Goal: Task Accomplishment & Management: Use online tool/utility

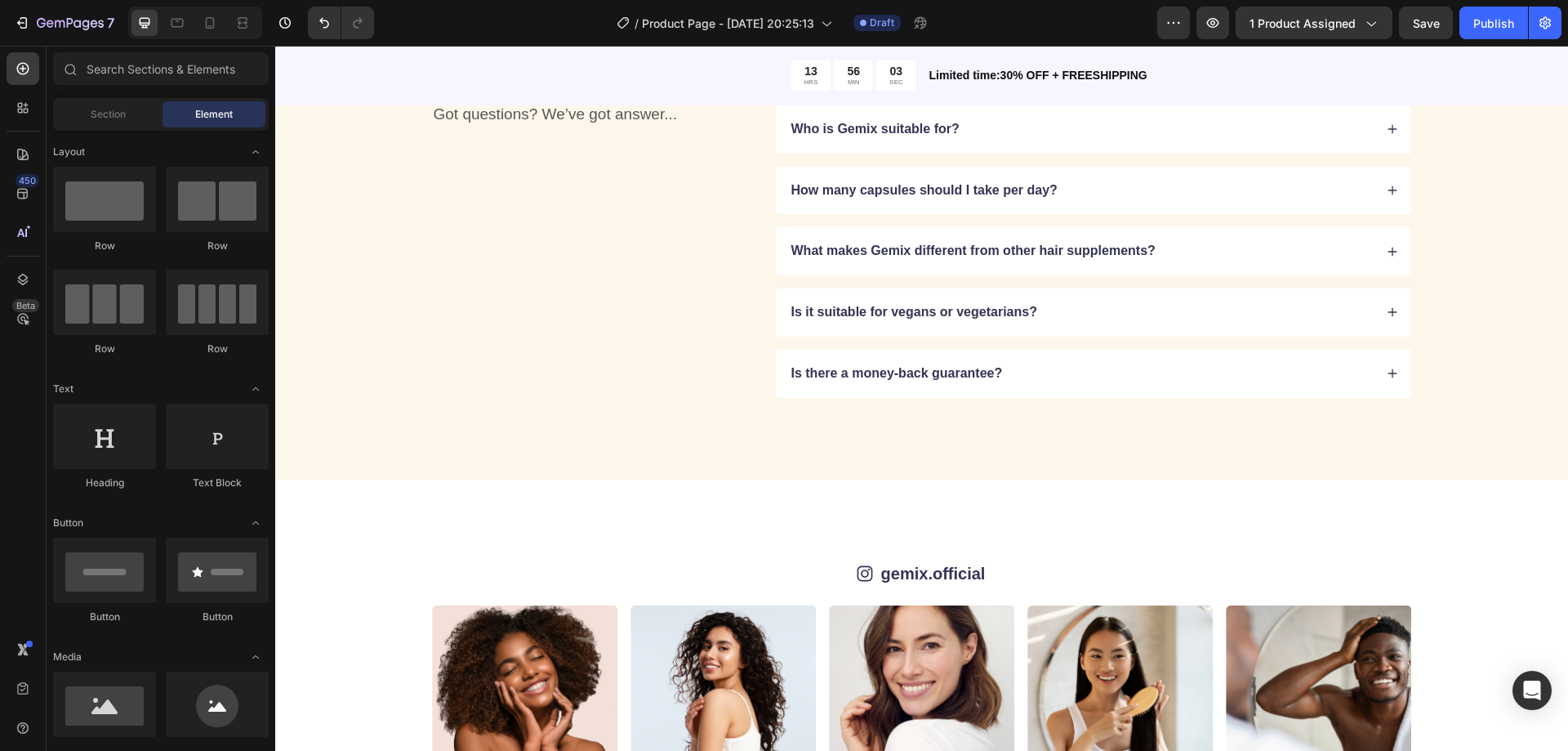
scroll to position [4658, 0]
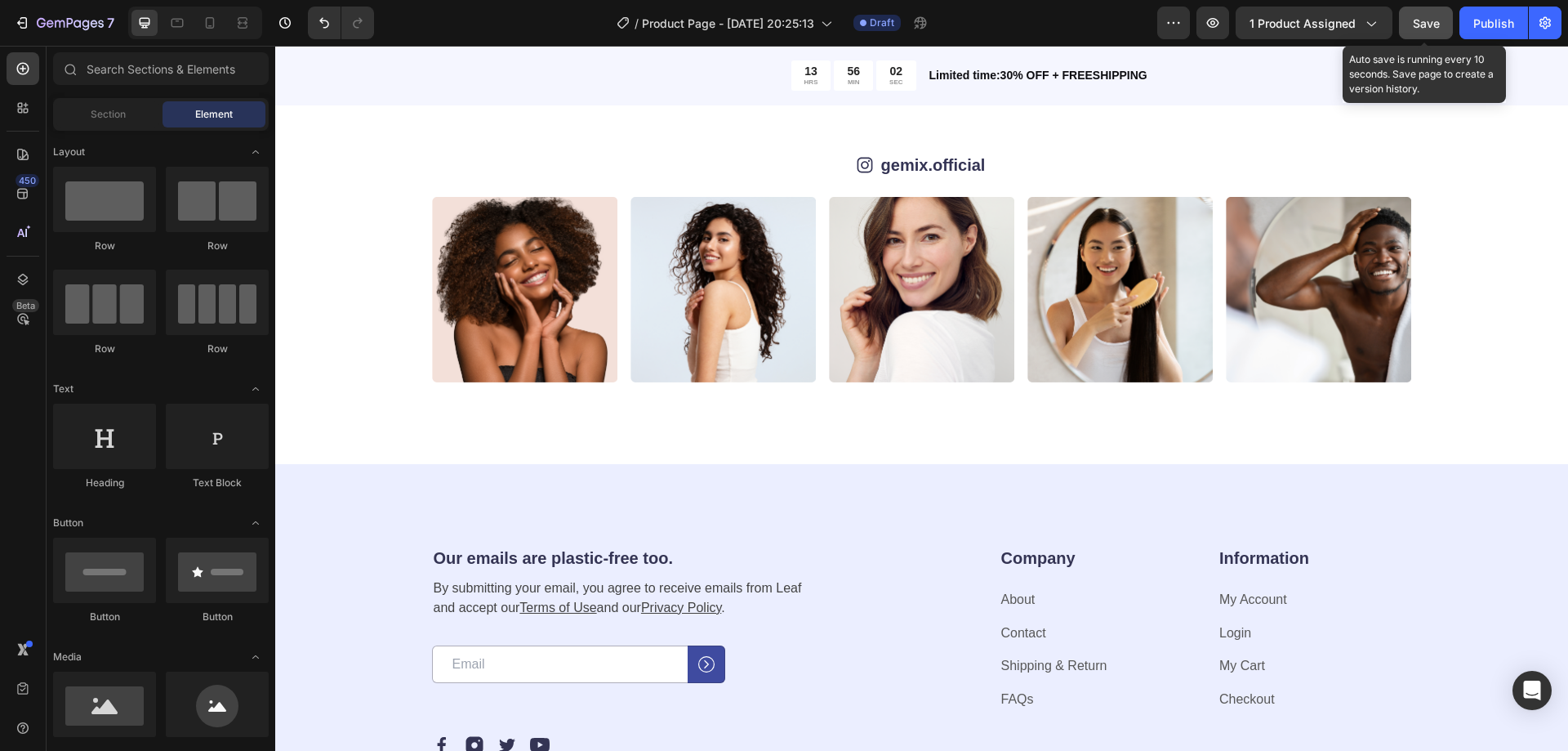
click at [1416, 24] on span "Save" at bounding box center [1426, 23] width 27 height 14
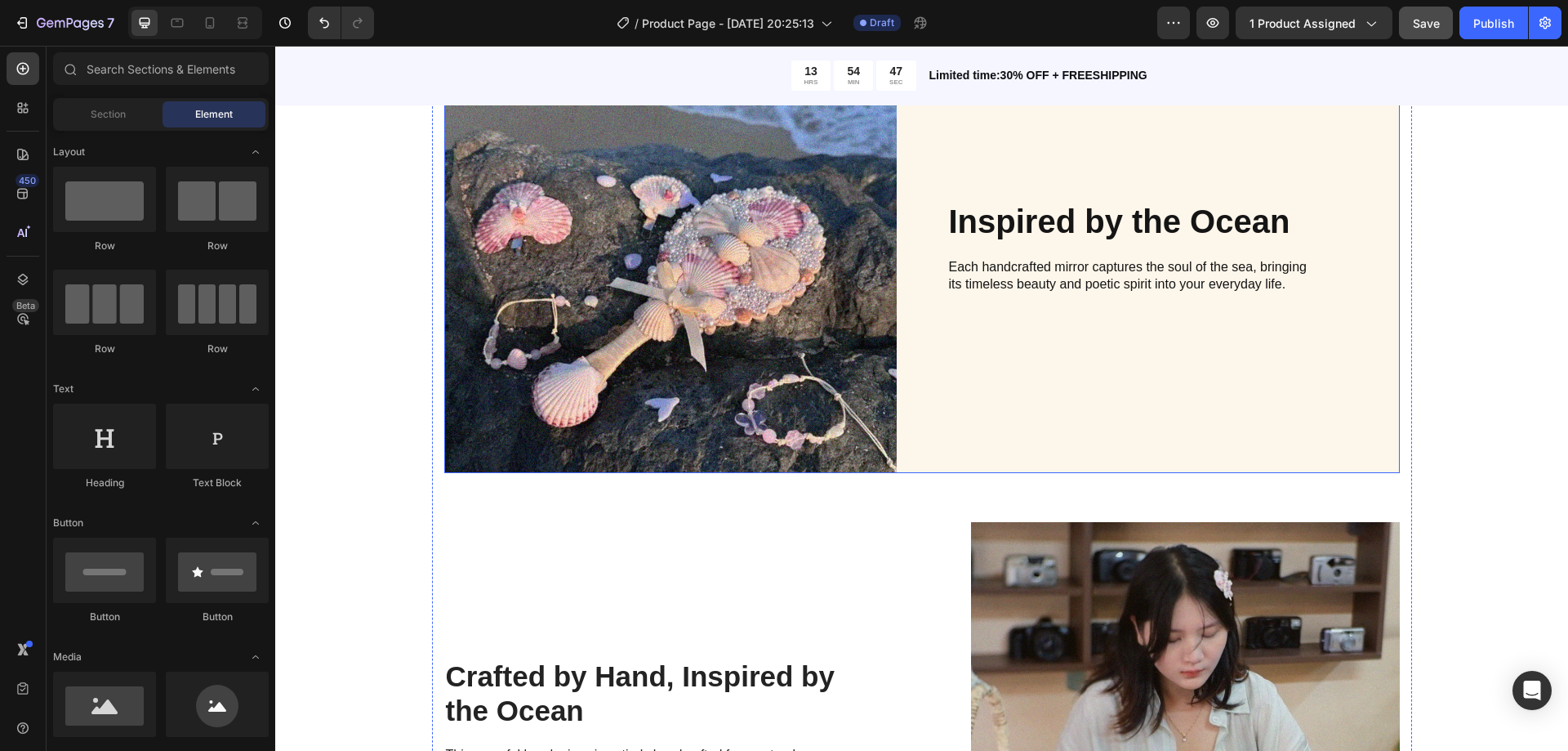
scroll to position [1553, 0]
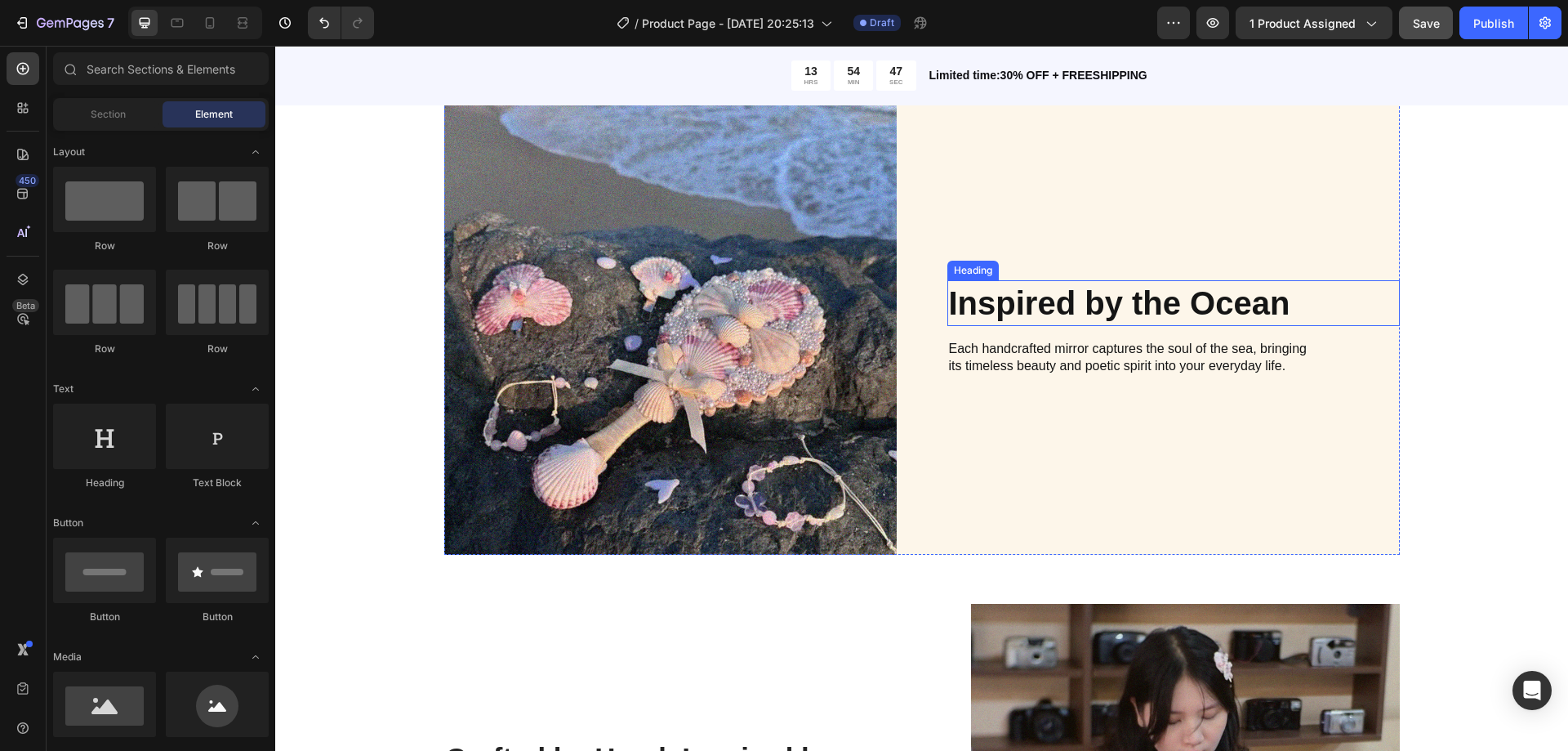
click at [993, 303] on h2 "Inspired by the Ocean" at bounding box center [1174, 303] width 452 height 45
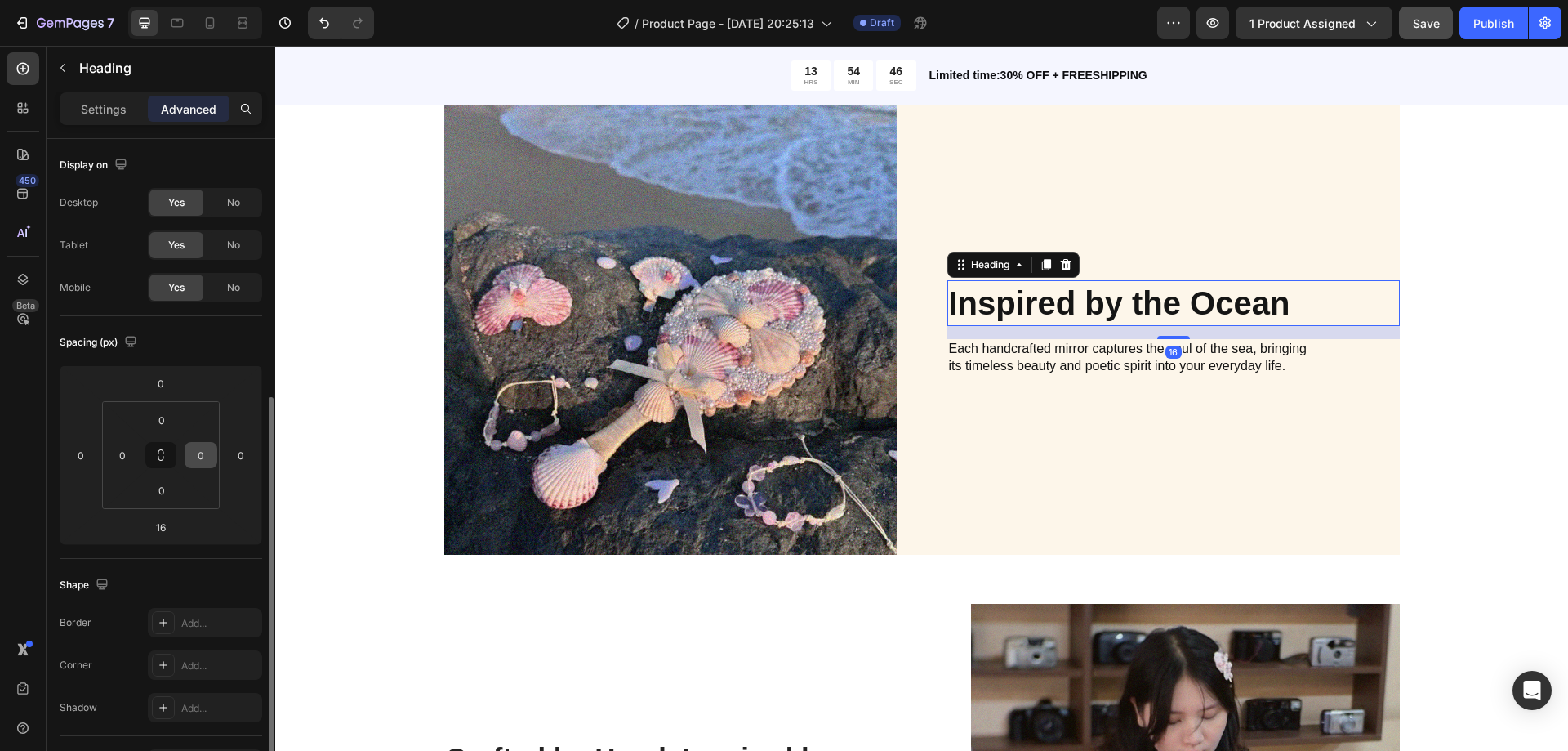
scroll to position [164, 0]
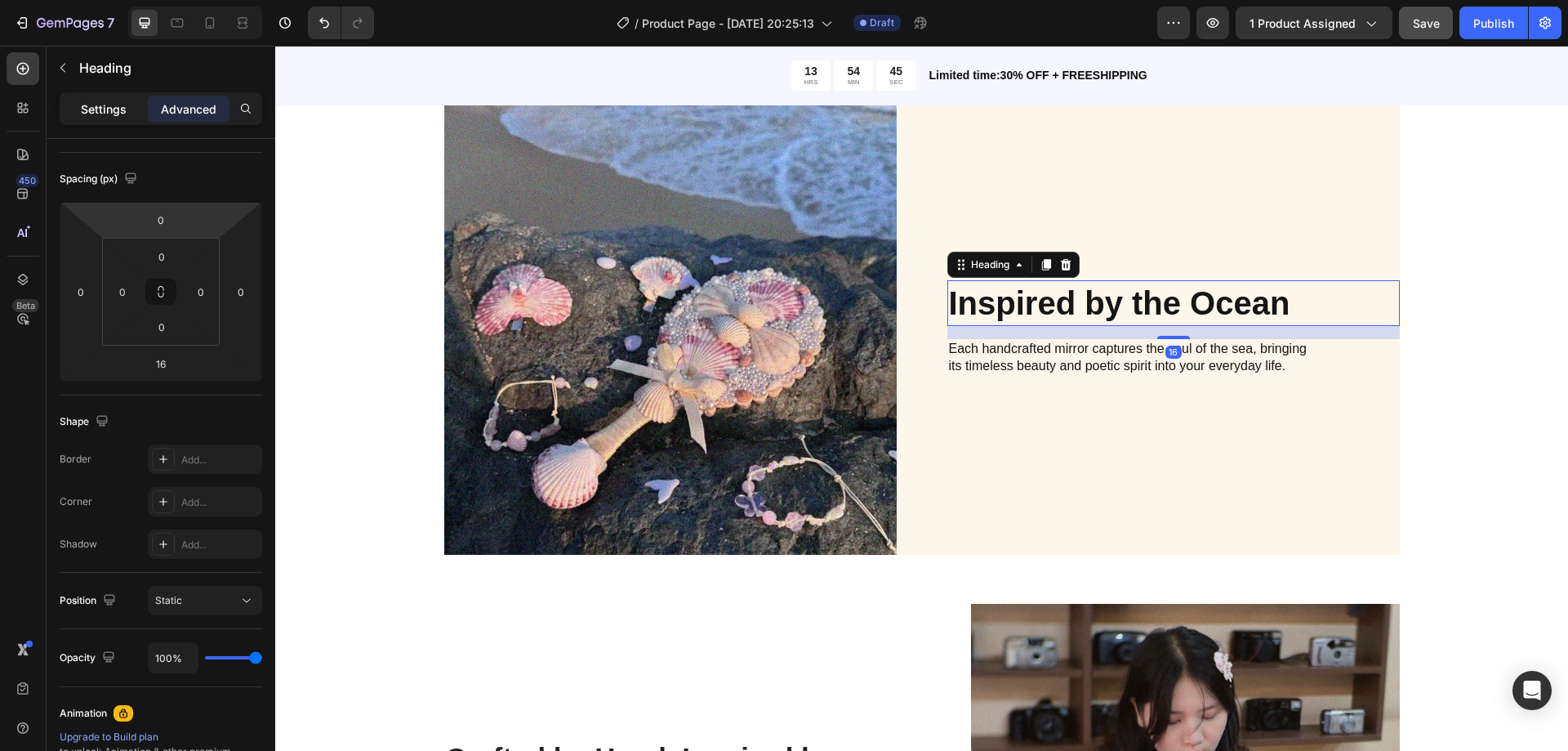
click at [103, 105] on p "Settings" at bounding box center [103, 109] width 45 height 17
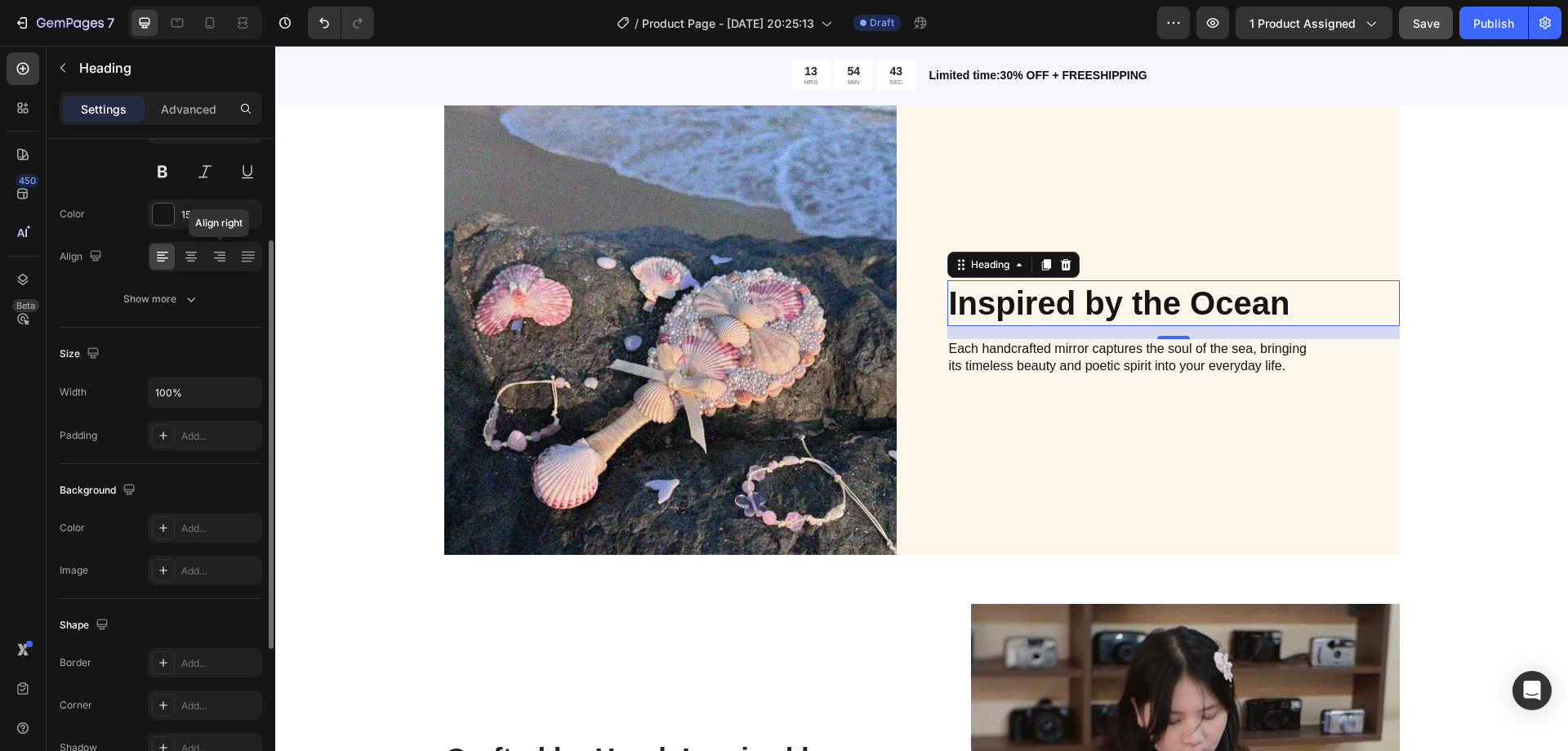
scroll to position [0, 0]
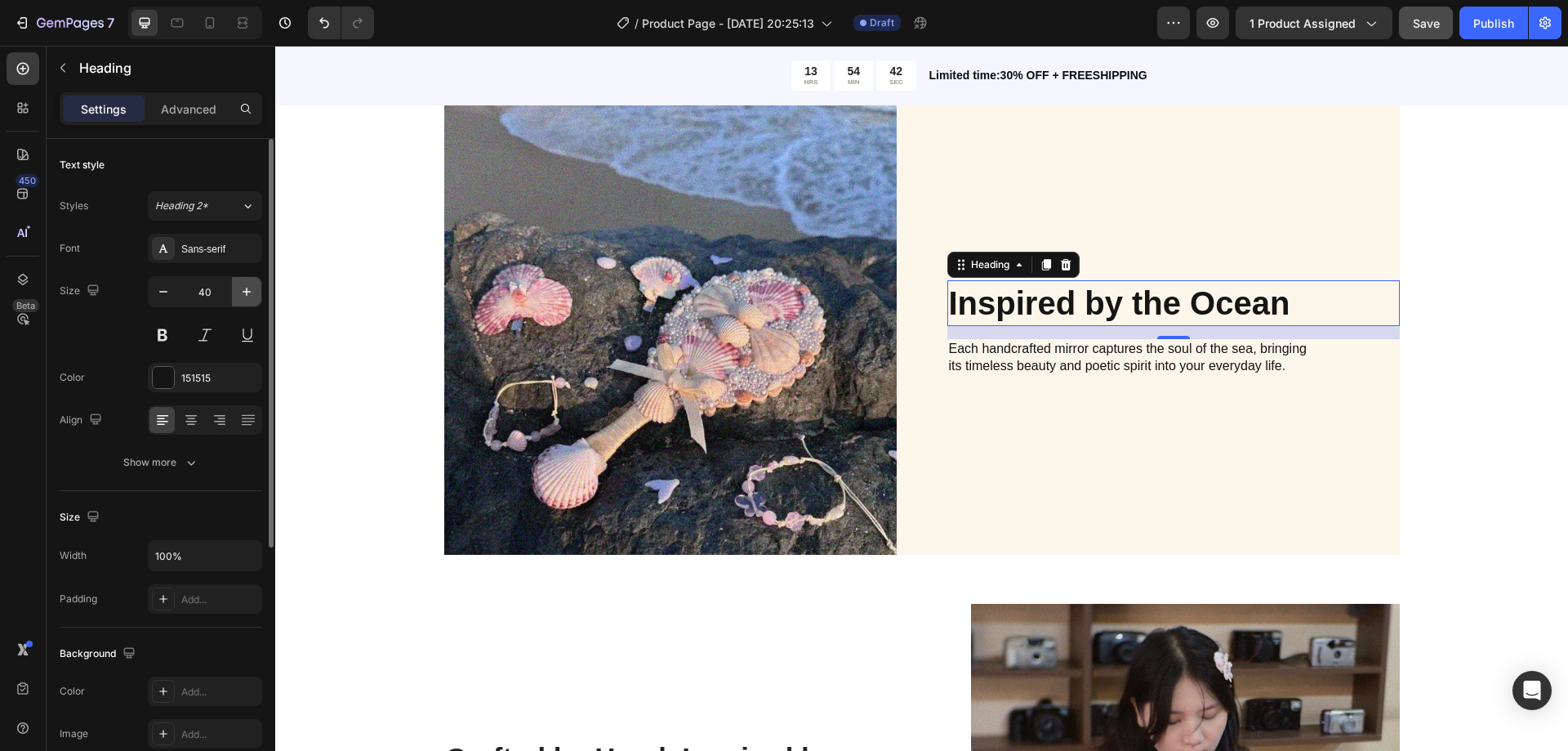
click at [247, 289] on icon "button" at bounding box center [247, 292] width 9 height 9
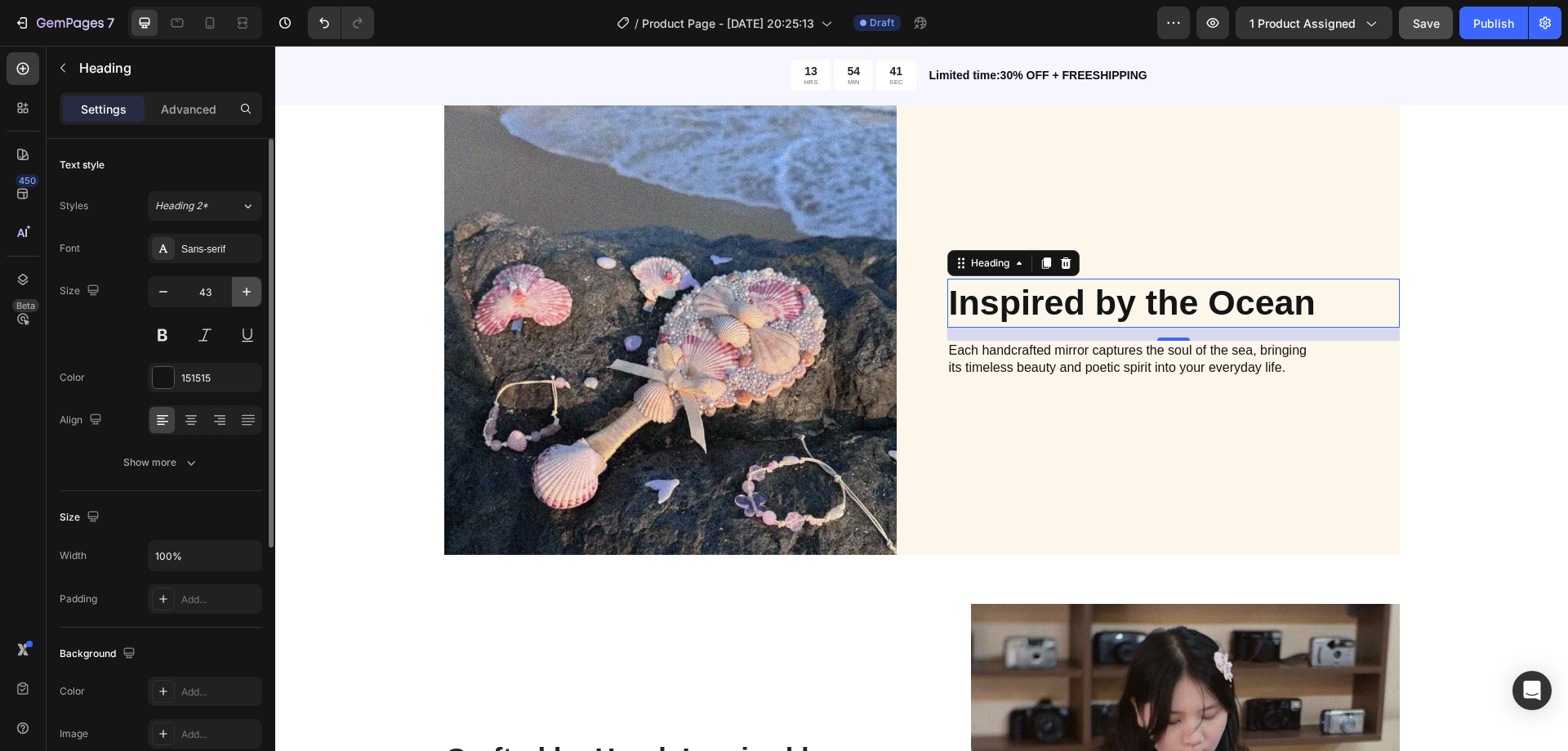
click at [247, 289] on icon "button" at bounding box center [247, 292] width 9 height 9
type input "45"
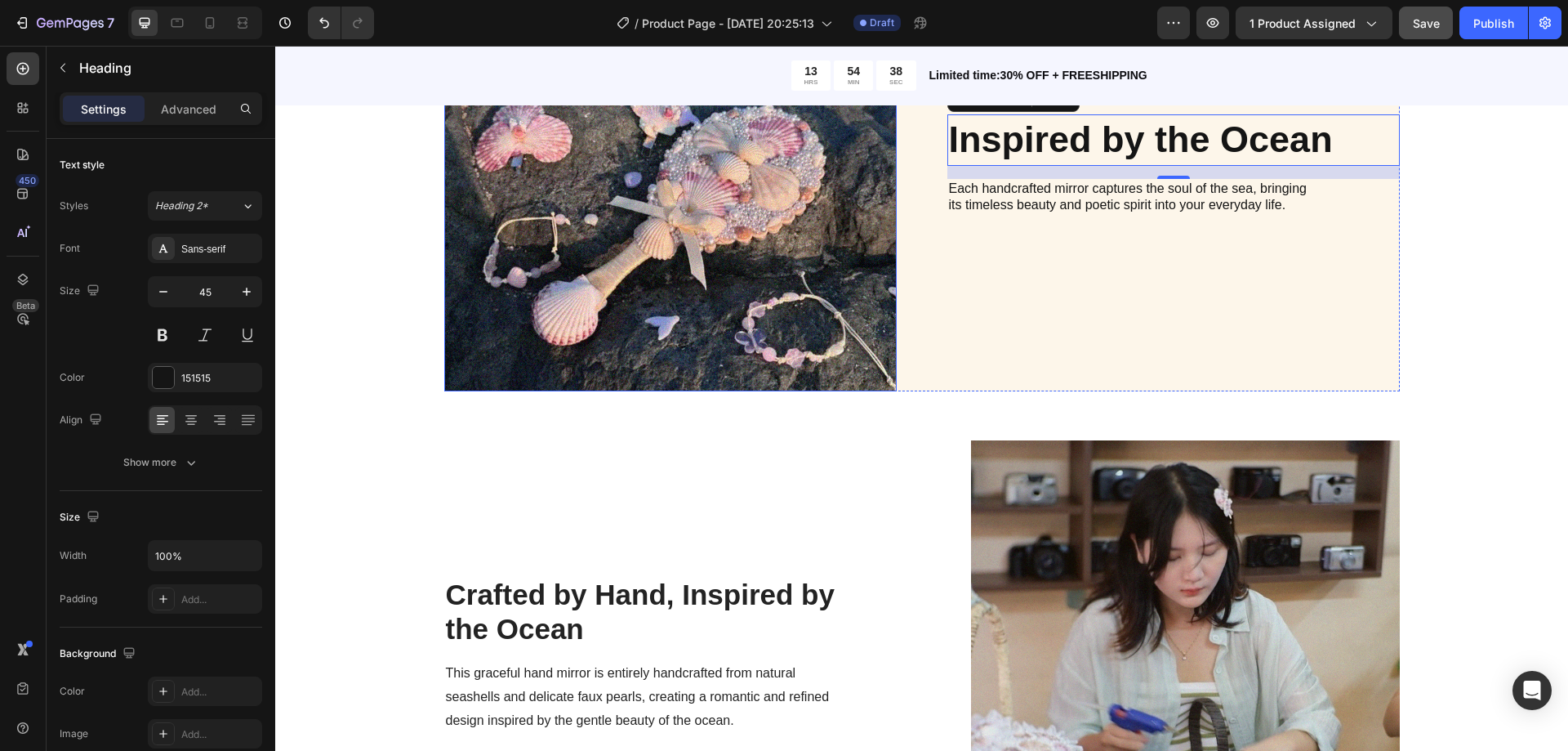
scroll to position [1879, 0]
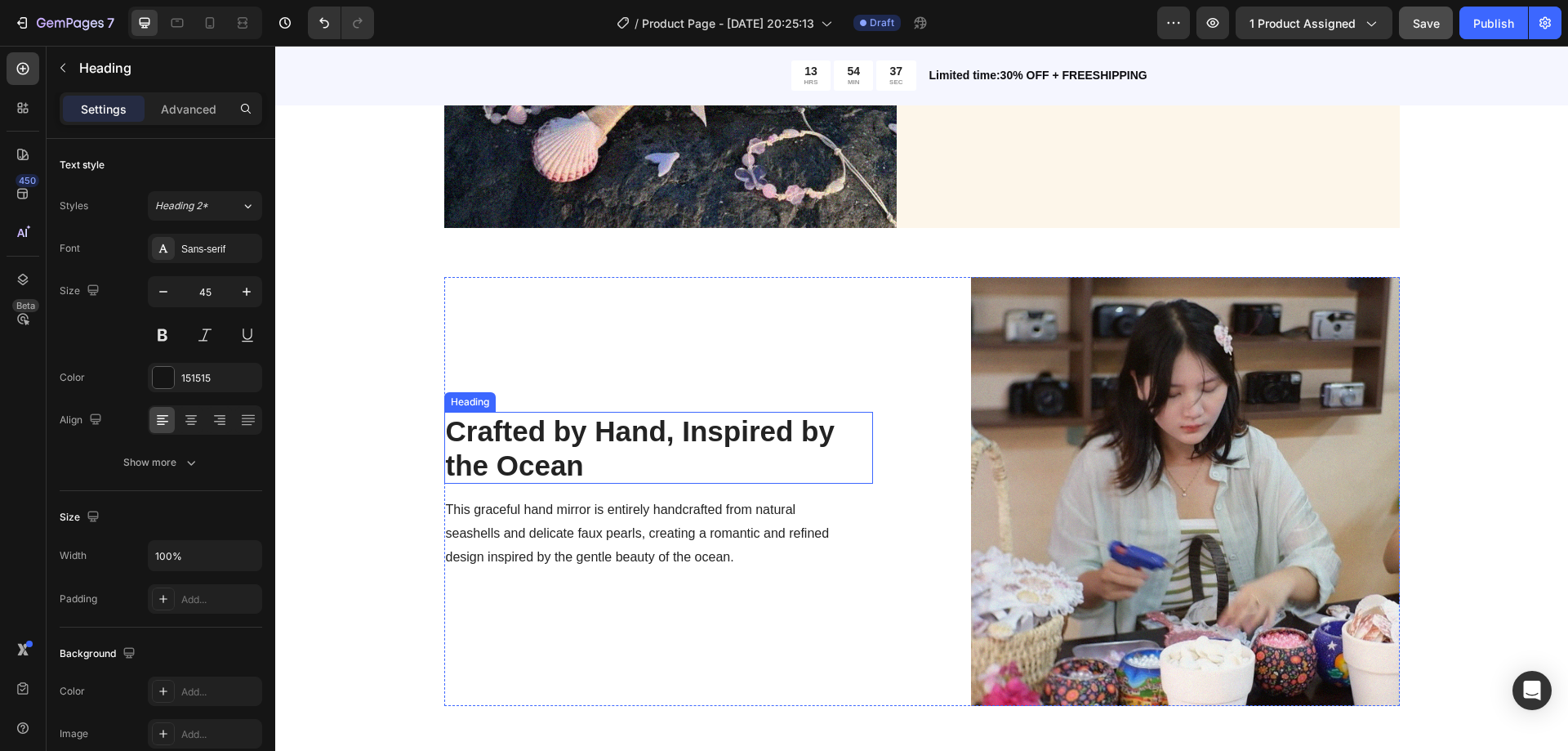
click at [533, 442] on strong "Crafted by Hand, Inspired by the Ocean" at bounding box center [640, 448] width 389 height 66
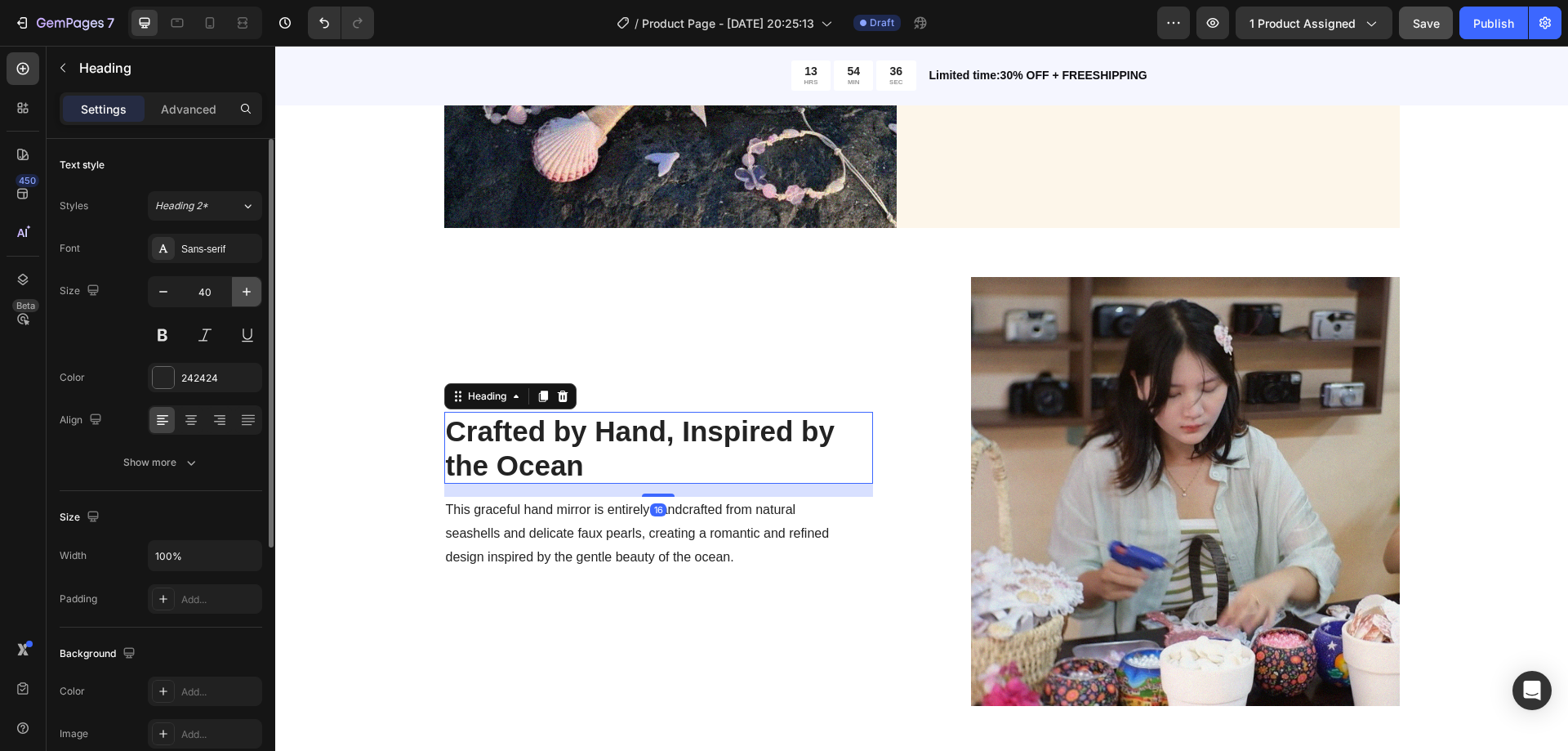
click at [244, 288] on icon "button" at bounding box center [246, 291] width 16 height 16
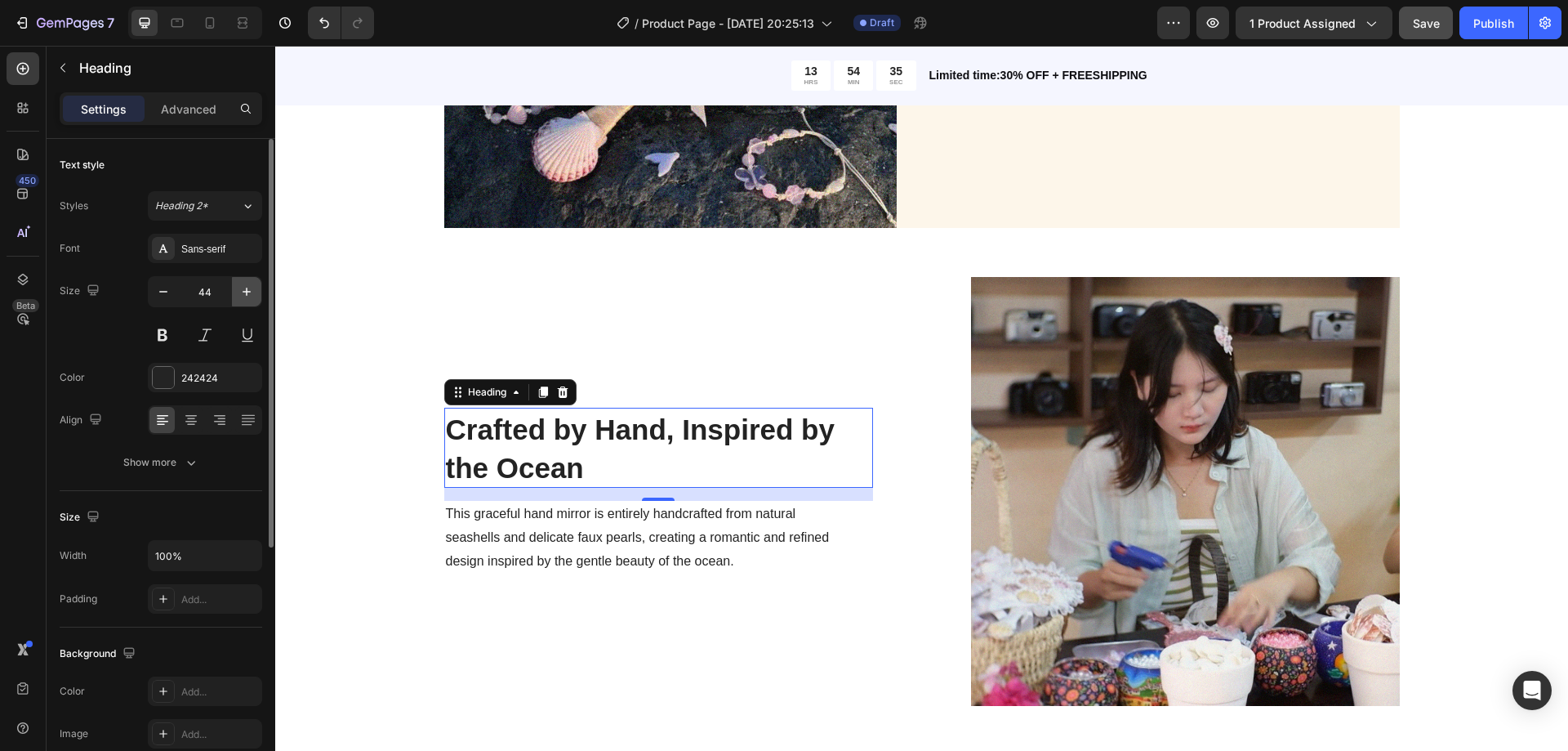
click at [244, 288] on icon "button" at bounding box center [246, 291] width 16 height 16
type input "45"
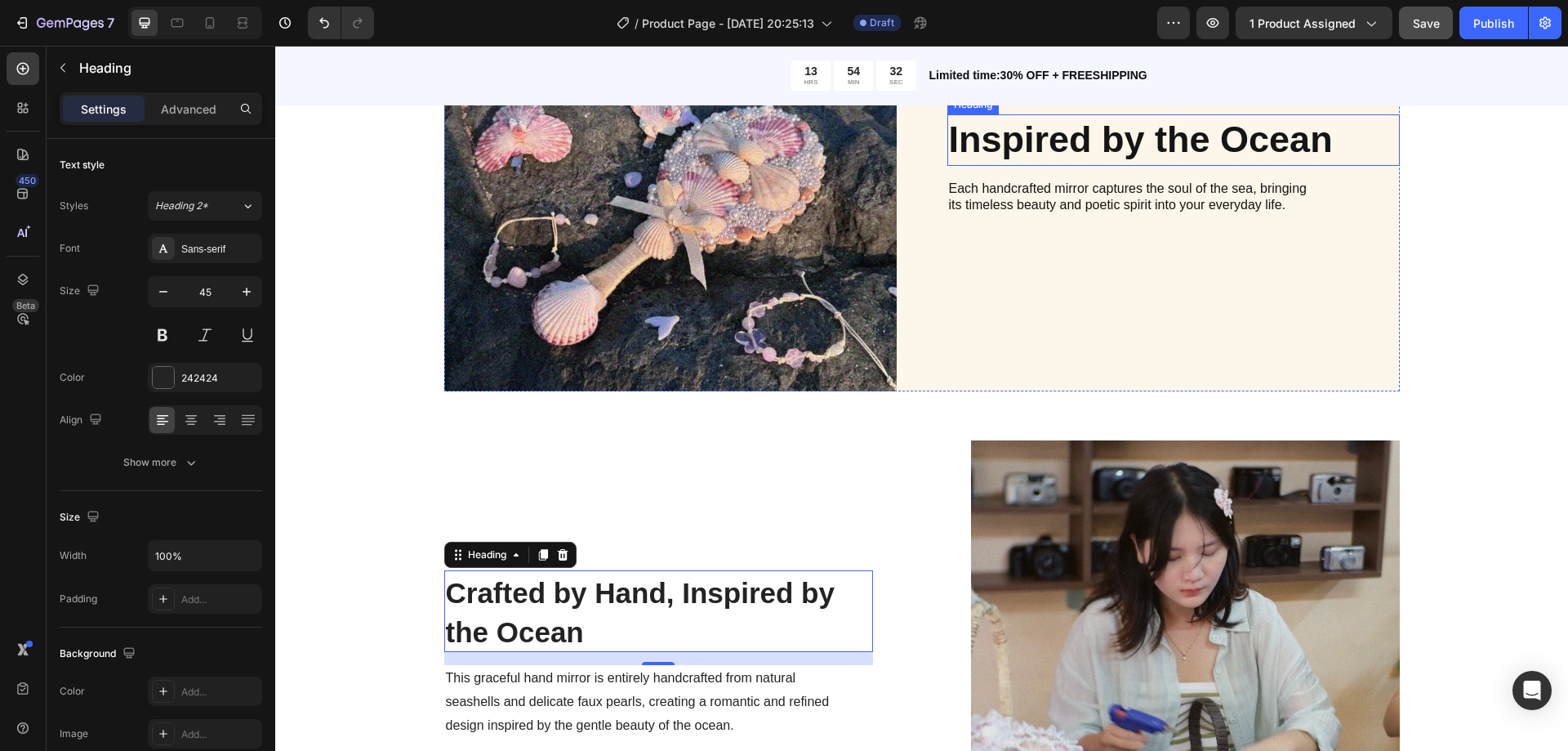
click at [1062, 140] on h2 "Inspired by the Ocean" at bounding box center [1174, 140] width 452 height 51
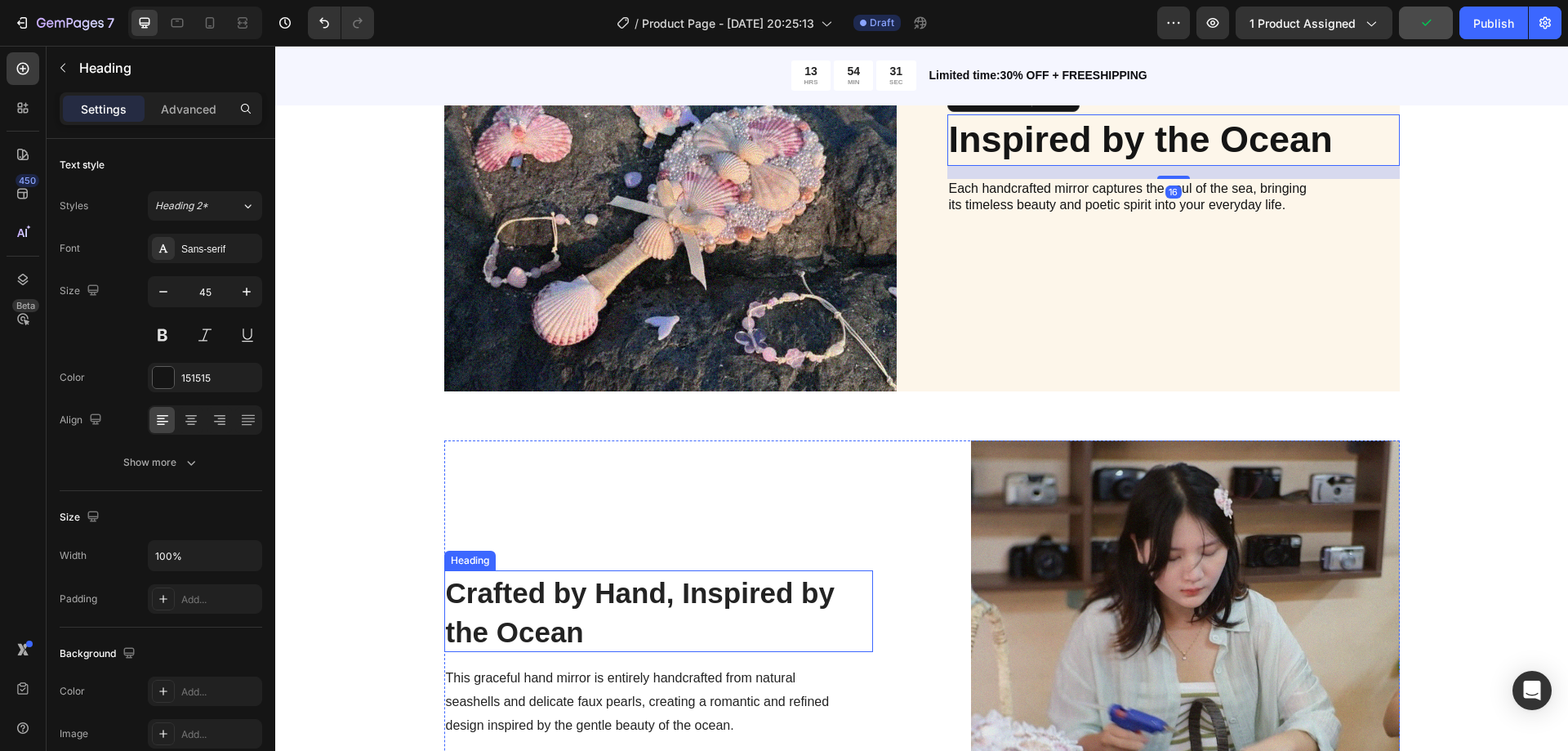
scroll to position [1798, 0]
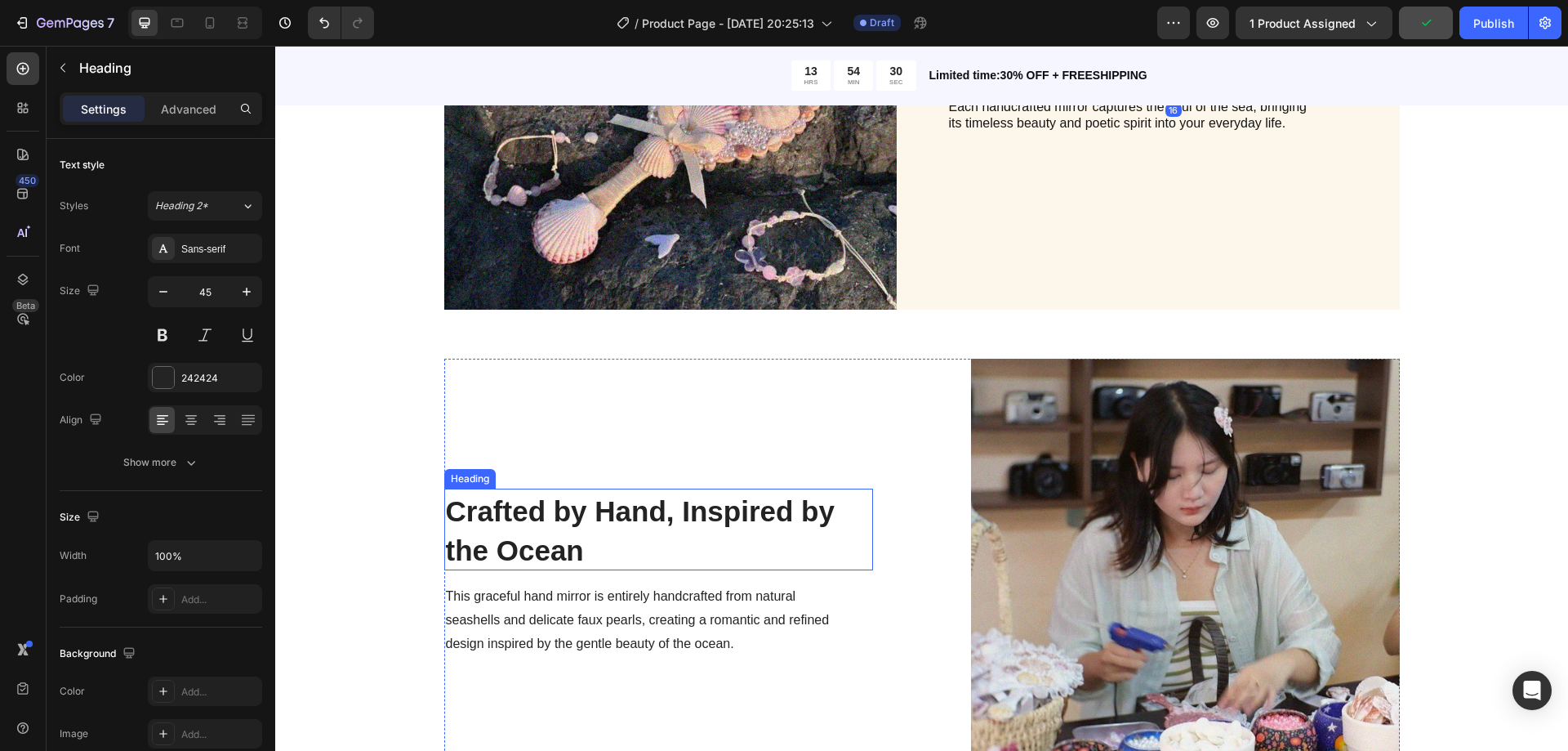
click at [536, 538] on strong "Crafted by Hand, Inspired by the Ocean" at bounding box center [640, 531] width 389 height 71
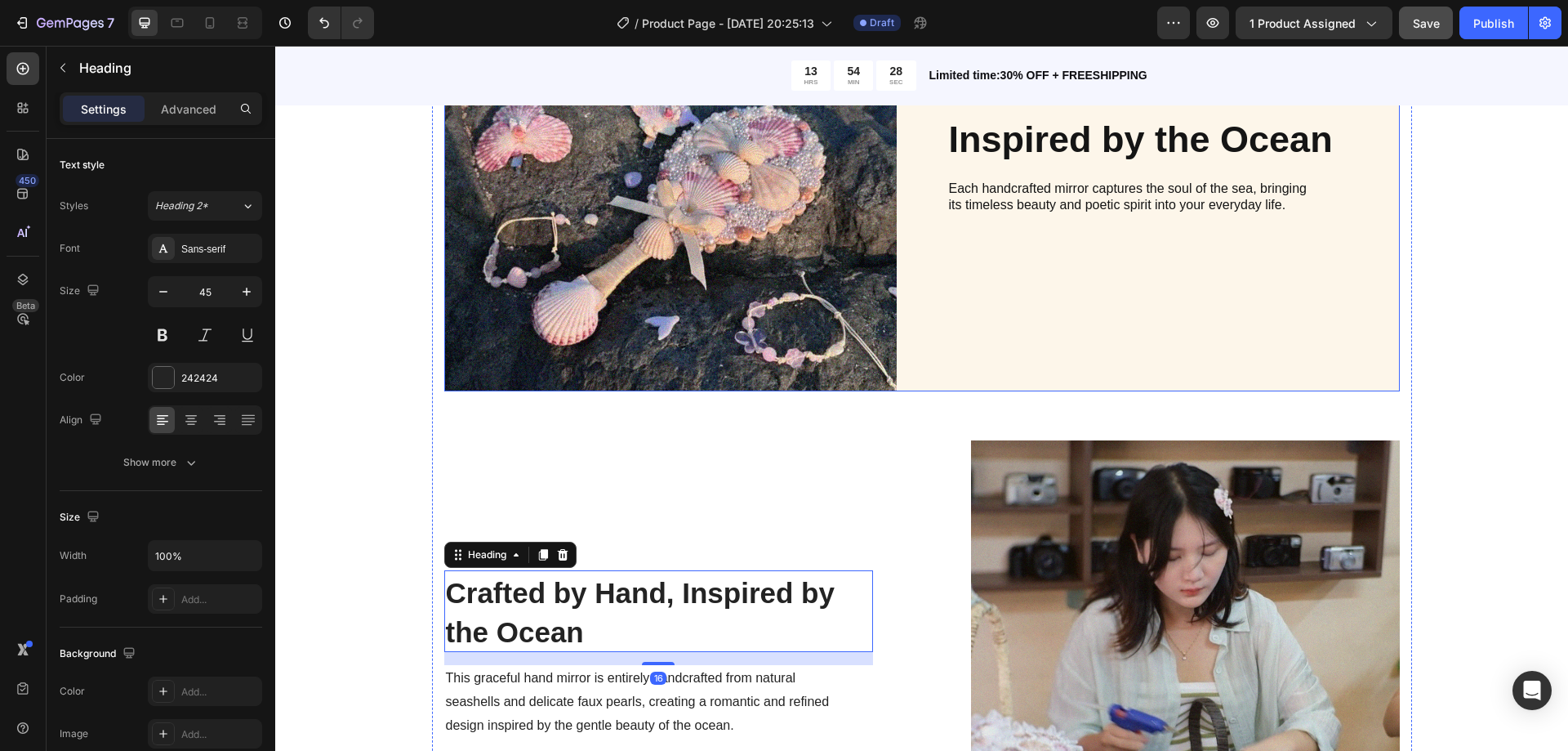
scroll to position [1634, 0]
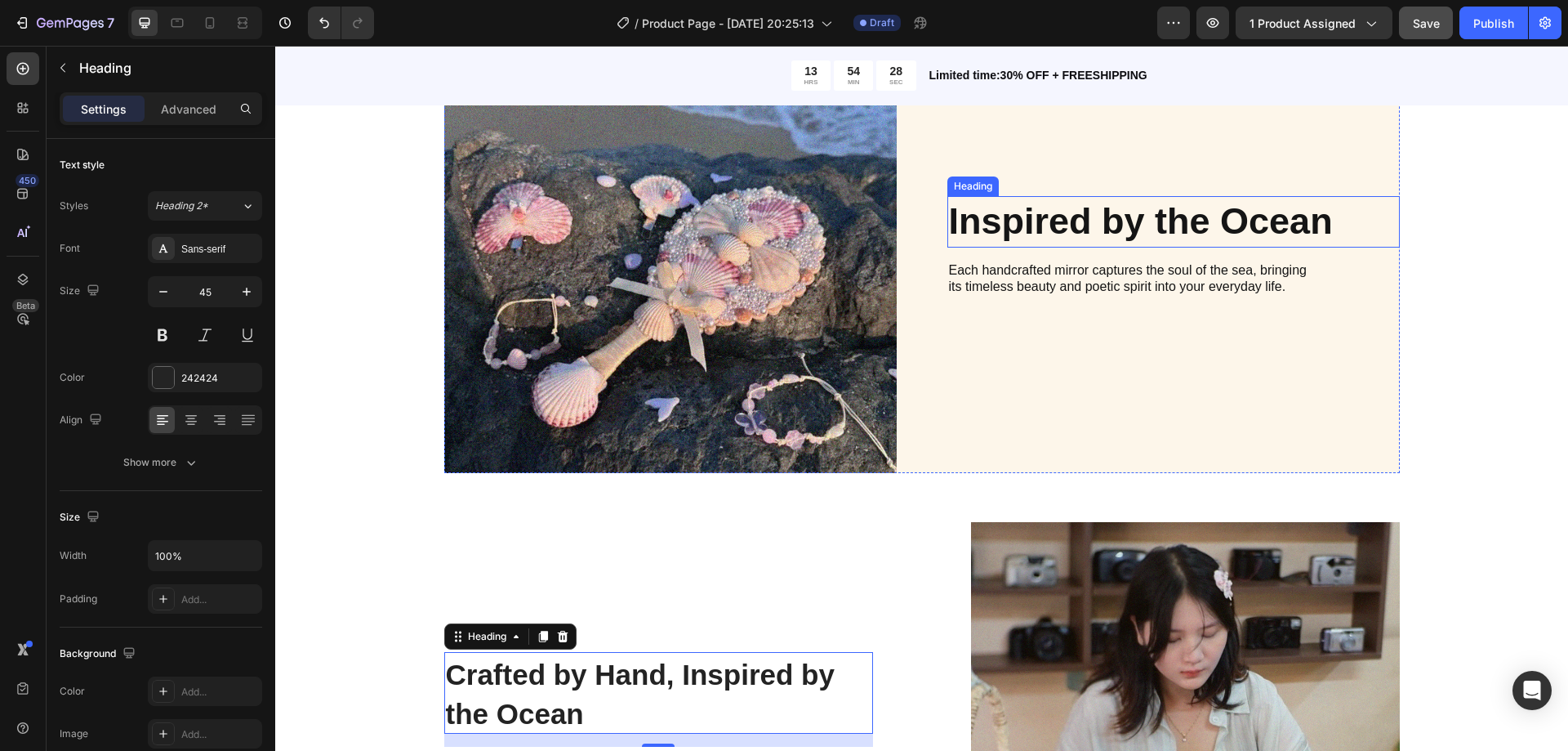
click at [1075, 231] on h2 "Inspired by the Ocean" at bounding box center [1174, 222] width 452 height 51
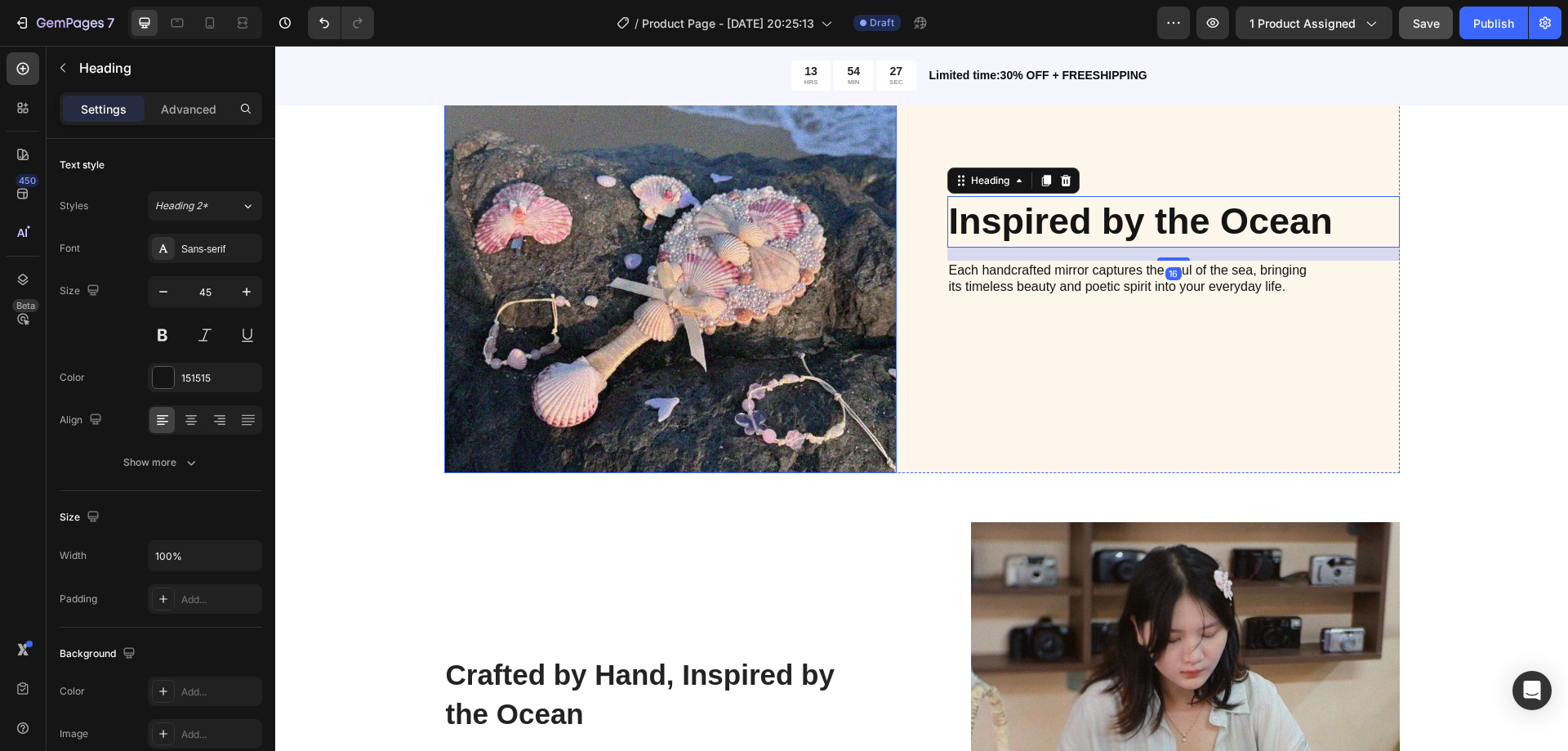
scroll to position [1798, 0]
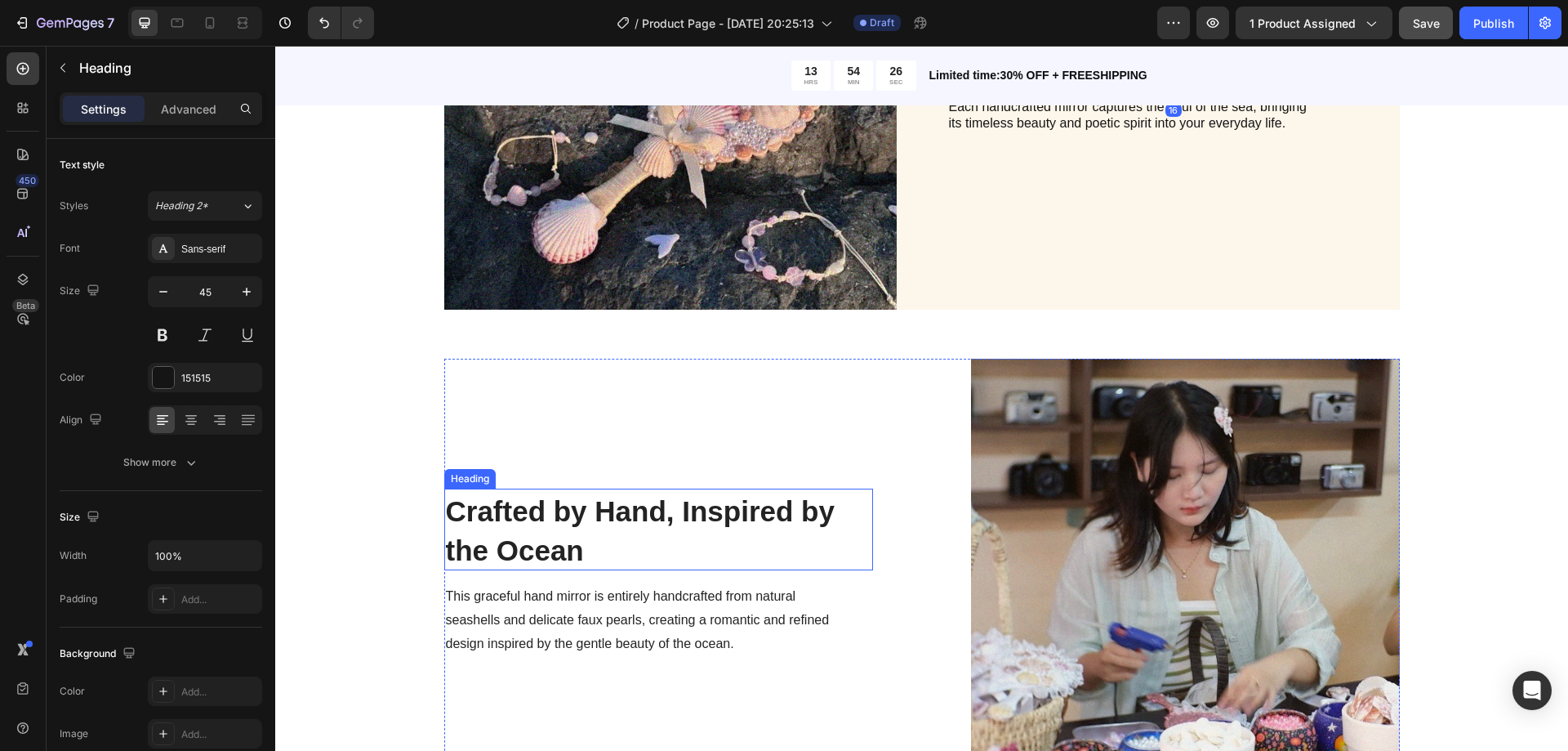
click at [588, 512] on strong "Crafted by Hand, Inspired by the Ocean" at bounding box center [640, 531] width 389 height 71
click at [587, 542] on h2 "Crafted by Hand, Inspired by the Ocean" at bounding box center [659, 529] width 428 height 81
click at [587, 541] on p "Crafted by Hand, Inspired by the Ocean" at bounding box center [658, 530] width 426 height 79
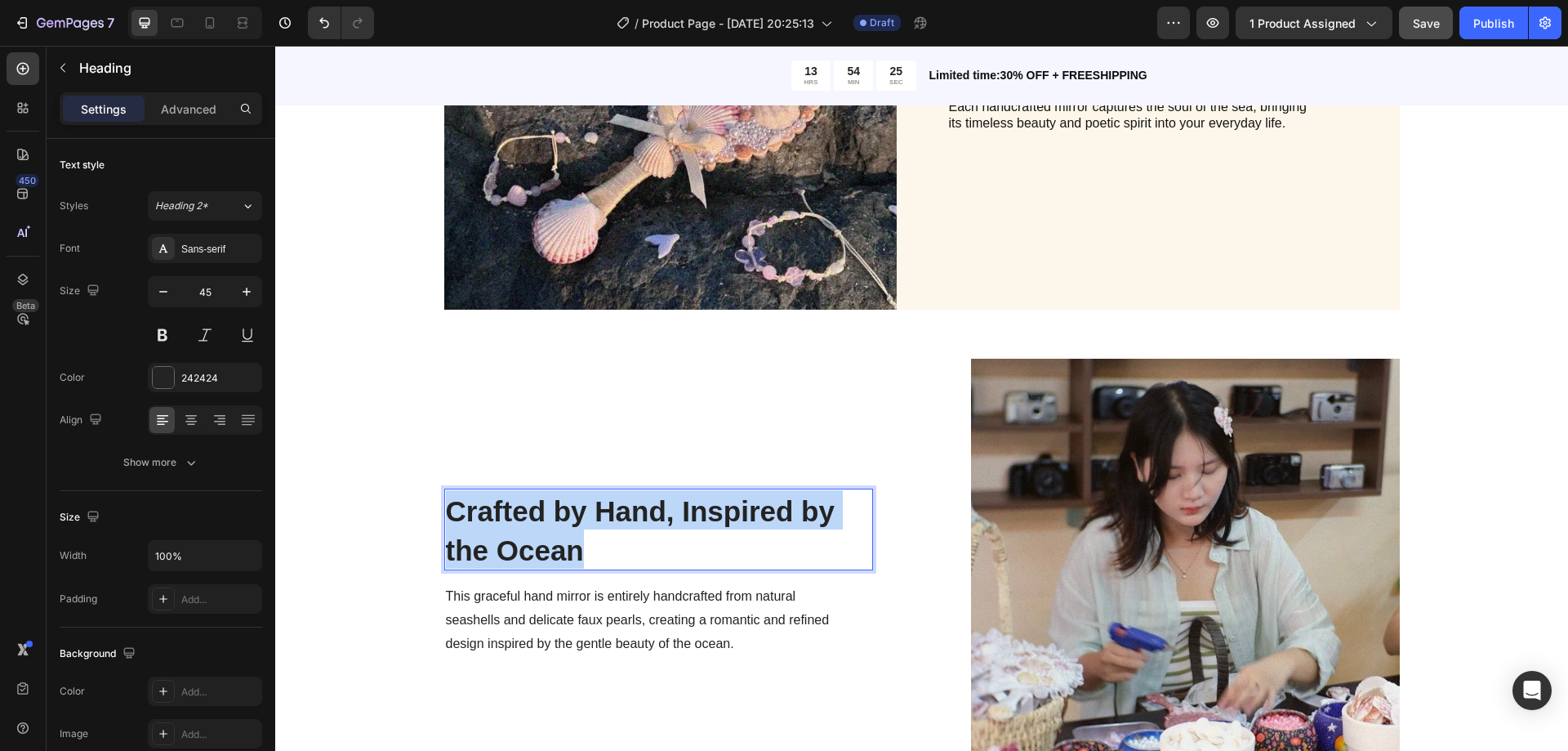
click at [587, 541] on p "Crafted by Hand, Inspired by the Ocean" at bounding box center [658, 530] width 426 height 79
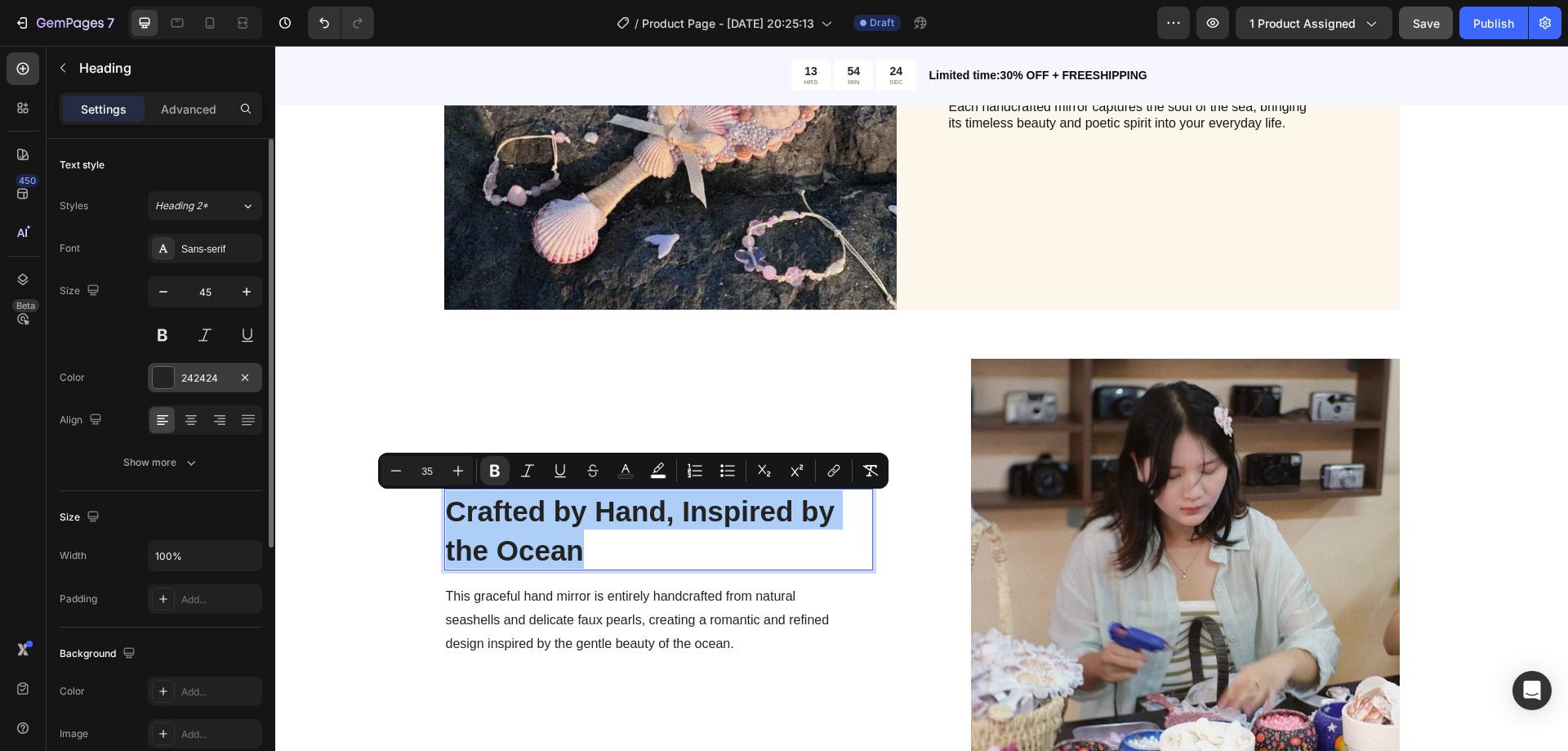
click at [159, 371] on div at bounding box center [163, 377] width 21 height 21
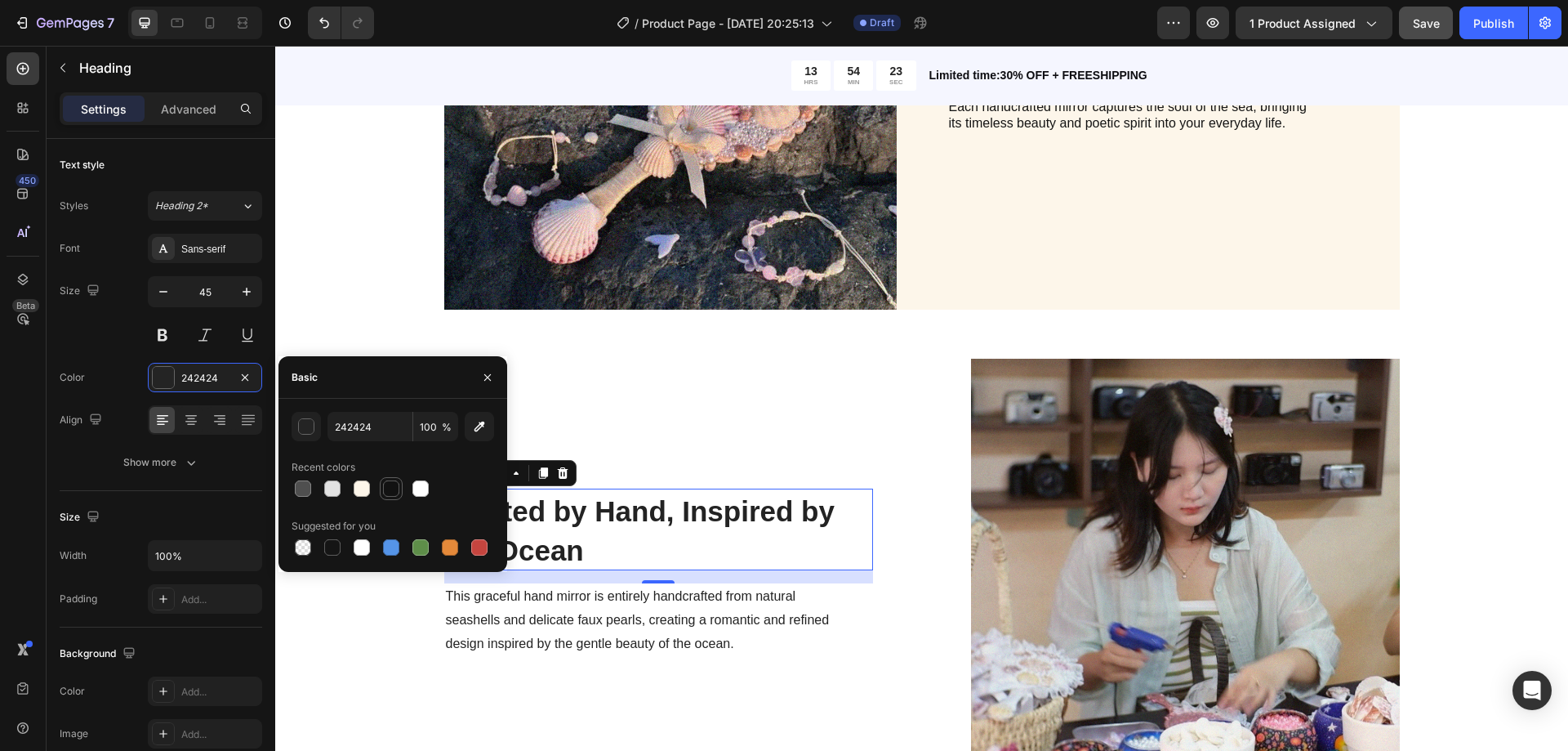
click at [389, 488] on div at bounding box center [391, 488] width 16 height 16
type input "121212"
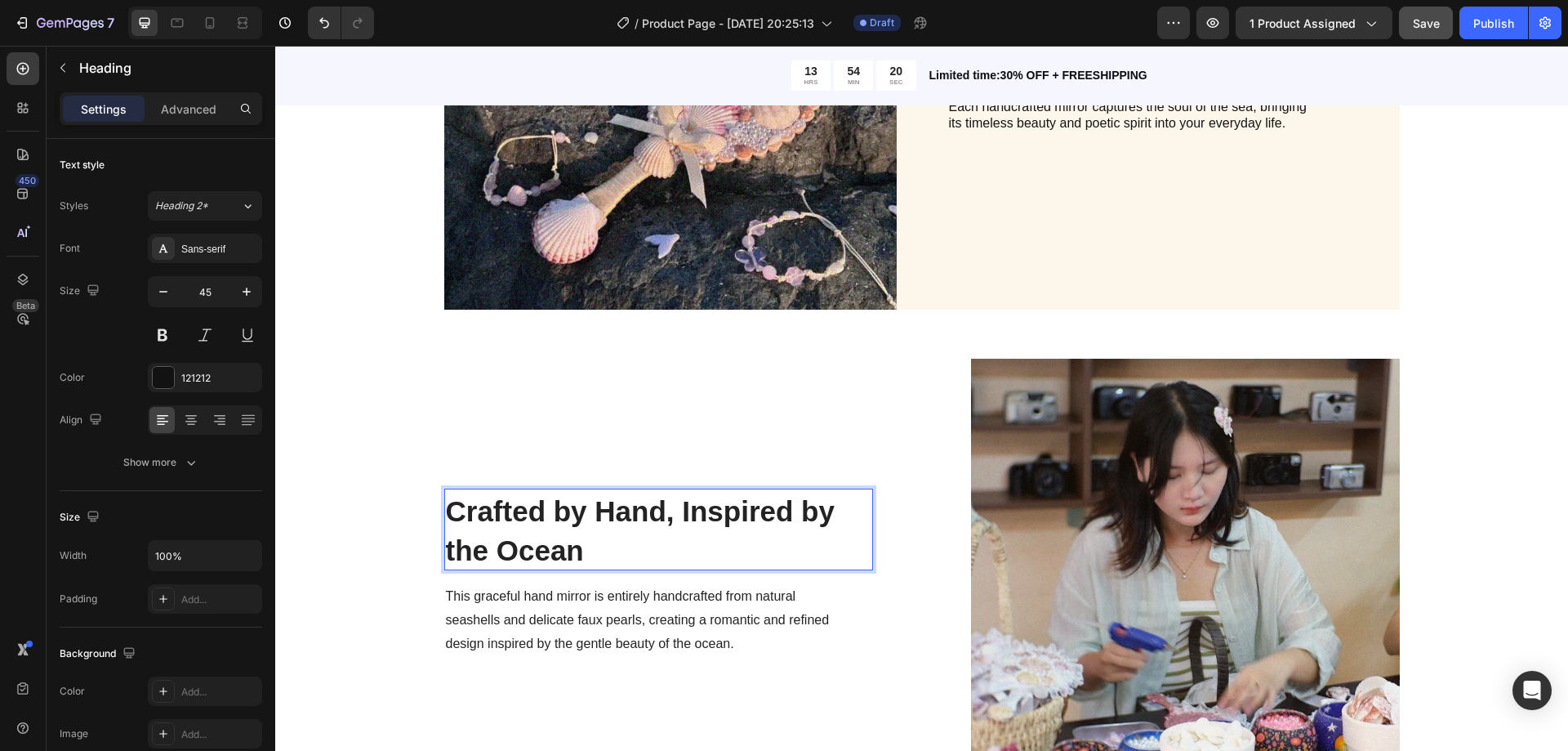
click at [566, 540] on strong "Crafted by Hand, Inspired by the Ocean" at bounding box center [640, 531] width 389 height 71
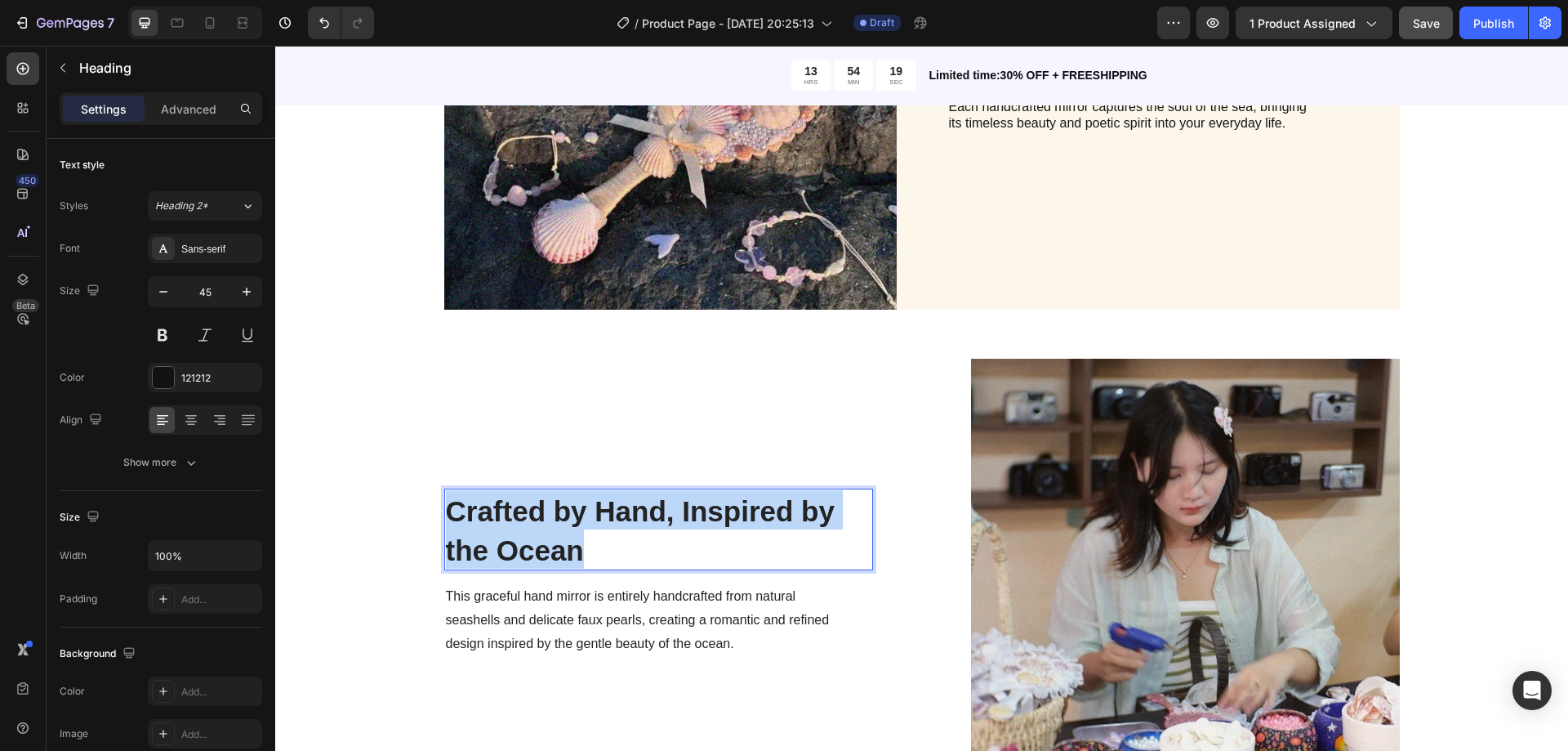
click at [566, 540] on strong "Crafted by Hand, Inspired by the Ocean" at bounding box center [640, 531] width 389 height 71
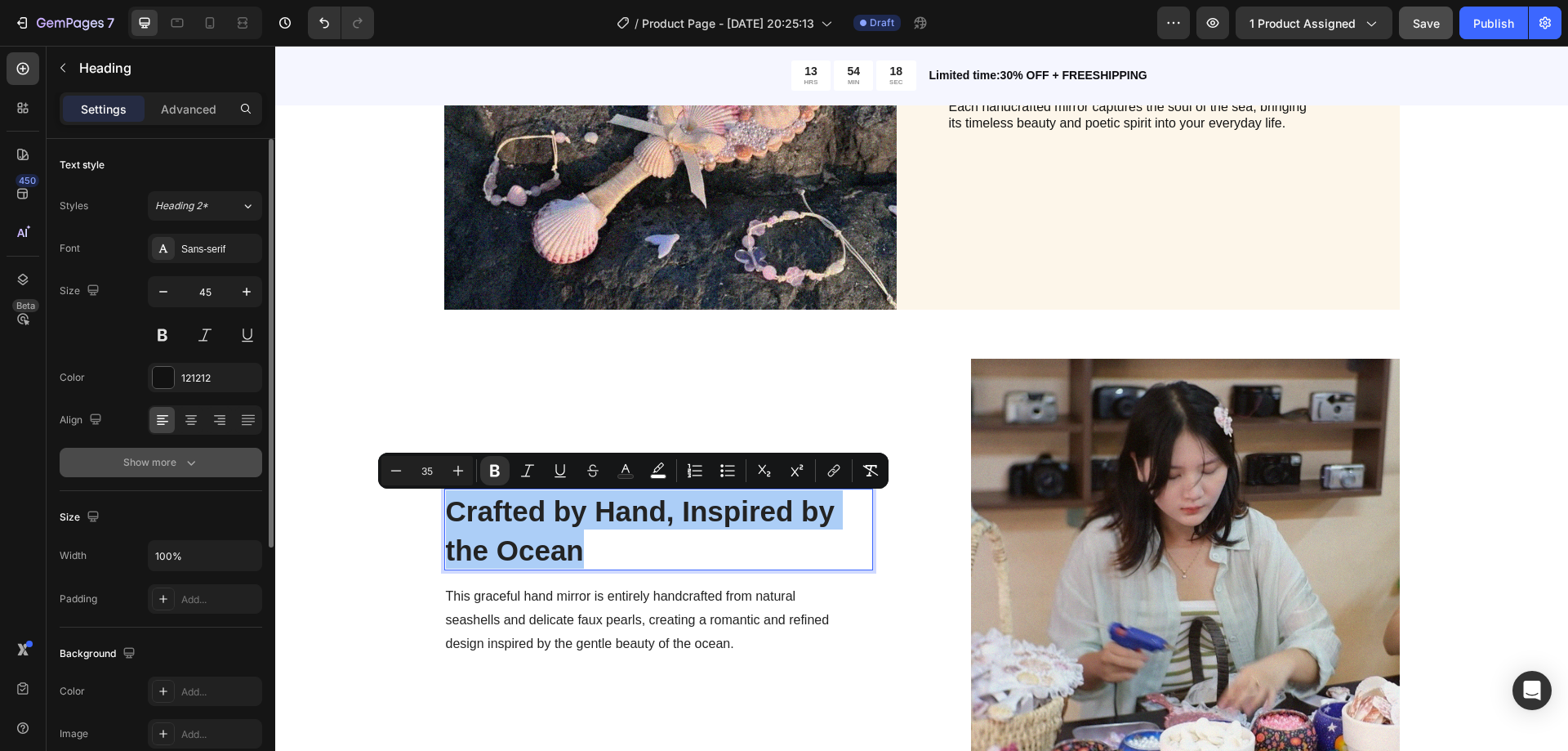
click at [168, 455] on div "Show more" at bounding box center [161, 462] width 76 height 16
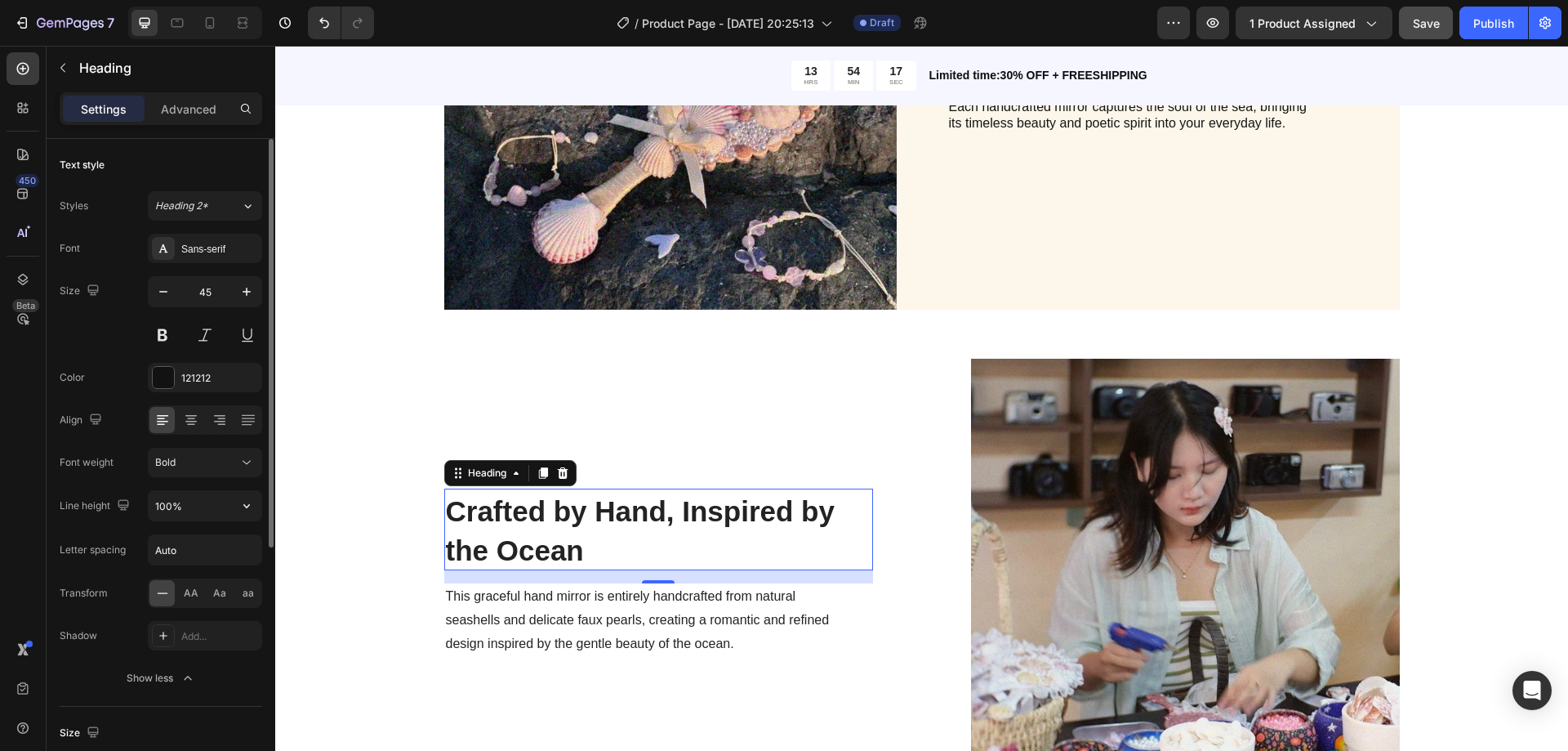
scroll to position [81, 0]
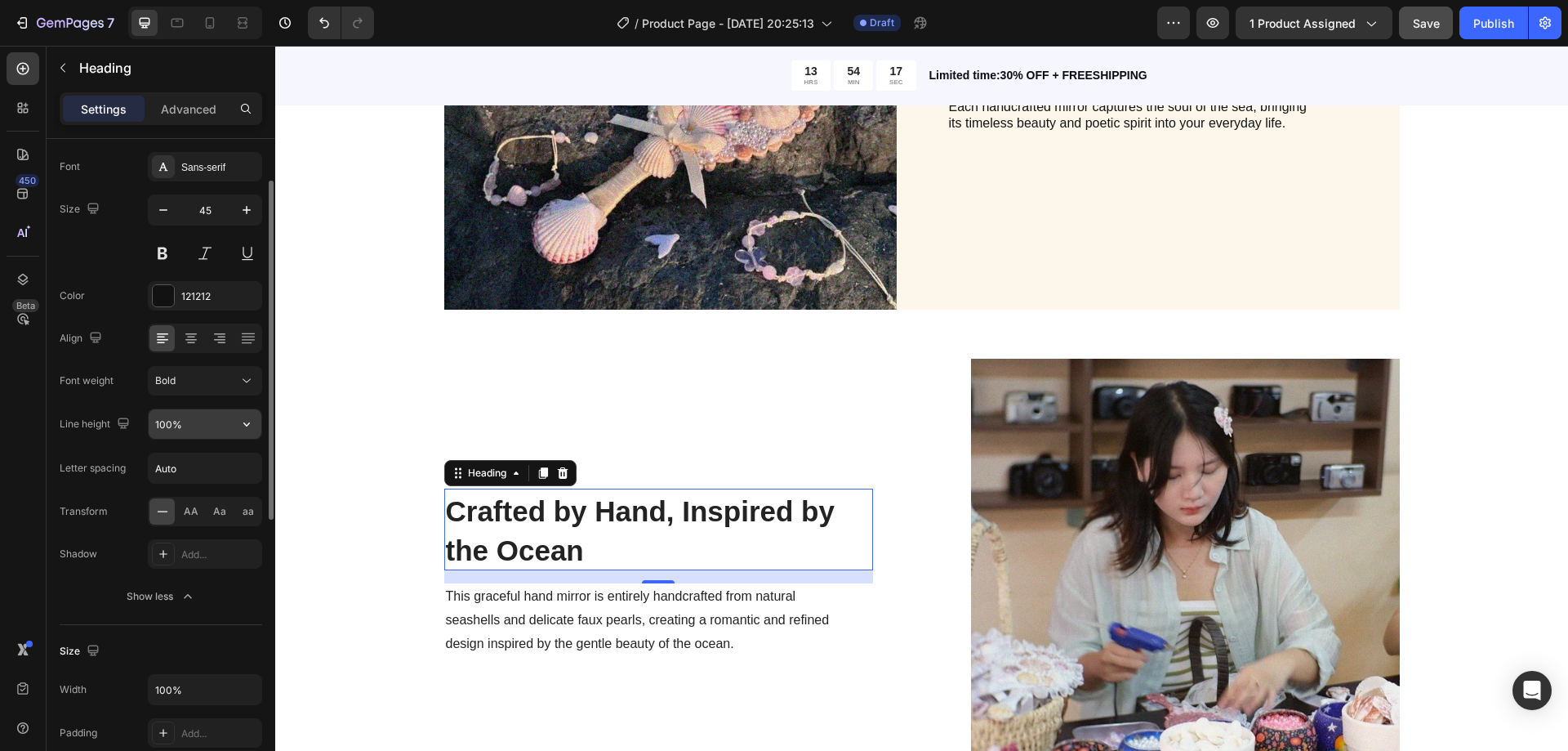
click at [198, 426] on input "100%" at bounding box center [205, 424] width 113 height 29
type input "80%"
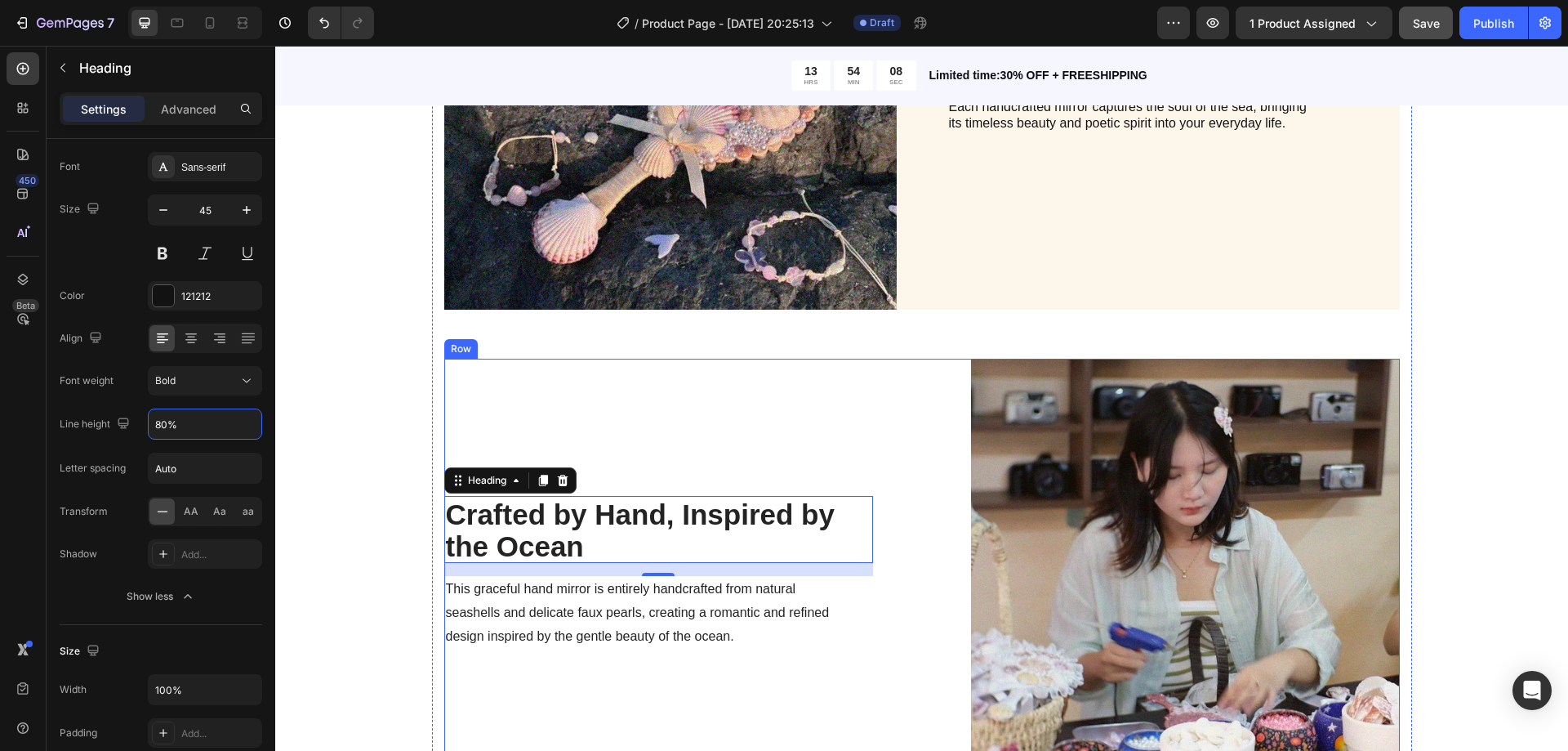
click at [782, 411] on div "⁠⁠⁠⁠⁠⁠⁠ Crafted by Hand, Inspired by the Ocean Heading 16 This graceful hand mi…" at bounding box center [659, 573] width 428 height 429
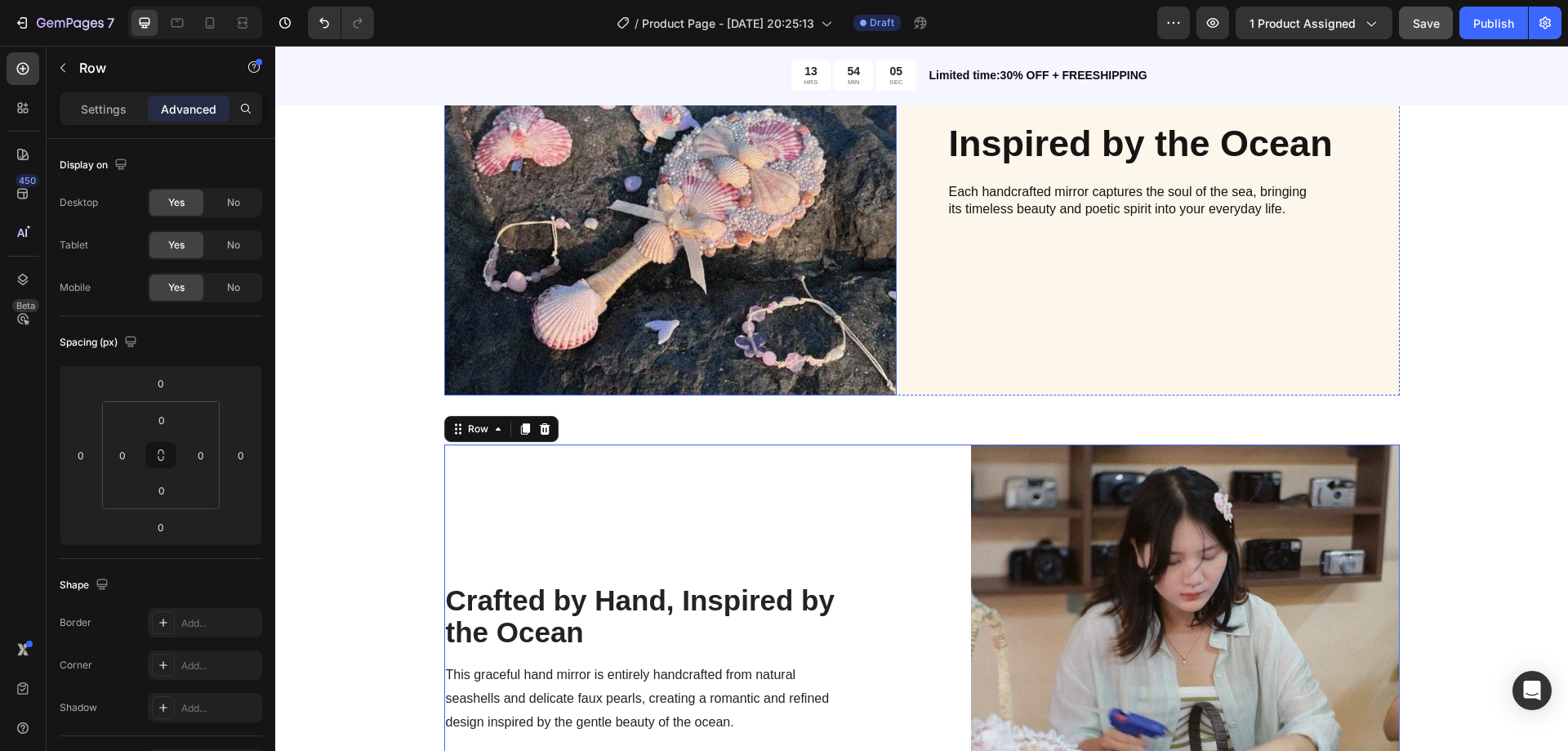
scroll to position [1553, 0]
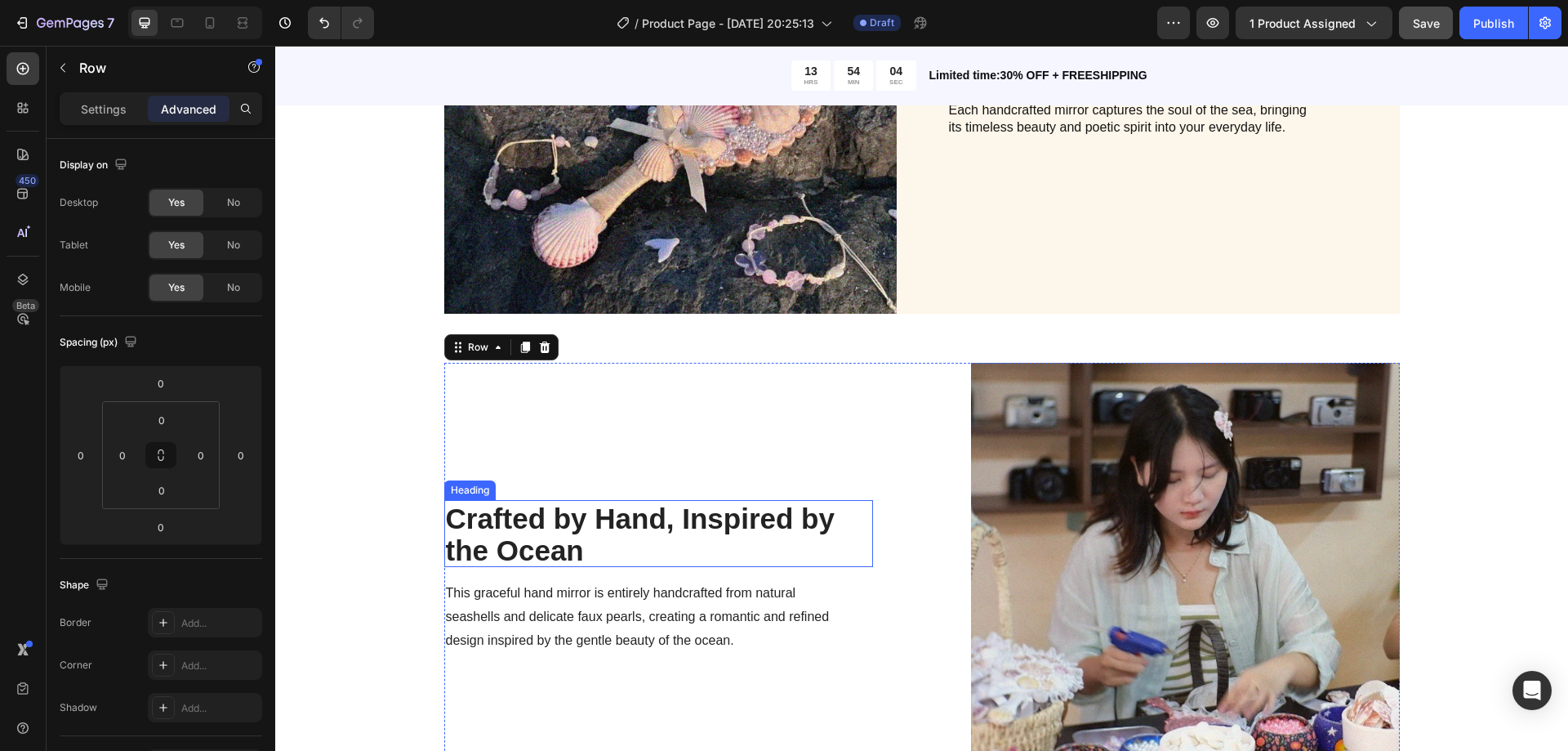
click at [652, 617] on span "This graceful hand mirror is entirely handcrafted from natural seashells and de…" at bounding box center [637, 616] width 384 height 61
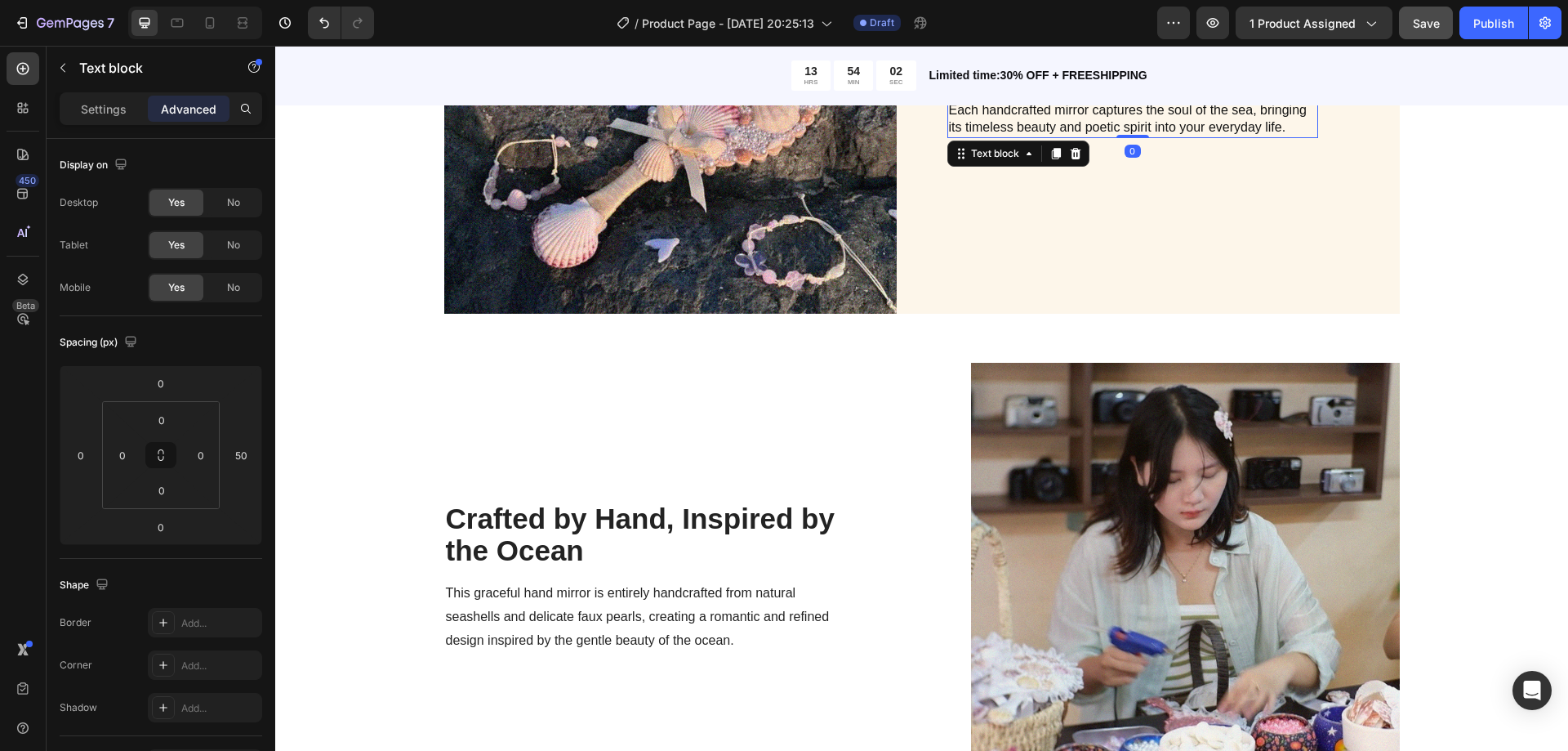
click at [1066, 126] on p "Each handcrafted mirror captures the soul of the sea, bringing its timeless bea…" at bounding box center [1133, 119] width 368 height 34
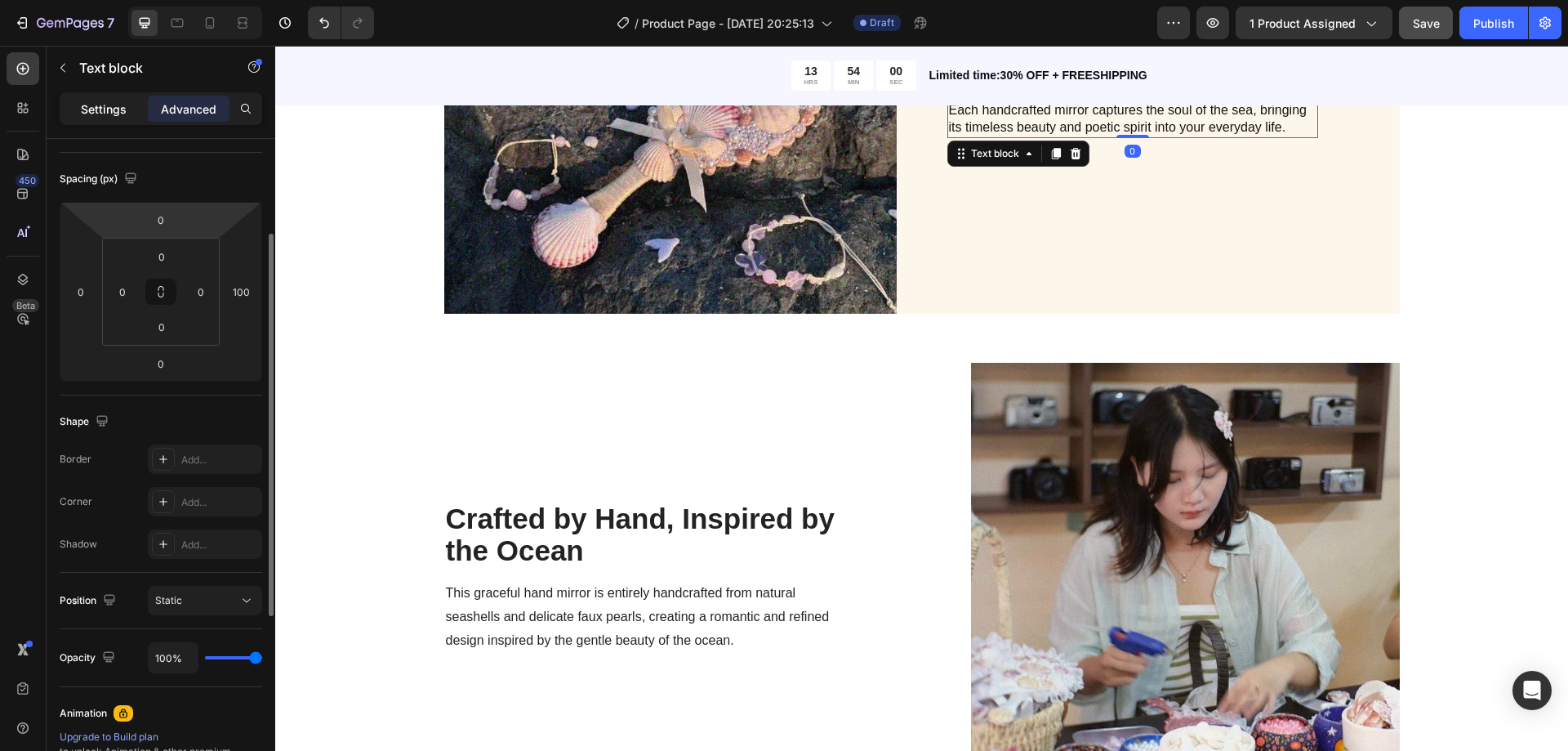
click at [120, 117] on p "Settings" at bounding box center [103, 109] width 45 height 17
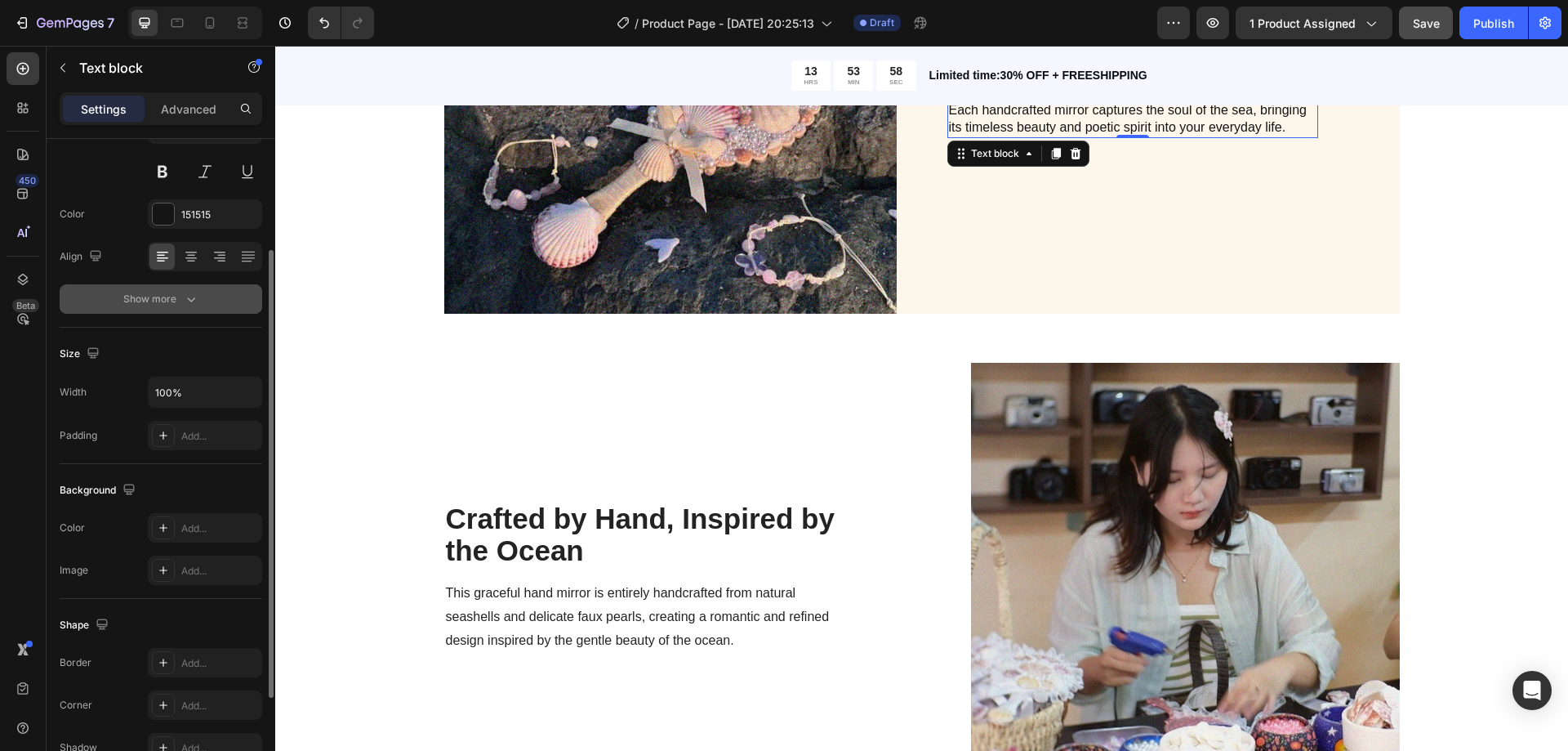
click at [167, 288] on button "Show more" at bounding box center [161, 299] width 202 height 29
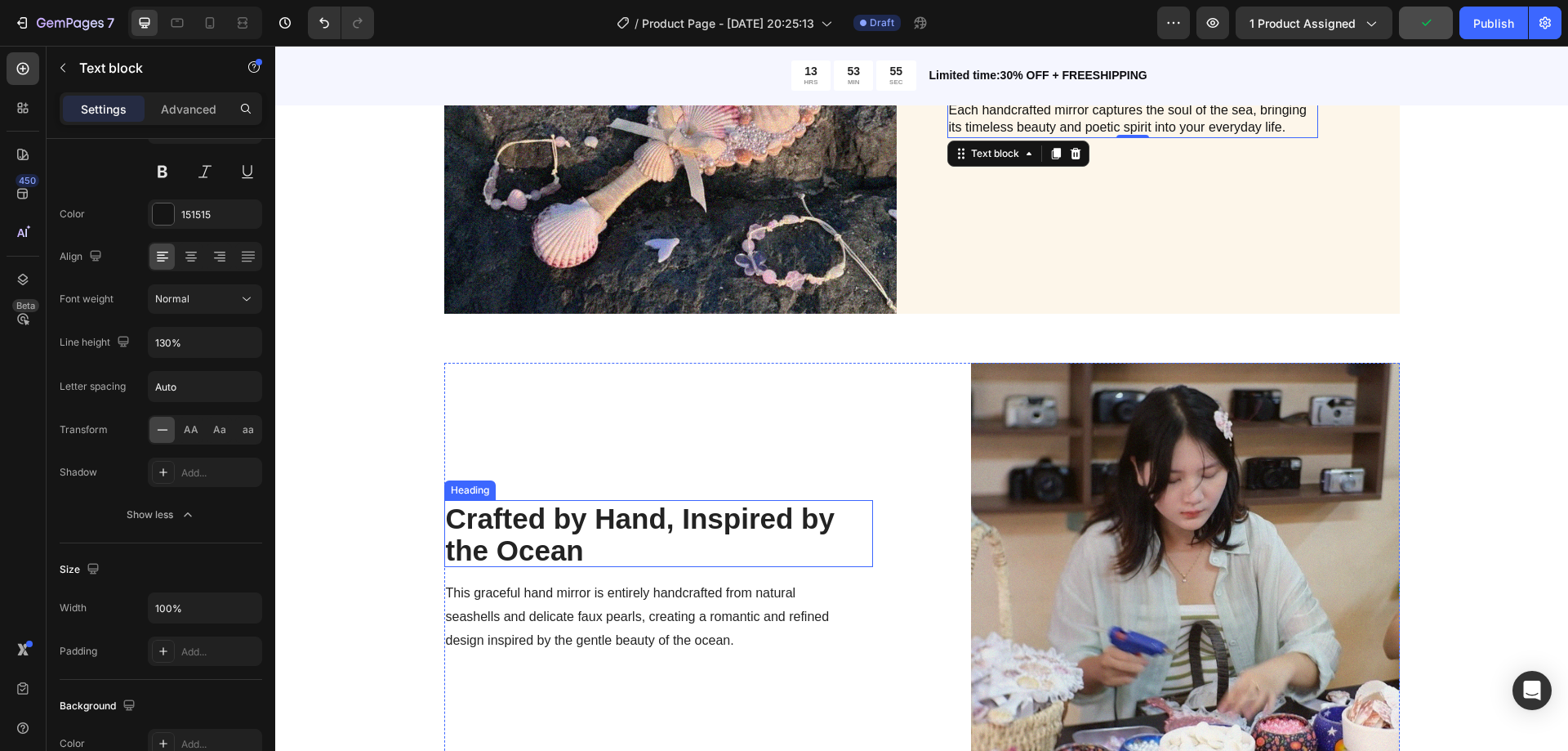
click at [568, 530] on strong "Crafted by Hand, Inspired by the Ocean" at bounding box center [640, 534] width 389 height 63
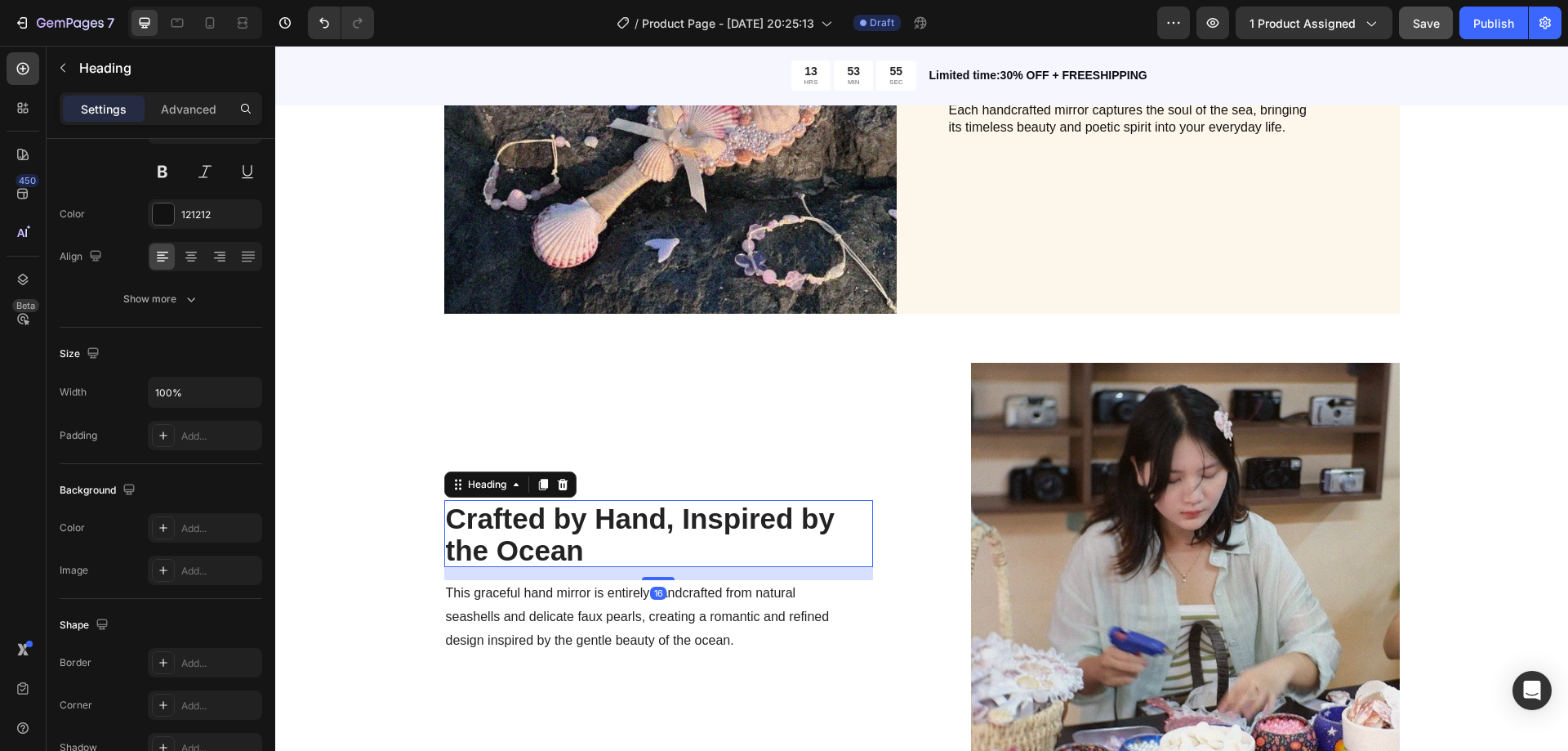
scroll to position [0, 0]
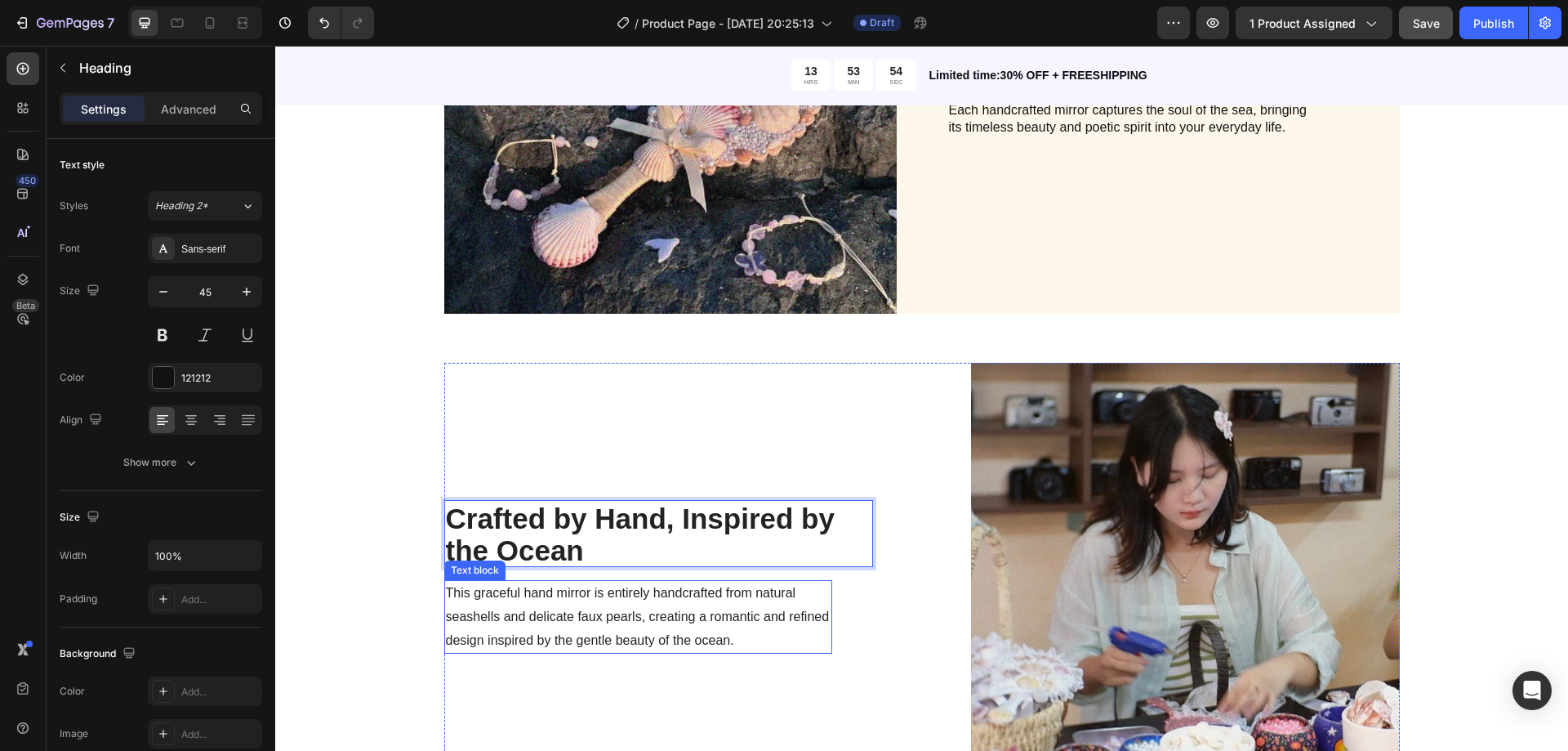
click at [536, 616] on span "This graceful hand mirror is entirely handcrafted from natural seashells and de…" at bounding box center [637, 616] width 384 height 61
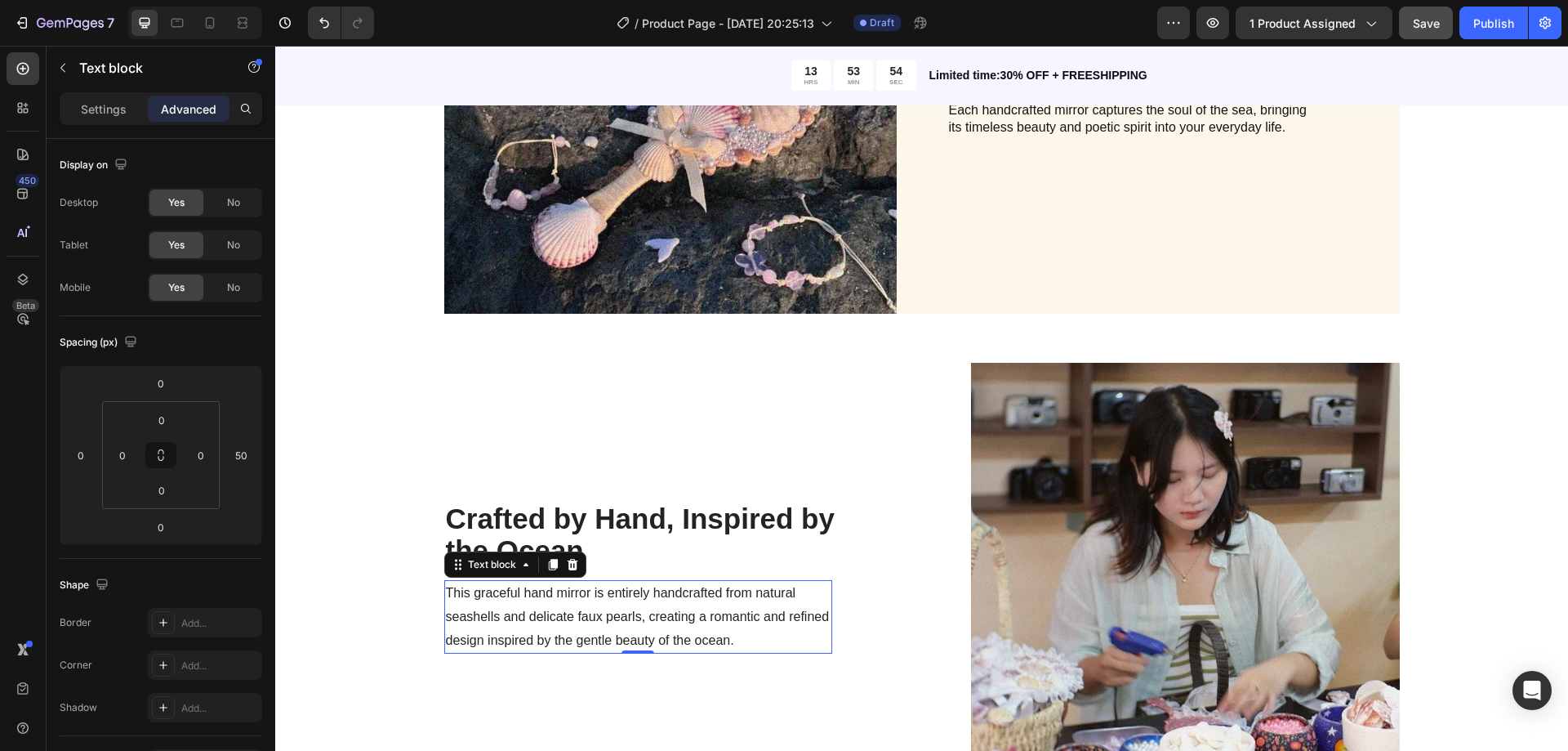
click at [536, 616] on span "This graceful hand mirror is entirely handcrafted from natural seashells and de…" at bounding box center [637, 616] width 384 height 61
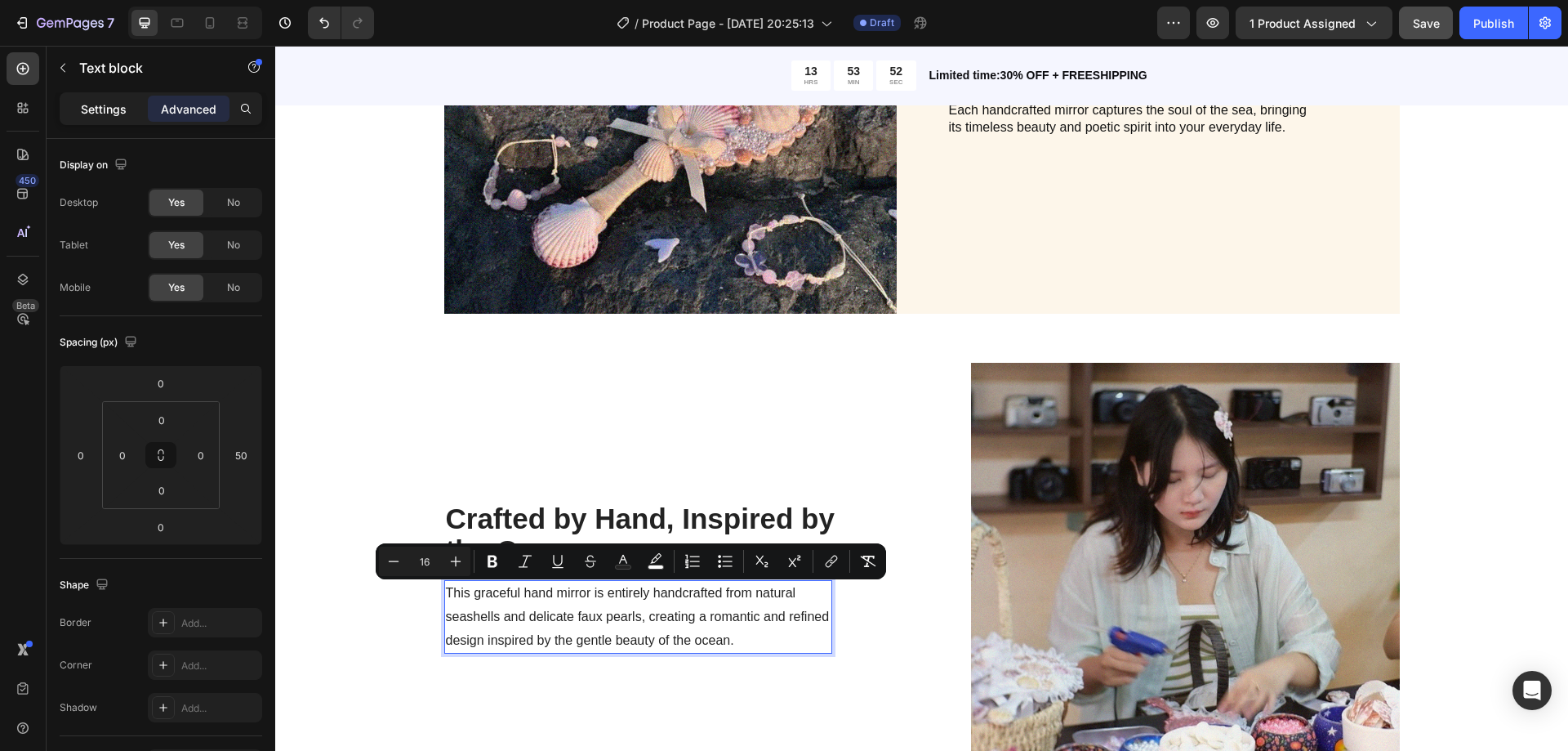
click at [81, 106] on p "Settings" at bounding box center [103, 109] width 45 height 17
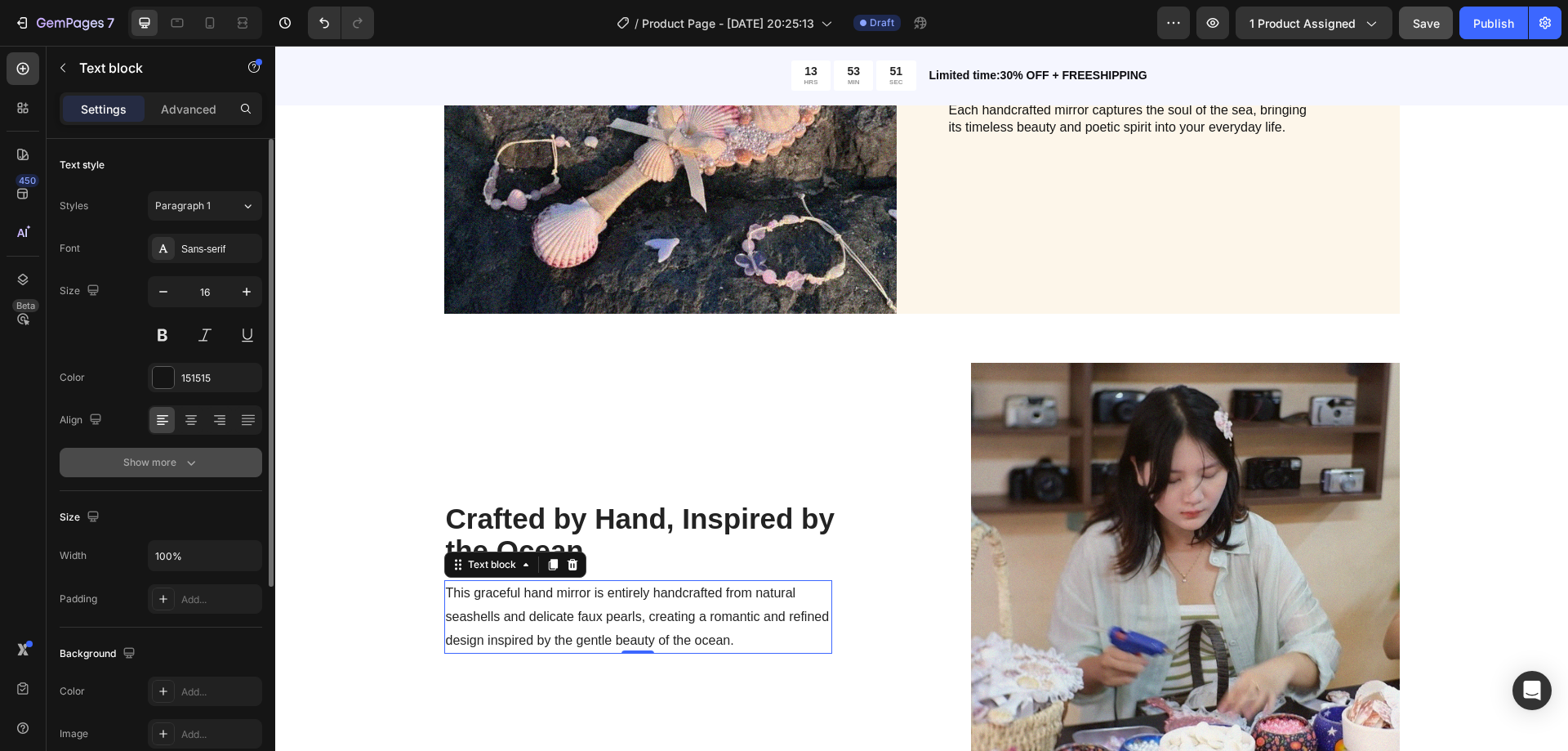
click at [160, 451] on button "Show more" at bounding box center [161, 462] width 202 height 29
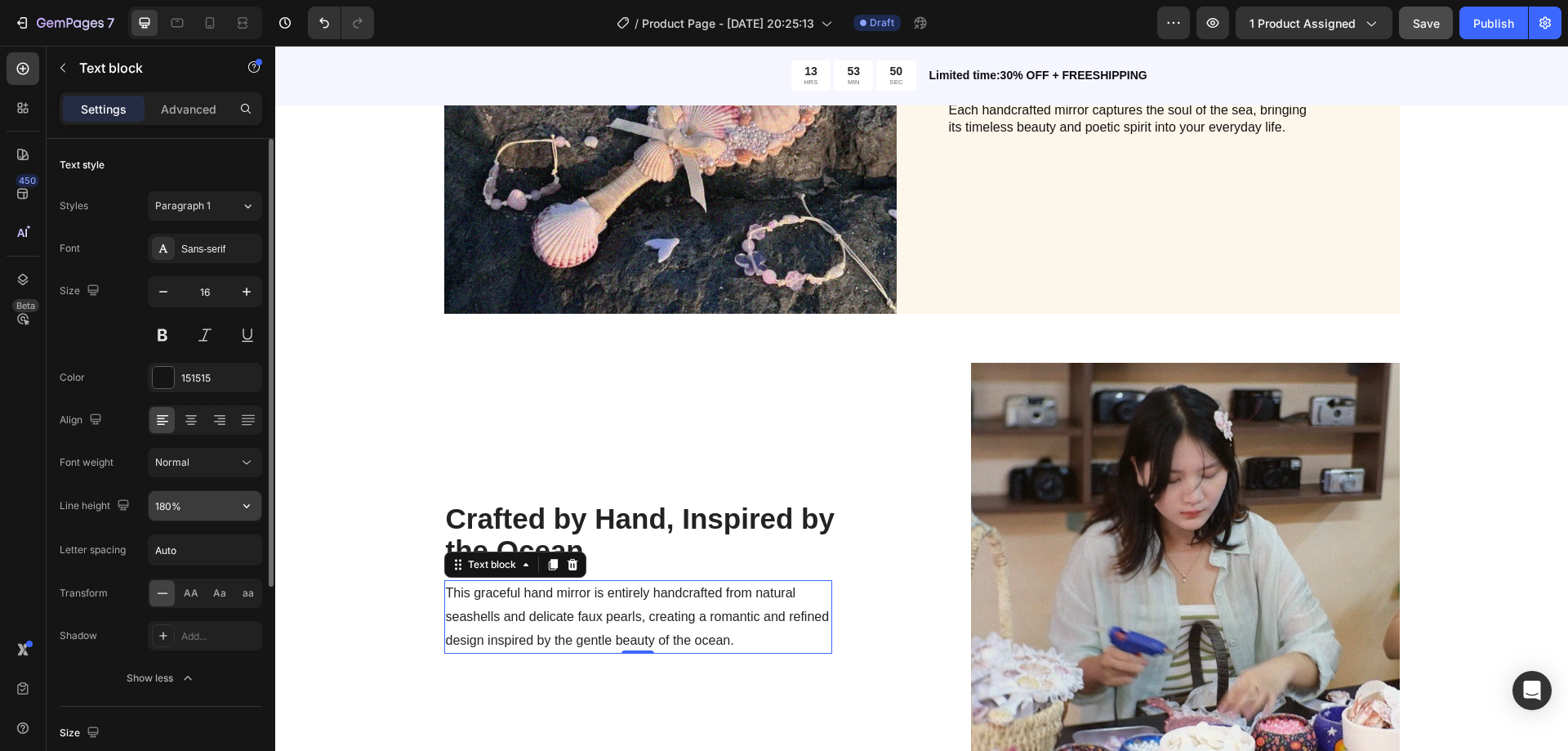
click at [200, 507] on input "180%" at bounding box center [205, 506] width 113 height 29
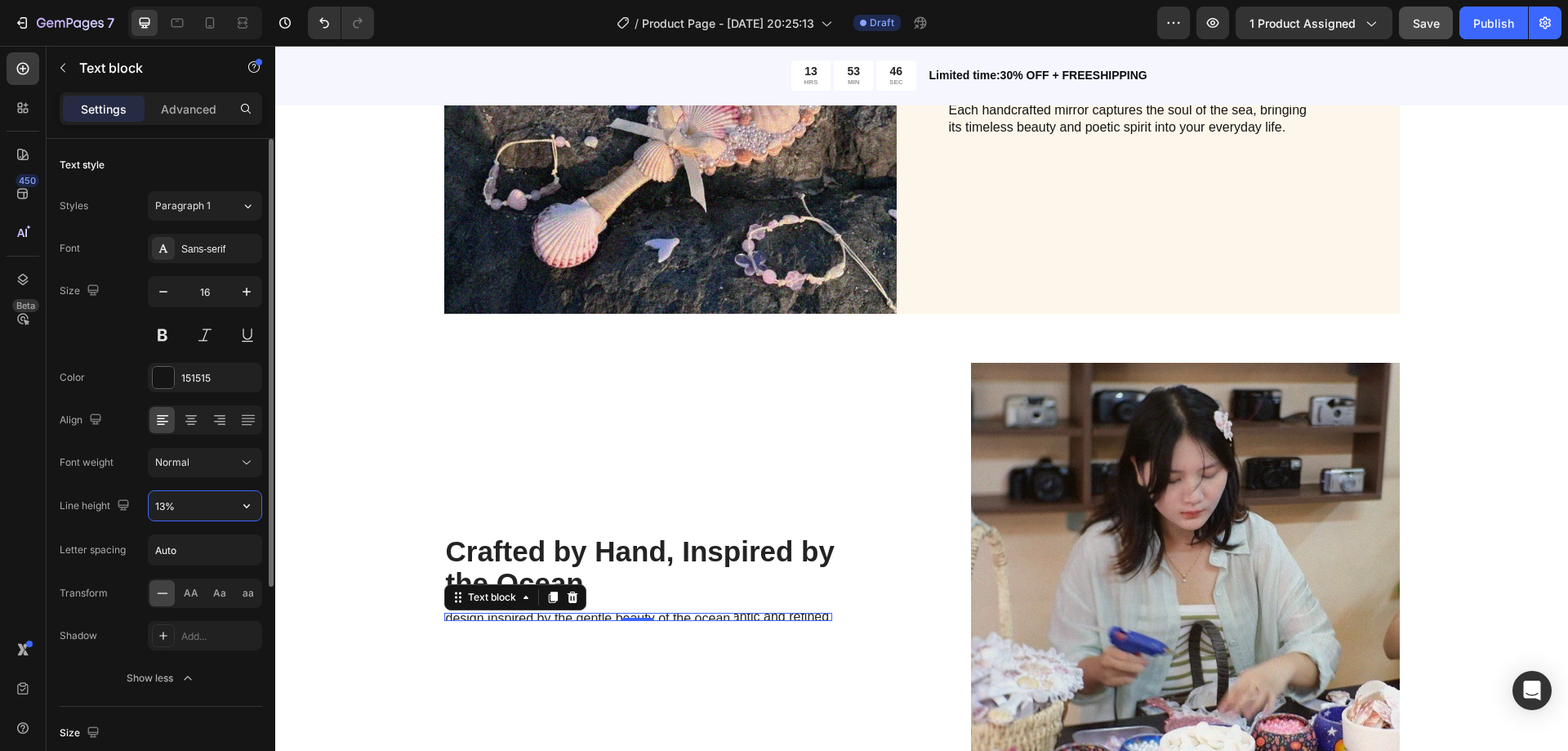
type input "130%"
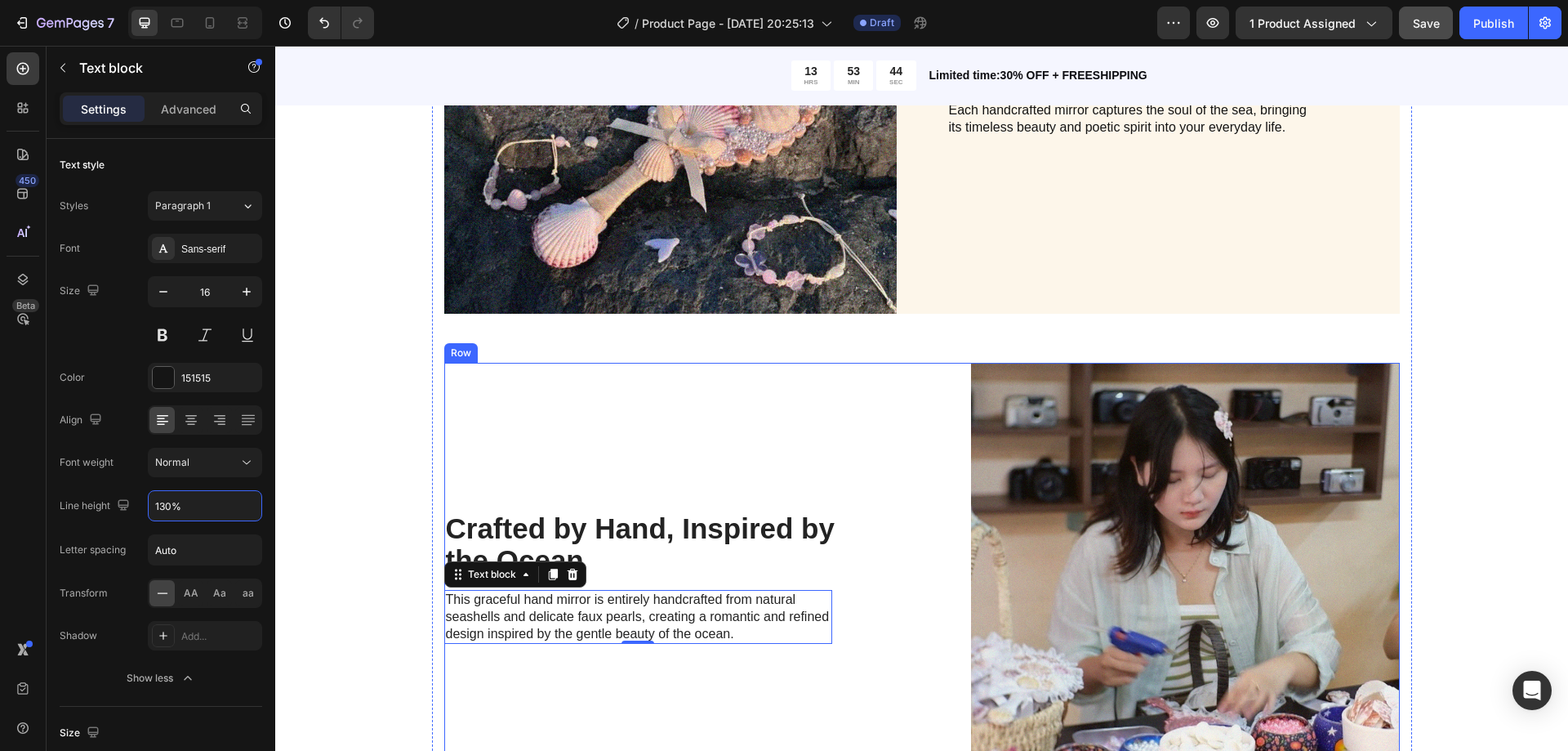
click at [922, 545] on div "⁠⁠⁠⁠⁠⁠⁠ Crafted by Hand, Inspired by the Ocean Heading This graceful hand mirro…" at bounding box center [922, 577] width 955 height 429
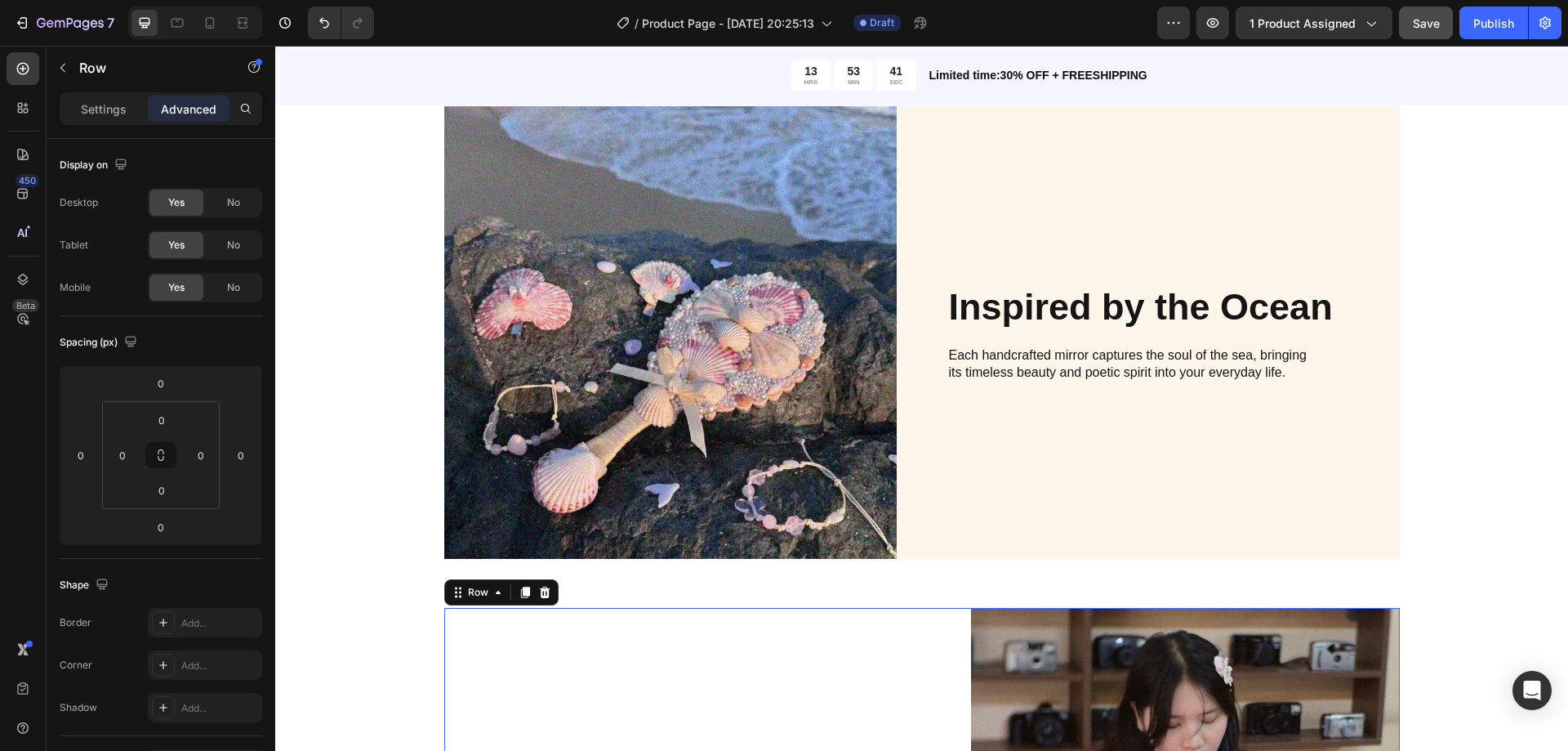
scroll to position [1716, 0]
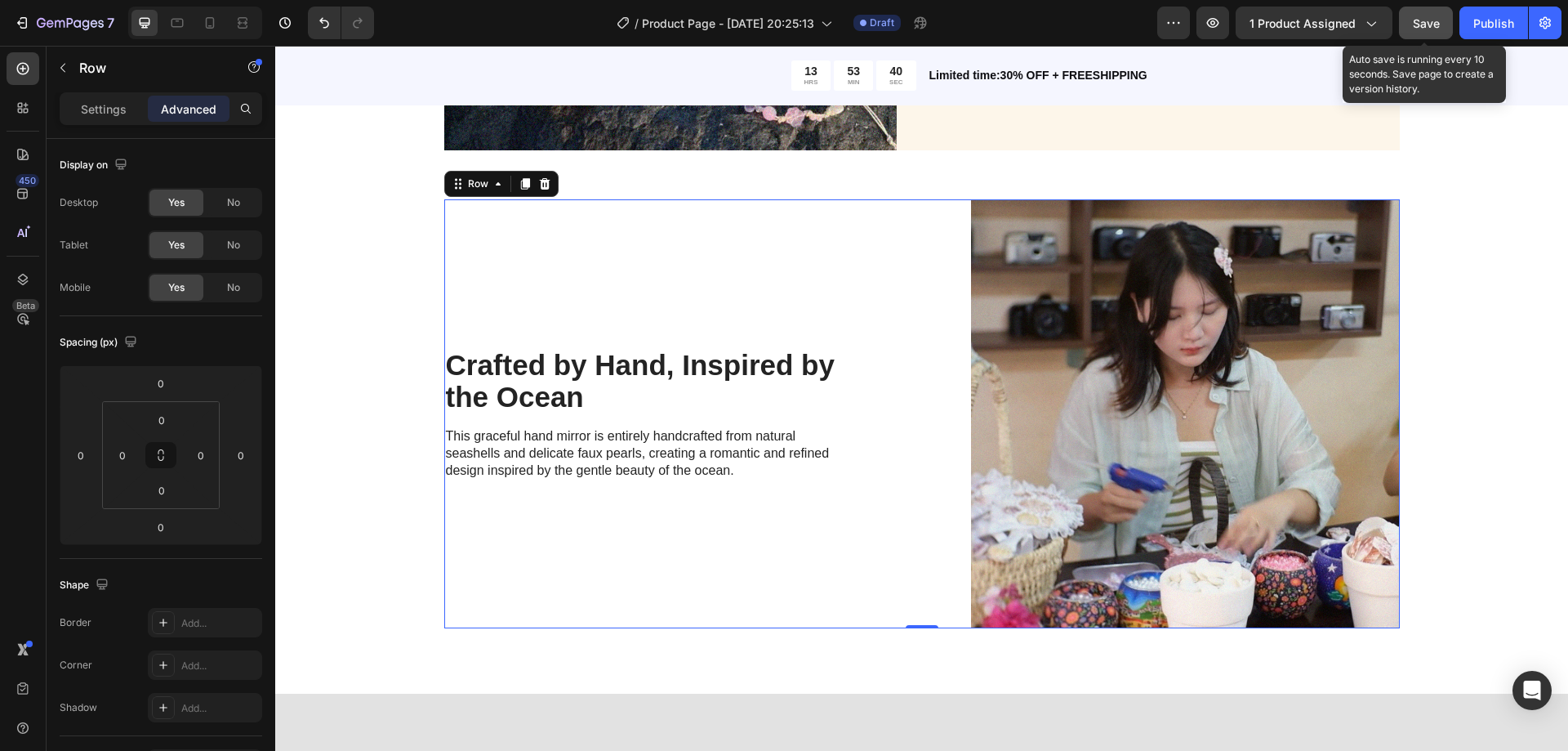
click at [1419, 33] on button "Save" at bounding box center [1426, 23] width 54 height 33
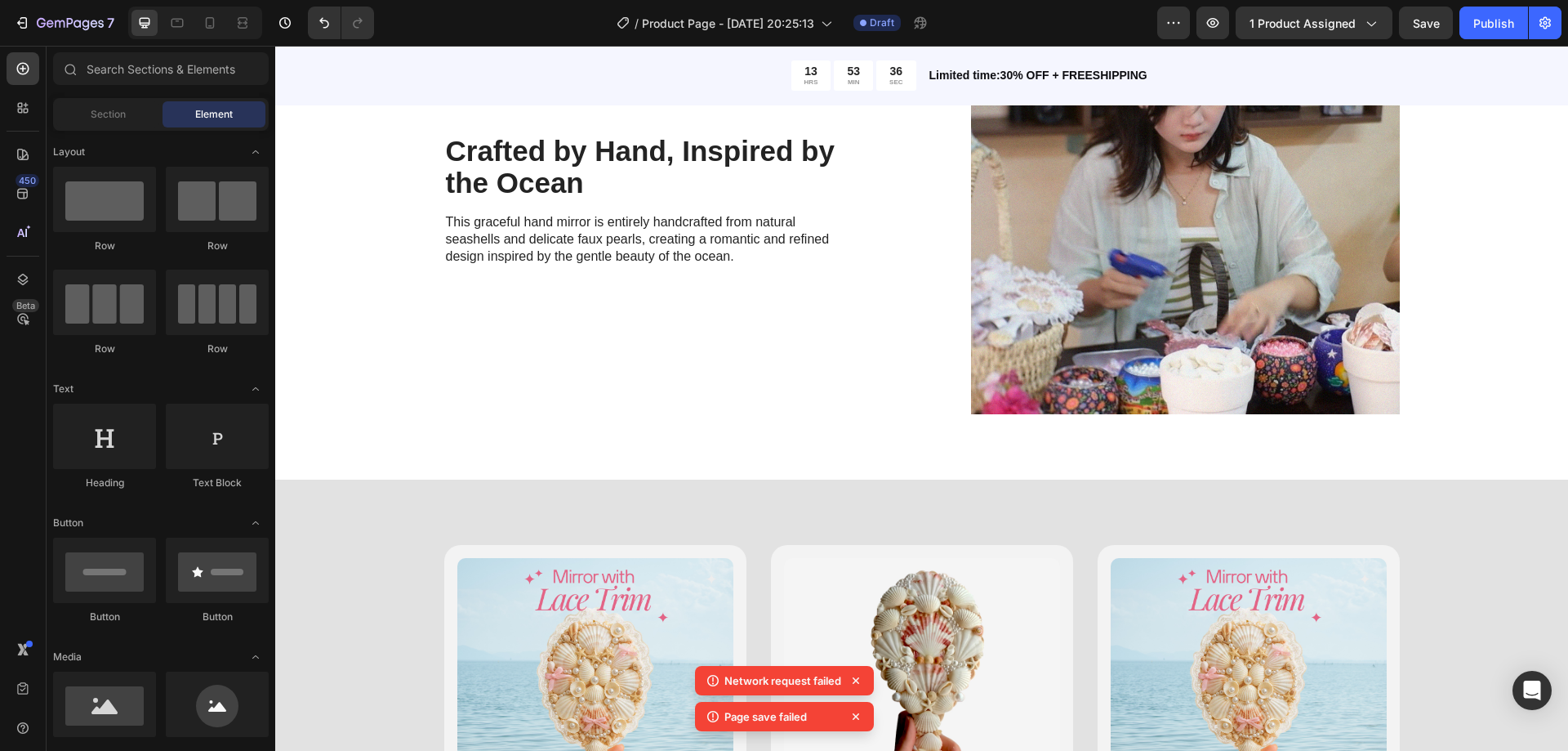
scroll to position [2150, 0]
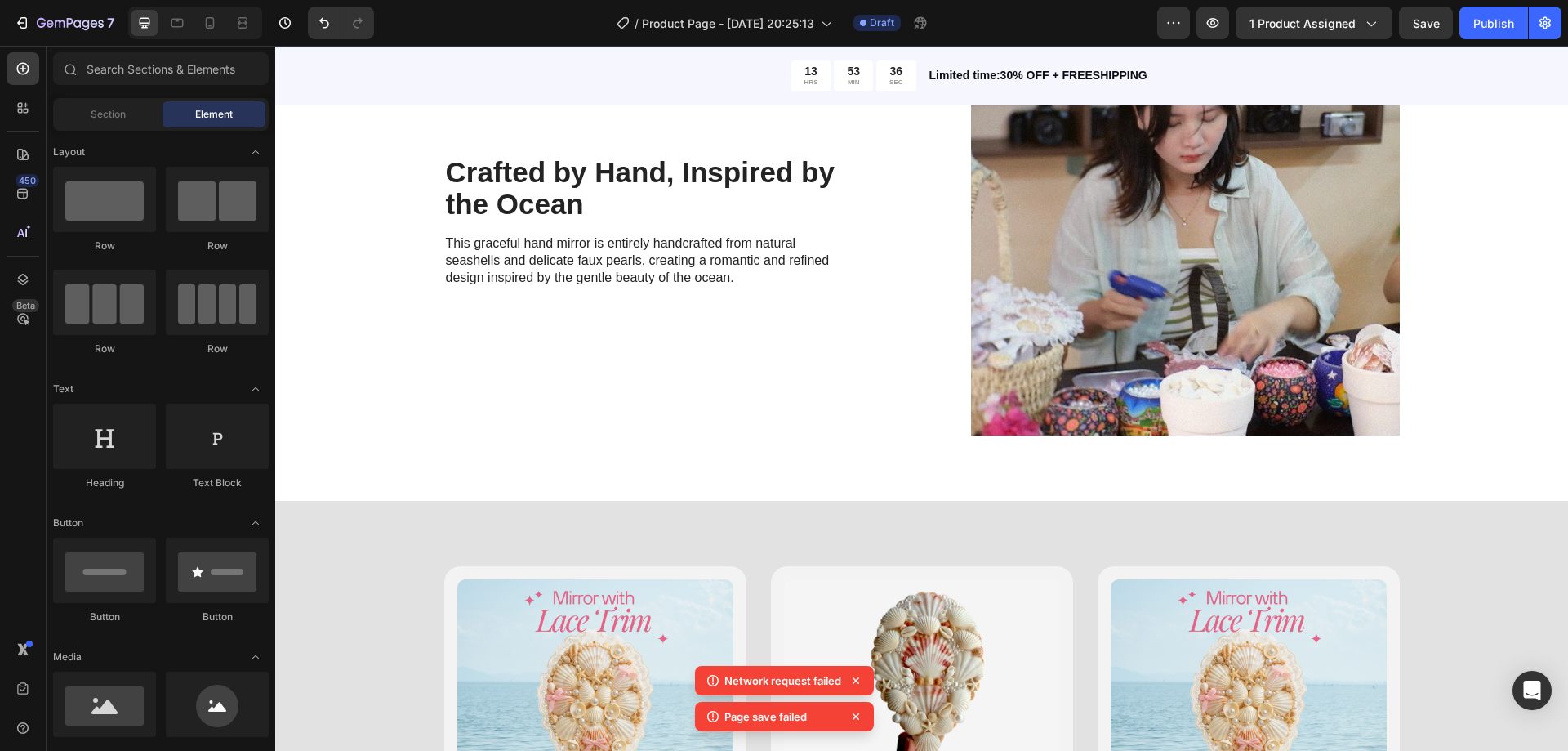
click at [1416, 25] on span "Save" at bounding box center [1426, 23] width 27 height 14
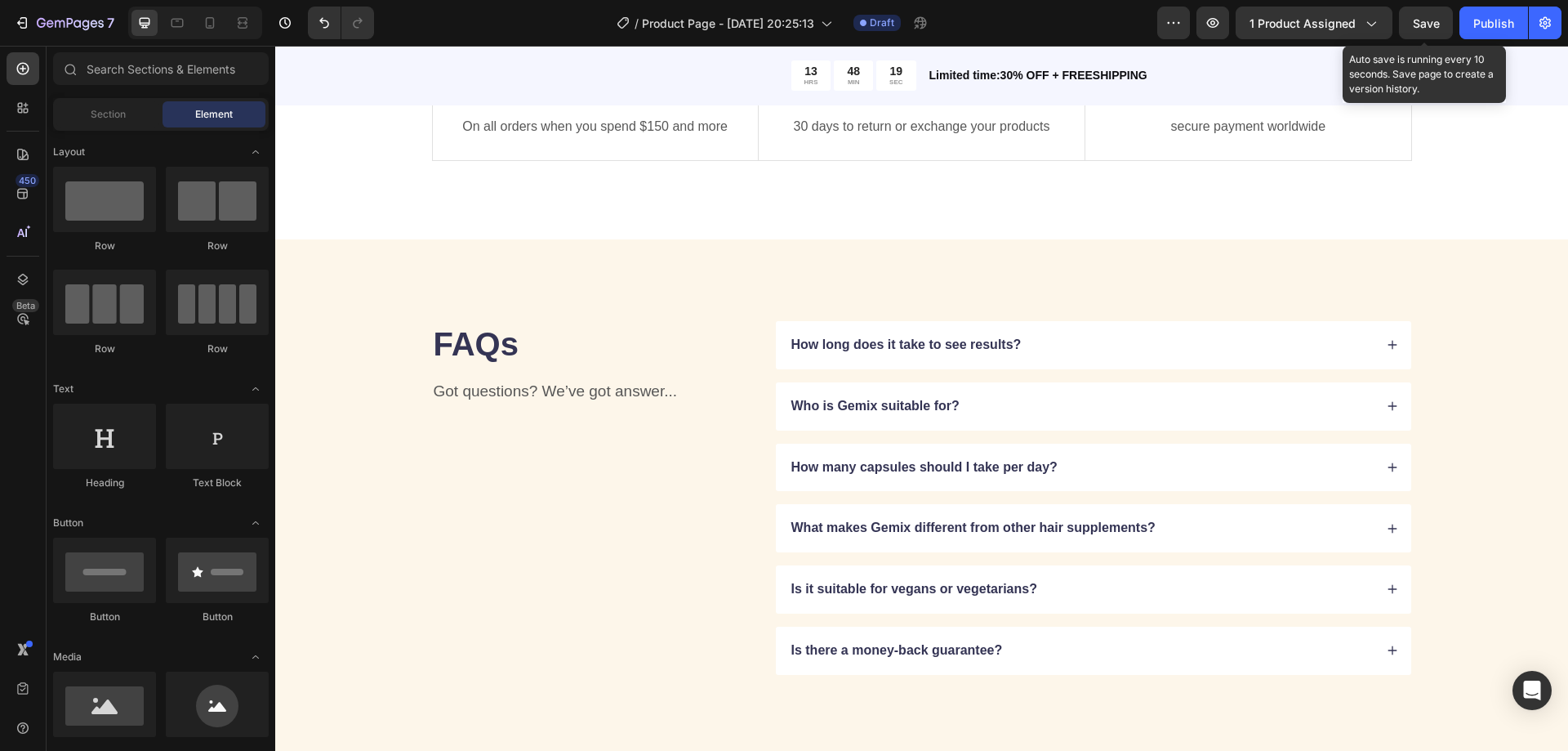
scroll to position [4070, 0]
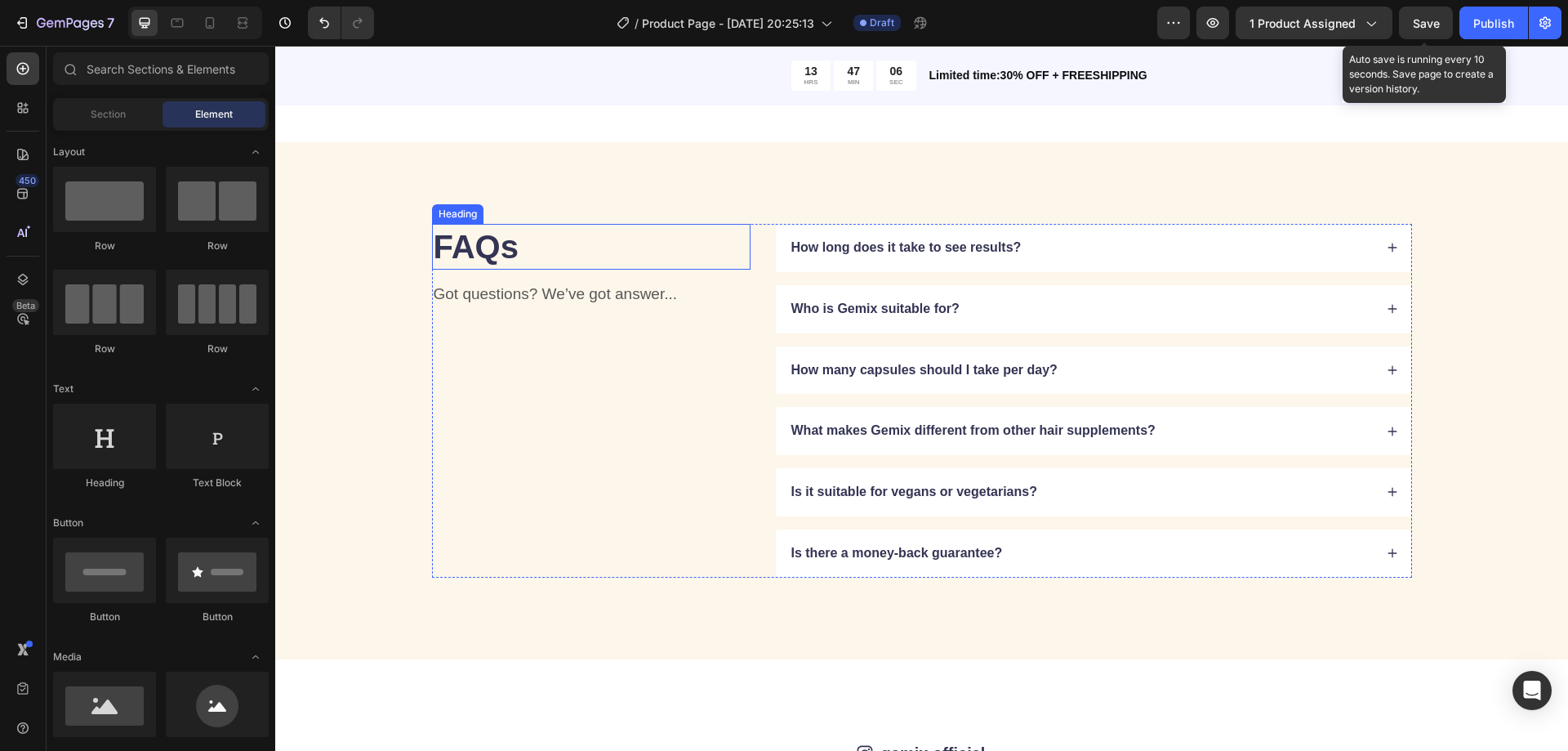
click at [498, 249] on h2 "FAQs" at bounding box center [591, 246] width 319 height 45
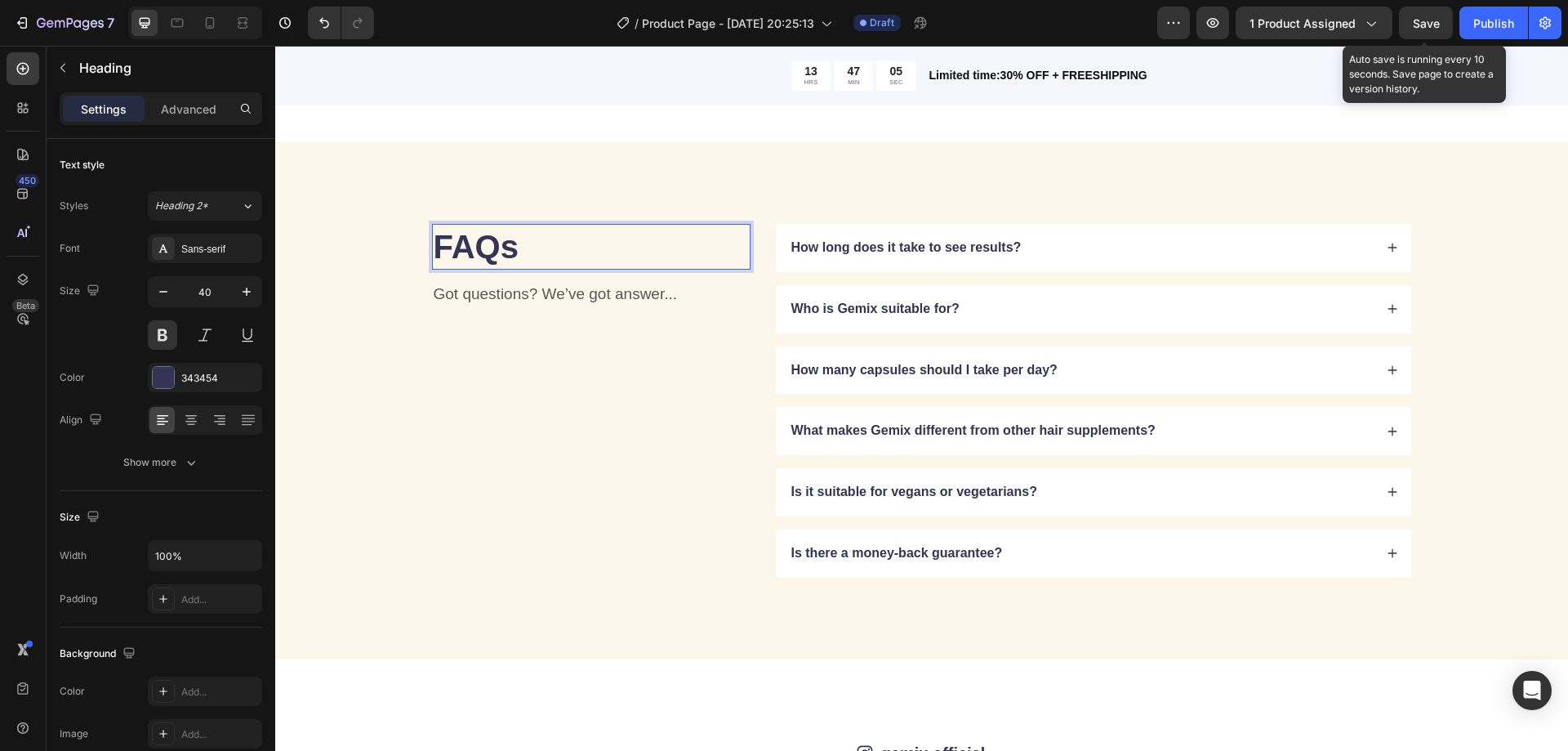
click at [498, 249] on h2 "FAQs" at bounding box center [591, 246] width 319 height 45
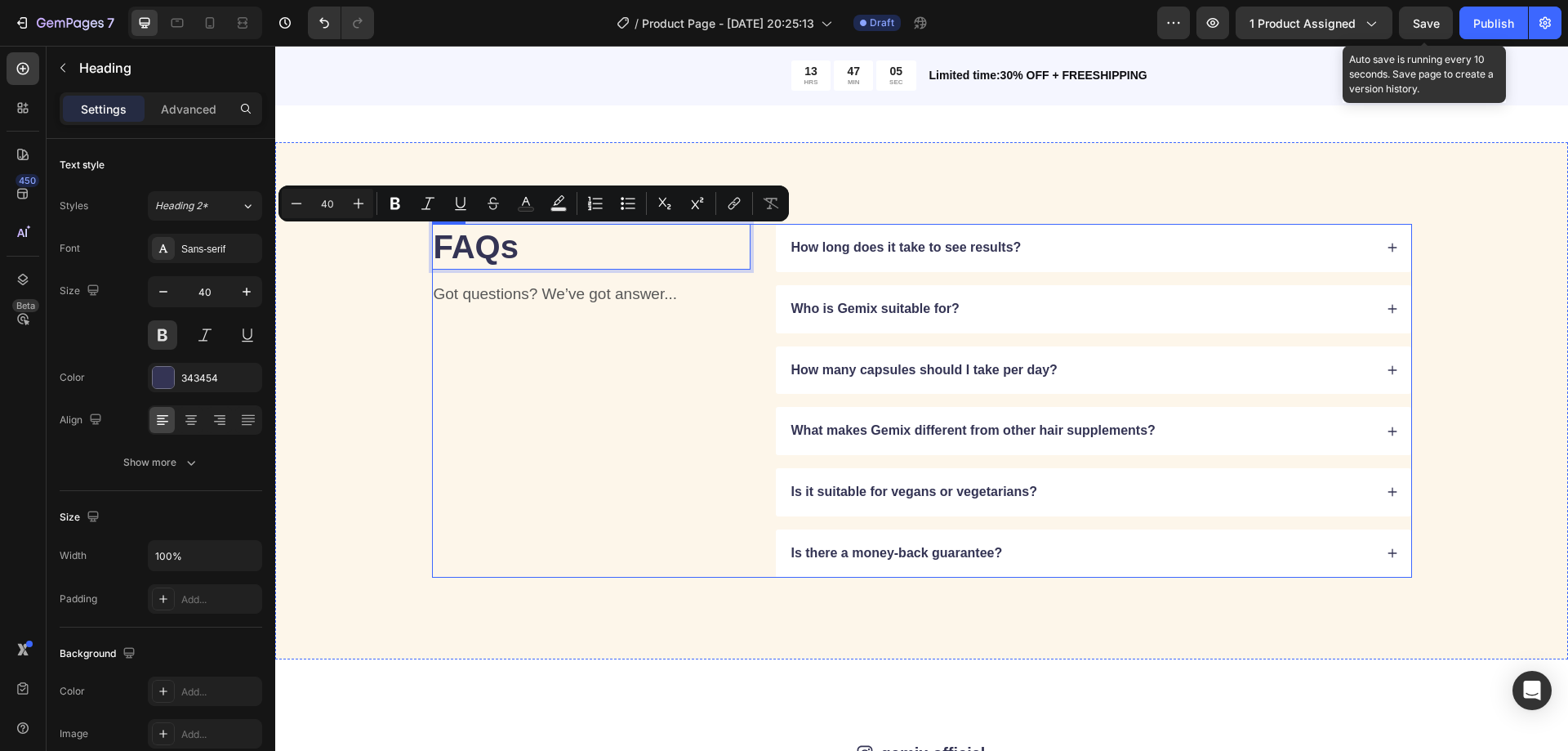
click at [538, 288] on p "Got questions? We’ve got answer..." at bounding box center [591, 295] width 315 height 21
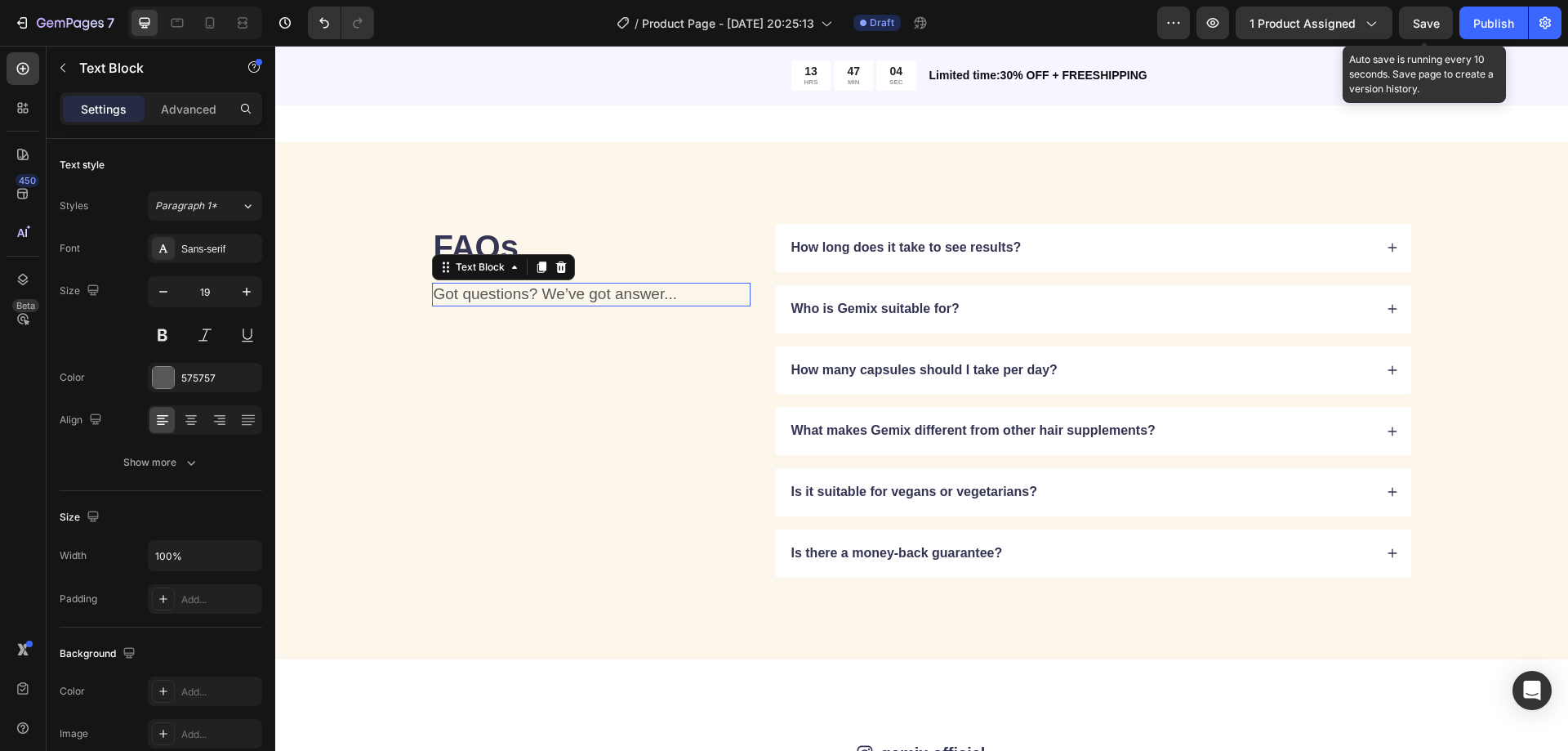
click at [538, 288] on p "Got questions? We’ve got answer..." at bounding box center [591, 295] width 315 height 21
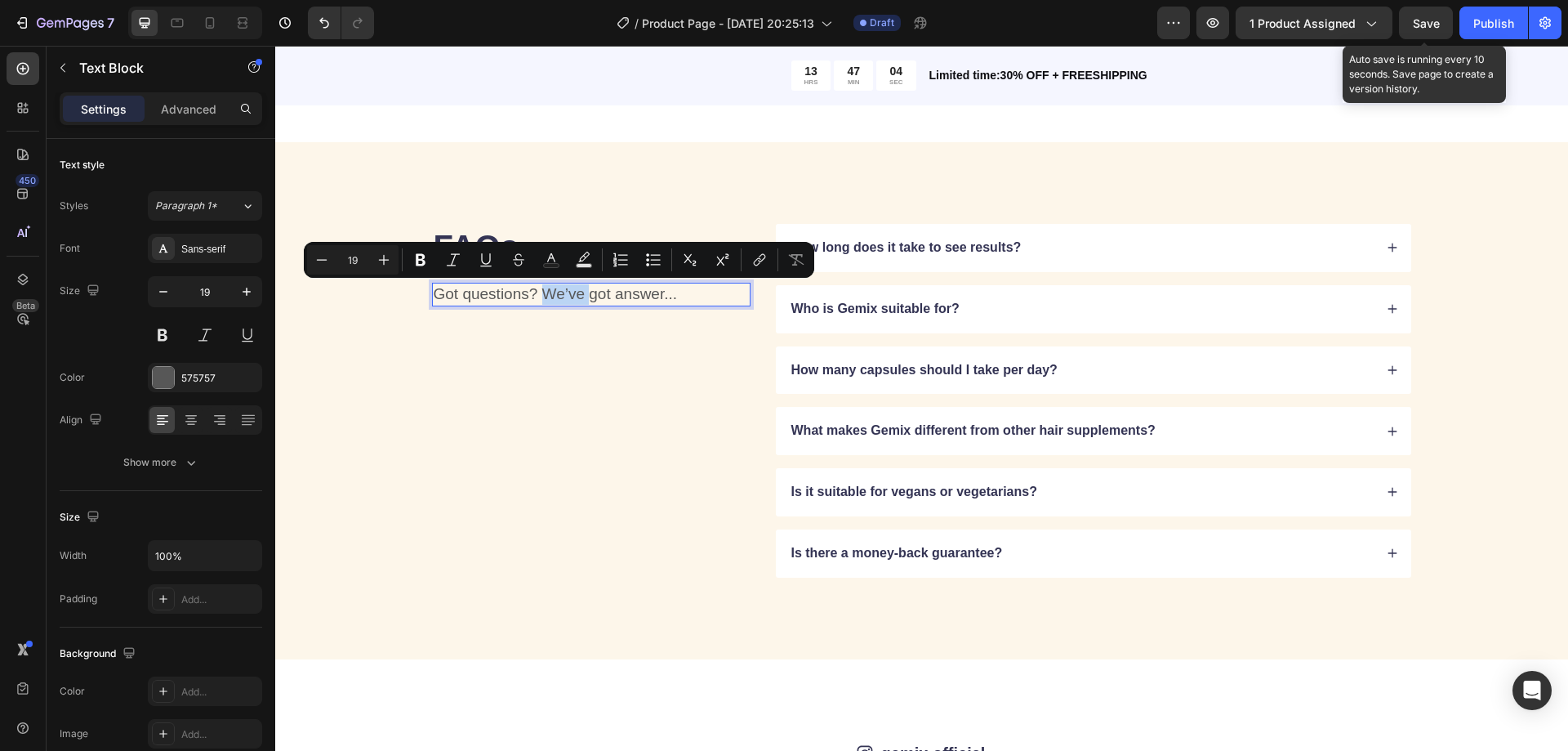
click at [538, 288] on p "Got questions? We’ve got answer..." at bounding box center [591, 295] width 315 height 21
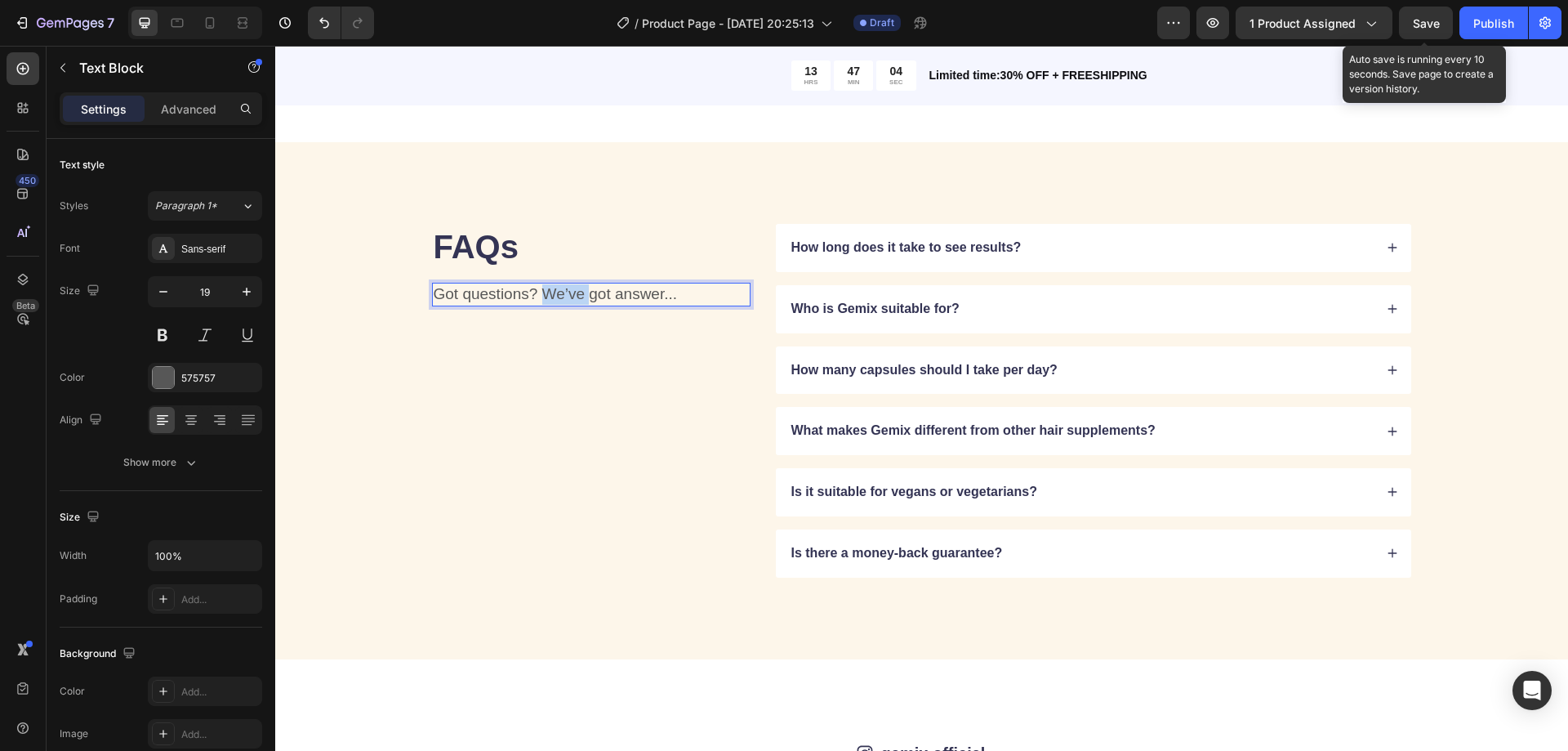
click at [538, 289] on p "Got questions? We’ve got answer..." at bounding box center [591, 295] width 315 height 21
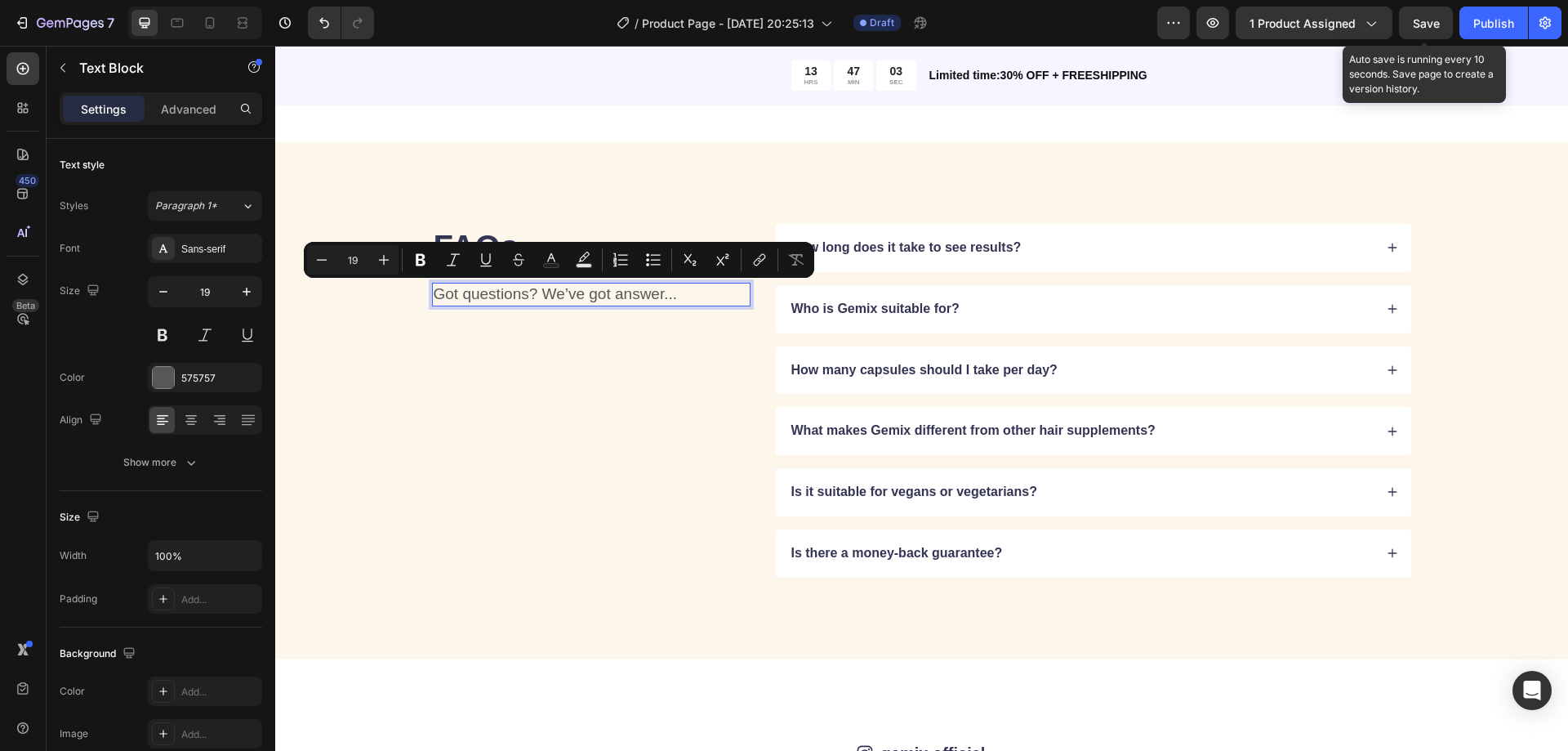
click at [529, 292] on p "Got questions? We’ve got answer..." at bounding box center [591, 295] width 315 height 21
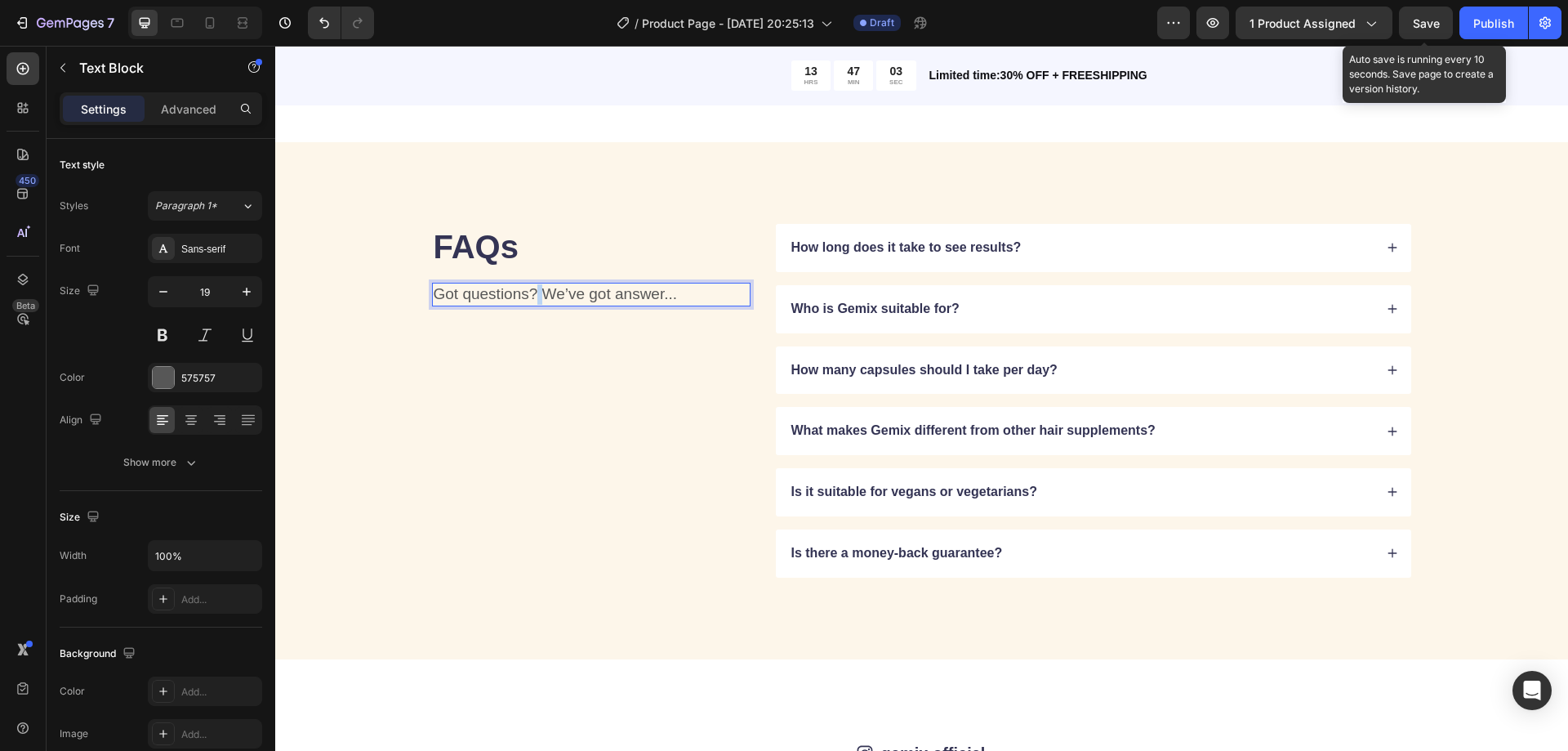
click at [529, 292] on p "Got questions? We’ve got answer..." at bounding box center [591, 295] width 315 height 21
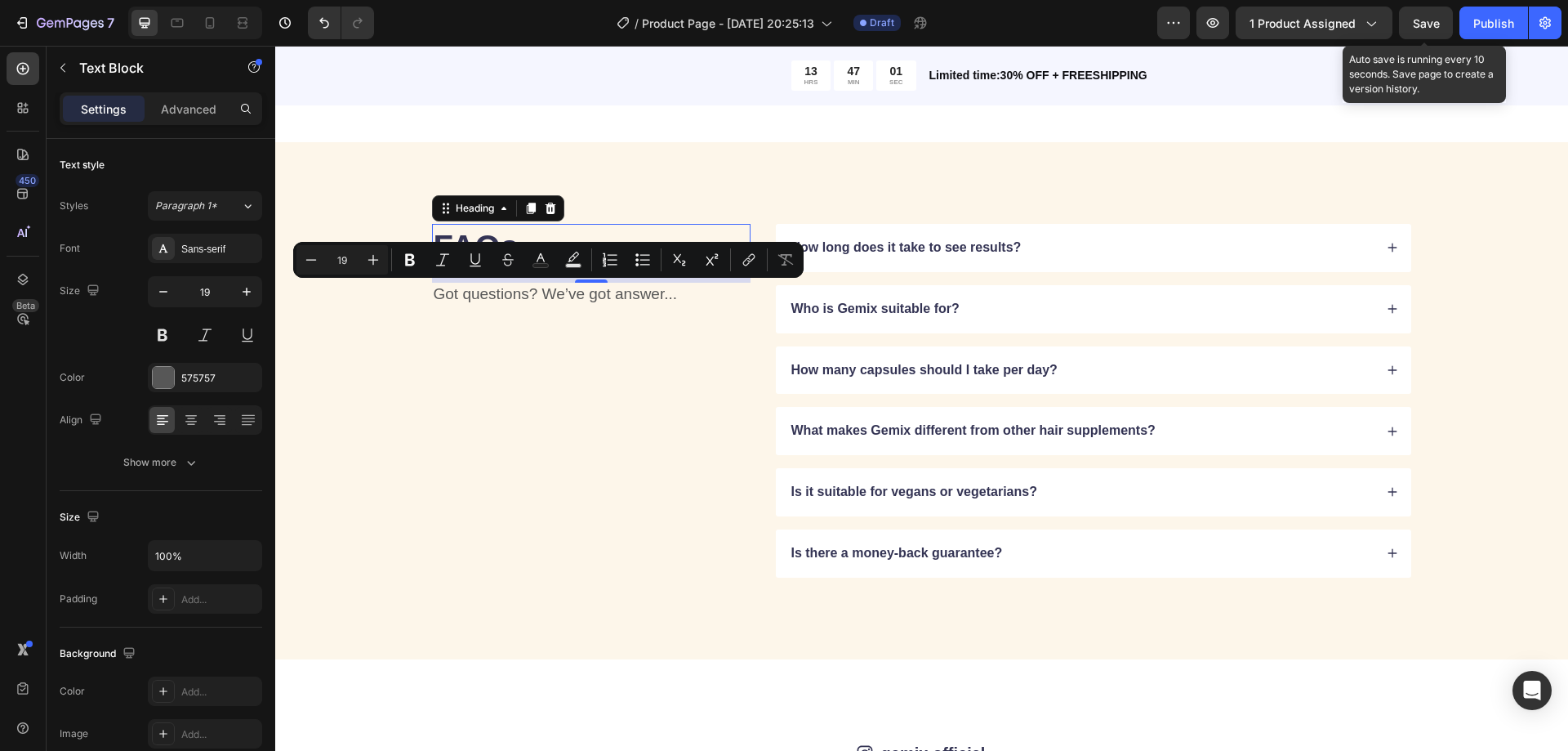
click at [493, 233] on p "FAQs" at bounding box center [591, 247] width 315 height 43
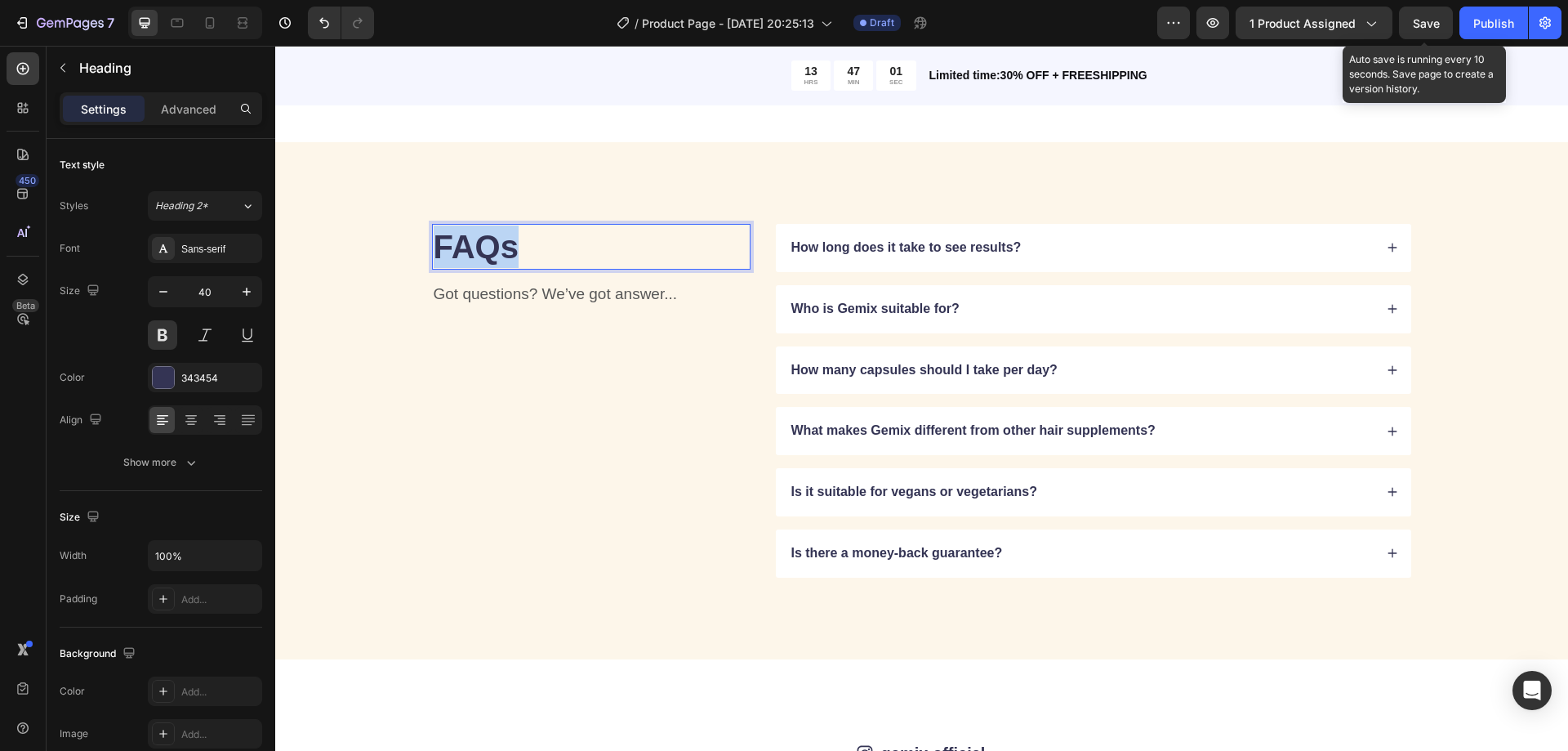
click at [493, 235] on p "FAQs" at bounding box center [591, 247] width 315 height 43
click at [532, 250] on h2 "Rich Text Editor. Editing area: main" at bounding box center [591, 246] width 319 height 45
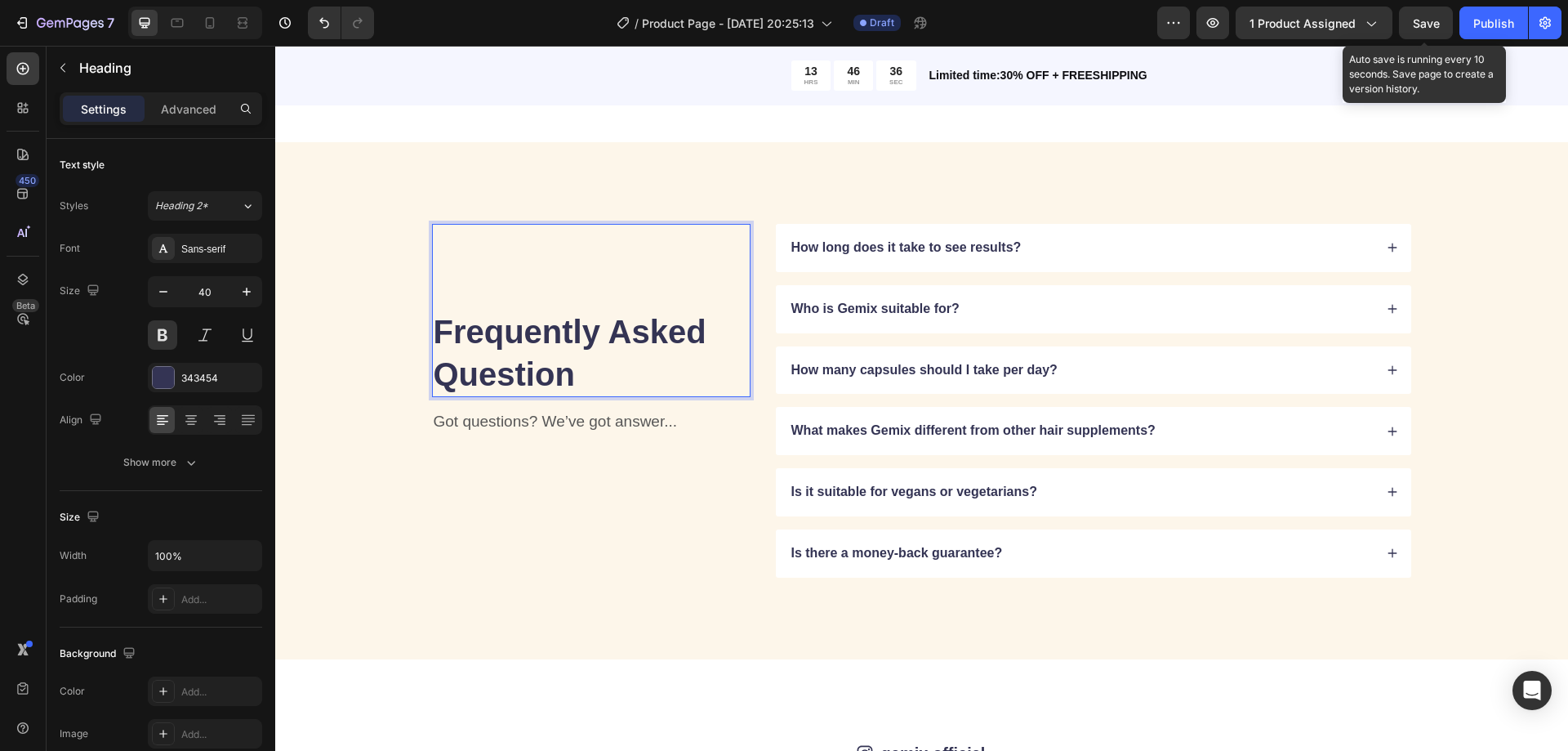
click at [434, 333] on p "Frequently Asked Question" at bounding box center [591, 352] width 315 height 85
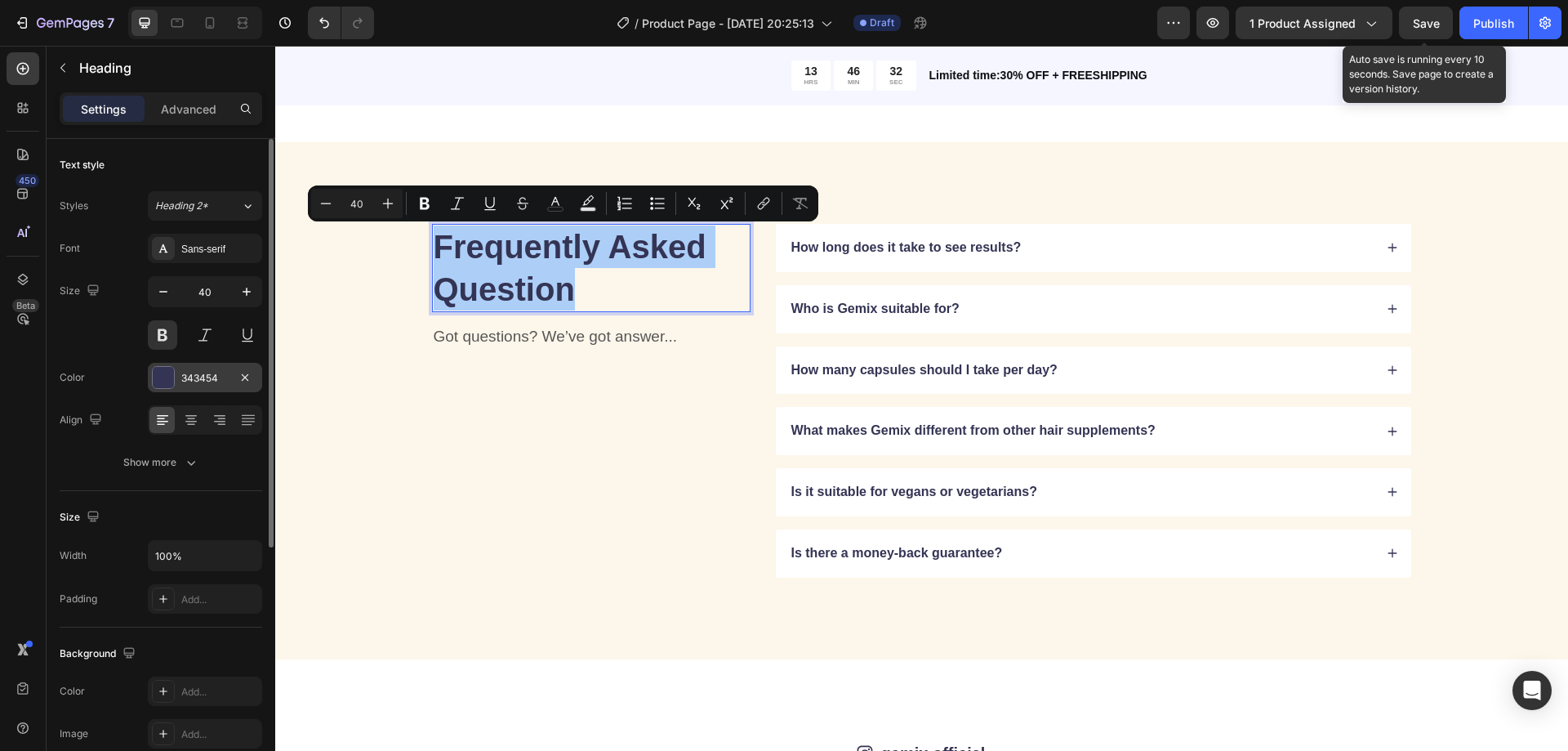
click at [168, 382] on div at bounding box center [163, 377] width 21 height 21
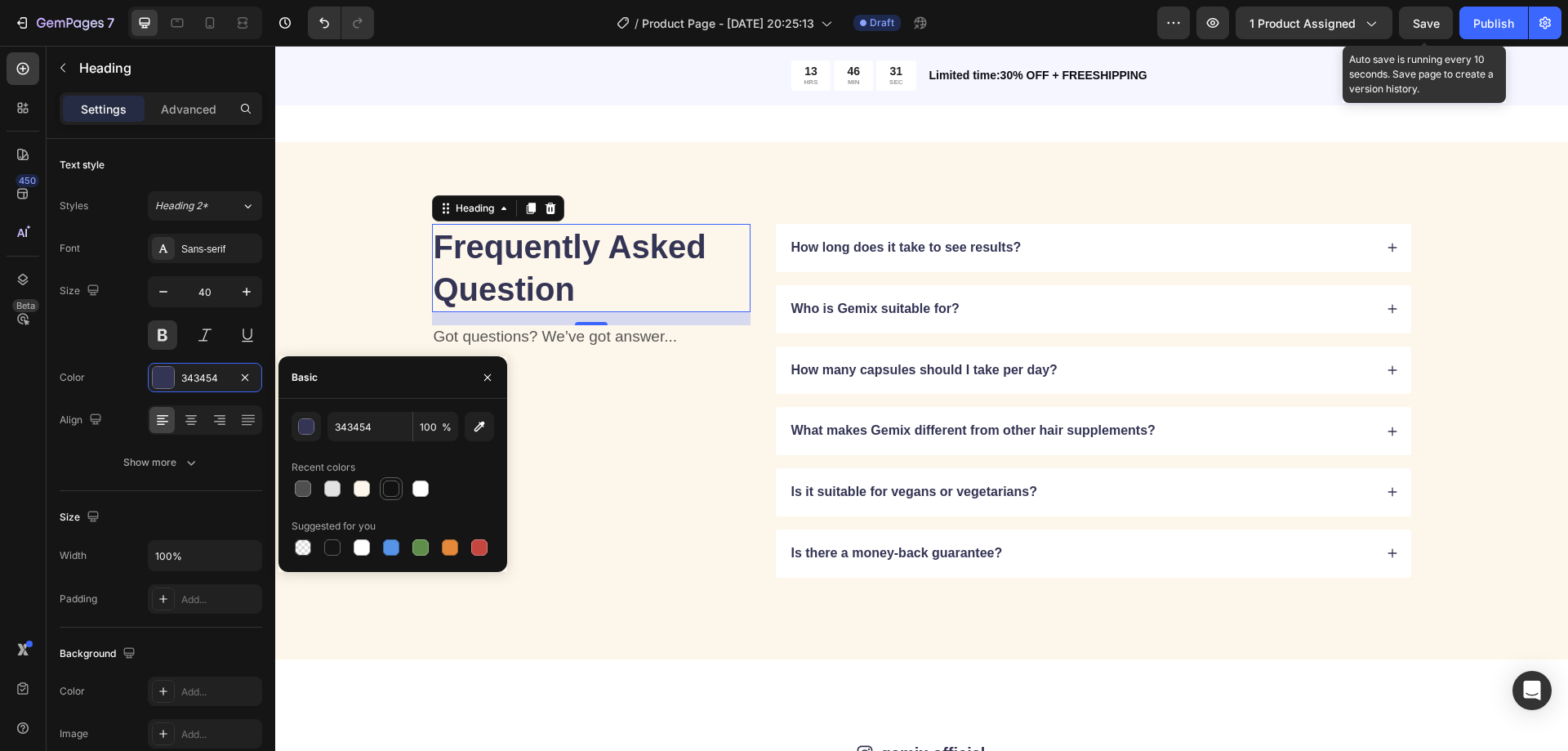
click at [388, 492] on div at bounding box center [391, 488] width 16 height 16
type input "121212"
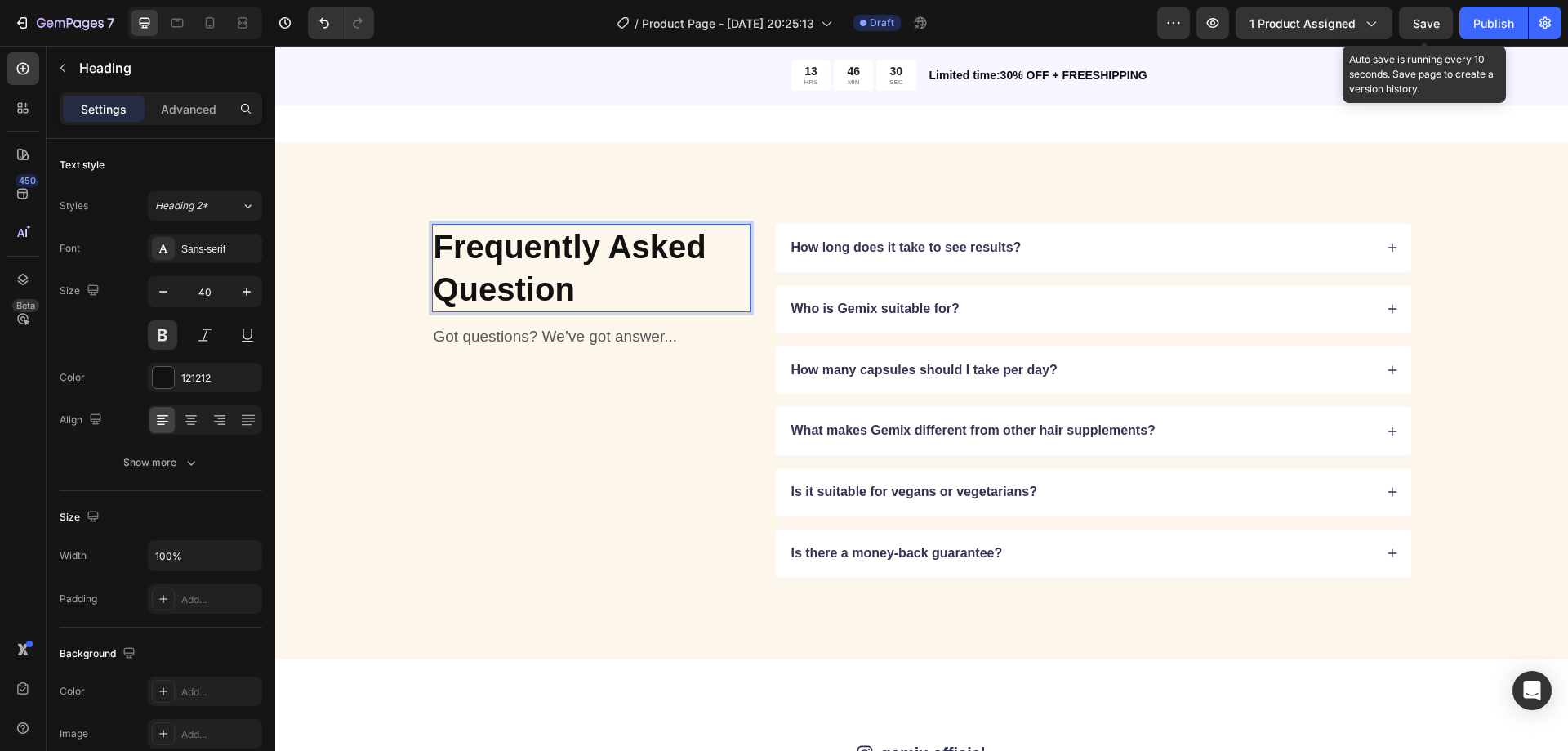
click at [570, 282] on p "Frequently Asked Question" at bounding box center [591, 267] width 315 height 85
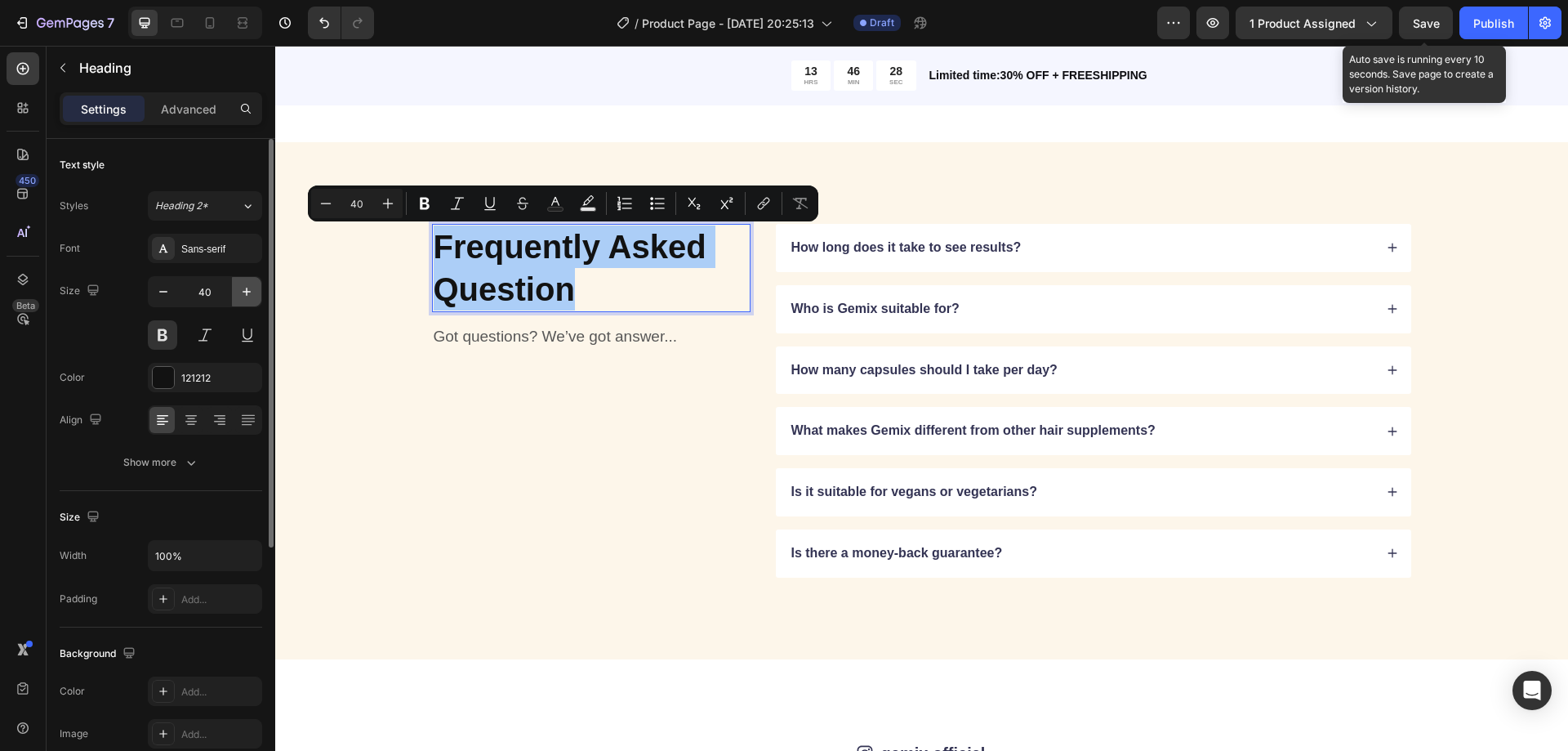
click at [238, 297] on icon "button" at bounding box center [246, 291] width 16 height 16
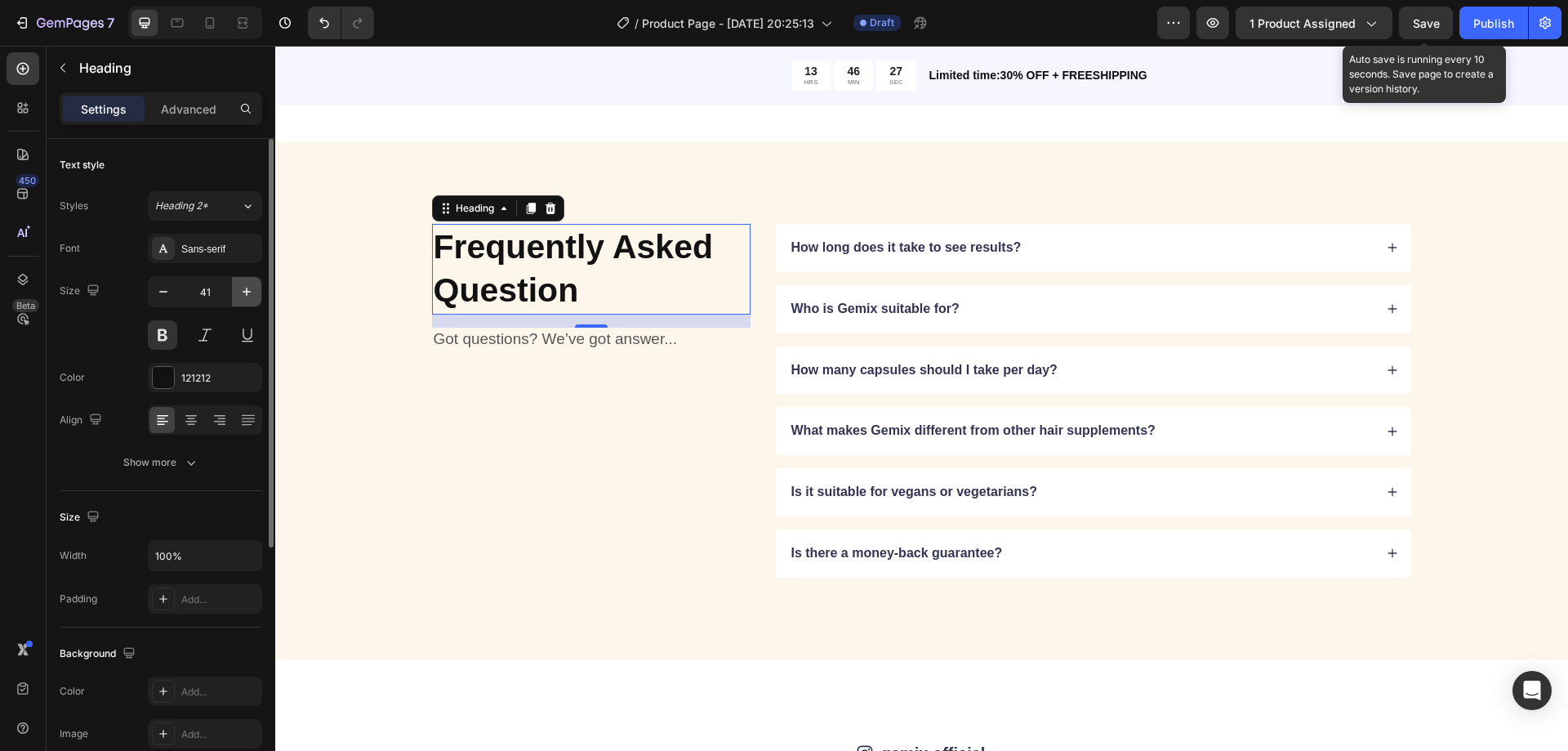
click at [238, 297] on icon "button" at bounding box center [246, 291] width 16 height 16
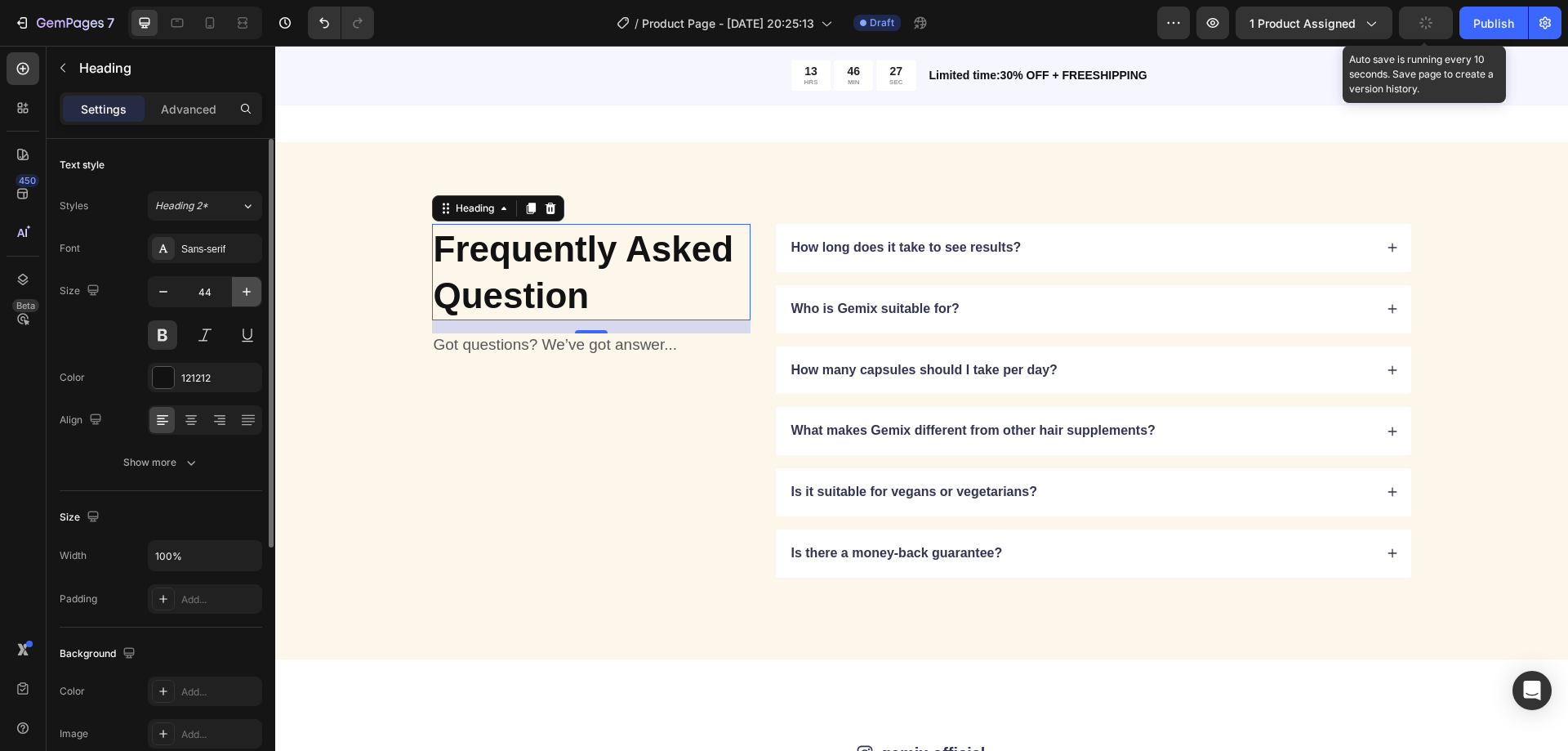
click at [238, 297] on icon "button" at bounding box center [246, 291] width 16 height 16
type input "45"
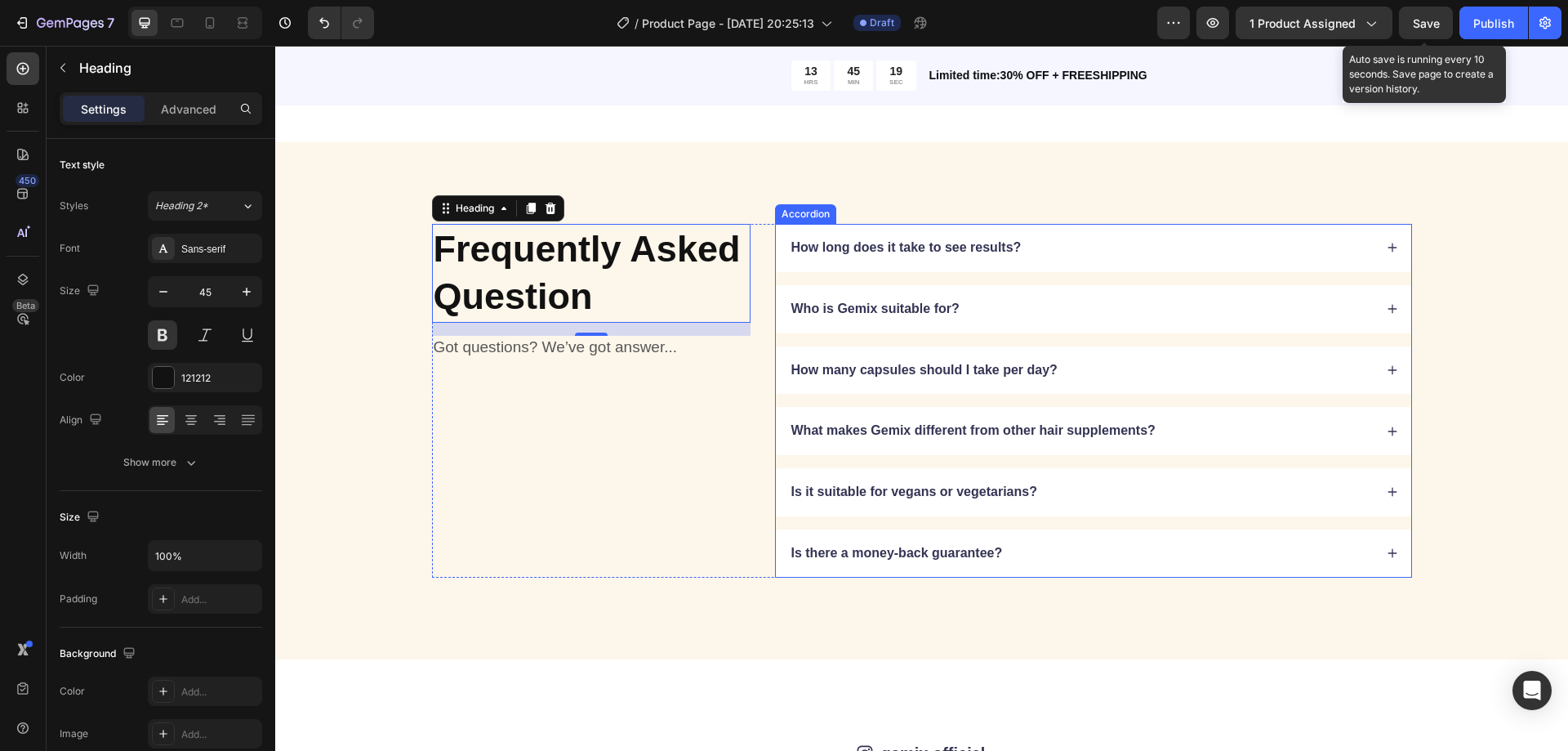
click at [864, 253] on p "How long does it take to see results?" at bounding box center [907, 248] width 230 height 17
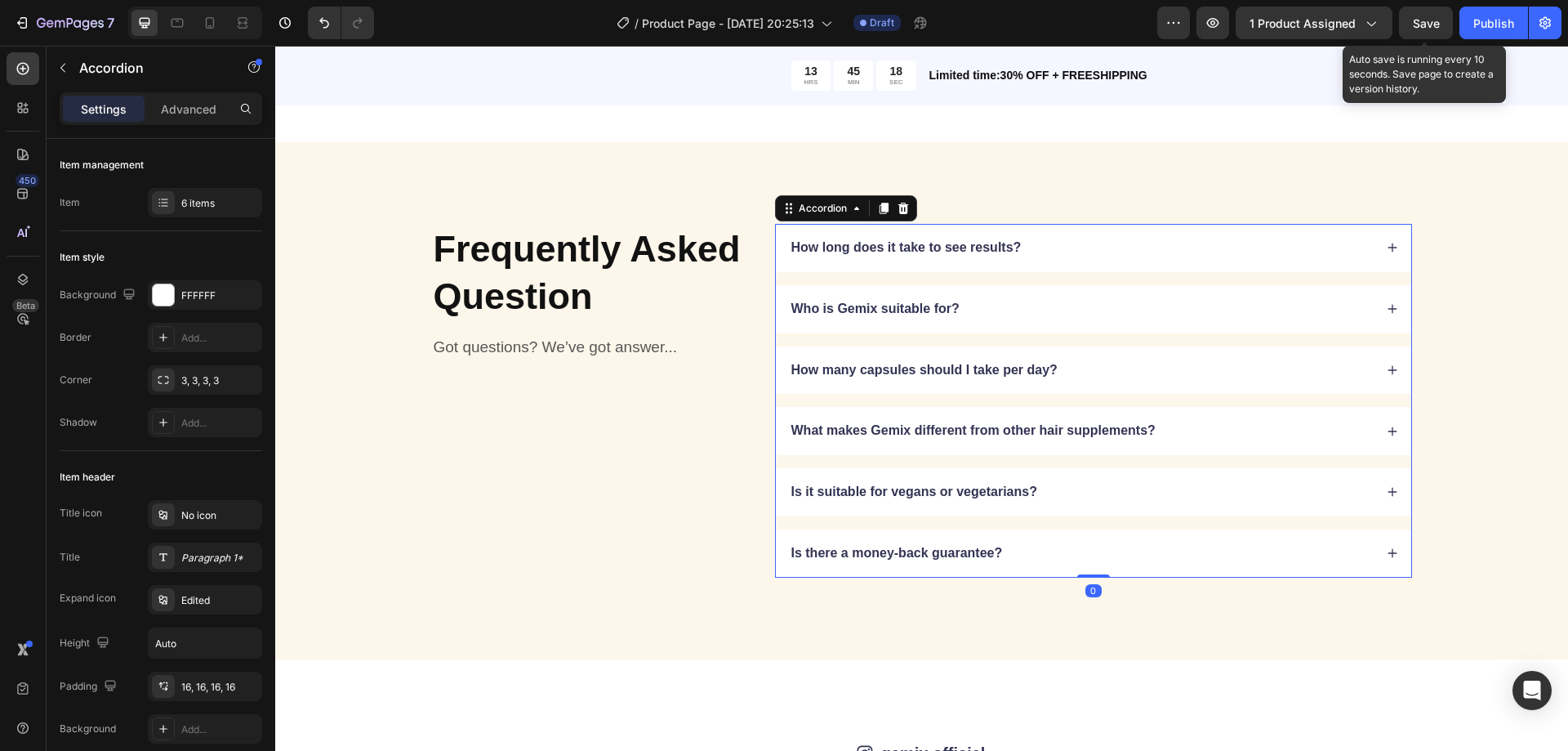
click at [864, 253] on p "How long does it take to see results?" at bounding box center [907, 248] width 230 height 17
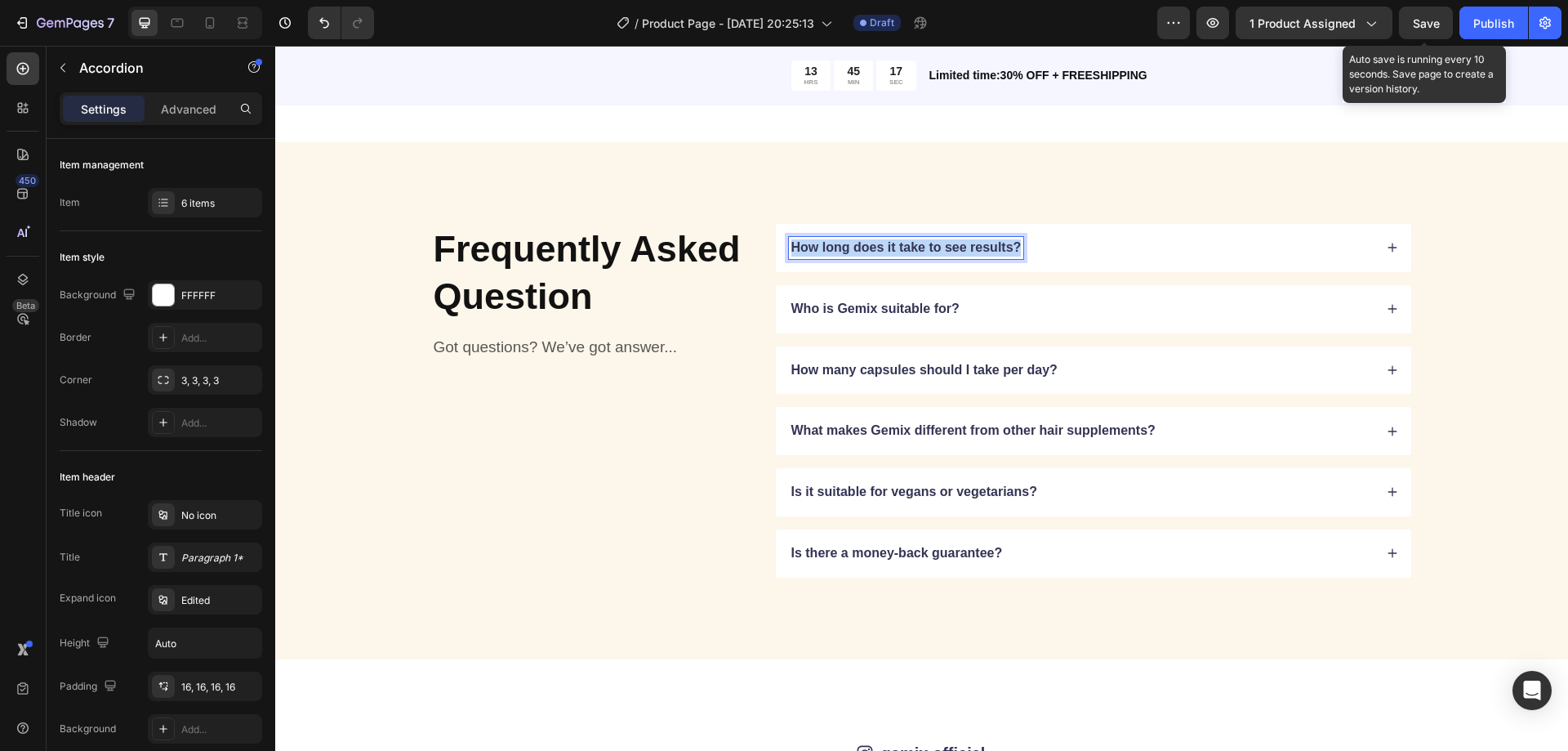
click at [864, 253] on p "How long does it take to see results?" at bounding box center [907, 248] width 230 height 17
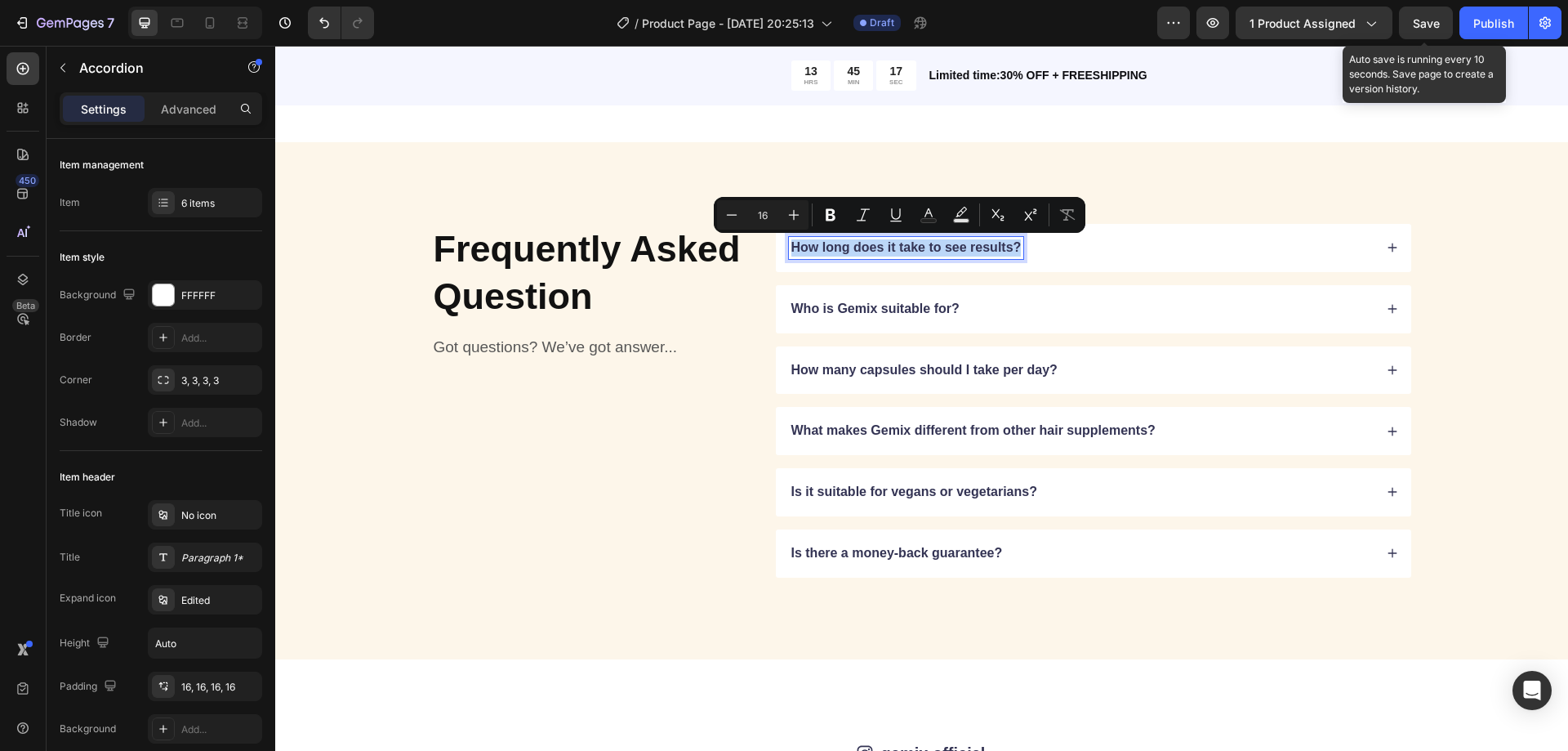
type input "13"
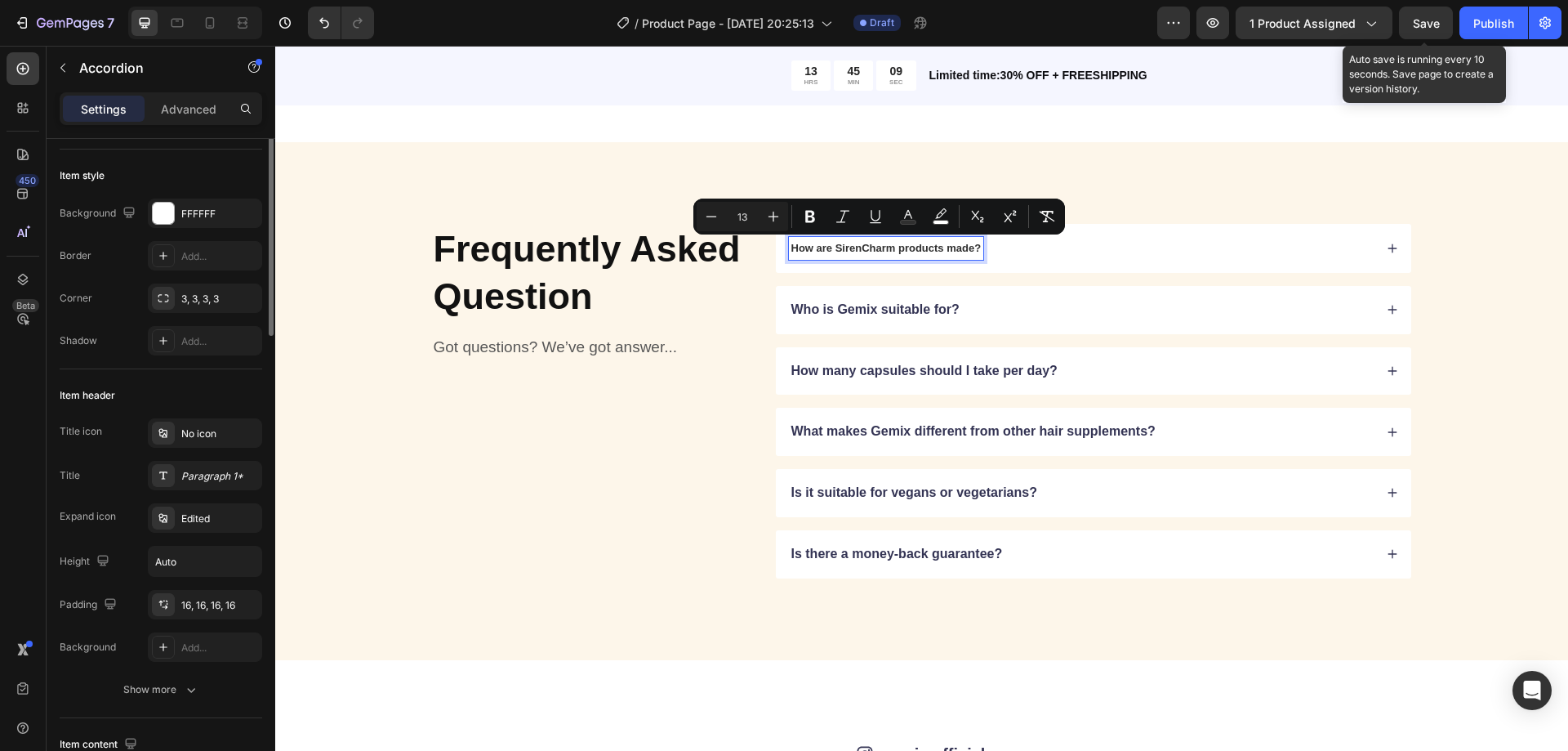
scroll to position [0, 0]
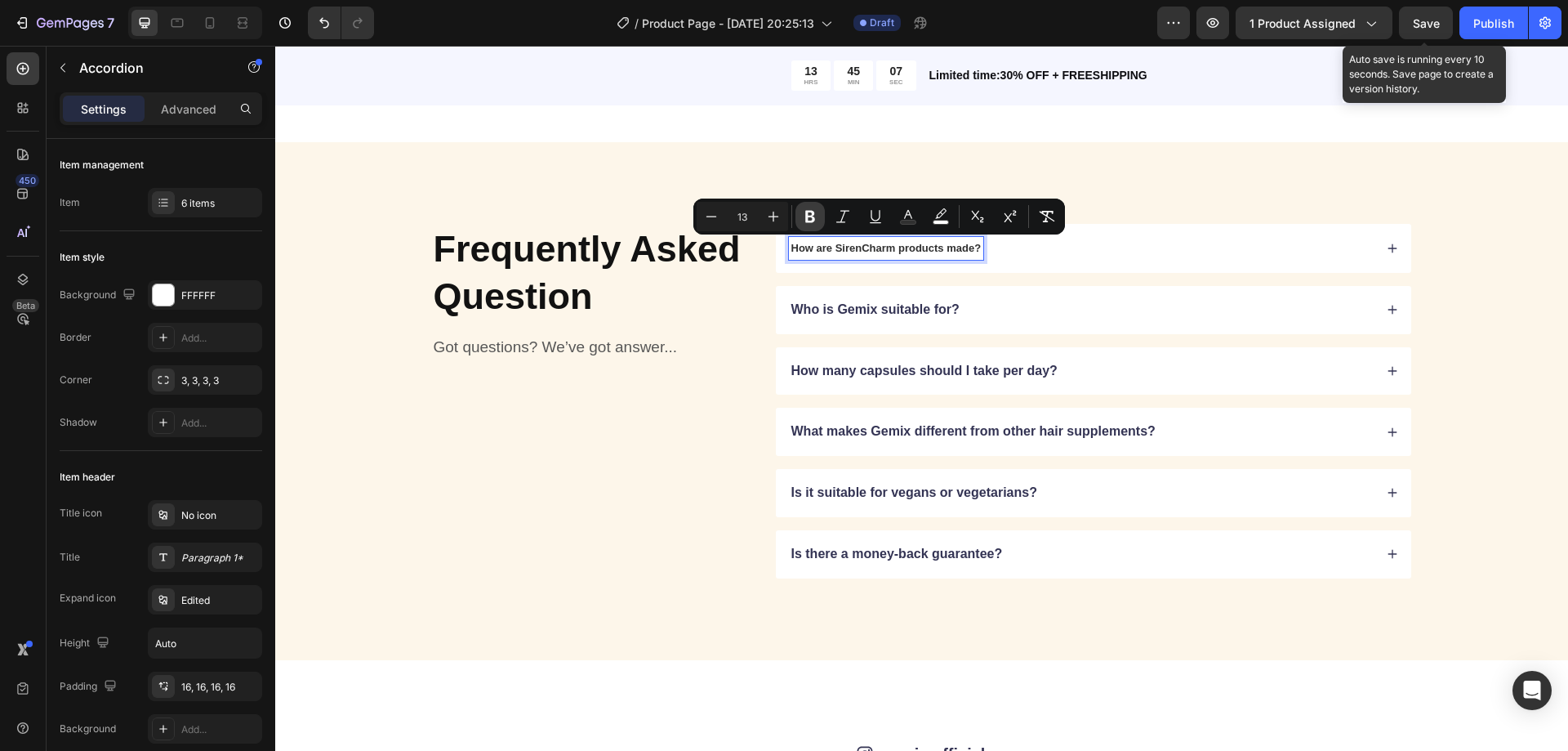
click at [812, 215] on icon "Editor contextual toolbar" at bounding box center [810, 217] width 9 height 12
click at [905, 215] on icon "Editor contextual toolbar" at bounding box center [907, 216] width 16 height 16
type input "303030"
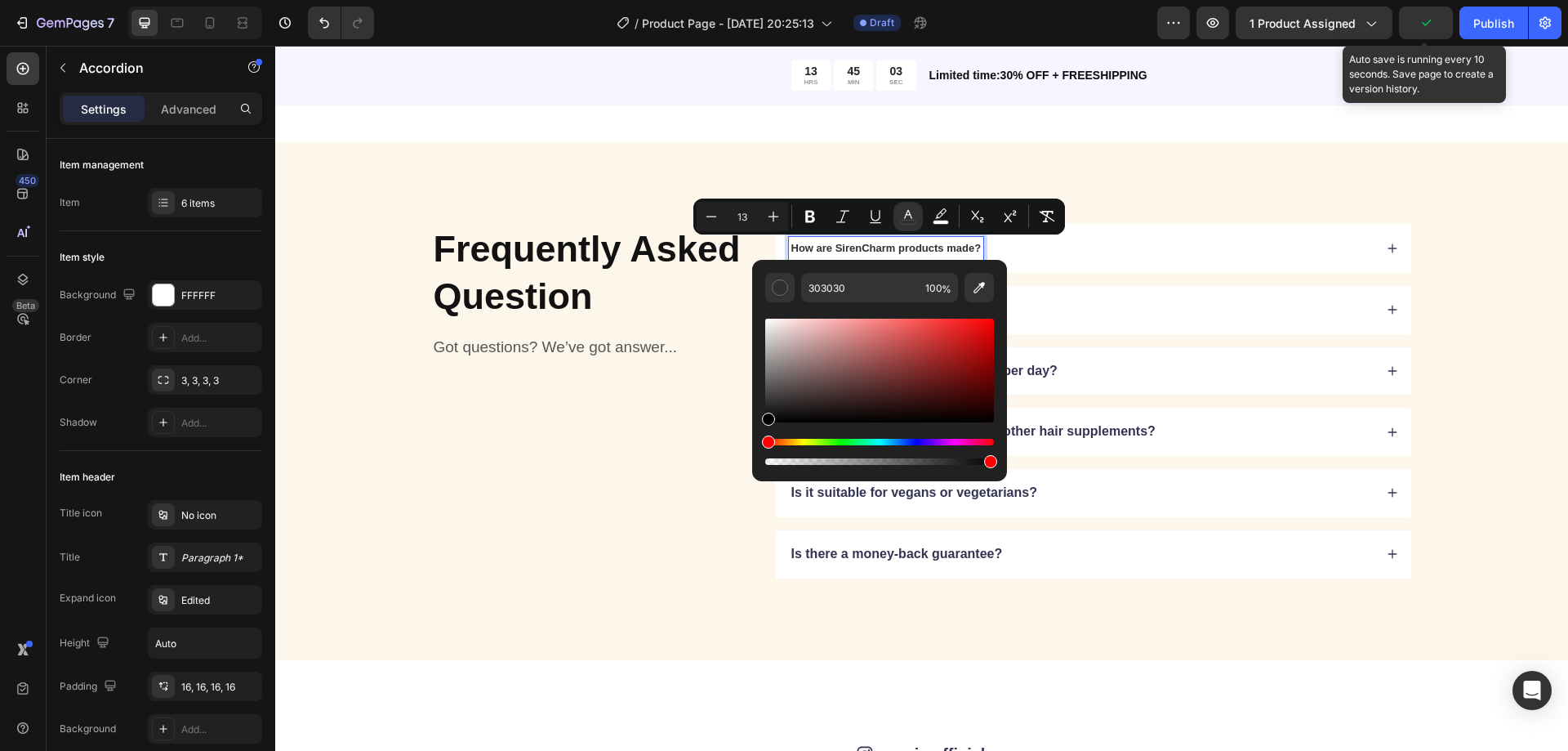
drag, startPoint x: 780, startPoint y: 418, endPoint x: 751, endPoint y: 442, distance: 37.6
click at [752, 442] on div "303030 100 %" at bounding box center [879, 363] width 254 height 208
type input "000000"
click at [932, 237] on div "How are SirenCharm products made?" at bounding box center [887, 248] width 195 height 23
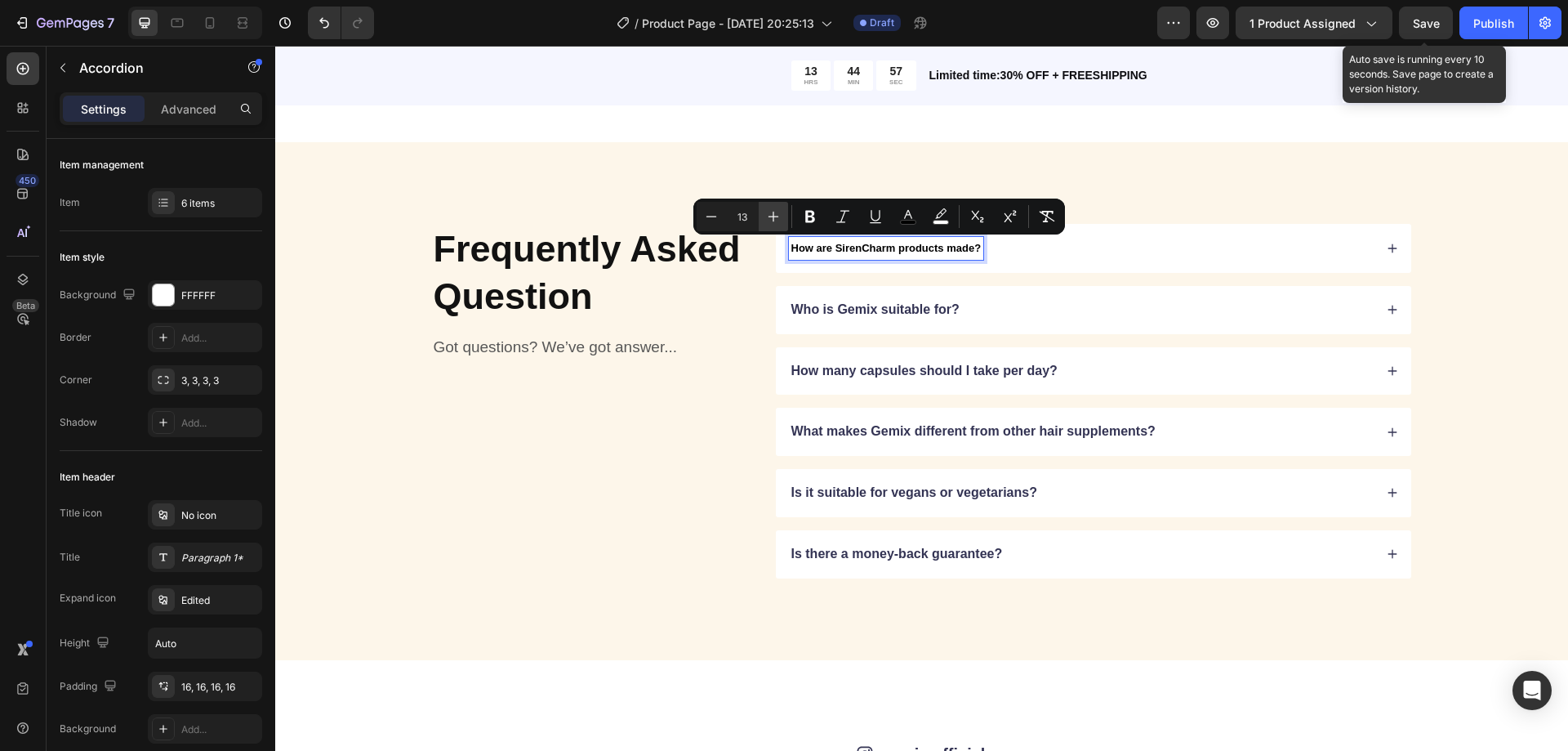
click at [775, 214] on icon "Editor contextual toolbar" at bounding box center [773, 216] width 16 height 16
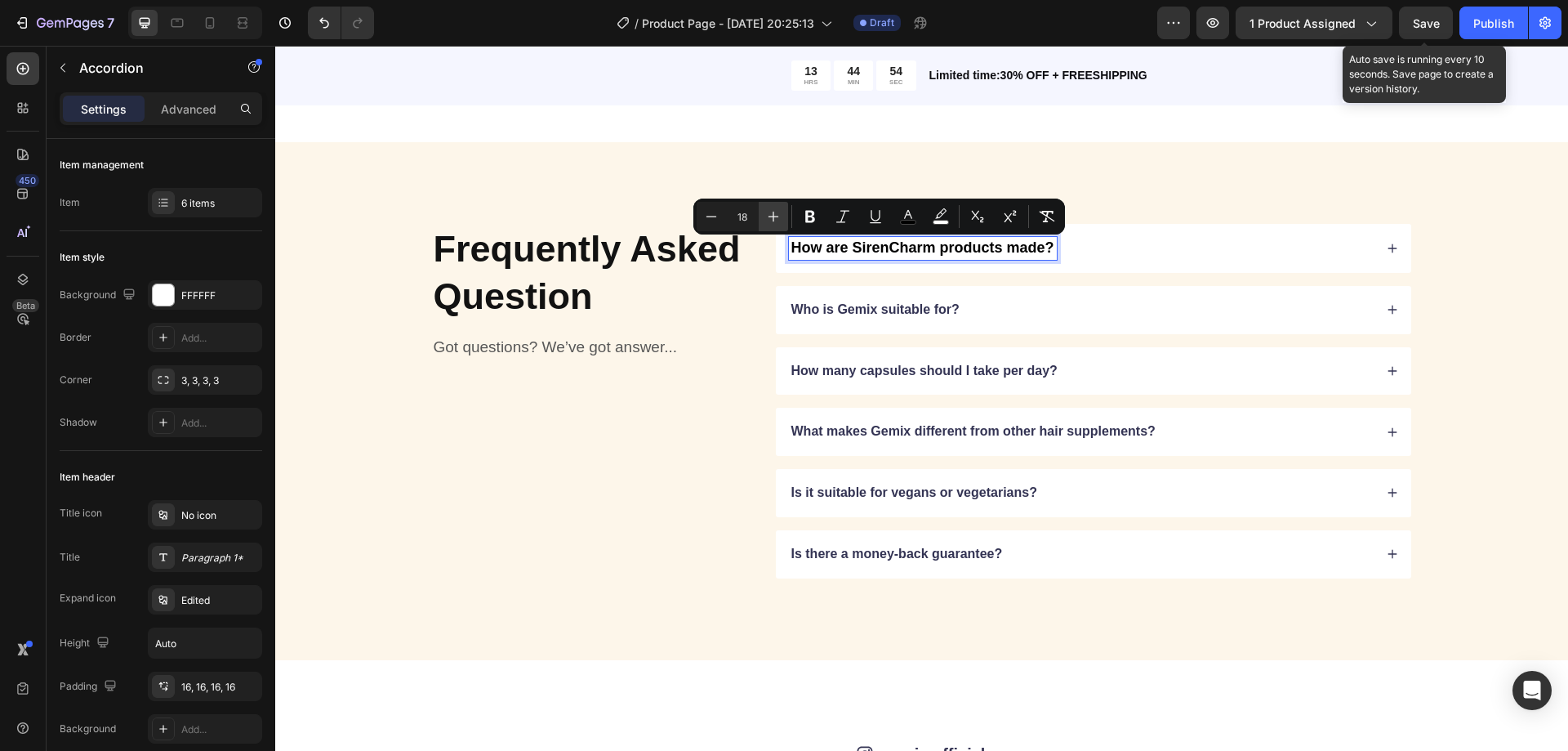
click at [775, 214] on icon "Editor contextual toolbar" at bounding box center [773, 216] width 16 height 16
type input "20"
click at [891, 301] on div "Who is Gemix suitable for?" at bounding box center [876, 311] width 173 height 22
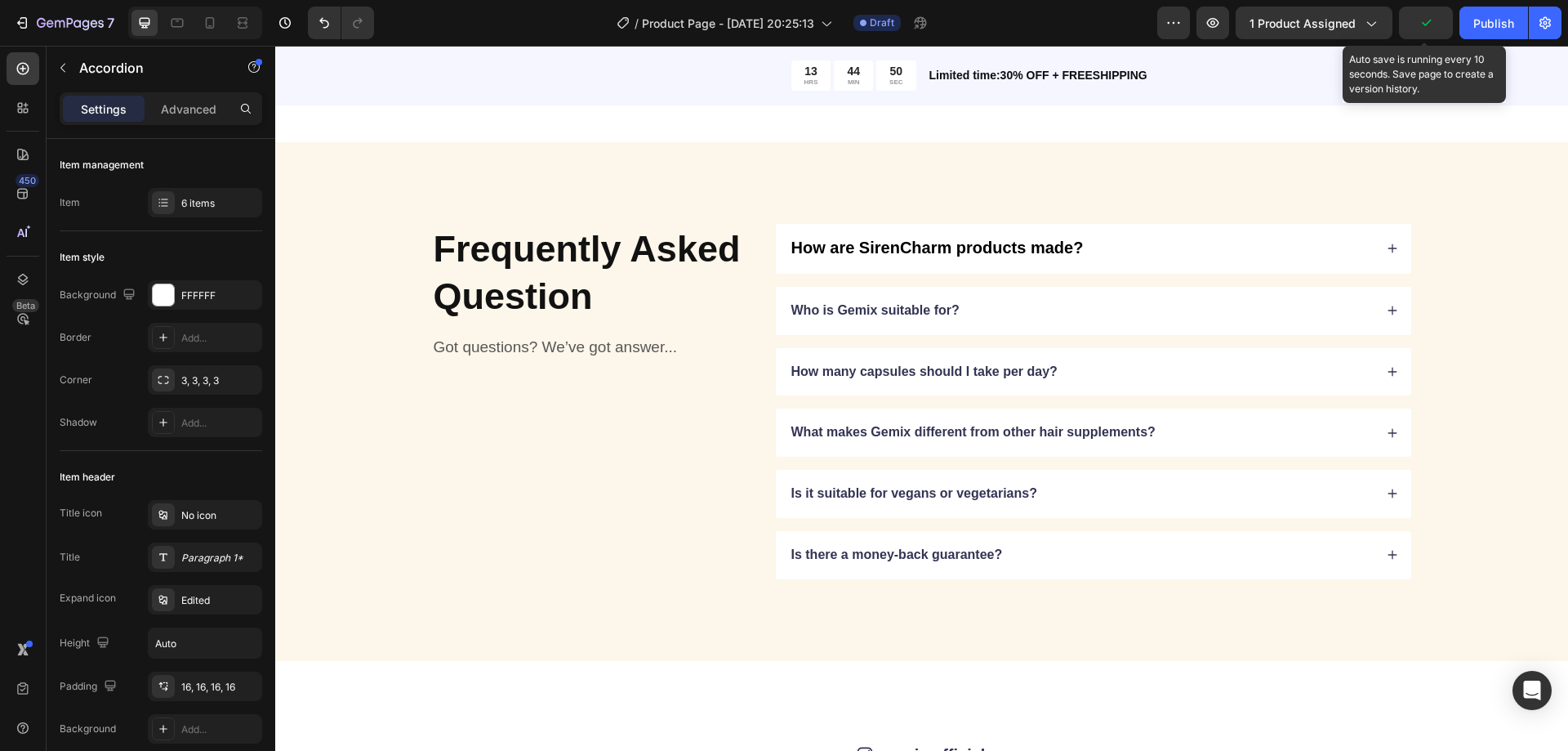
click at [1067, 539] on div "Is there a money-back guarantee?" at bounding box center [1094, 556] width 636 height 48
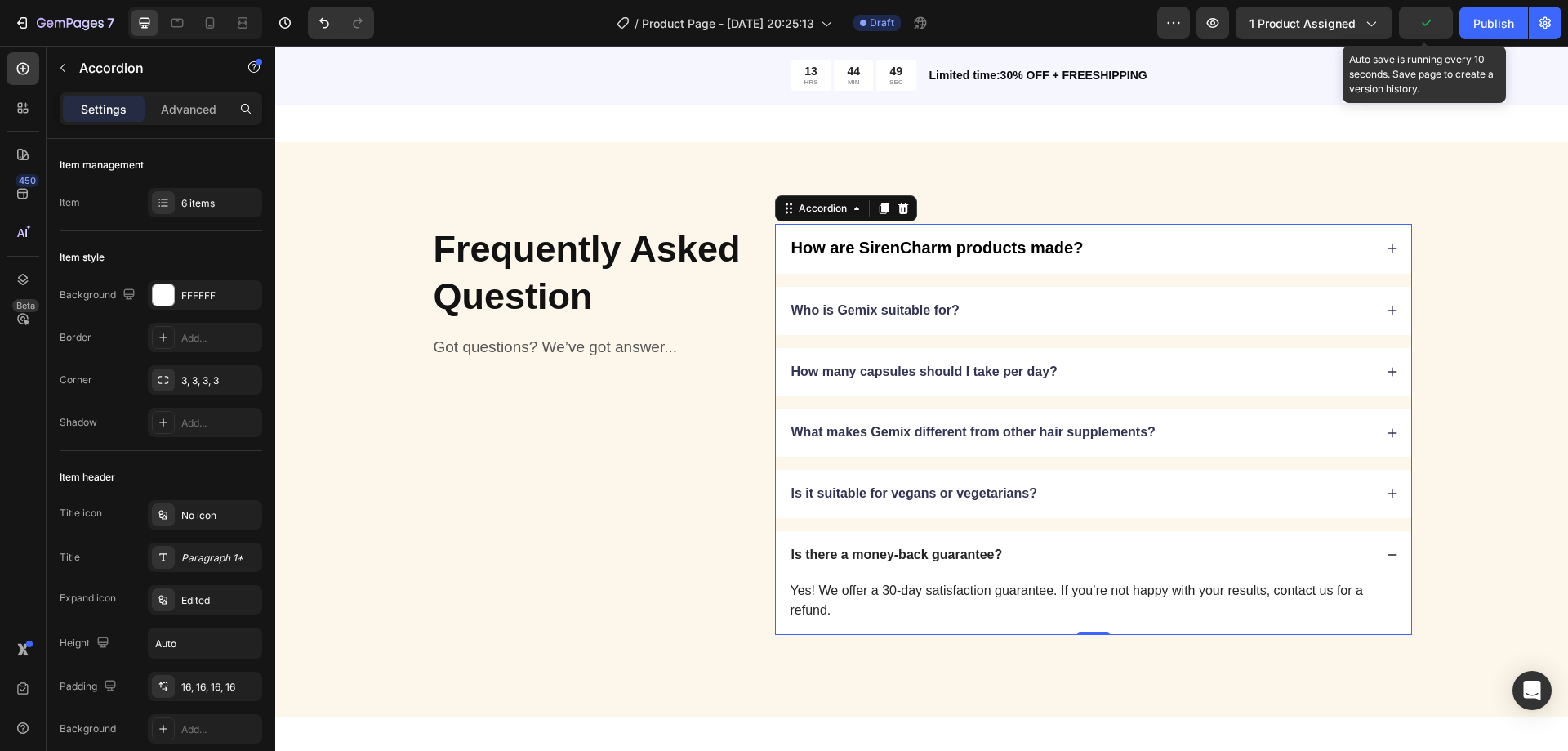
click at [1065, 537] on div "Is there a money-back guarantee?" at bounding box center [1094, 556] width 636 height 48
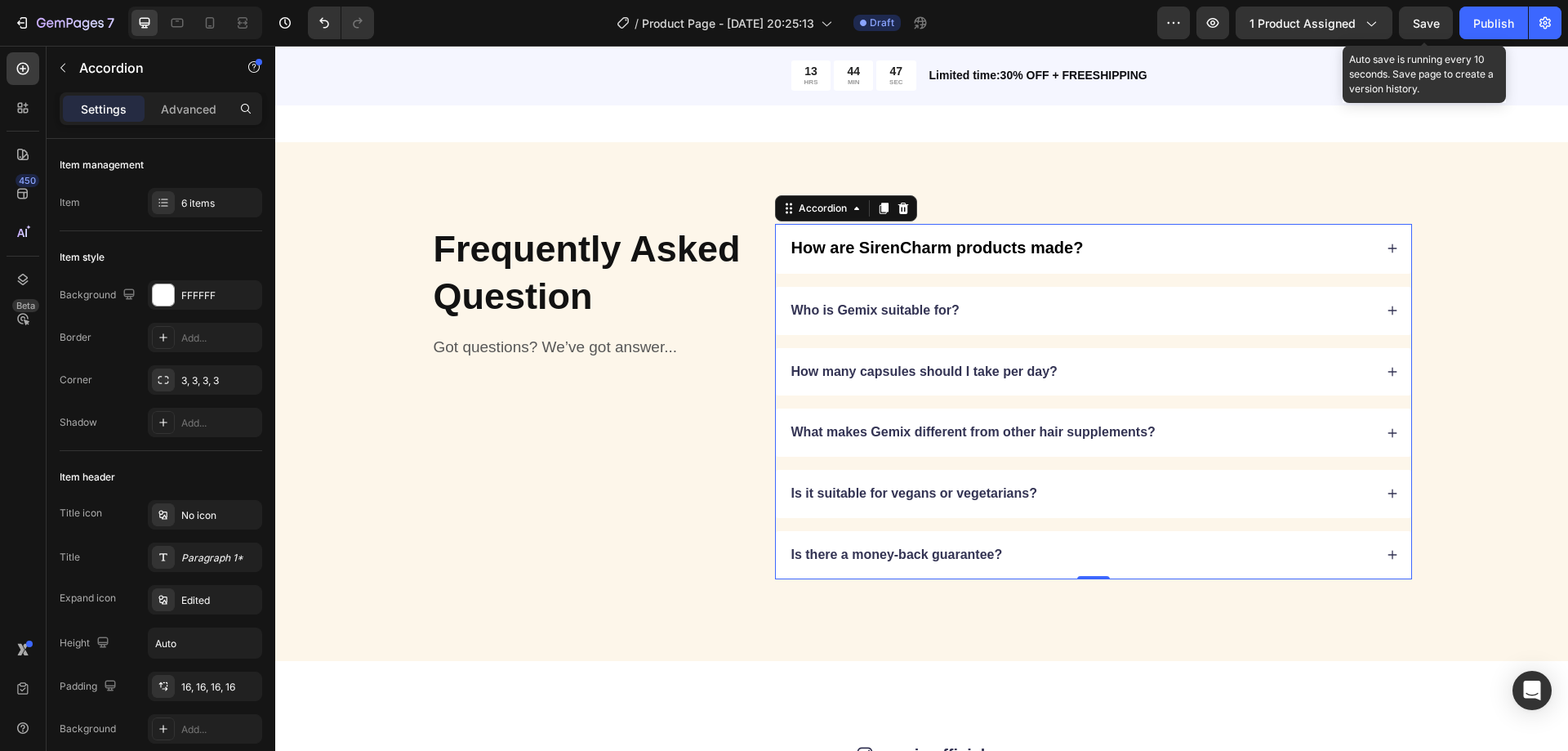
click at [1165, 238] on div "How are SirenCharm products made?" at bounding box center [1081, 249] width 584 height 24
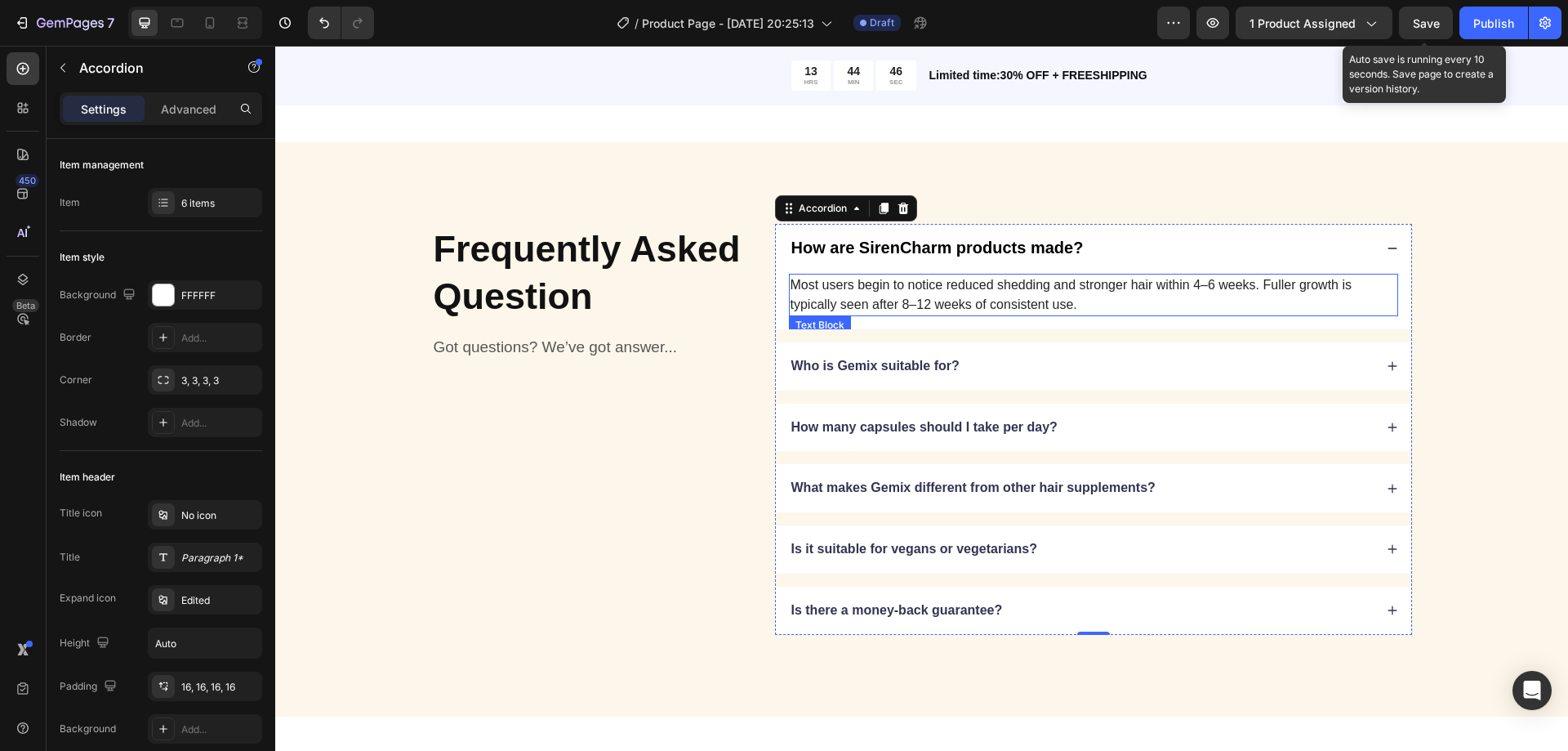
click at [1055, 298] on p "Most users begin to notice reduced shedding and stronger hair within 4–6 weeks.…" at bounding box center [1093, 295] width 606 height 39
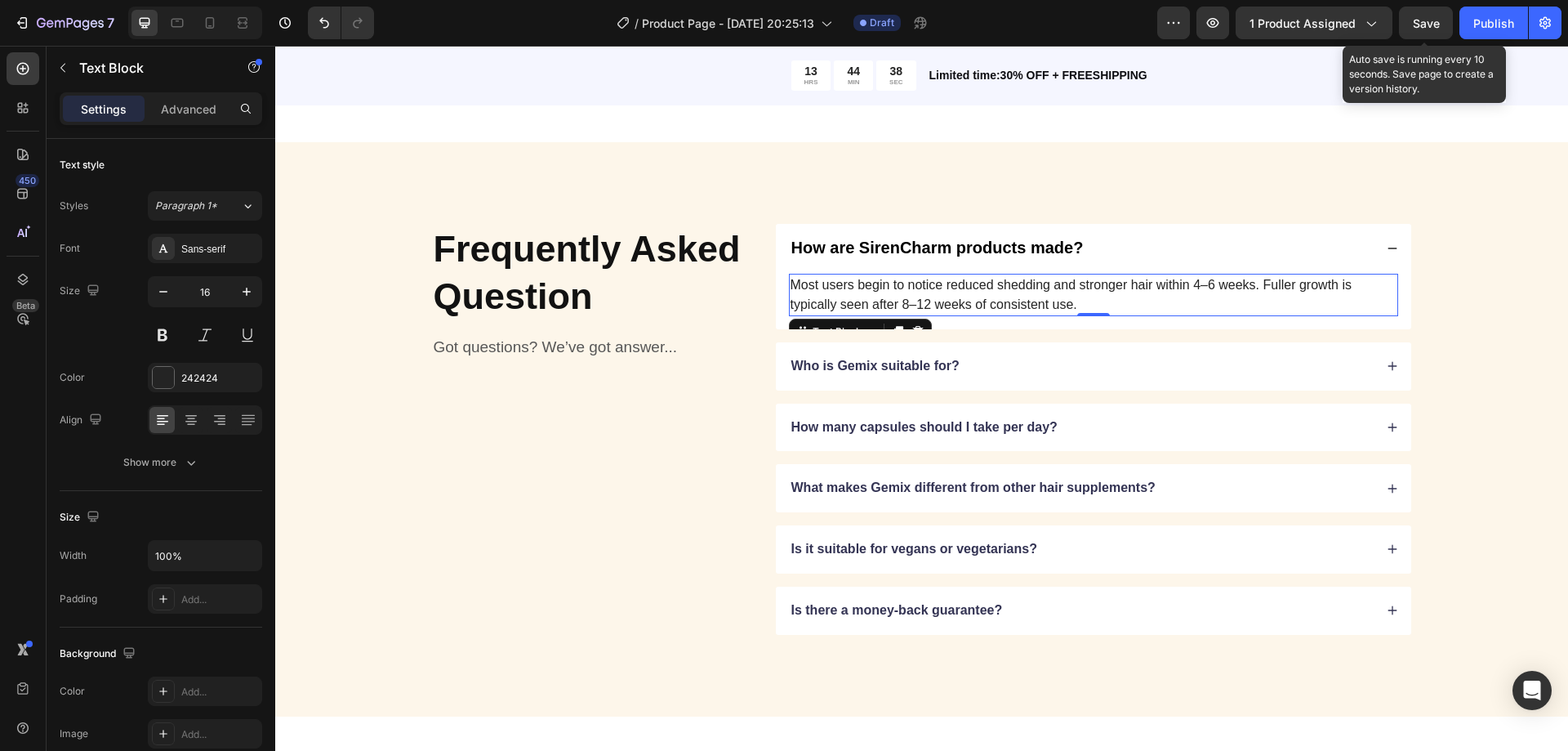
click at [865, 292] on p "Most users begin to notice reduced shedding and stronger hair within 4–6 weeks.…" at bounding box center [1093, 295] width 606 height 39
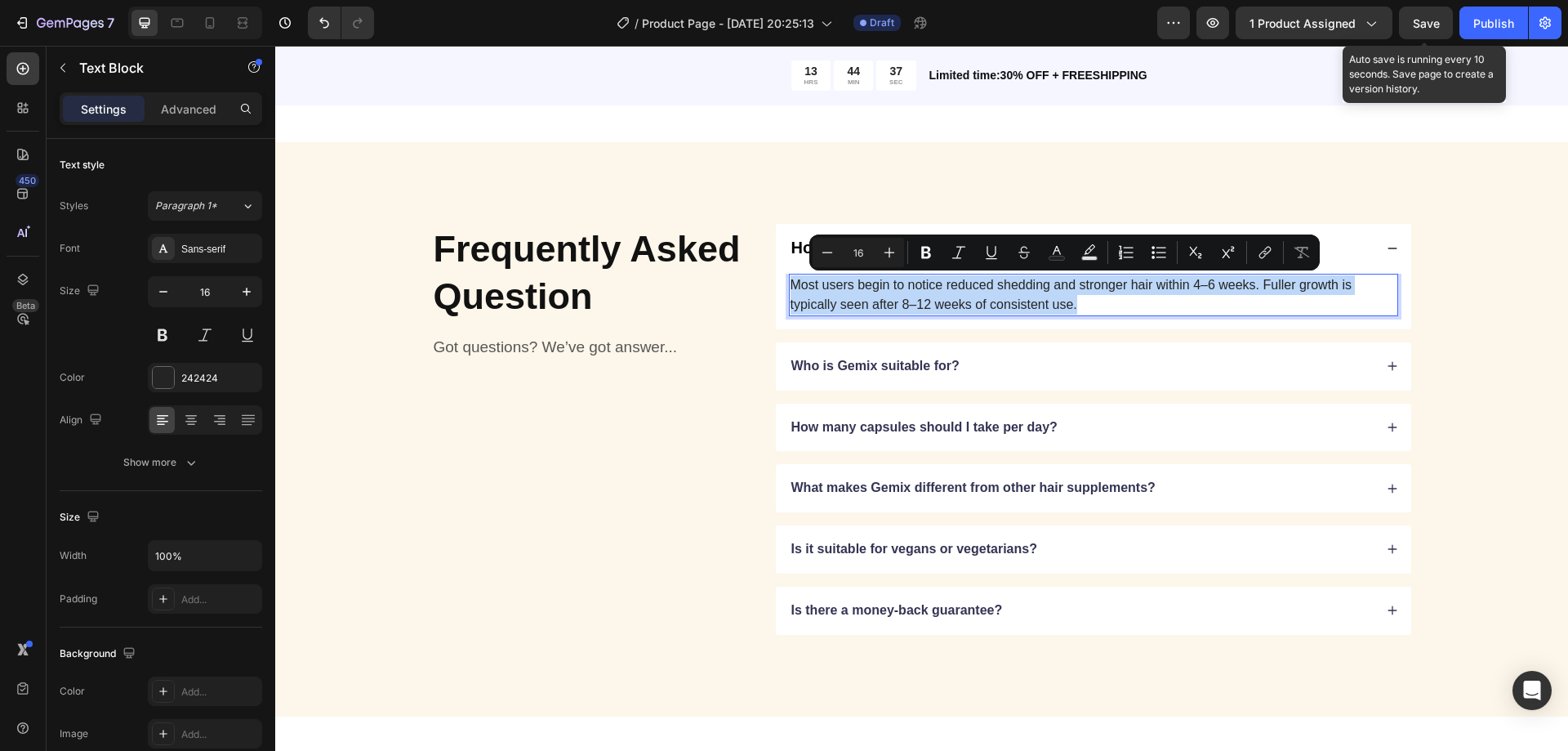
type input "13"
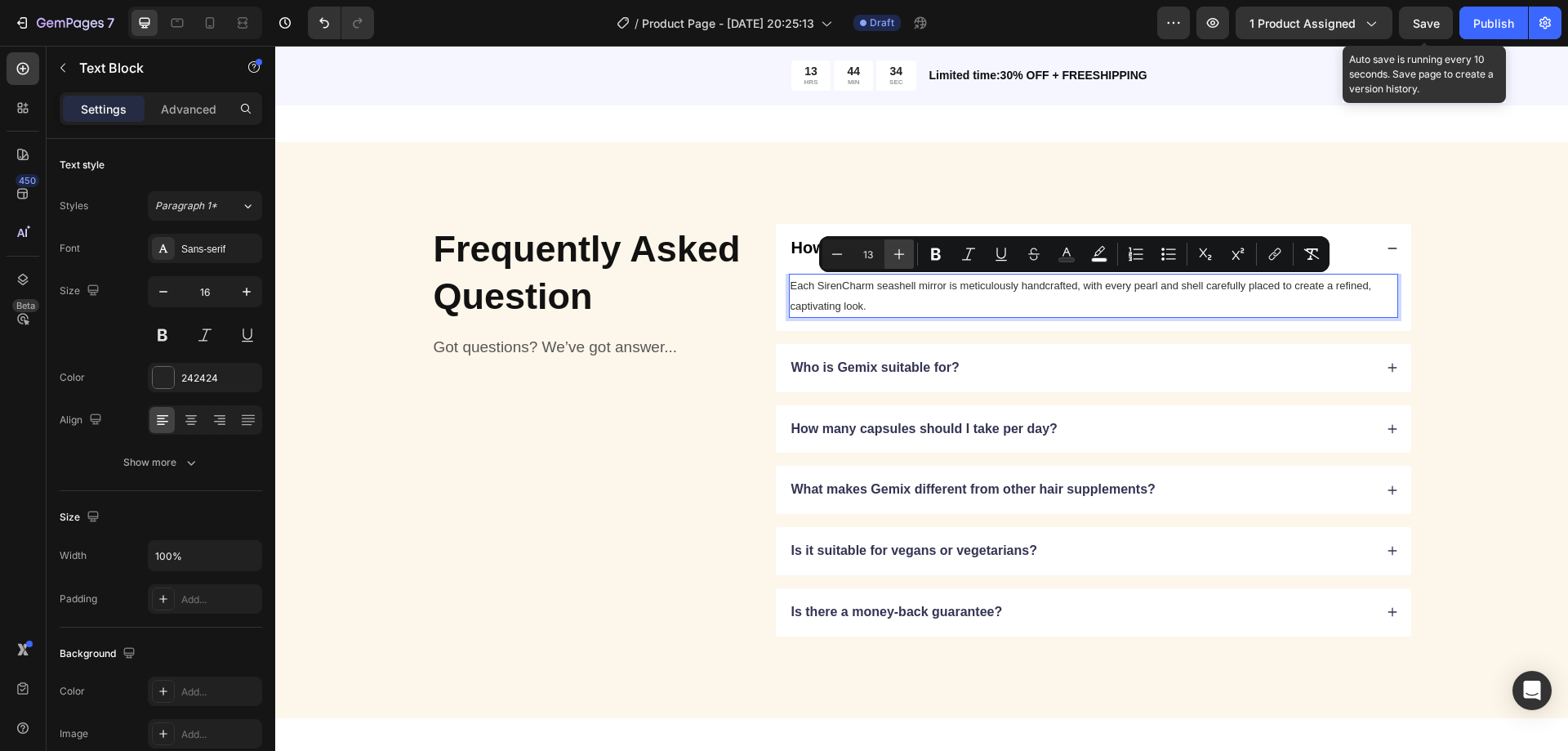
click at [893, 249] on icon "Editor contextual toolbar" at bounding box center [899, 254] width 16 height 16
click at [839, 252] on icon "Editor contextual toolbar" at bounding box center [836, 254] width 16 height 16
type input "15"
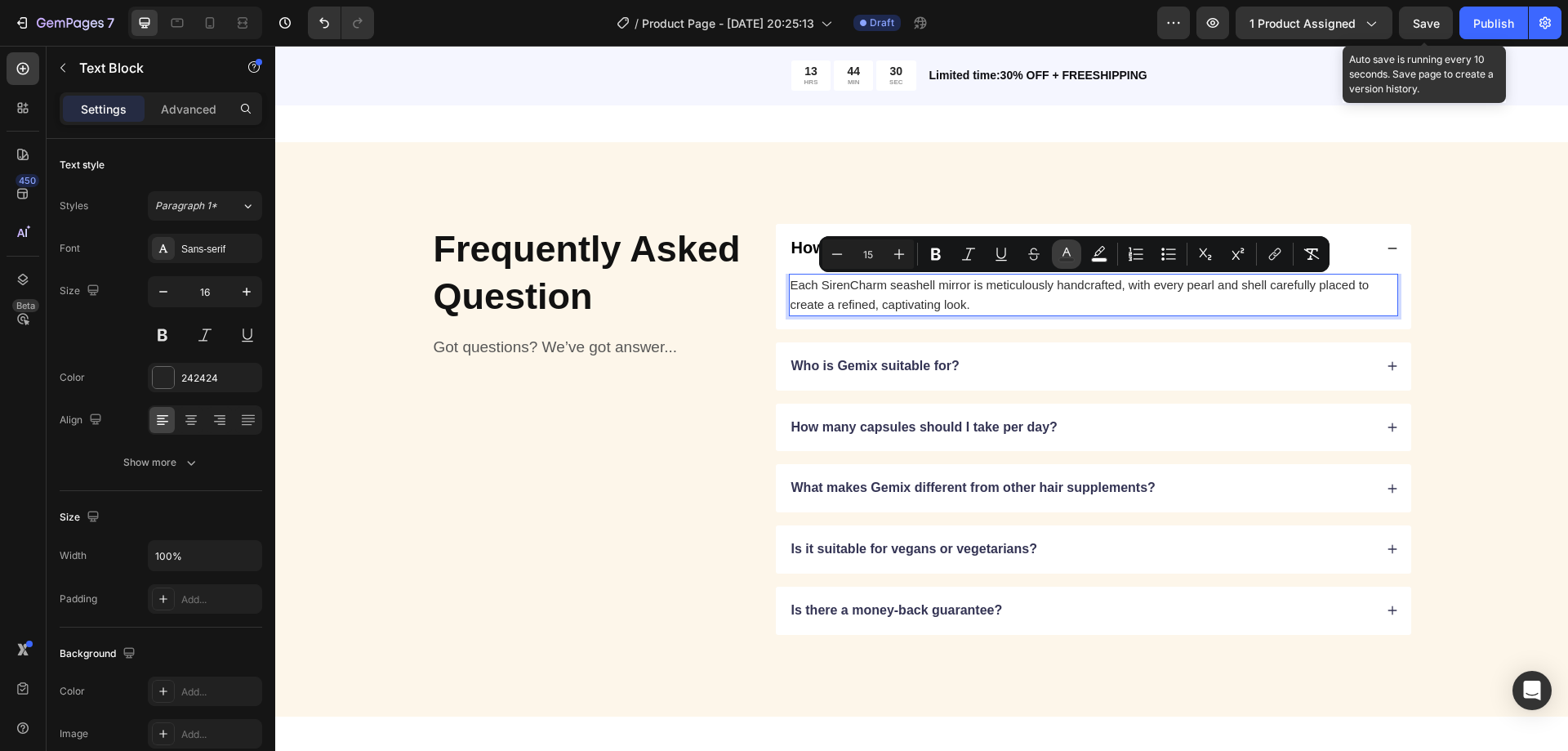
click at [1062, 255] on icon "Editor contextual toolbar" at bounding box center [1066, 254] width 16 height 16
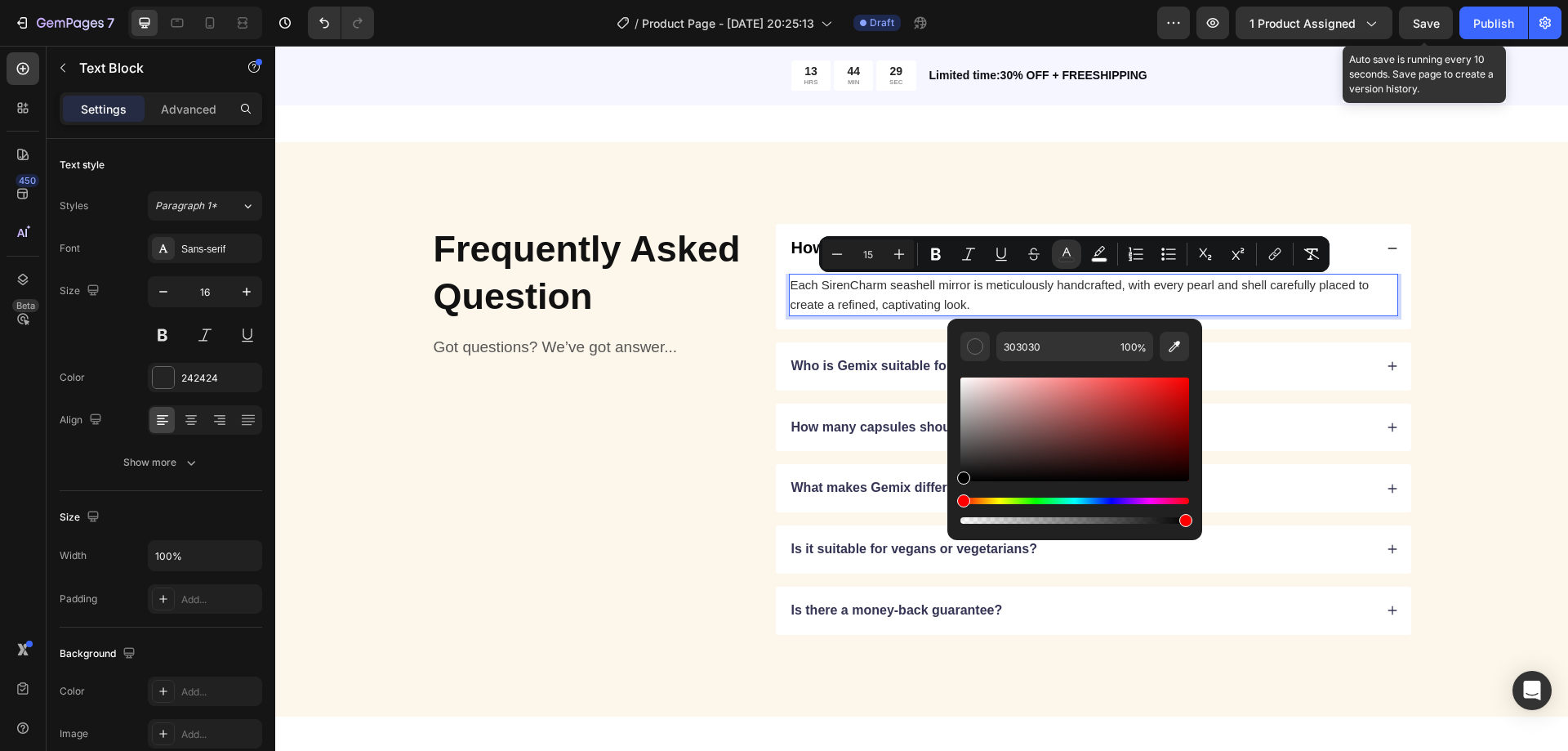
drag, startPoint x: 984, startPoint y: 470, endPoint x: 954, endPoint y: 493, distance: 37.8
click at [954, 493] on div "303030 100 %" at bounding box center [1074, 423] width 254 height 208
type input "000000"
click at [965, 294] on p "Each SirenCharm seashell mirror is meticulously handcrafted, with every pearl a…" at bounding box center [1093, 295] width 606 height 39
click at [861, 363] on p "Who is Gemix suitable for?" at bounding box center [876, 366] width 168 height 17
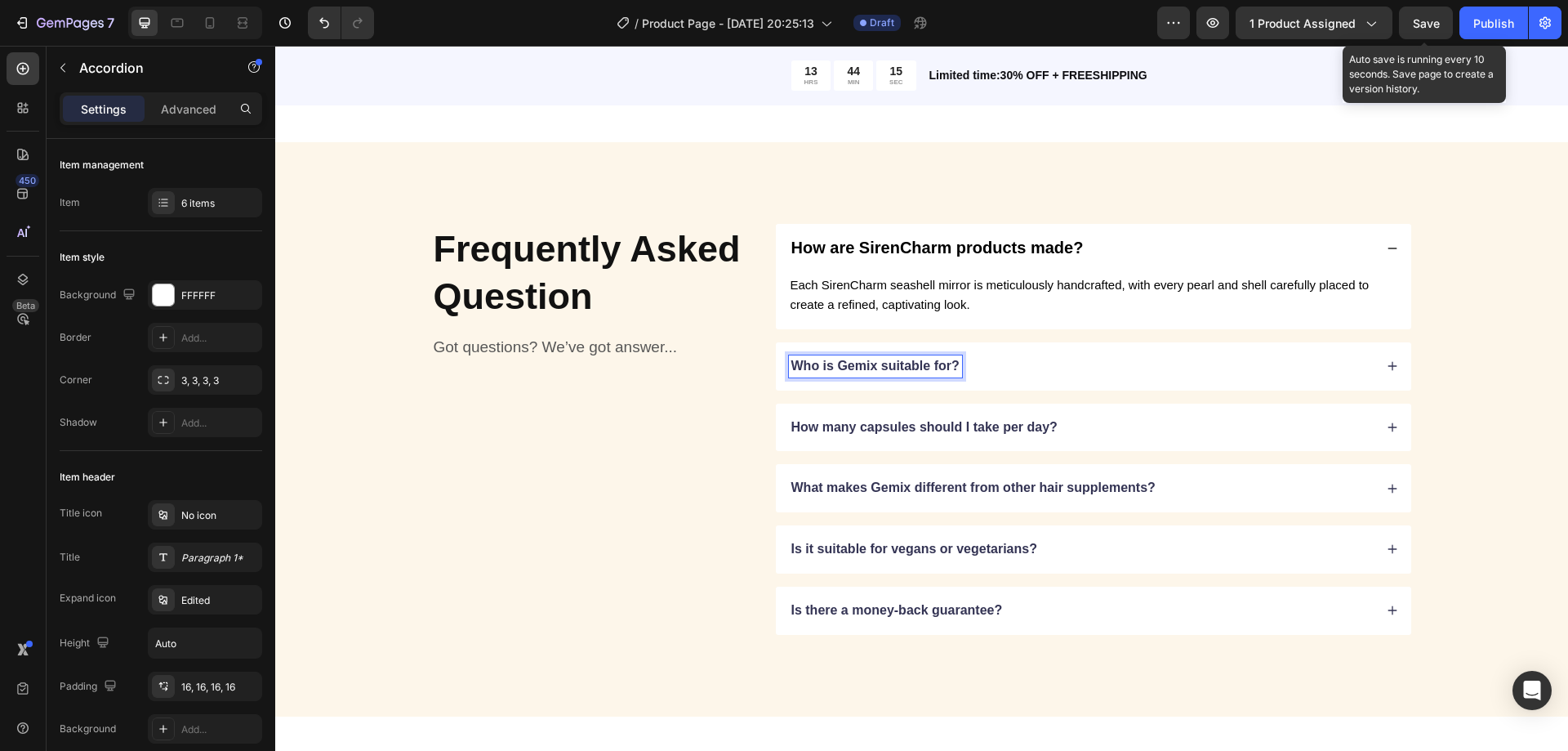
click at [921, 369] on p "Who is Gemix suitable for?" at bounding box center [876, 366] width 168 height 17
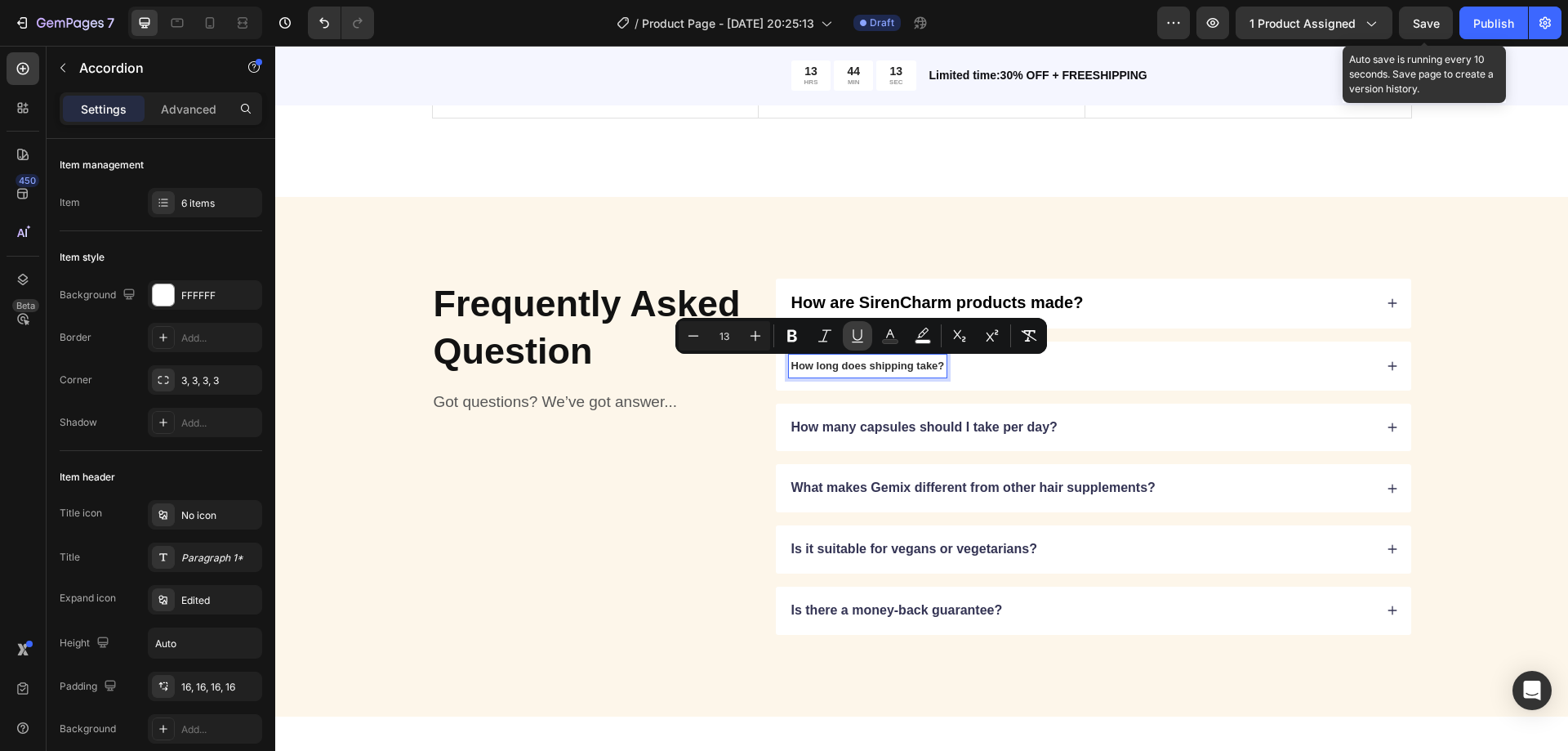
scroll to position [4014, 0]
click at [755, 338] on icon "Editor contextual toolbar" at bounding box center [755, 335] width 16 height 16
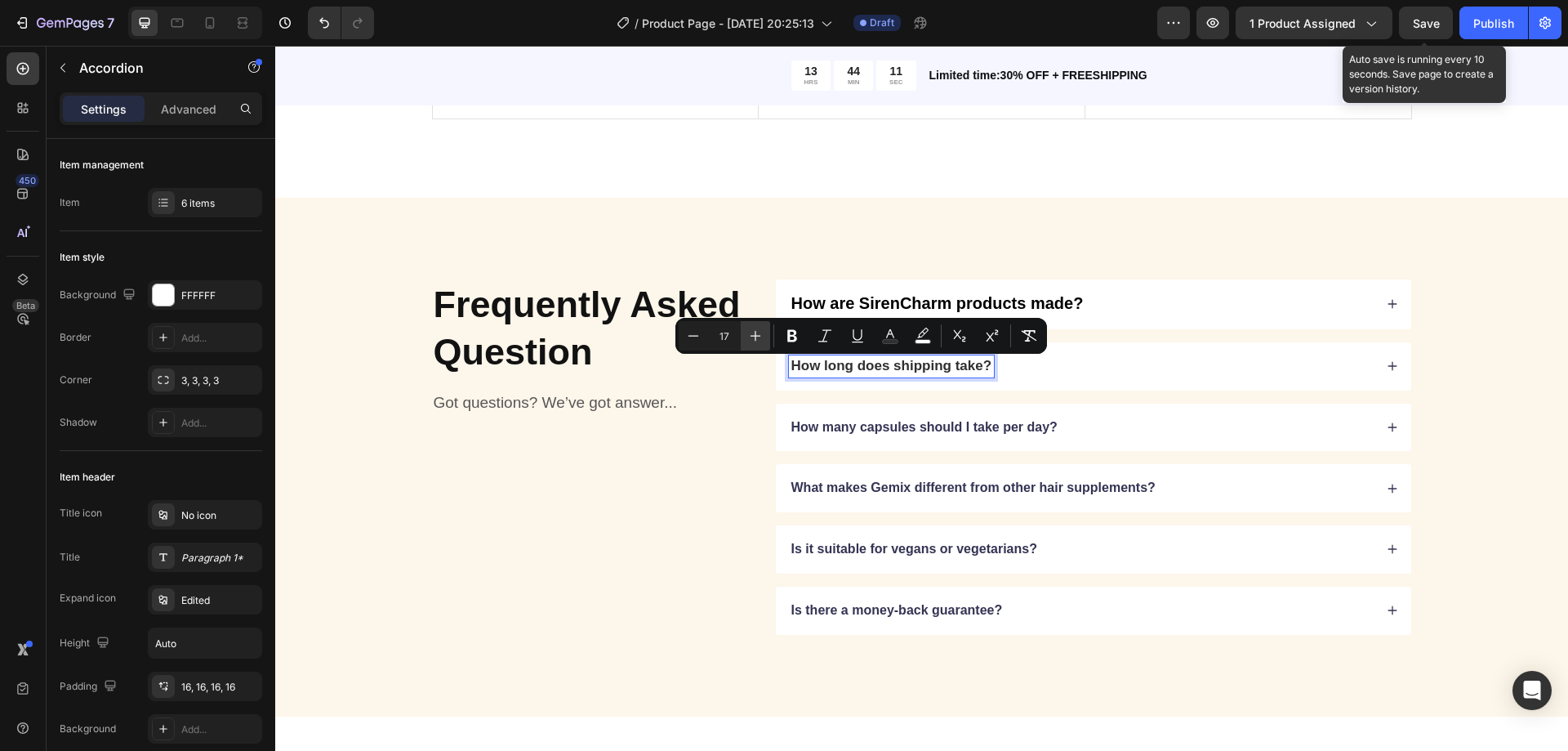
click at [755, 338] on icon "Editor contextual toolbar" at bounding box center [755, 335] width 16 height 16
type input "20"
click at [882, 340] on icon "Editor contextual toolbar" at bounding box center [889, 335] width 16 height 16
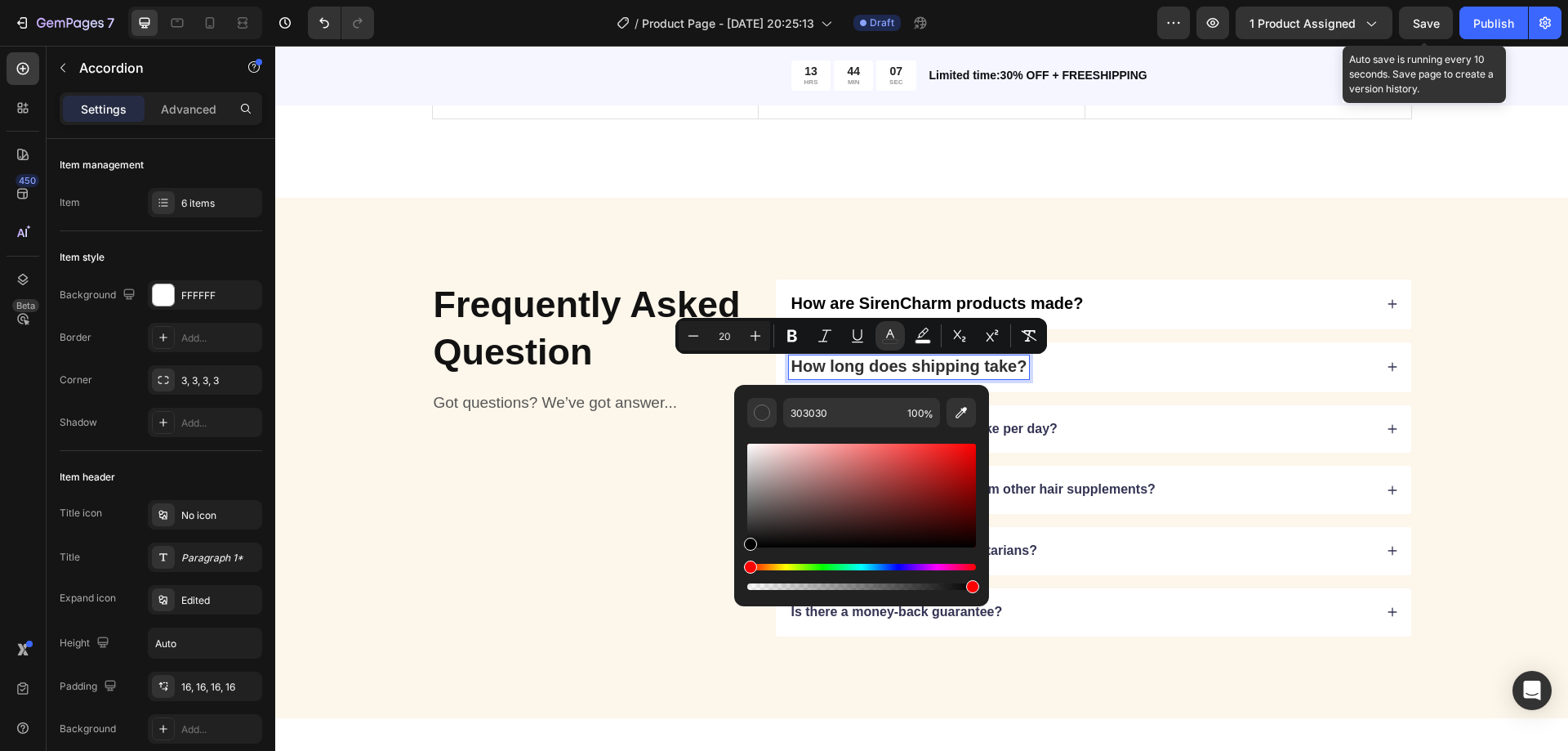
drag, startPoint x: 762, startPoint y: 531, endPoint x: 747, endPoint y: 560, distance: 32.6
click at [747, 560] on div "Editor contextual toolbar" at bounding box center [861, 517] width 229 height 153
type input "000000"
click at [1381, 357] on div "How long does shipping take?" at bounding box center [1094, 367] width 636 height 50
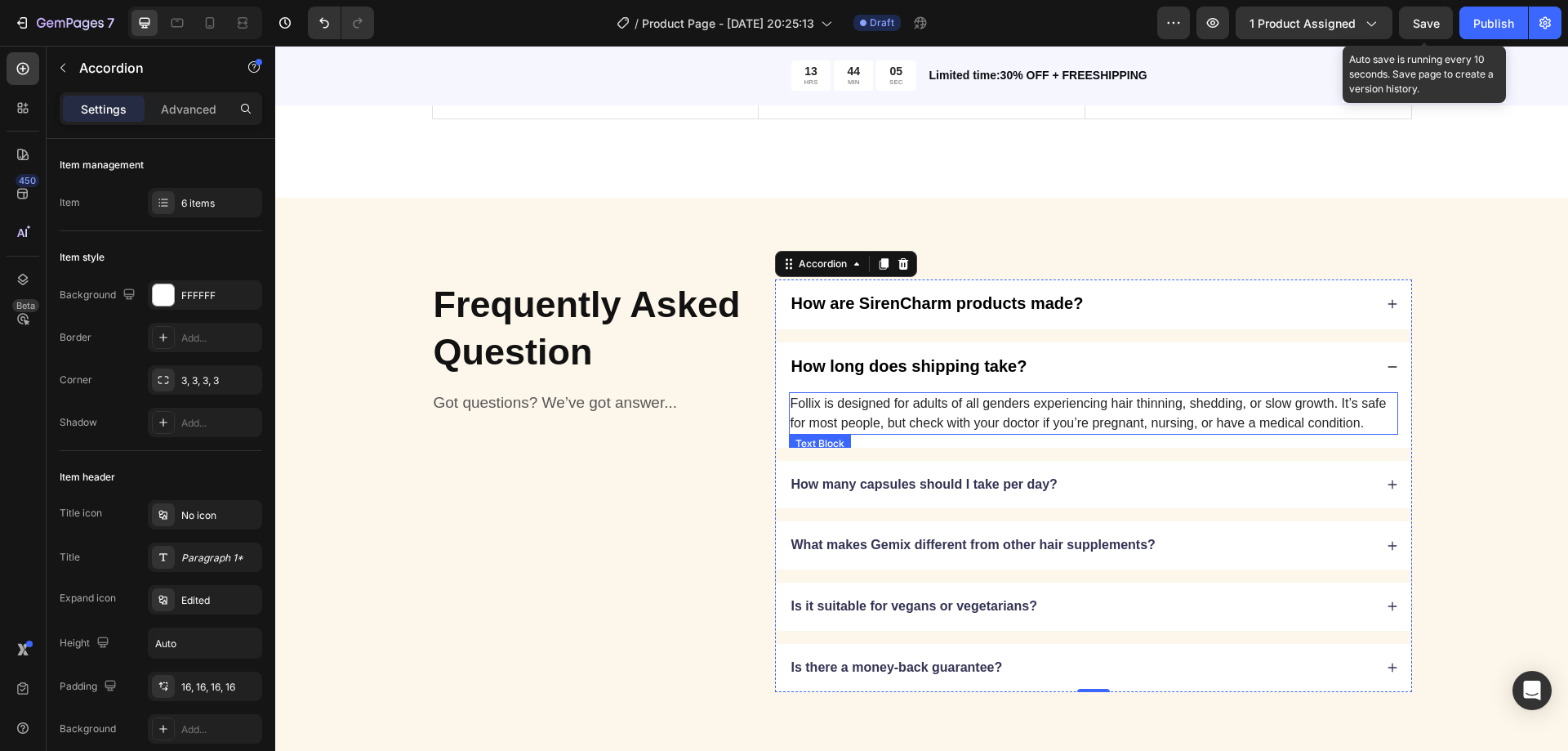
click at [1153, 407] on p "Follix is designed for adults of all genders experiencing hair thinning, sheddi…" at bounding box center [1093, 413] width 606 height 39
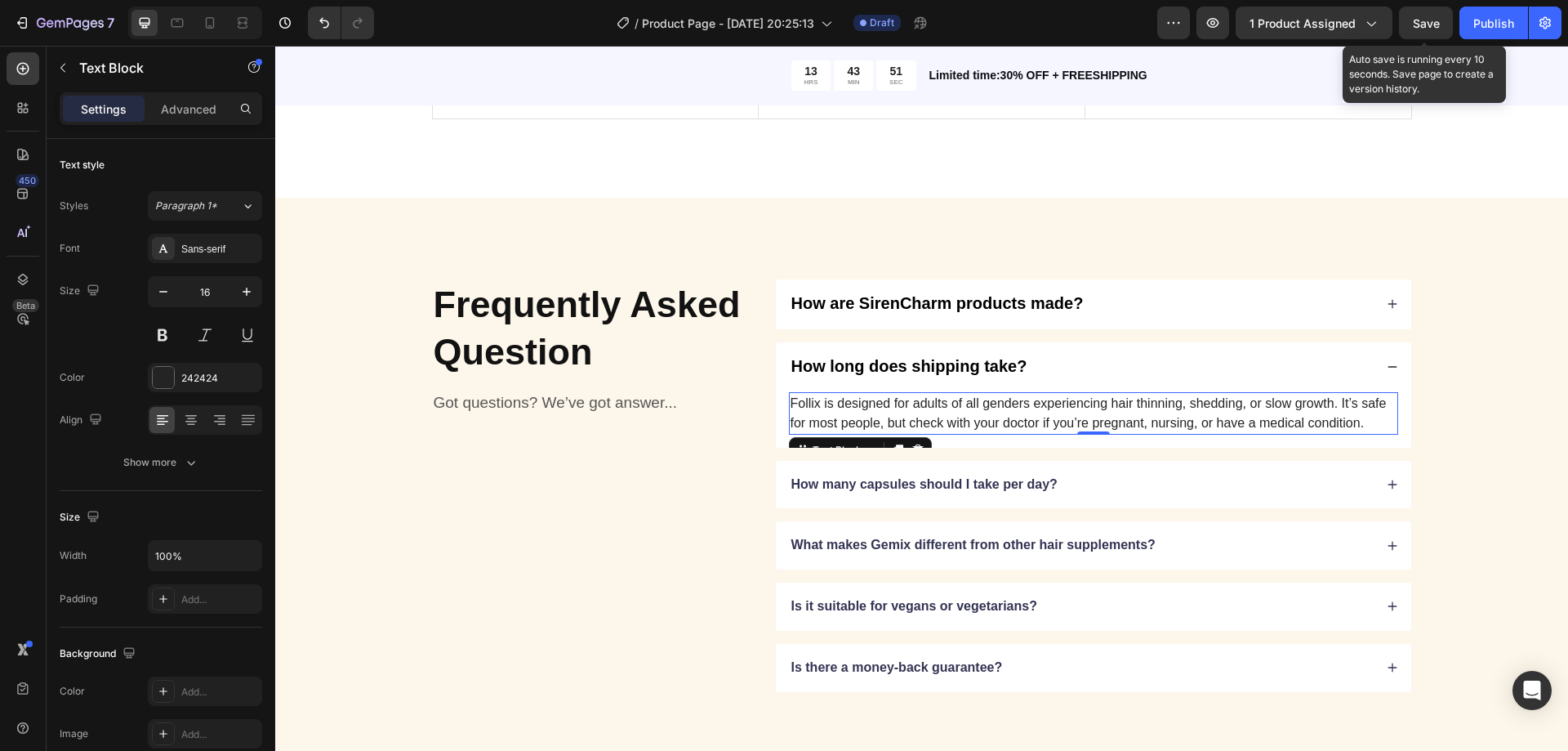
click at [954, 419] on p "Follix is designed for adults of all genders experiencing hair thinning, sheddi…" at bounding box center [1093, 413] width 606 height 39
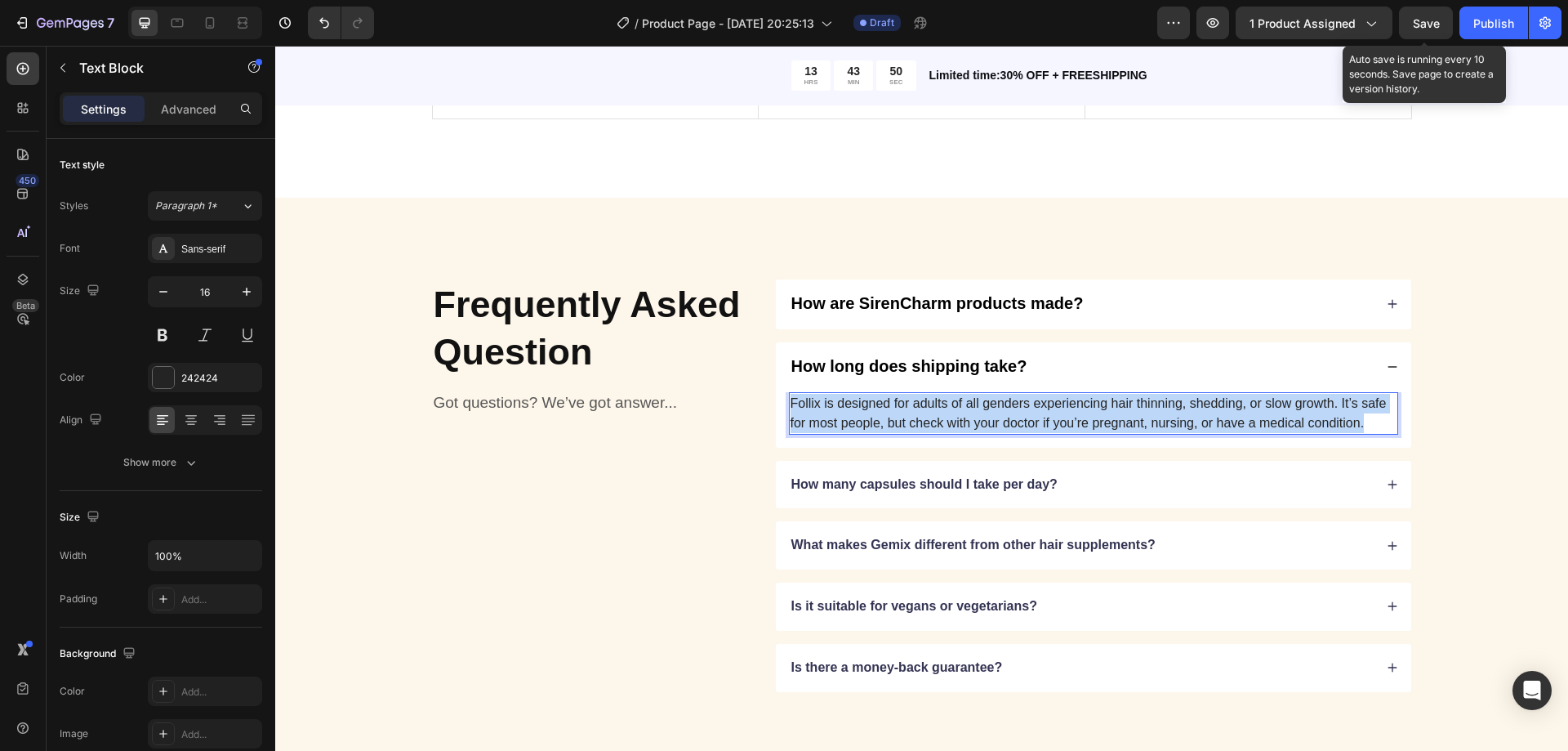
click at [954, 419] on p "Follix is designed for adults of all genders experiencing hair thinning, sheddi…" at bounding box center [1093, 413] width 606 height 39
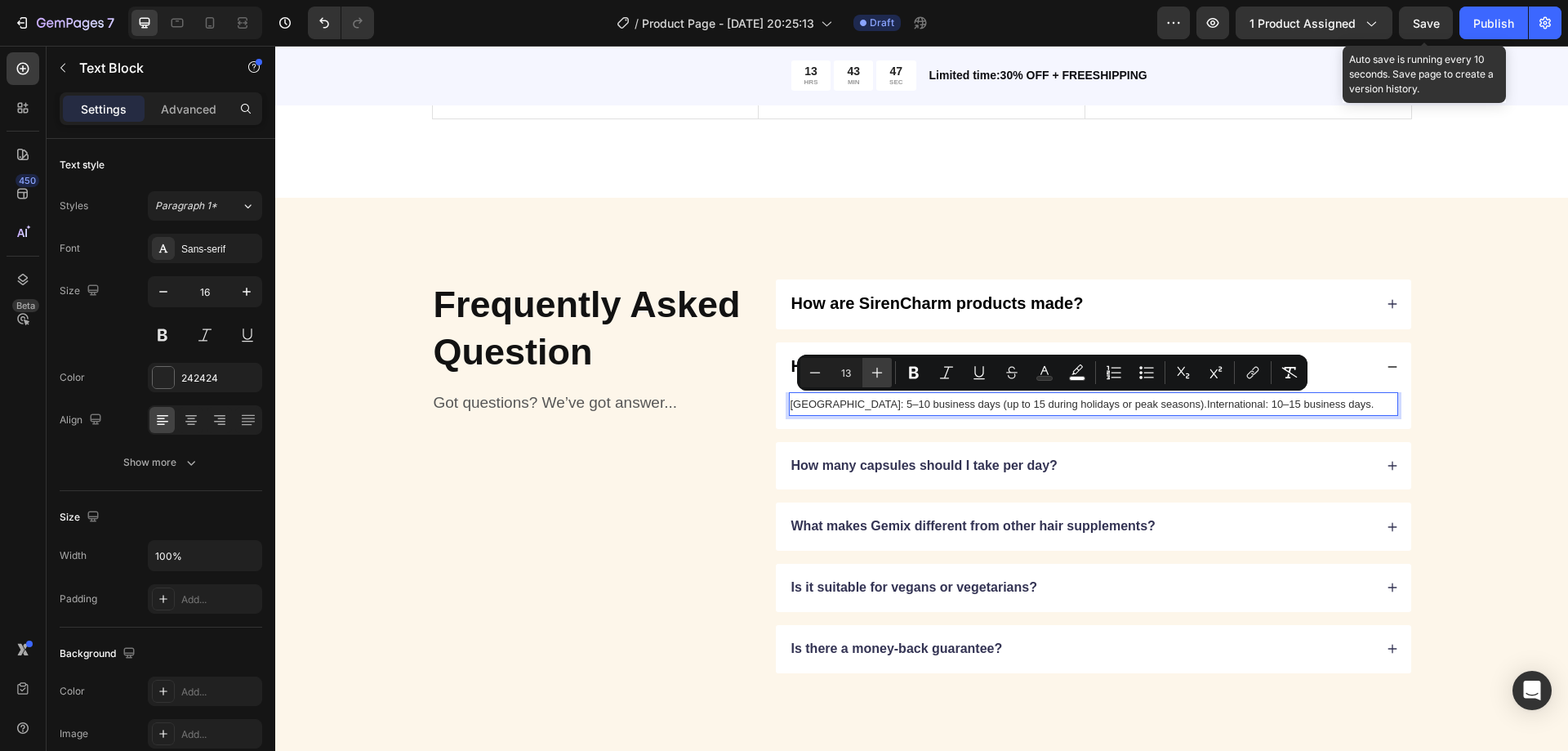
click at [879, 377] on icon "Editor contextual toolbar" at bounding box center [877, 372] width 16 height 16
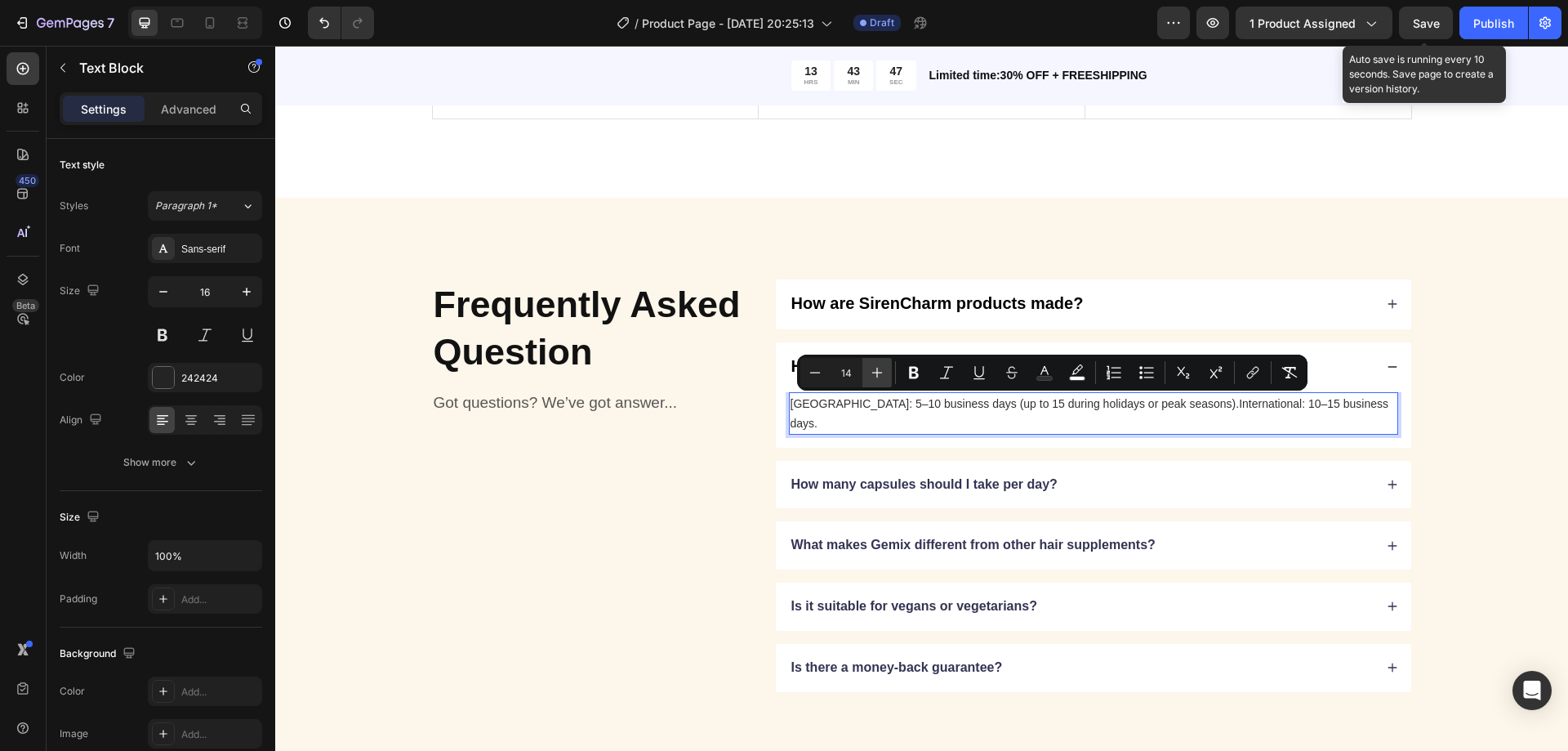
click at [879, 377] on icon "Editor contextual toolbar" at bounding box center [877, 372] width 16 height 16
click at [818, 375] on icon "Editor contextual toolbar" at bounding box center [815, 372] width 16 height 16
type input "15"
click at [1040, 373] on icon "Editor contextual toolbar" at bounding box center [1044, 372] width 16 height 16
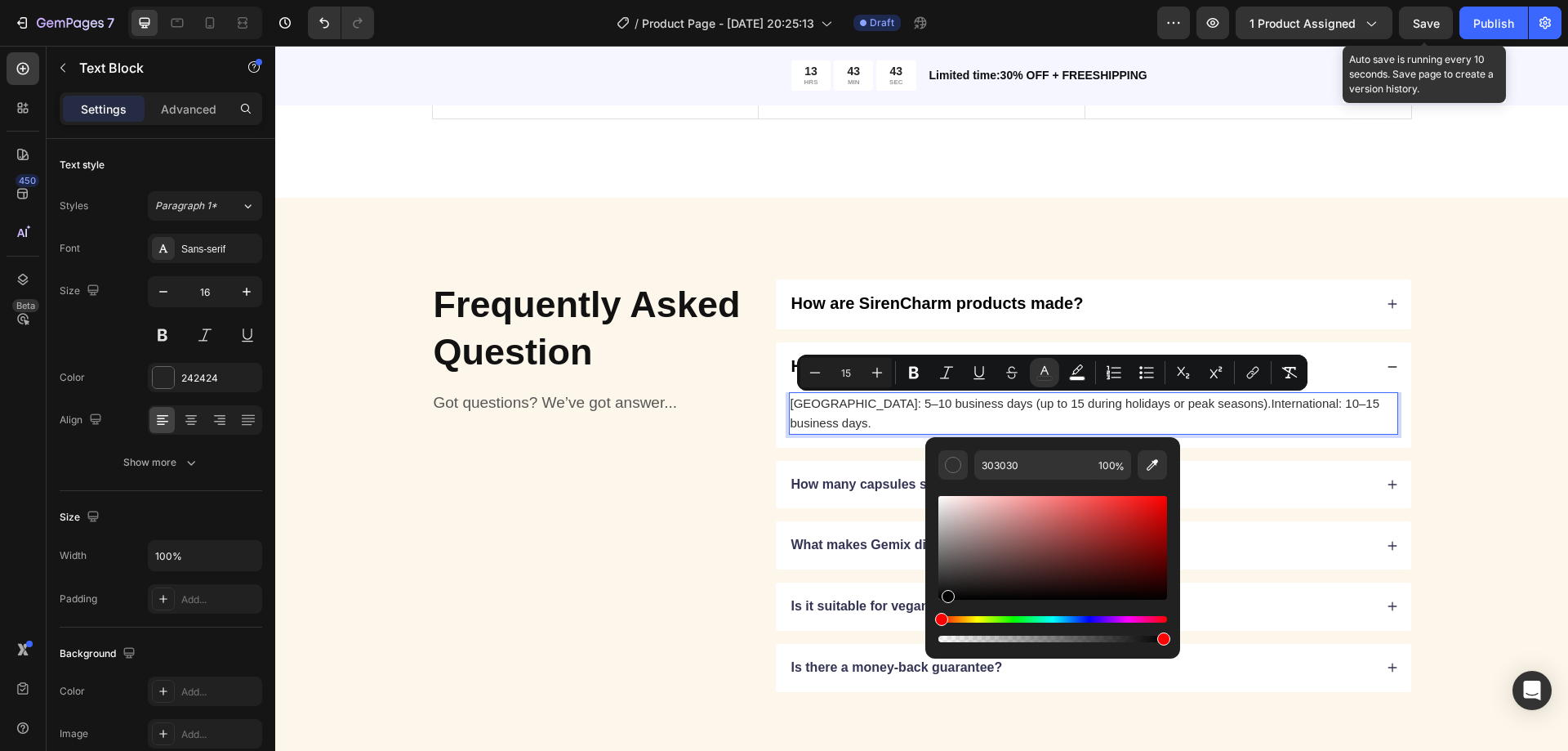
drag, startPoint x: 970, startPoint y: 573, endPoint x: 933, endPoint y: 616, distance: 56.7
click at [933, 616] on div "303030 100 %" at bounding box center [1052, 541] width 254 height 208
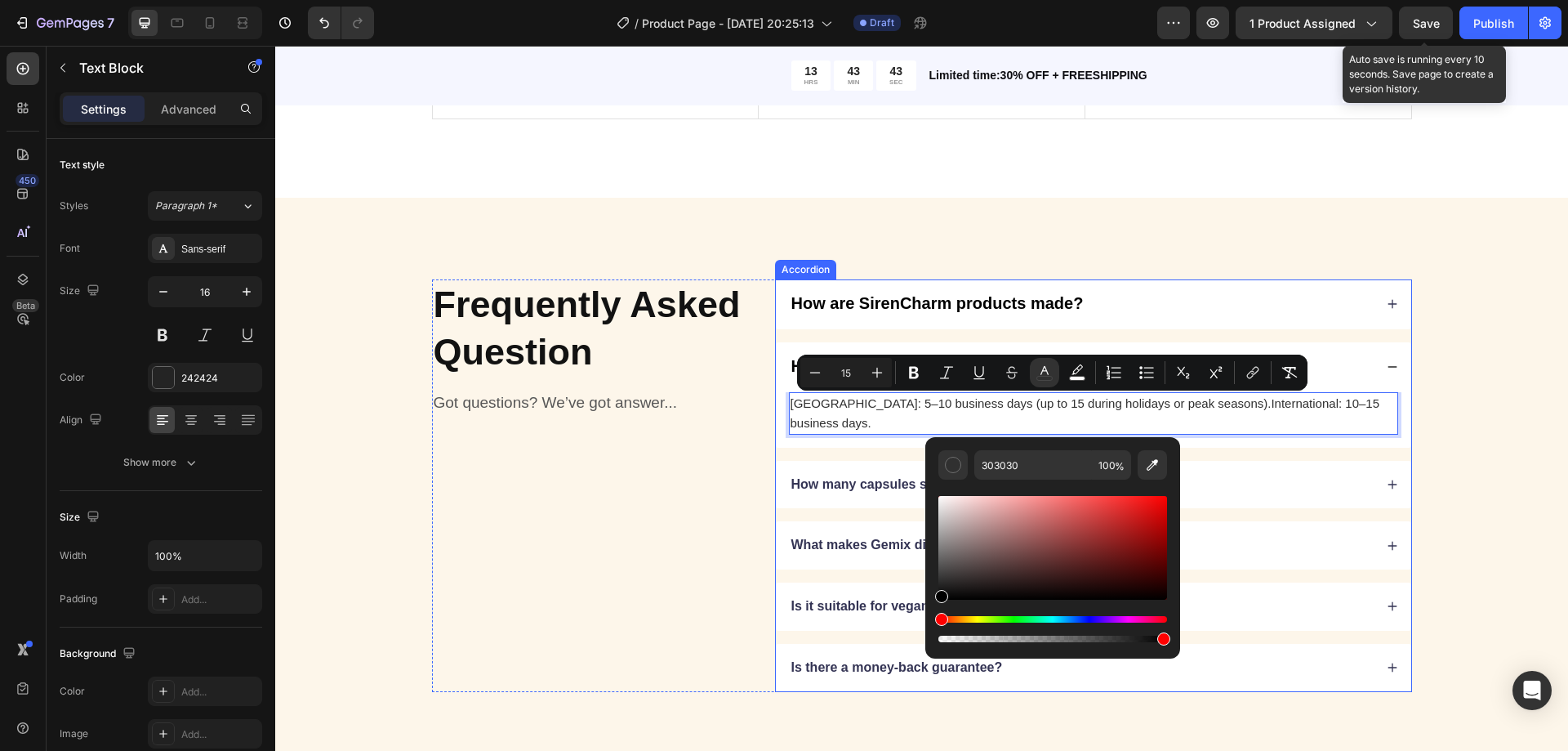
type input "000000"
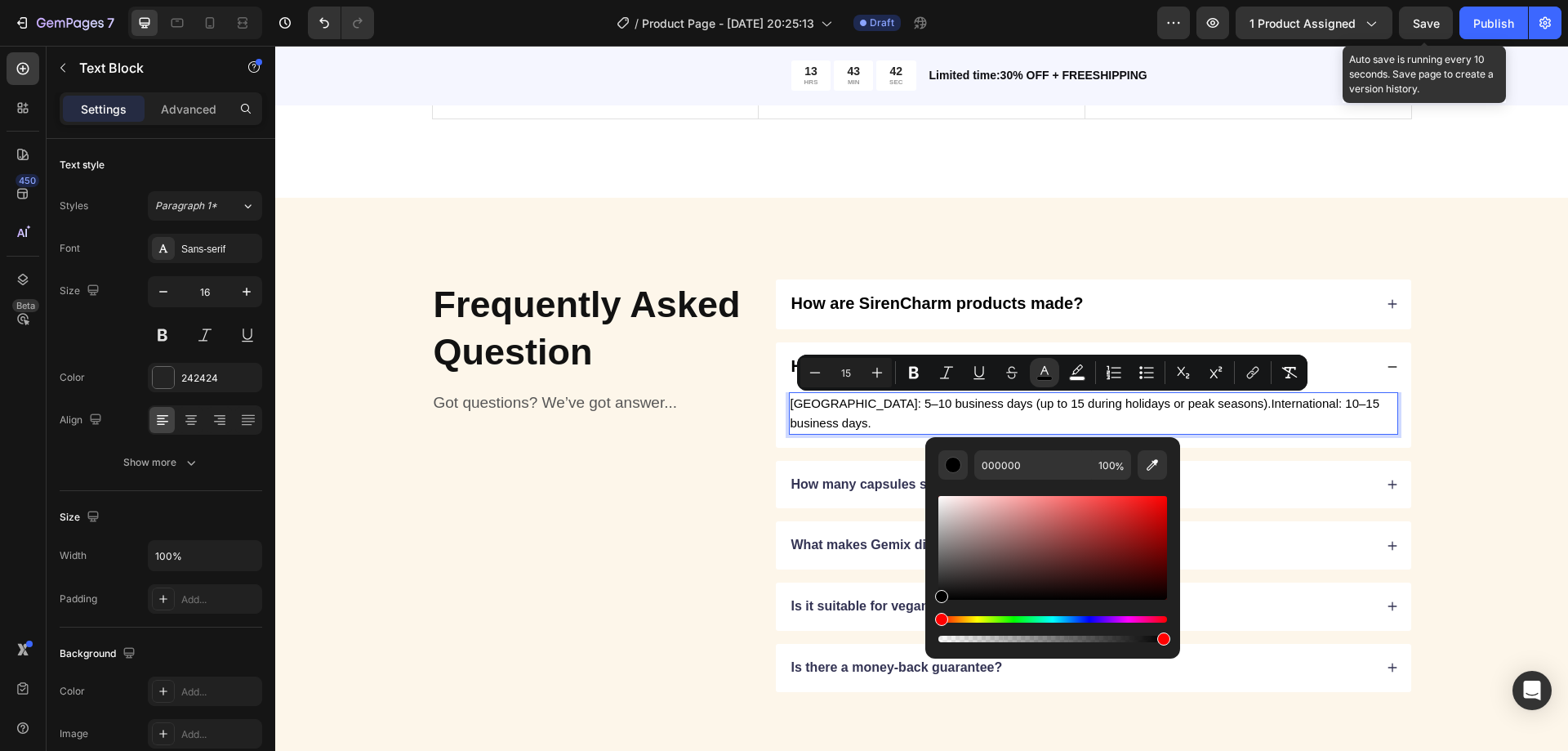
drag, startPoint x: 974, startPoint y: 574, endPoint x: 929, endPoint y: 620, distance: 64.4
click at [931, 620] on div "000000 100 %" at bounding box center [1052, 541] width 254 height 208
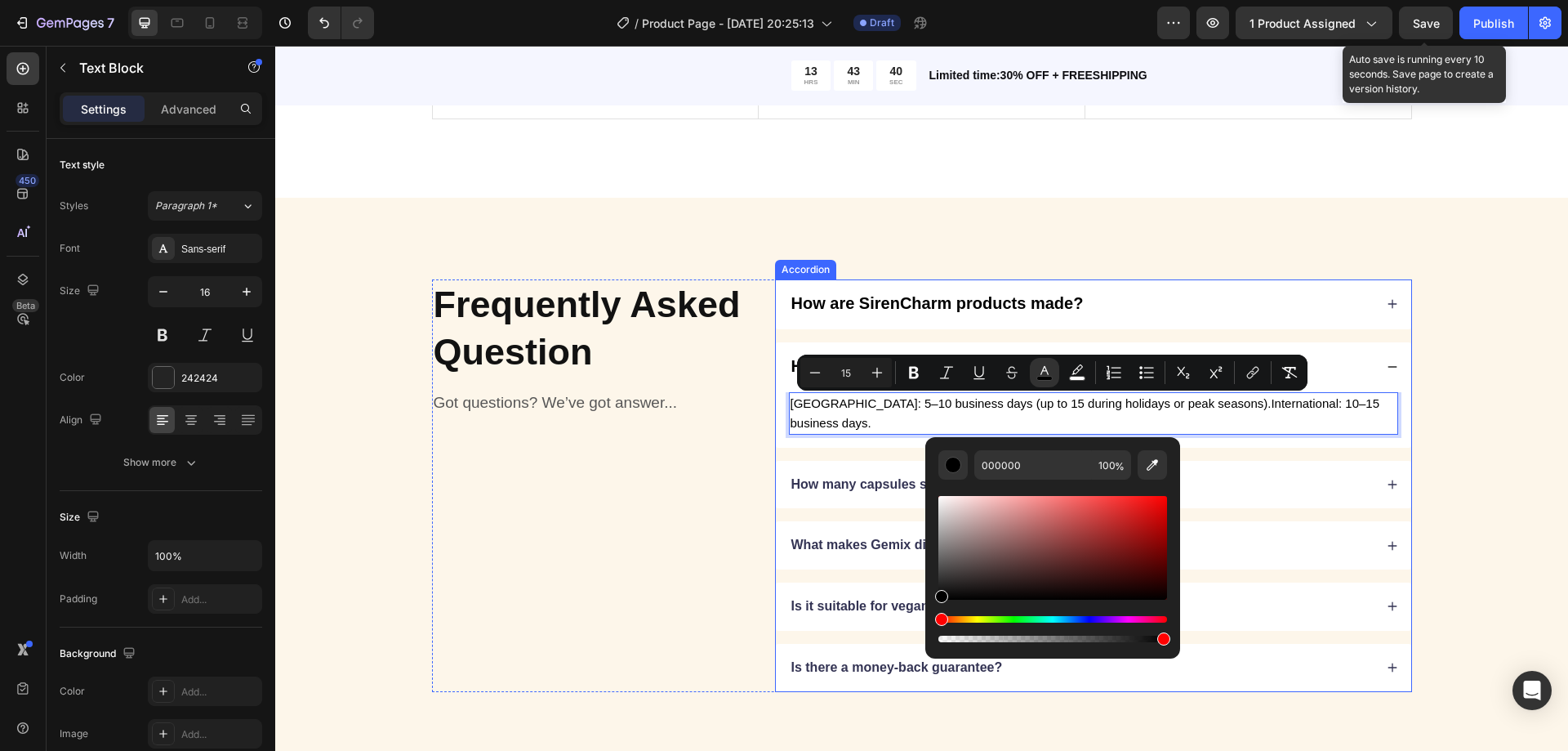
click at [1386, 363] on icon at bounding box center [1391, 366] width 11 height 11
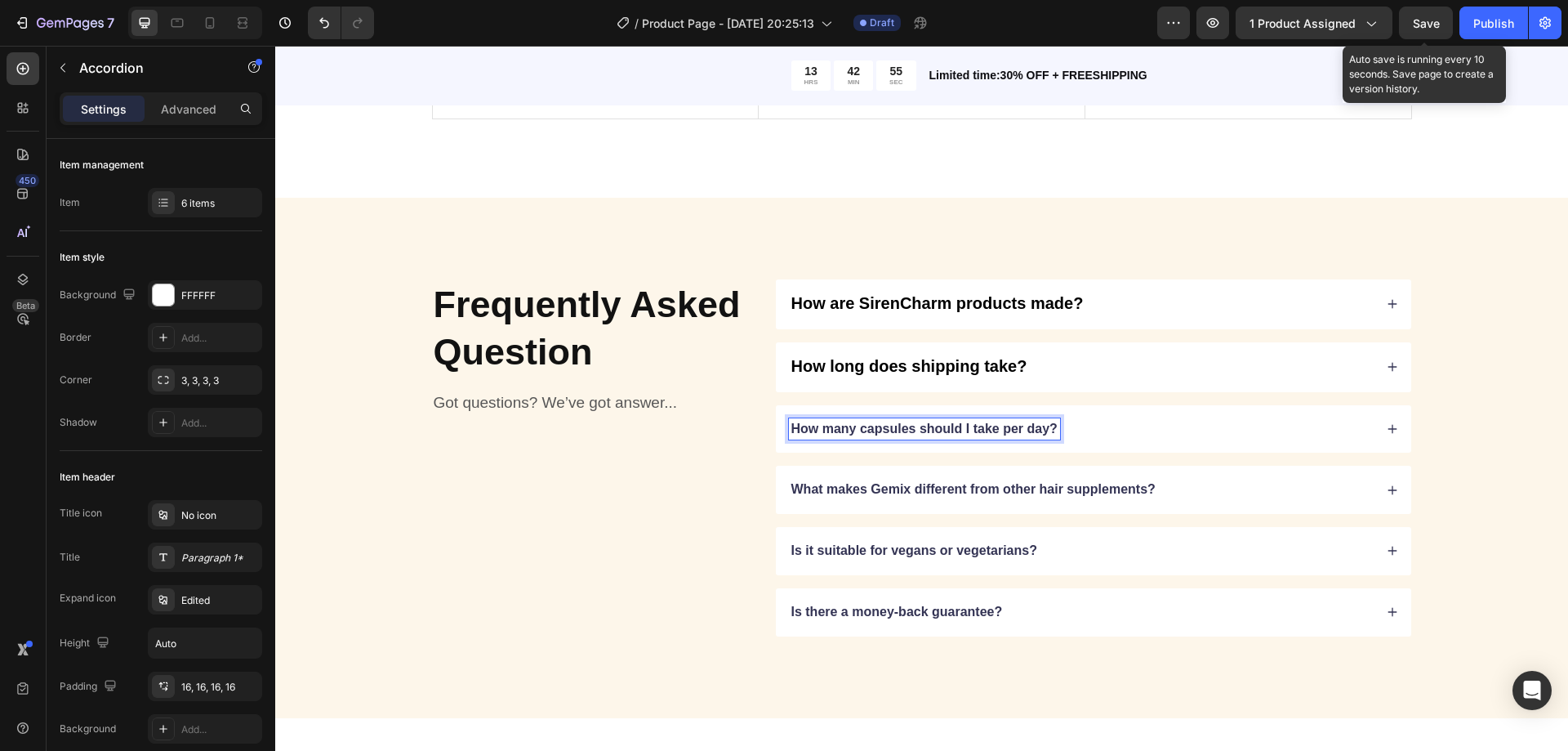
click at [1020, 428] on p "How many capsules should I take per day?" at bounding box center [925, 430] width 266 height 17
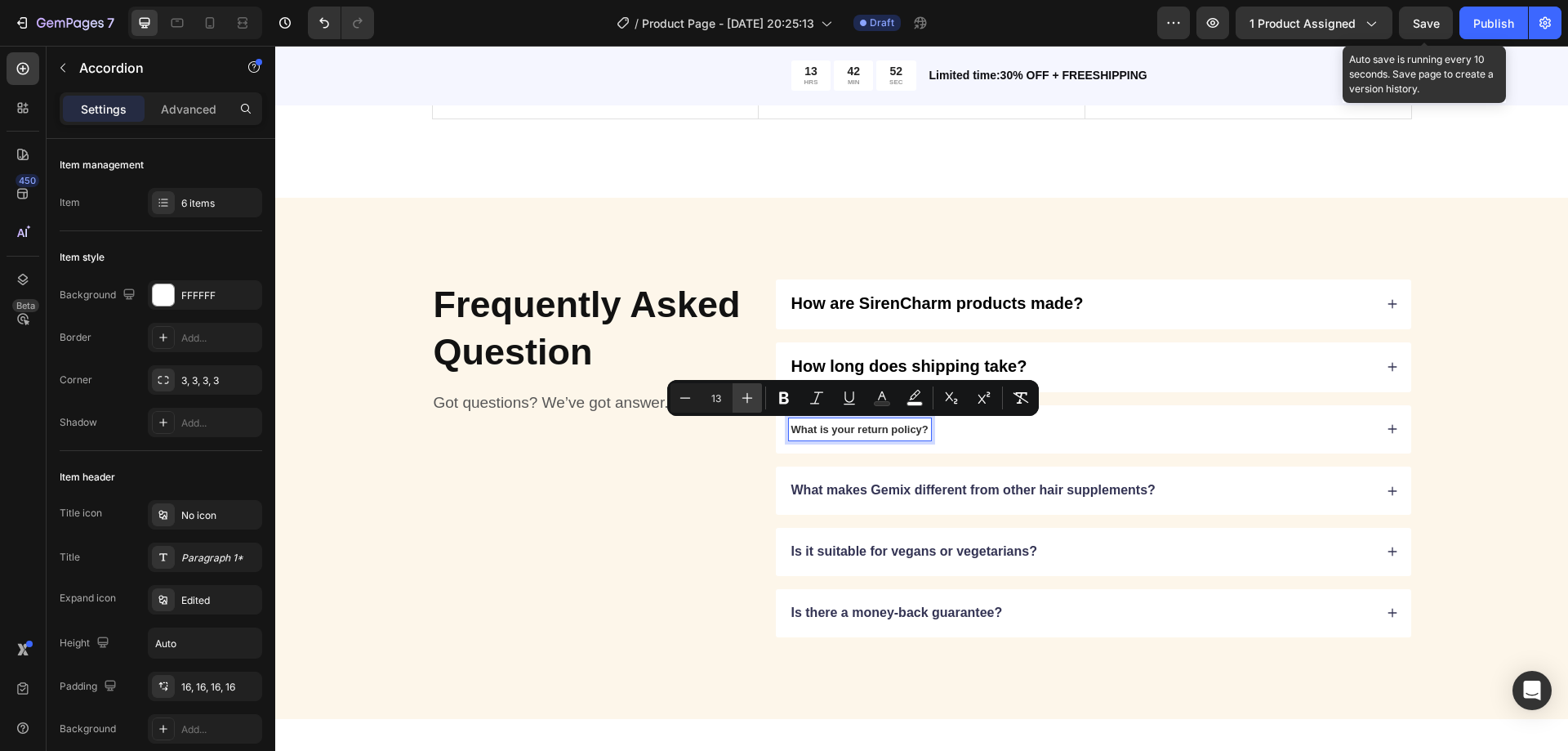
click at [740, 394] on icon "Editor contextual toolbar" at bounding box center [747, 398] width 16 height 16
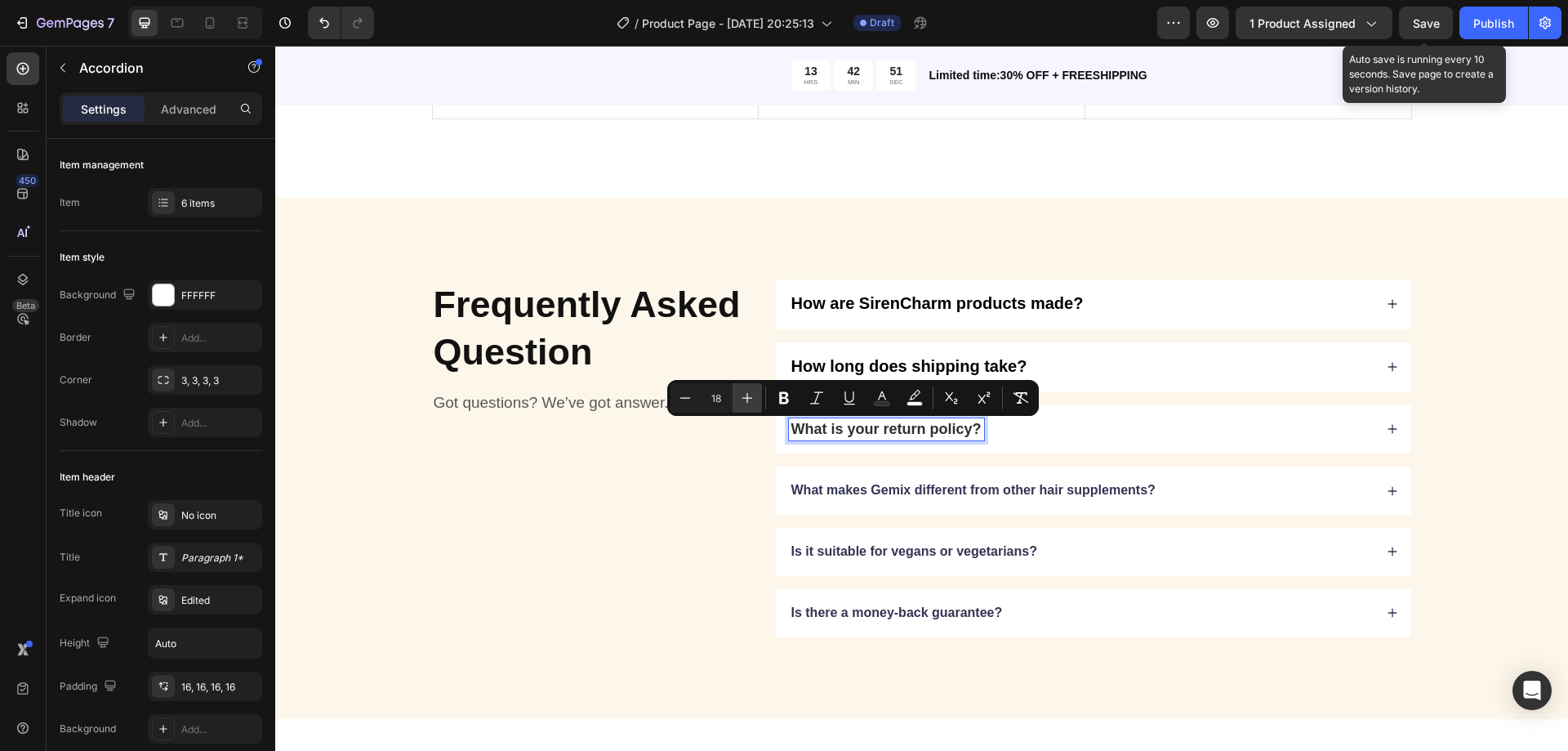
click at [740, 394] on icon "Editor contextual toolbar" at bounding box center [747, 398] width 16 height 16
type input "20"
click at [877, 393] on icon "Editor contextual toolbar" at bounding box center [882, 398] width 16 height 16
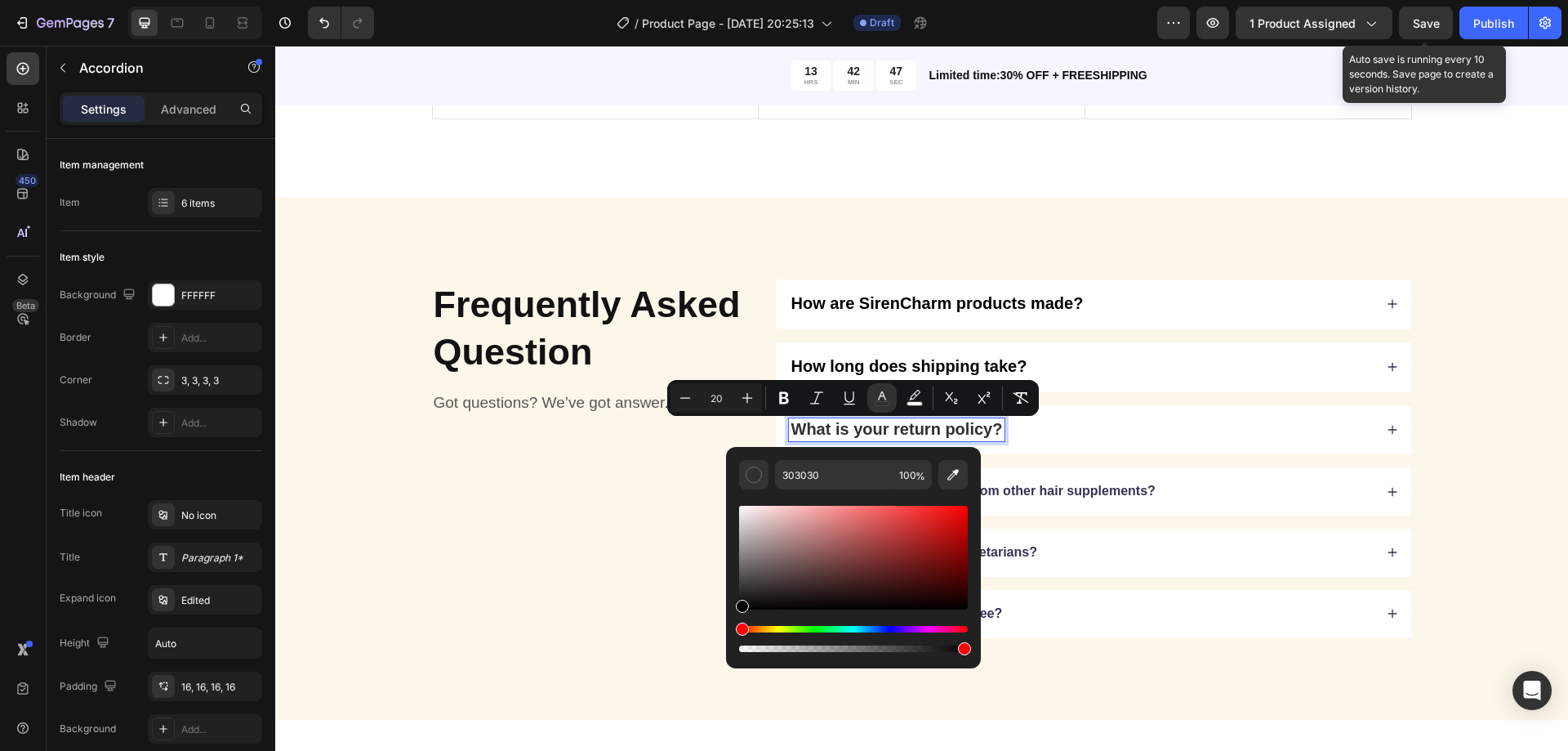
drag, startPoint x: 742, startPoint y: 592, endPoint x: 725, endPoint y: 629, distance: 40.7
click at [726, 629] on div "303030 100 %" at bounding box center [853, 550] width 254 height 208
type input "000000"
click at [1377, 425] on div "What is your return policy?" at bounding box center [1094, 430] width 636 height 50
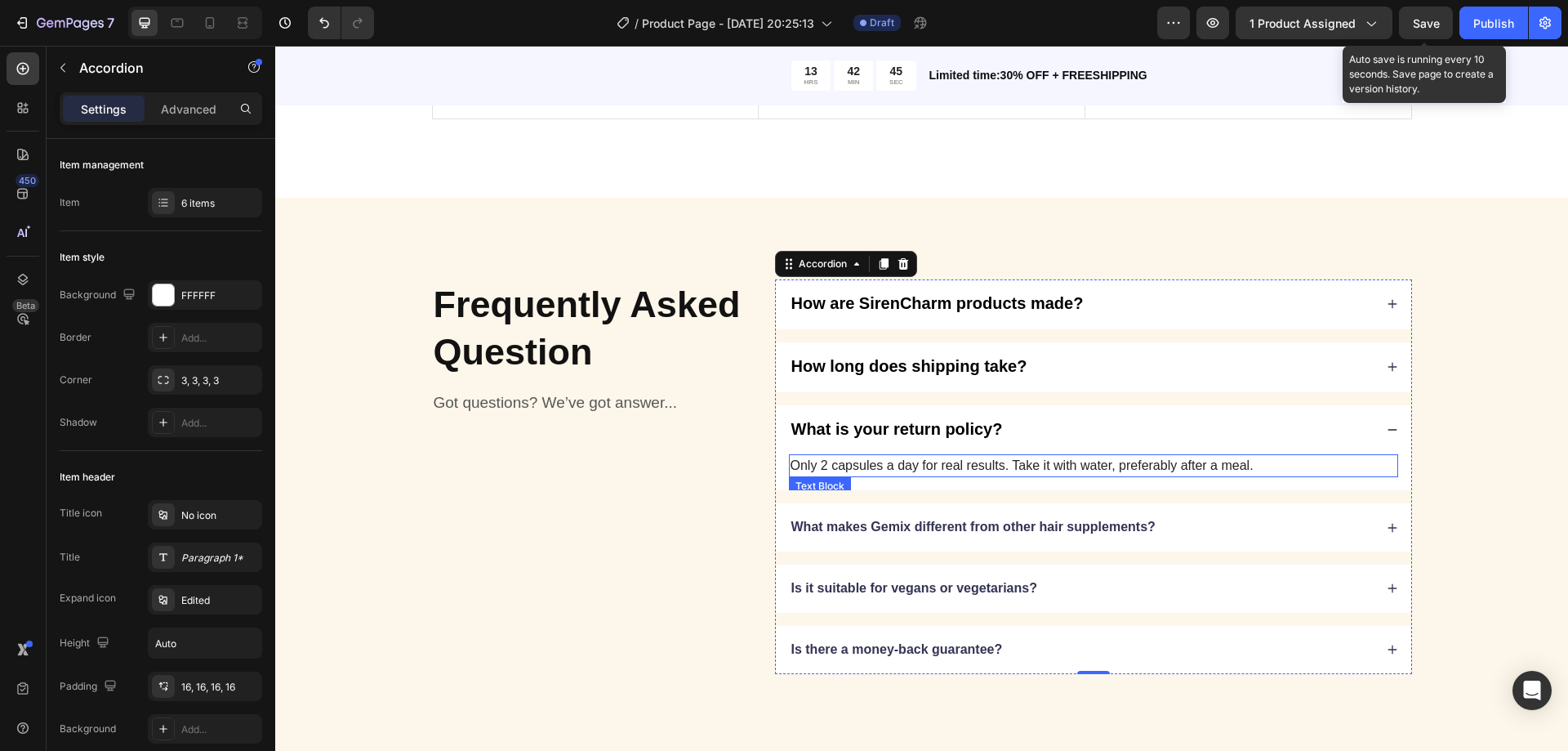
click at [1090, 460] on p "Only 2 capsules a day for real results. Take it with water, preferably after a …" at bounding box center [1093, 466] width 606 height 20
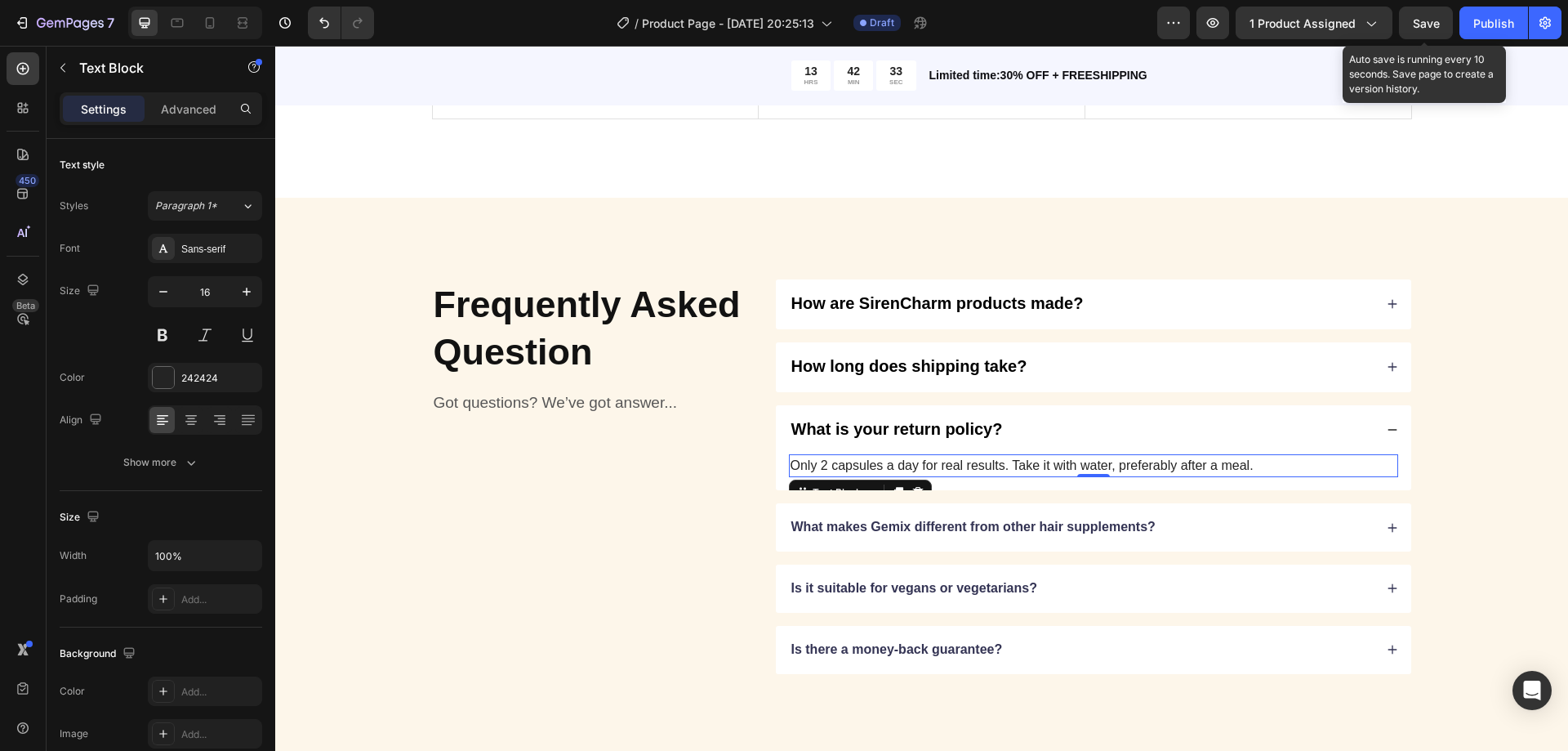
click at [917, 470] on p "Only 2 capsules a day for real results. Take it with water, preferably after a …" at bounding box center [1093, 466] width 606 height 20
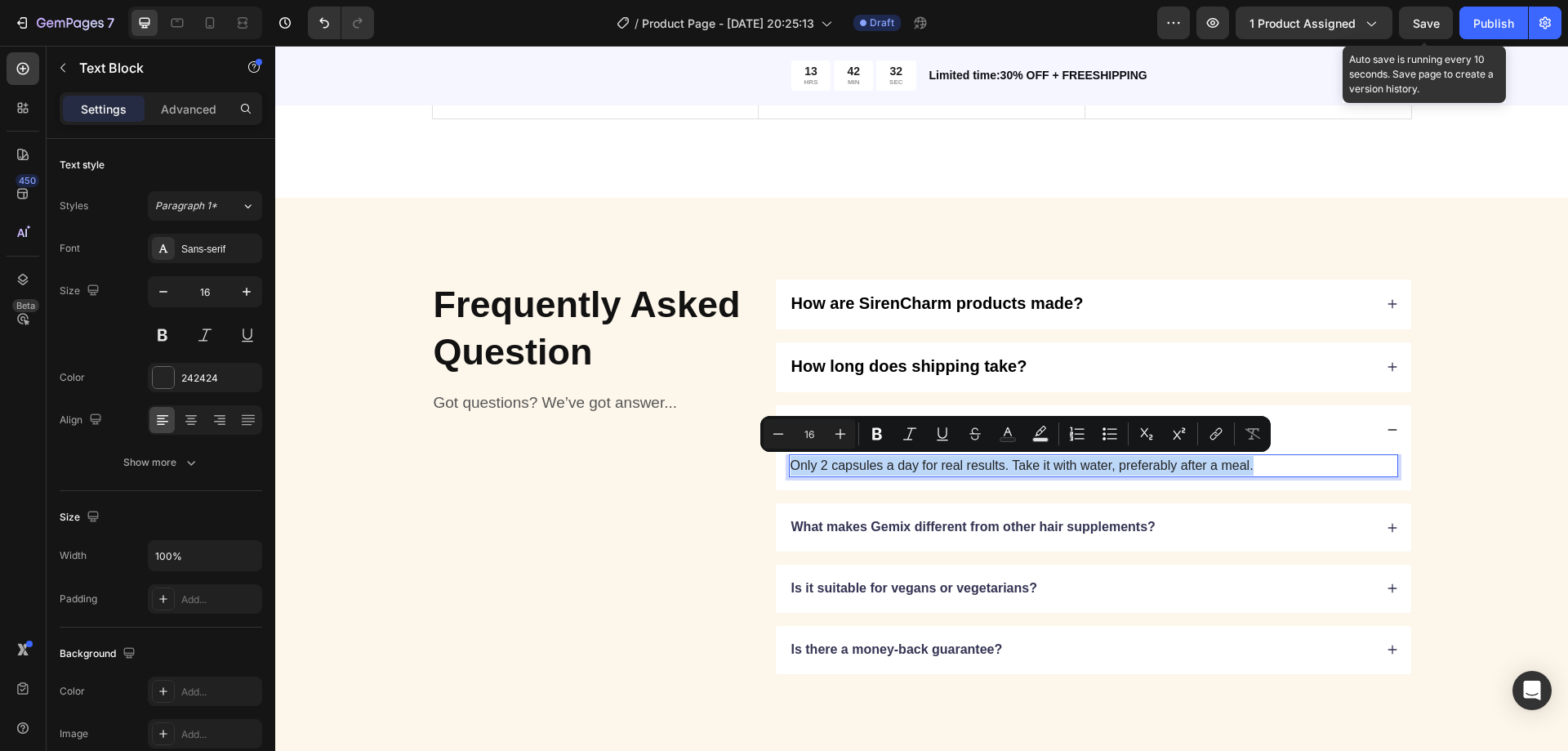
type input "13"
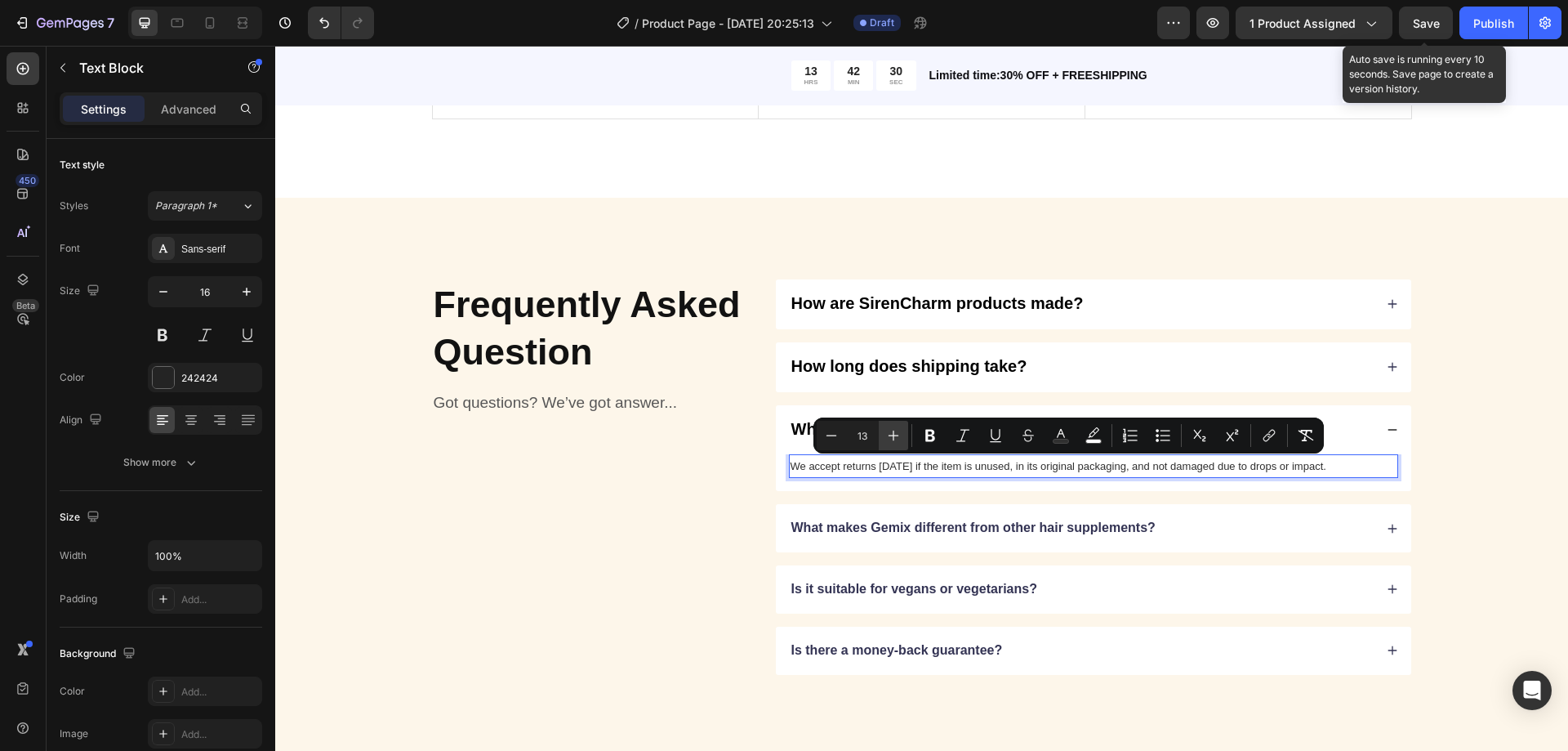
click at [901, 441] on button "Plus" at bounding box center [894, 436] width 29 height 29
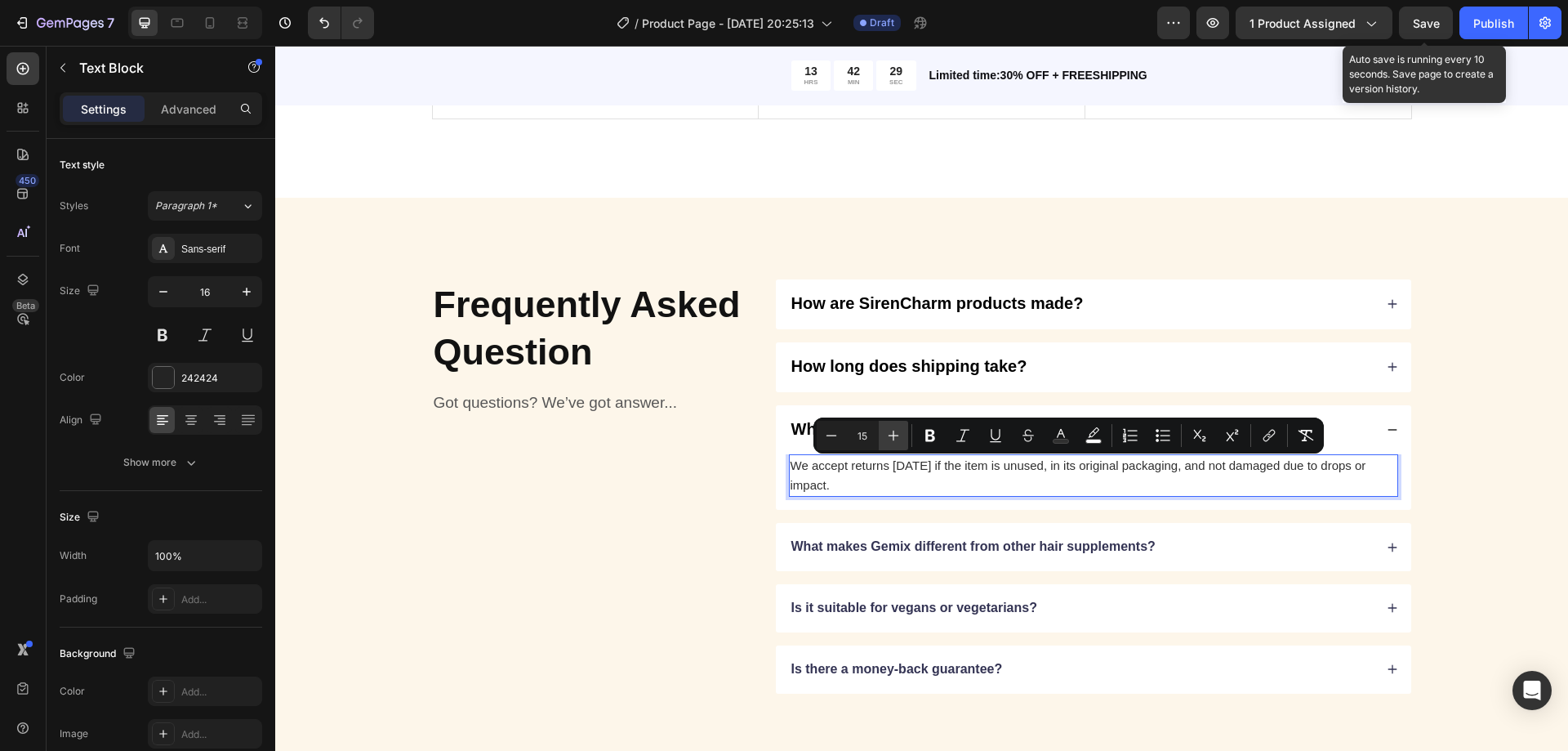
click at [901, 441] on button "Plus" at bounding box center [894, 436] width 29 height 29
click at [829, 438] on icon "Editor contextual toolbar" at bounding box center [831, 436] width 16 height 16
type input "15"
click at [1065, 441] on rect "Editor contextual toolbar" at bounding box center [1062, 442] width 15 height 4
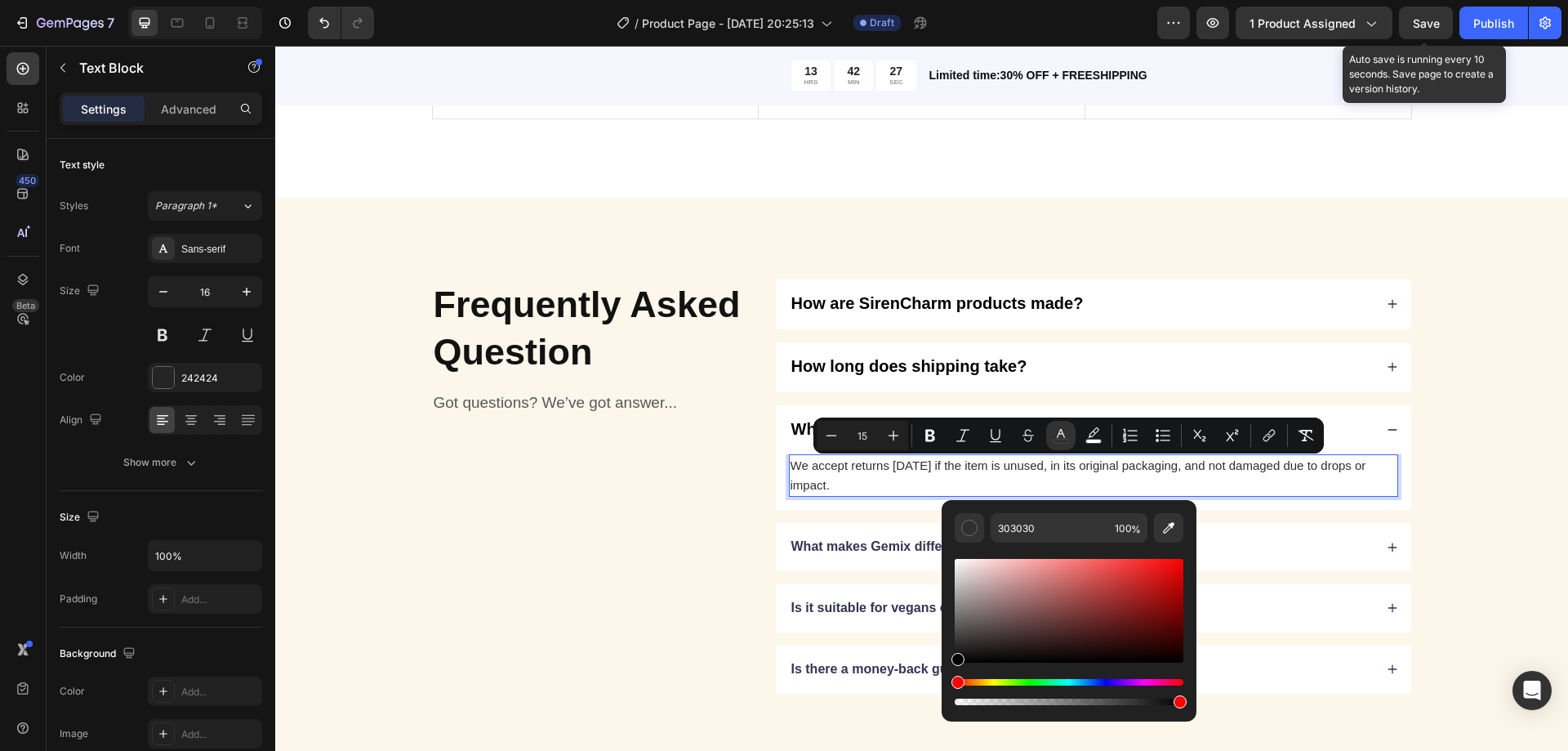
drag, startPoint x: 982, startPoint y: 653, endPoint x: 947, endPoint y: 676, distance: 41.9
click at [947, 676] on div "303030 100 %" at bounding box center [1068, 604] width 254 height 208
type input "000000"
click at [1392, 431] on div "What is your return policy?" at bounding box center [1094, 430] width 636 height 50
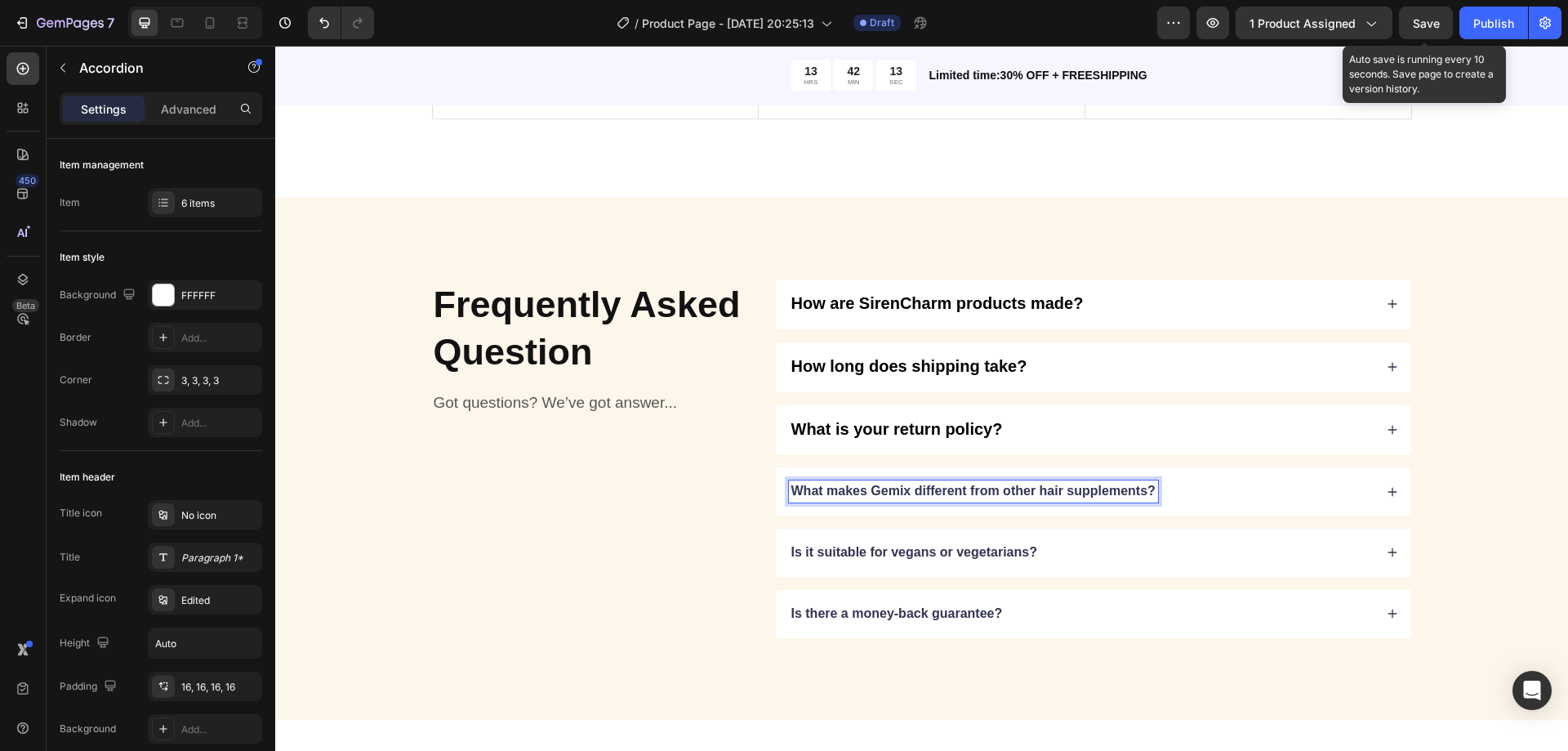
click at [1035, 490] on p "What makes Gemix different from other hair supplements?" at bounding box center [973, 491] width 364 height 17
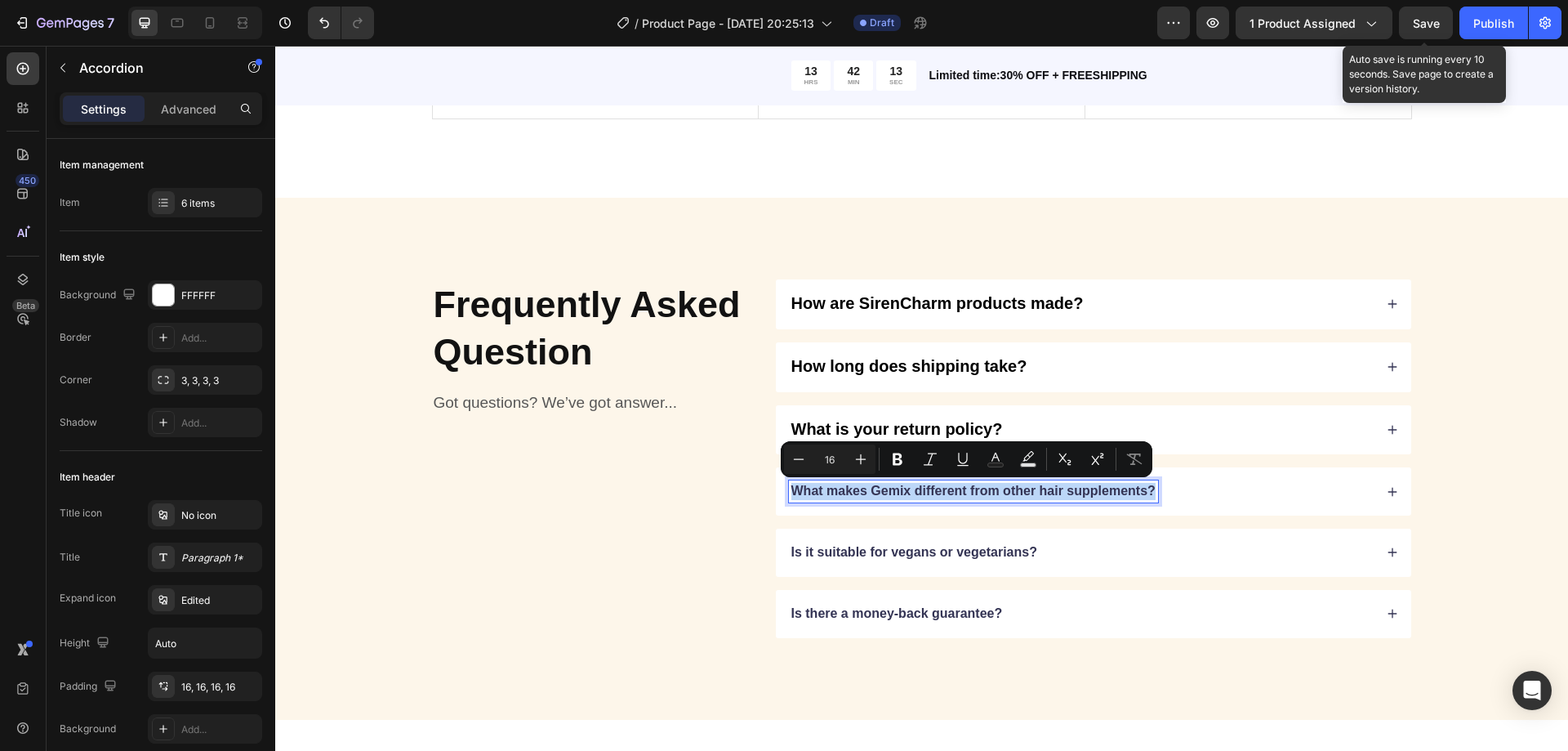
type input "13"
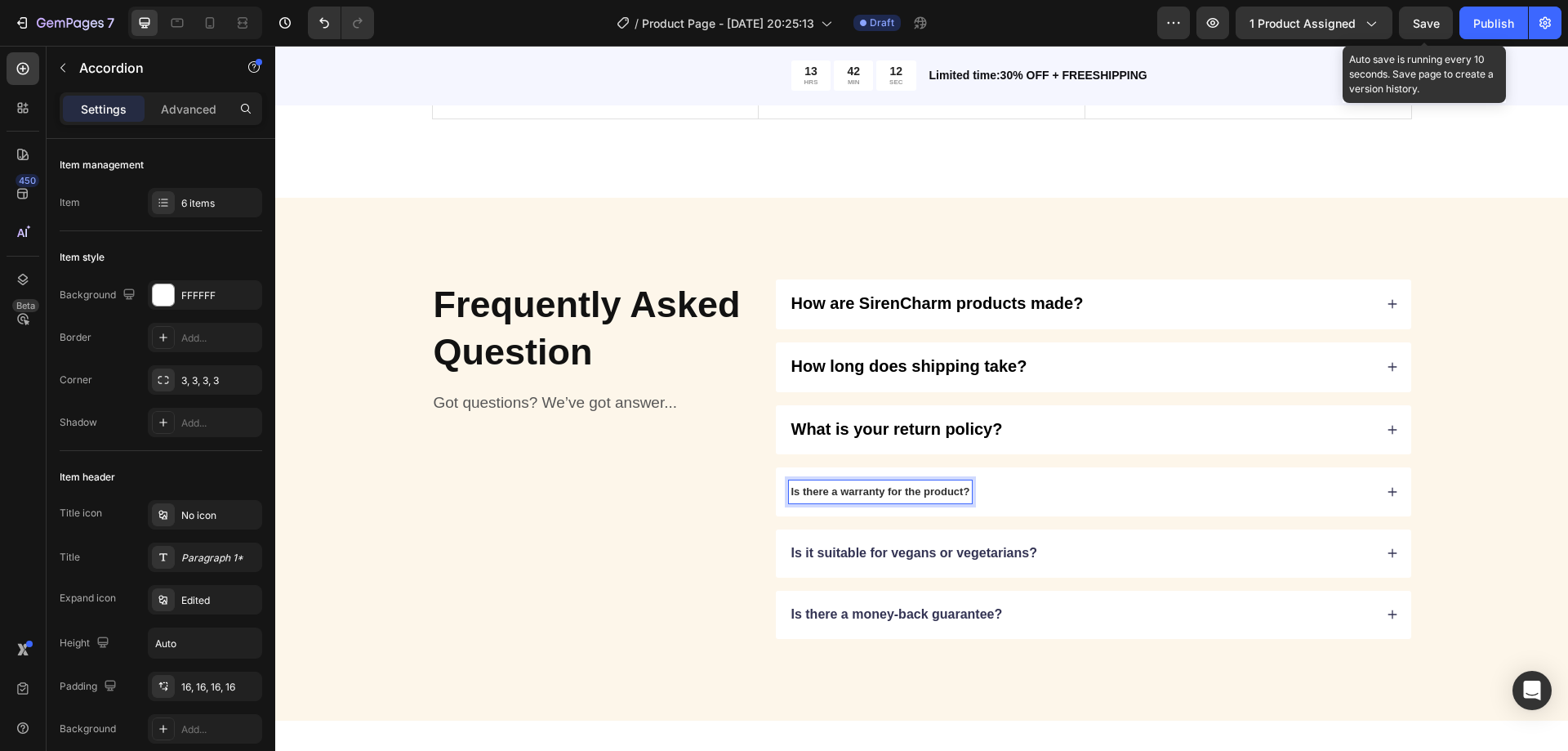
click at [832, 492] on span "Is there a warranty for the product?" at bounding box center [881, 491] width 179 height 12
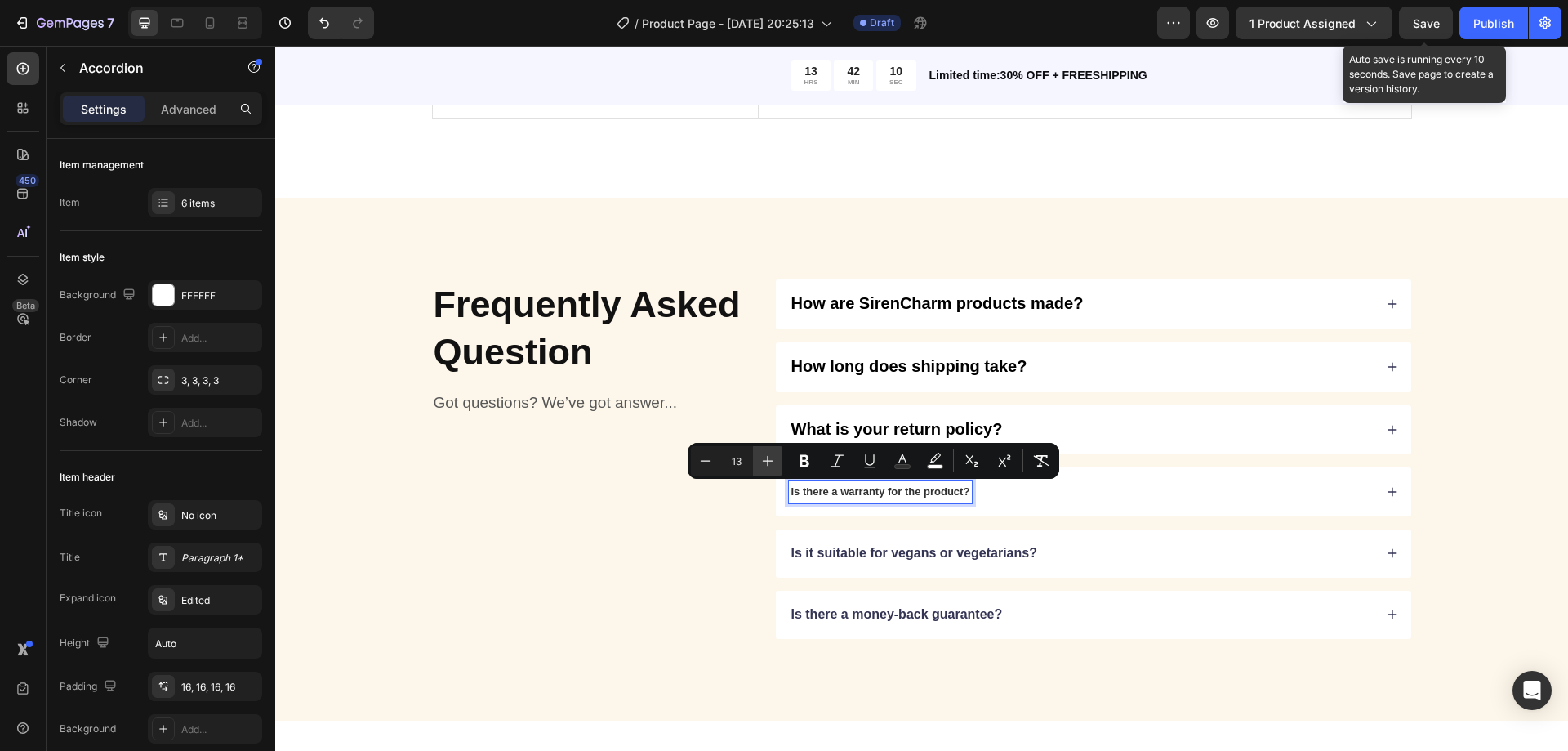
click at [758, 460] on button "Plus" at bounding box center [768, 460] width 29 height 29
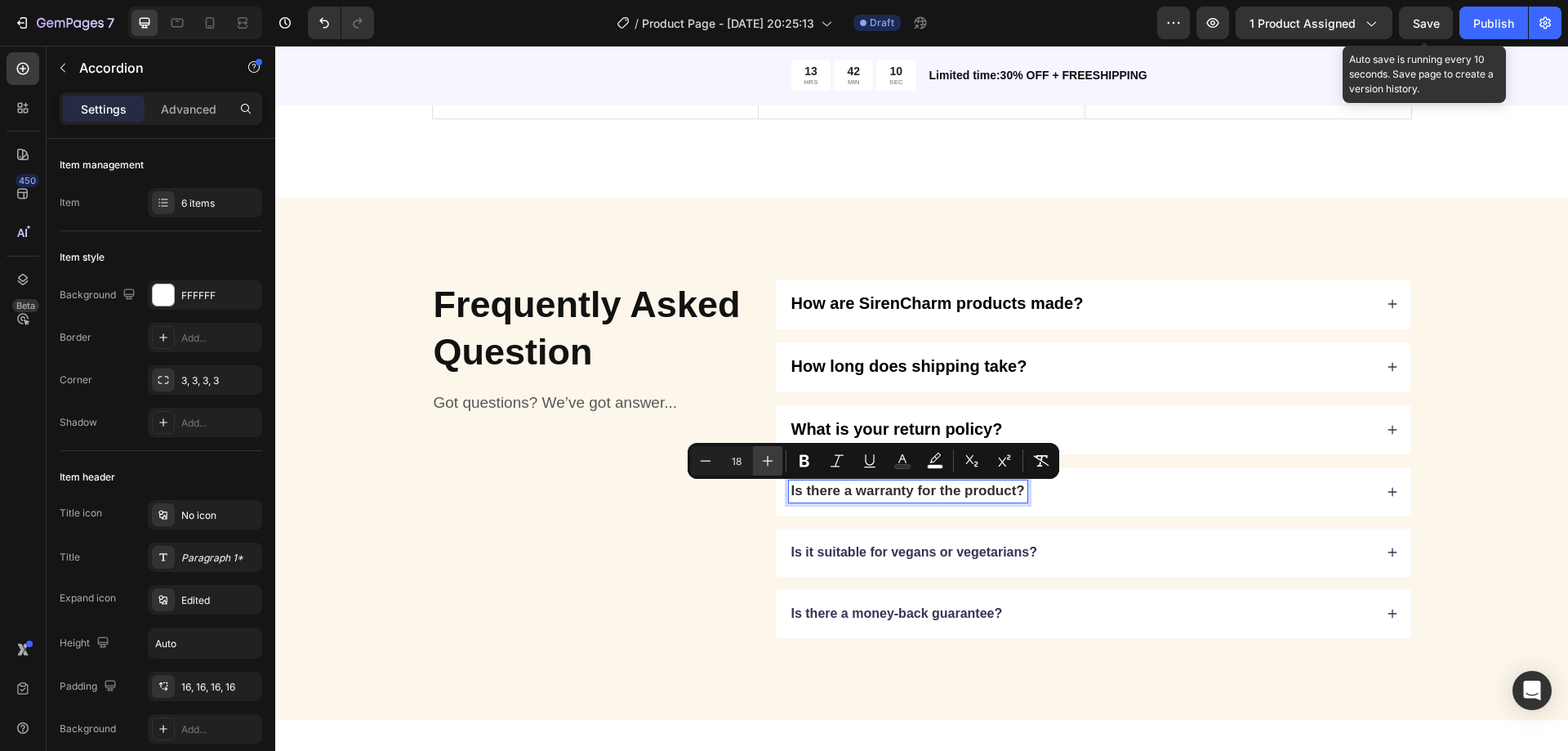
click at [758, 460] on button "Plus" at bounding box center [768, 460] width 29 height 29
type input "20"
click at [901, 459] on icon "Editor contextual toolbar" at bounding box center [902, 460] width 16 height 16
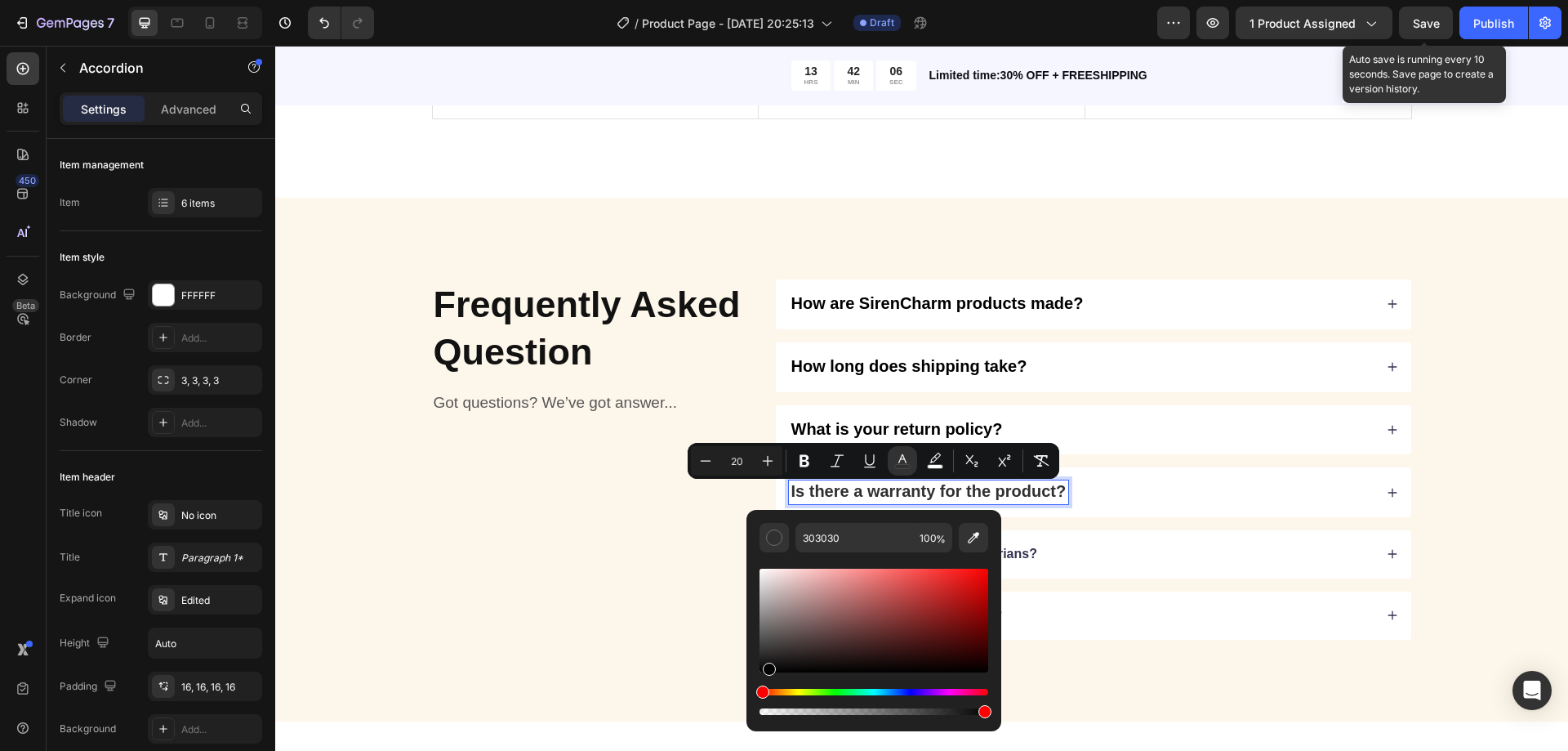
drag, startPoint x: 770, startPoint y: 664, endPoint x: 760, endPoint y: 679, distance: 18.0
click at [760, 679] on div "Editor contextual toolbar" at bounding box center [873, 642] width 229 height 153
type input "000000"
click at [1379, 490] on div "Is there a warranty for the product?" at bounding box center [1094, 492] width 636 height 50
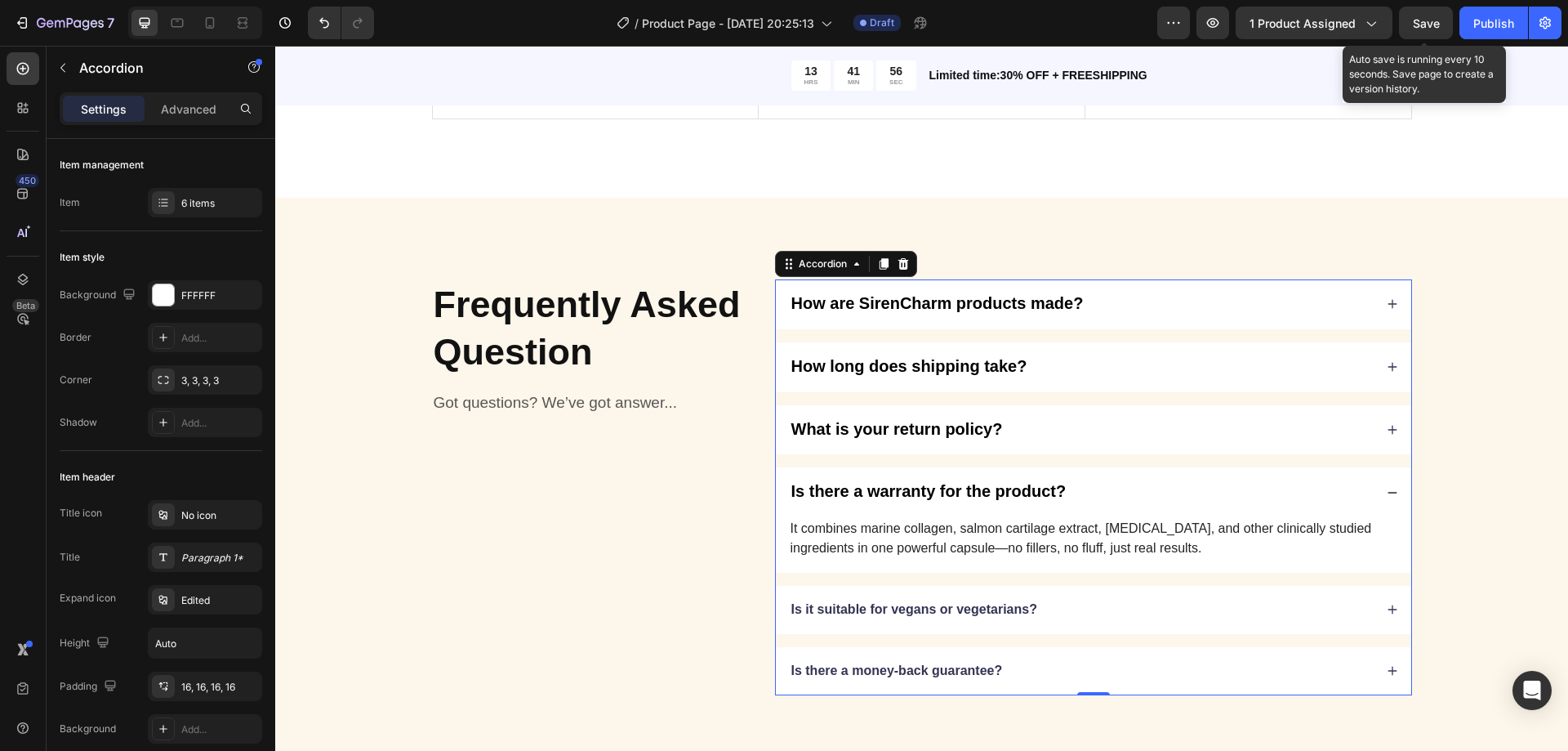
click at [968, 539] on p "It combines marine collagen, salmon cartilage extract, [MEDICAL_DATA], and othe…" at bounding box center [1093, 538] width 606 height 39
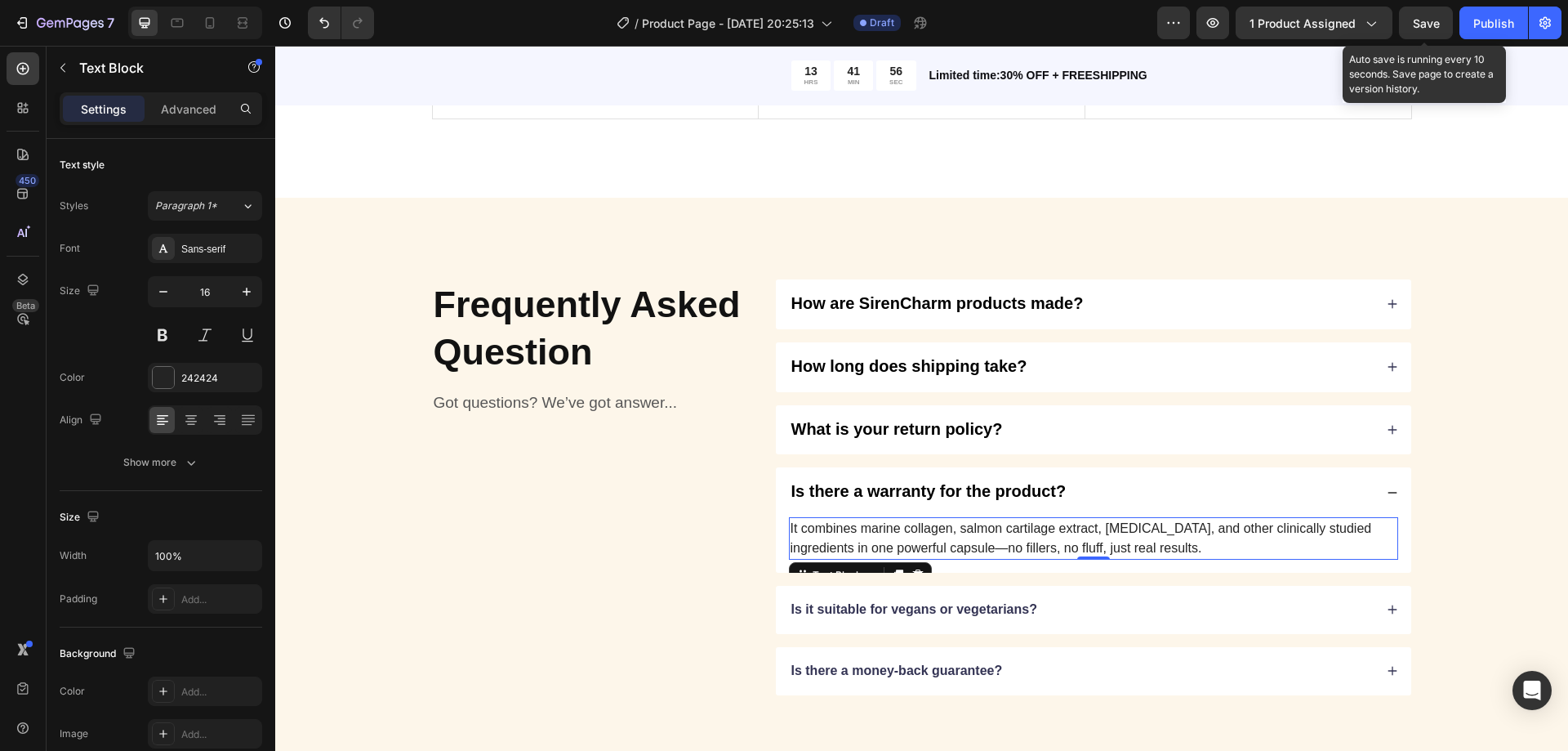
click at [968, 539] on p "It combines marine collagen, salmon cartilage extract, [MEDICAL_DATA], and othe…" at bounding box center [1093, 538] width 606 height 39
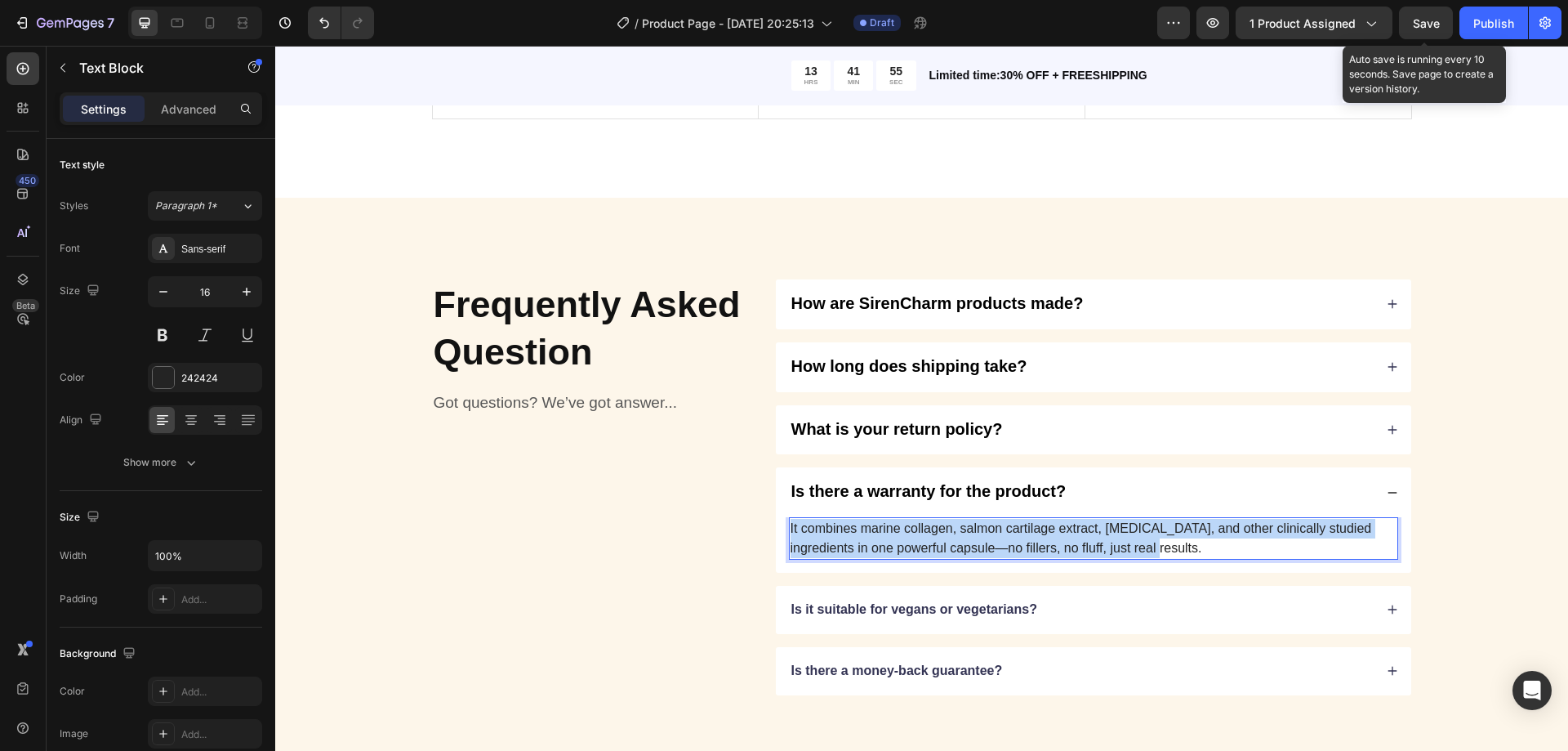
click at [968, 539] on p "It combines marine collagen, salmon cartilage extract, [MEDICAL_DATA], and othe…" at bounding box center [1093, 538] width 606 height 39
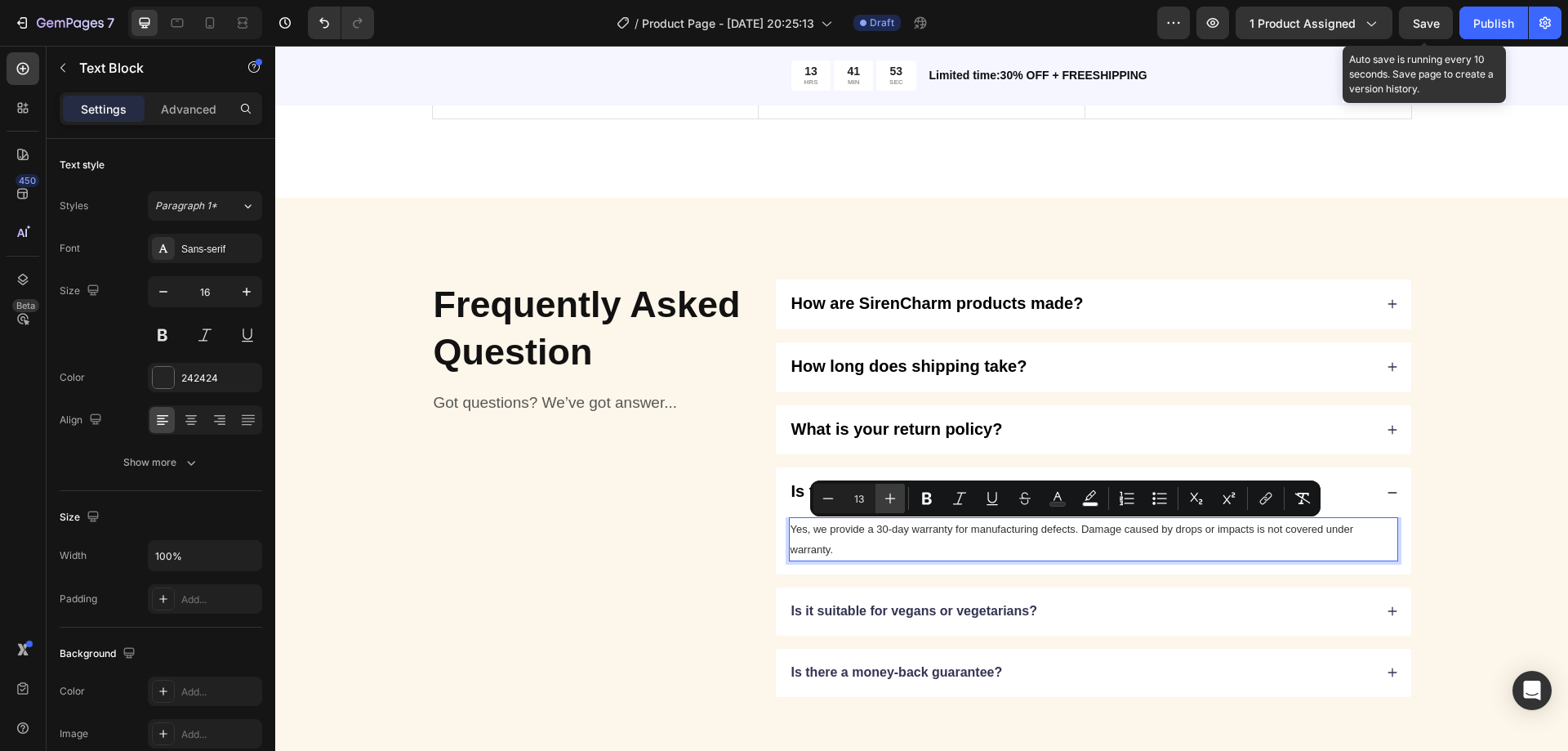
click at [877, 503] on button "Plus" at bounding box center [890, 498] width 29 height 29
click at [881, 502] on button "Plus" at bounding box center [890, 498] width 29 height 29
click at [822, 498] on icon "Editor contextual toolbar" at bounding box center [828, 498] width 16 height 16
type input "15"
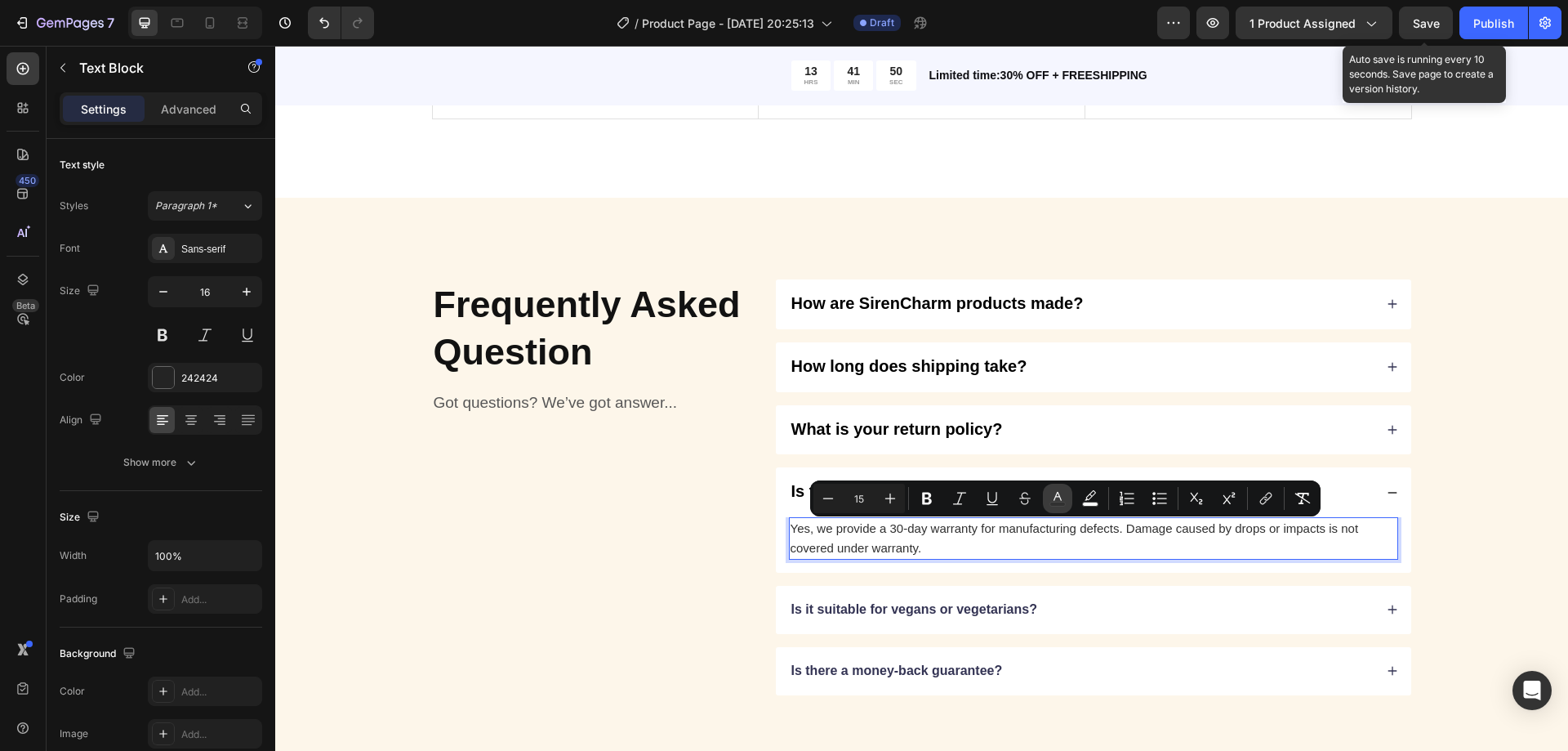
click at [1056, 496] on icon "Editor contextual toolbar" at bounding box center [1058, 496] width 9 height 9
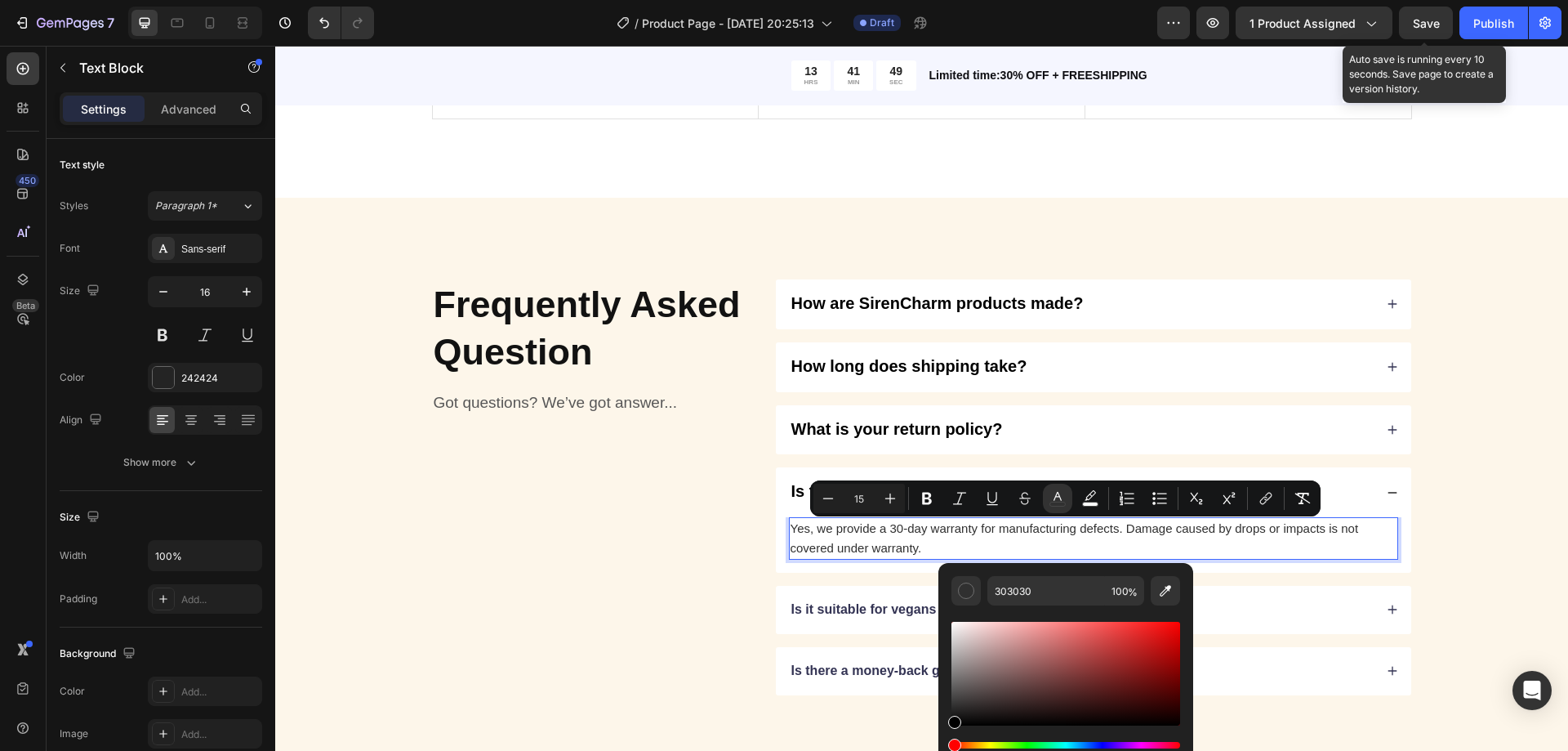
drag, startPoint x: 968, startPoint y: 703, endPoint x: 943, endPoint y: 738, distance: 43.0
click at [943, 738] on div "303030 100 %" at bounding box center [1065, 667] width 254 height 208
type input "000000"
click at [875, 610] on p "Is it suitable for vegans or vegetarians?" at bounding box center [914, 610] width 246 height 17
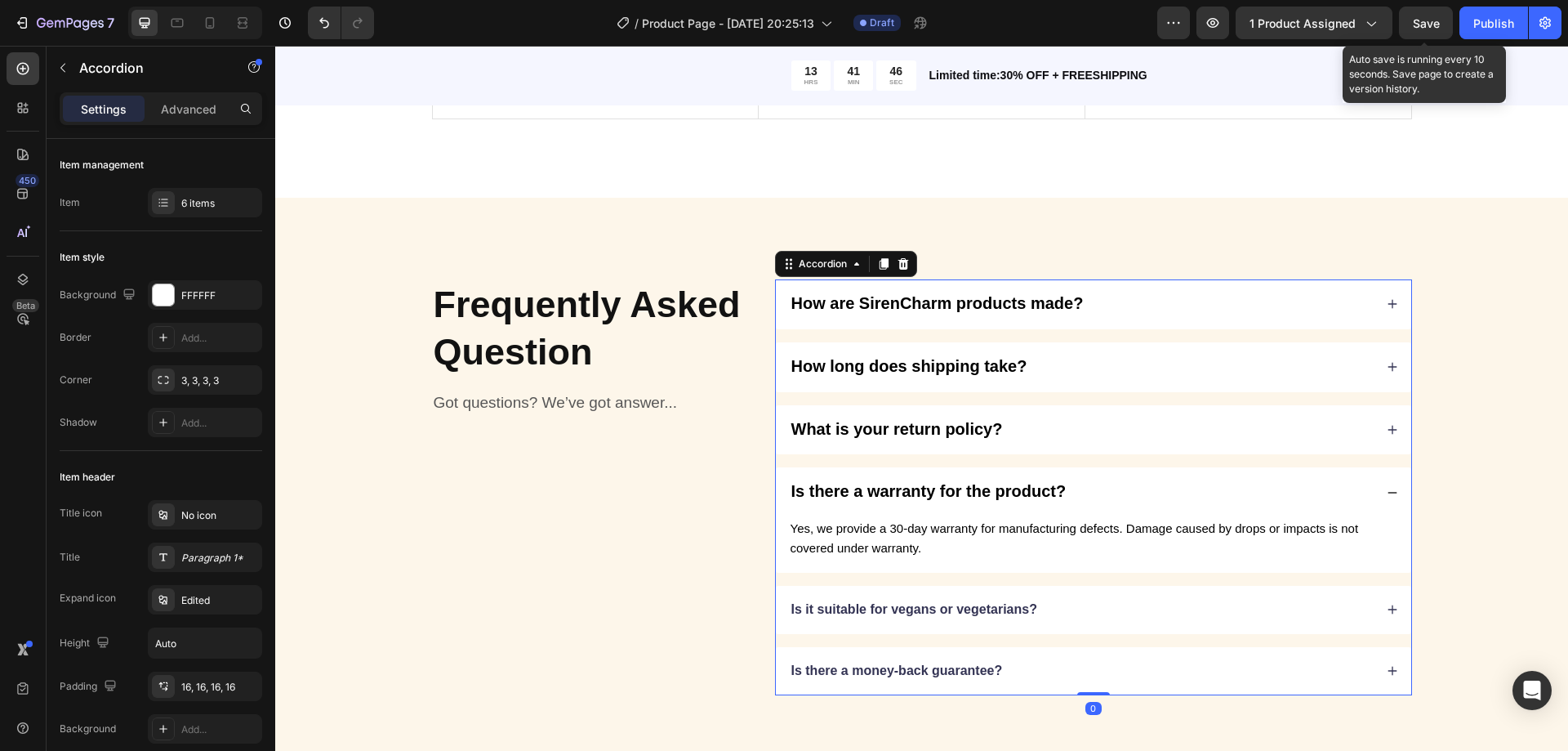
click at [1185, 240] on div "Frequently Asked Question Heading Got questions? We’ve got answer... Text Block…" at bounding box center [921, 488] width 1293 height 580
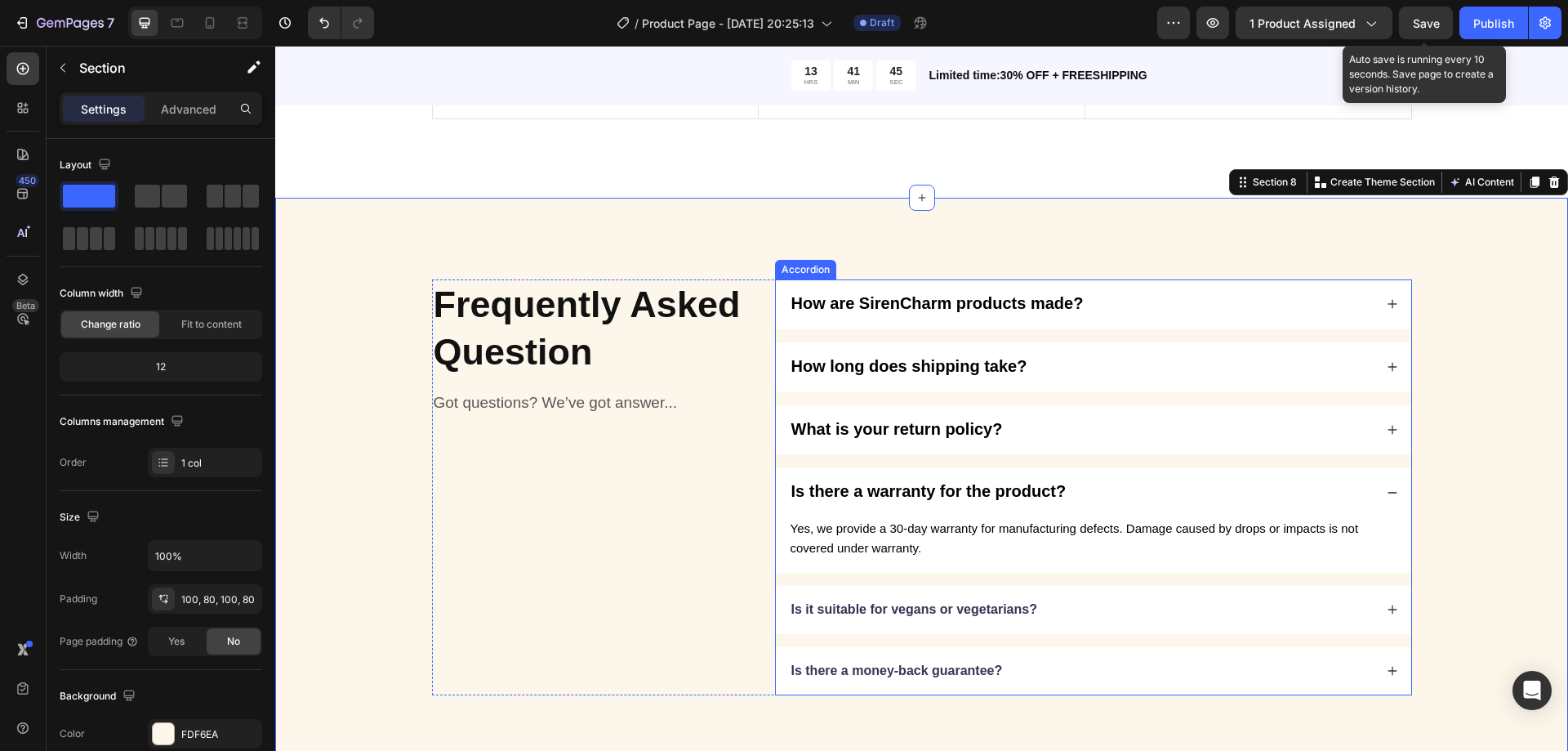
click at [800, 276] on div "Accordion" at bounding box center [805, 269] width 61 height 20
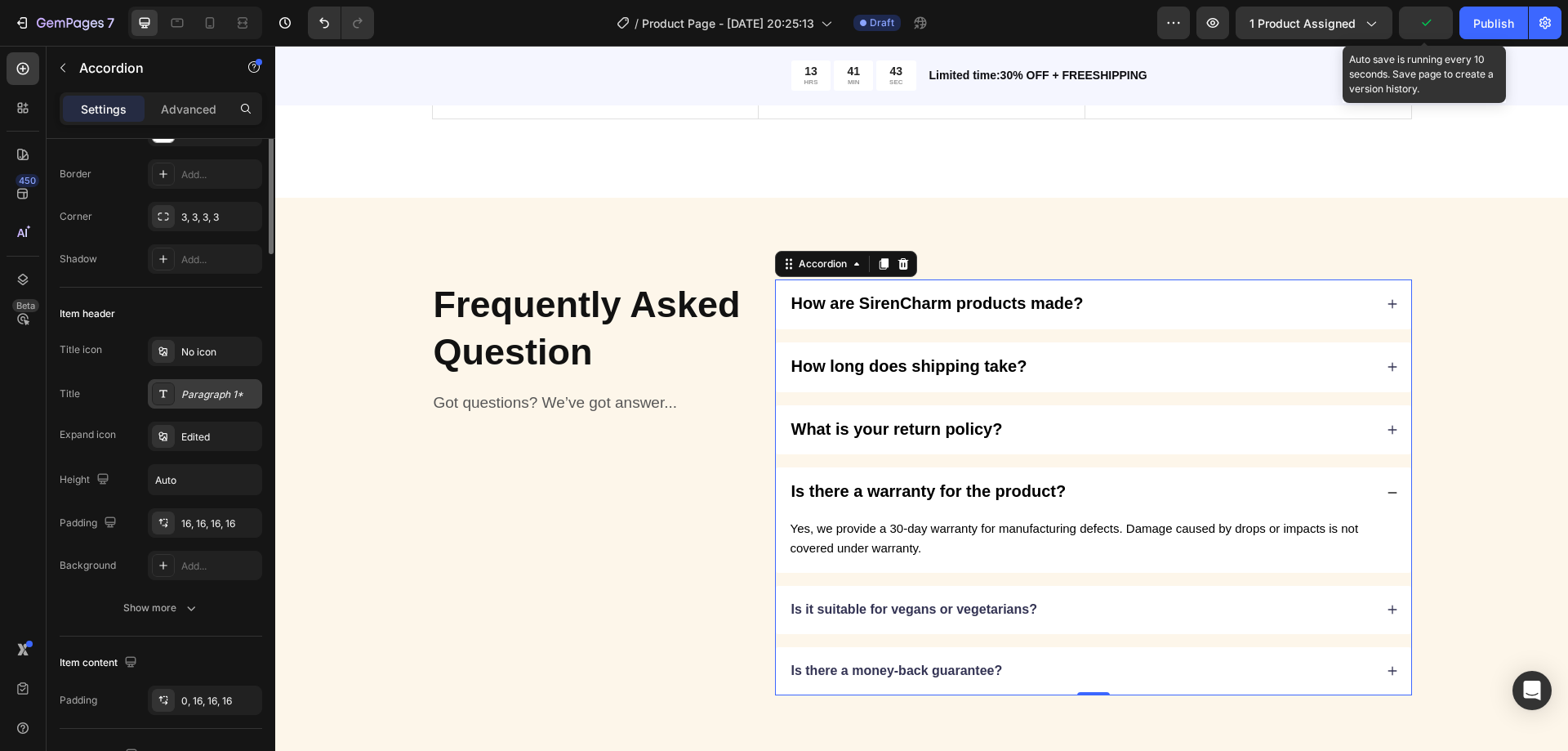
scroll to position [0, 0]
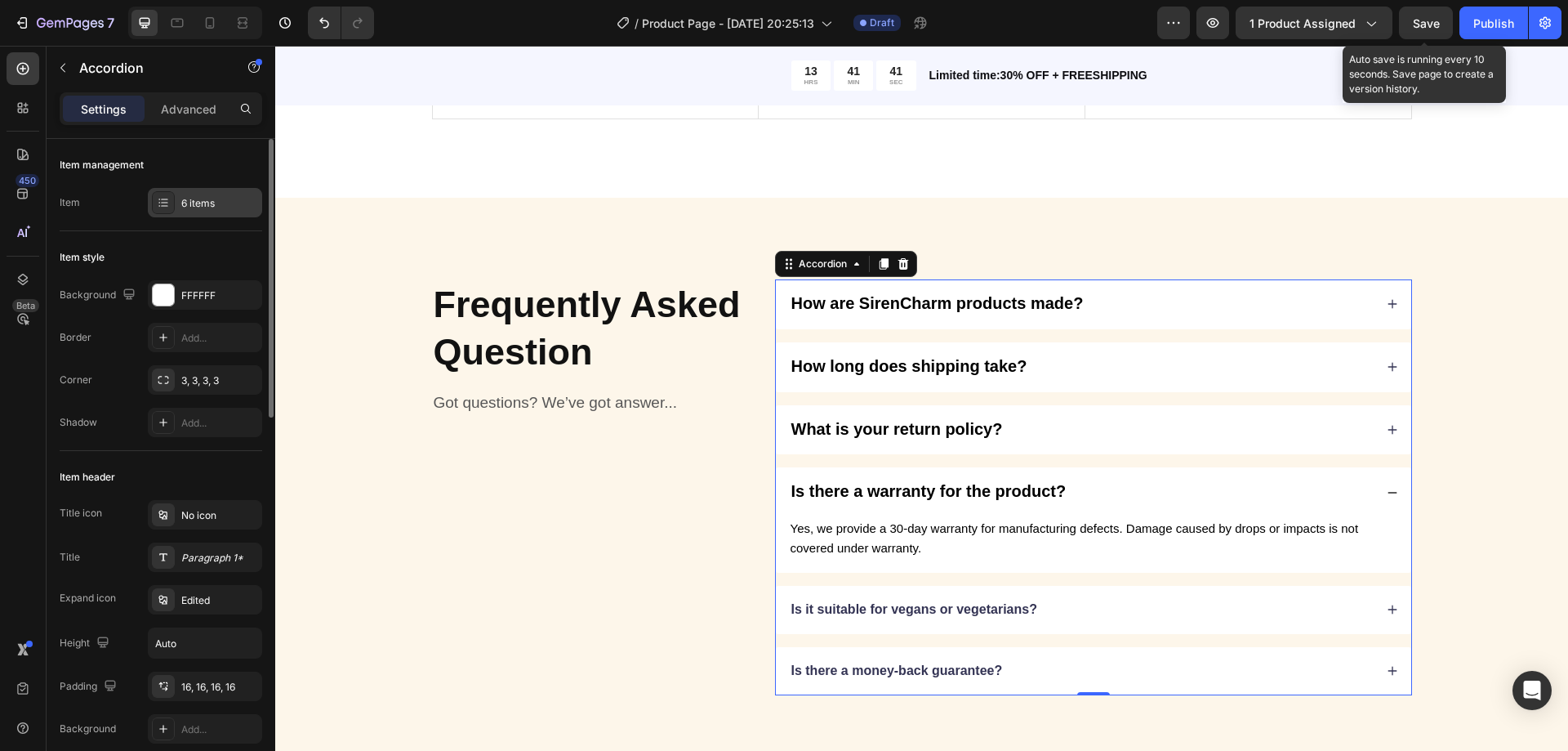
click at [188, 192] on div "6 items" at bounding box center [205, 202] width 114 height 29
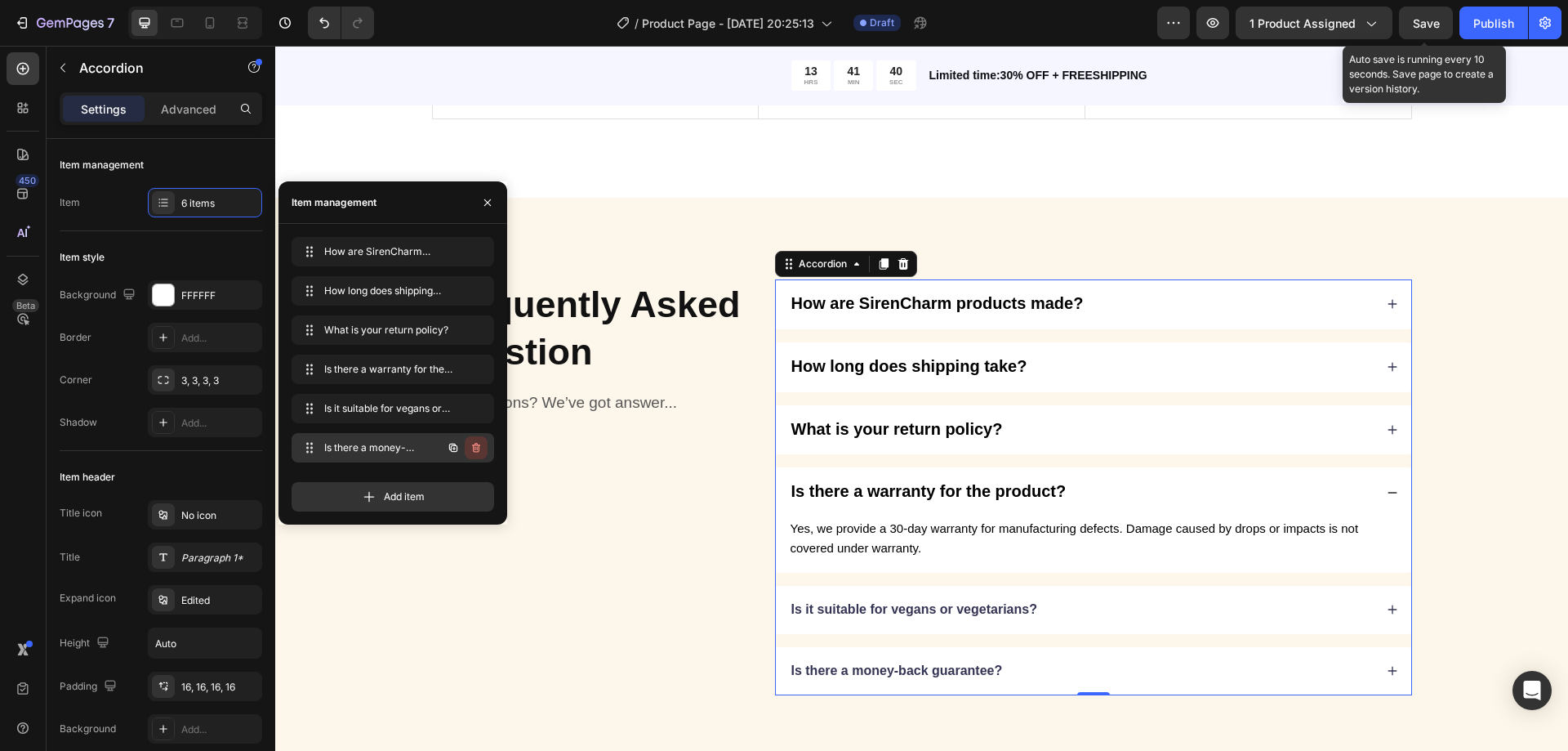
click at [480, 446] on icon "button" at bounding box center [476, 448] width 13 height 13
click at [472, 449] on div "Delete" at bounding box center [464, 448] width 30 height 15
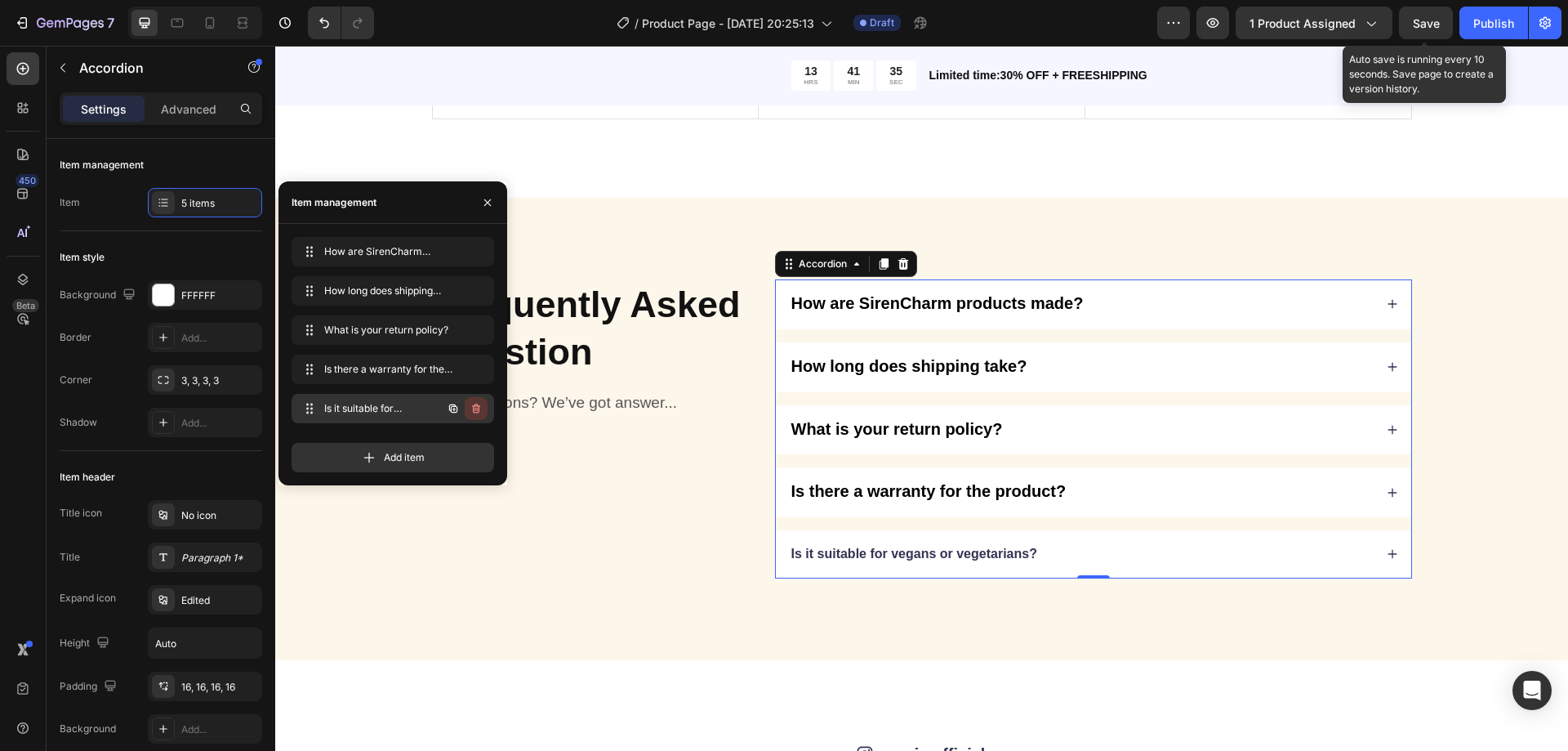
click at [473, 412] on icon "button" at bounding box center [476, 408] width 13 height 13
click at [477, 410] on div "Delete" at bounding box center [464, 408] width 30 height 15
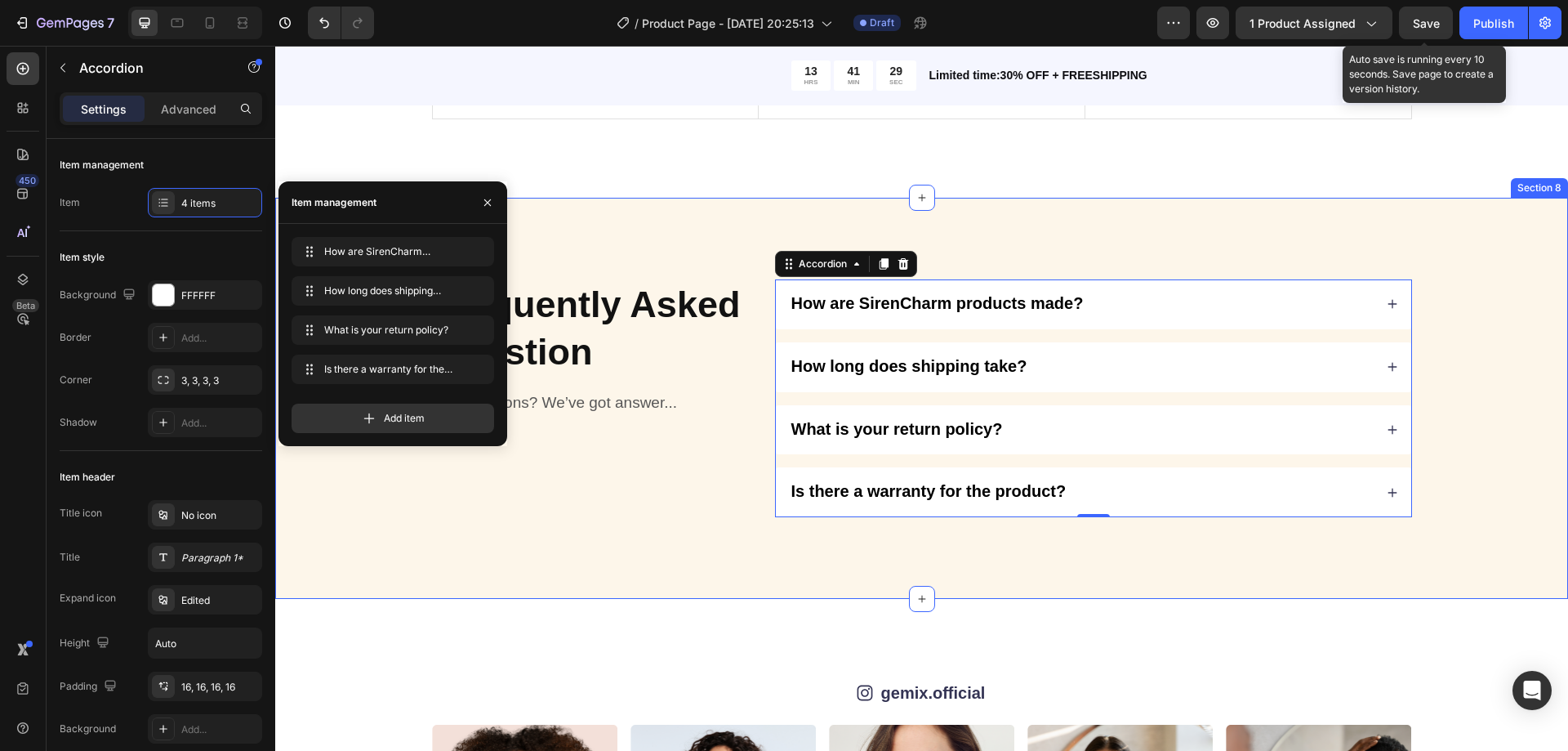
click at [1492, 328] on div "Frequently Asked Question Heading Got questions? We’ve got answer... Text Block…" at bounding box center [921, 399] width 1293 height 401
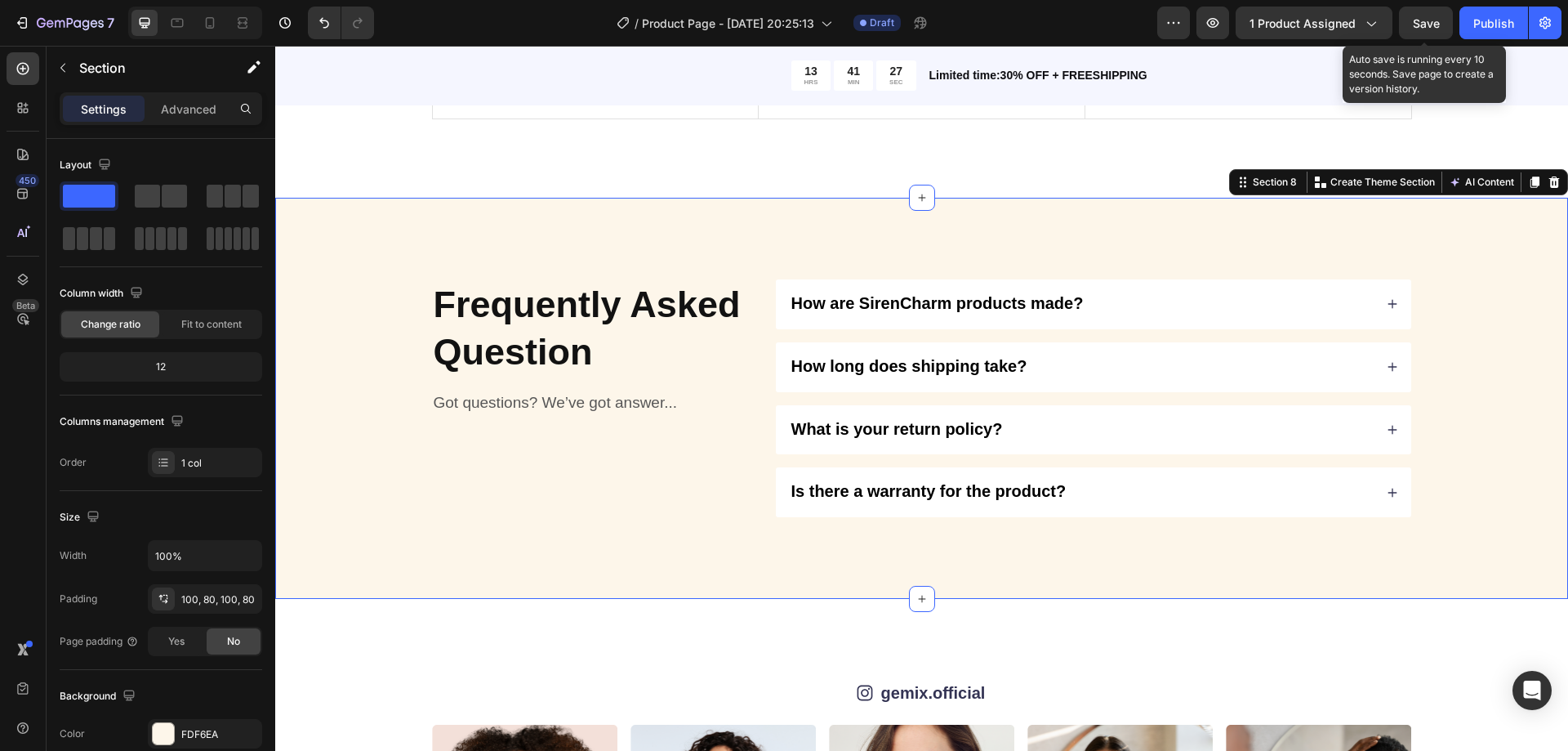
click at [1421, 23] on span "Save" at bounding box center [1426, 23] width 27 height 14
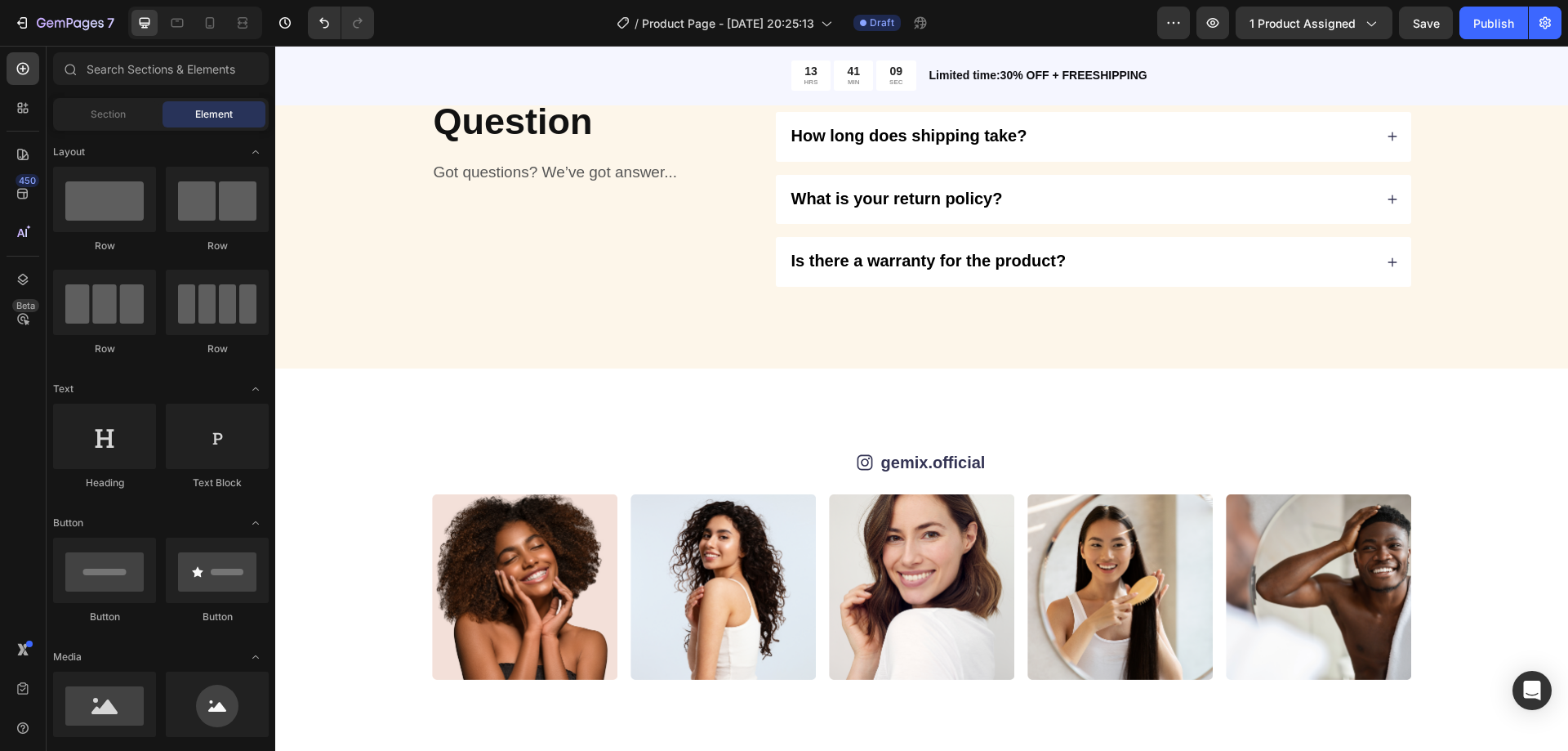
scroll to position [4224, 0]
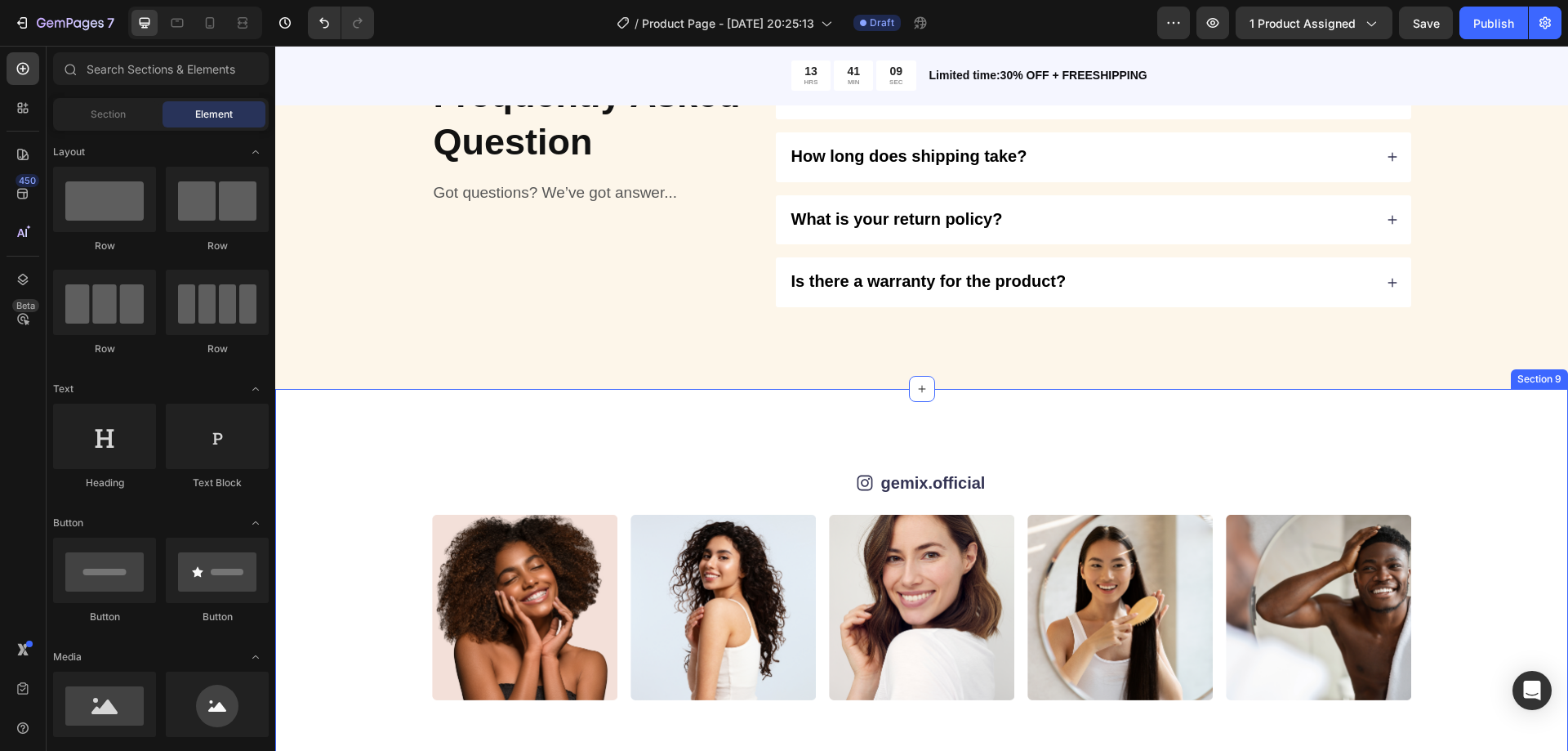
click at [1507, 550] on div "Icon gemix.official Text Block Row Image Image Image Image Image Image Image Im…" at bounding box center [921, 586] width 1293 height 393
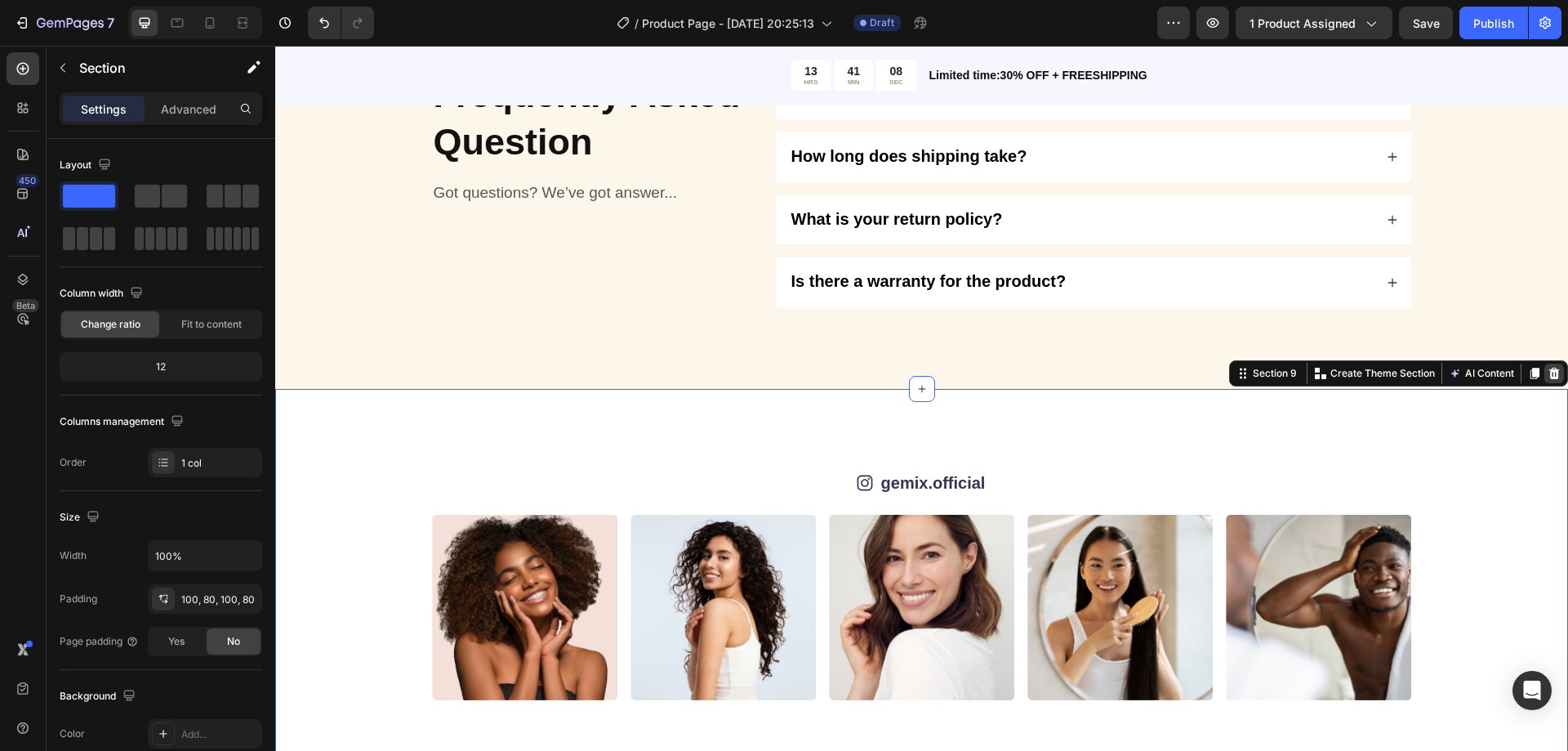
click at [1549, 369] on icon at bounding box center [1554, 373] width 10 height 11
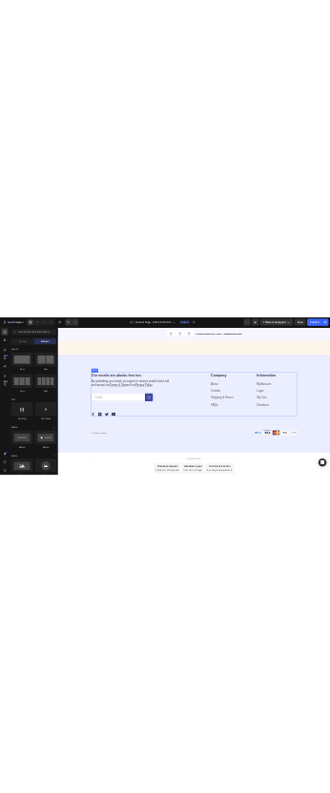
scroll to position [4745, 0]
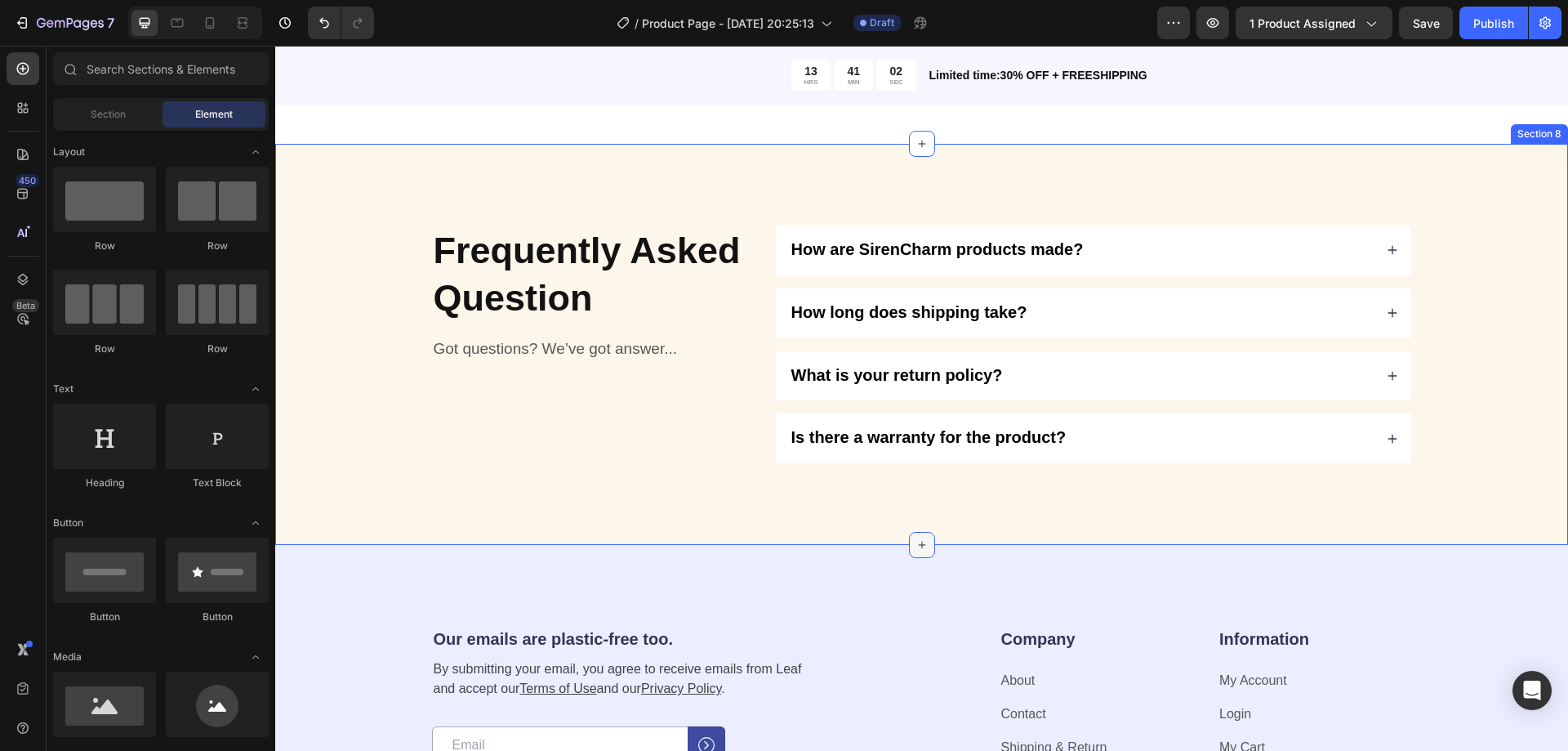
click at [918, 548] on icon at bounding box center [921, 545] width 8 height 8
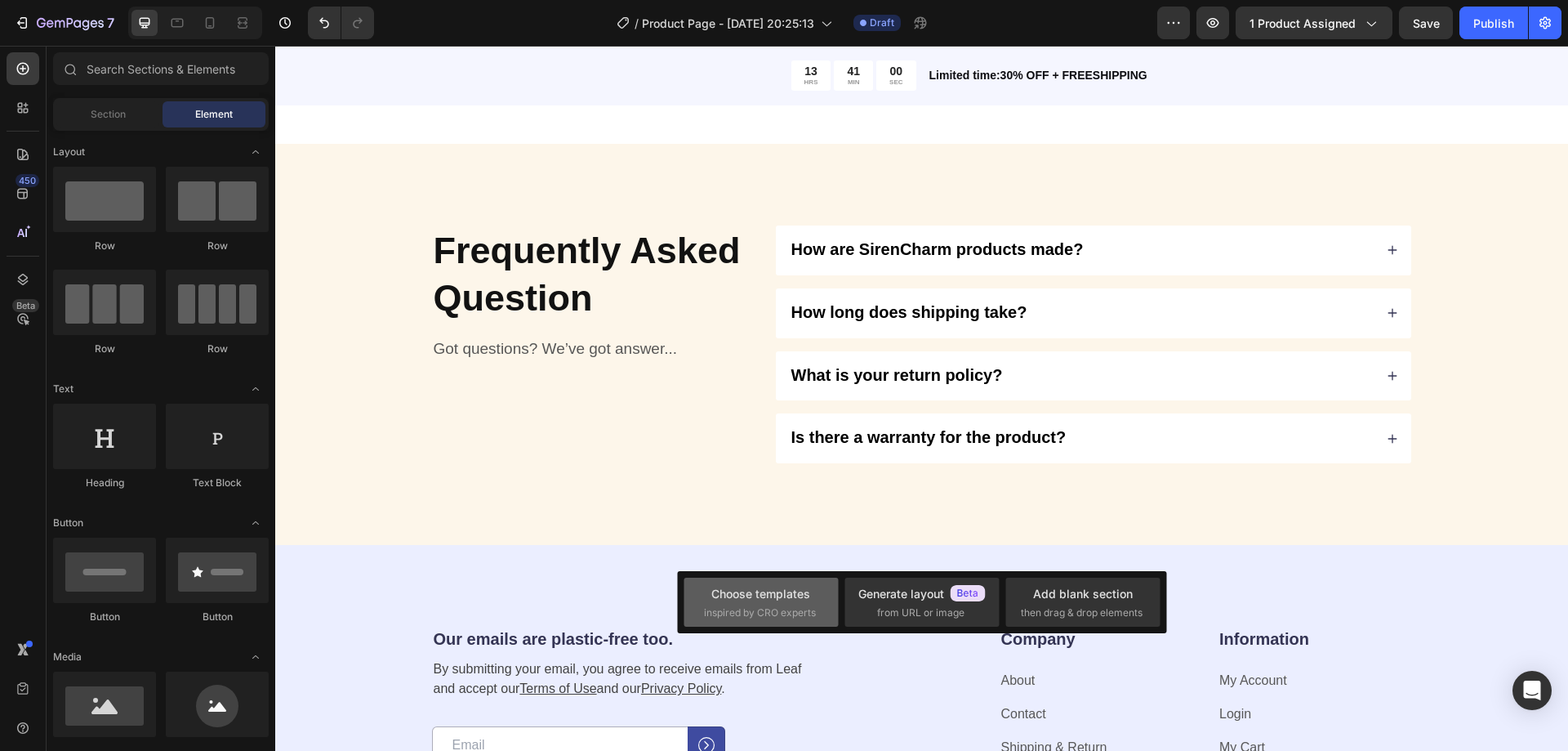
click at [753, 606] on span "inspired by CRO experts" at bounding box center [760, 612] width 112 height 15
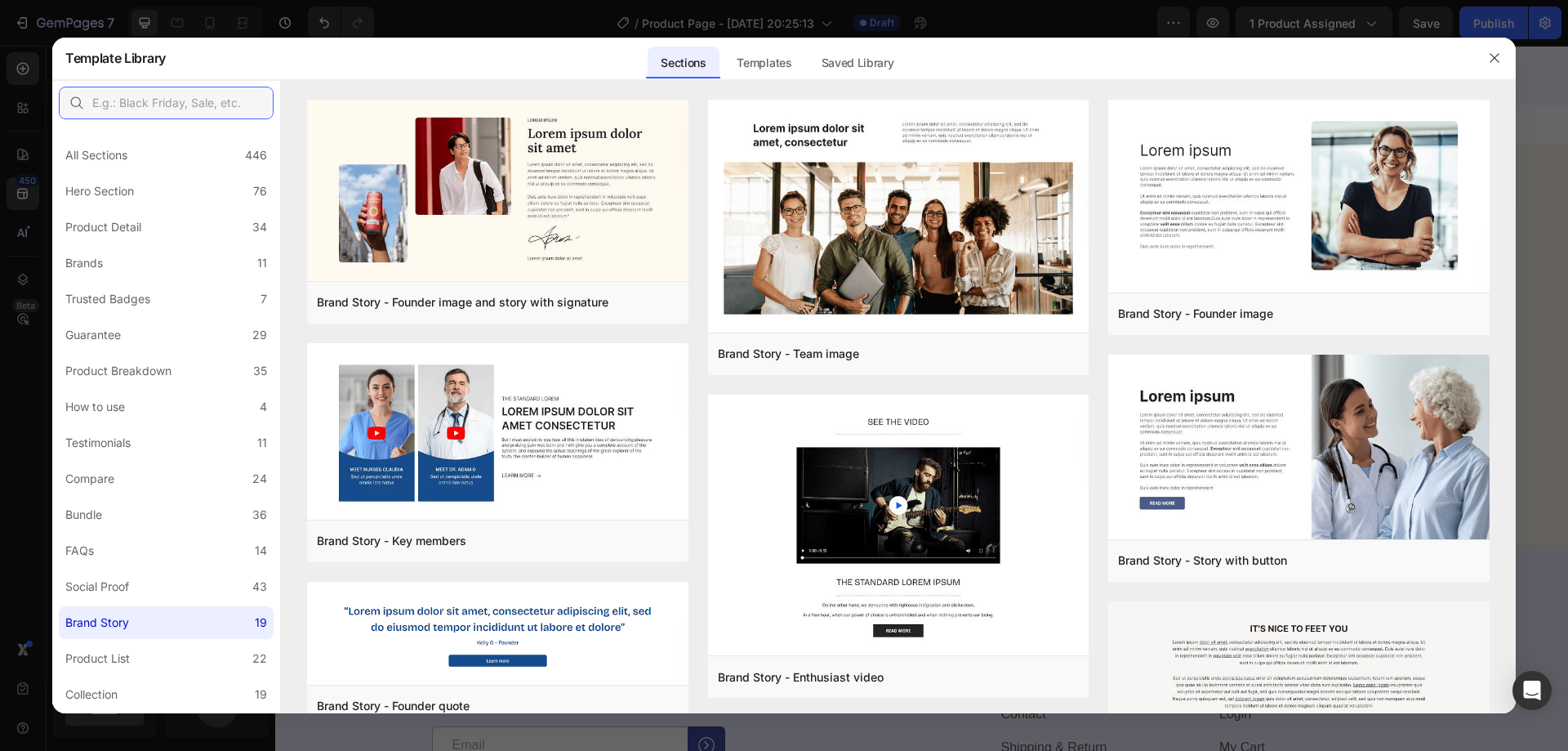
click at [135, 111] on input "text" at bounding box center [166, 103] width 215 height 33
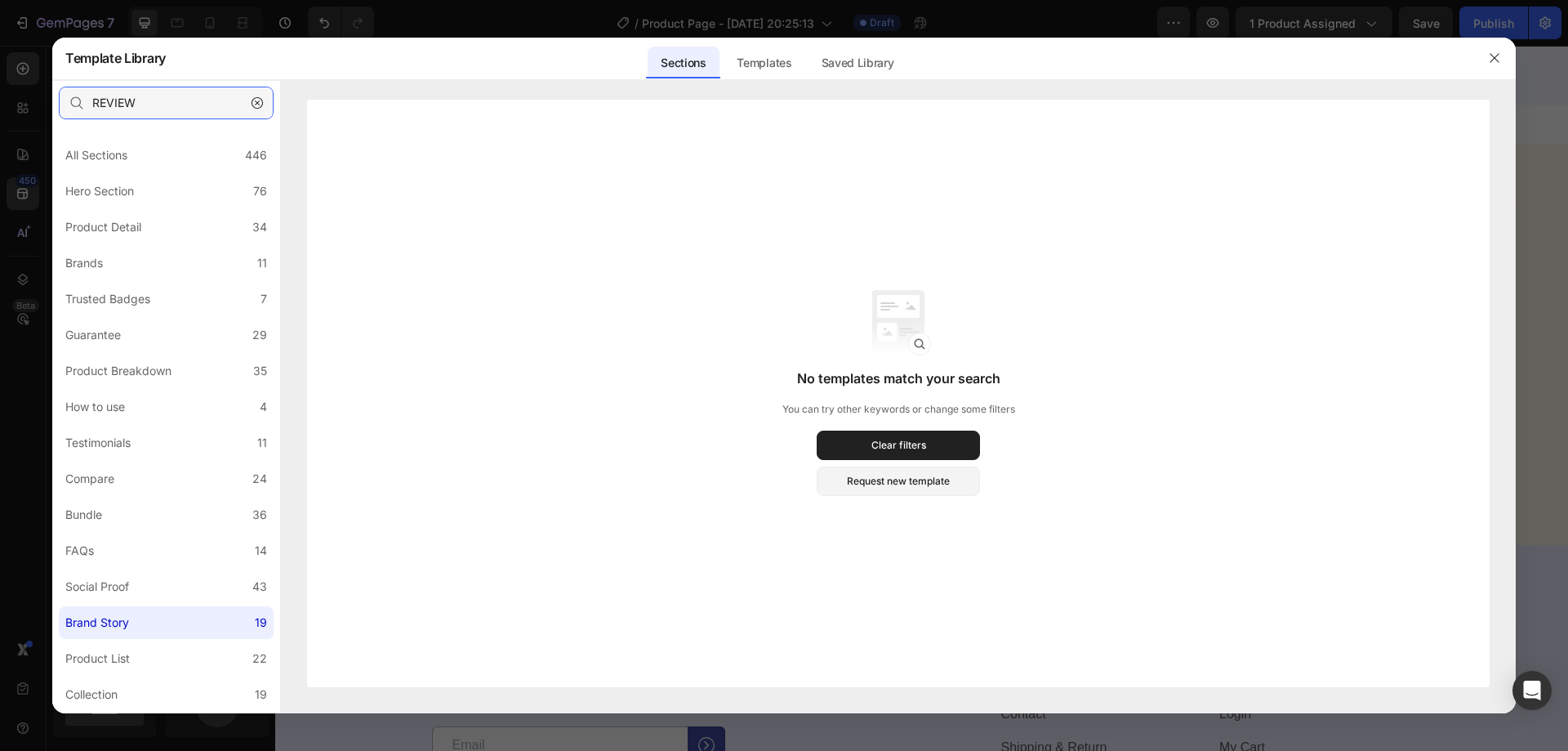
type input "REVIEW"
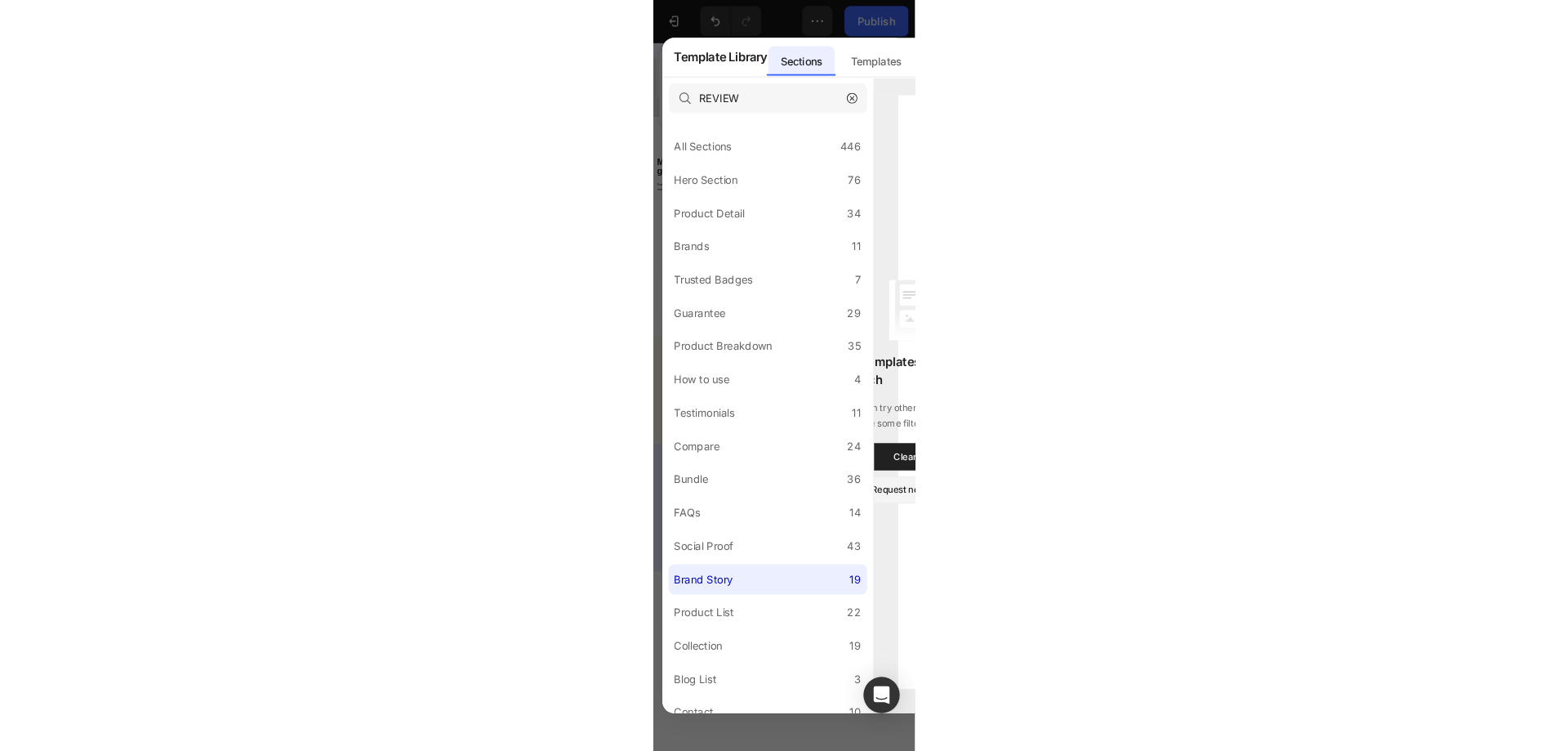
scroll to position [2627, 0]
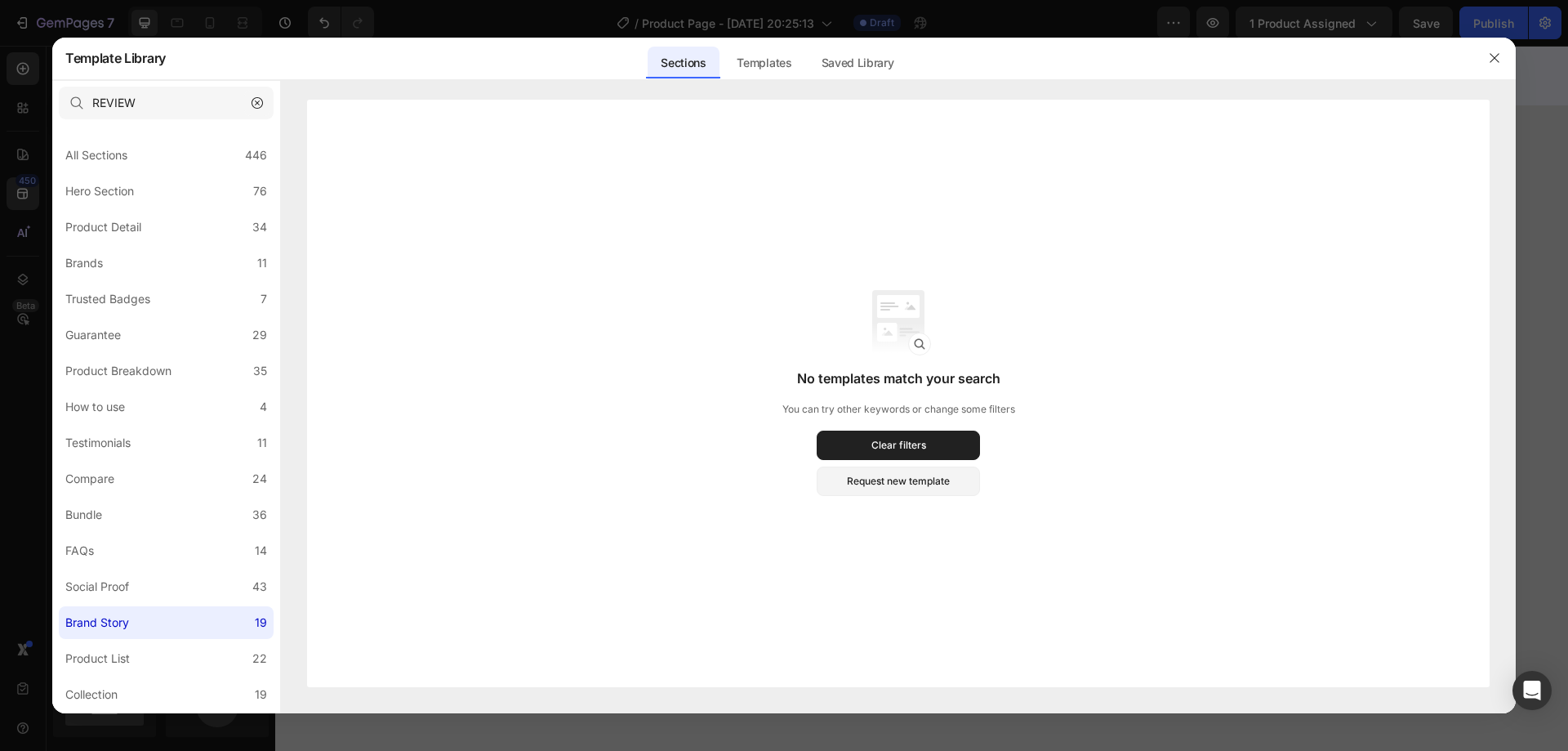
click at [254, 103] on icon "button" at bounding box center [257, 102] width 11 height 11
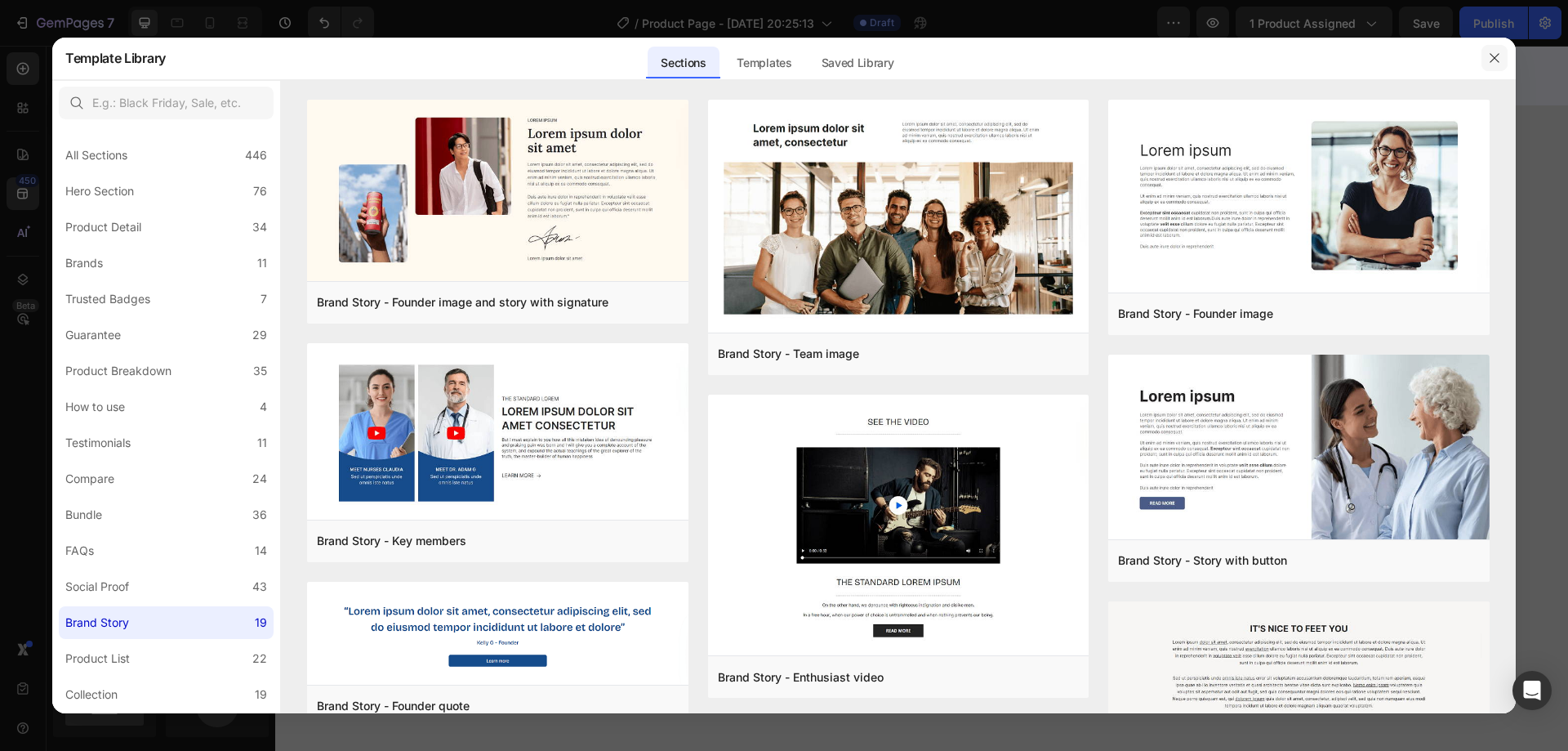
click at [1493, 62] on icon "button" at bounding box center [1494, 57] width 13 height 13
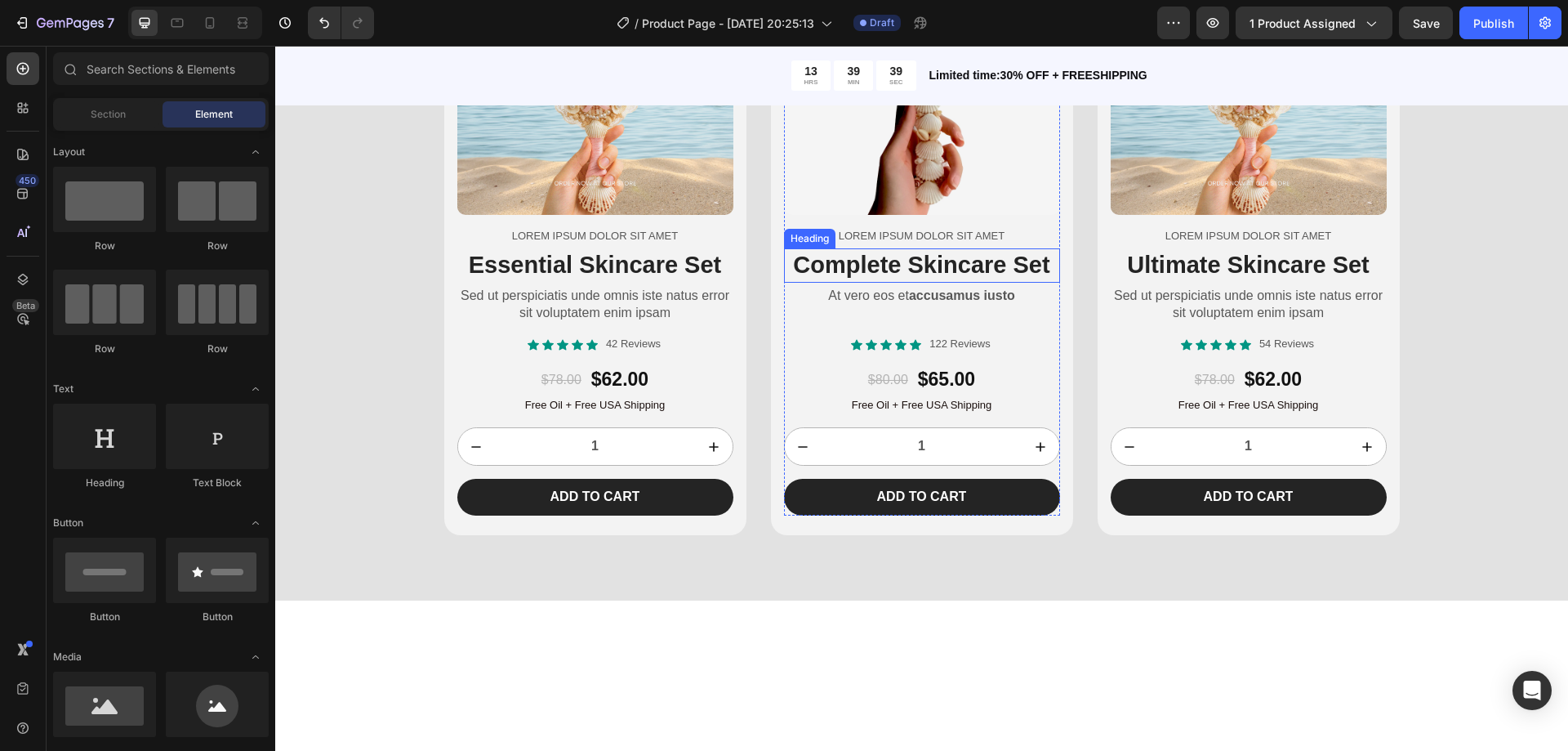
scroll to position [2954, 0]
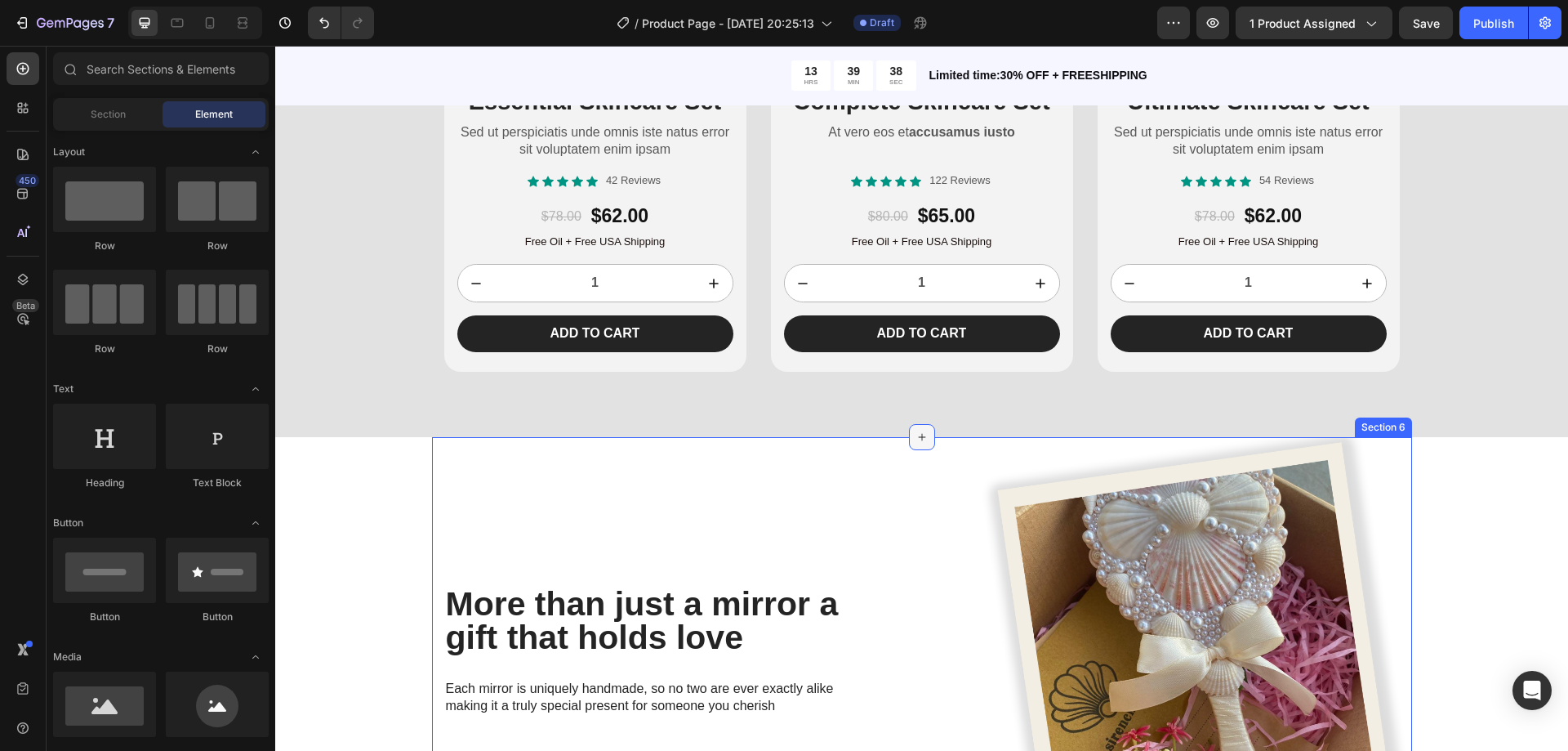
click at [918, 441] on icon at bounding box center [921, 436] width 8 height 8
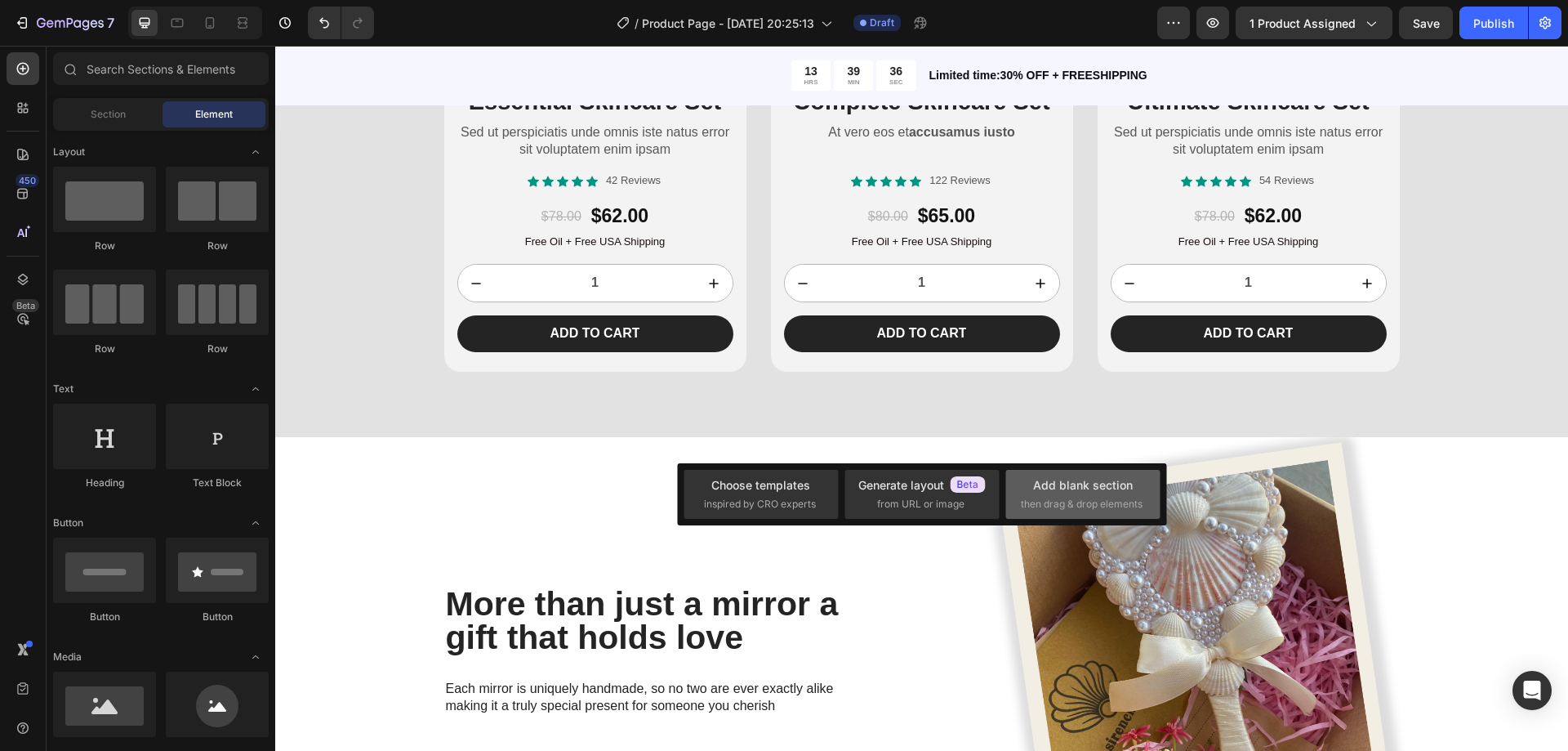
click at [1059, 489] on div "Add blank section" at bounding box center [1083, 485] width 99 height 17
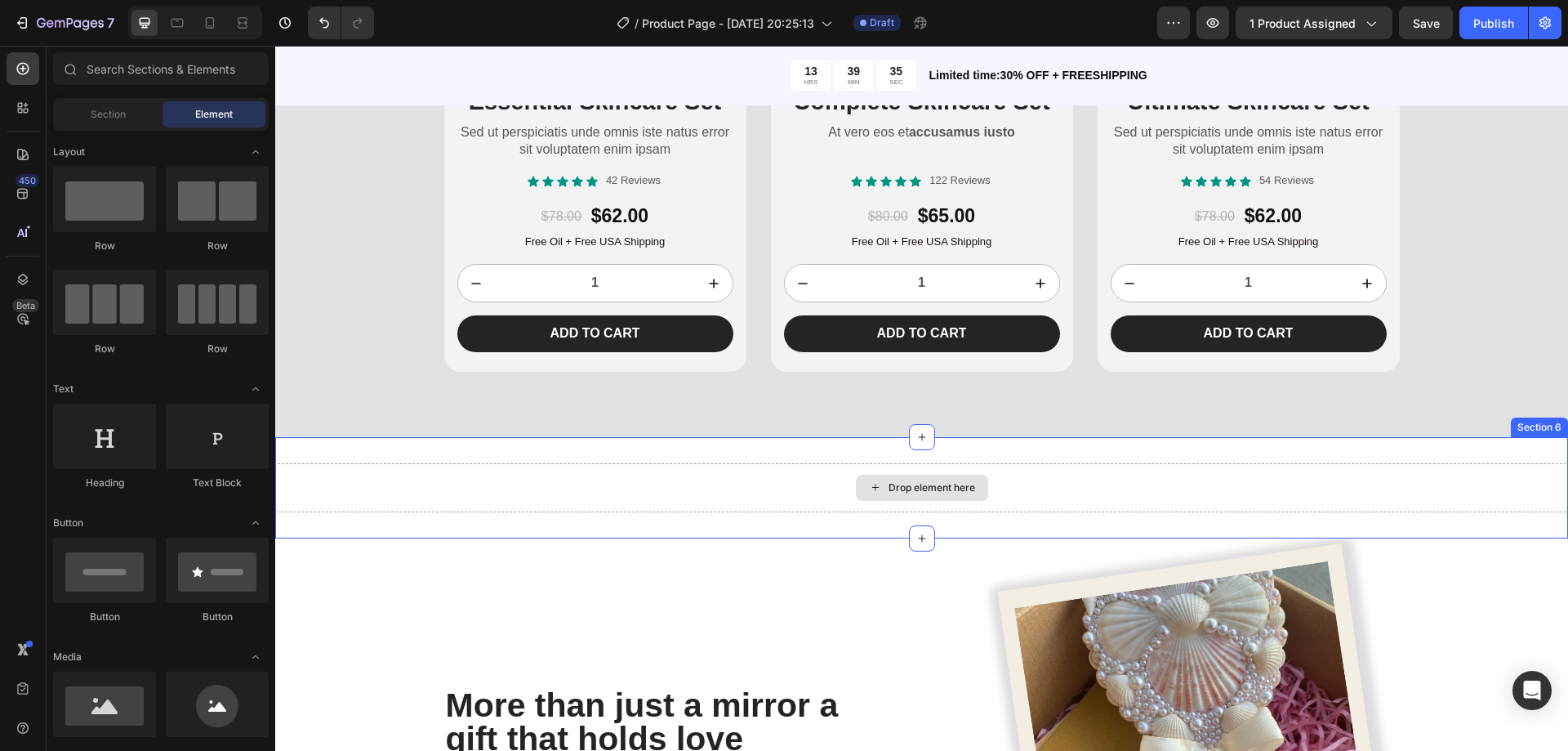
click at [878, 484] on div "Drop element here" at bounding box center [922, 488] width 132 height 27
click at [15, 116] on div at bounding box center [23, 108] width 33 height 33
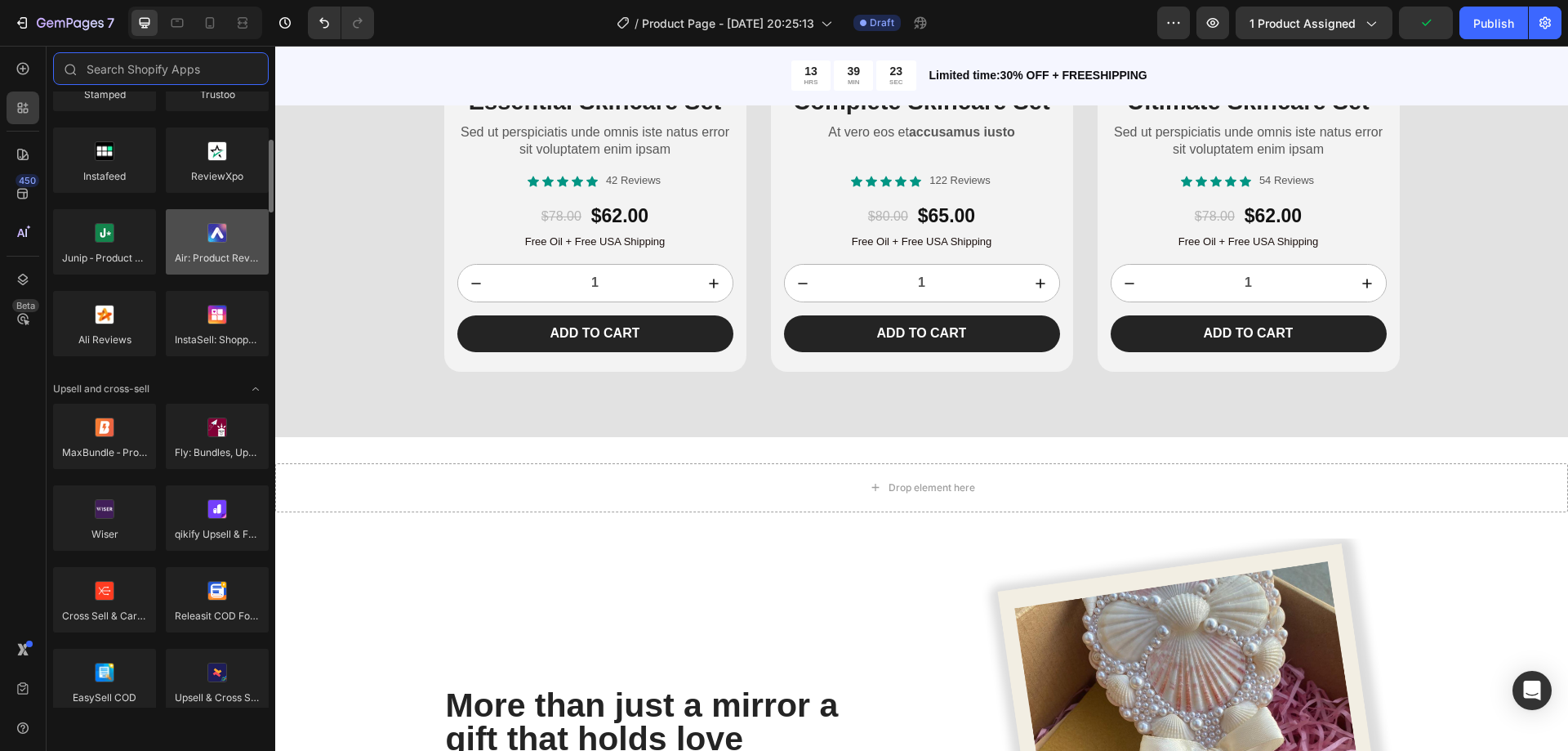
scroll to position [0, 0]
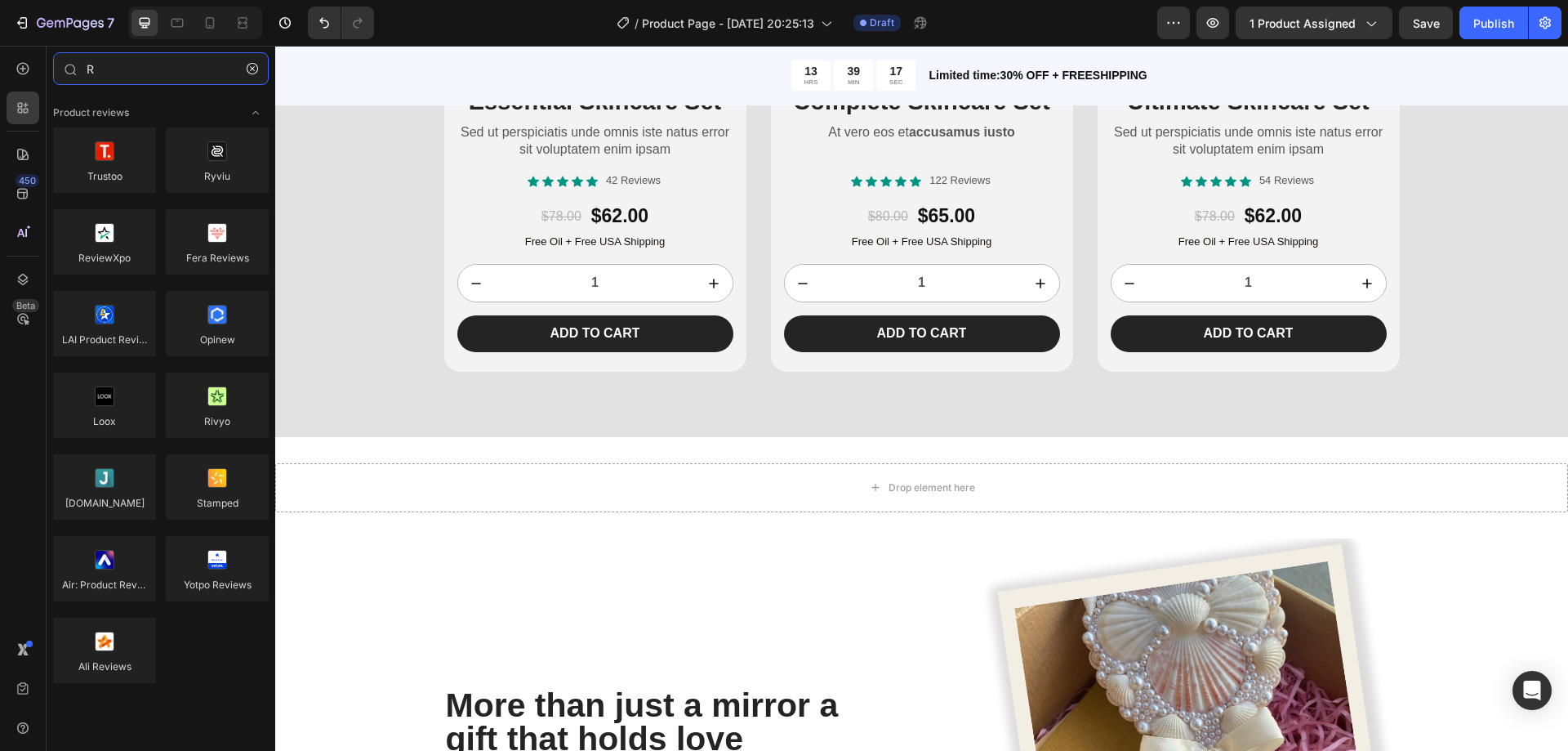
type input "R"
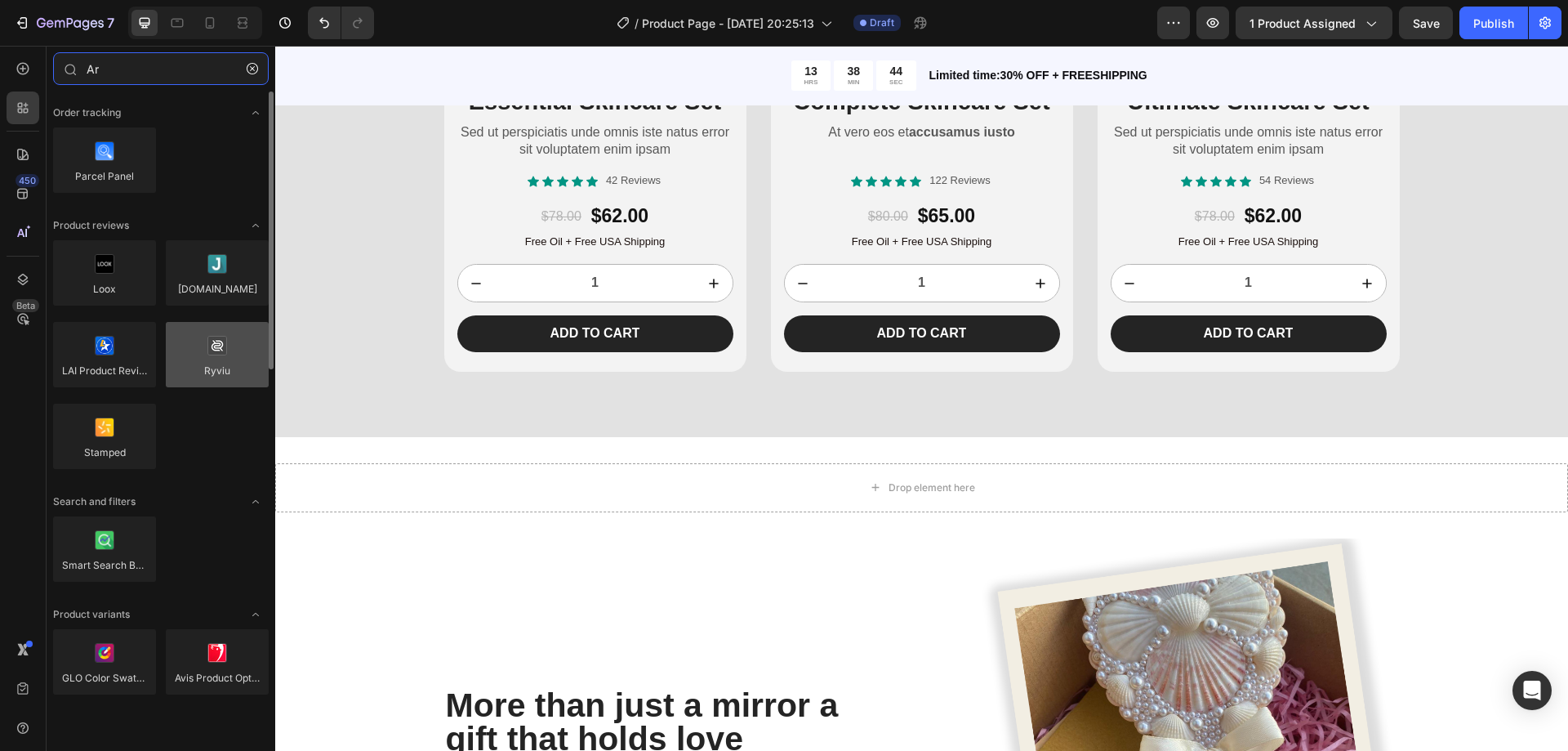
type input "Ar"
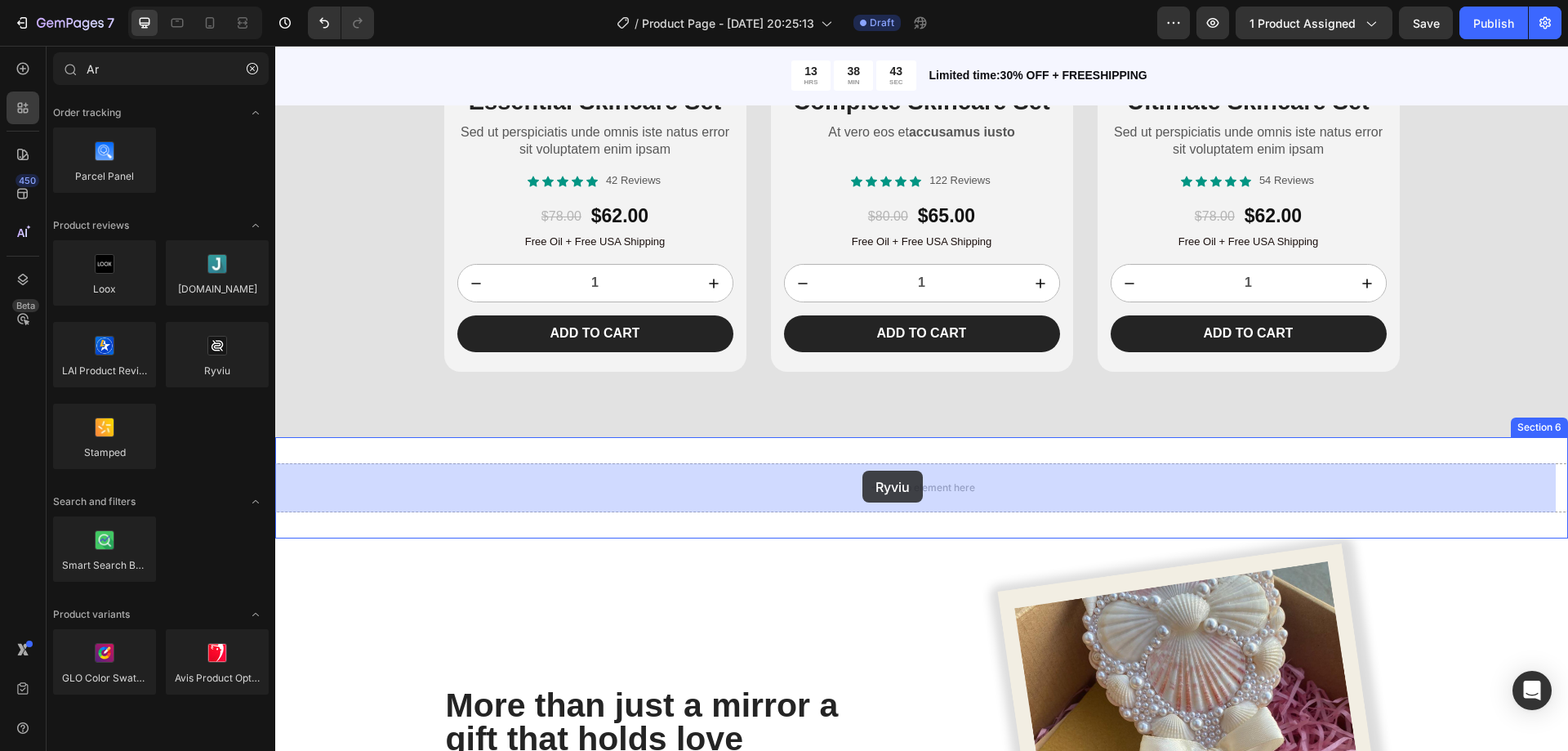
drag, startPoint x: 506, startPoint y: 404, endPoint x: 863, endPoint y: 471, distance: 363.2
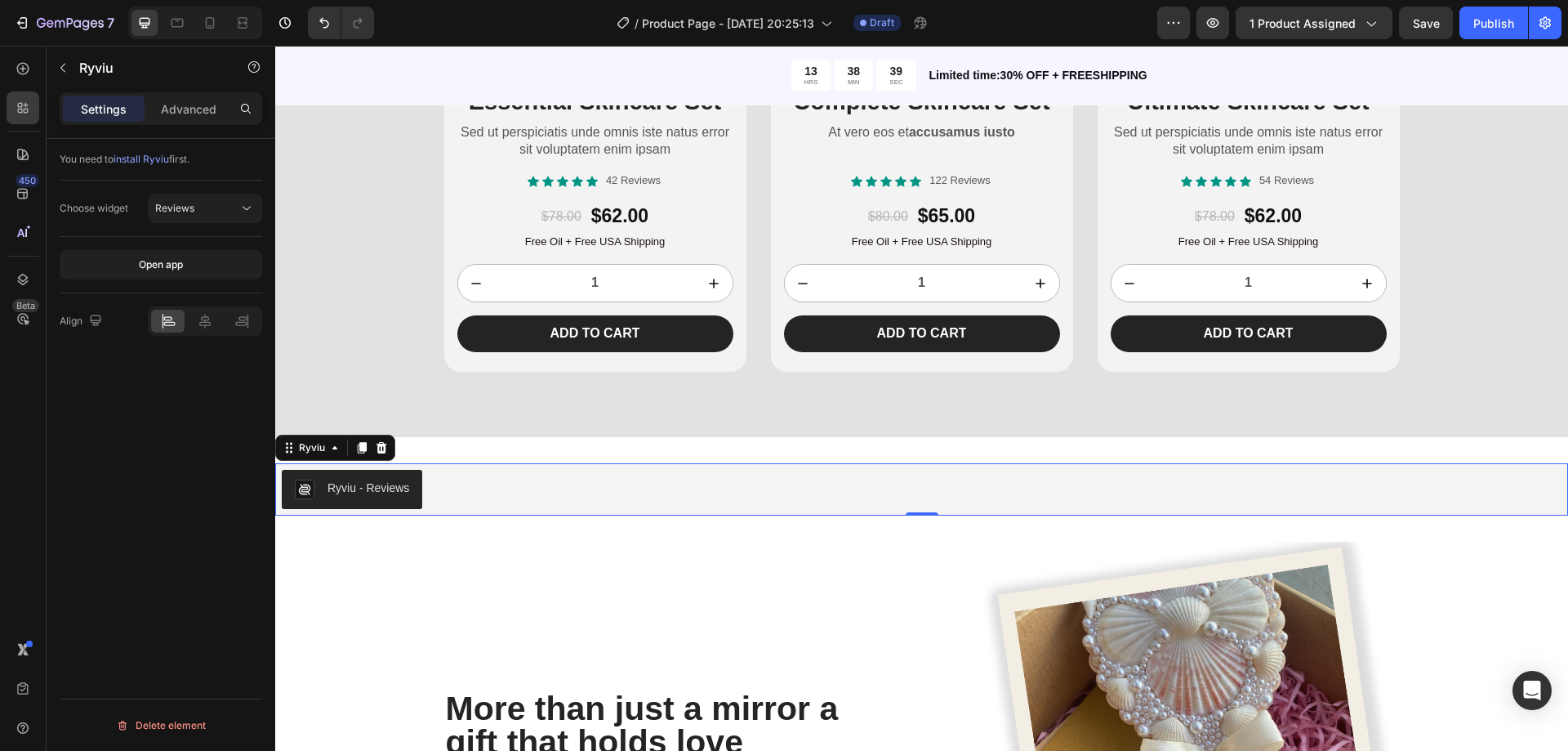
click at [378, 482] on div "Ryviu - Reviews" at bounding box center [368, 489] width 81 height 17
click at [380, 447] on icon at bounding box center [381, 448] width 10 height 11
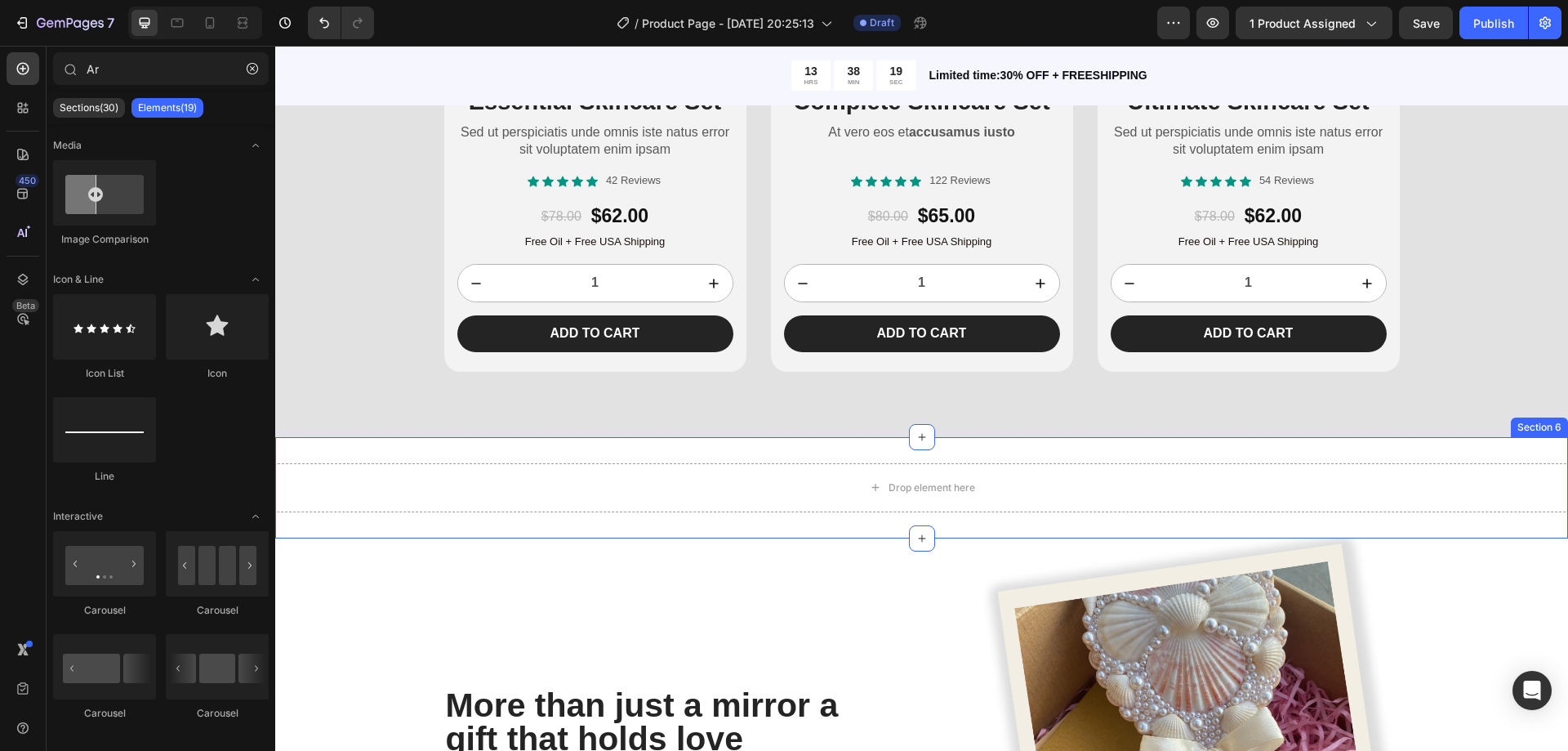
click at [1525, 431] on div "Section 6" at bounding box center [1539, 427] width 57 height 20
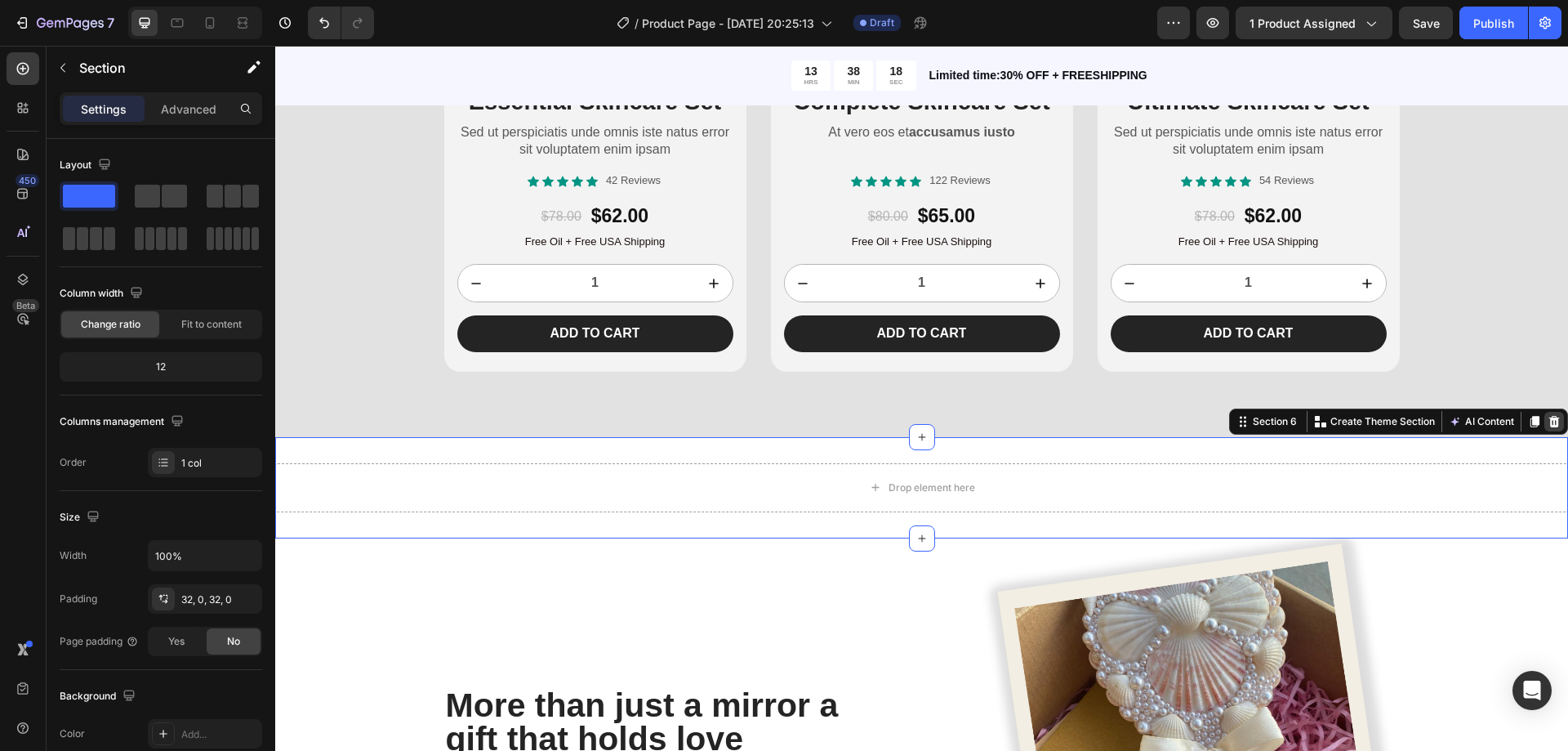
click at [1549, 418] on icon at bounding box center [1554, 421] width 10 height 11
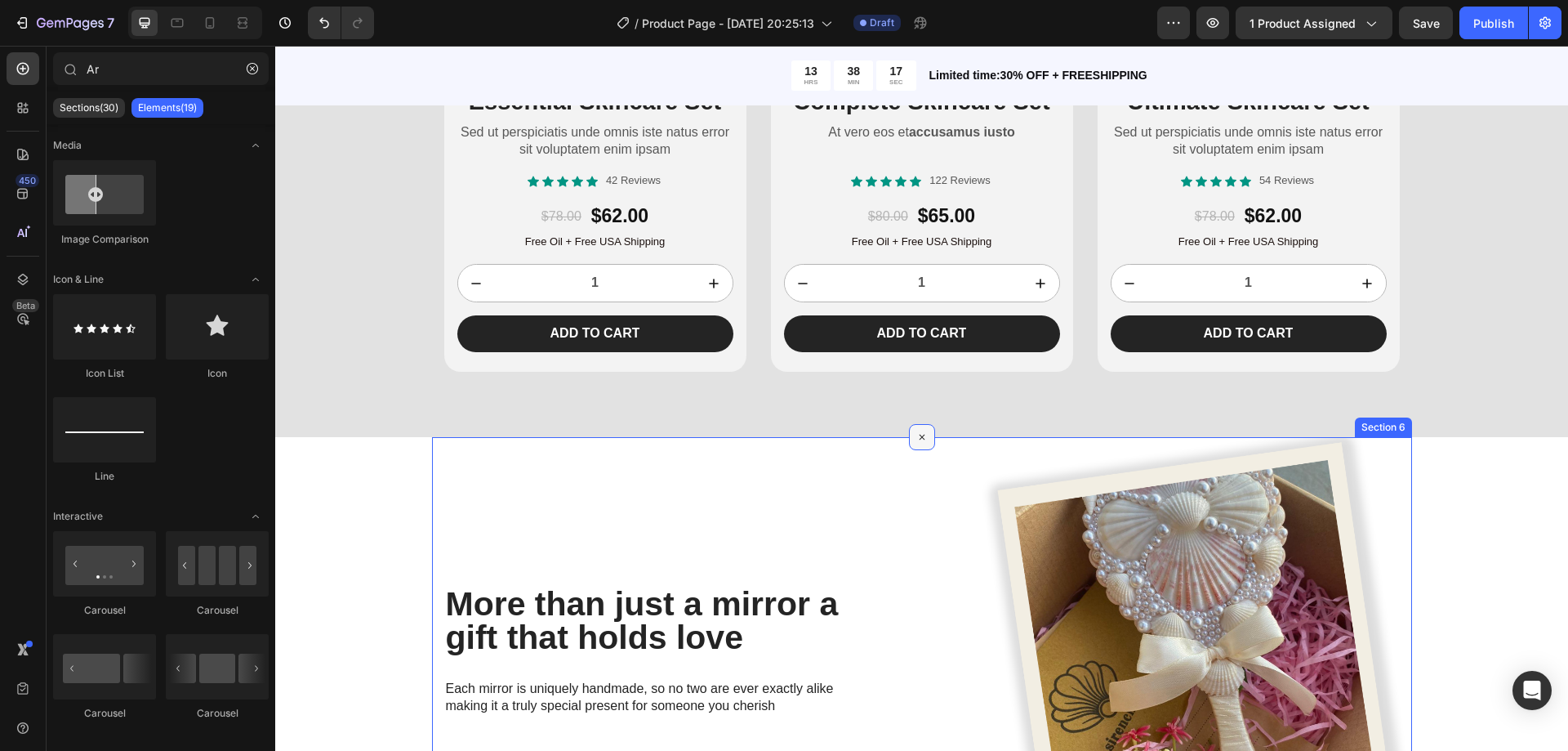
click at [913, 436] on icon at bounding box center [922, 437] width 19 height 19
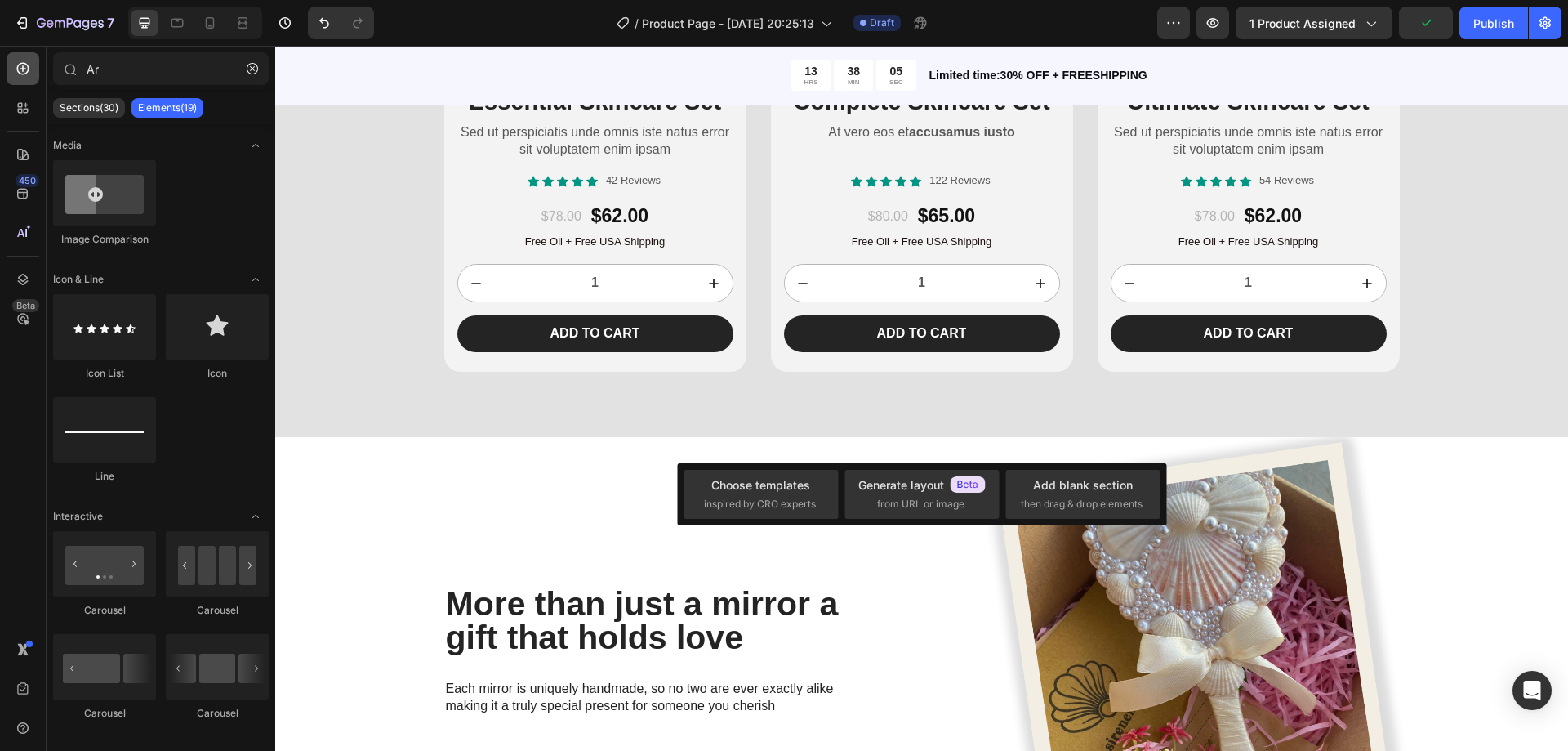
click at [15, 69] on icon at bounding box center [22, 69] width 16 height 16
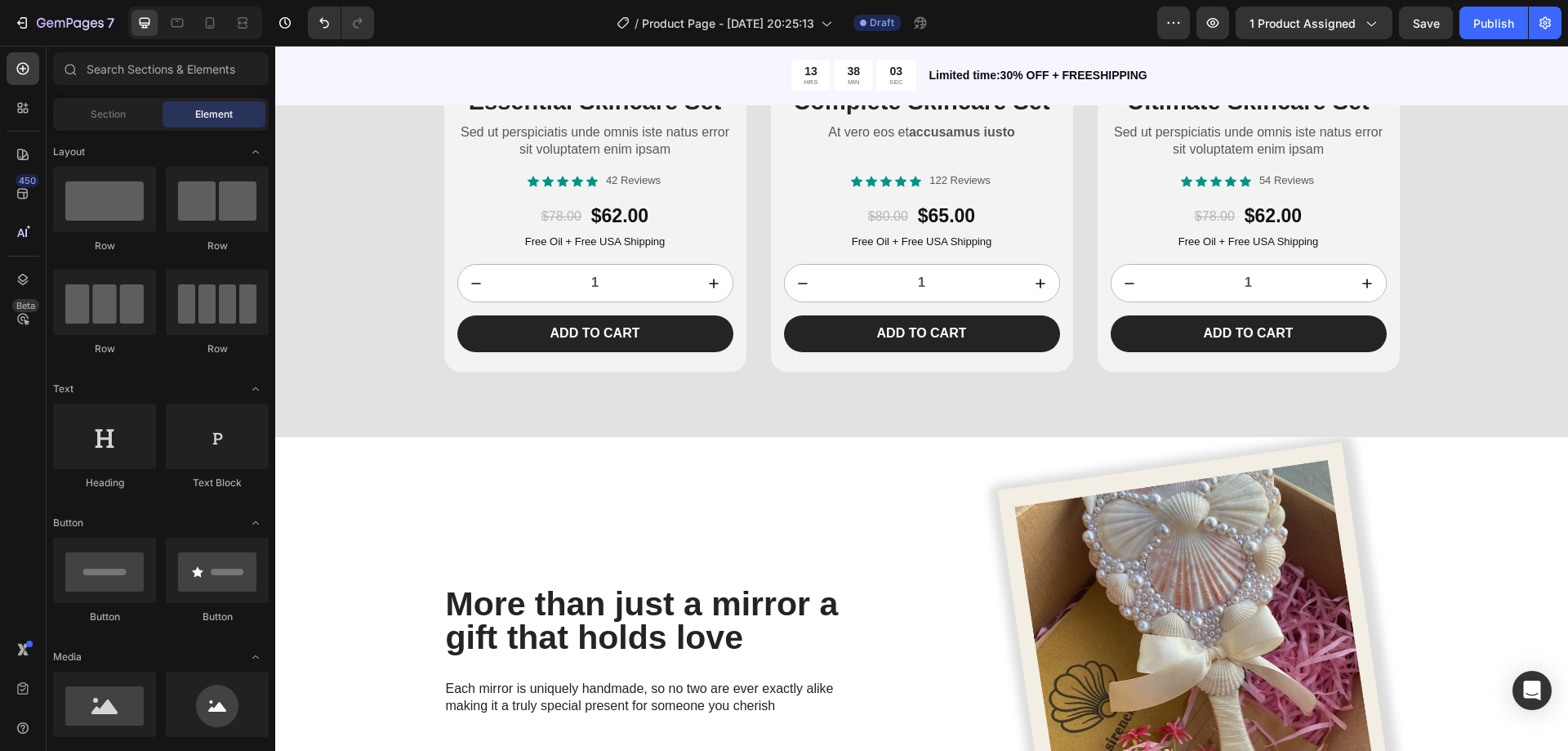
click at [117, 96] on div "Sections(30) Elements(84) Section Element Hero Section Product Detail Brands Tr…" at bounding box center [160, 400] width 229 height 694
click at [115, 105] on div "Section" at bounding box center [108, 114] width 103 height 27
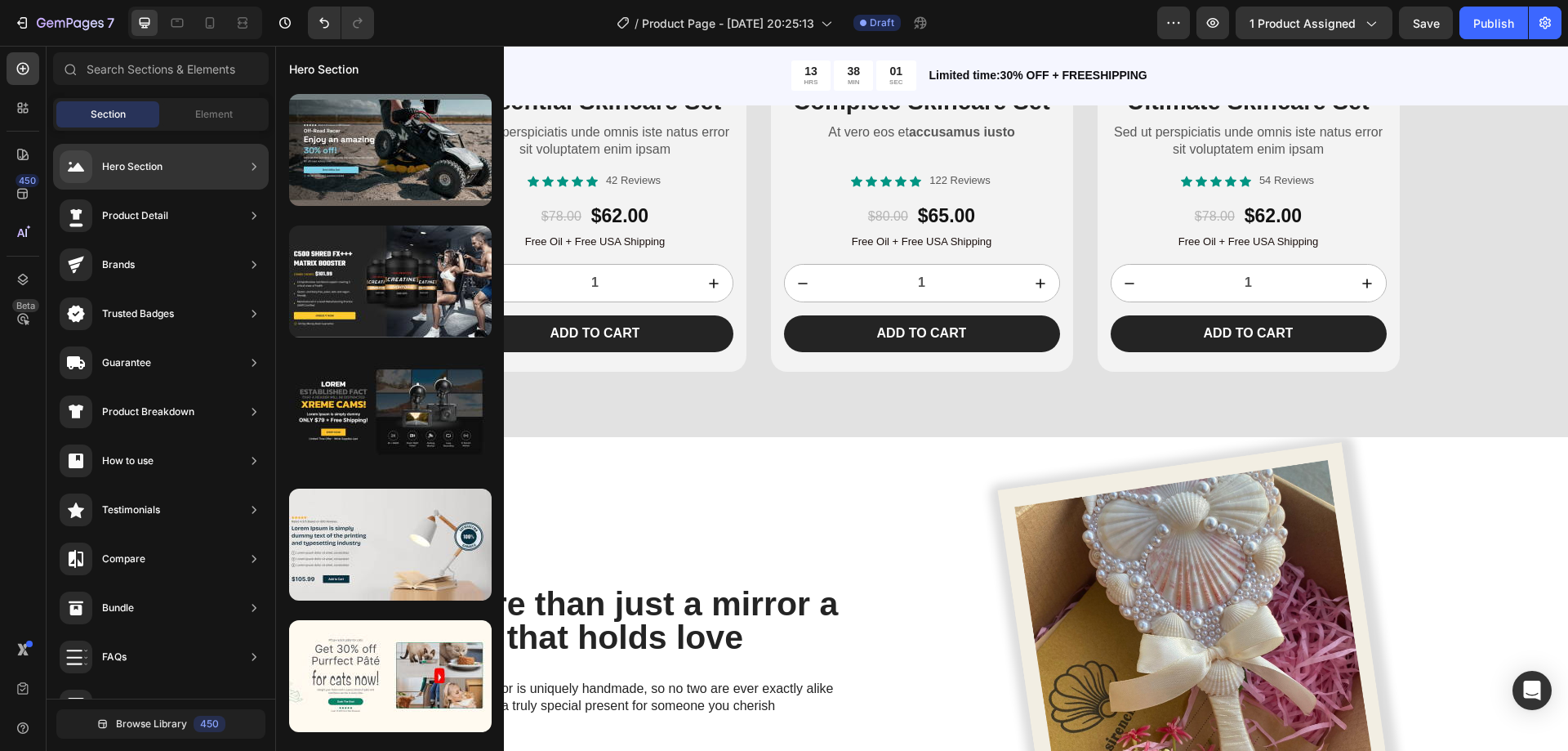
scroll to position [380, 0]
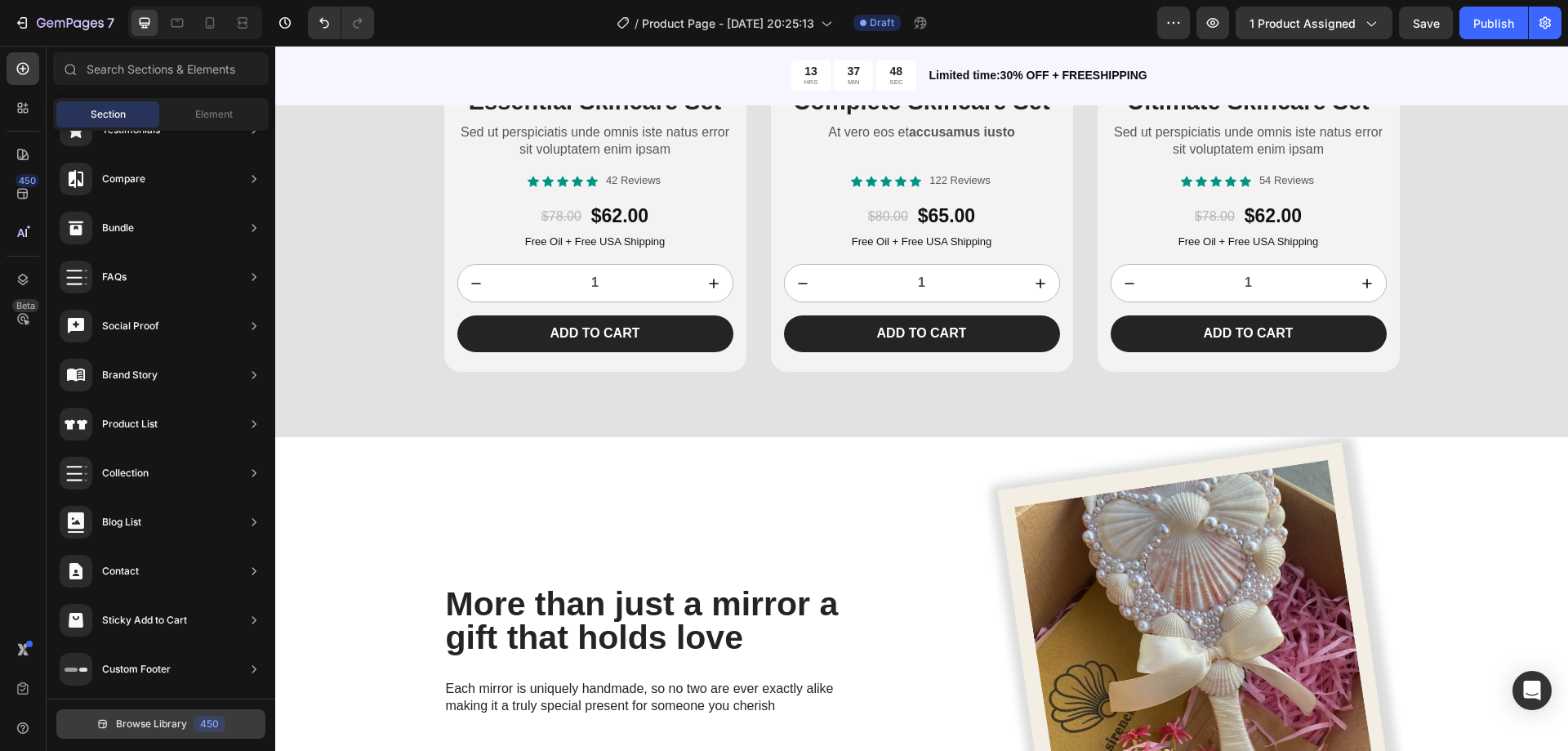
click at [192, 716] on button "Browse Library 450" at bounding box center [161, 724] width 209 height 29
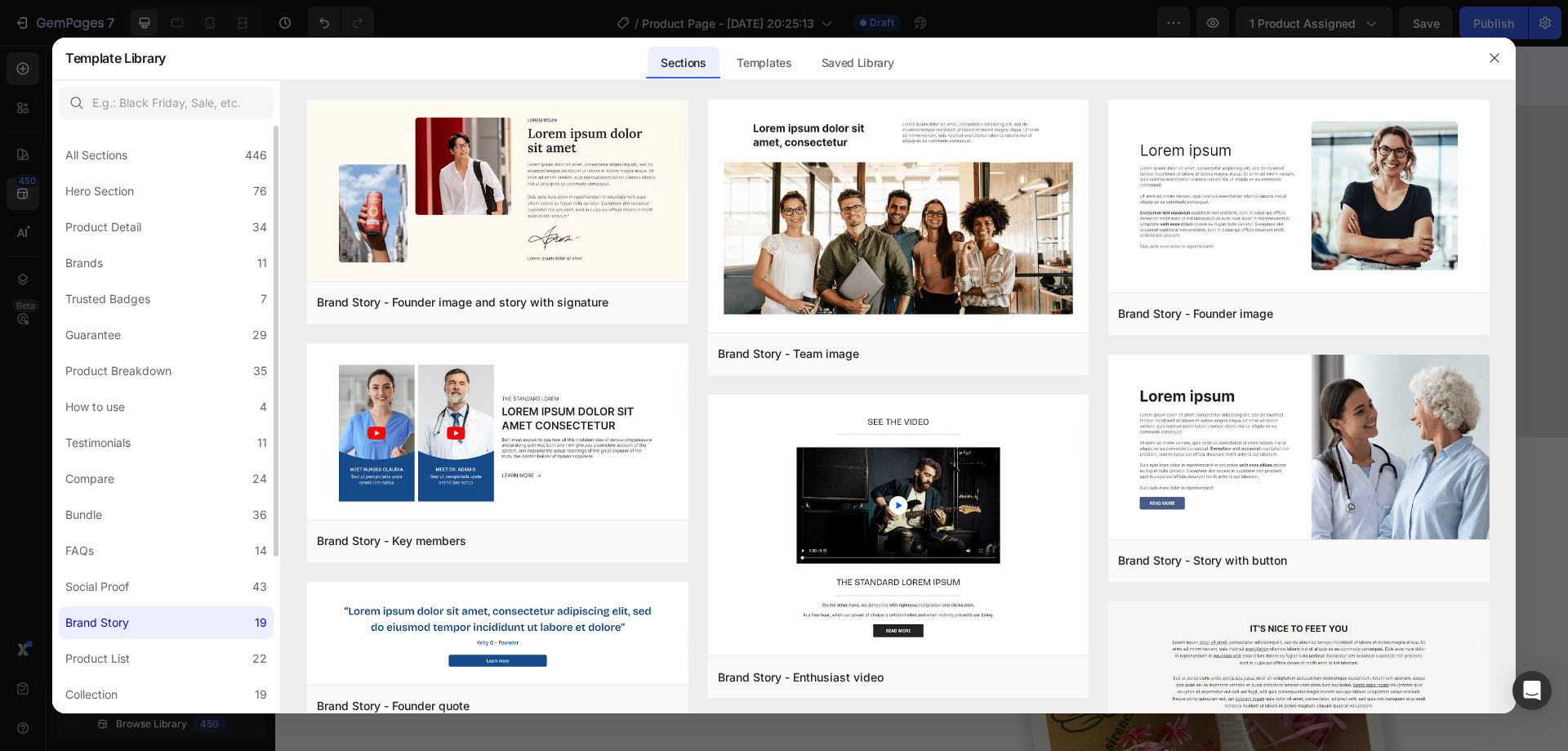
scroll to position [213, 0]
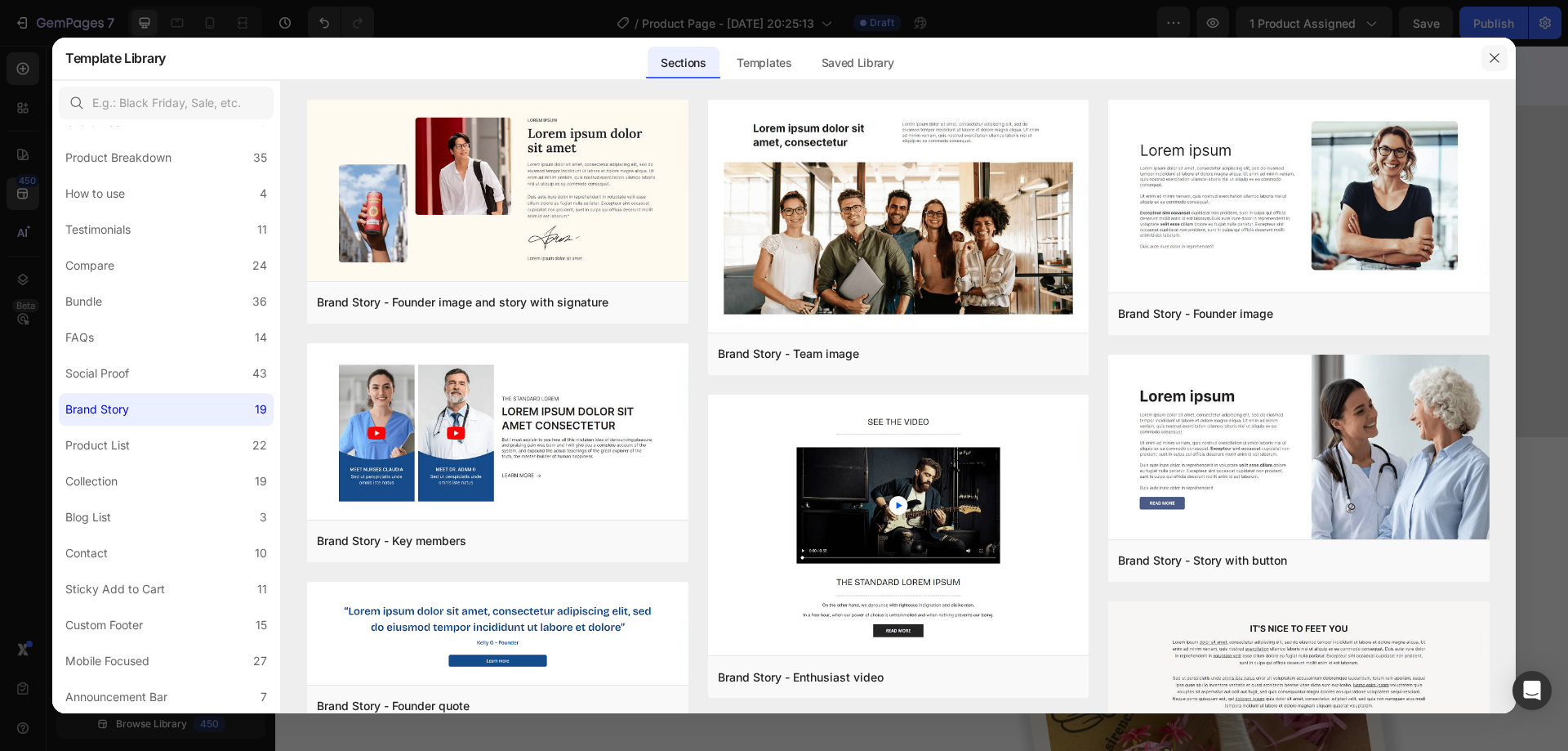
click at [1499, 61] on icon "button" at bounding box center [1494, 57] width 13 height 13
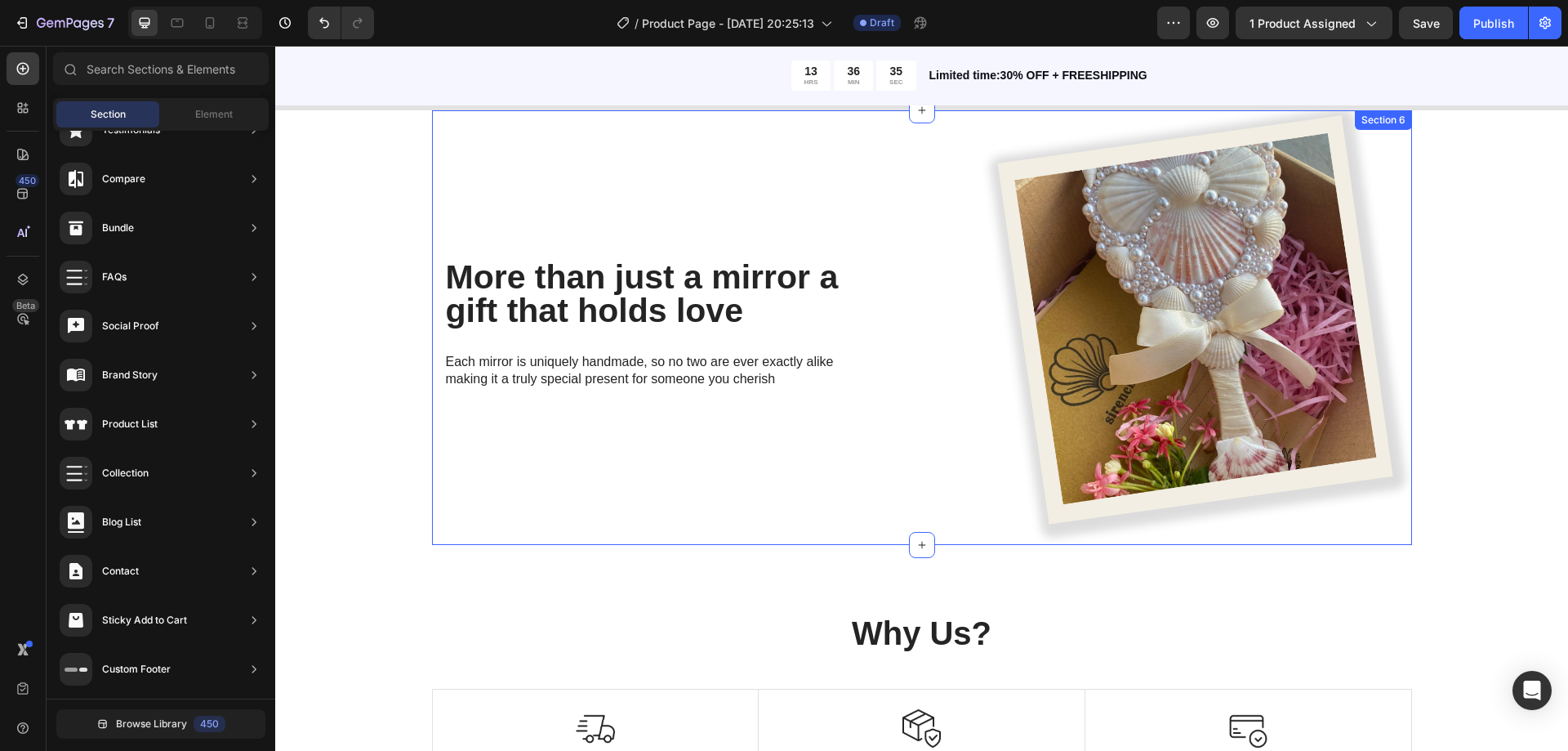
scroll to position [3199, 0]
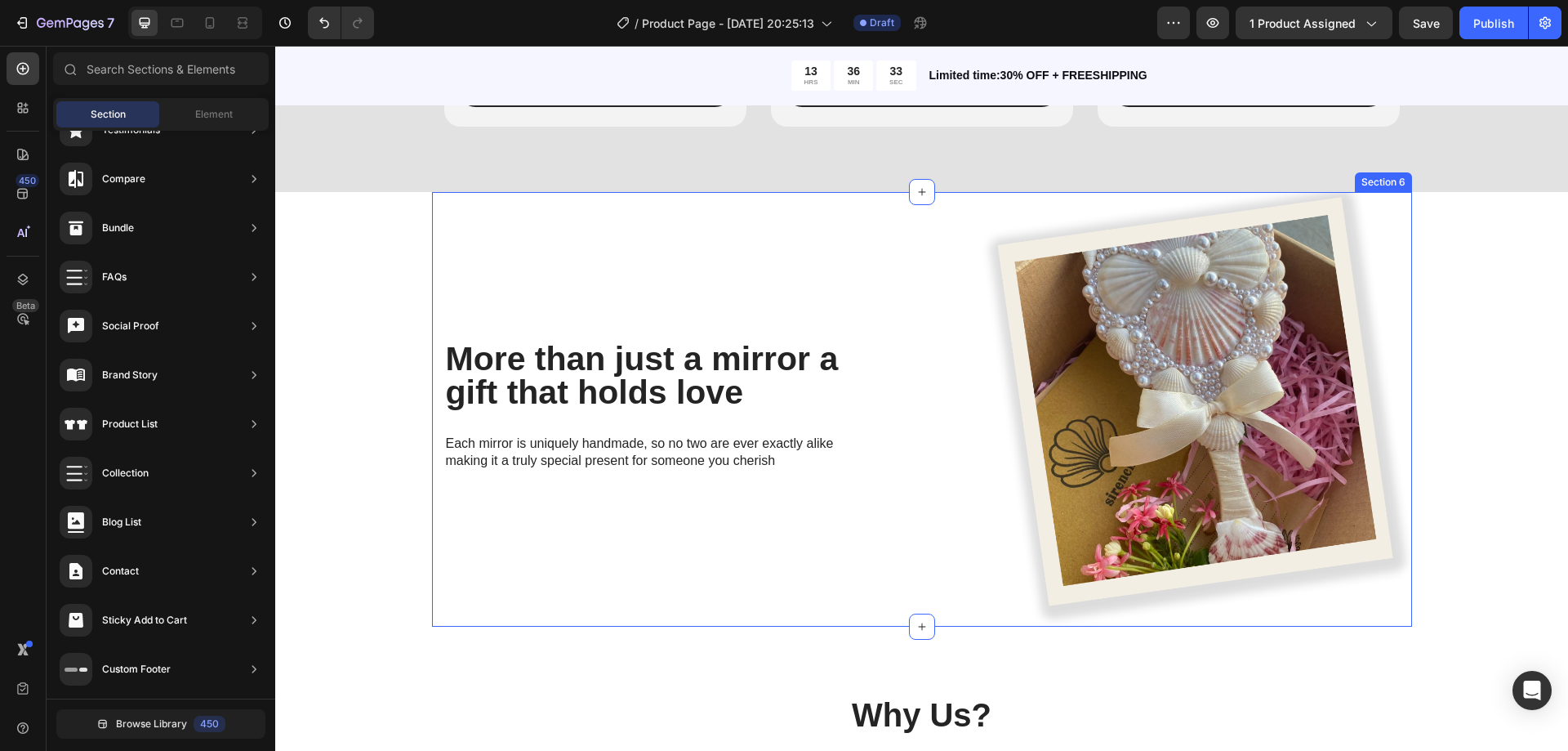
click at [904, 217] on div "More than just a mirror a gift that holds love Heading Each mirror is uniquely …" at bounding box center [922, 410] width 980 height 436
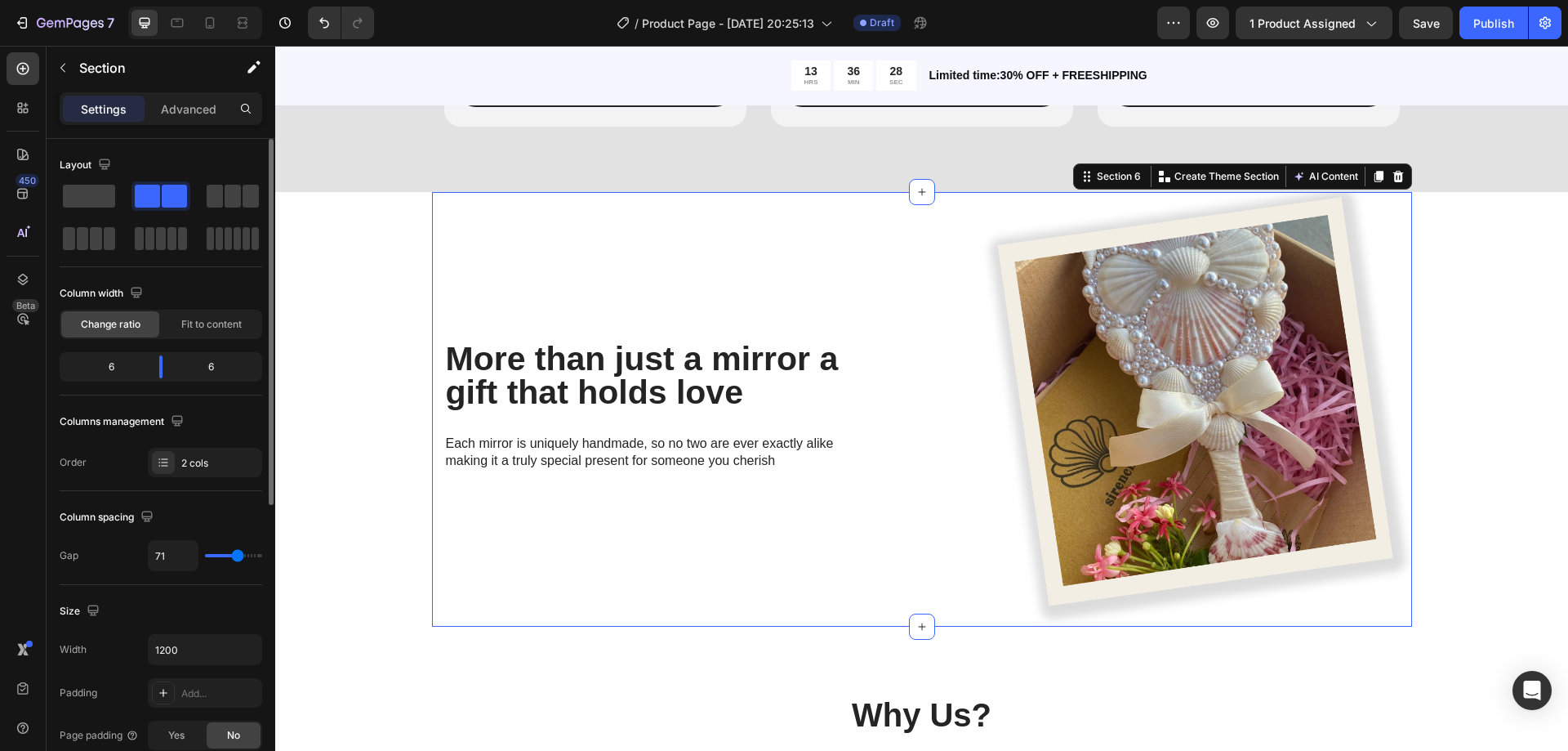
type input "100"
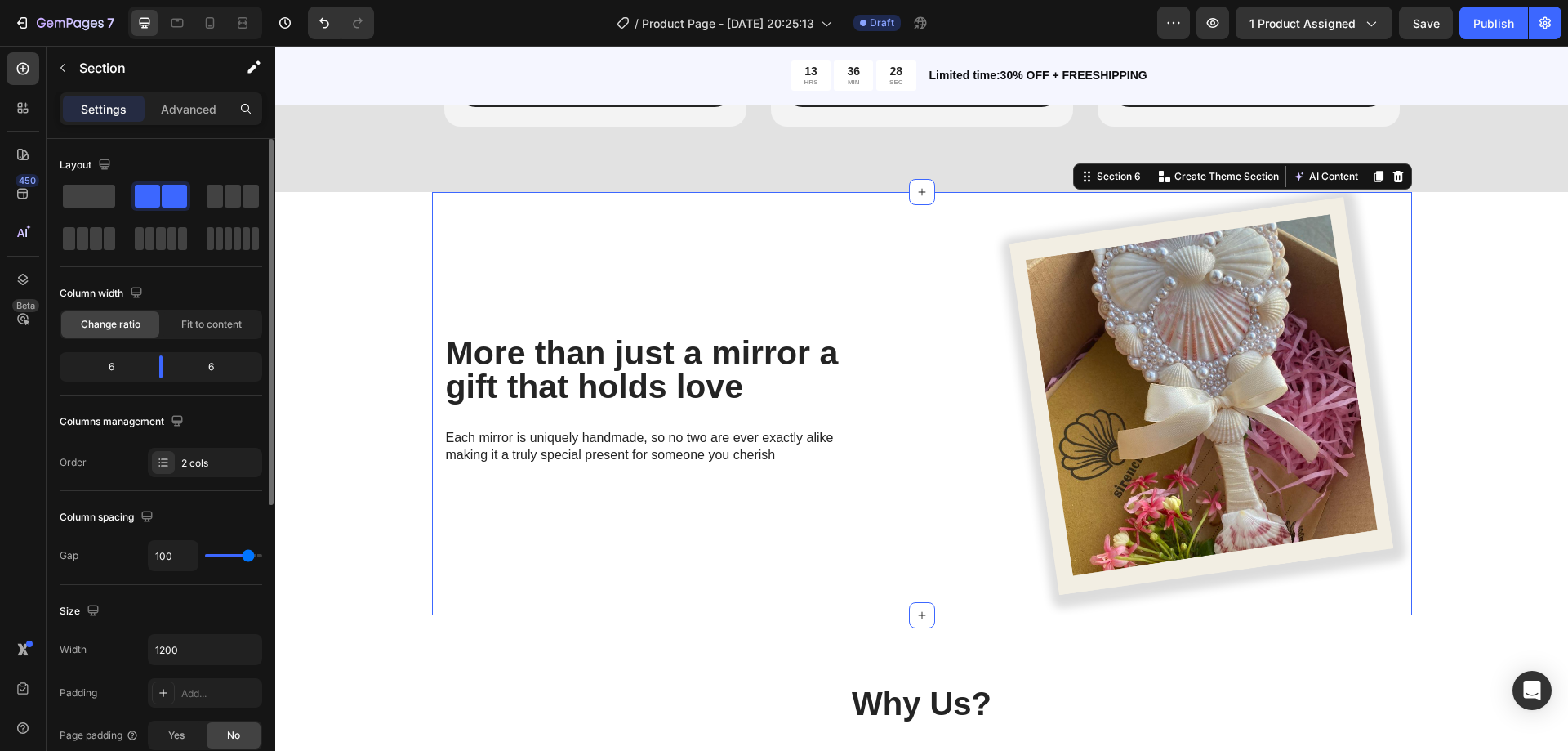
type input "102"
type input "104"
type input "107"
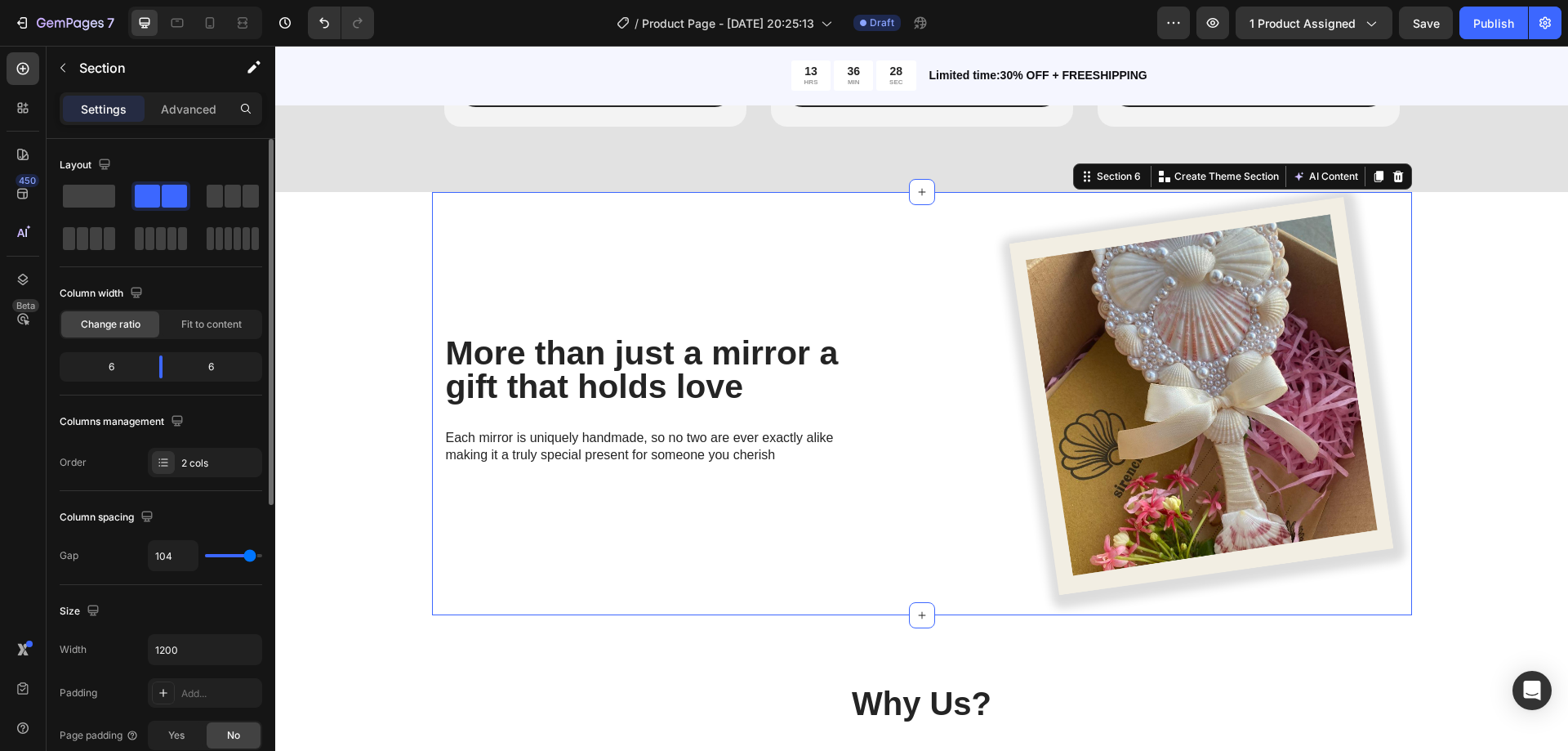
type input "107"
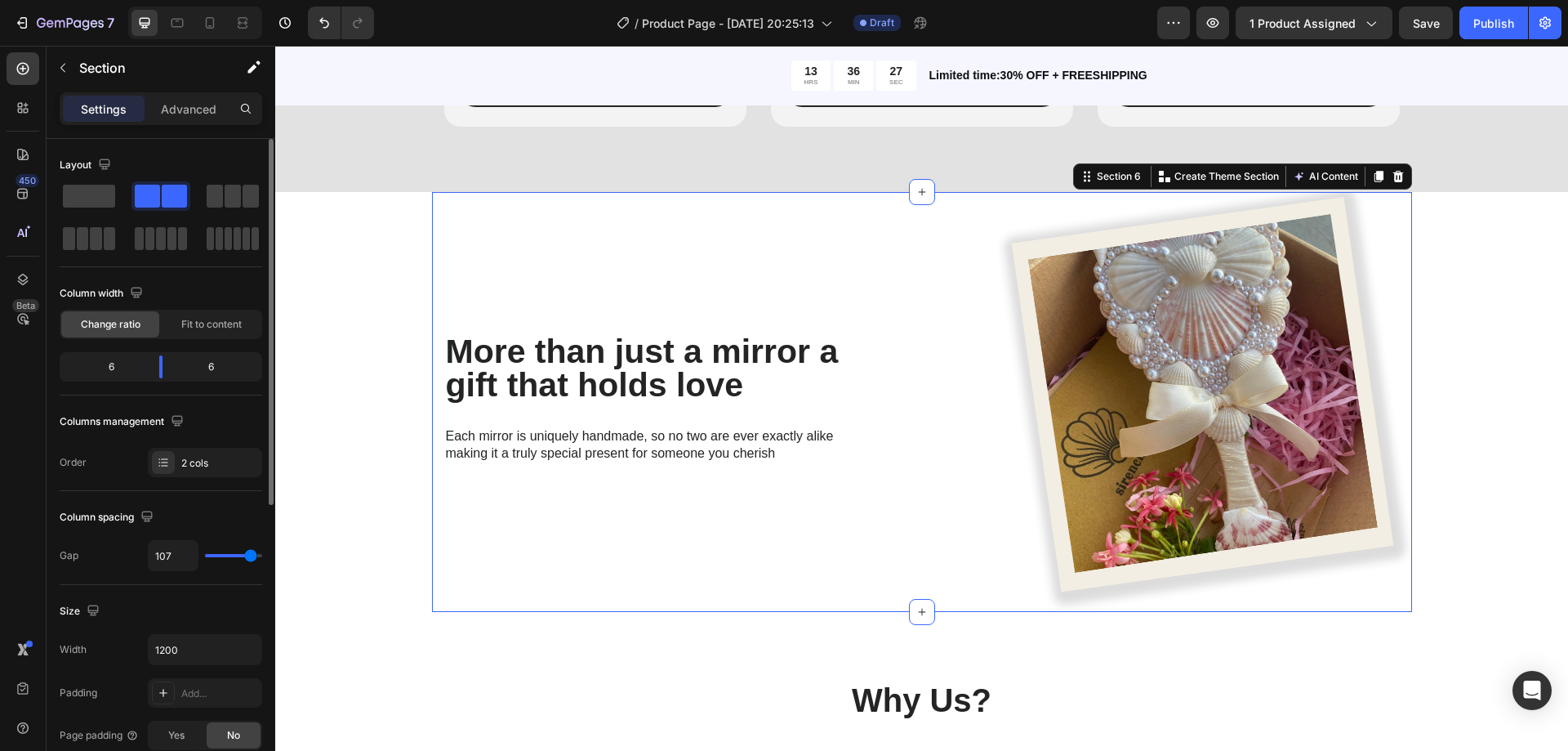
type input "76"
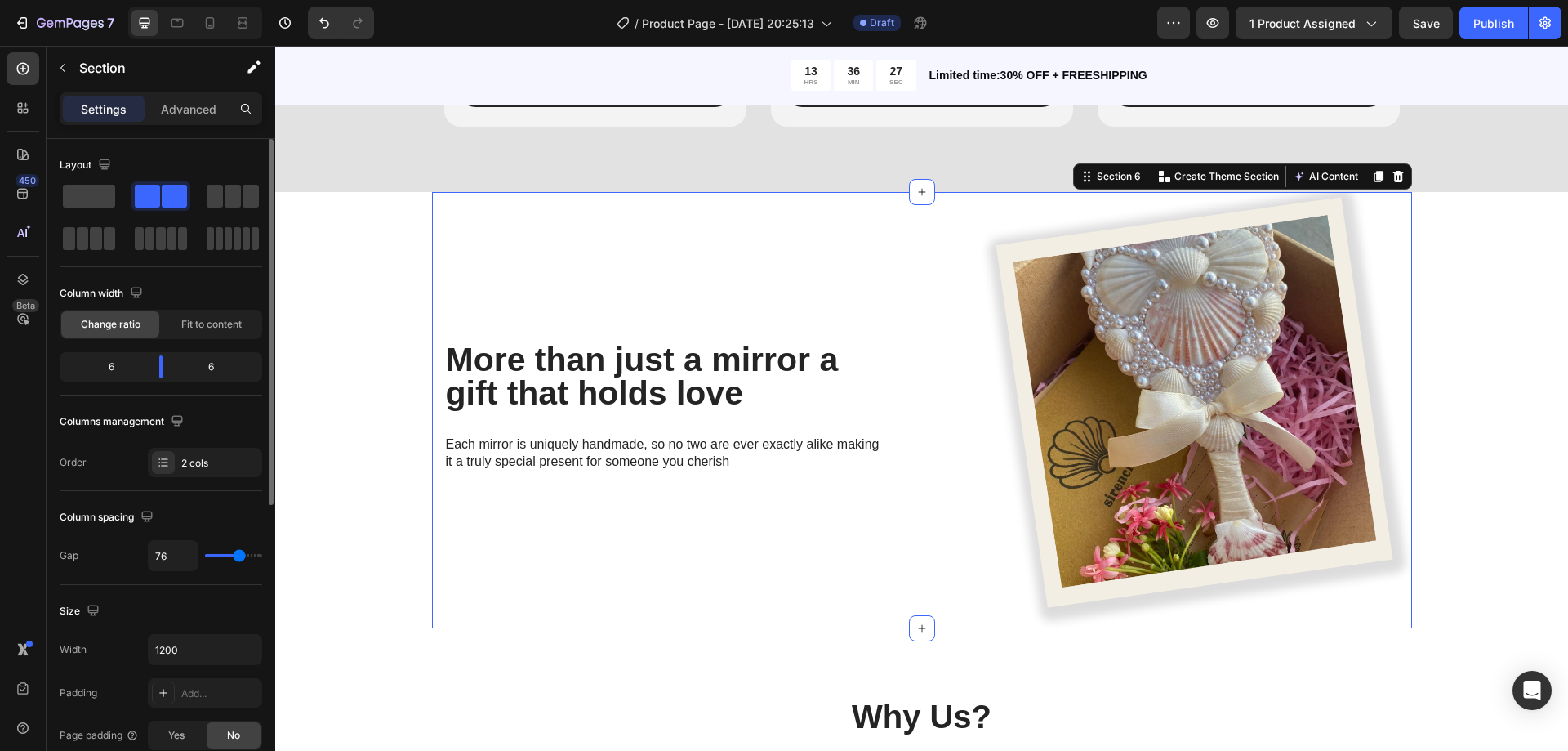
type input "67"
type input "64"
type input "62"
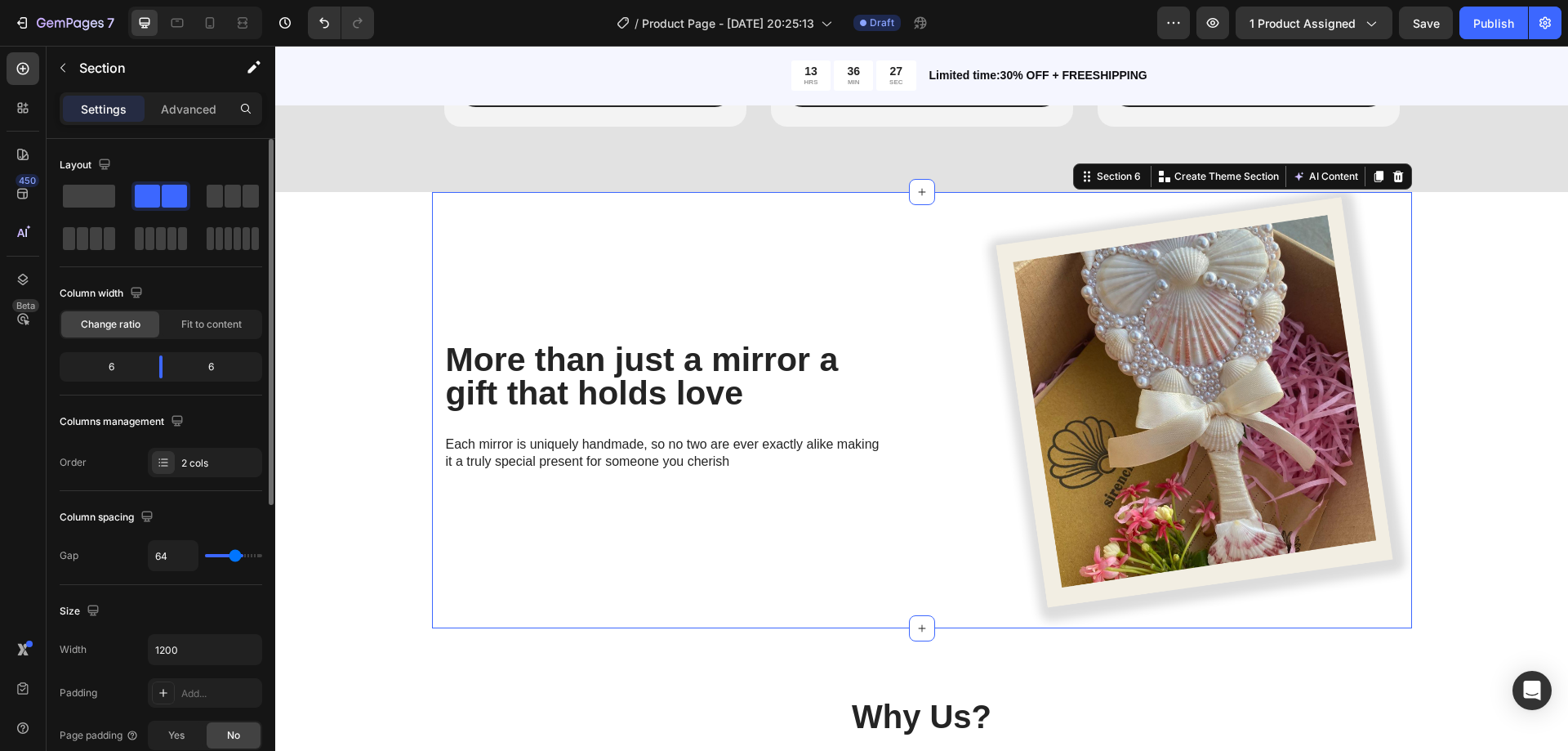
type input "62"
type input "58"
type input "56"
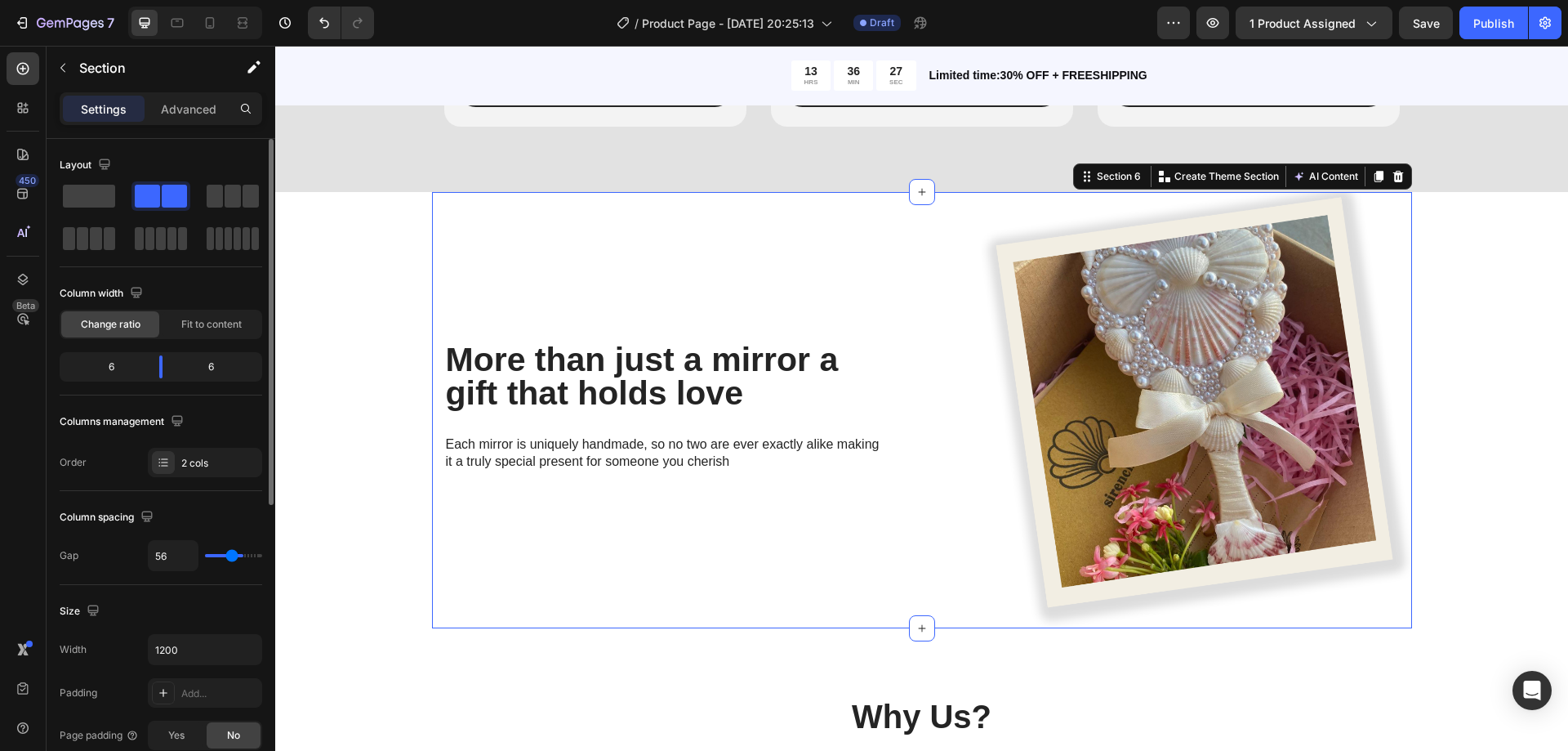
type input "53"
type input "49"
type input "47"
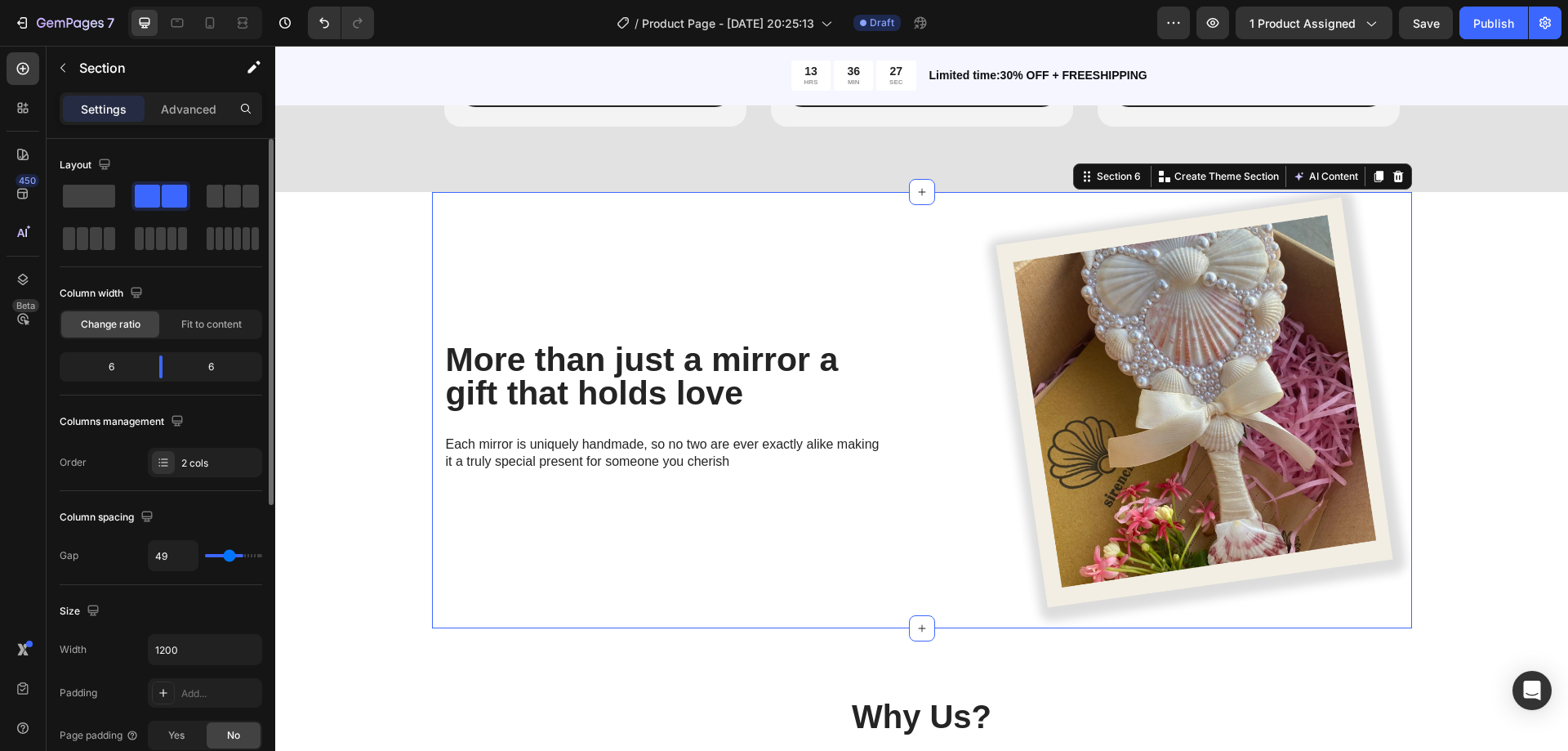
type input "47"
type input "44"
type input "40"
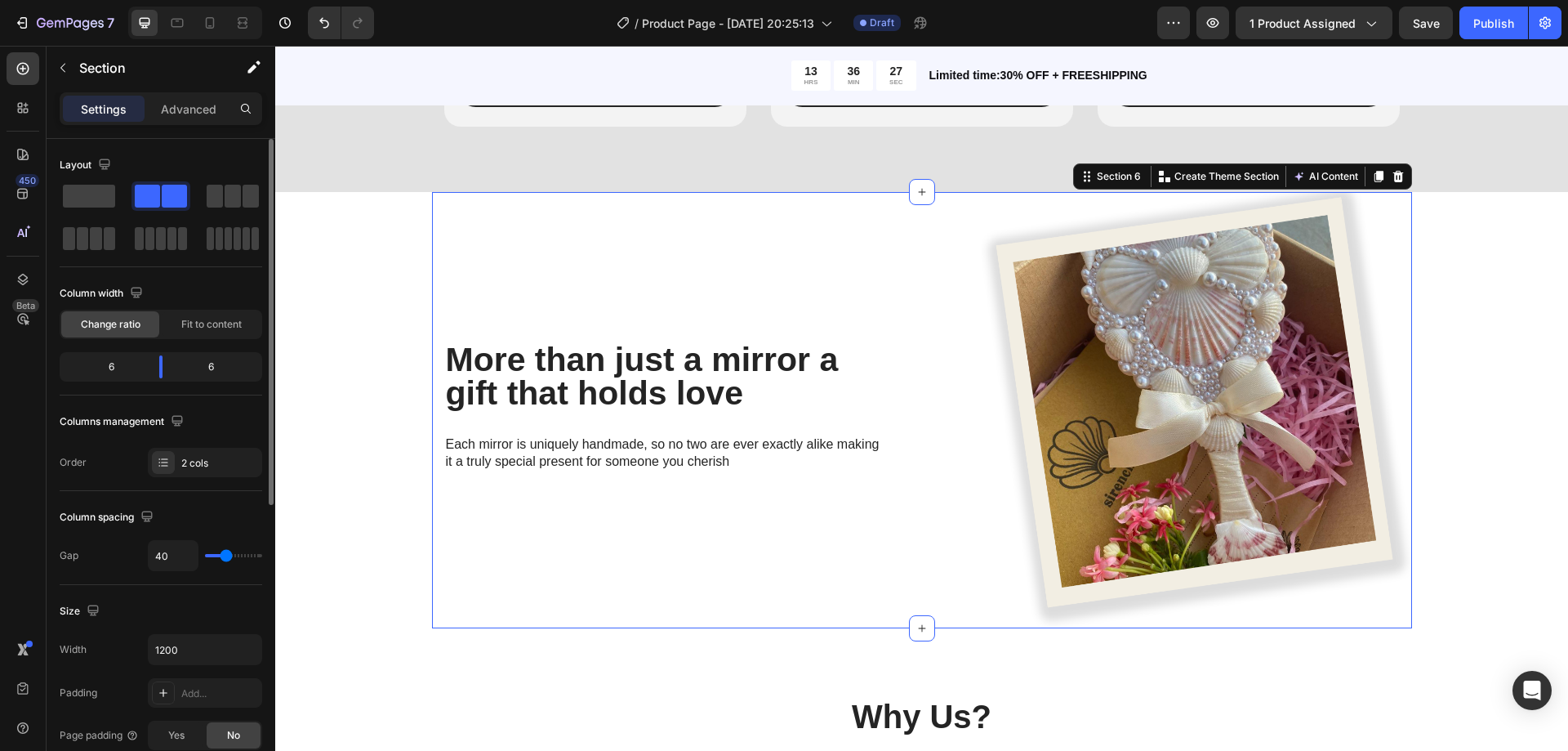
type input "38"
type input "36"
type input "31"
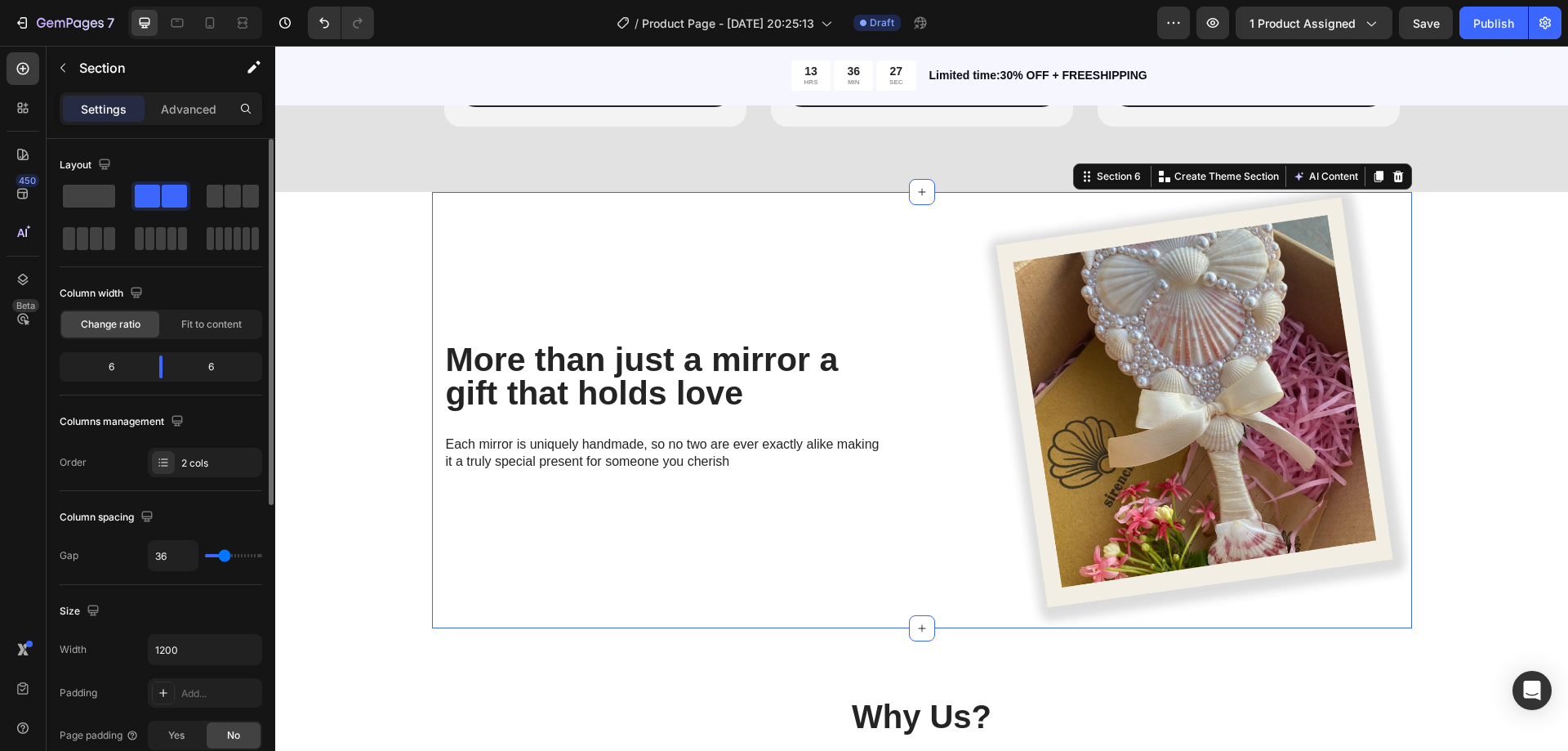
type input "31"
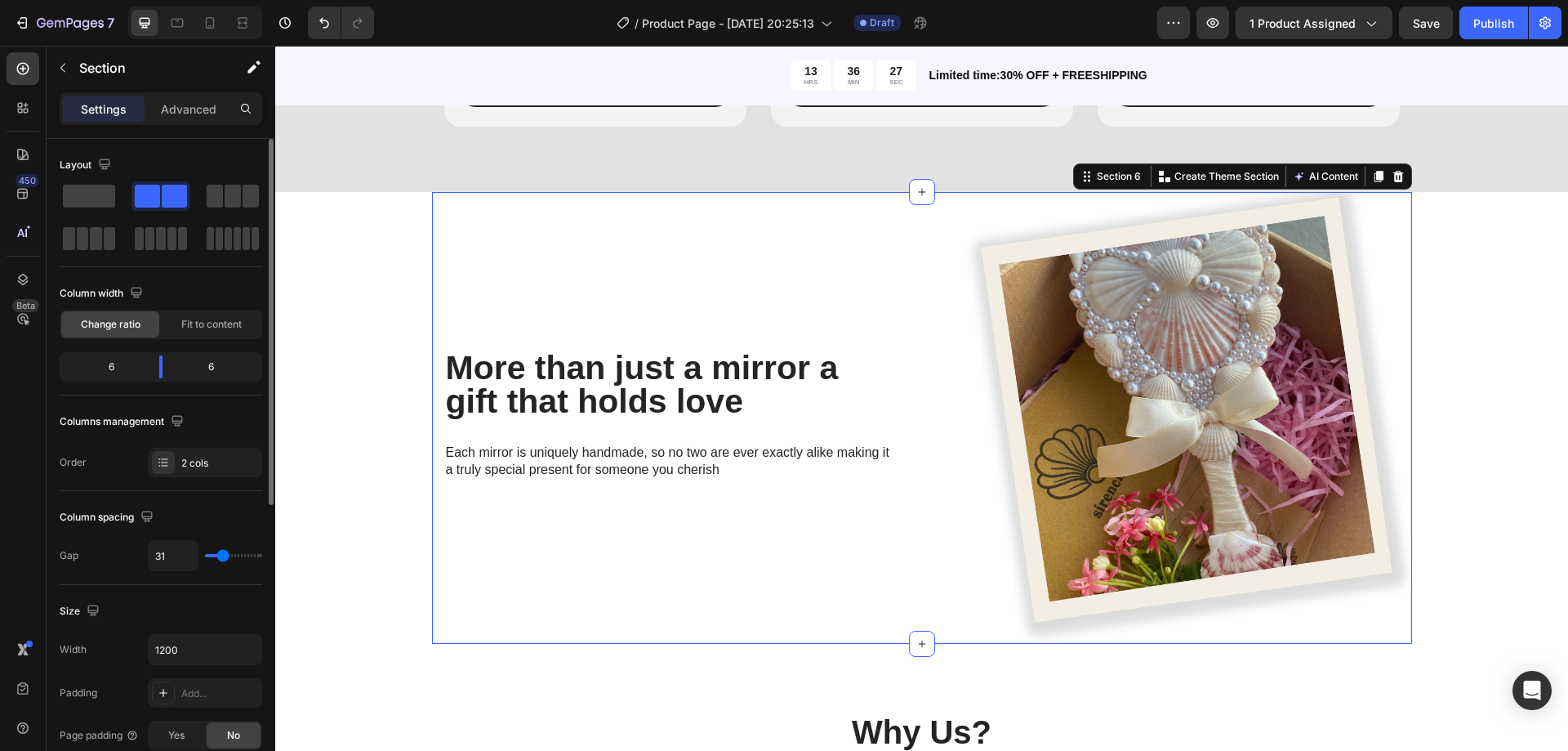
type input "29"
type input "27"
type input "24"
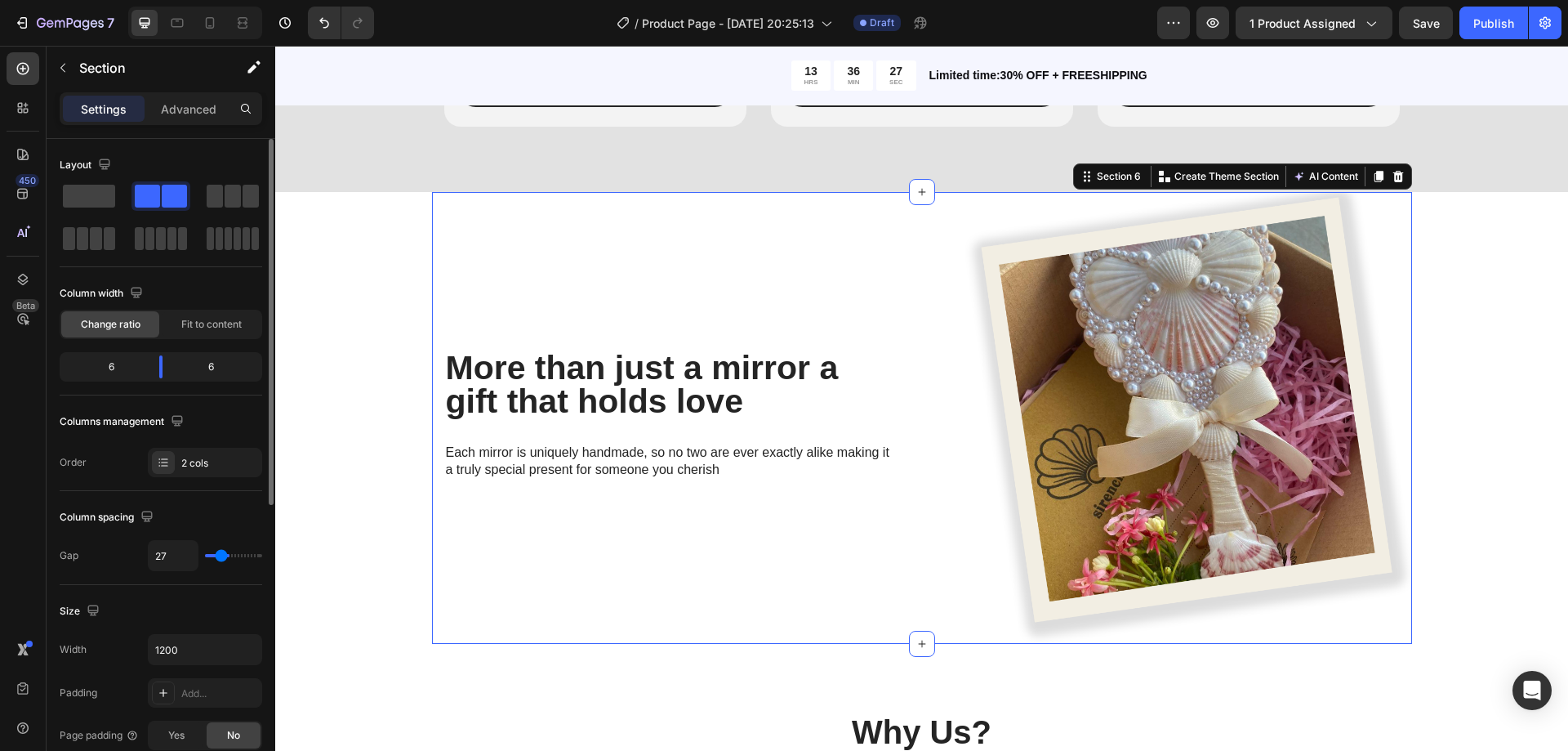
type input "24"
type input "22"
type input "20"
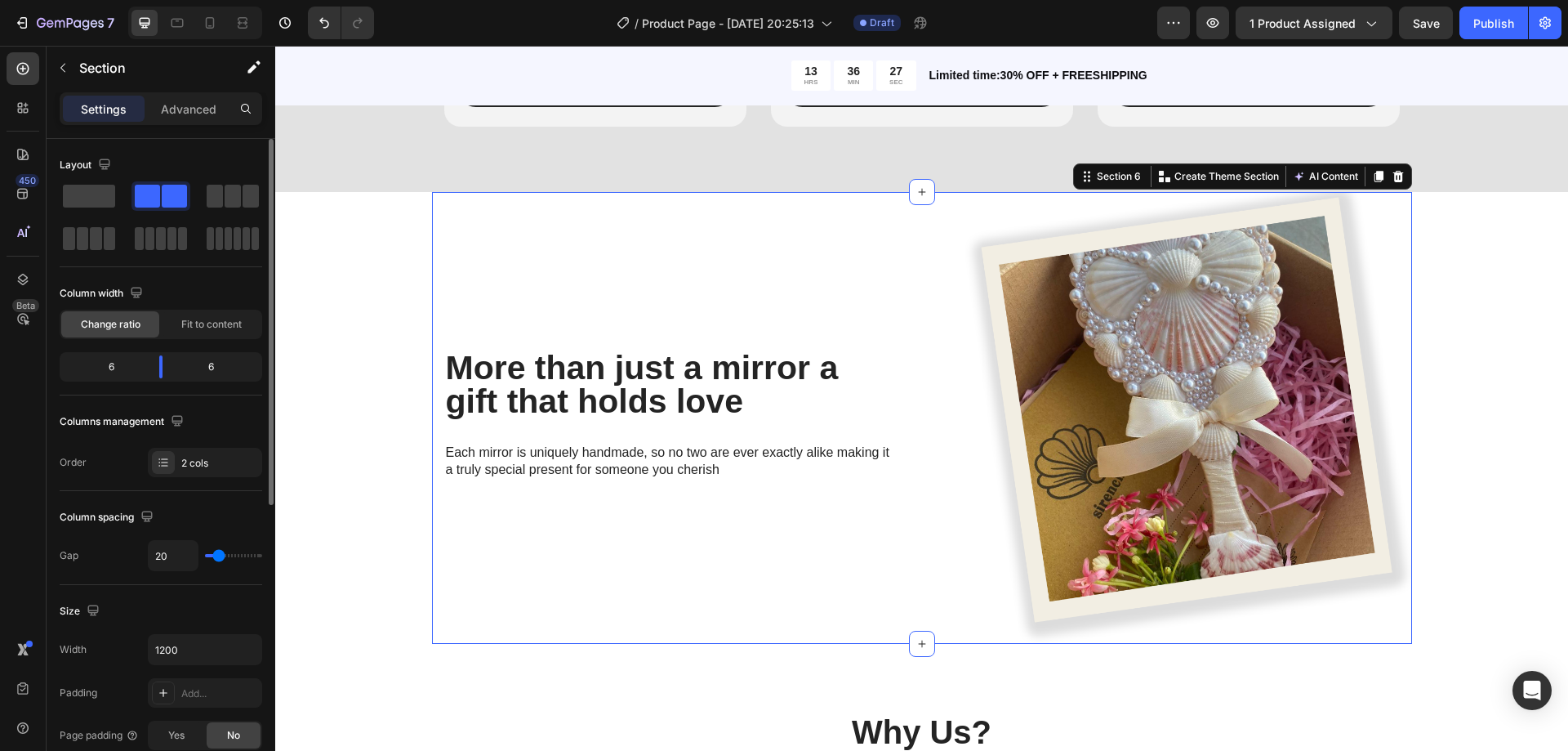
type input "2"
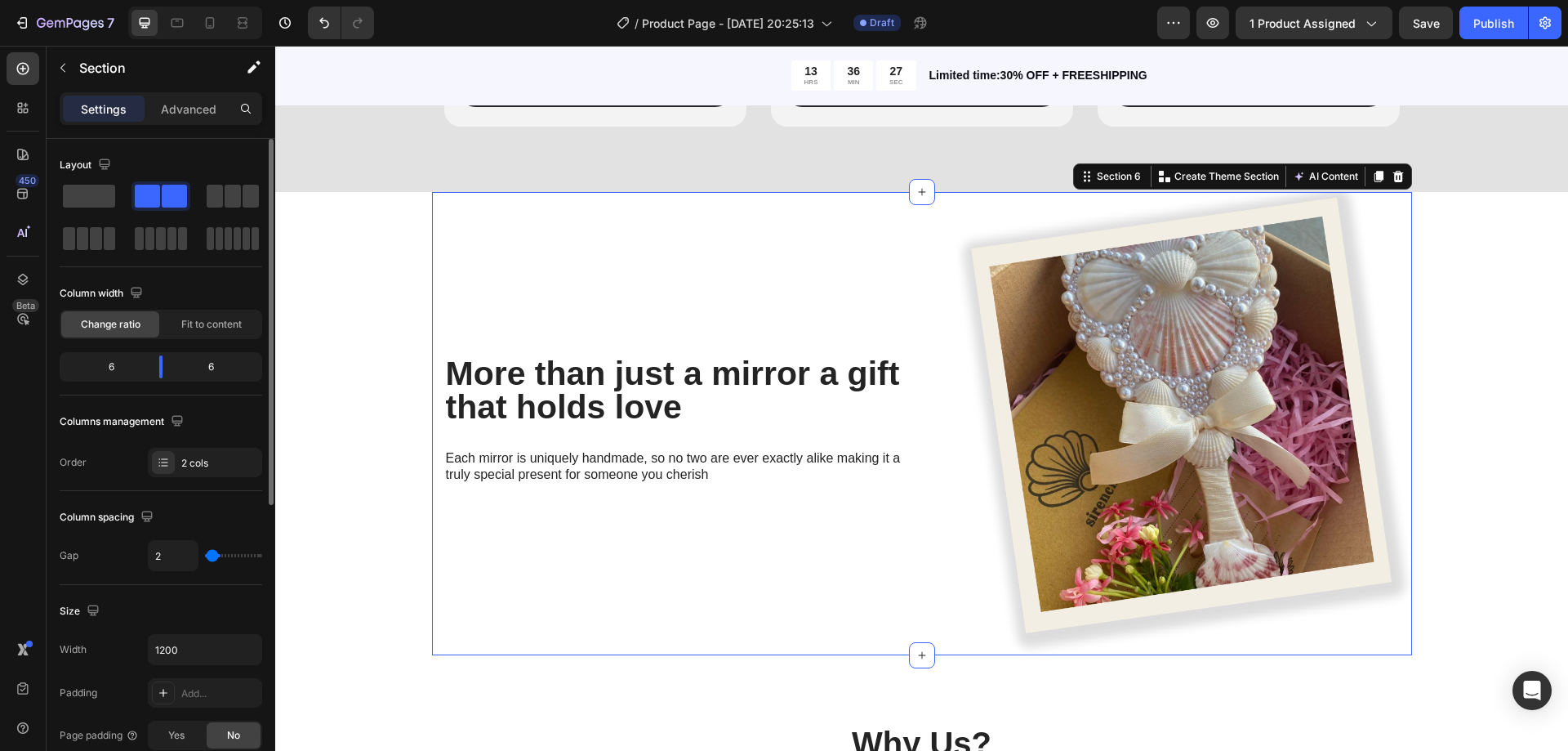
type input "0"
type input "7"
type input "16"
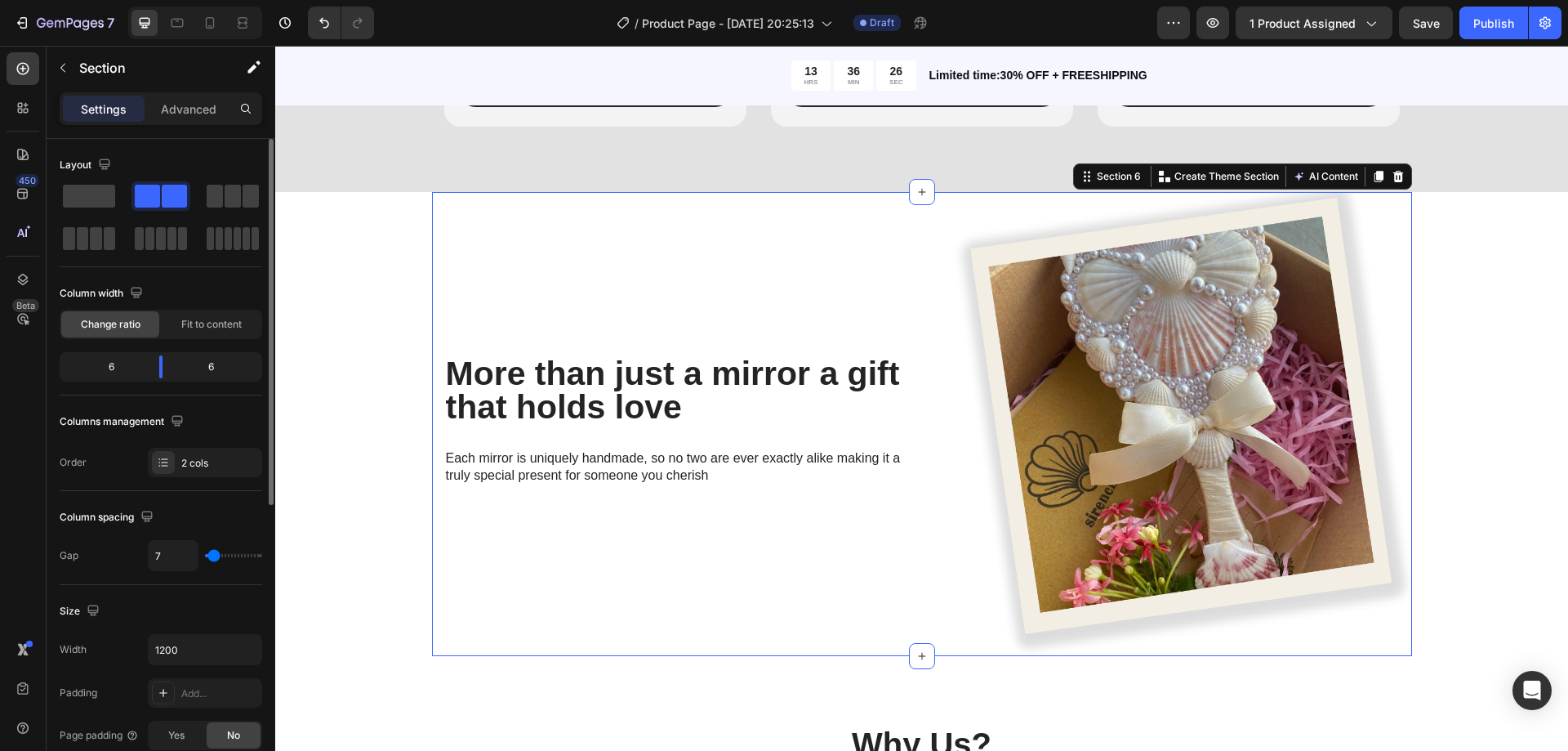
type input "16"
type input "24"
type input "27"
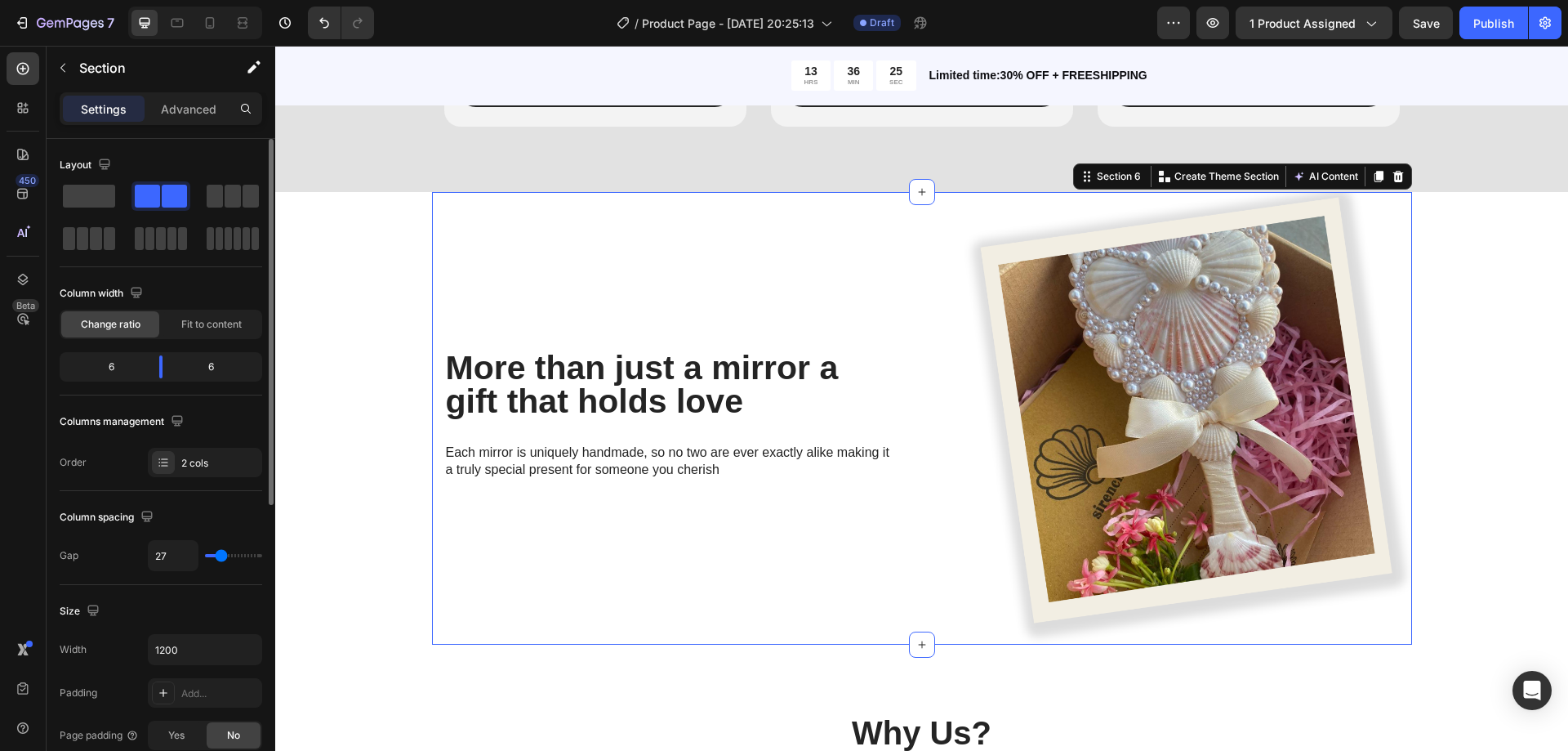
type input "33"
type input "38"
type input "44"
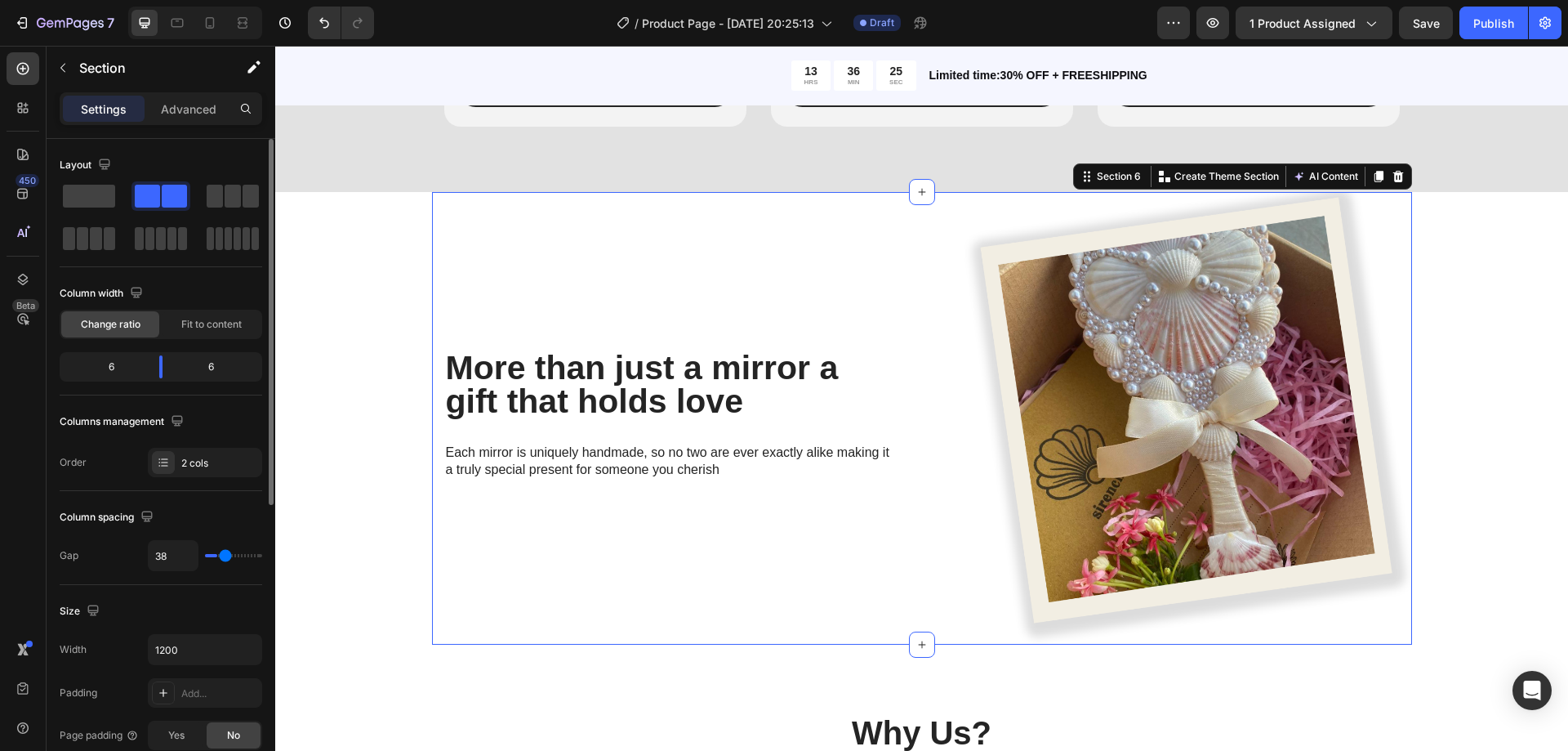
type input "44"
type input "53"
type input "60"
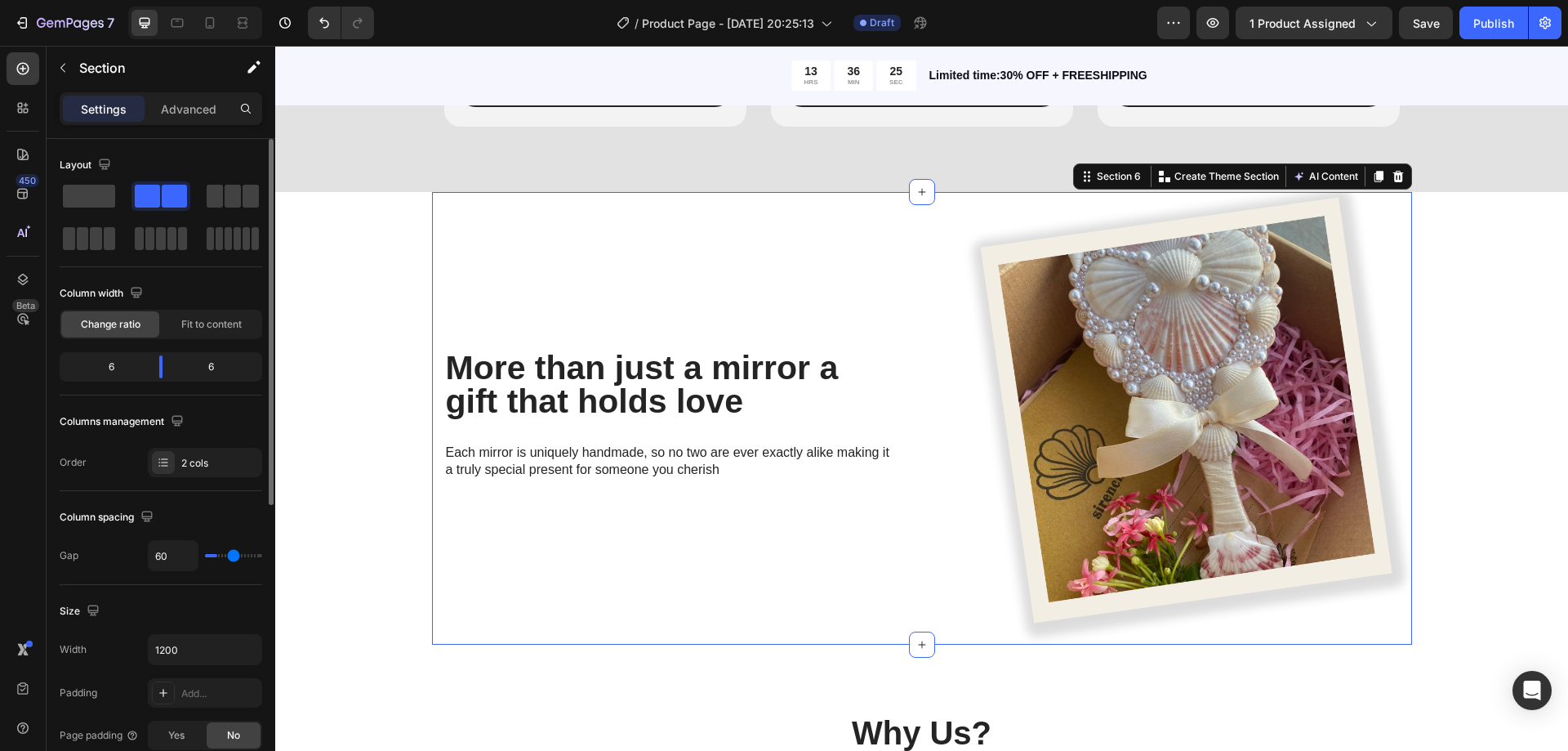
type input "69"
type input "73"
type input "82"
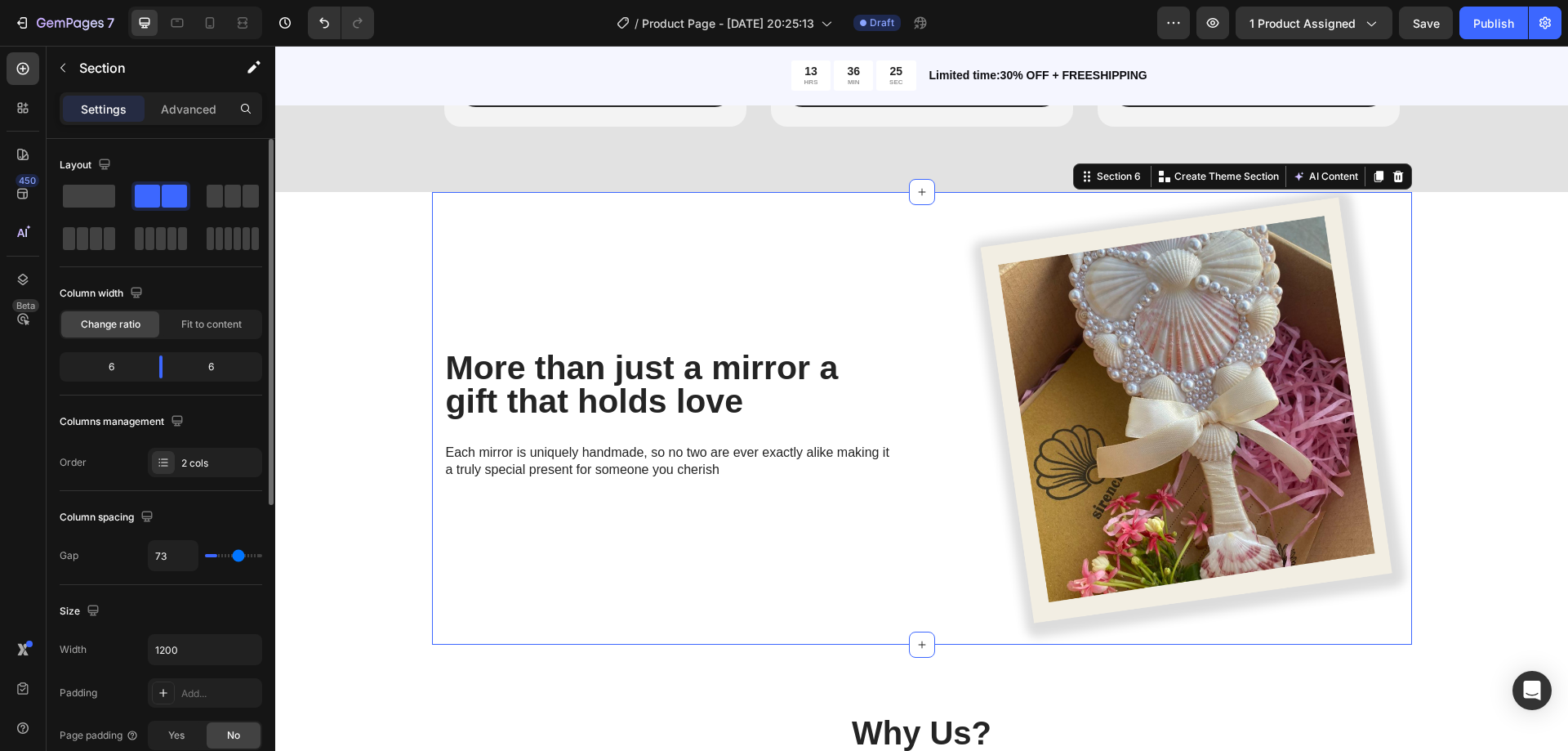
type input "82"
type input "84"
type input "87"
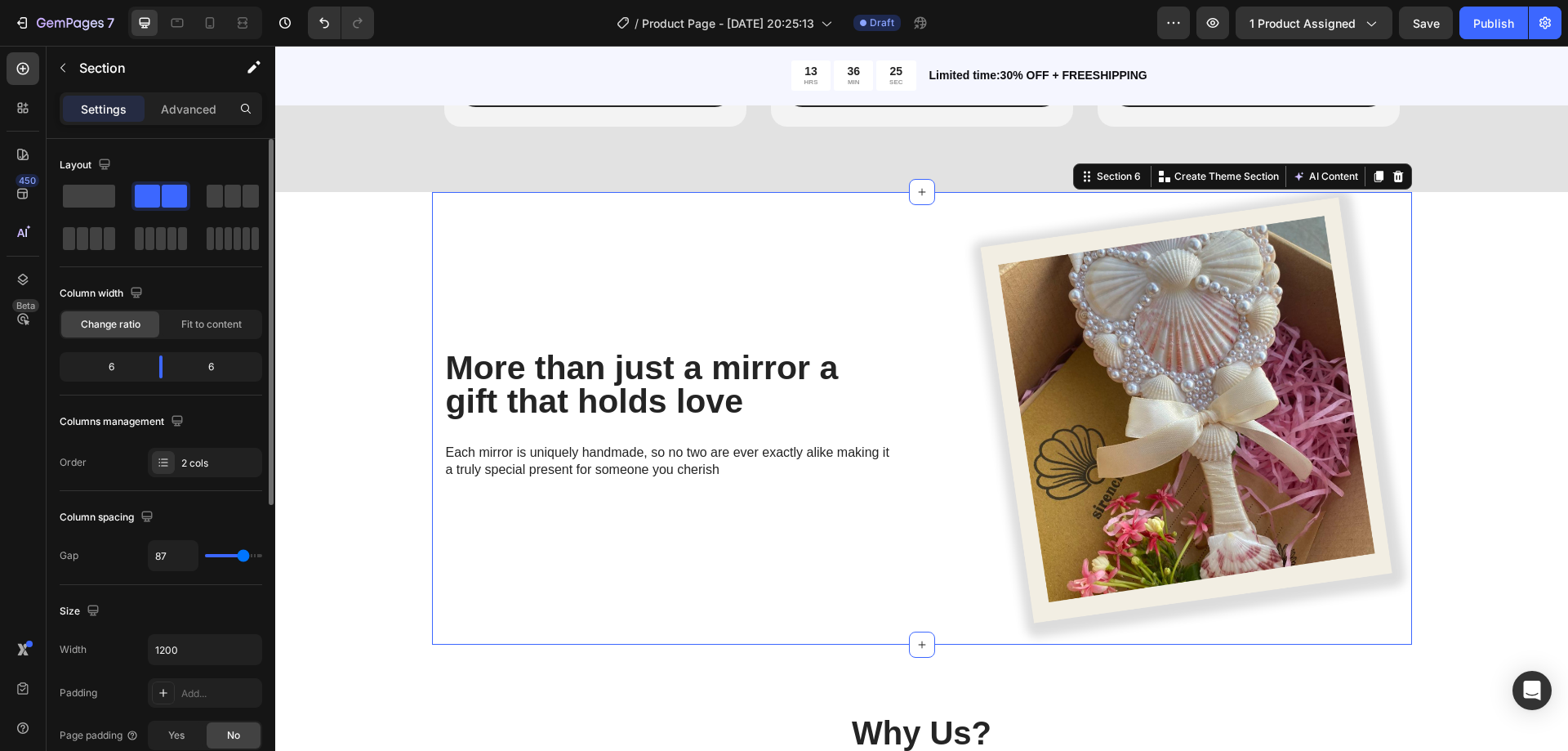
type input "91"
type input "93"
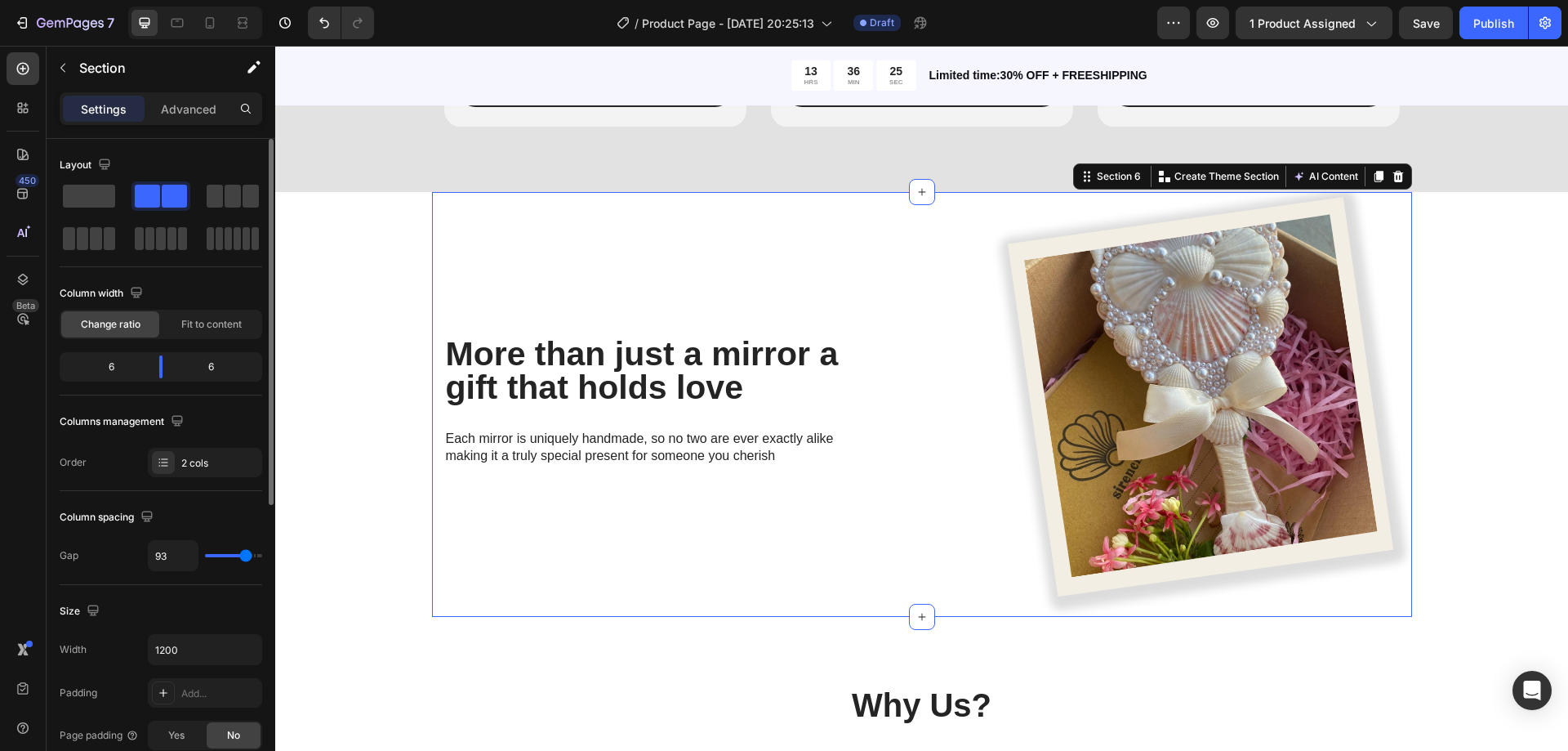
type input "96"
type input "98"
type input "102"
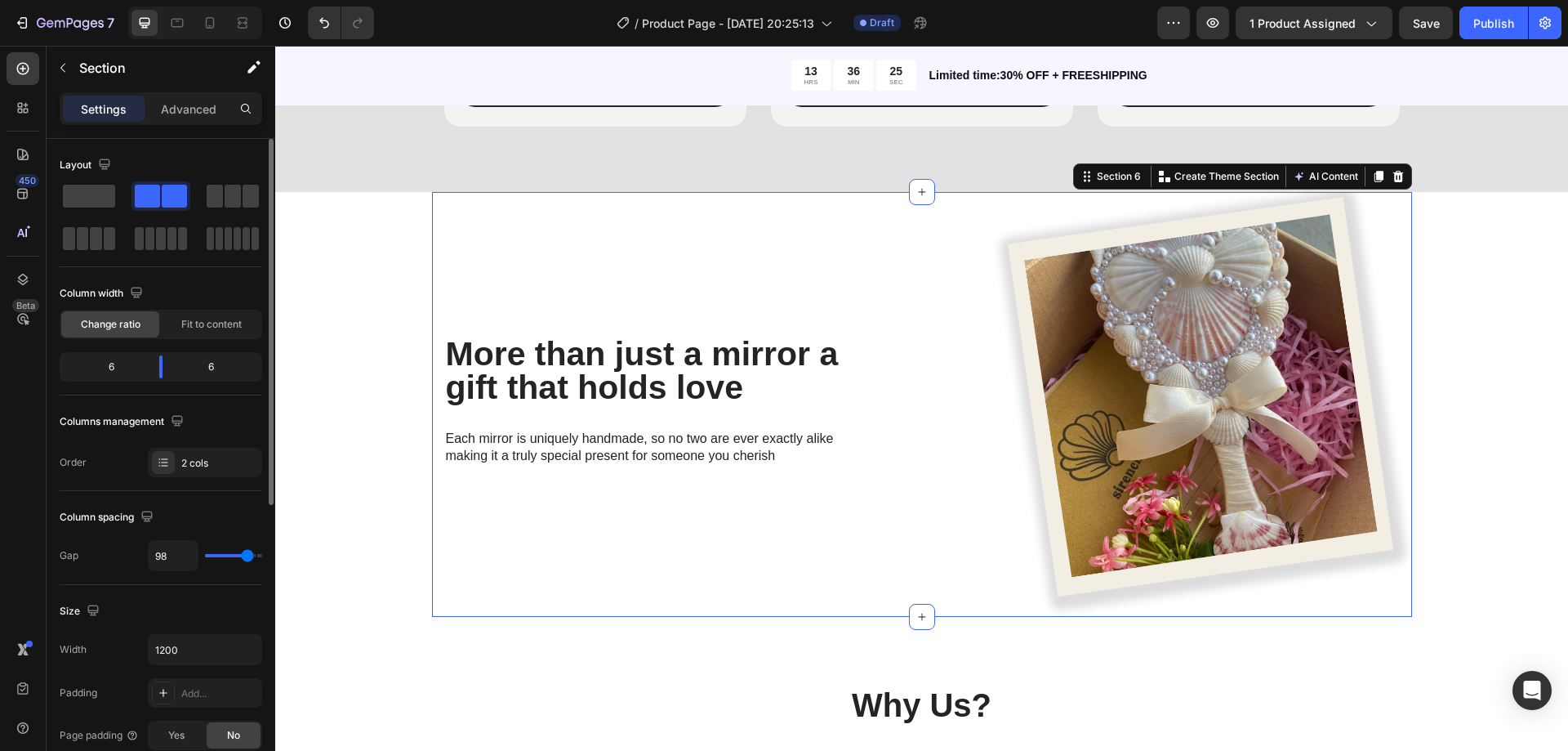
type input "102"
type input "104"
type input "107"
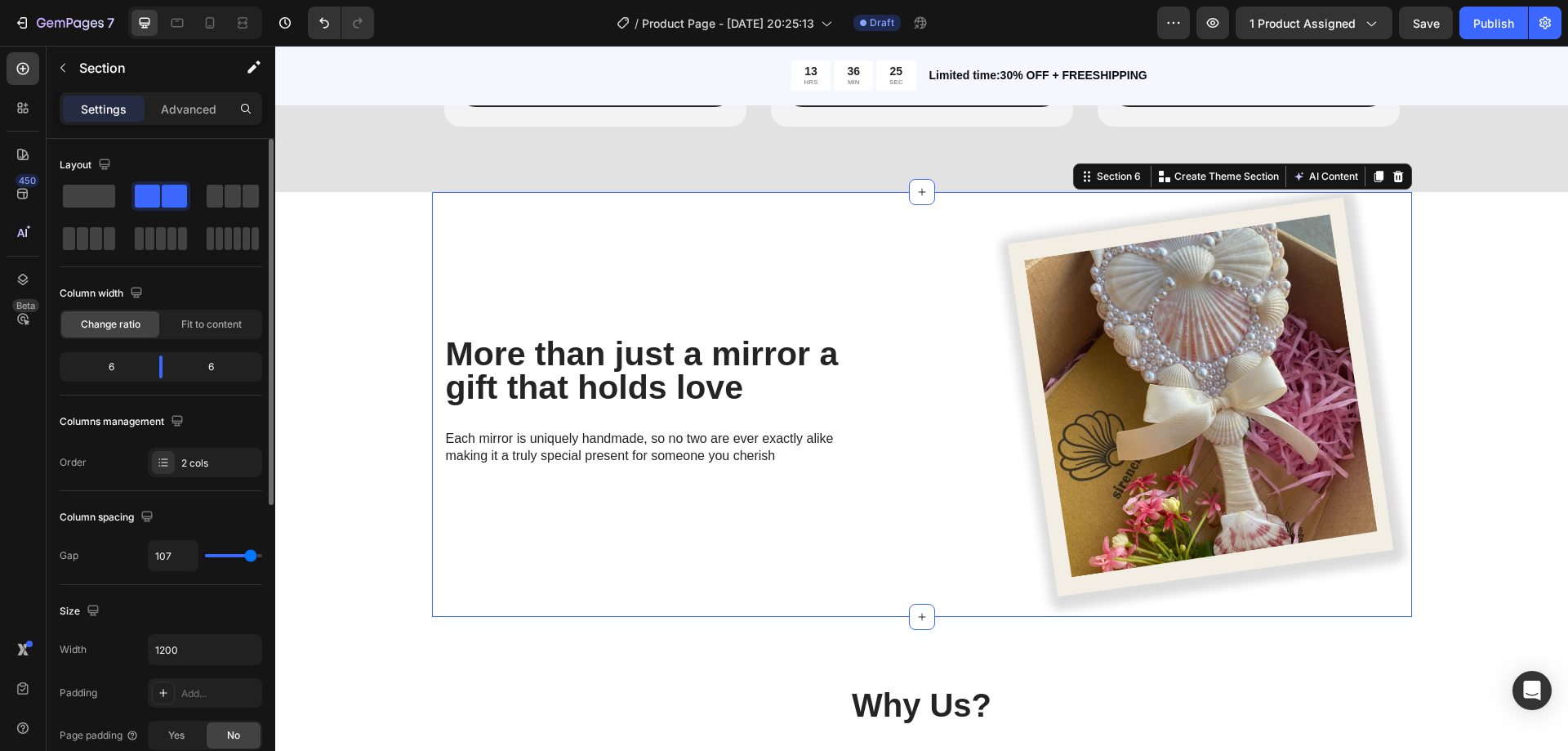
type input "111"
type input "113"
type input "116"
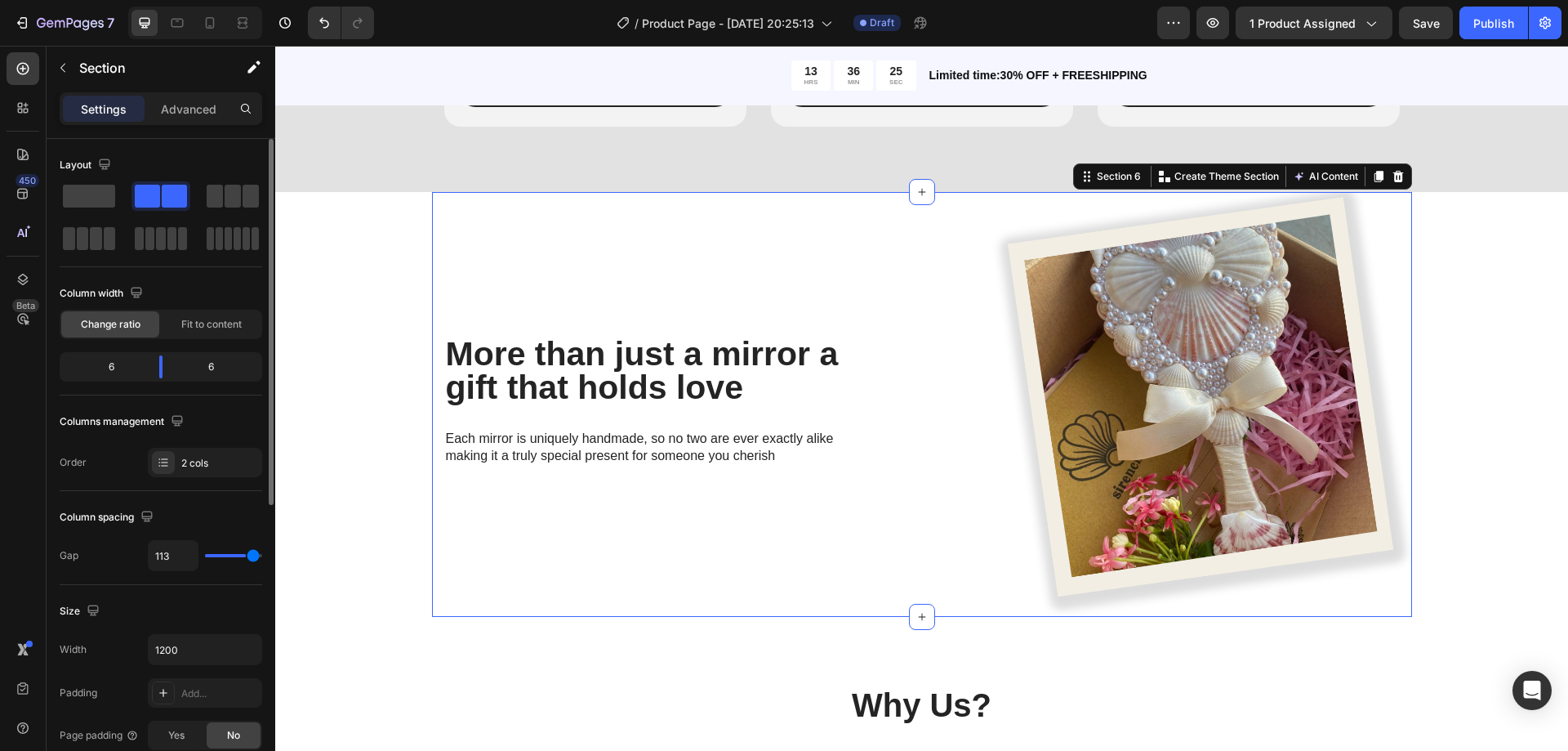
type input "116"
type input "118"
type input "120"
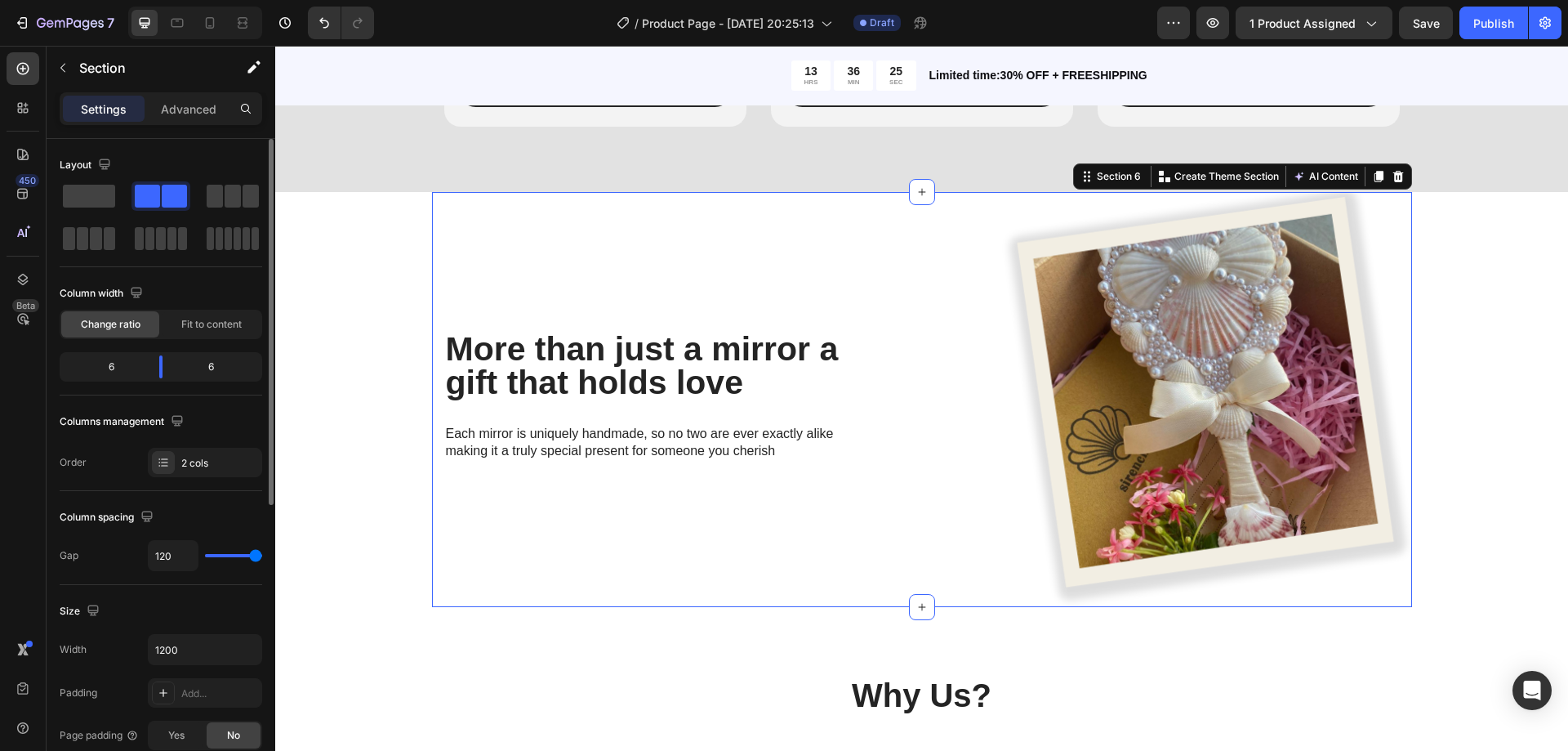
type input "76"
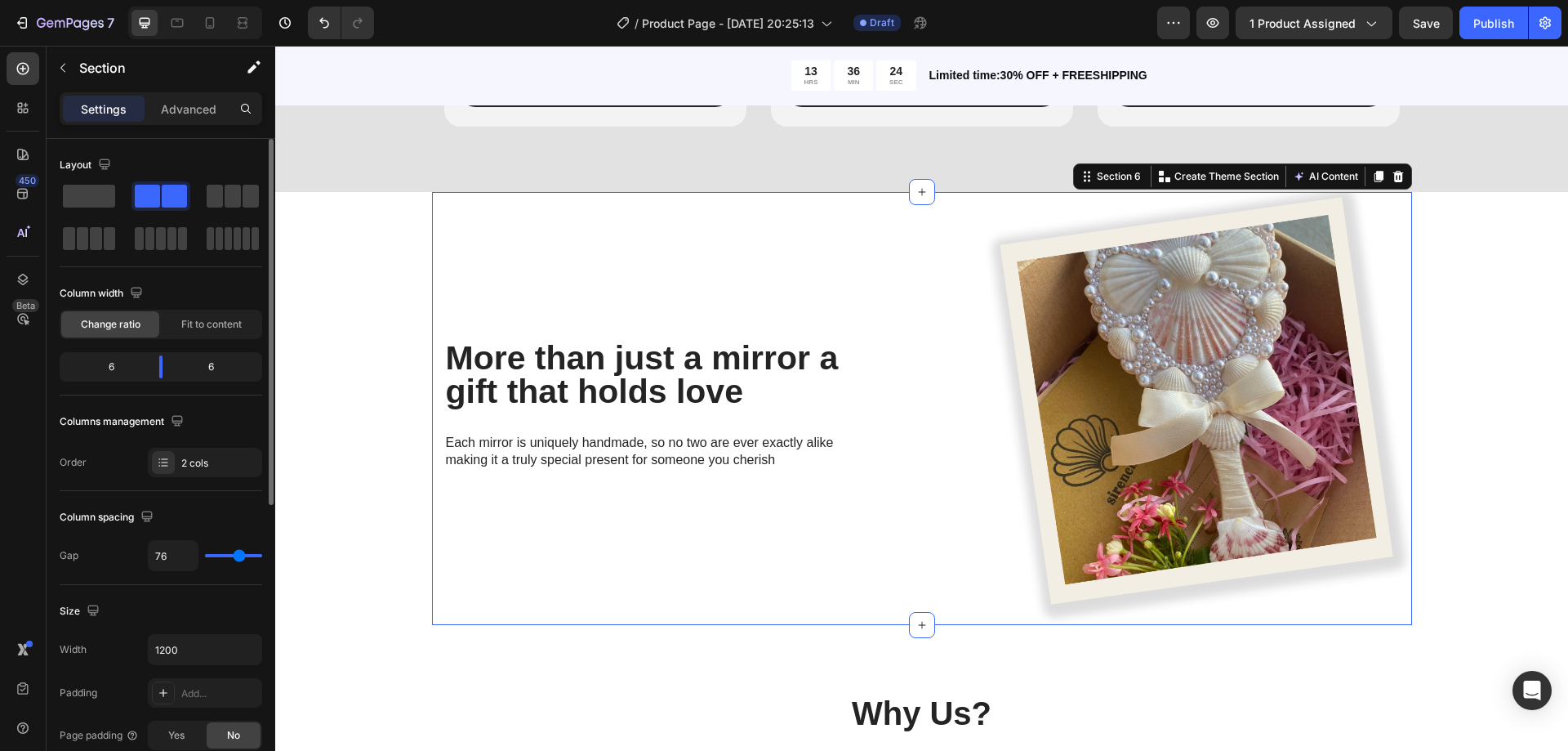
type input "69"
type input "62"
type input "56"
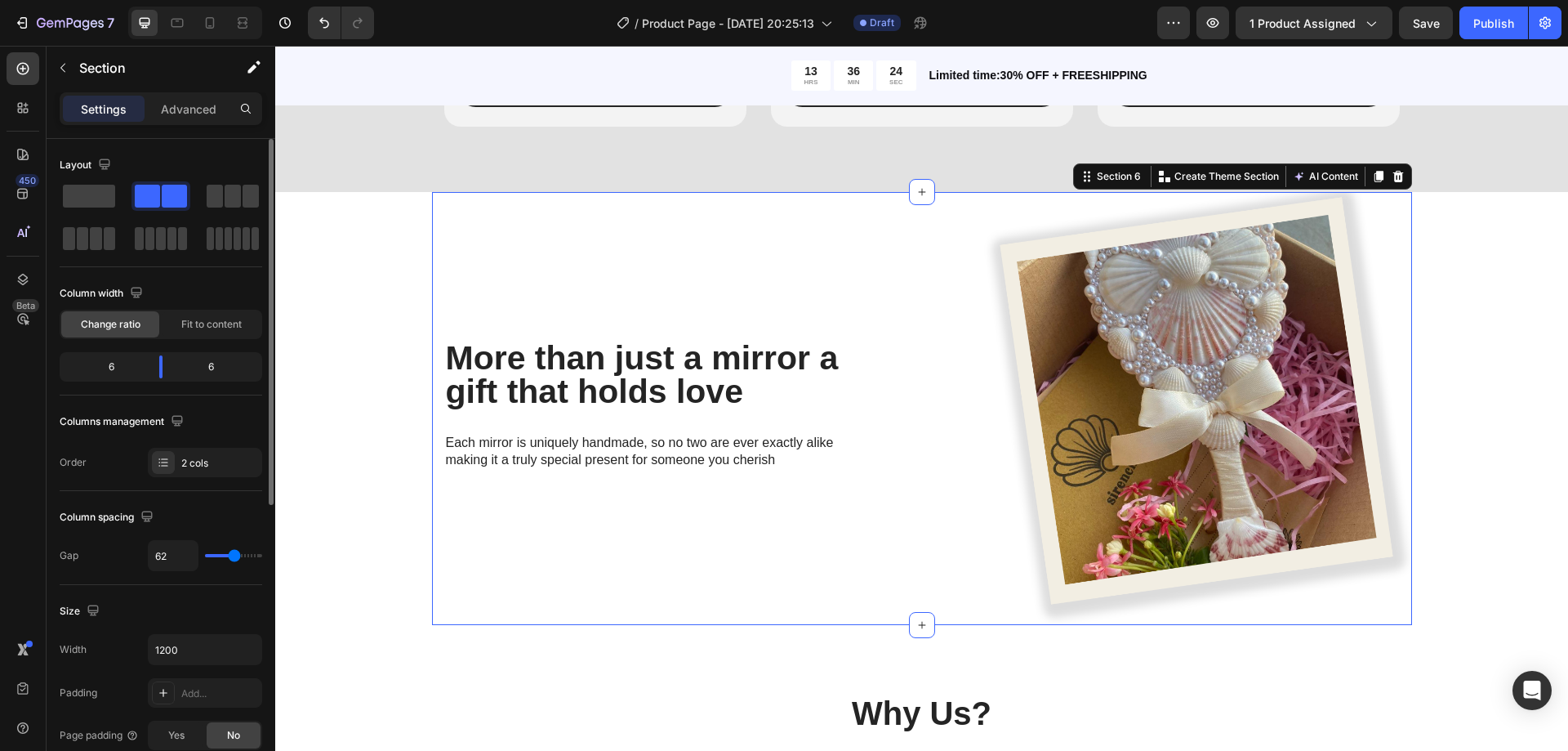
type input "56"
type input "42"
type input "27"
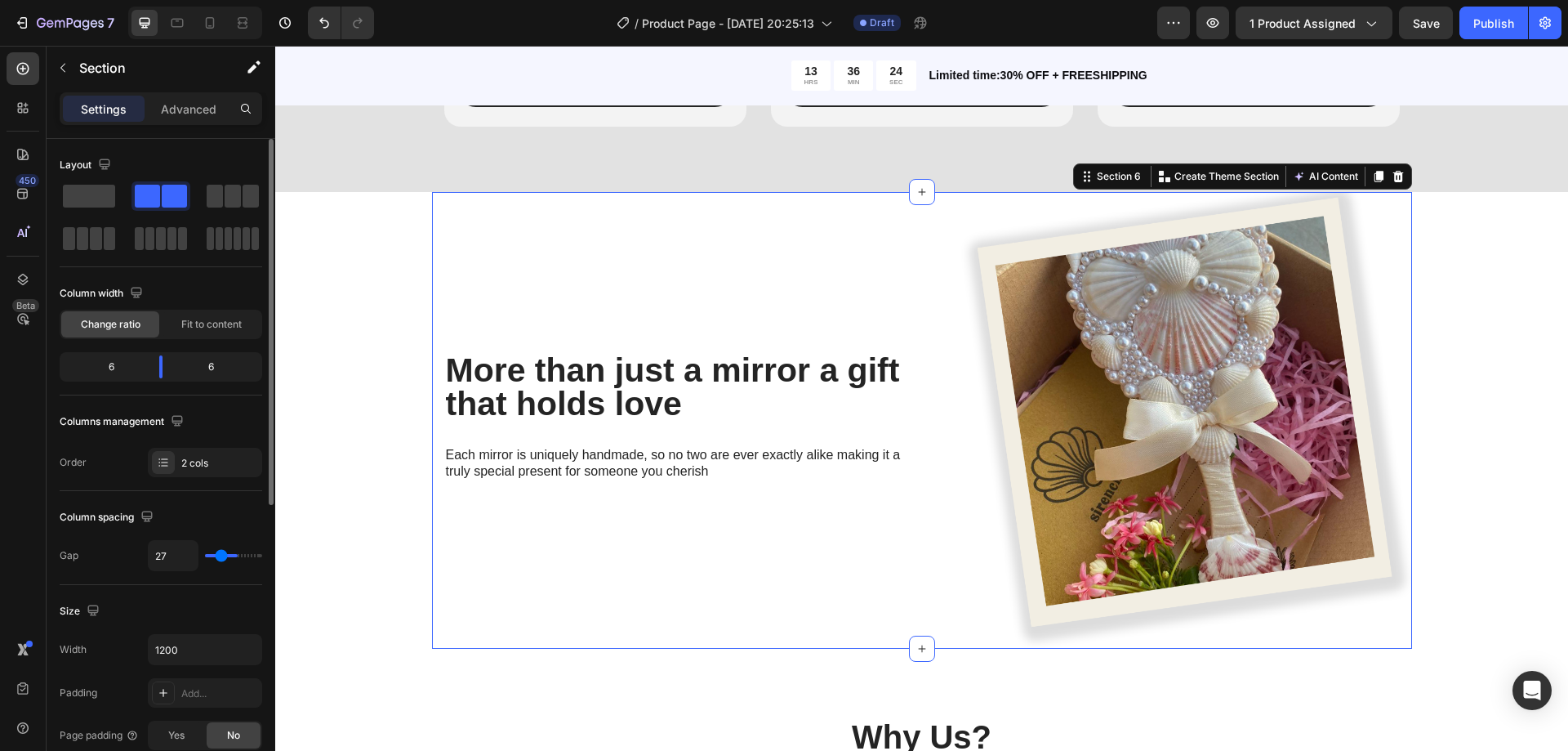
type input "18"
type input "7"
type input "4"
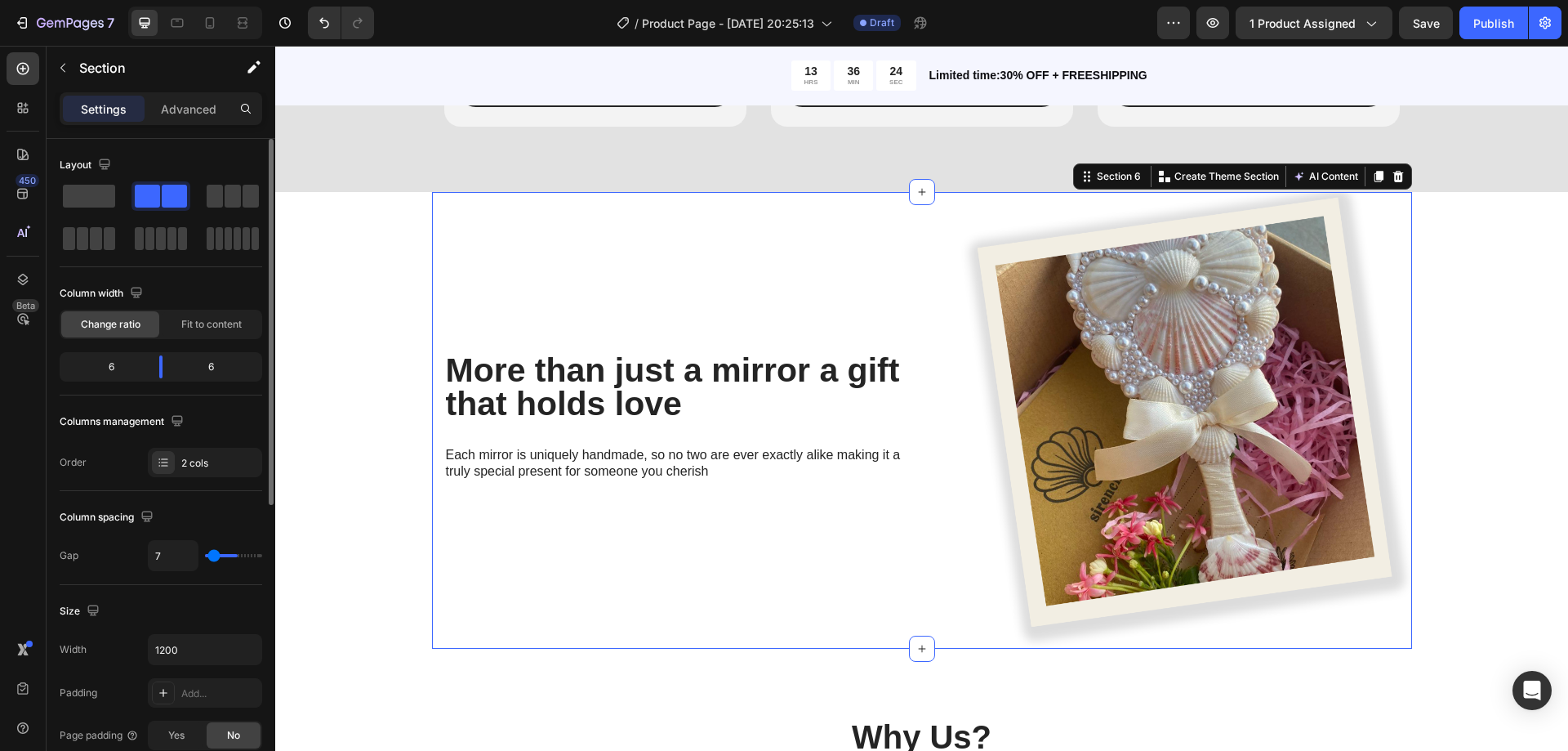
type input "4"
type input "2"
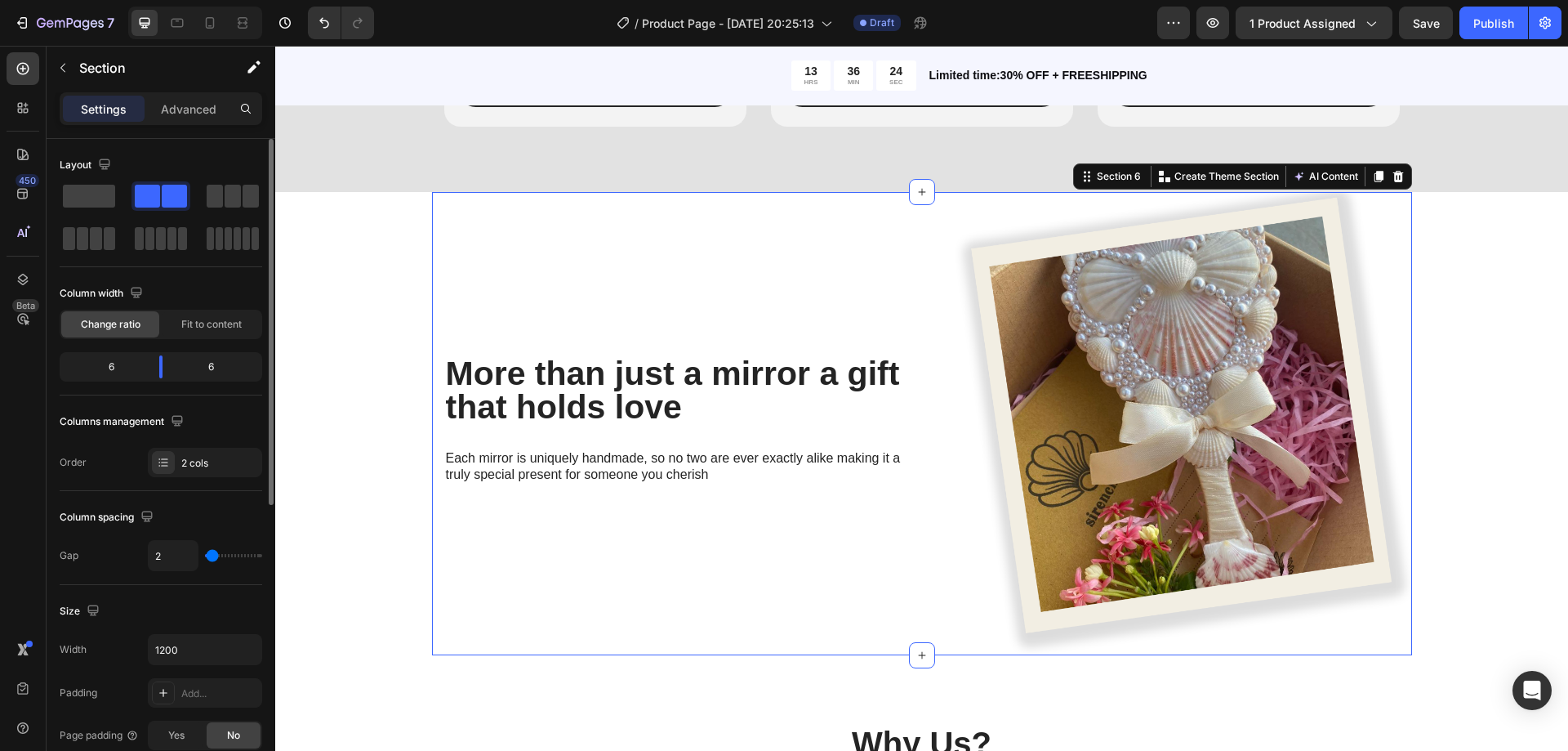
drag, startPoint x: 241, startPoint y: 551, endPoint x: 212, endPoint y: 565, distance: 32.2
type input "2"
click at [212, 557] on input "range" at bounding box center [233, 556] width 57 height 3
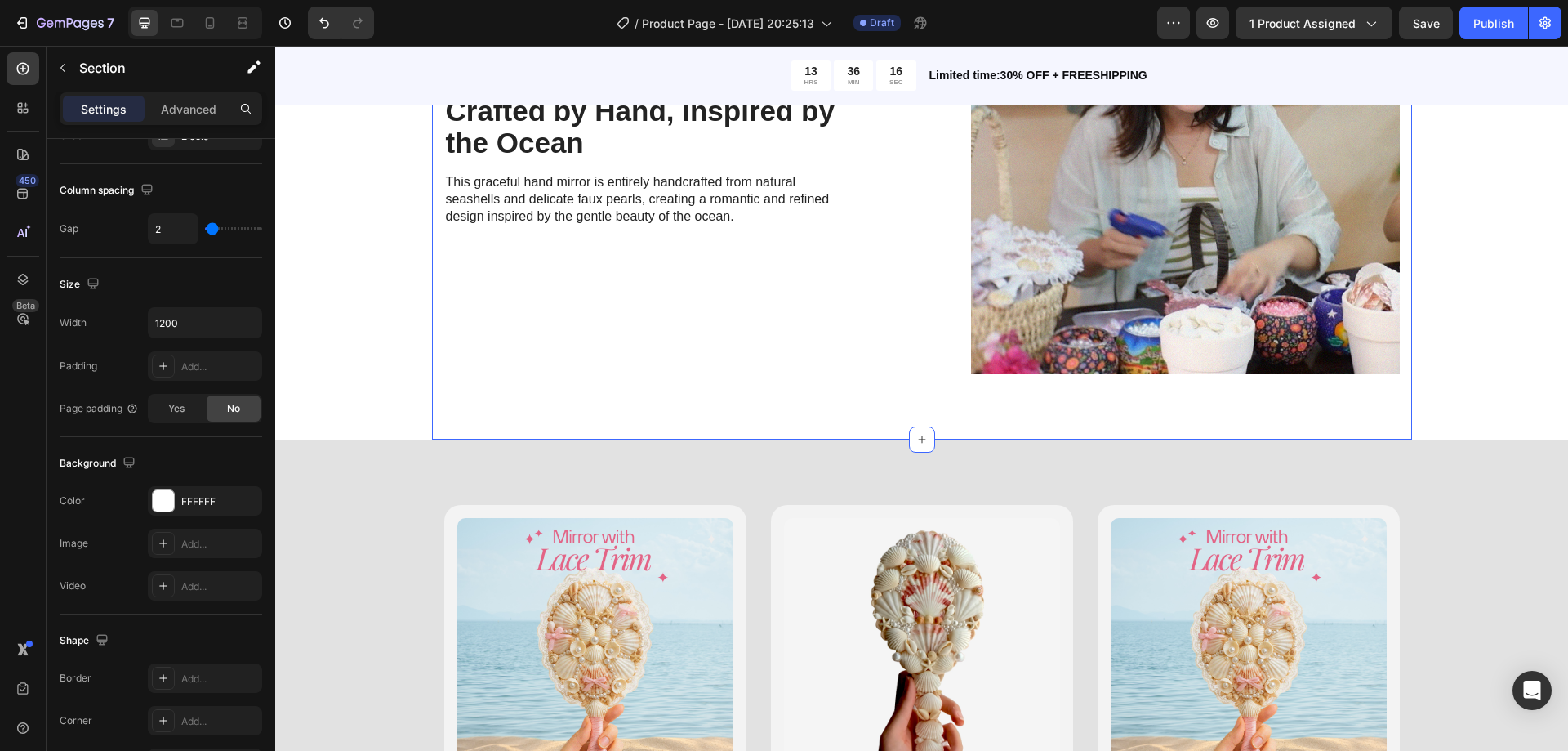
scroll to position [2130, 0]
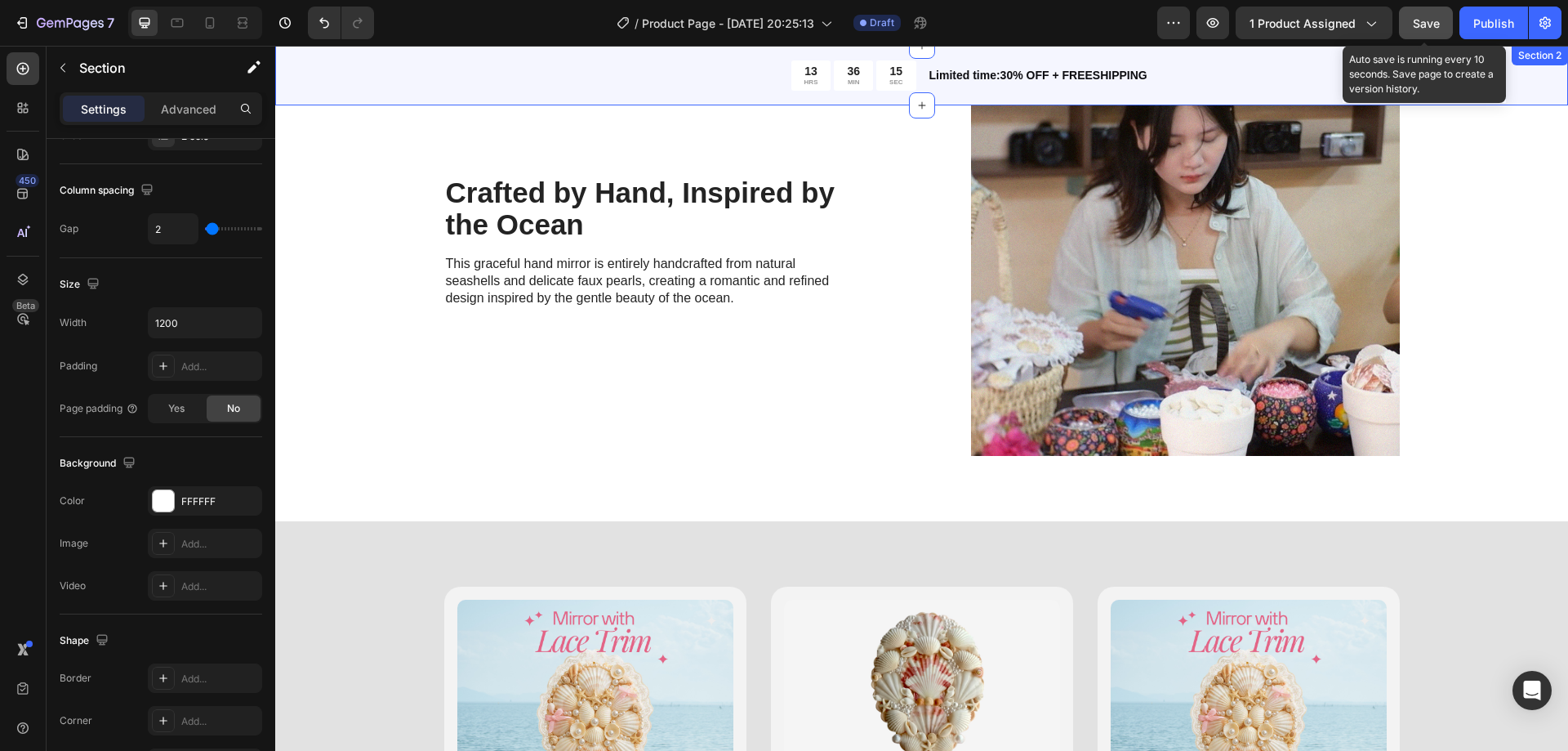
click at [1423, 33] on button "Save" at bounding box center [1426, 23] width 54 height 33
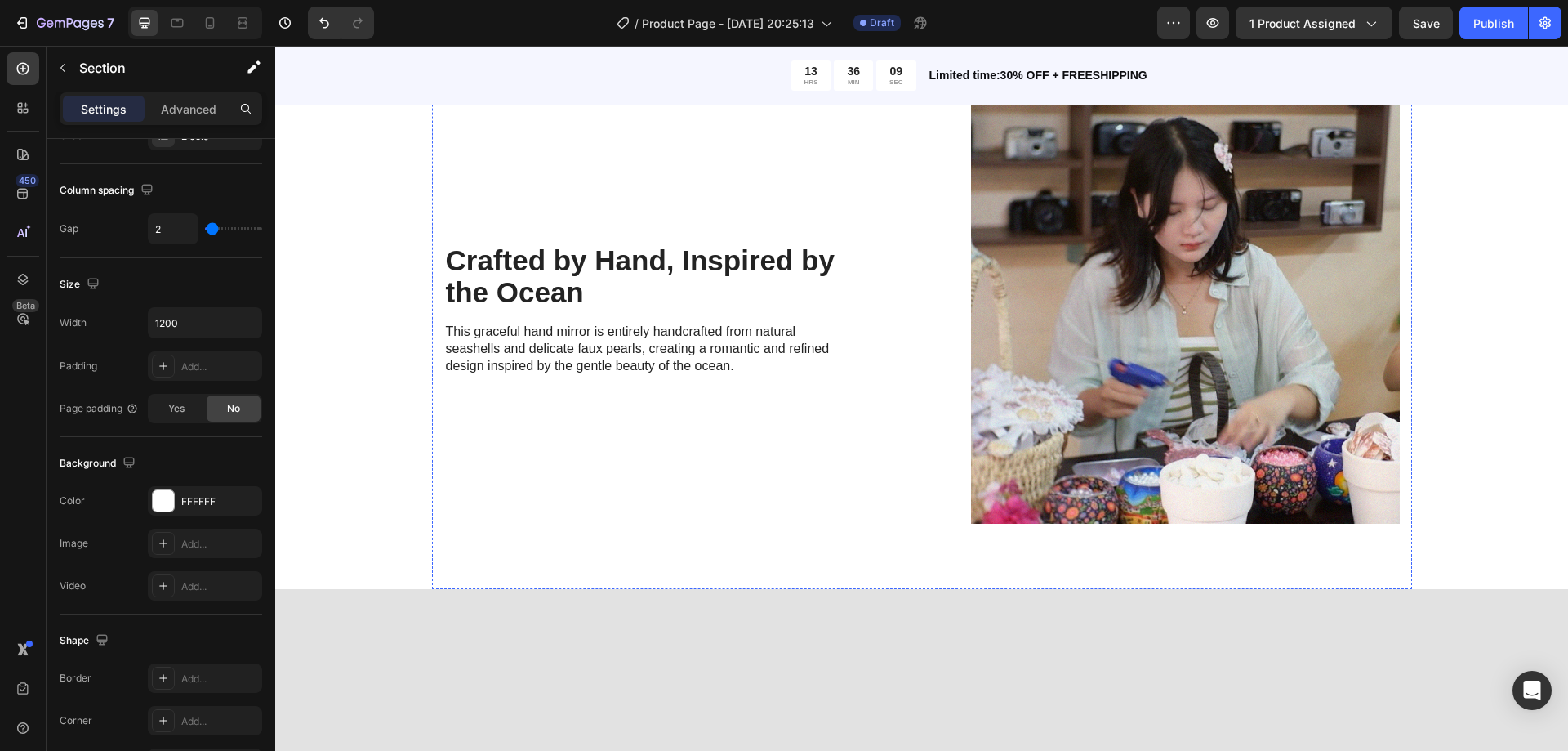
scroll to position [1571, 0]
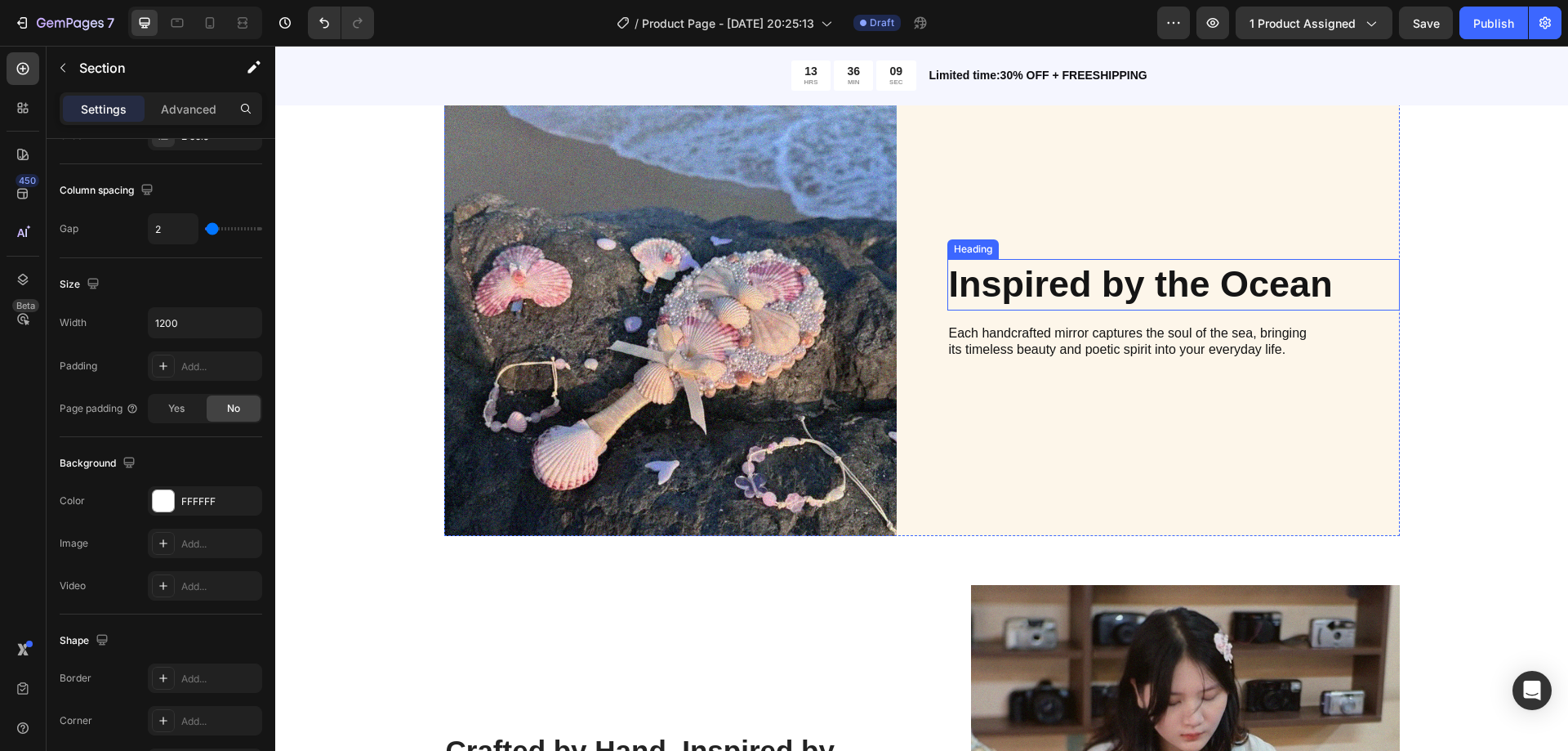
click at [1078, 278] on h2 "Inspired by the Ocean" at bounding box center [1174, 285] width 452 height 51
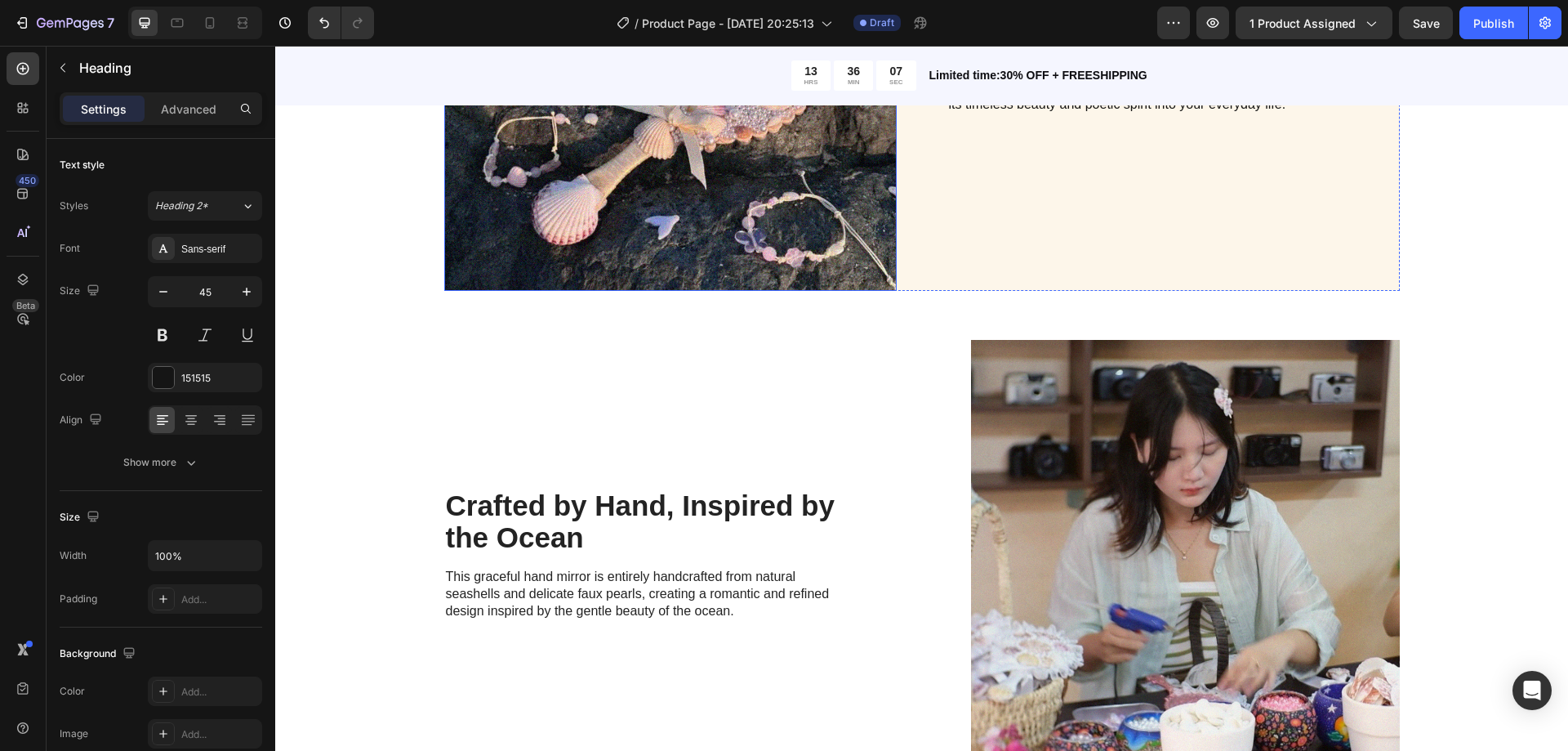
scroll to position [1980, 0]
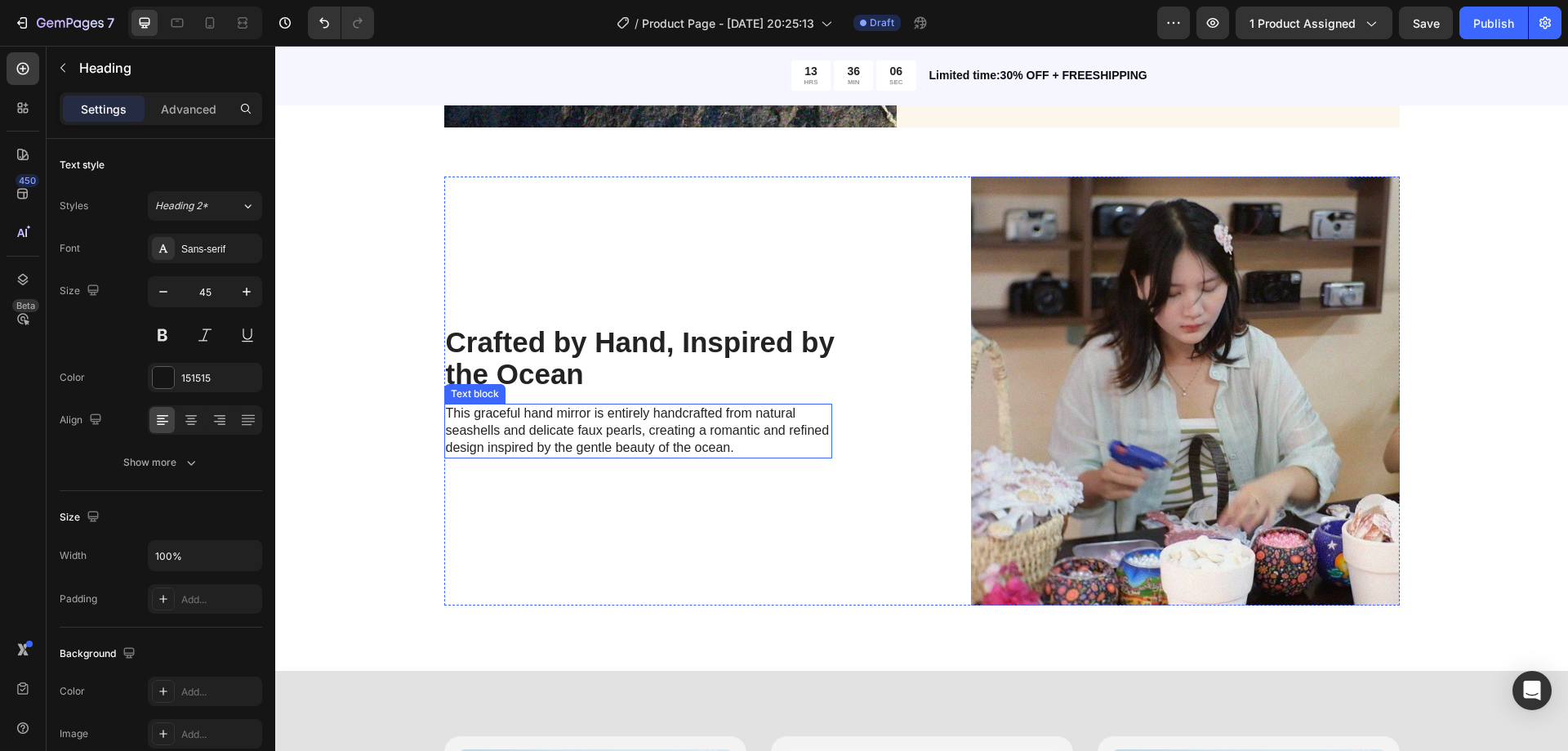
click at [531, 352] on strong "Crafted by Hand, Inspired by the Ocean" at bounding box center [640, 357] width 389 height 63
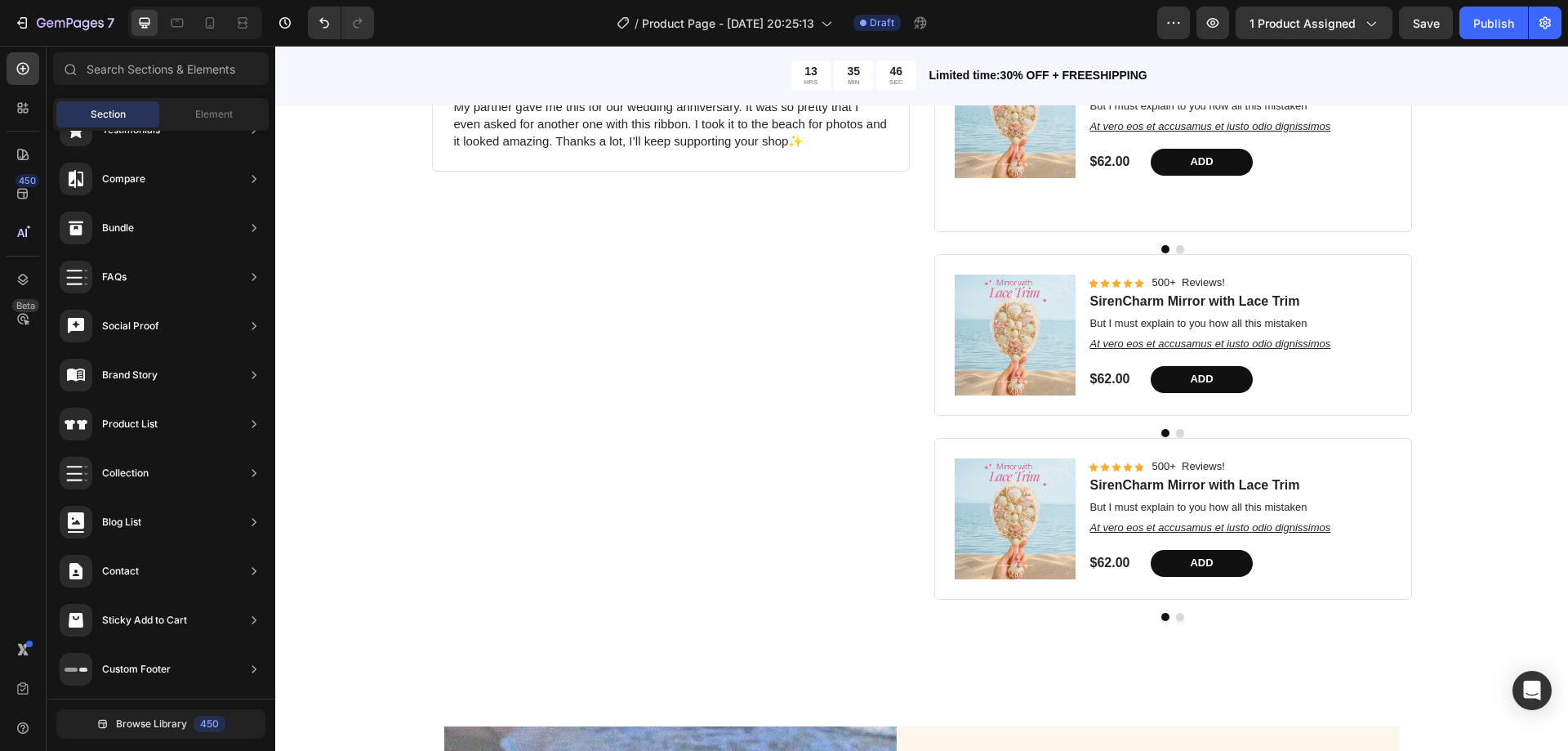
scroll to position [823, 0]
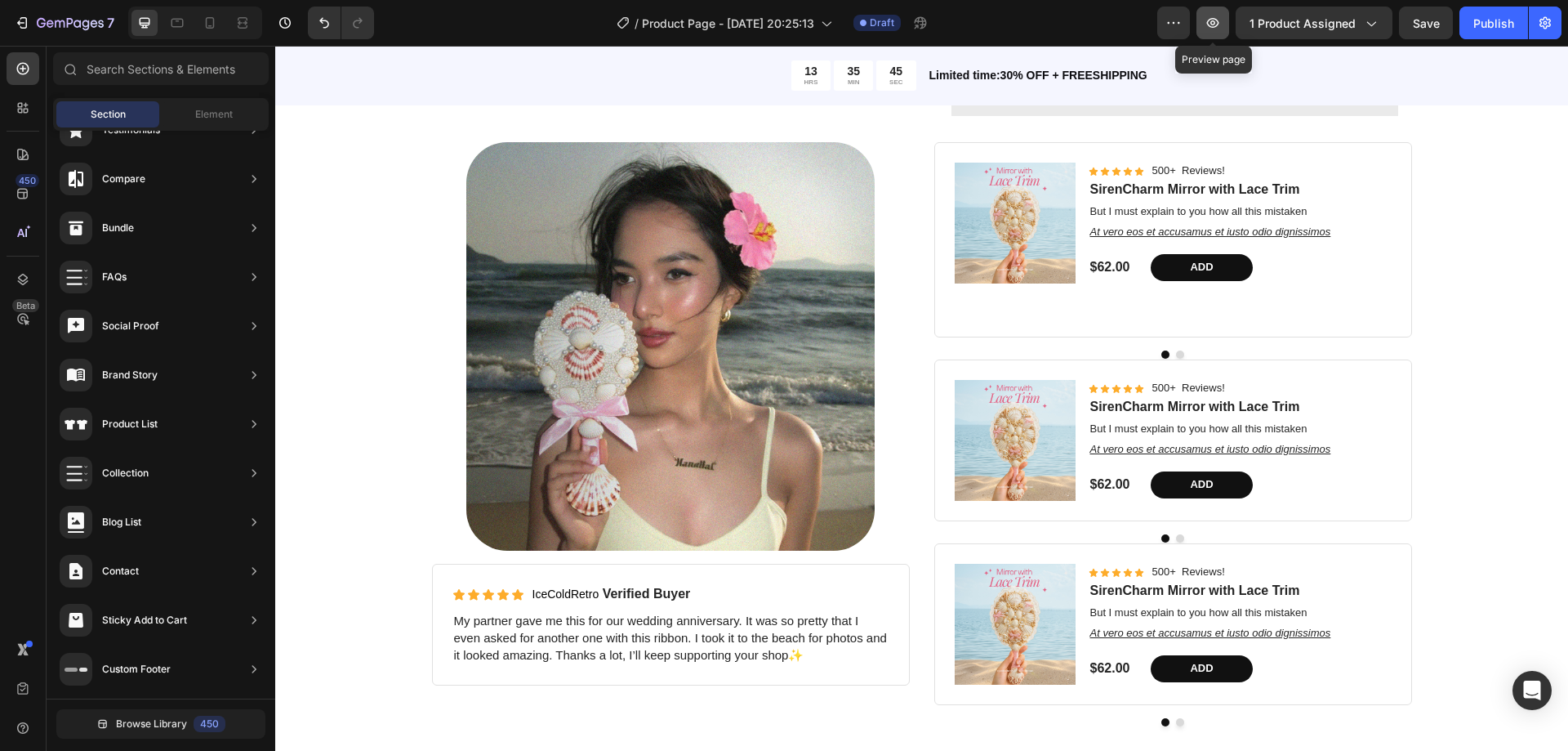
click at [1219, 27] on icon "button" at bounding box center [1212, 22] width 16 height 16
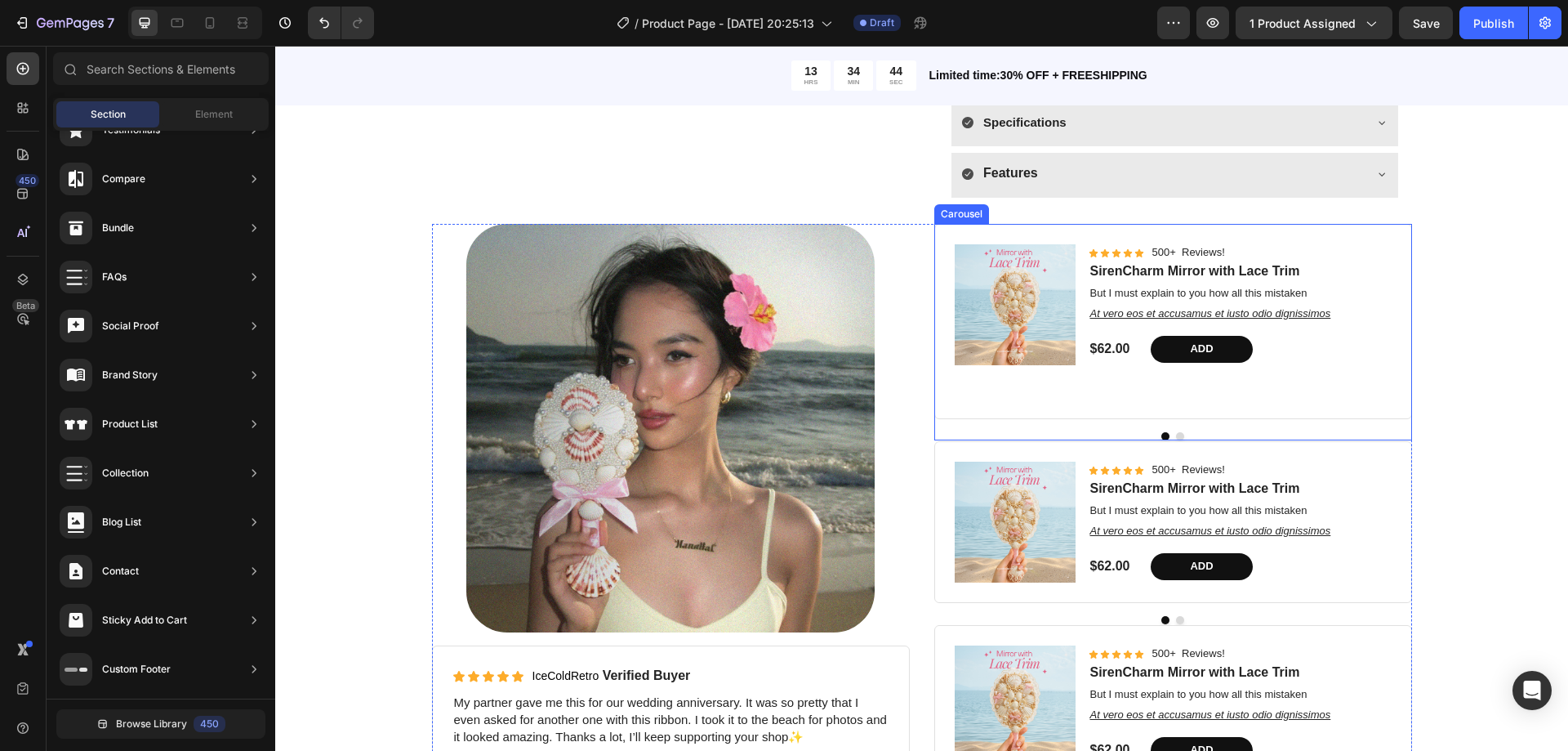
scroll to position [333, 0]
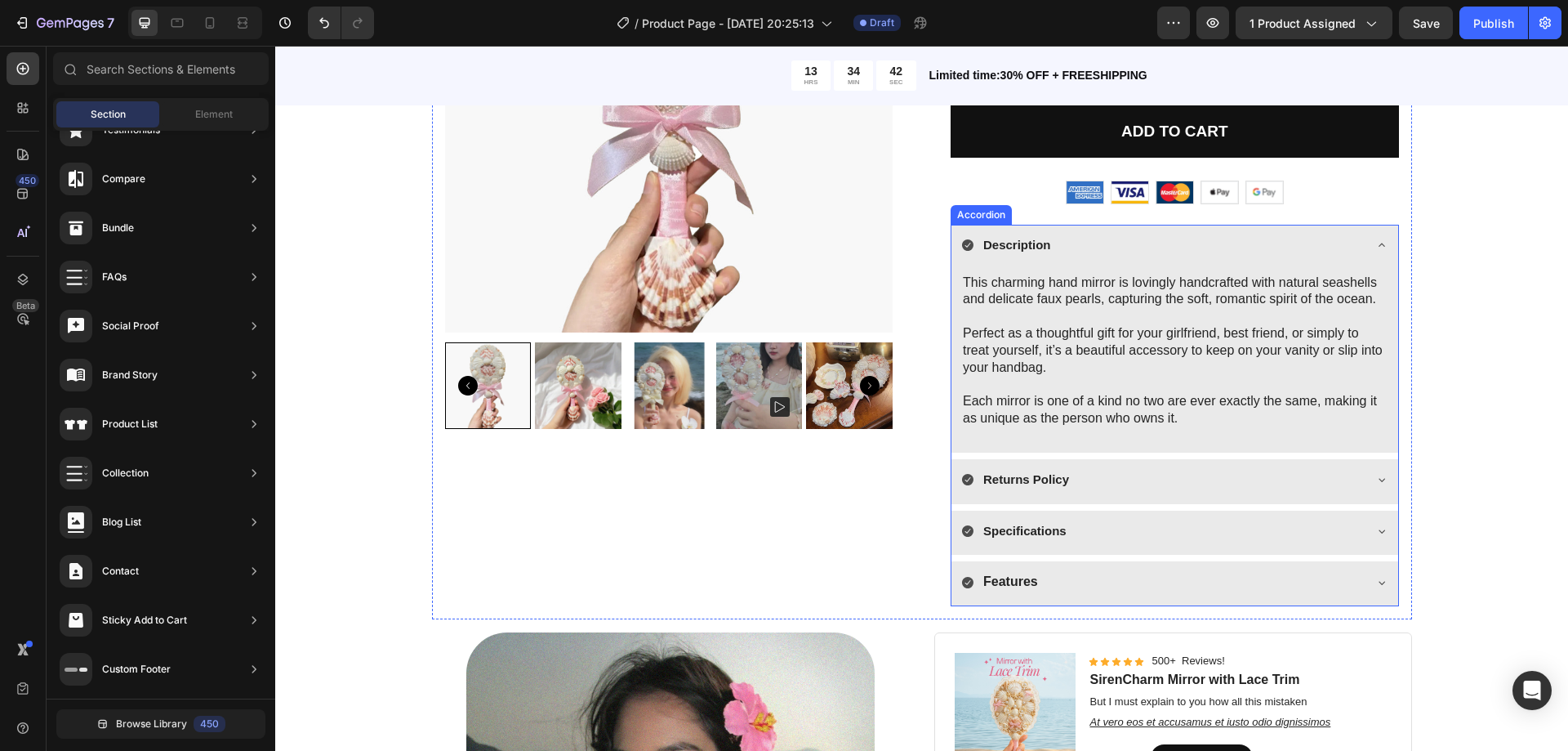
click at [1144, 240] on div "Description" at bounding box center [1162, 245] width 401 height 28
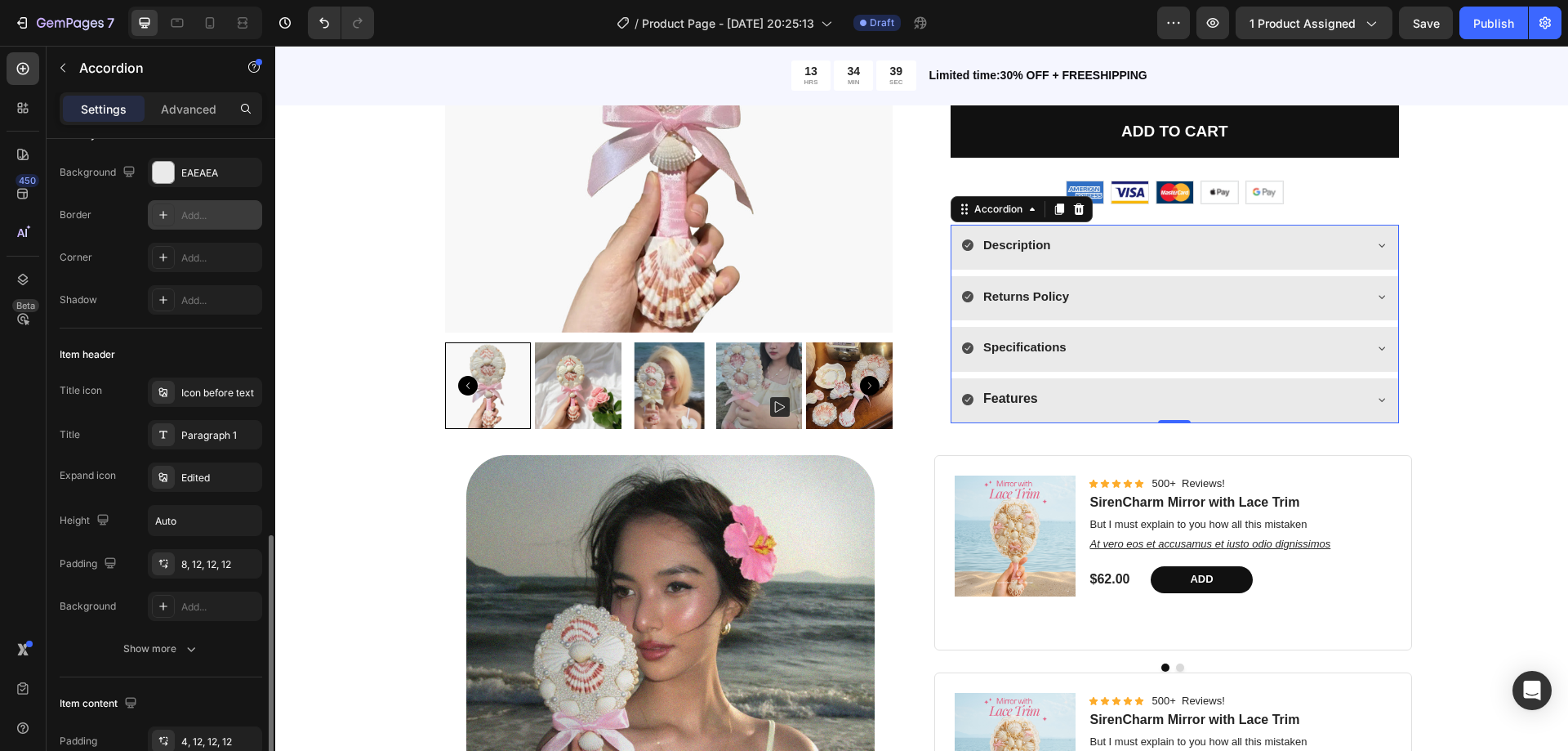
scroll to position [0, 0]
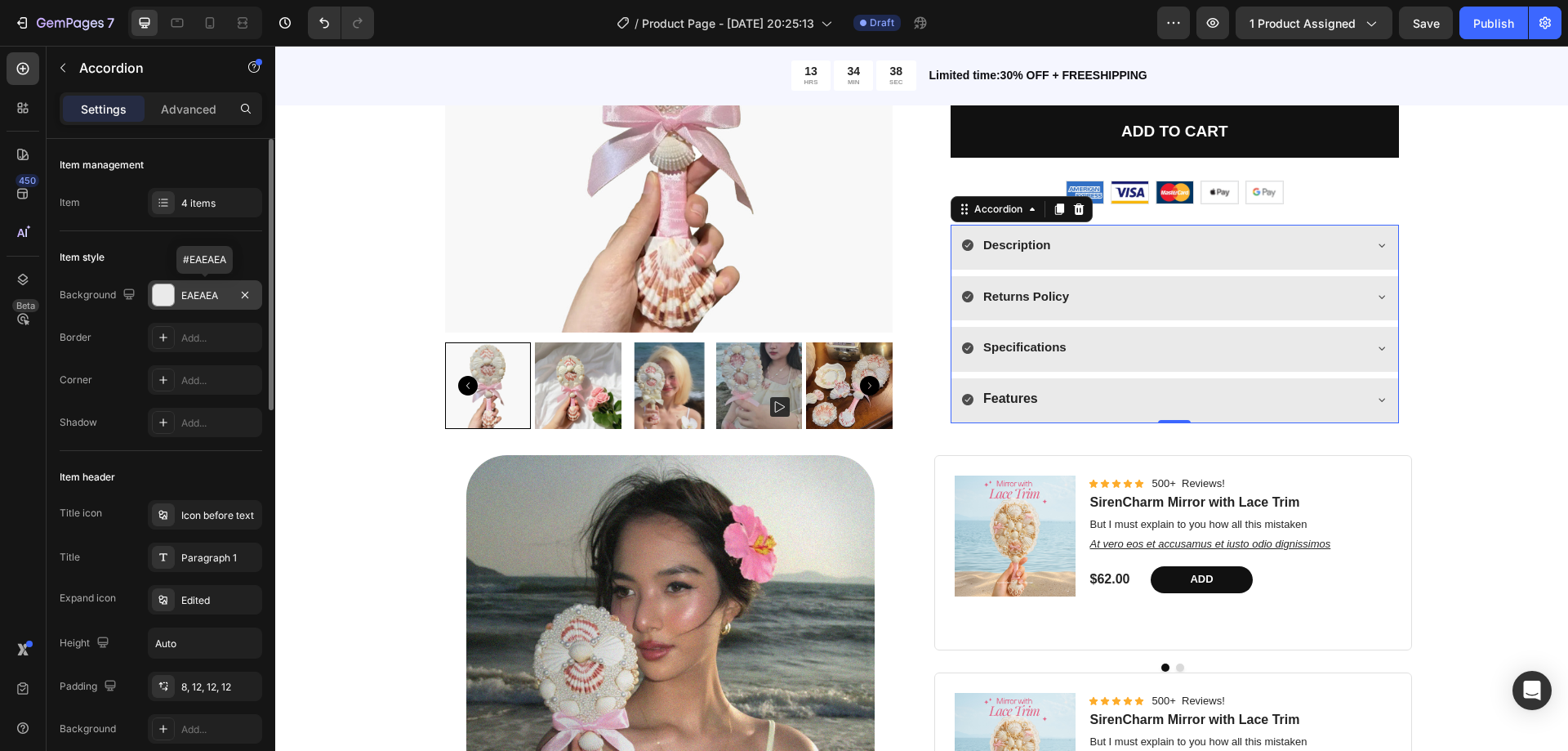
click at [162, 290] on div at bounding box center [163, 295] width 21 height 21
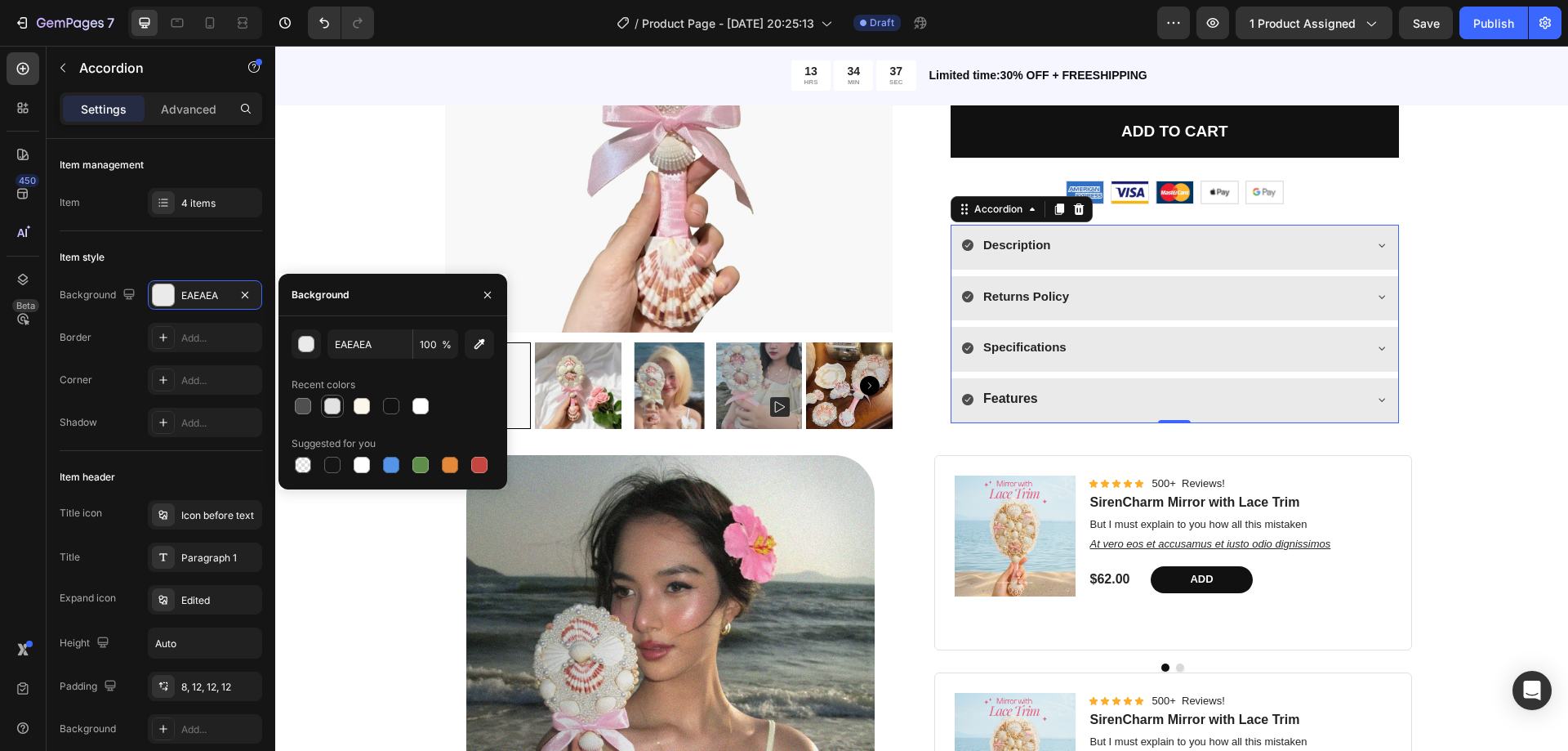
click at [329, 403] on div at bounding box center [332, 406] width 16 height 16
click at [296, 401] on div at bounding box center [302, 406] width 16 height 16
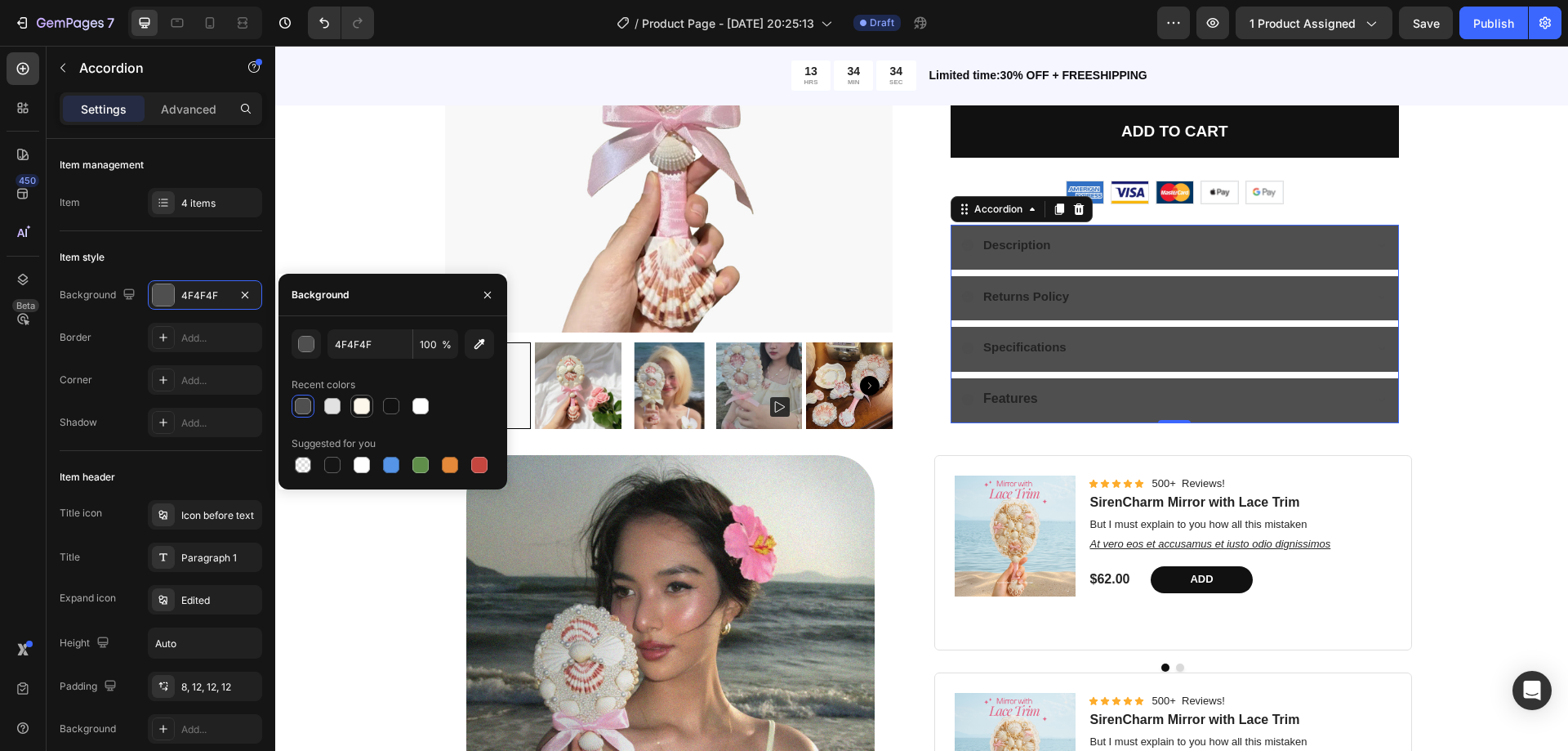
click at [362, 401] on div at bounding box center [362, 406] width 16 height 16
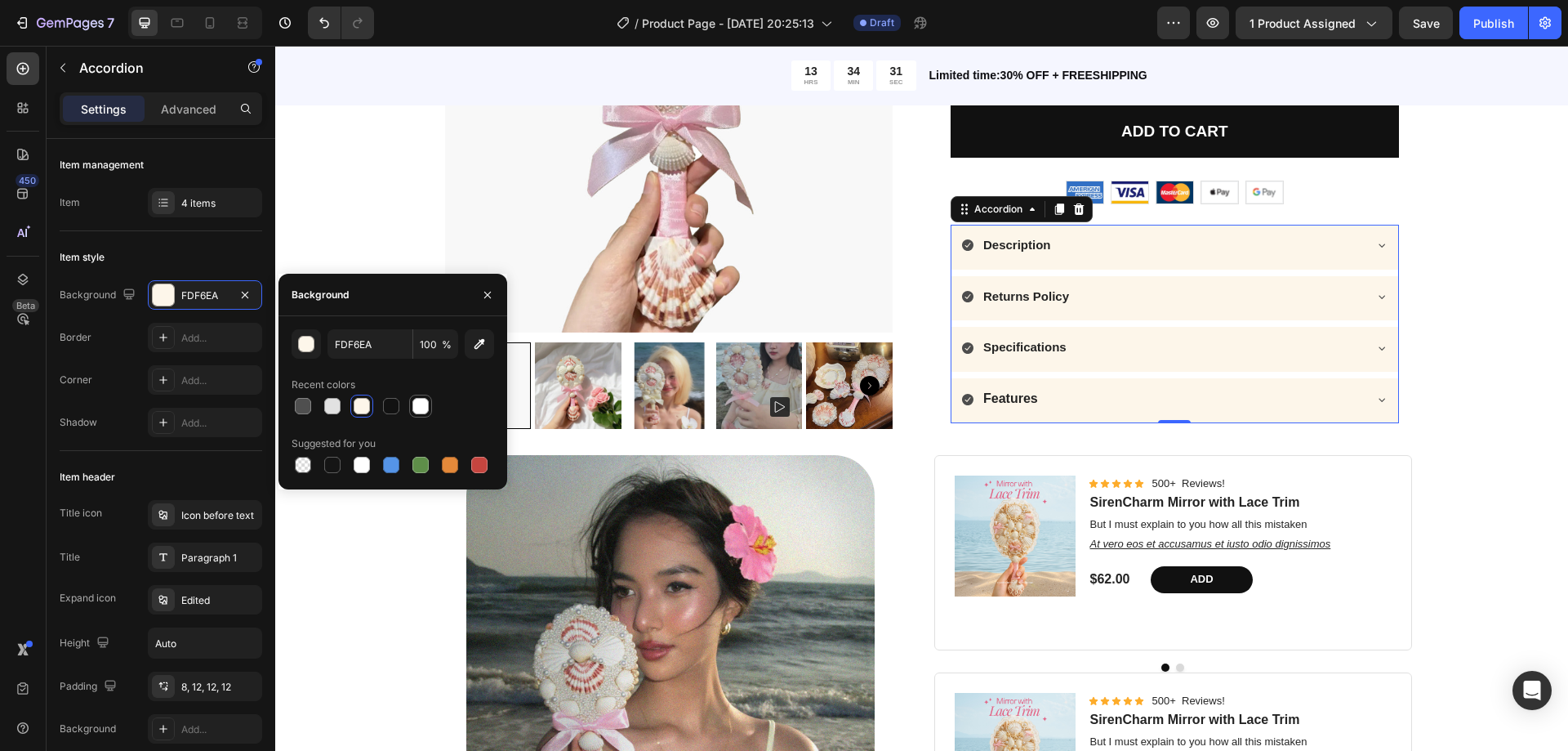
click at [415, 413] on div at bounding box center [420, 406] width 16 height 16
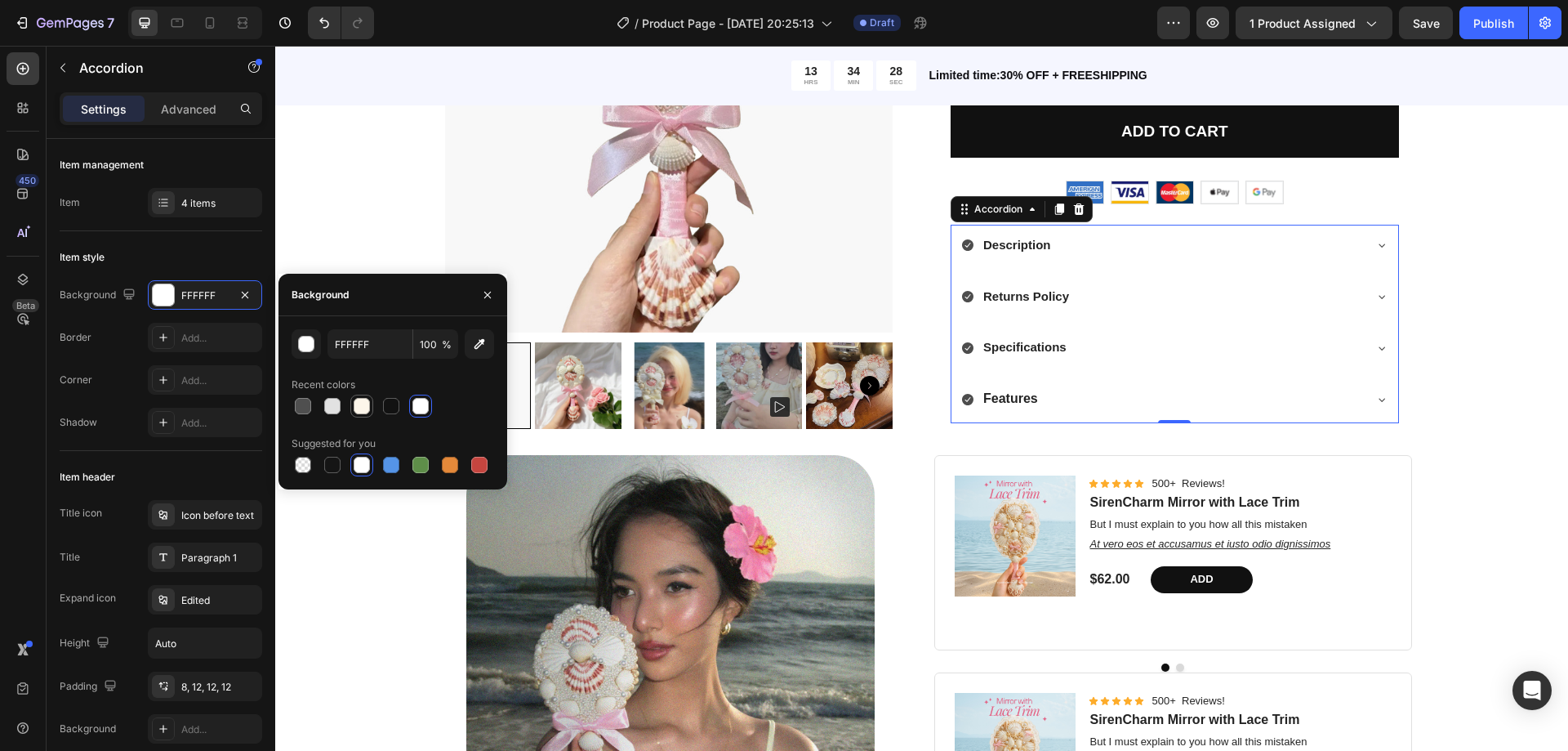
click at [362, 412] on div at bounding box center [362, 406] width 16 height 16
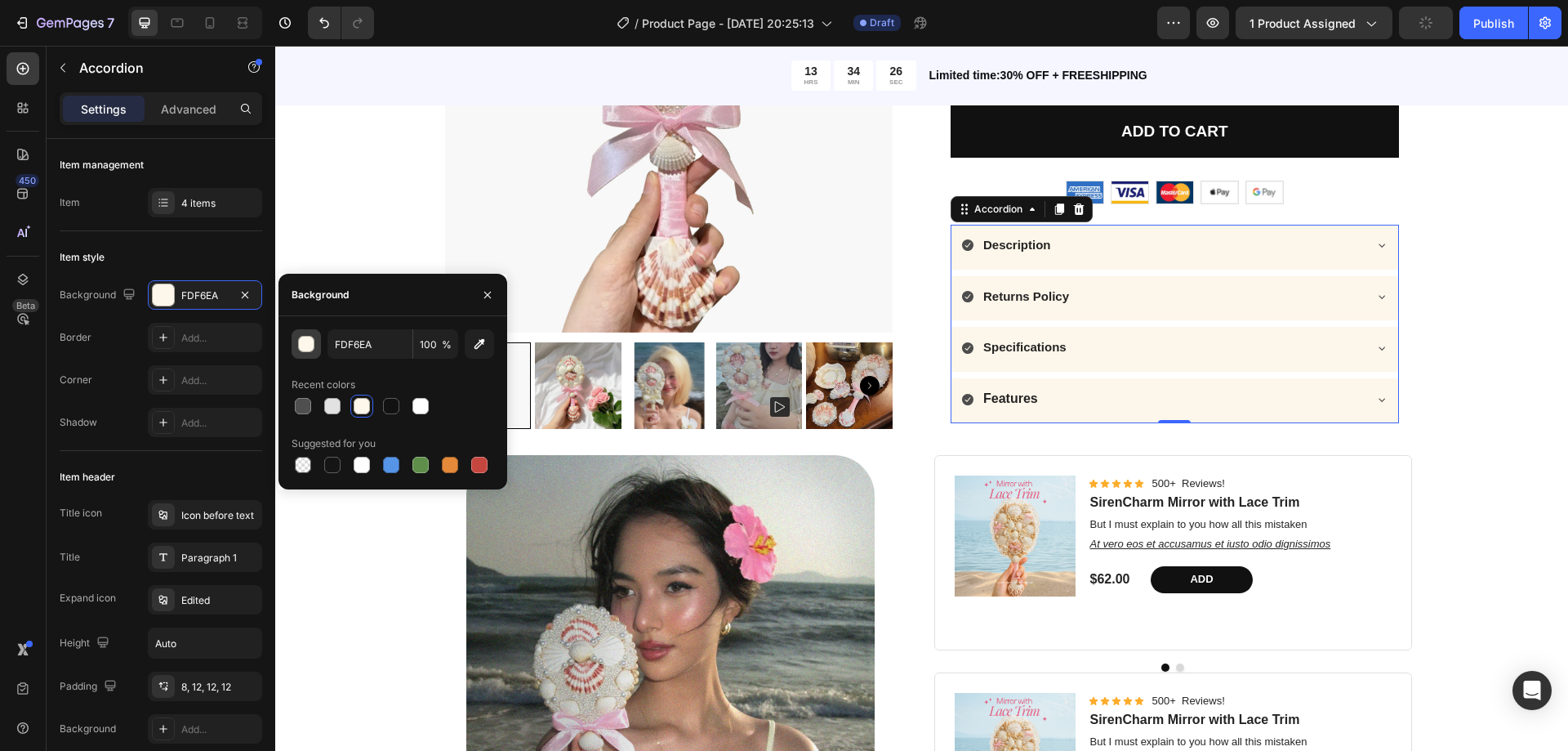
click at [305, 340] on div "button" at bounding box center [307, 345] width 16 height 16
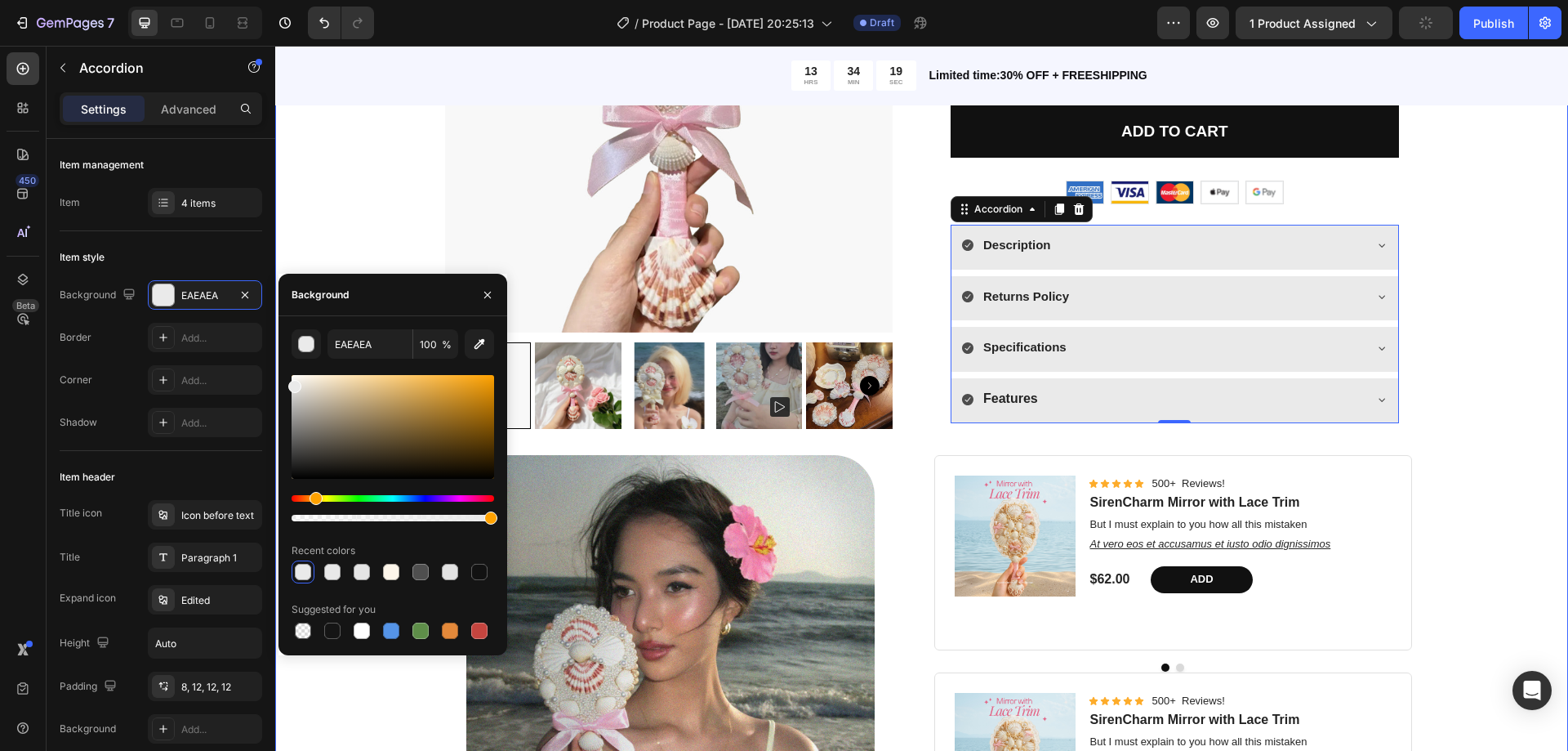
drag, startPoint x: 575, startPoint y: 449, endPoint x: 277, endPoint y: 377, distance: 306.6
click at [329, 569] on div at bounding box center [332, 572] width 16 height 16
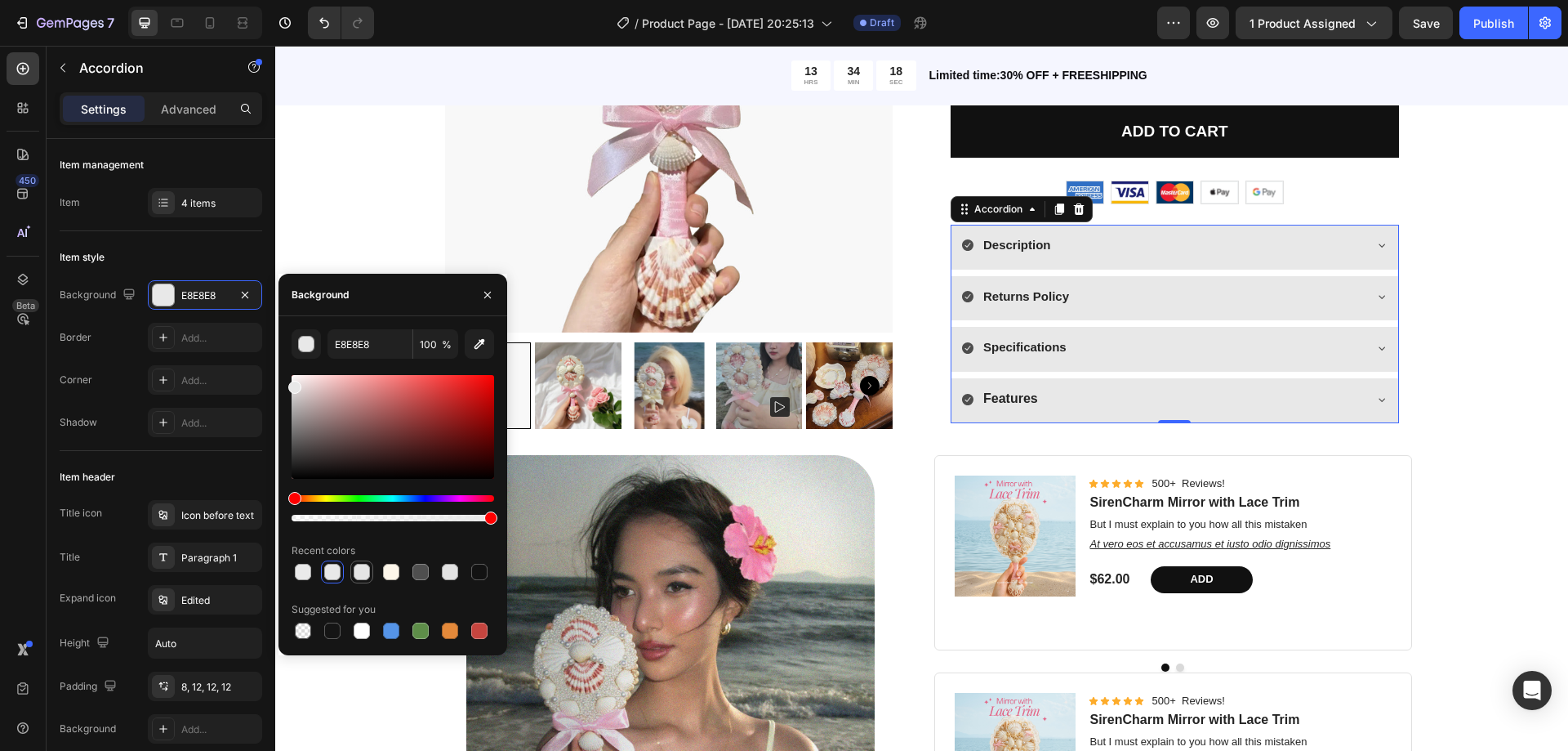
click at [372, 568] on div at bounding box center [362, 572] width 23 height 23
click at [388, 568] on div at bounding box center [391, 572] width 23 height 23
type input "FDF6EA"
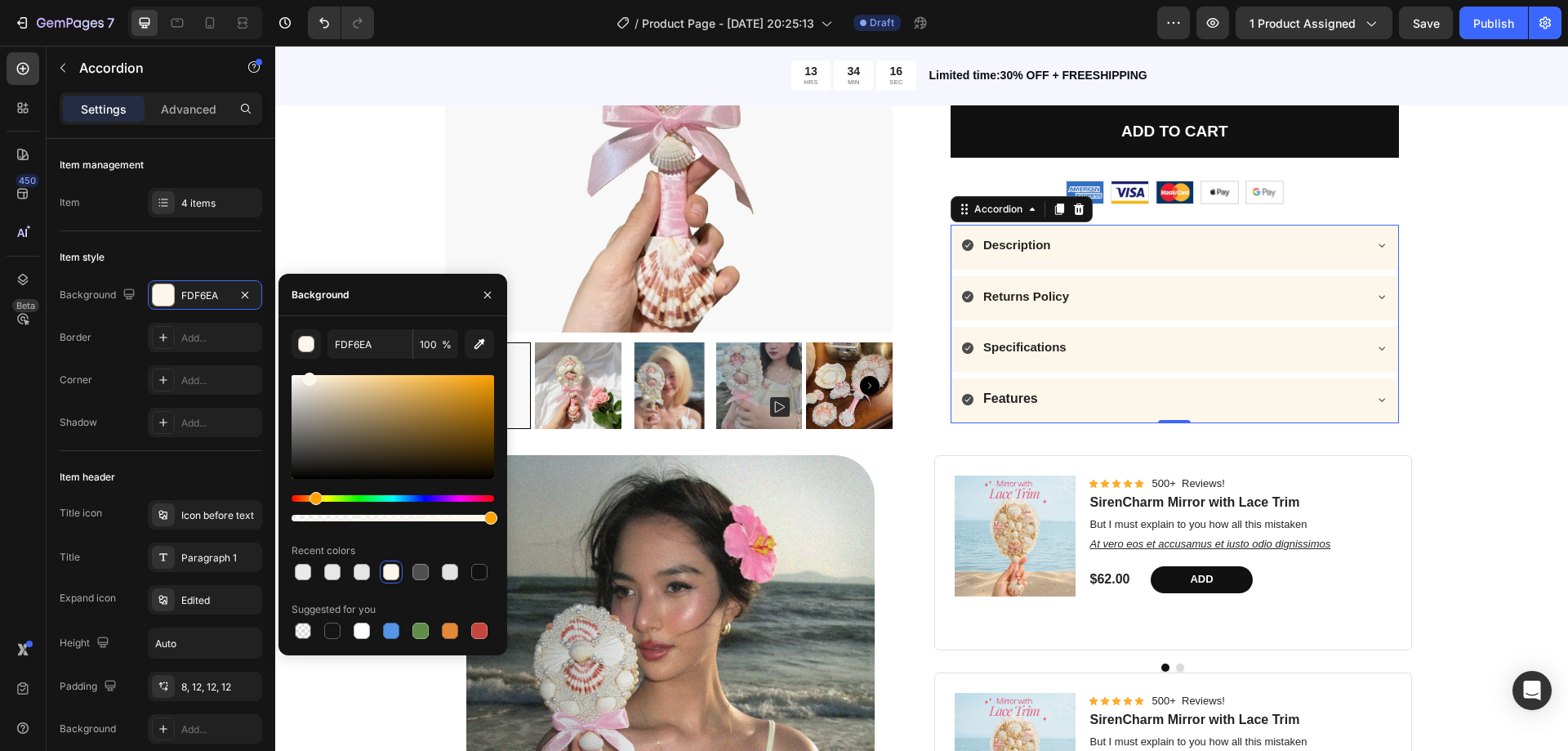
click at [388, 568] on div at bounding box center [391, 572] width 16 height 16
click at [1432, 285] on div "Product Images Best Seller Text Block Seashell Ribbon Dream Mirror Product Titl…" at bounding box center [922, 455] width 1268 height 1169
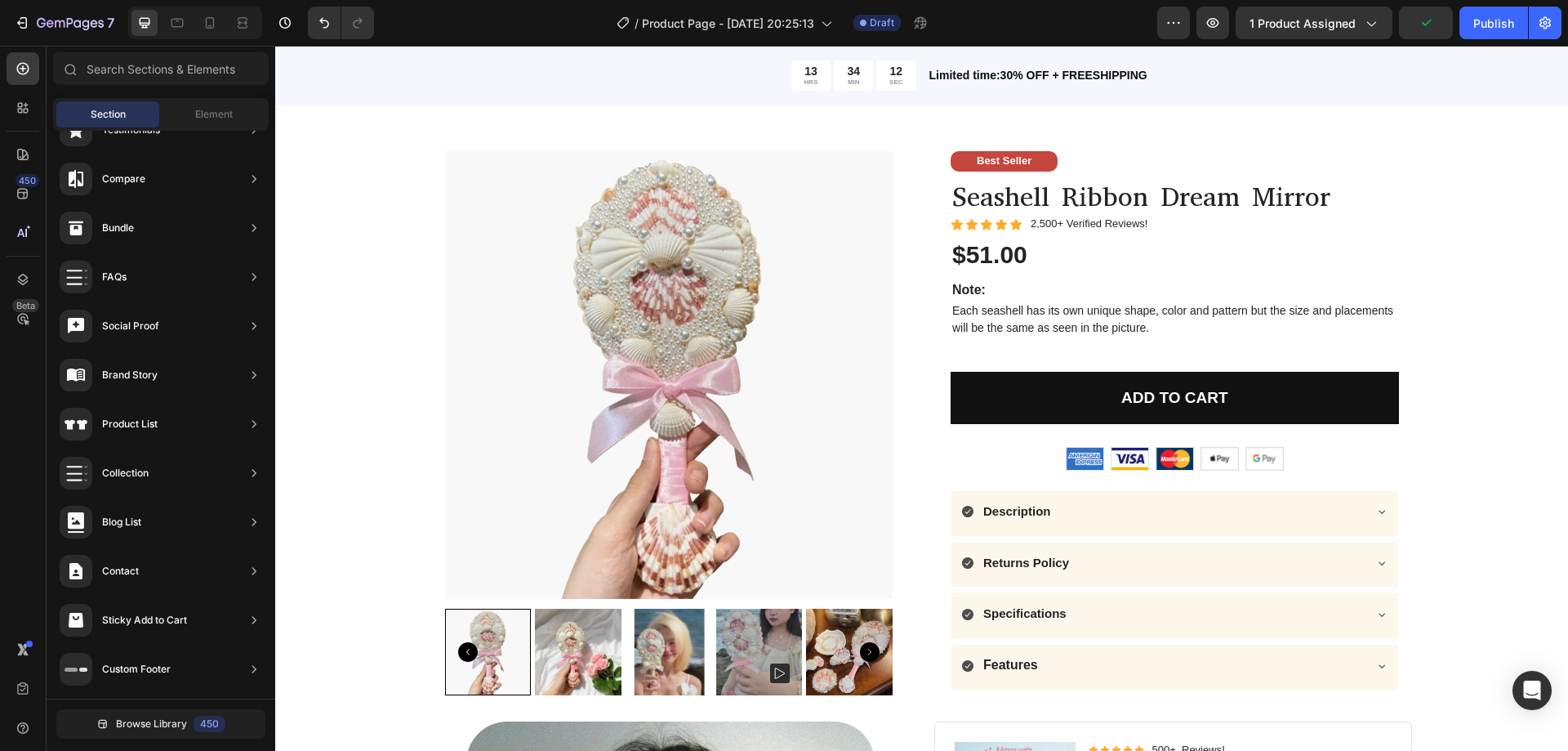
scroll to position [79, 0]
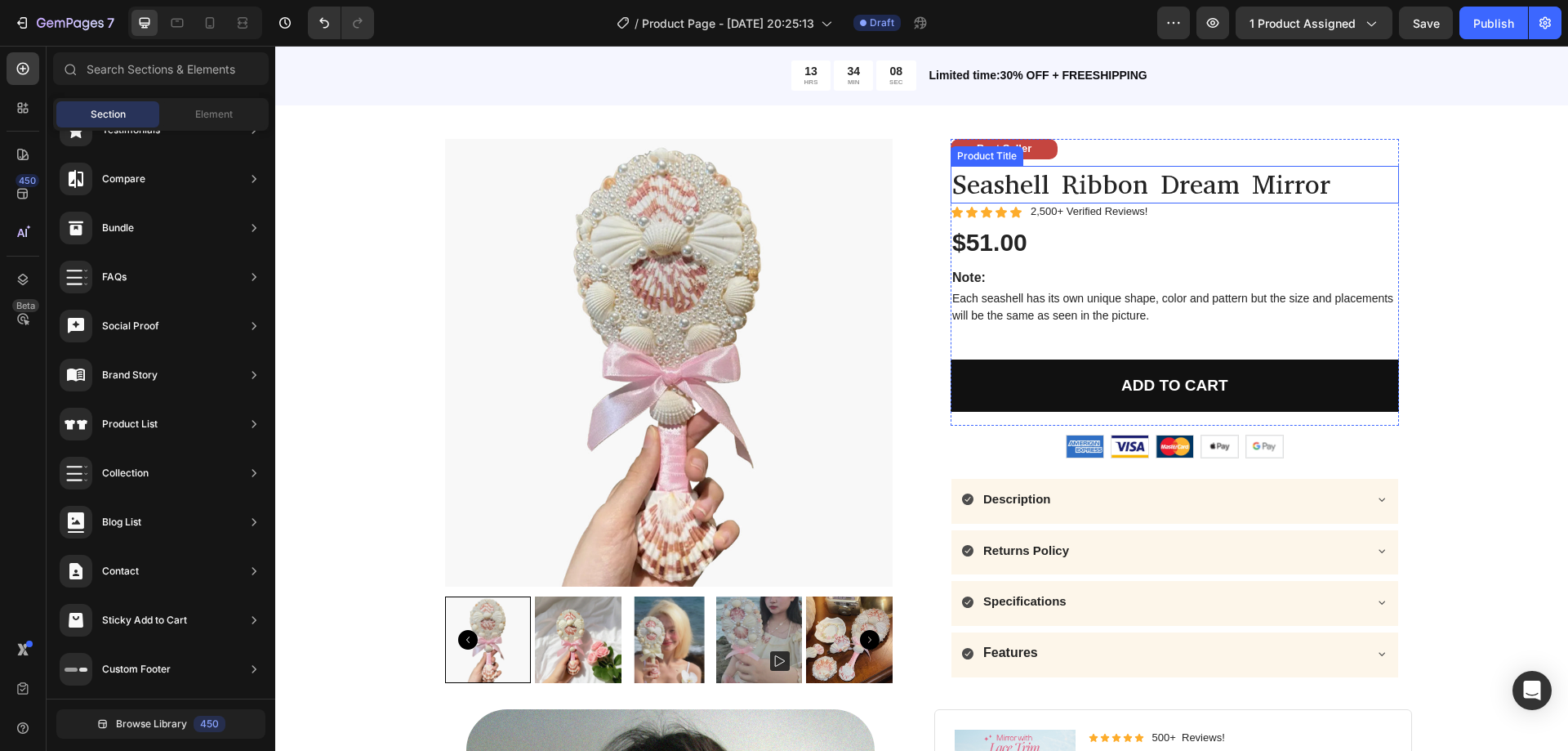
click at [1104, 177] on h1 "Seashell Ribbon Dream Mirror" at bounding box center [1174, 184] width 448 height 39
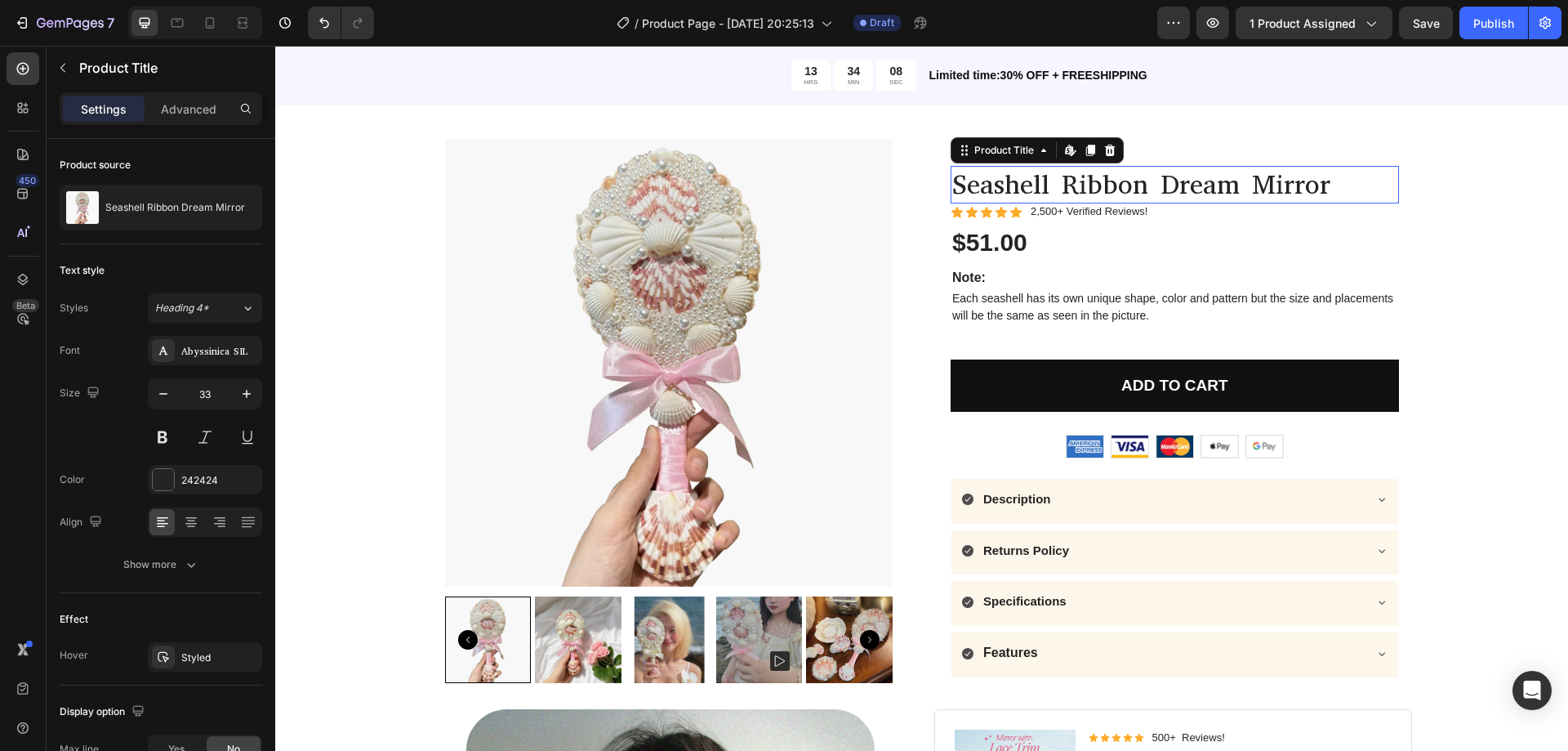
click at [1104, 177] on h1 "Seashell Ribbon Dream Mirror" at bounding box center [1174, 184] width 448 height 39
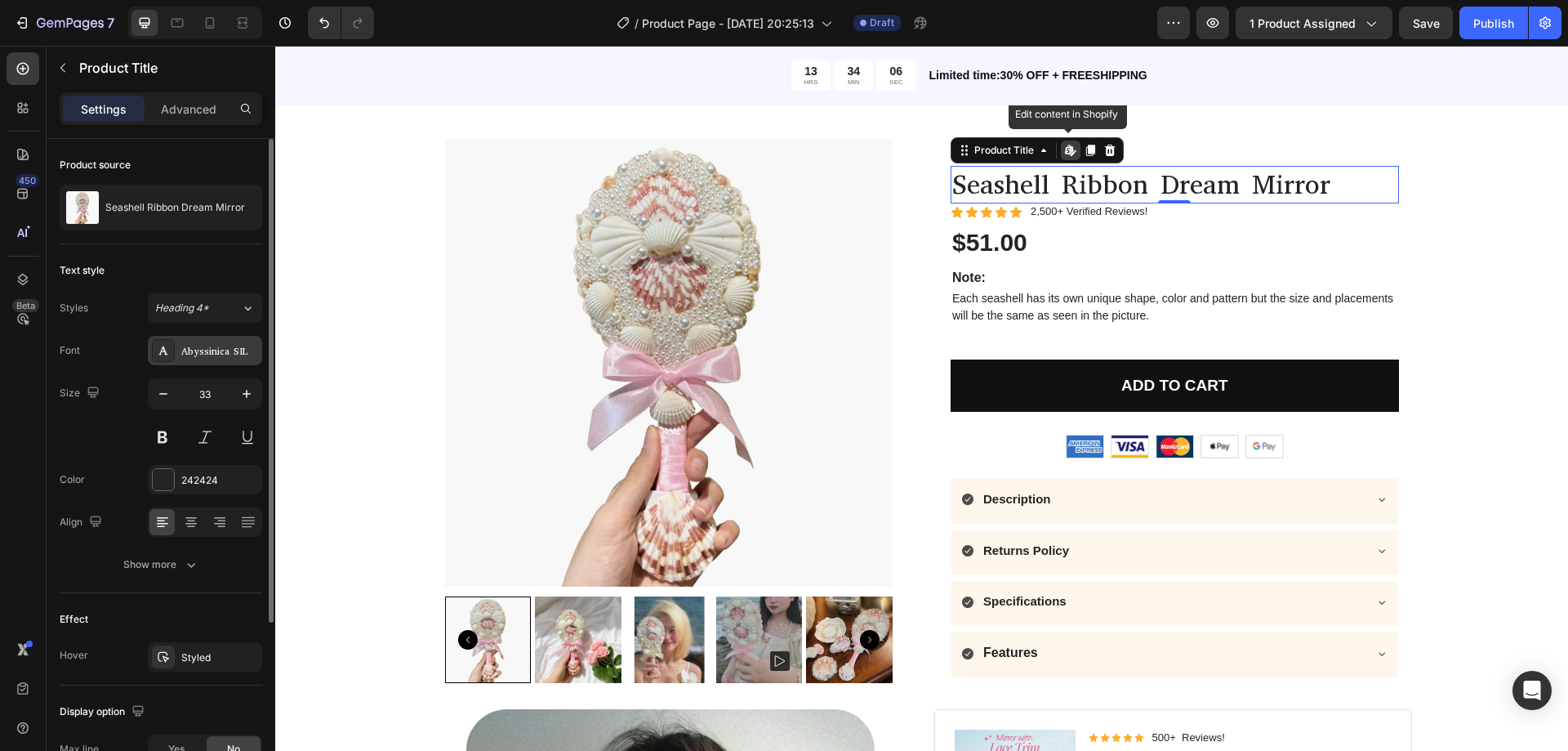
click at [218, 345] on div "Abyssinica SIL" at bounding box center [220, 351] width 77 height 15
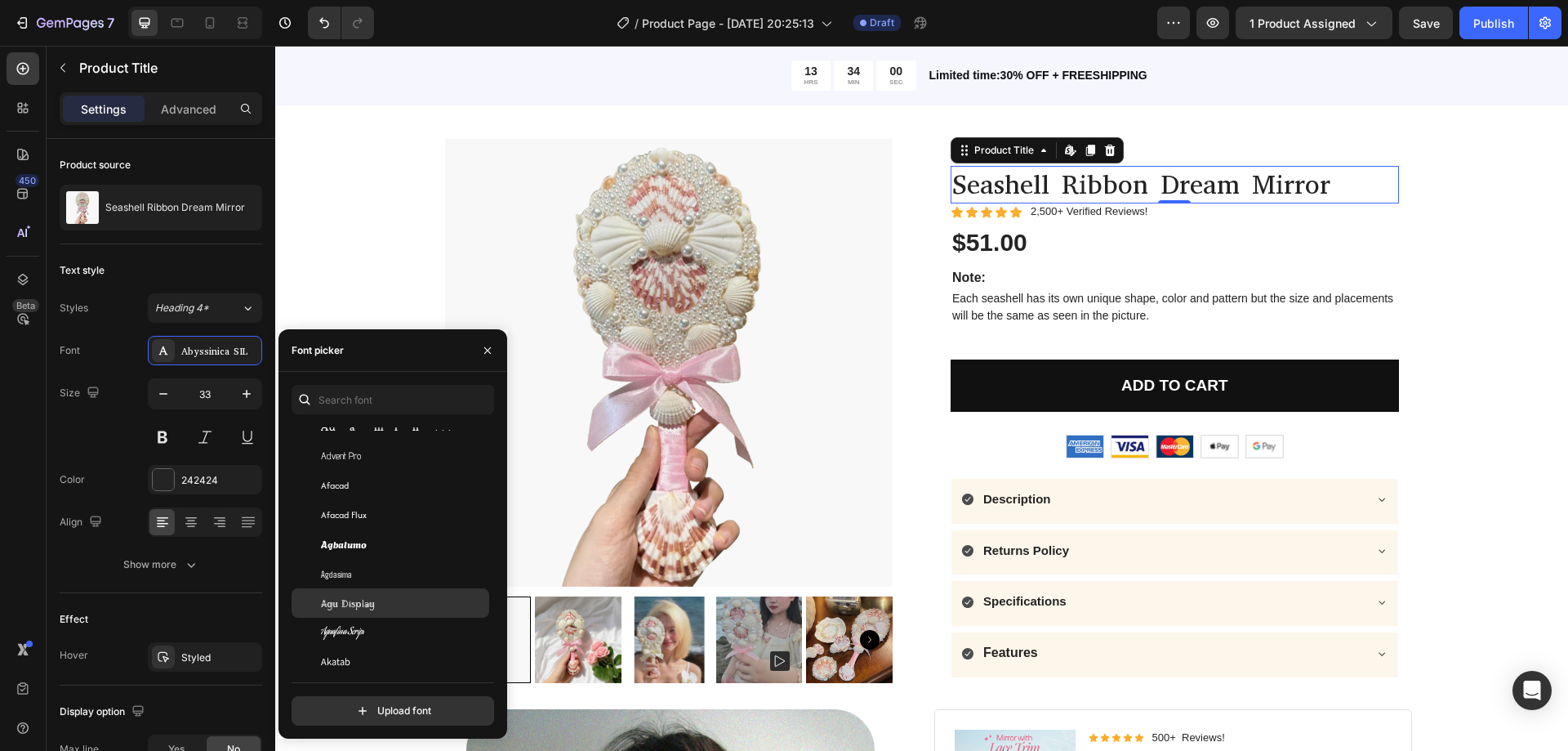
scroll to position [572, 0]
click at [375, 516] on div "Agu Display" at bounding box center [404, 521] width 165 height 15
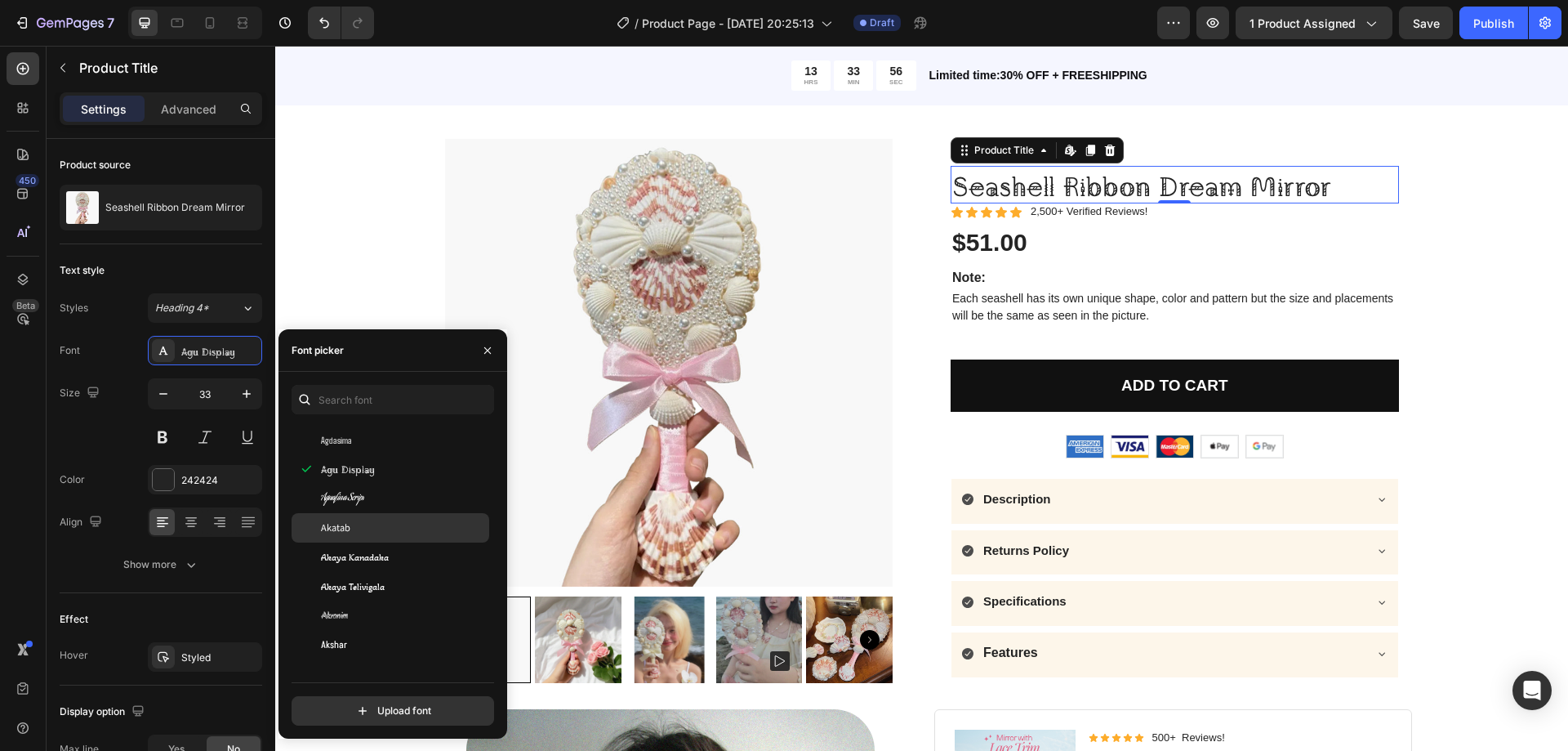
click at [364, 534] on div "Akatab" at bounding box center [404, 527] width 165 height 15
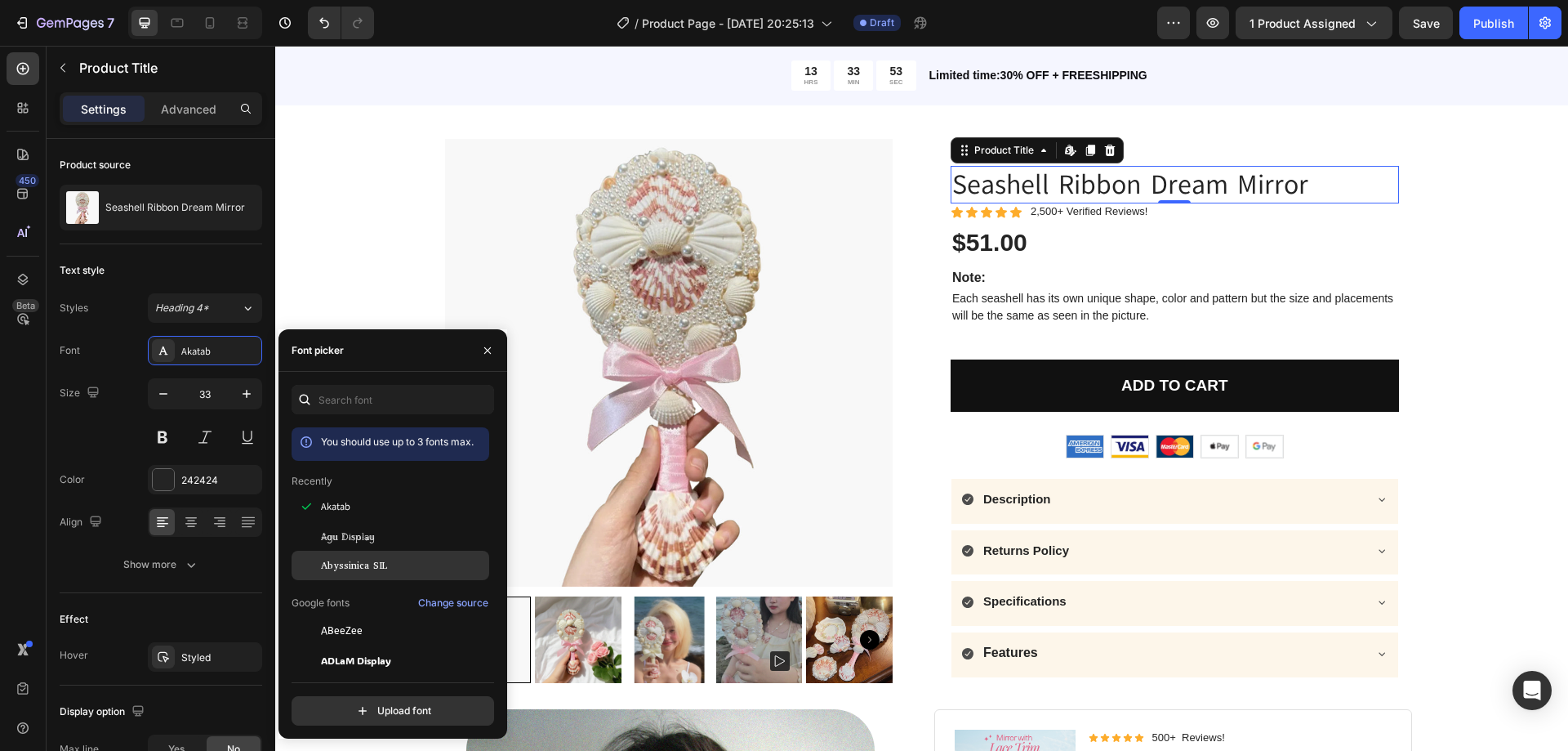
click at [363, 563] on span "Abyssinica SIL" at bounding box center [354, 565] width 66 height 15
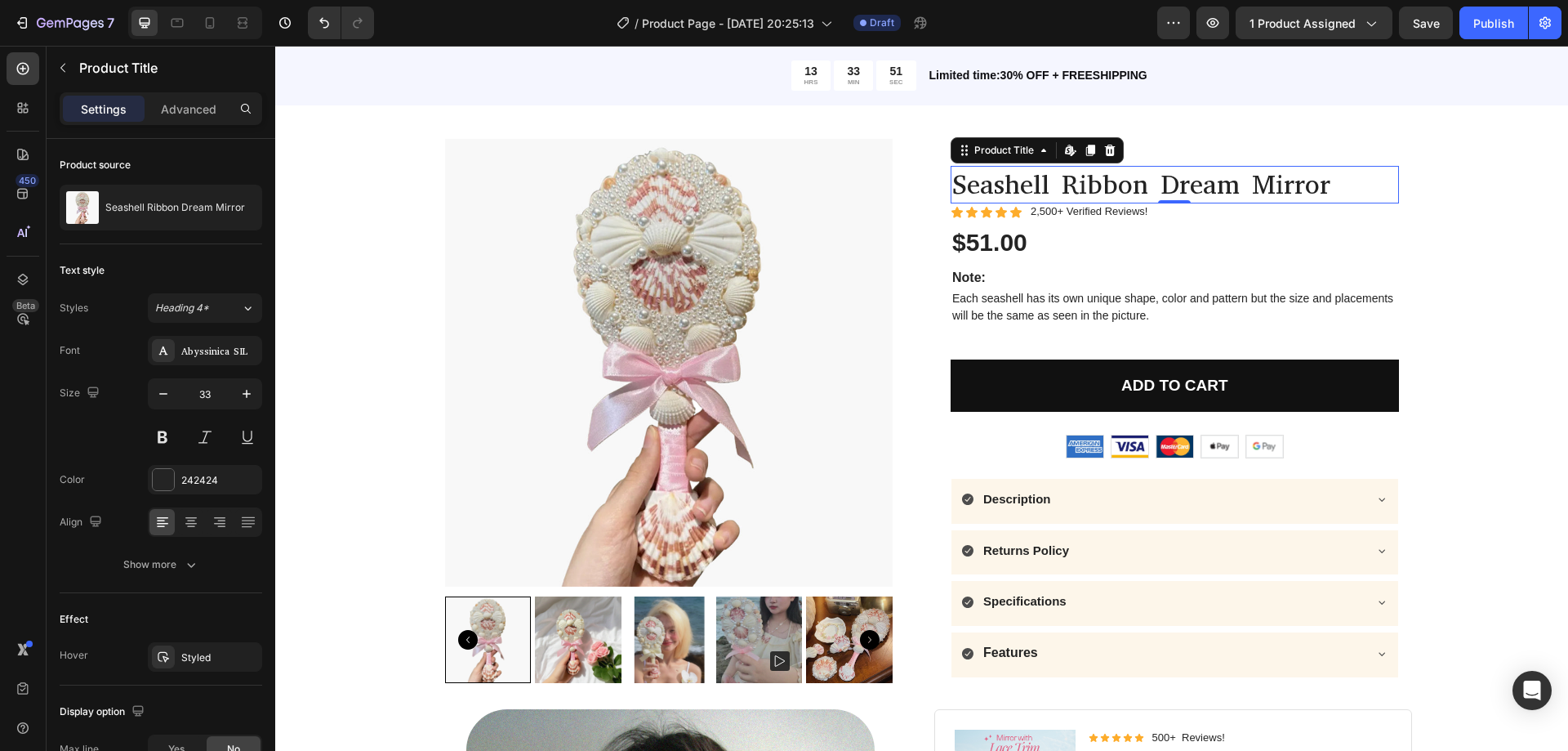
click at [1086, 177] on h1 "Seashell Ribbon Dream Mirror" at bounding box center [1174, 184] width 448 height 39
click at [1128, 194] on h1 "Seashell Ribbon Dream Mirror" at bounding box center [1174, 184] width 448 height 39
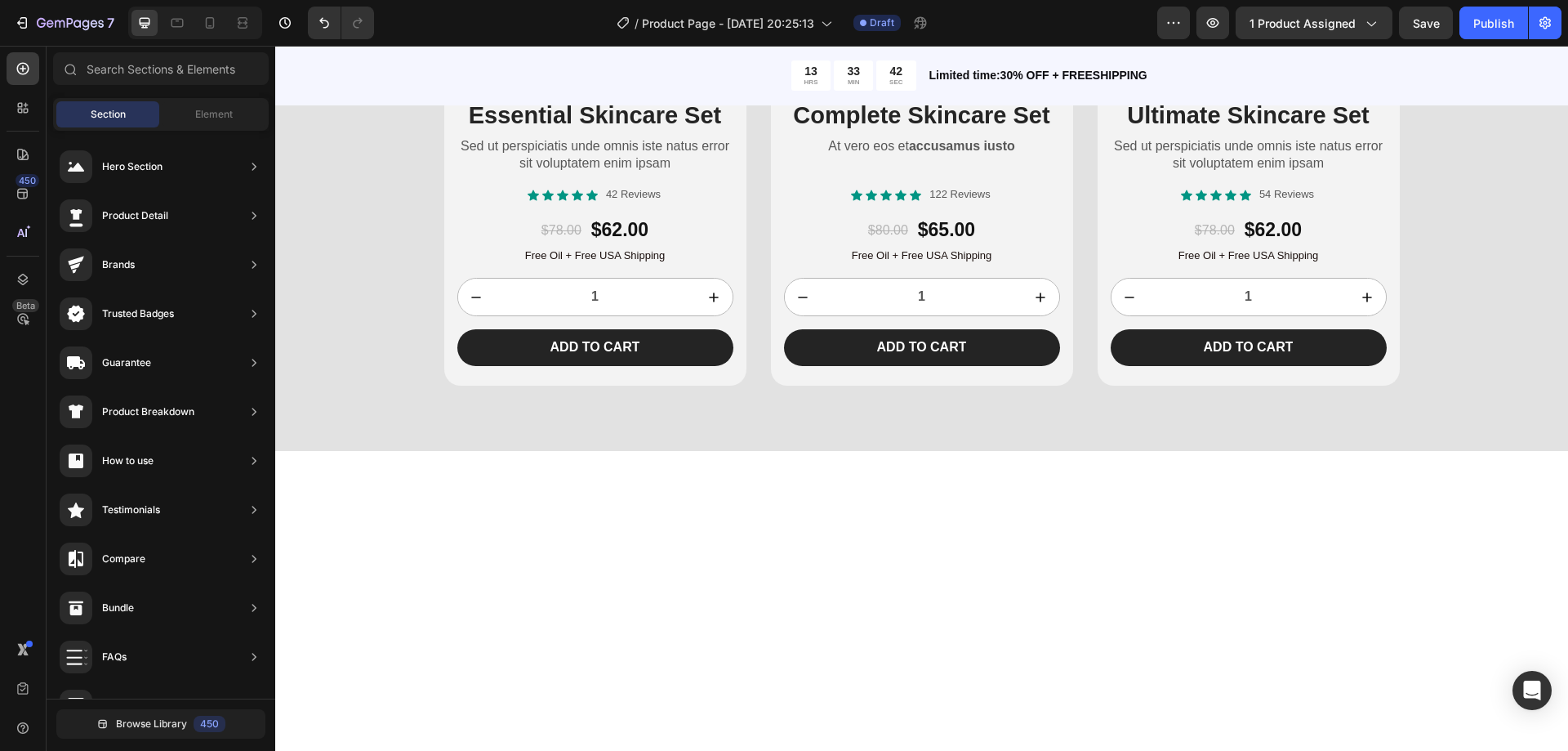
scroll to position [2111, 0]
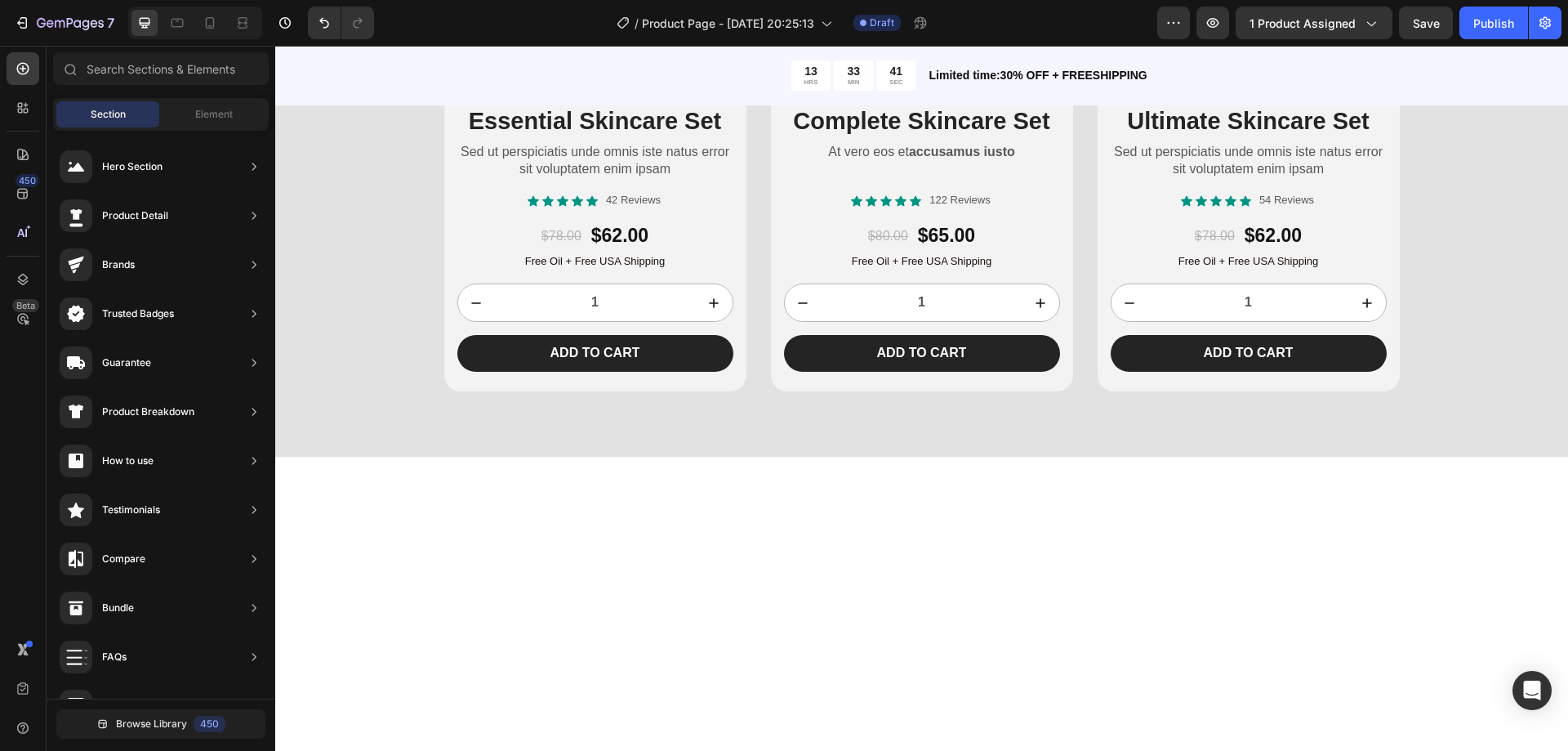
click at [1526, 392] on div "Product Images Lorem ipsum dolor sit amet Text Block Essential Skincare Set Hea…" at bounding box center [921, 87] width 1293 height 610
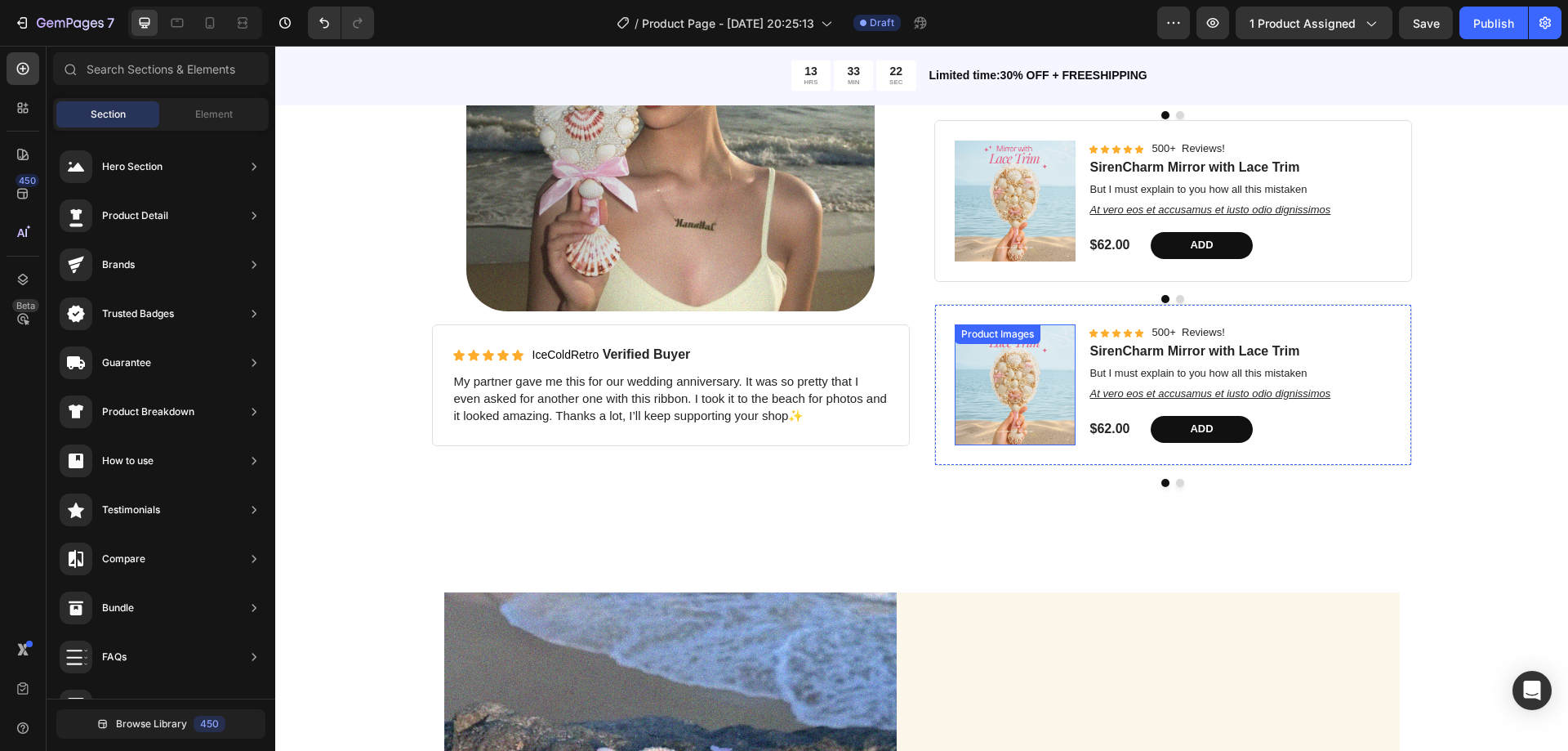
scroll to position [1307, 0]
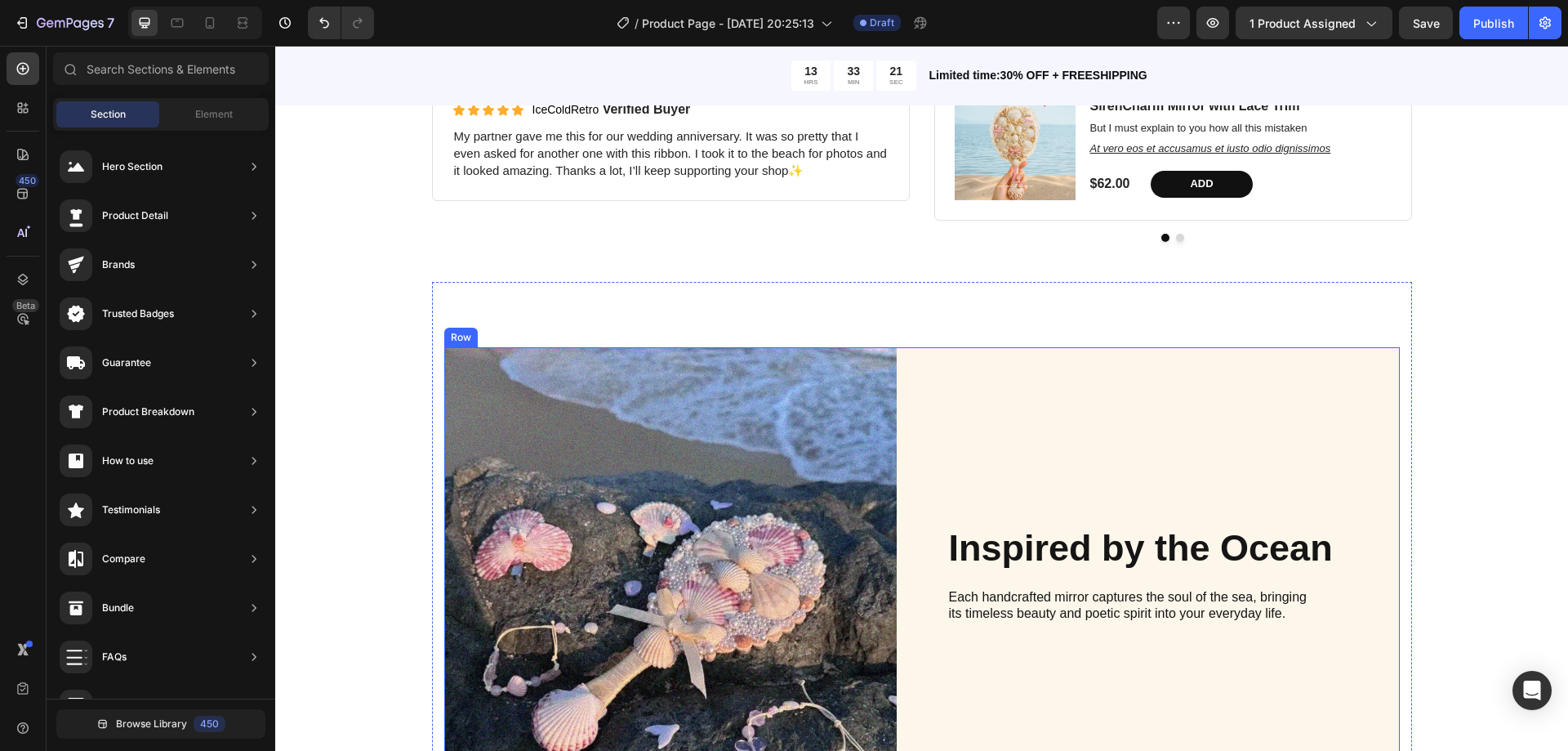
click at [1040, 418] on div "Inspired by the Ocean Heading Each handcrafted mirror captures the soul of the …" at bounding box center [1174, 574] width 452 height 453
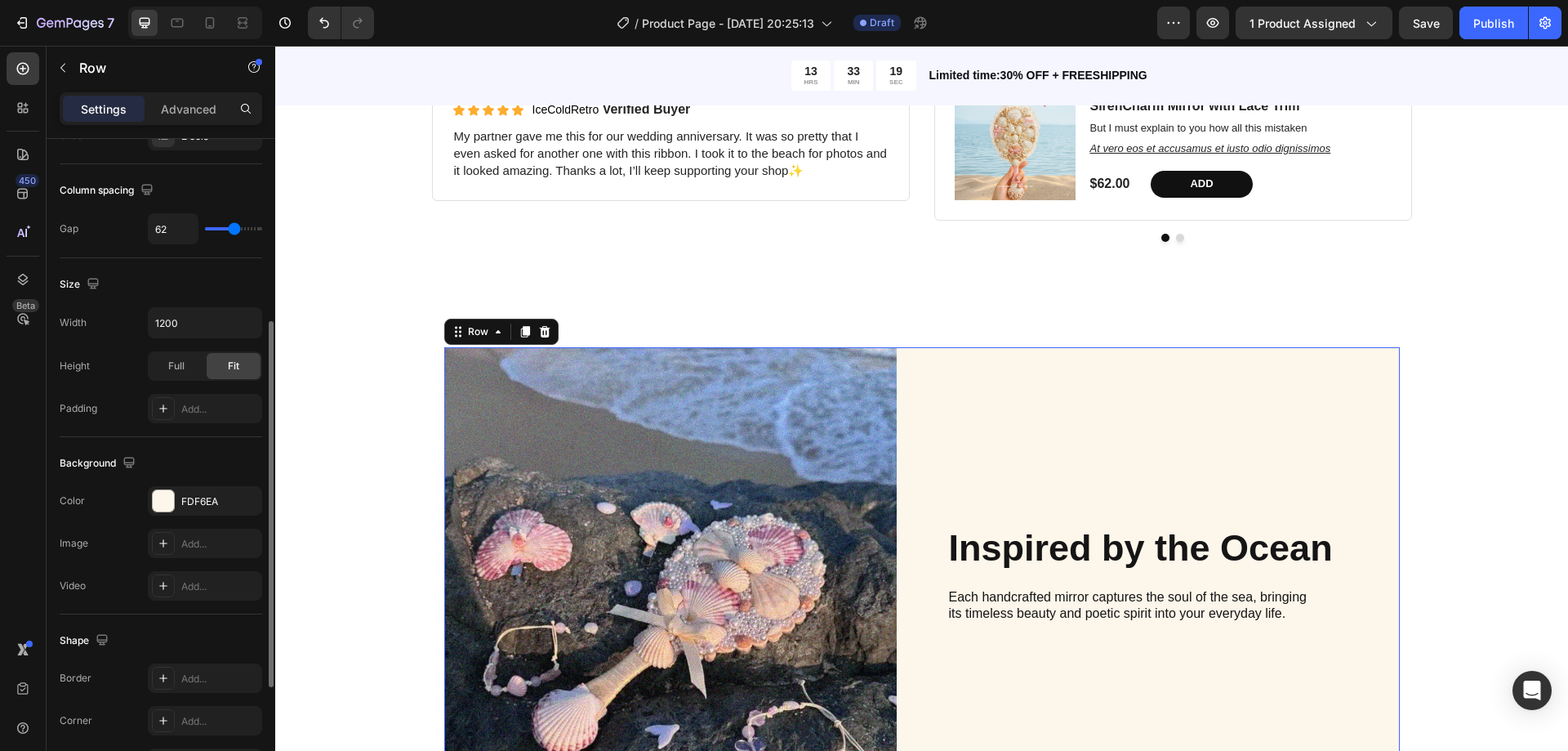
scroll to position [490, 0]
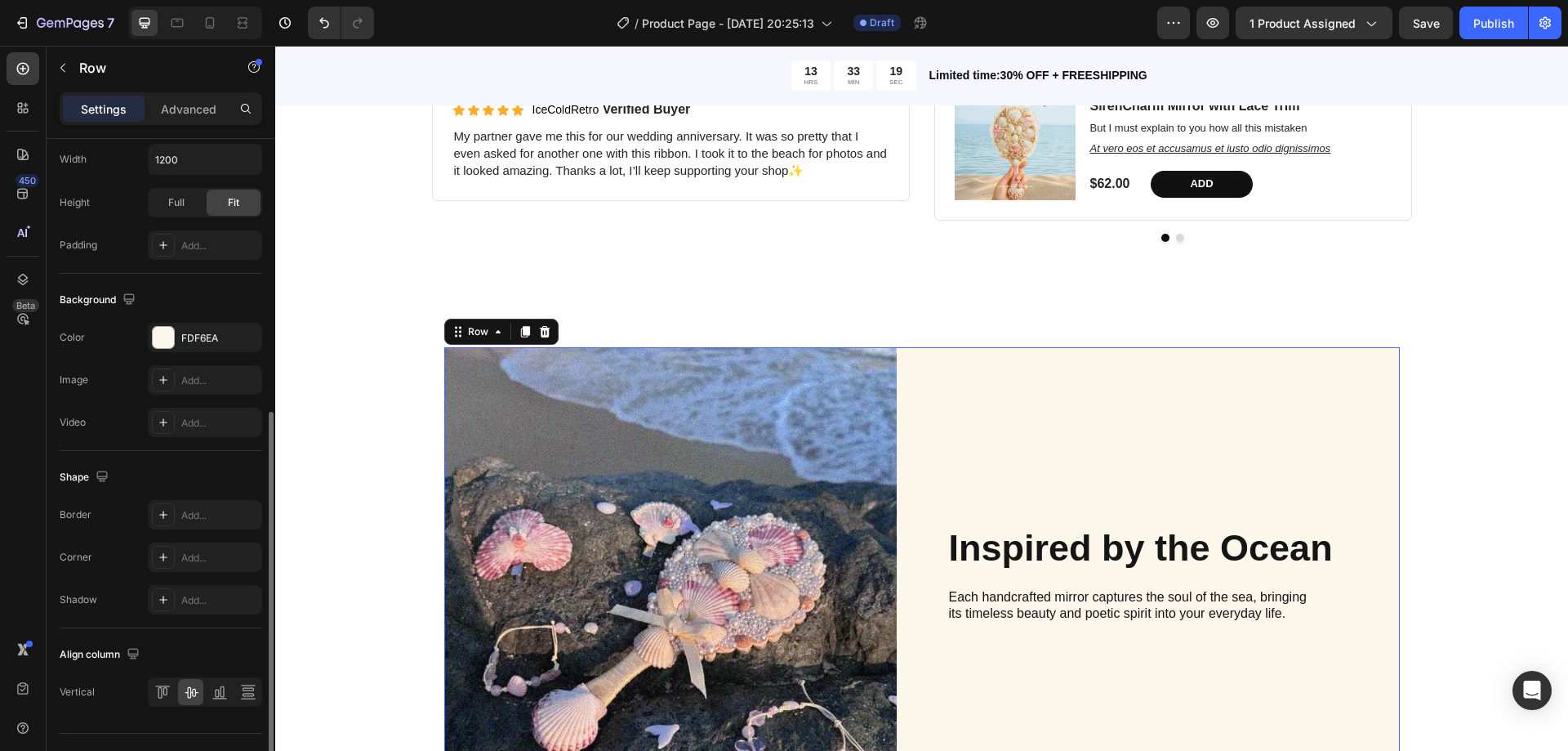
click at [210, 318] on div "Background The changes might be hidden by the video. Color FDF6EA Image Add... …" at bounding box center [161, 362] width 202 height 177
click at [209, 328] on div "FDF6EA" at bounding box center [205, 338] width 114 height 29
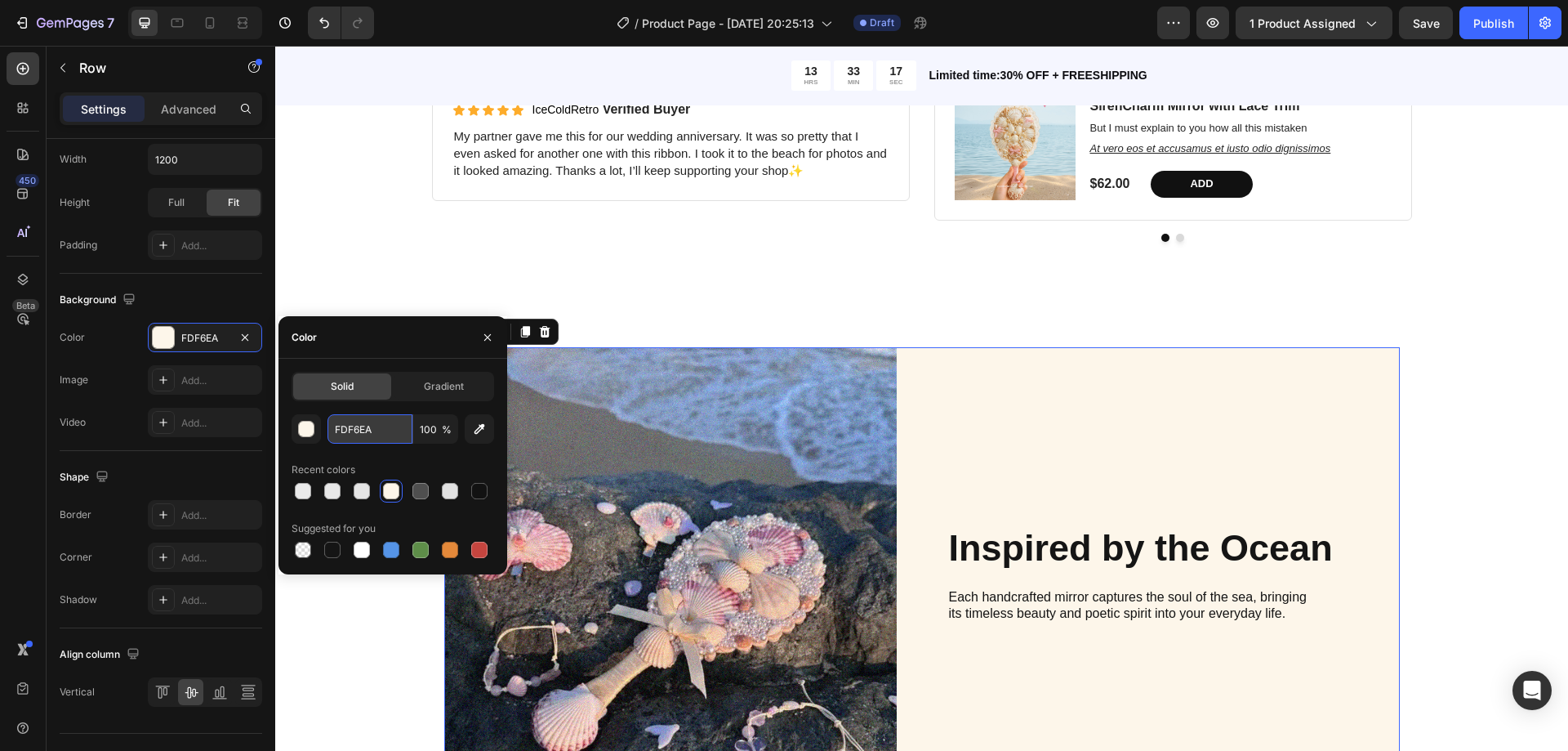
click at [374, 428] on input "FDF6EA" at bounding box center [369, 429] width 85 height 29
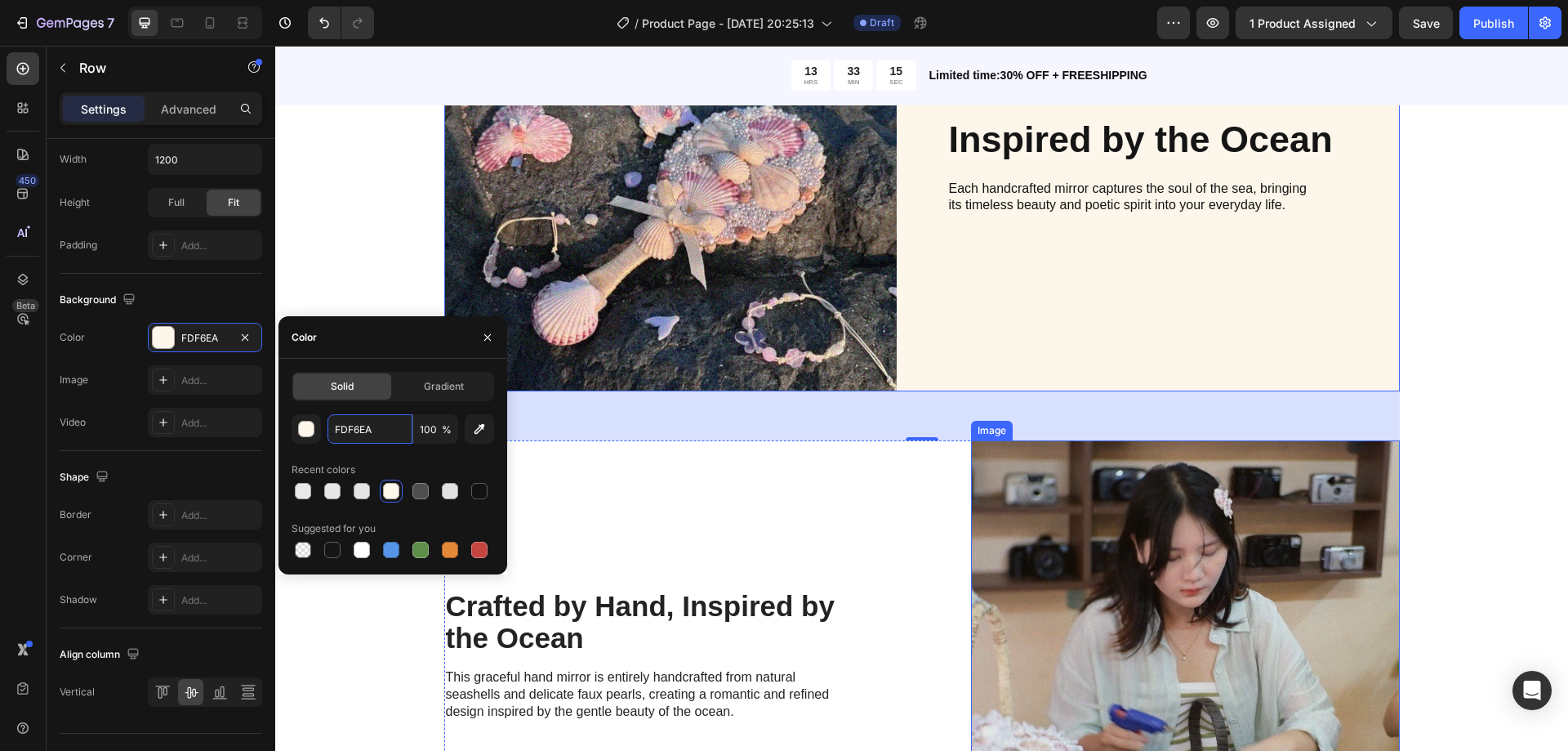
scroll to position [1962, 0]
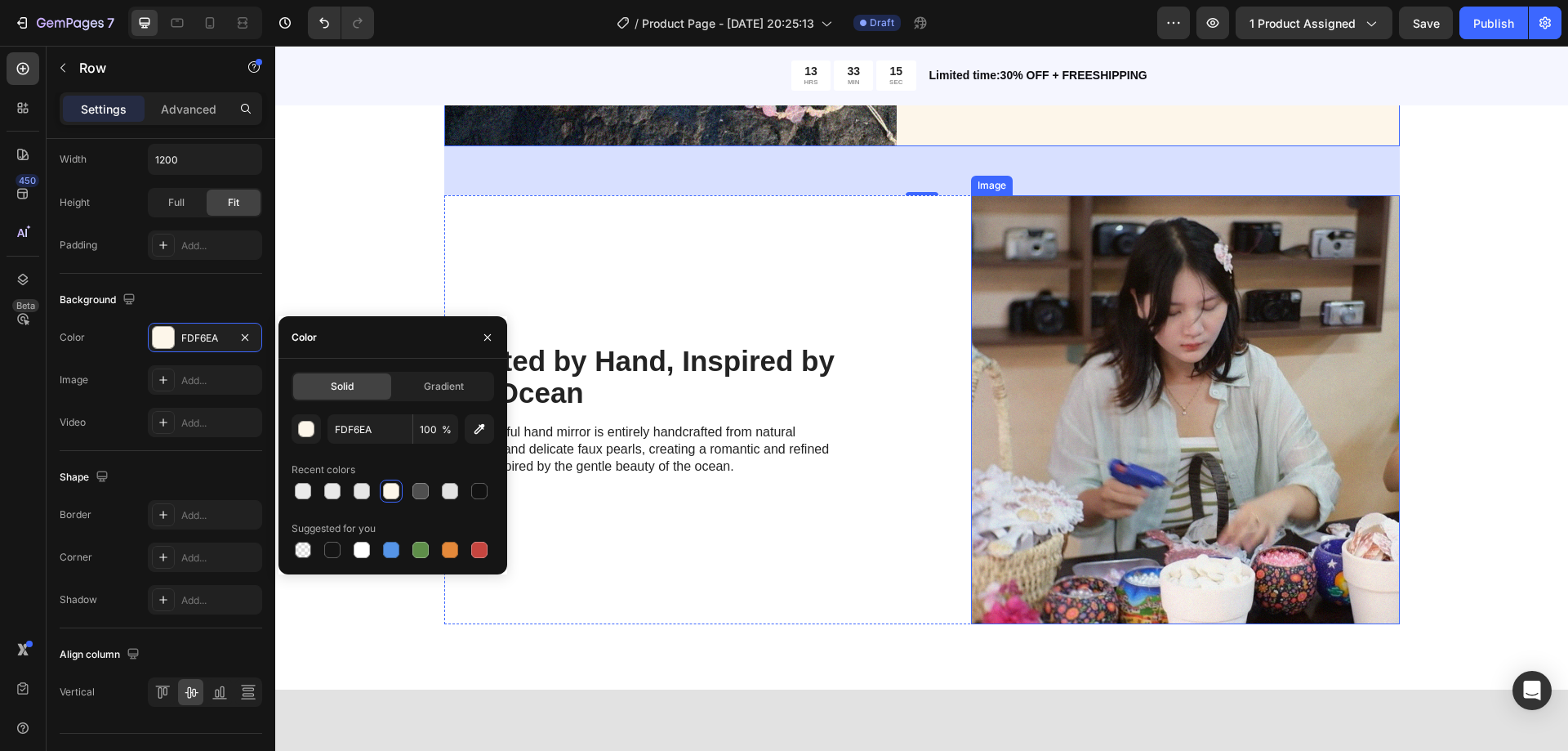
click at [869, 418] on div "Crafted by Hand, Inspired by the Ocean Heading This graceful hand mirror is ent…" at bounding box center [922, 410] width 955 height 429
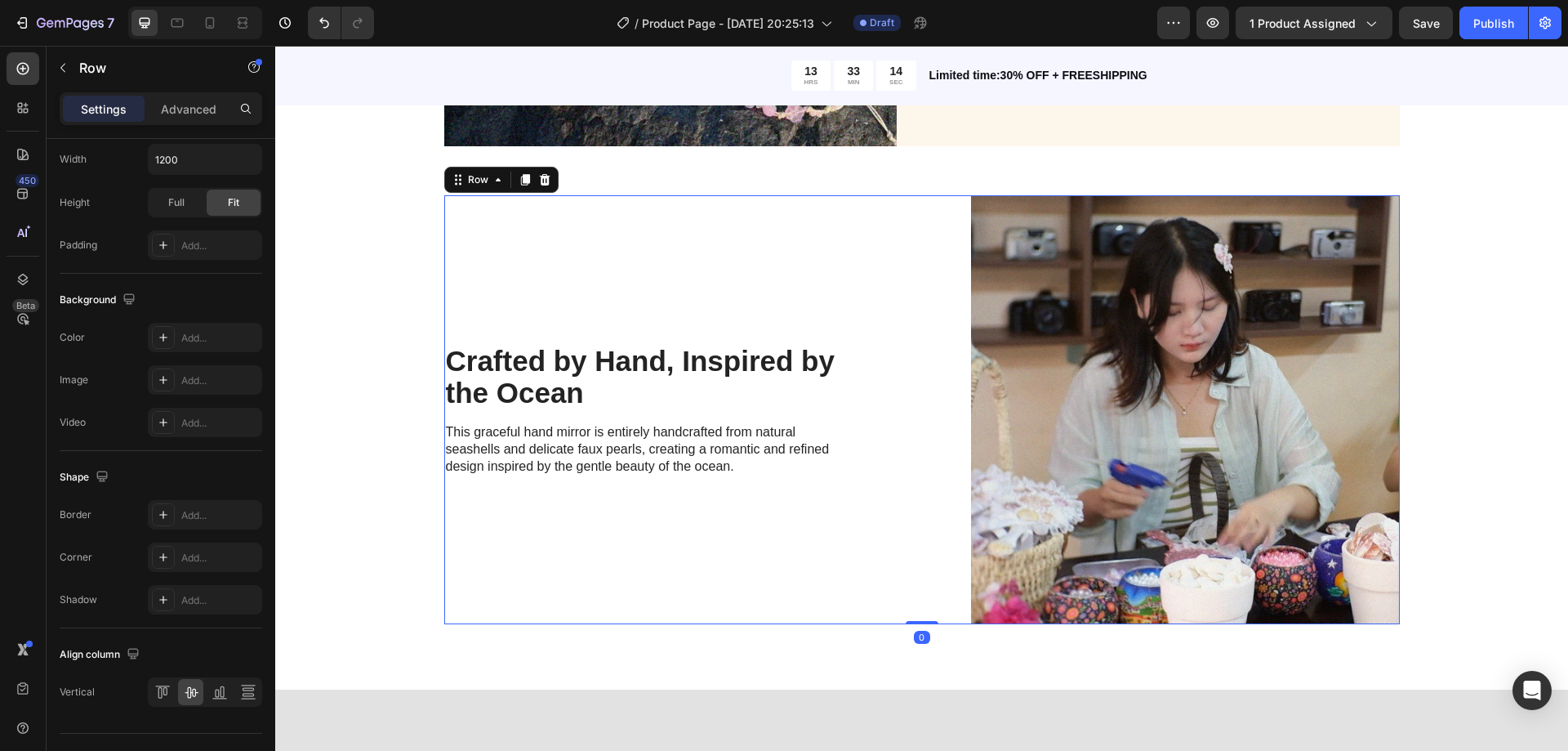
click at [871, 264] on div "Crafted by Hand, Inspired by the Ocean Heading This graceful hand mirror is ent…" at bounding box center [922, 410] width 955 height 429
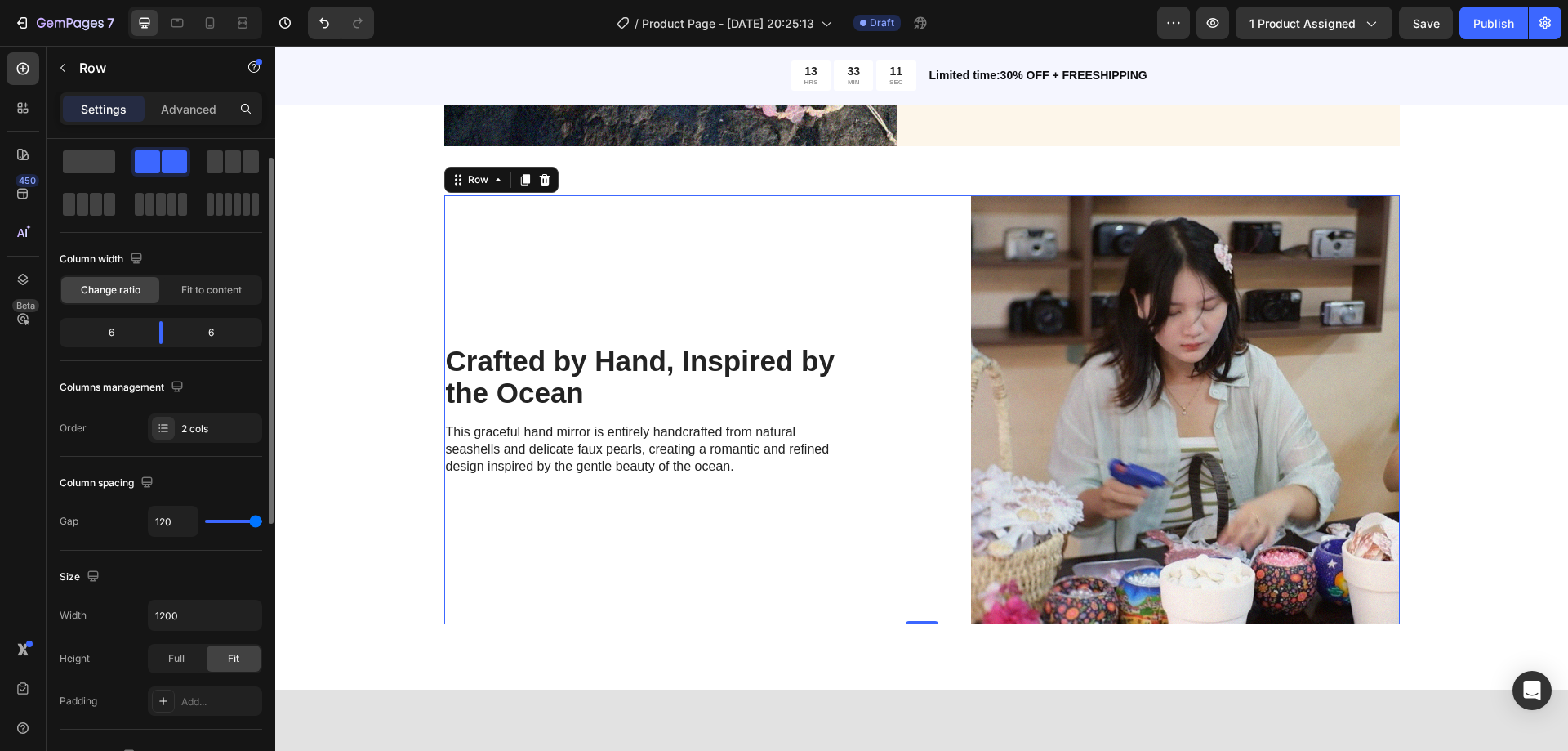
scroll to position [0, 0]
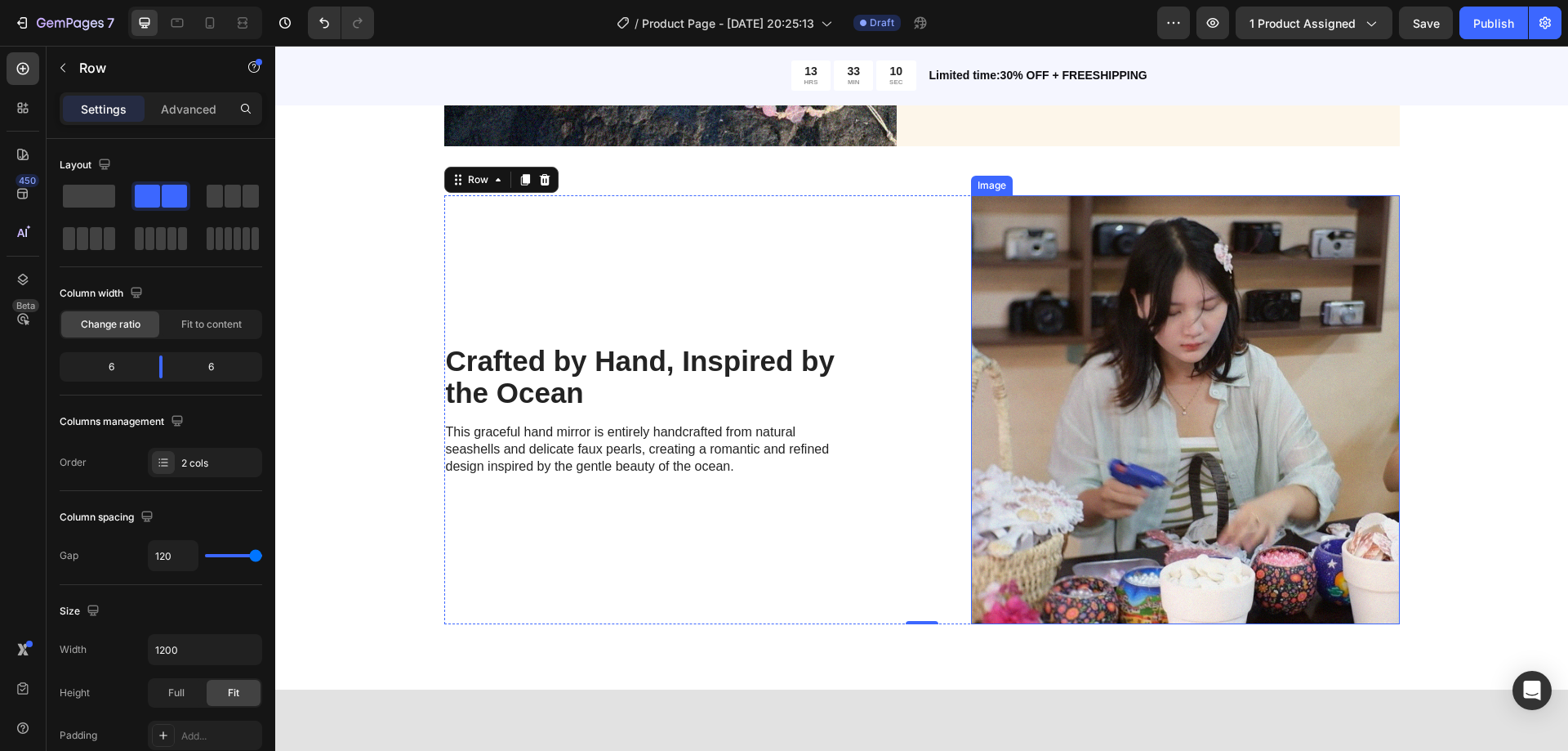
click at [1170, 253] on img at bounding box center [1185, 410] width 428 height 429
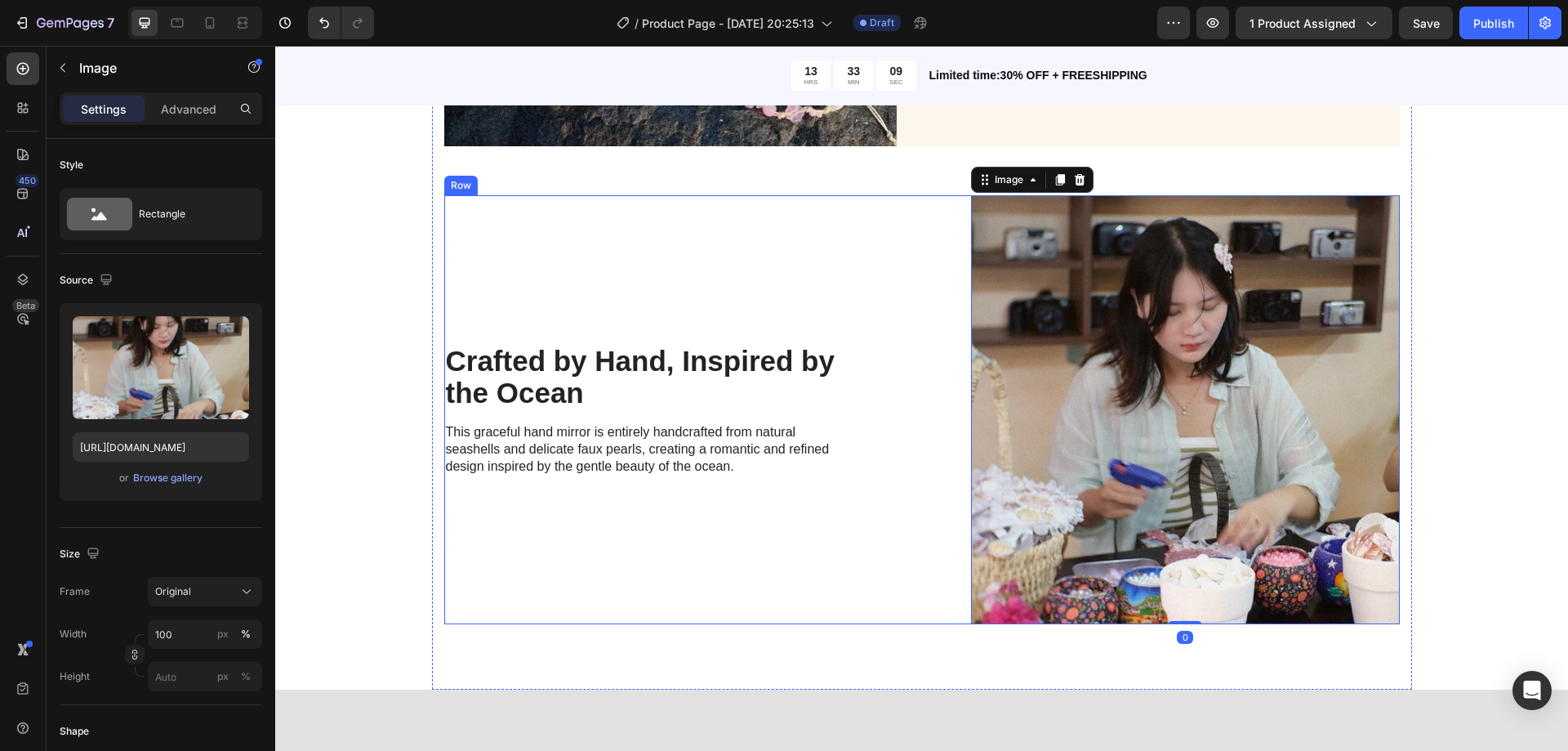
click at [821, 271] on div "Crafted by Hand, Inspired by the Ocean Heading This graceful hand mirror is ent…" at bounding box center [659, 410] width 428 height 429
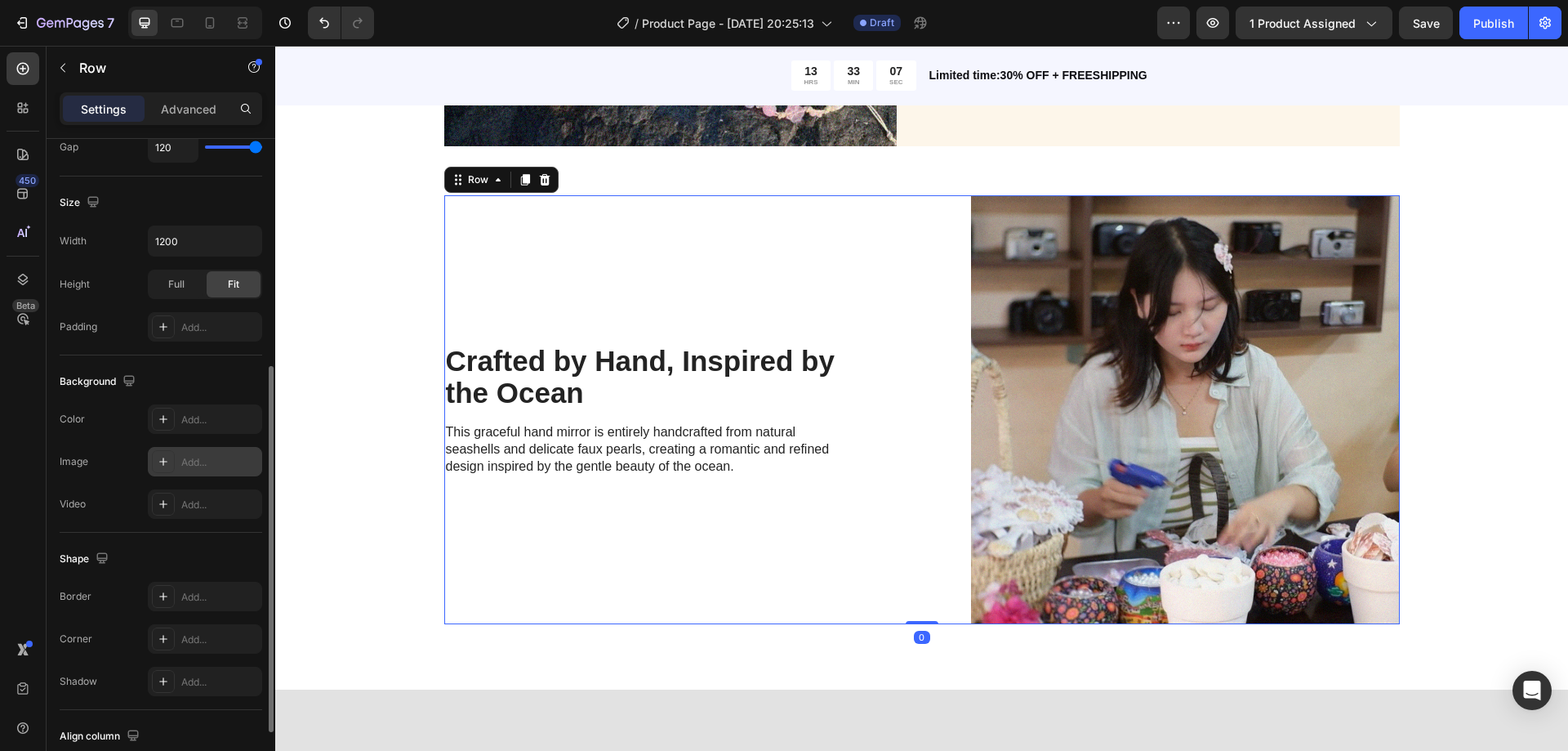
scroll to position [525, 0]
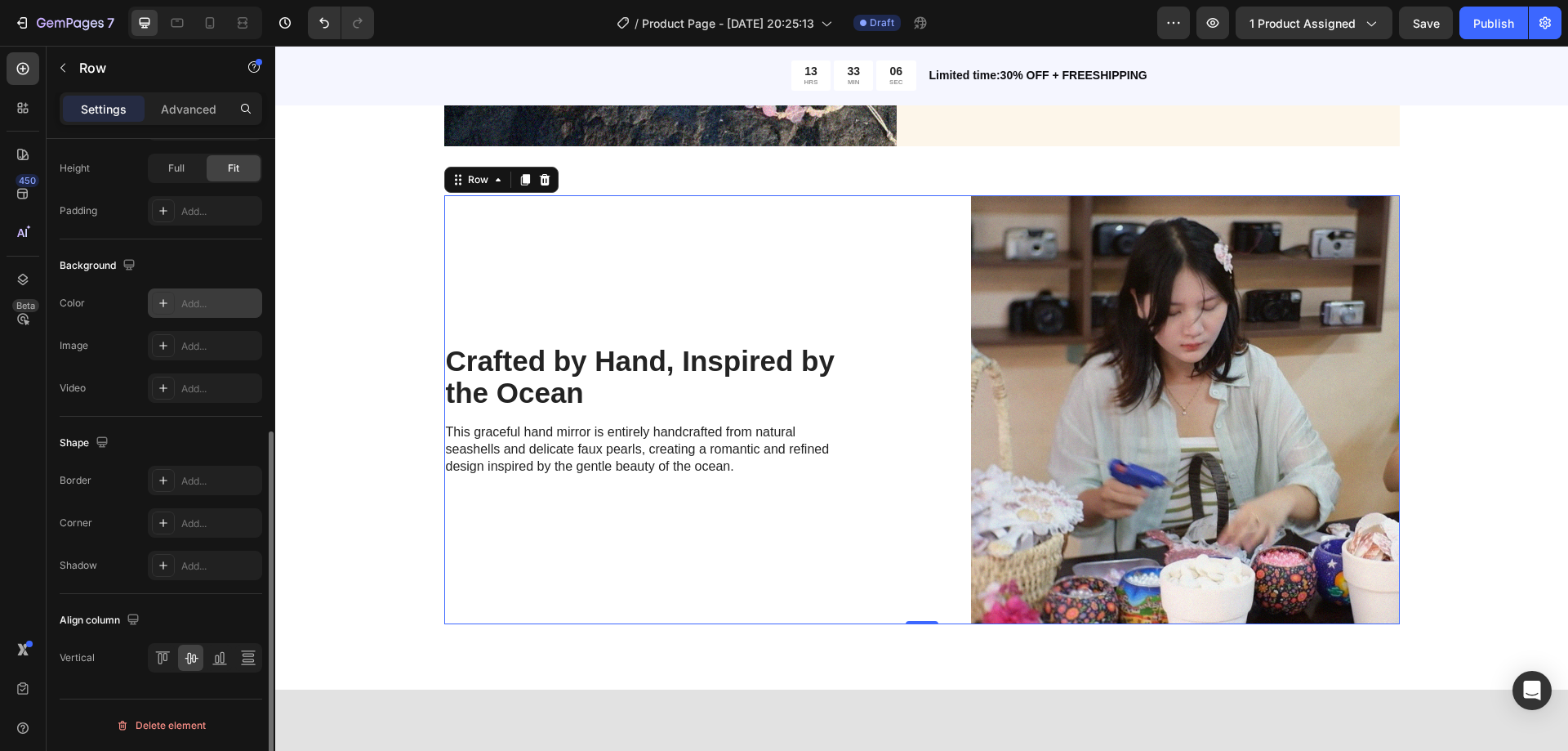
click at [202, 309] on div "Add..." at bounding box center [220, 303] width 77 height 15
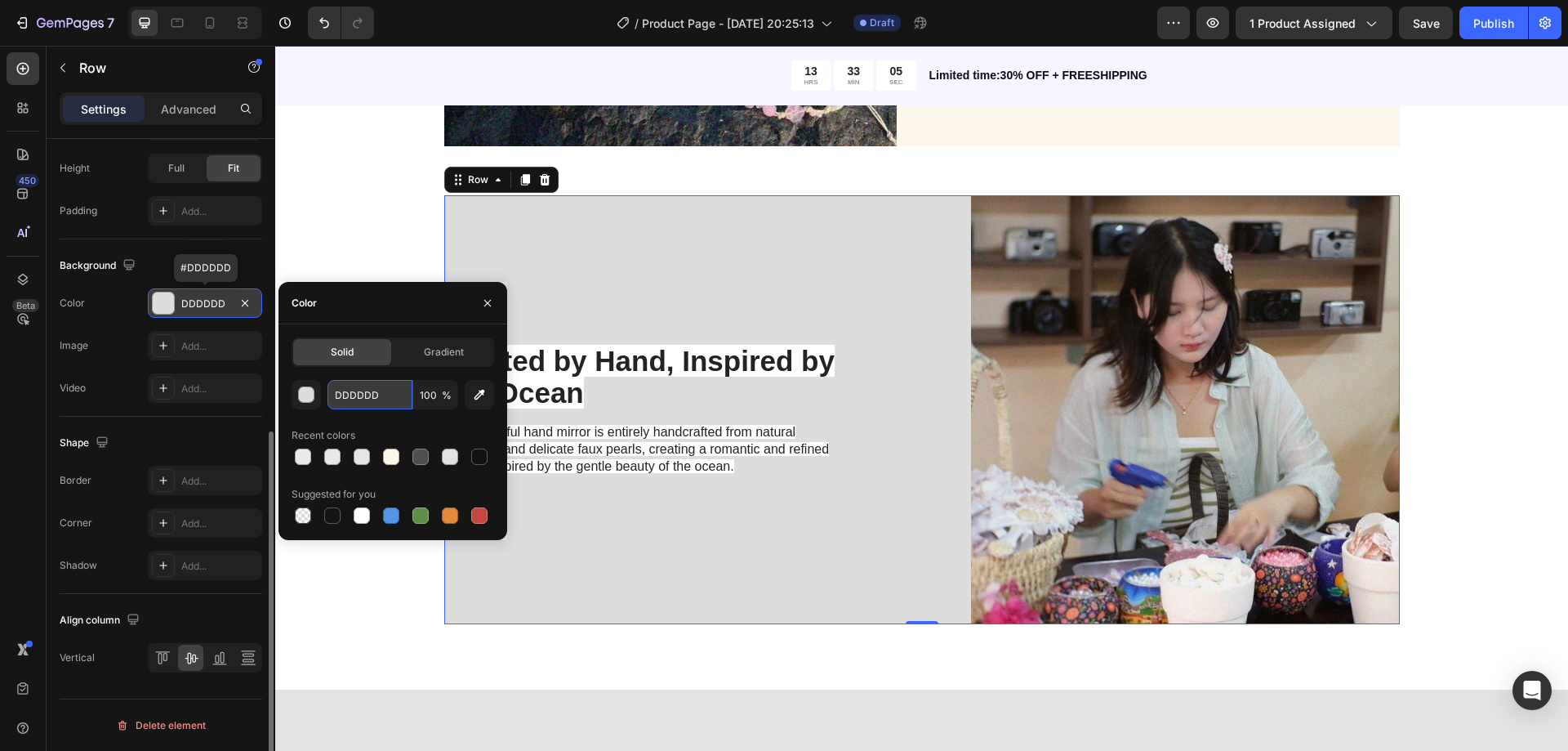
click at [392, 394] on input "DDDDDD" at bounding box center [369, 394] width 85 height 29
paste input "FDF6EA"
type input "FDF6EA"
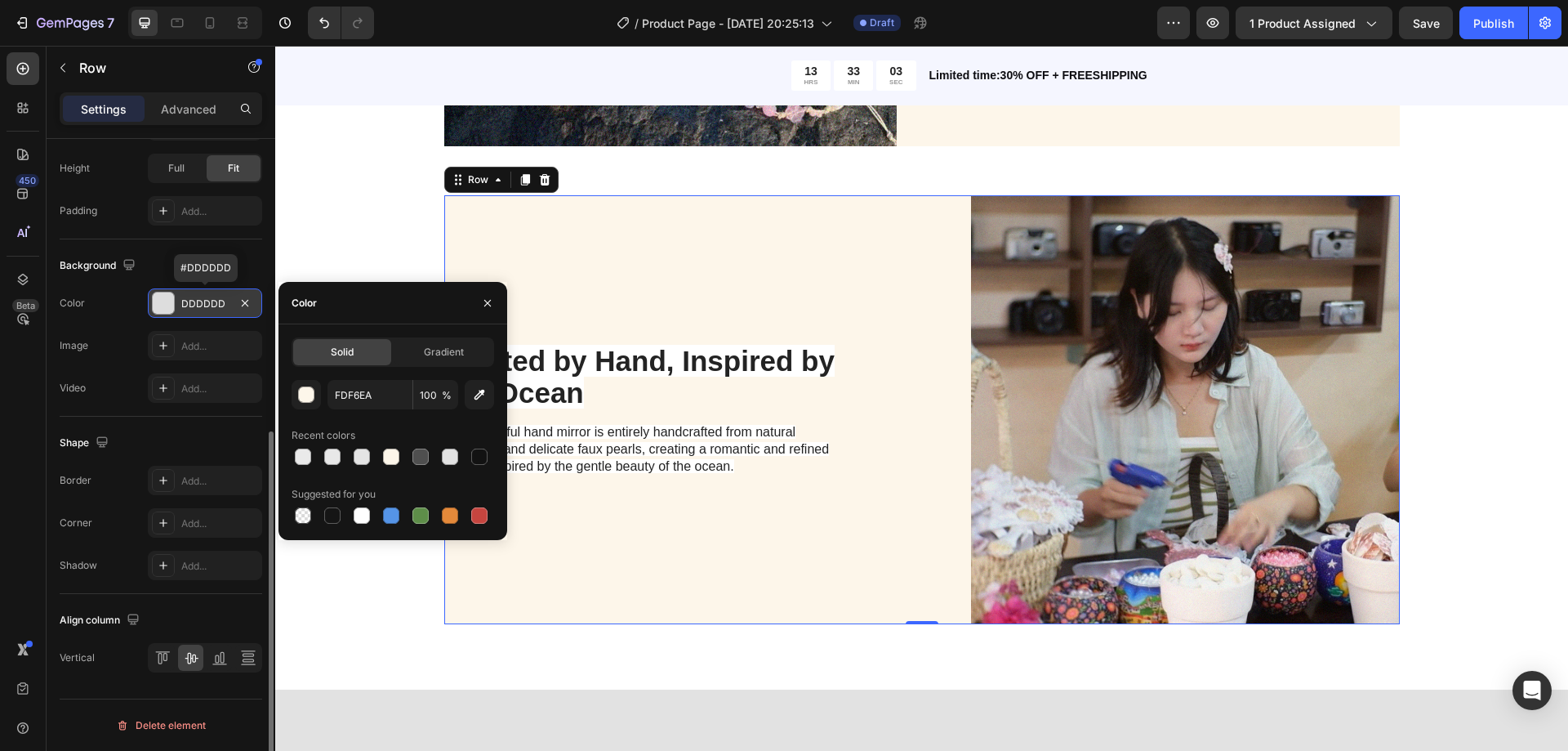
click at [311, 230] on div "Product Images Seashell Ribbon Dream Mirror Product Title $51.00 Product Price …" at bounding box center [921, 629] width 1293 height 5022
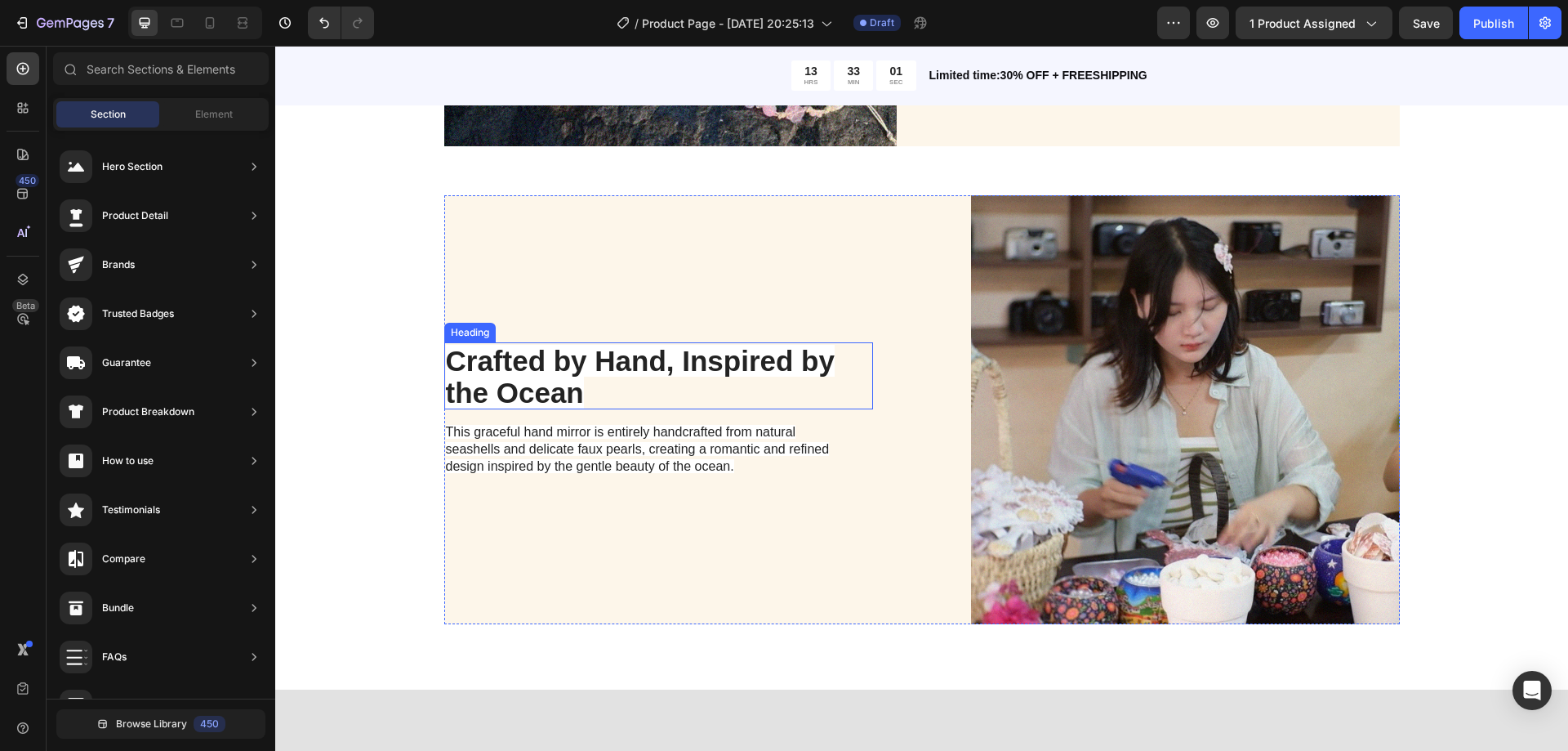
click at [609, 360] on strong "Crafted by Hand, Inspired by the Ocean" at bounding box center [640, 376] width 389 height 63
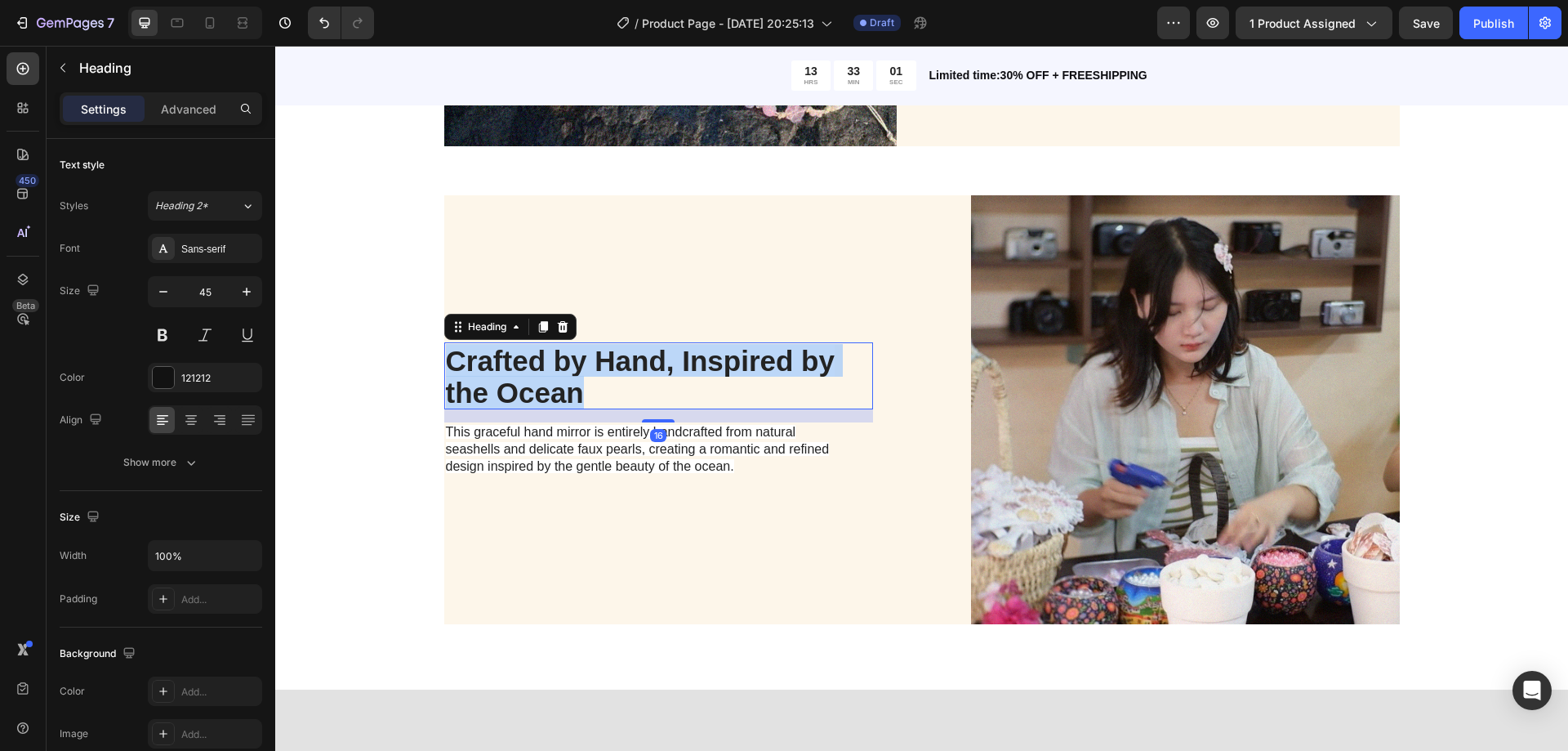
click at [609, 360] on strong "Crafted by Hand, Inspired by the Ocean" at bounding box center [640, 376] width 389 height 63
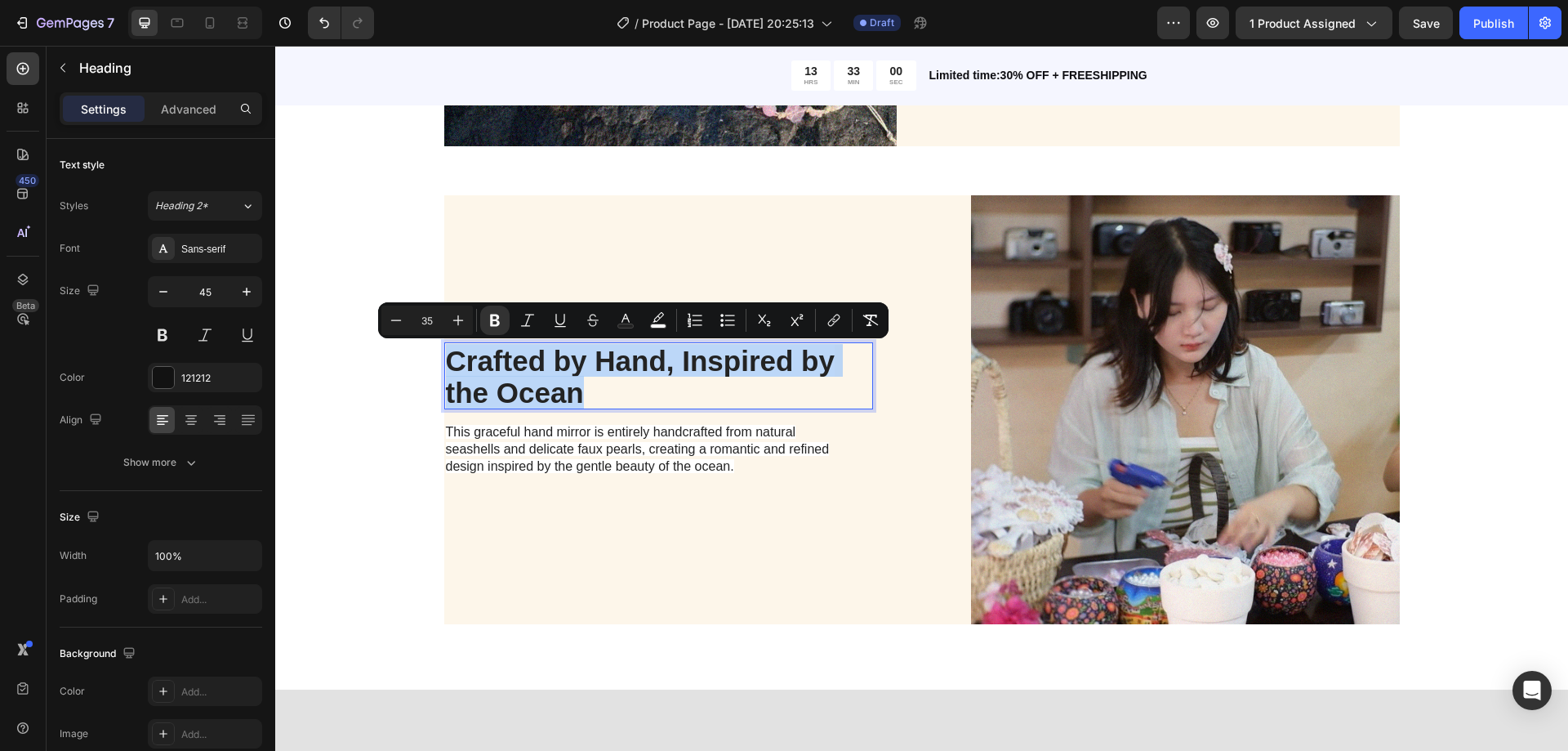
copy strong "Crafted by Hand, Inspired by the Ocean"
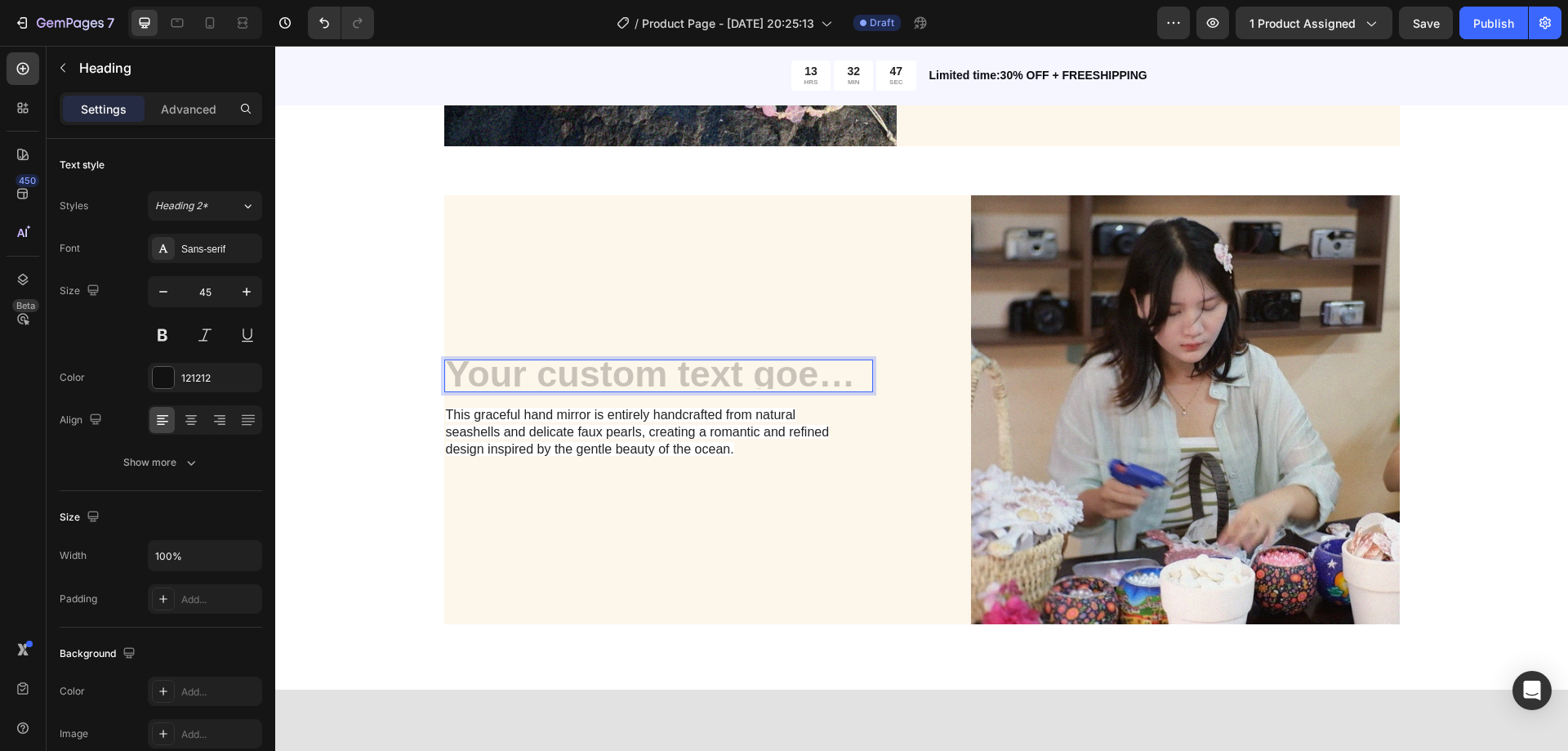
scroll to position [4, 0]
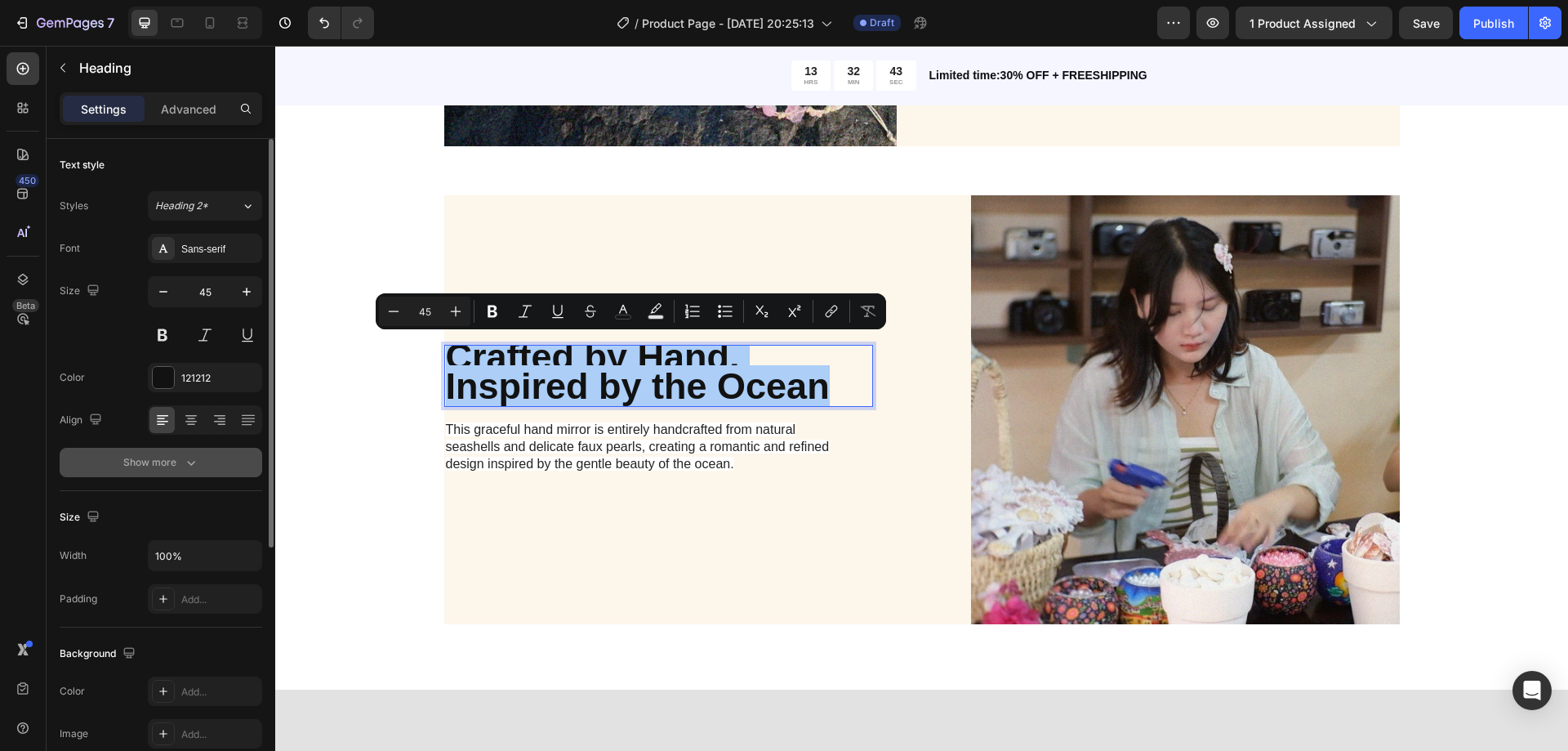
click at [175, 462] on div "Show more" at bounding box center [161, 462] width 76 height 16
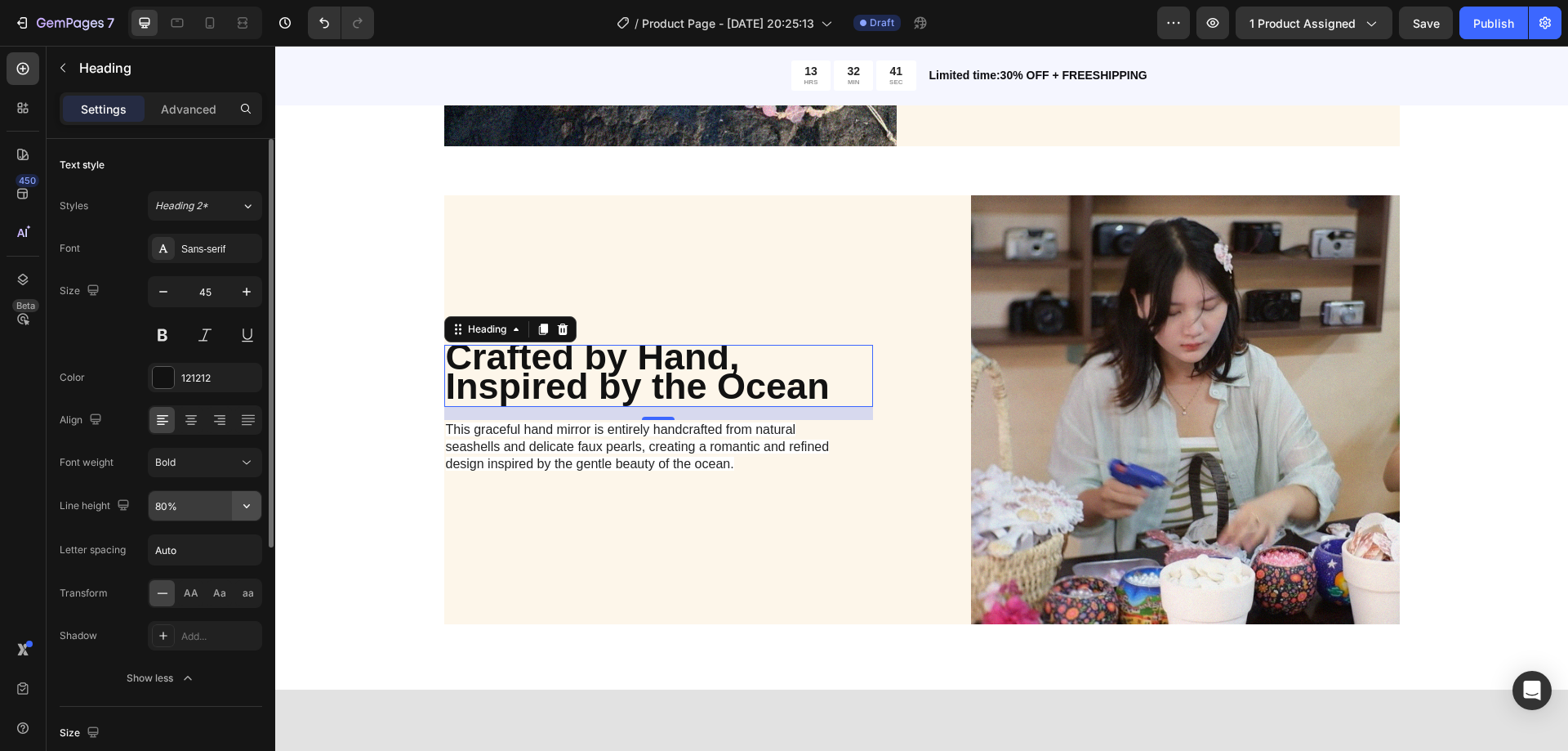
click at [249, 503] on icon "button" at bounding box center [246, 505] width 16 height 16
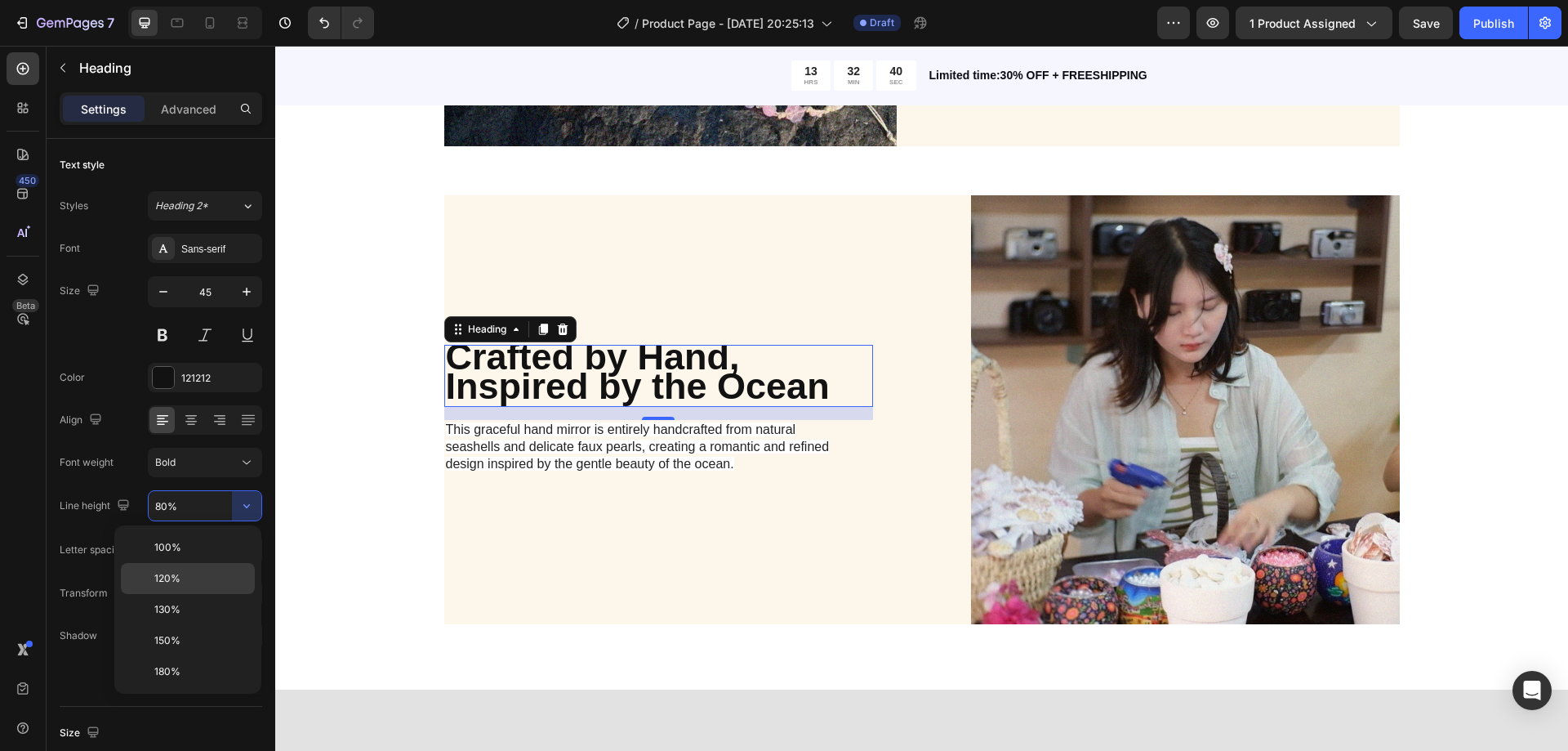
click at [183, 578] on p "120%" at bounding box center [200, 578] width 93 height 15
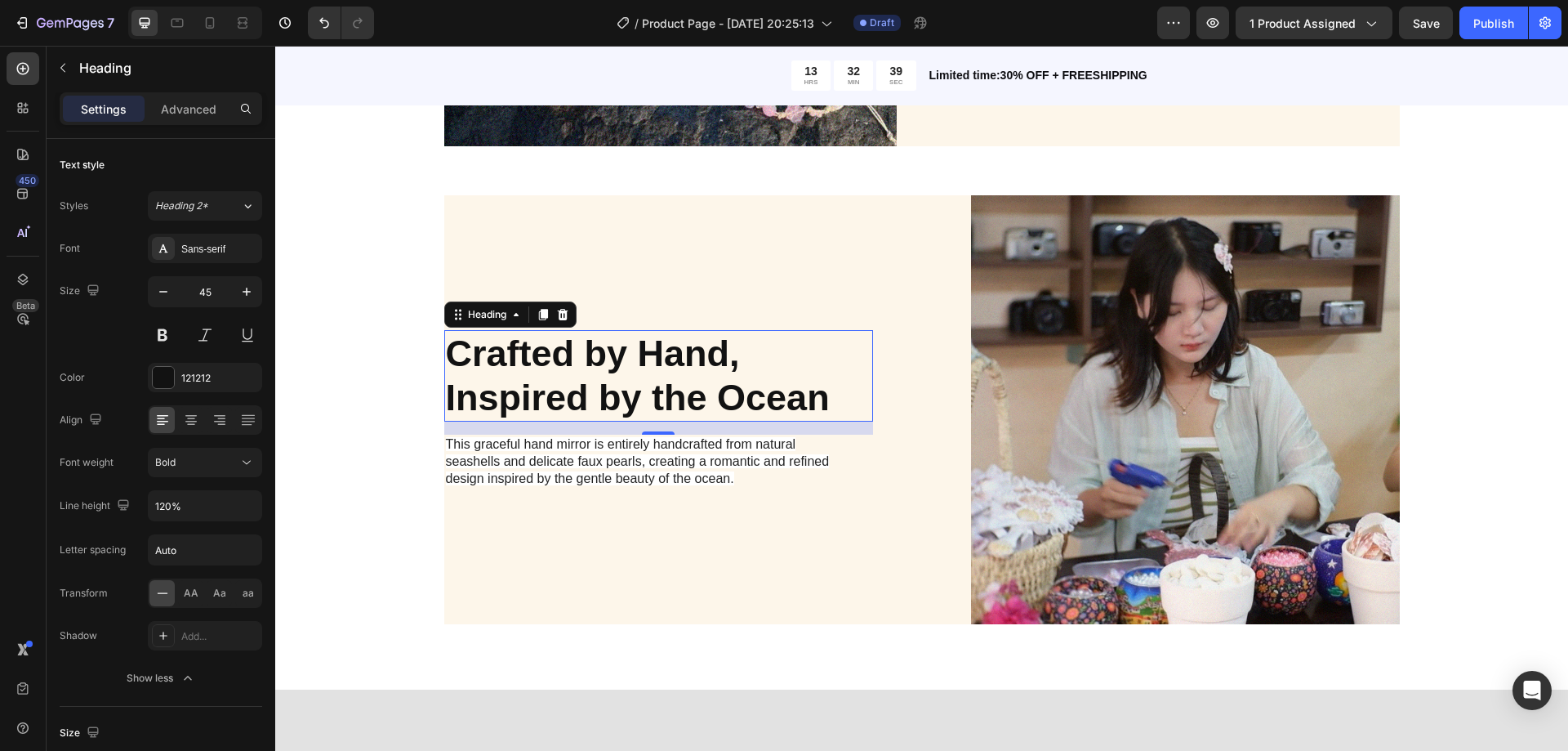
scroll to position [0, 0]
click at [195, 503] on input "120%" at bounding box center [205, 506] width 113 height 29
click at [240, 508] on icon "button" at bounding box center [246, 505] width 16 height 16
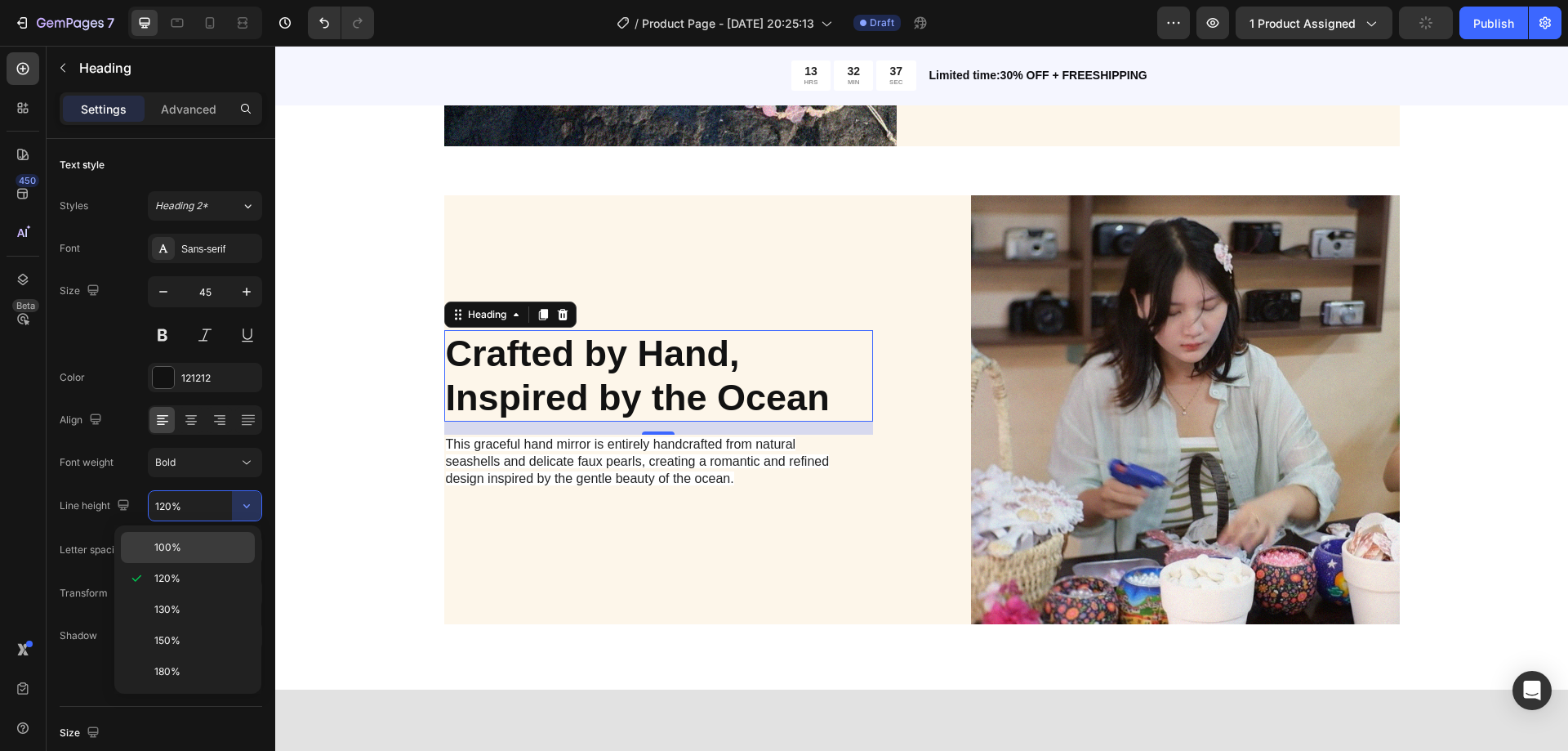
click at [191, 538] on div "100%" at bounding box center [188, 548] width 134 height 31
type input "100%"
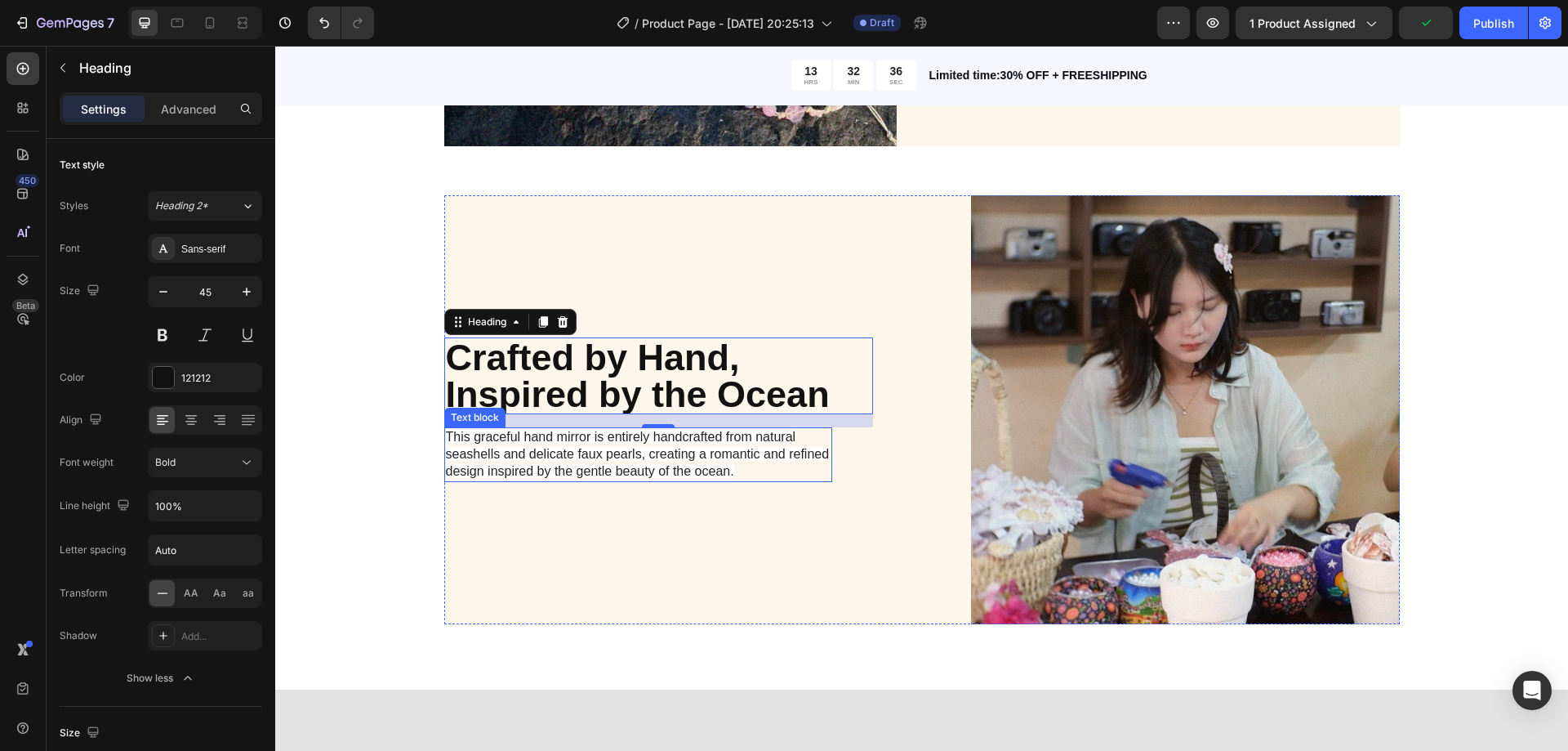
click at [755, 439] on span "This graceful hand mirror is entirely handcrafted from natural seashells and de…" at bounding box center [637, 454] width 384 height 48
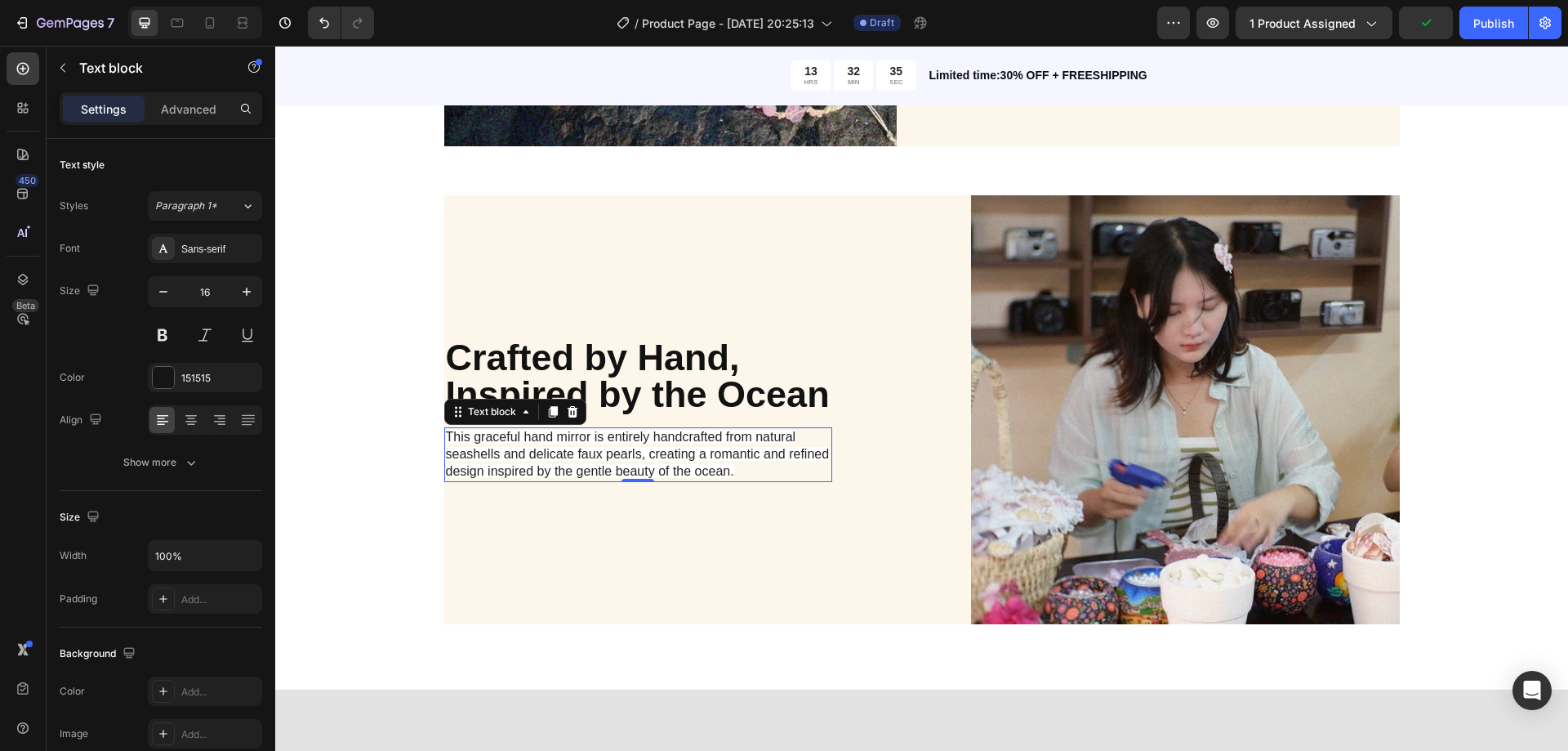
click at [741, 448] on span "This graceful hand mirror is entirely handcrafted from natural seashells and de…" at bounding box center [637, 454] width 384 height 48
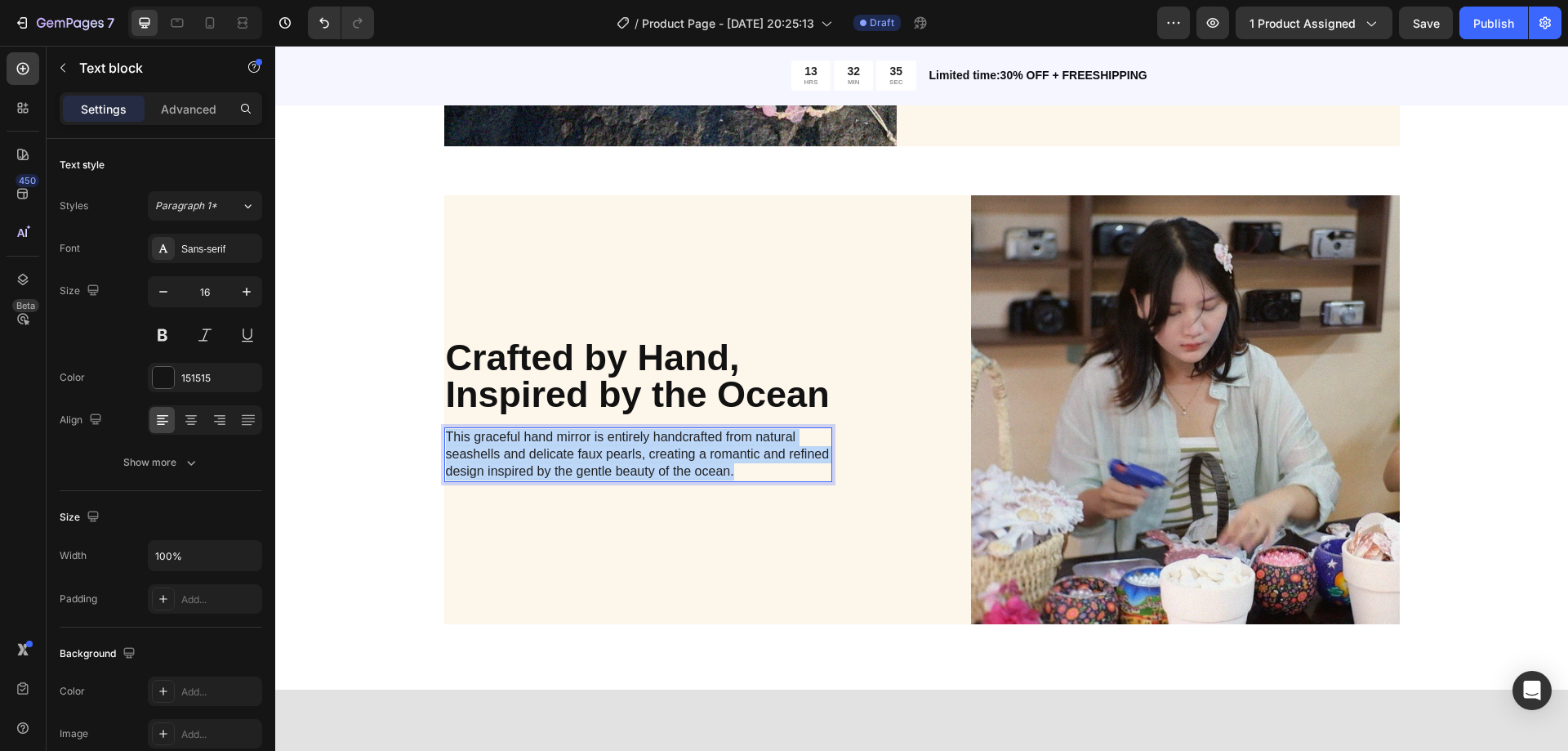
click at [741, 448] on span "This graceful hand mirror is entirely handcrafted from natural seashells and de…" at bounding box center [637, 454] width 384 height 48
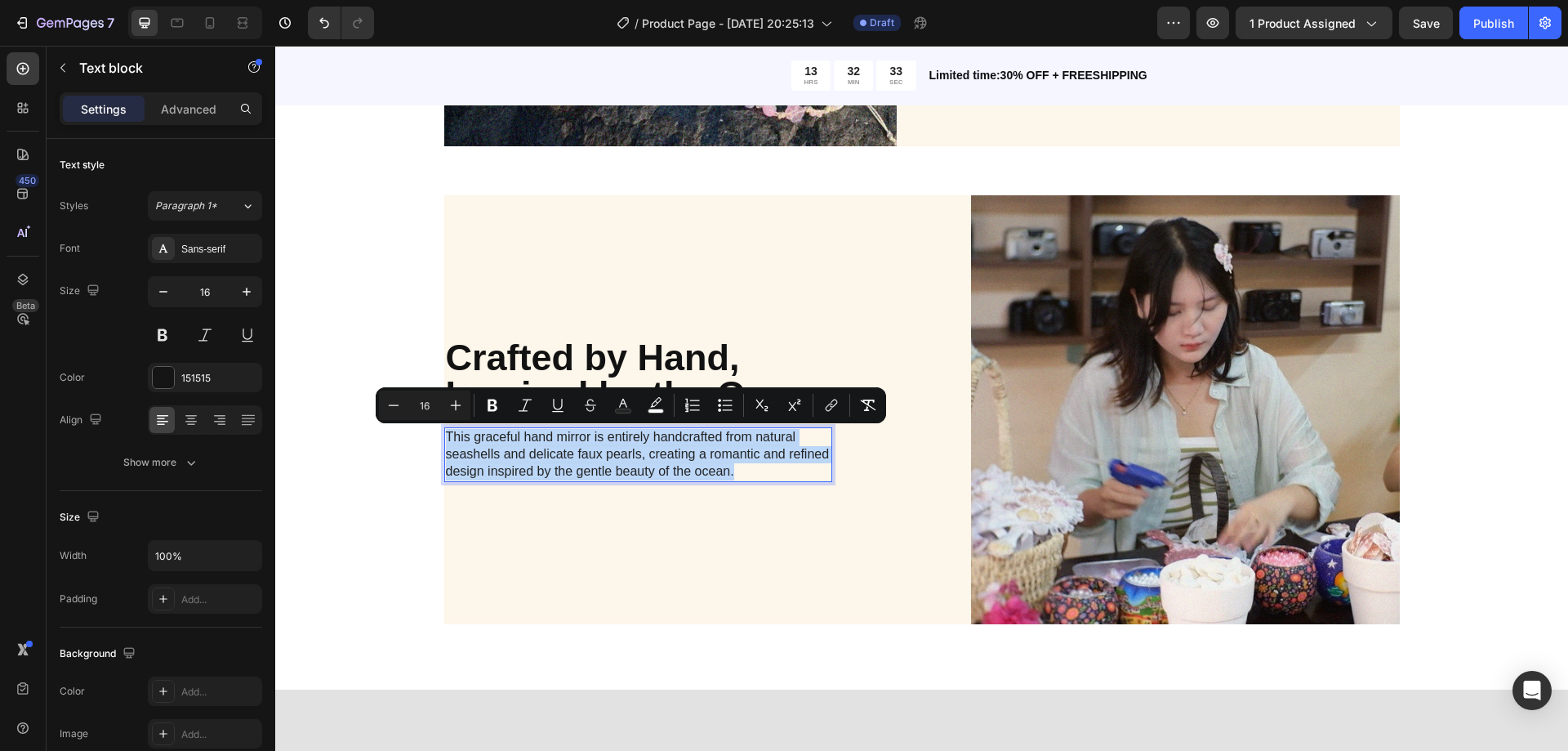
copy span "This graceful hand mirror is entirely handcrafted from natural seashells and de…"
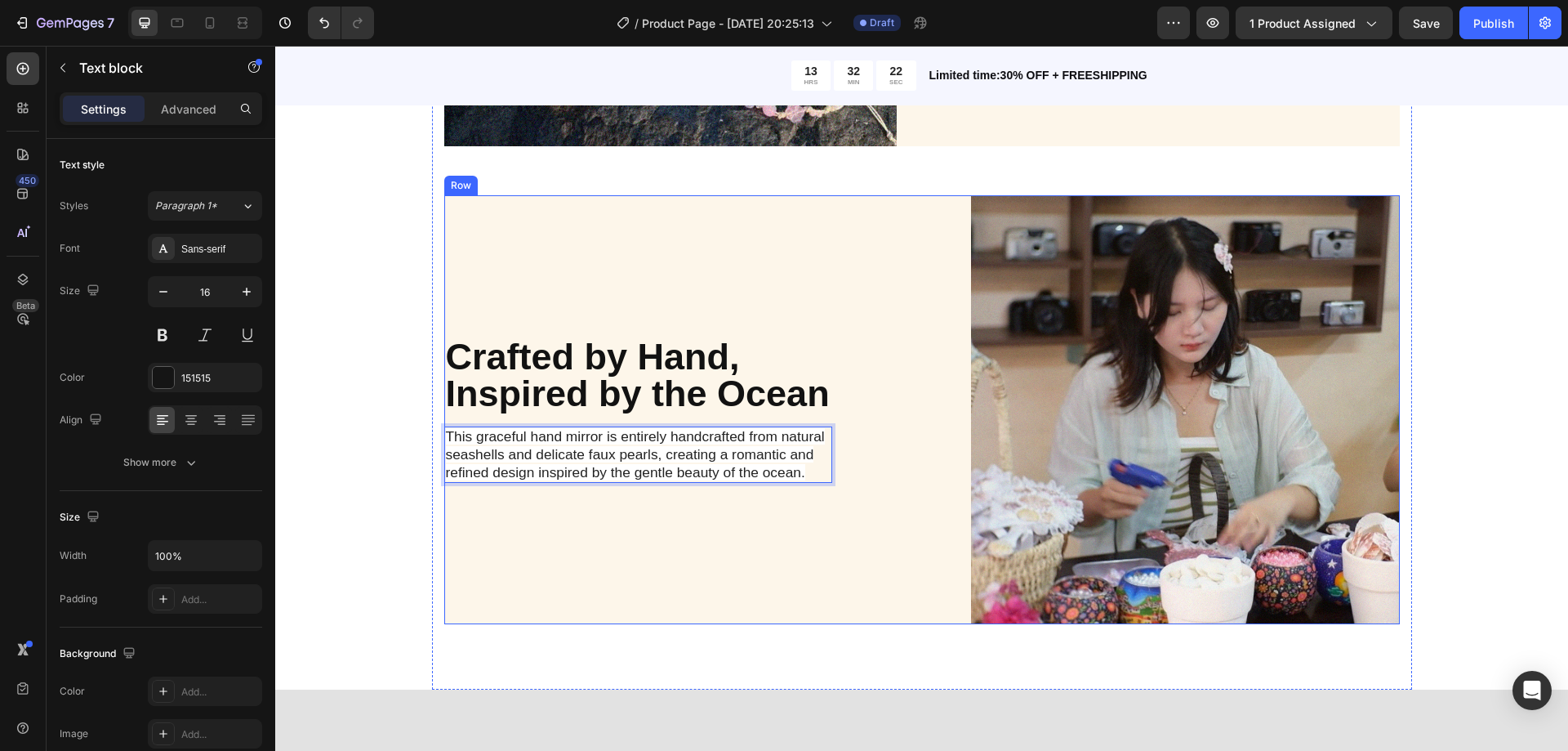
click at [672, 287] on div "Crafted by Hand, Inspired by the Ocean Heading This graceful hand mirror is ent…" at bounding box center [659, 410] width 428 height 429
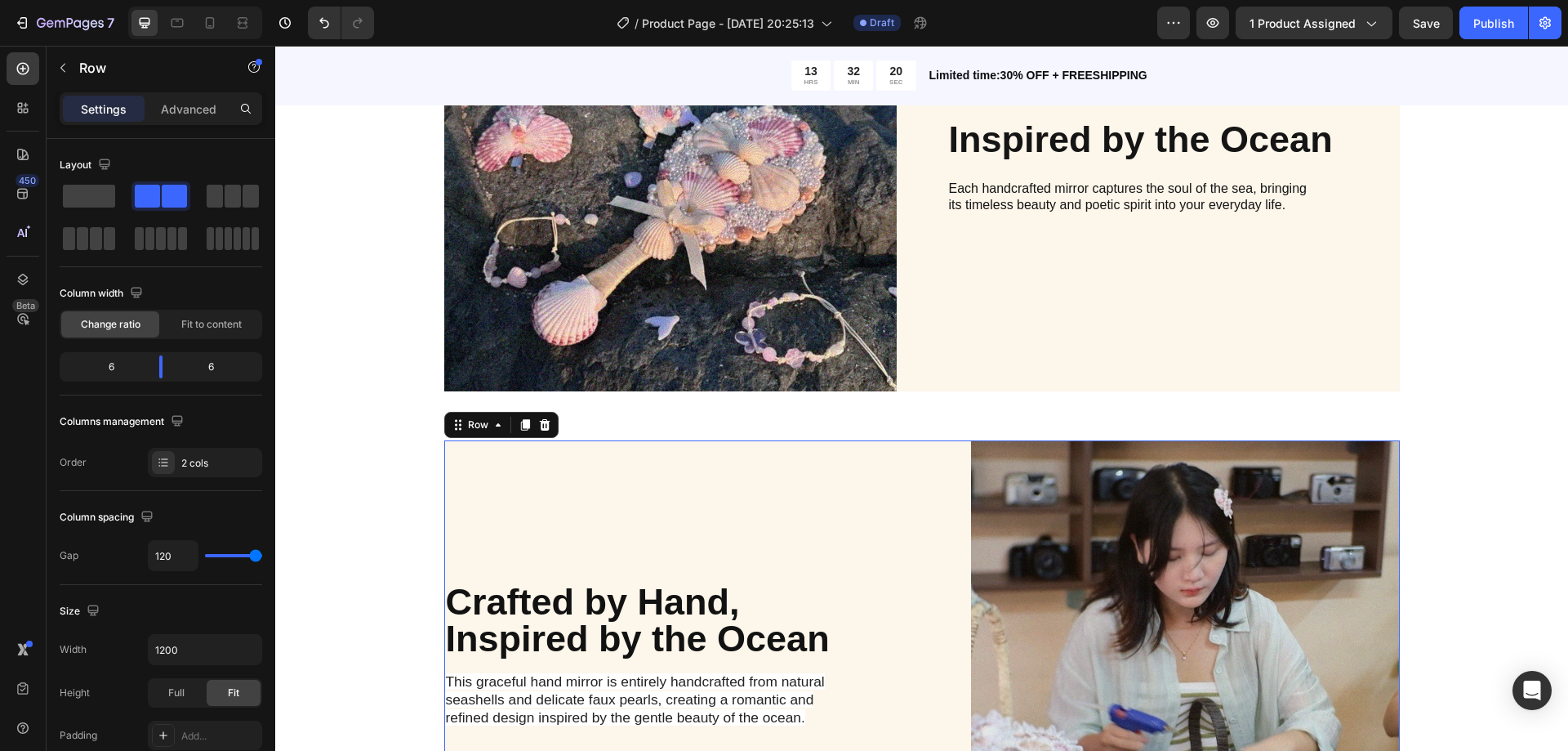
scroll to position [1879, 0]
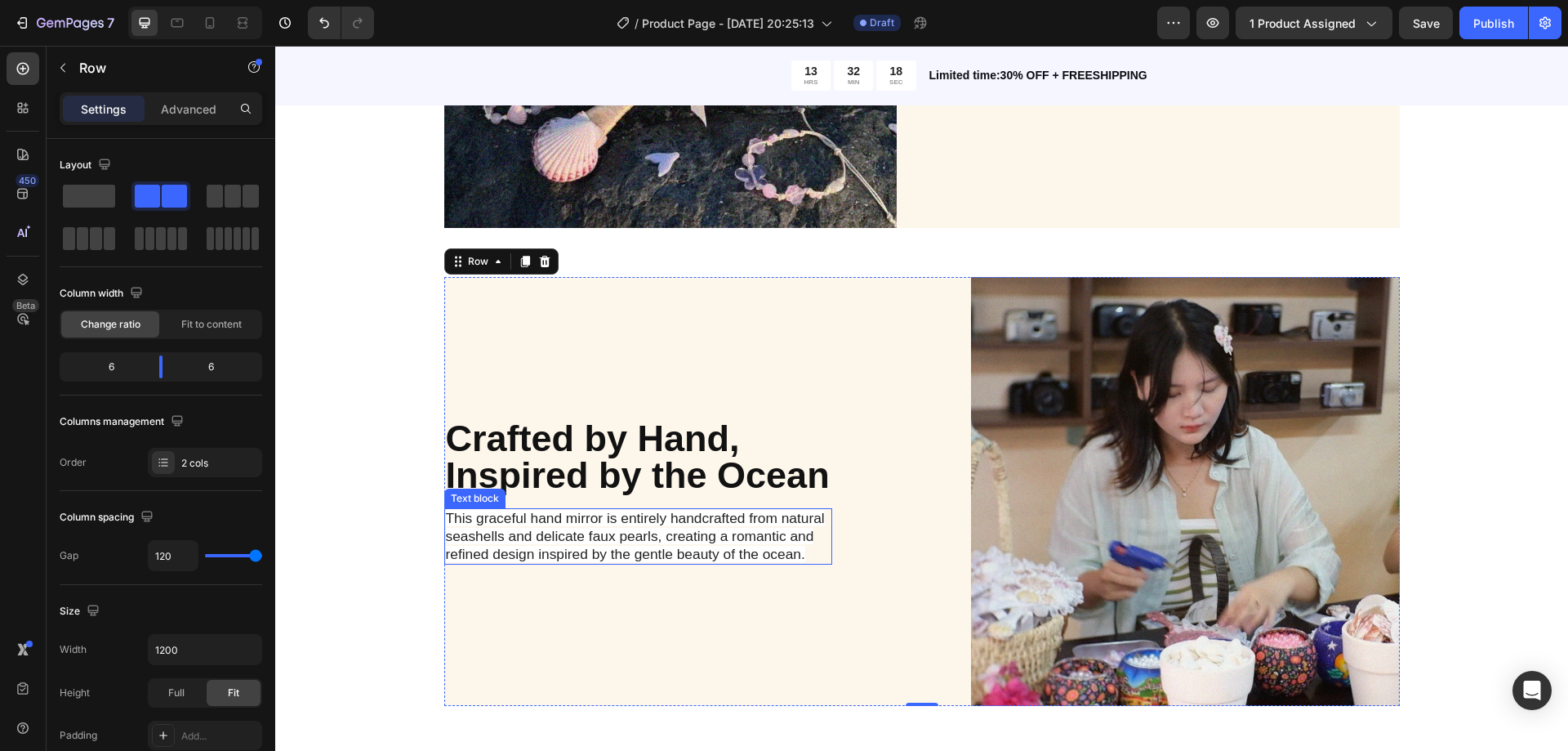
click at [566, 538] on span "This graceful hand mirror is entirely handcrafted from natural seashells and de…" at bounding box center [635, 536] width 379 height 52
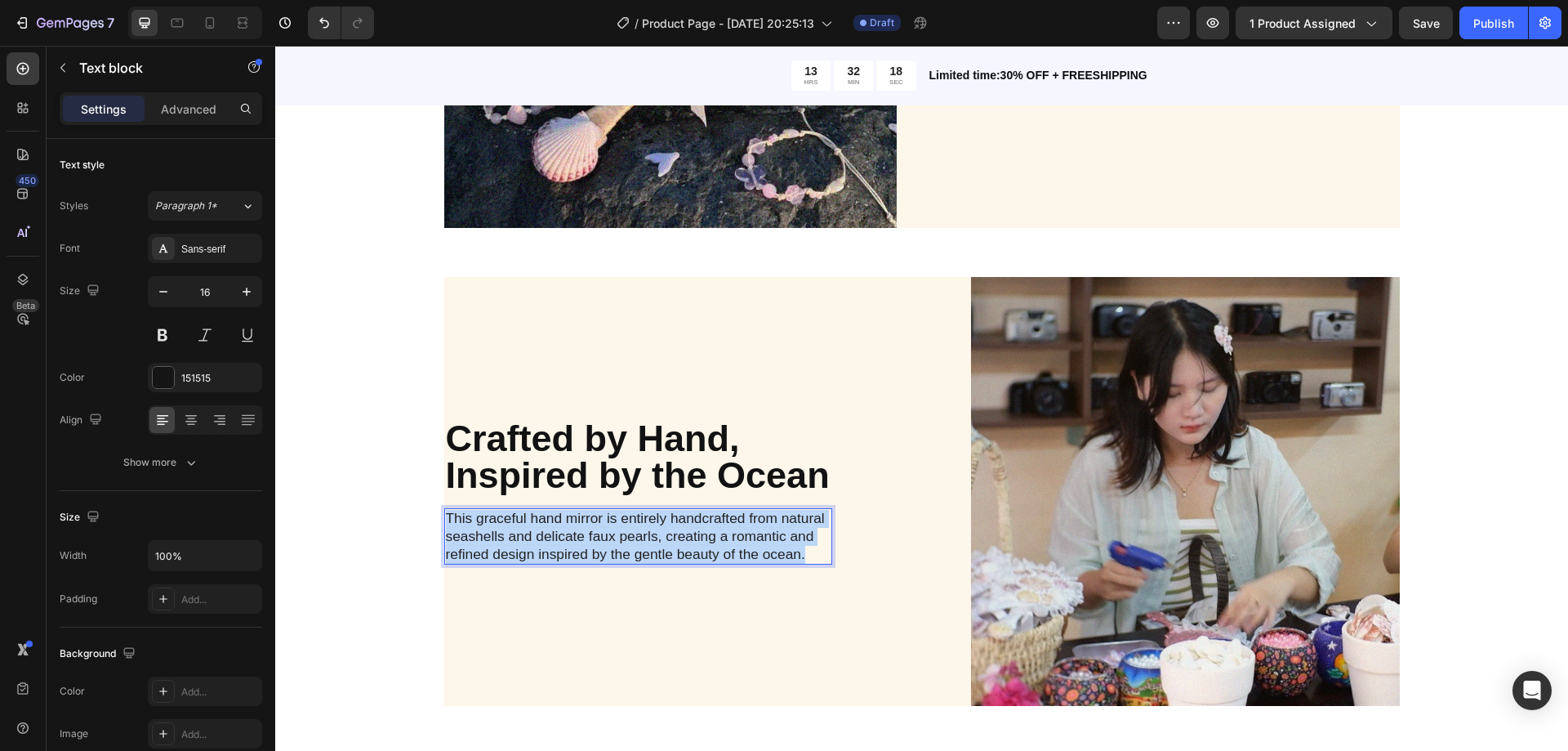
click at [566, 538] on span "This graceful hand mirror is entirely handcrafted from natural seashells and de…" at bounding box center [635, 536] width 379 height 52
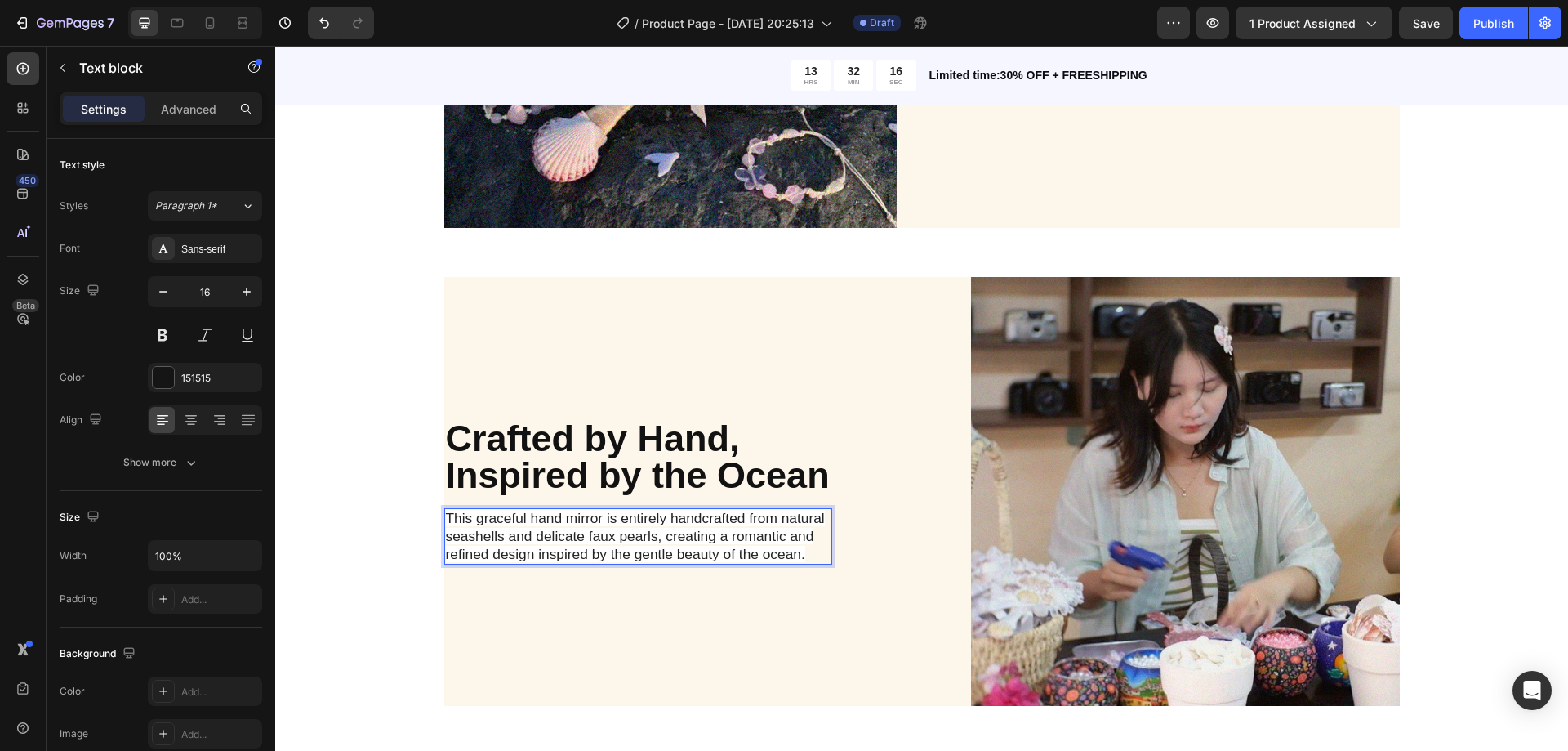
click at [566, 538] on span "This graceful hand mirror is entirely handcrafted from natural seashells and de…" at bounding box center [635, 536] width 379 height 52
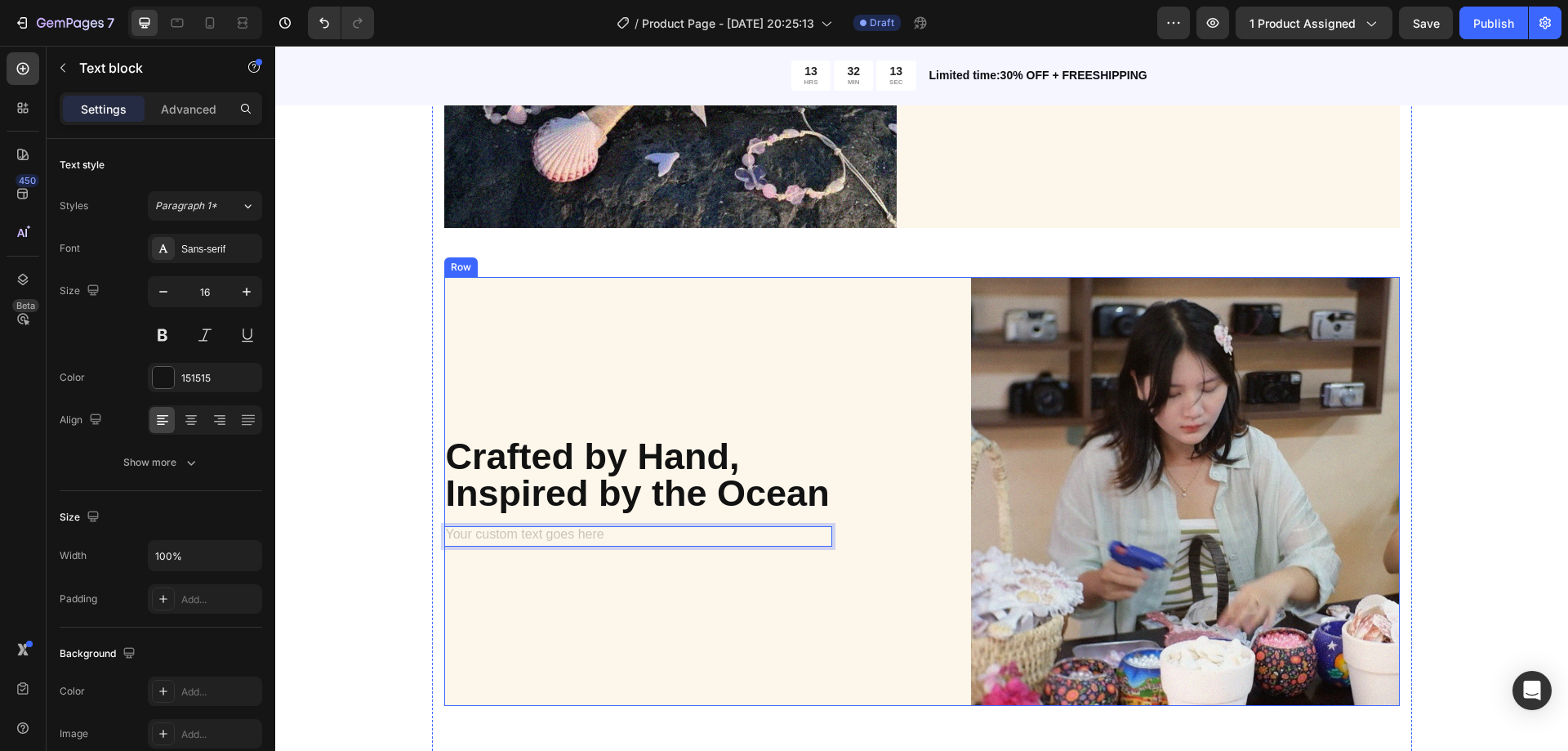
click at [945, 500] on div "Crafted by Hand, Inspired by the Ocean Heading Text block 0 Image Row" at bounding box center [922, 491] width 955 height 429
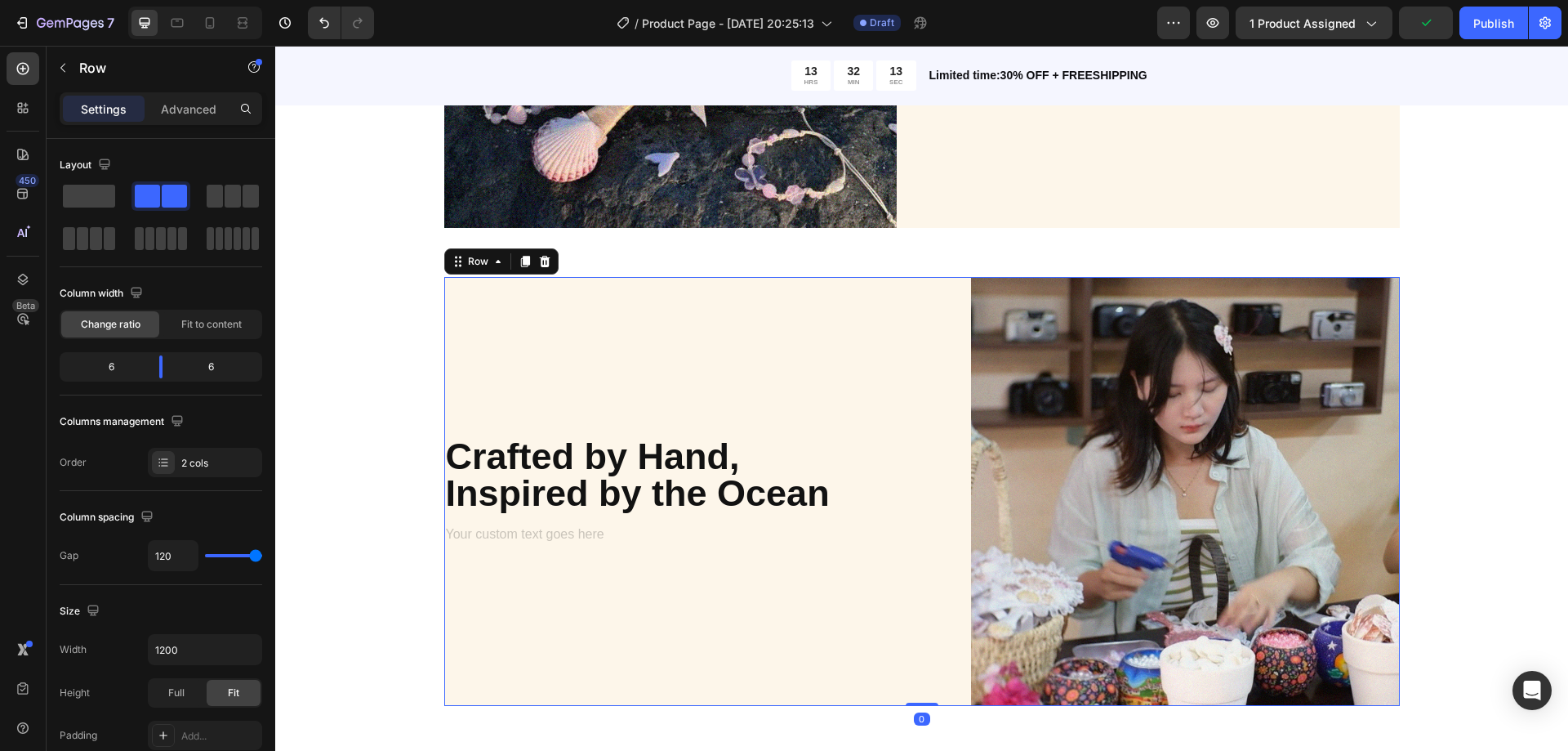
click at [648, 542] on div "Rich Text Editor. Editing area: main" at bounding box center [638, 537] width 388 height 21
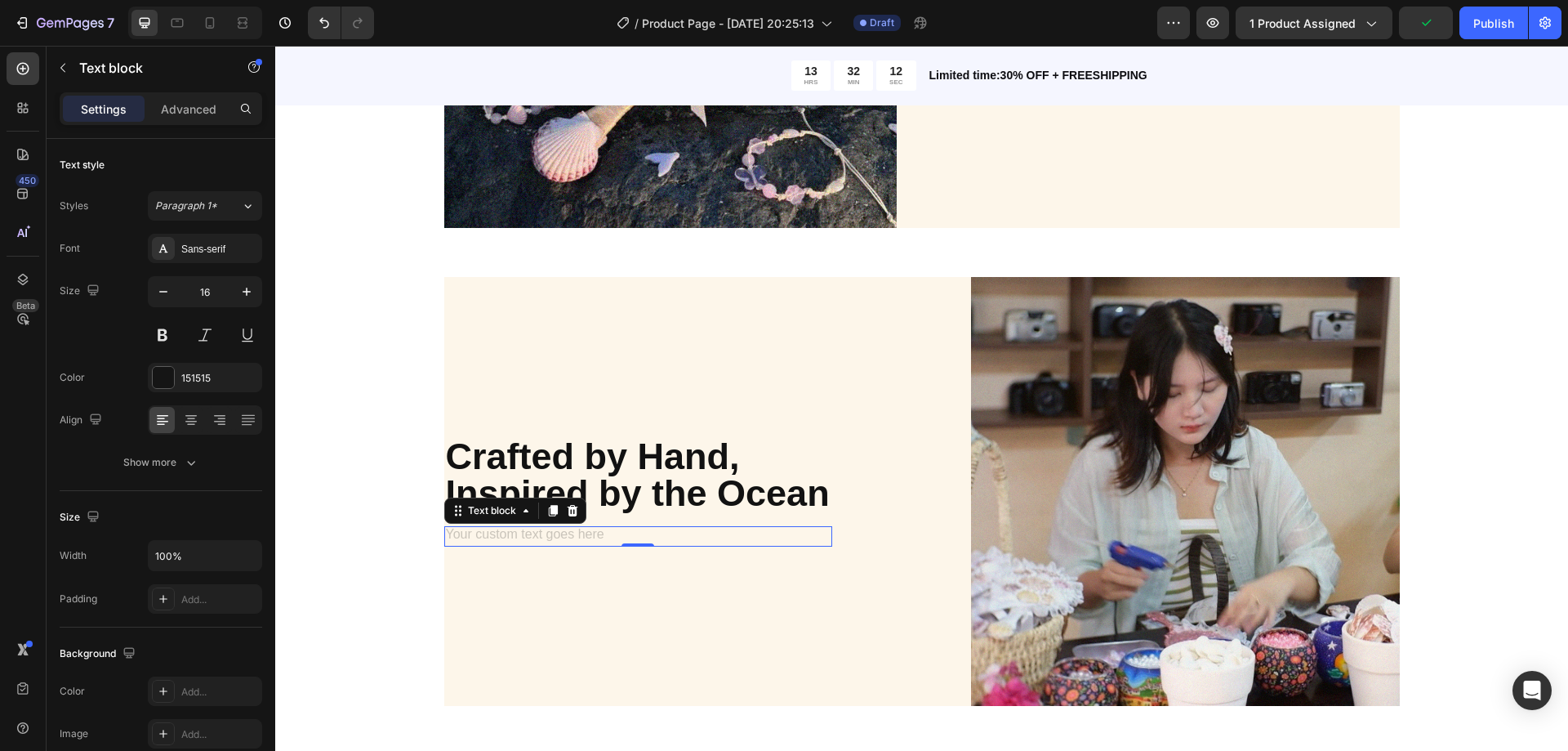
click at [646, 542] on div "Rich Text Editor. Editing area: main" at bounding box center [638, 537] width 388 height 21
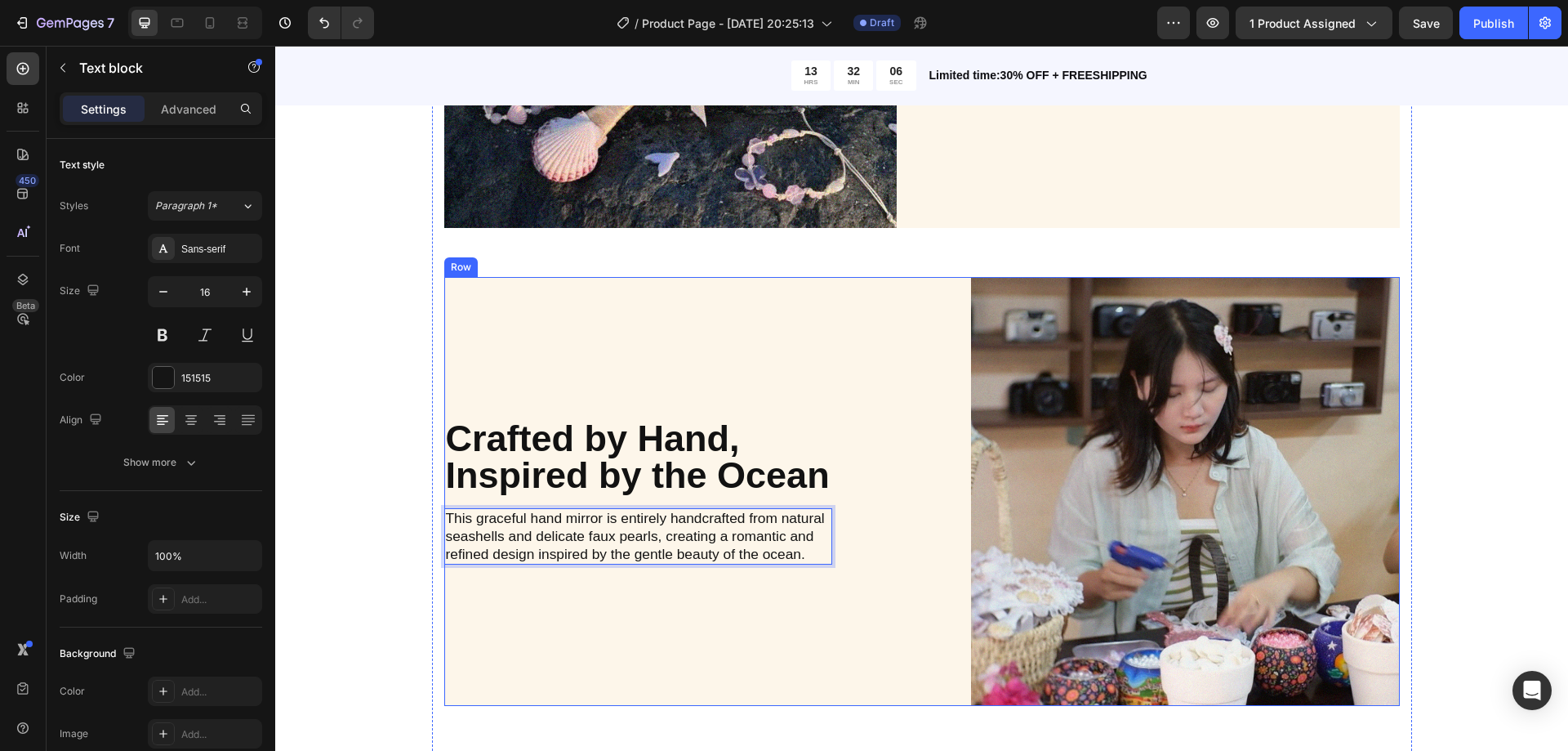
click at [559, 621] on div "Crafted by Hand, Inspired by the Ocean Heading This graceful hand mirror is ent…" at bounding box center [659, 491] width 428 height 429
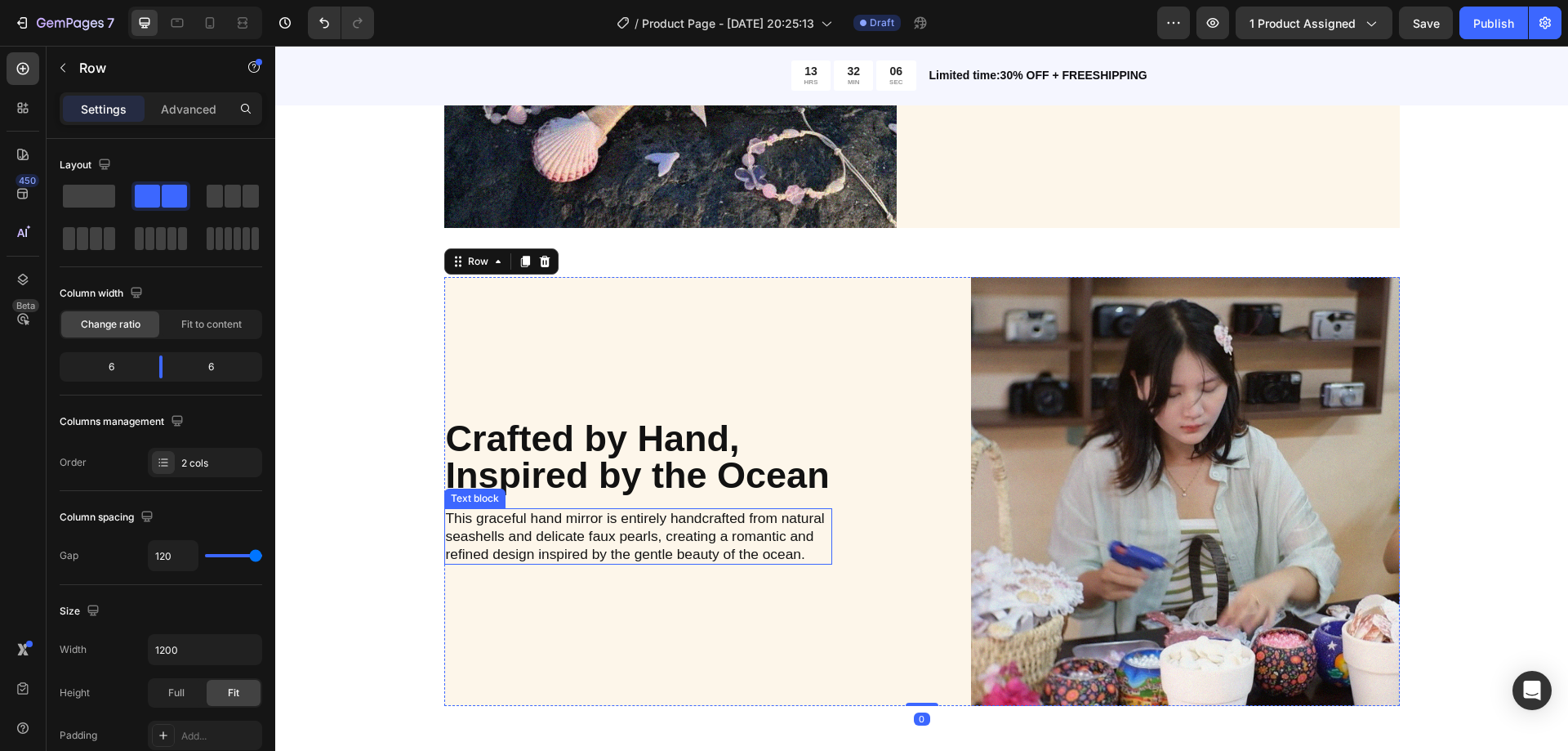
click at [674, 531] on span "This graceful hand mirror is entirely handcrafted from natural seashells and de…" at bounding box center [635, 536] width 379 height 52
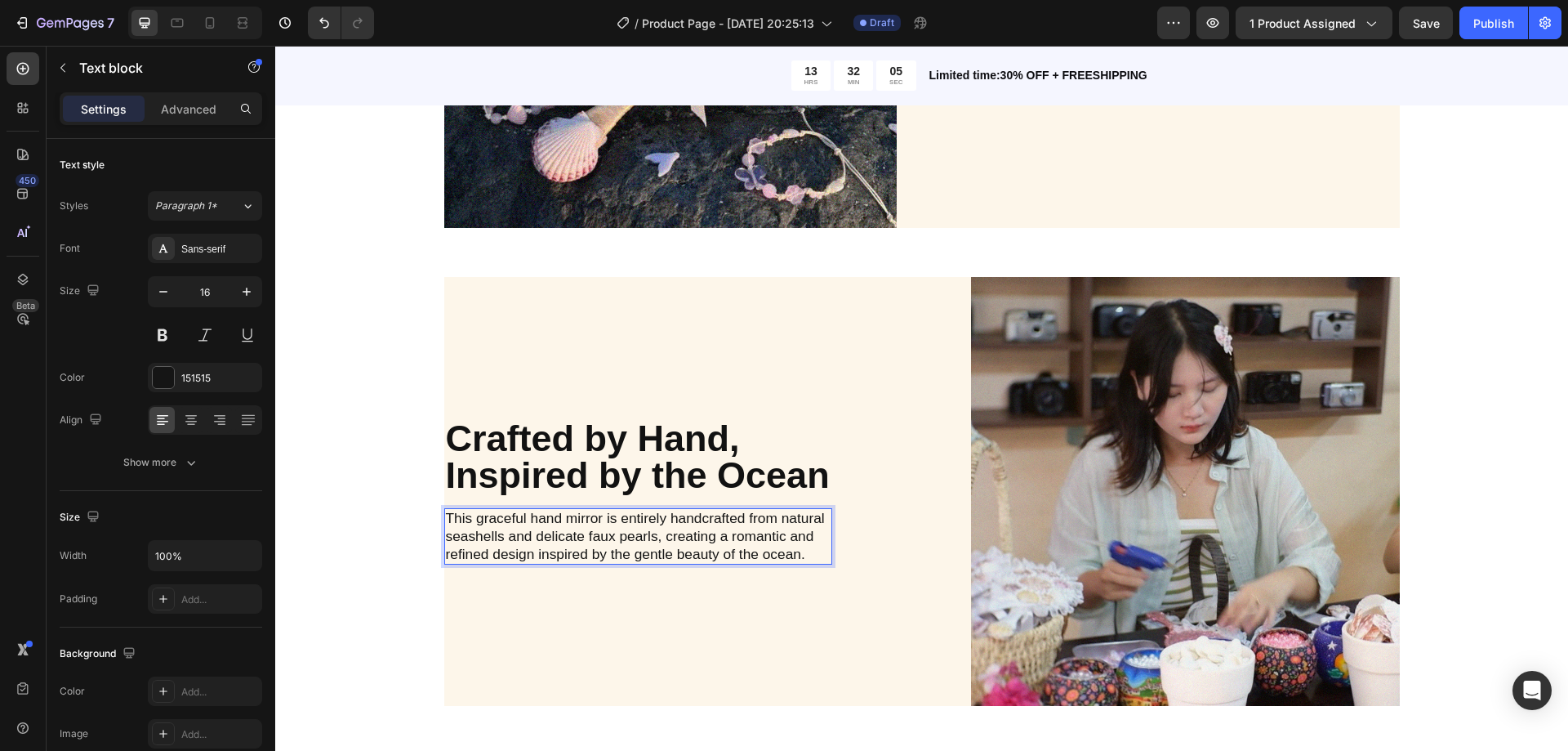
click at [631, 448] on p "Crafted by Hand, Inspired by the Ocean" at bounding box center [658, 457] width 426 height 74
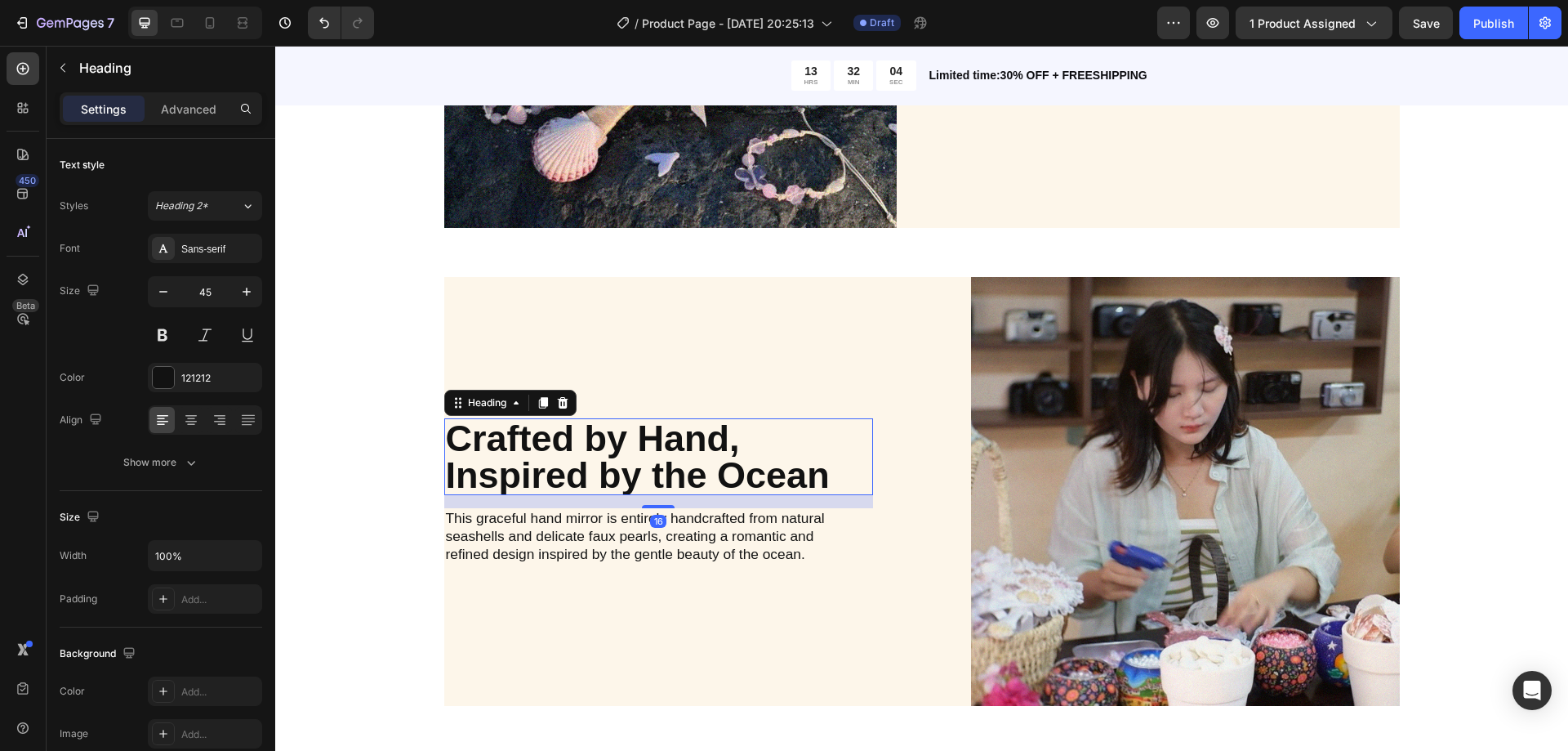
click at [751, 345] on div "Crafted by Hand, Inspired by the Ocean Heading 16 This graceful hand mirror is …" at bounding box center [659, 491] width 428 height 429
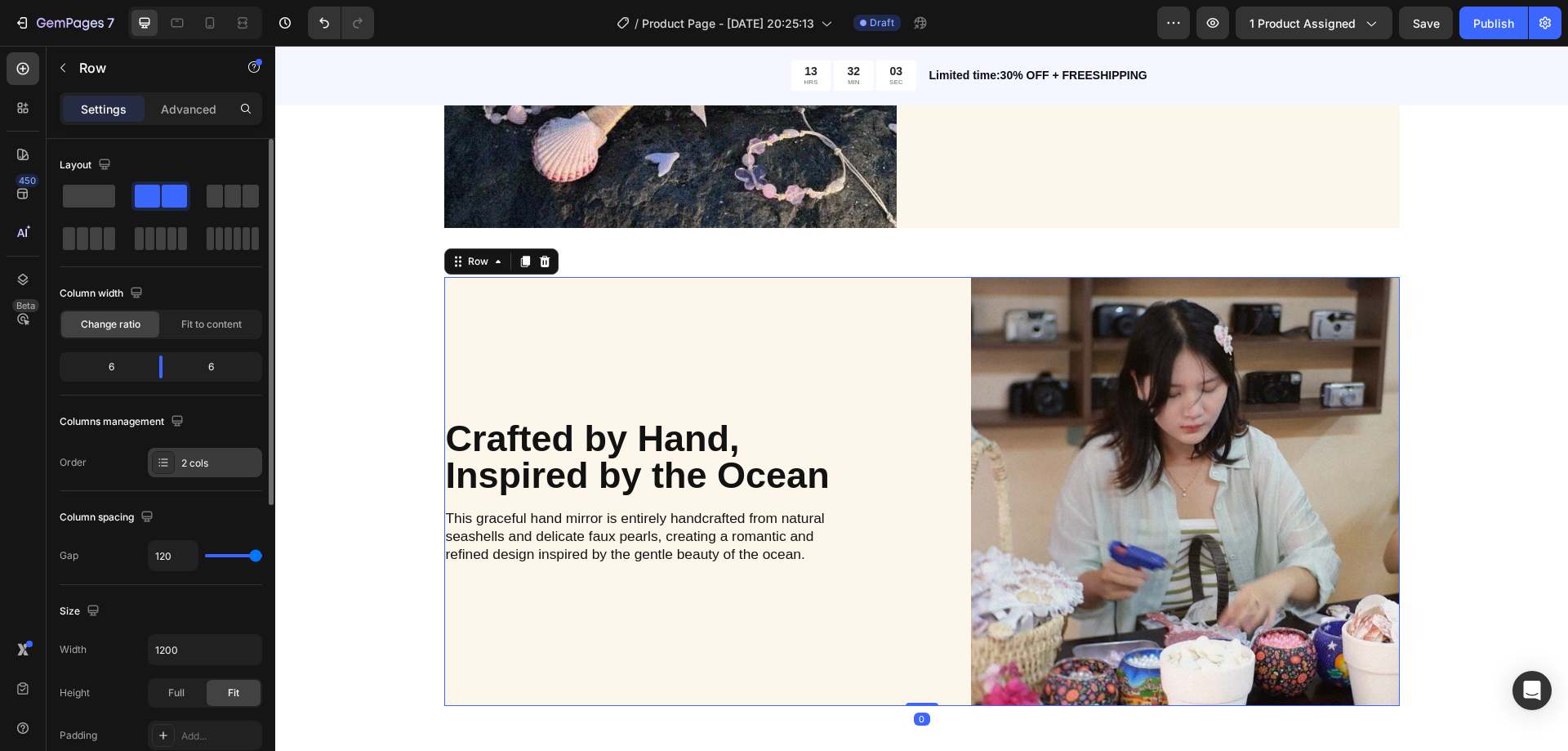
scroll to position [81, 0]
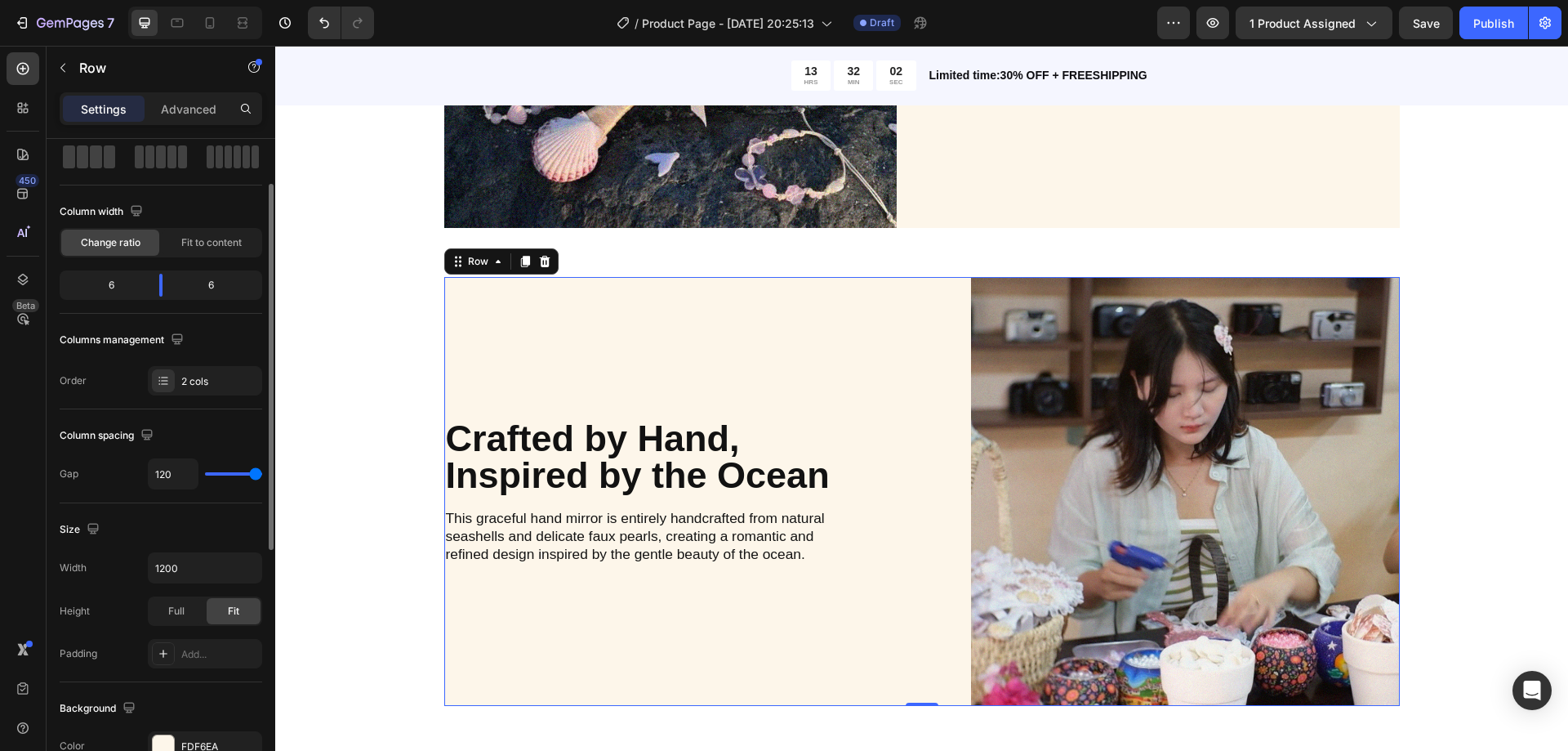
type input "118"
type input "111"
type input "98"
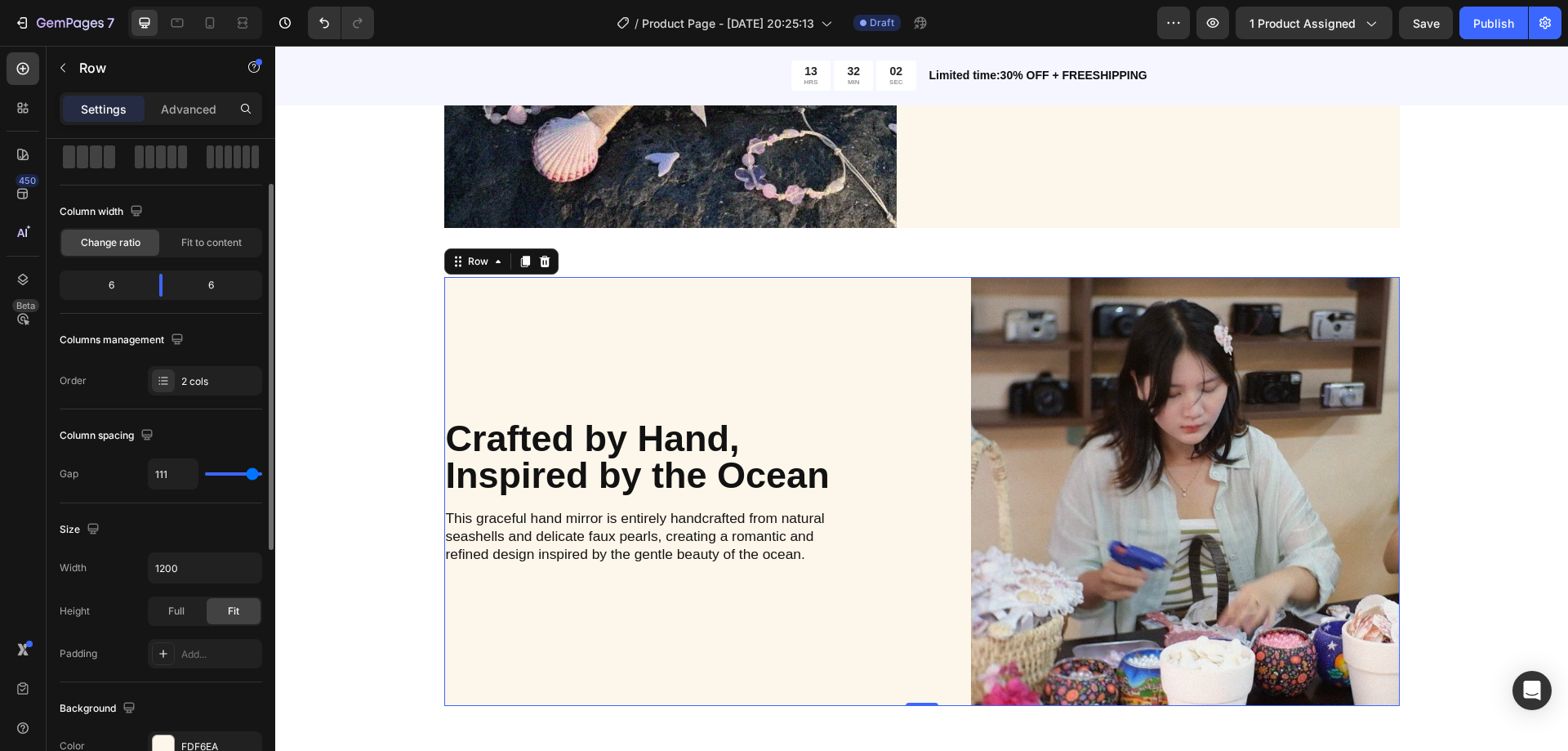
type input "98"
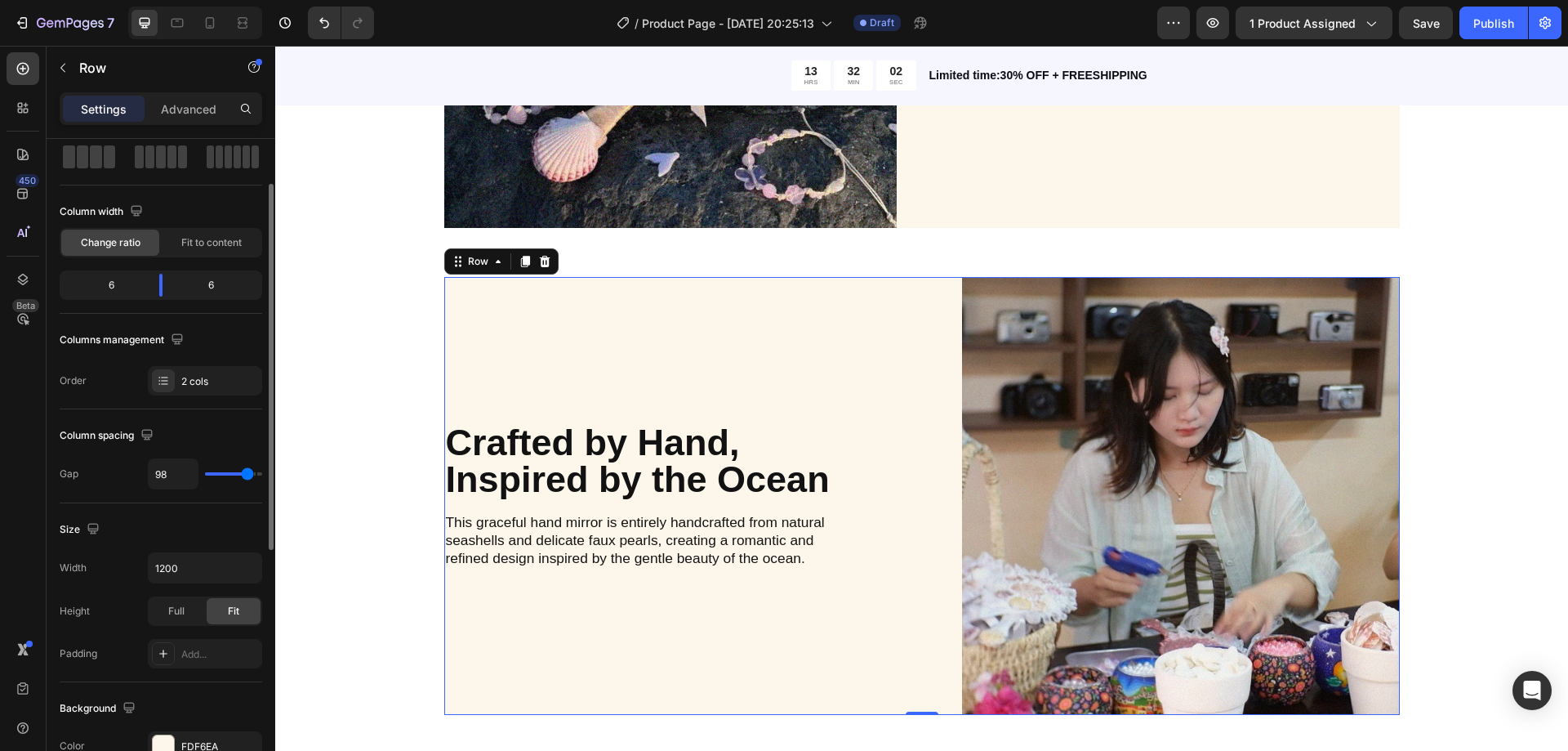
type input "96"
type input "120"
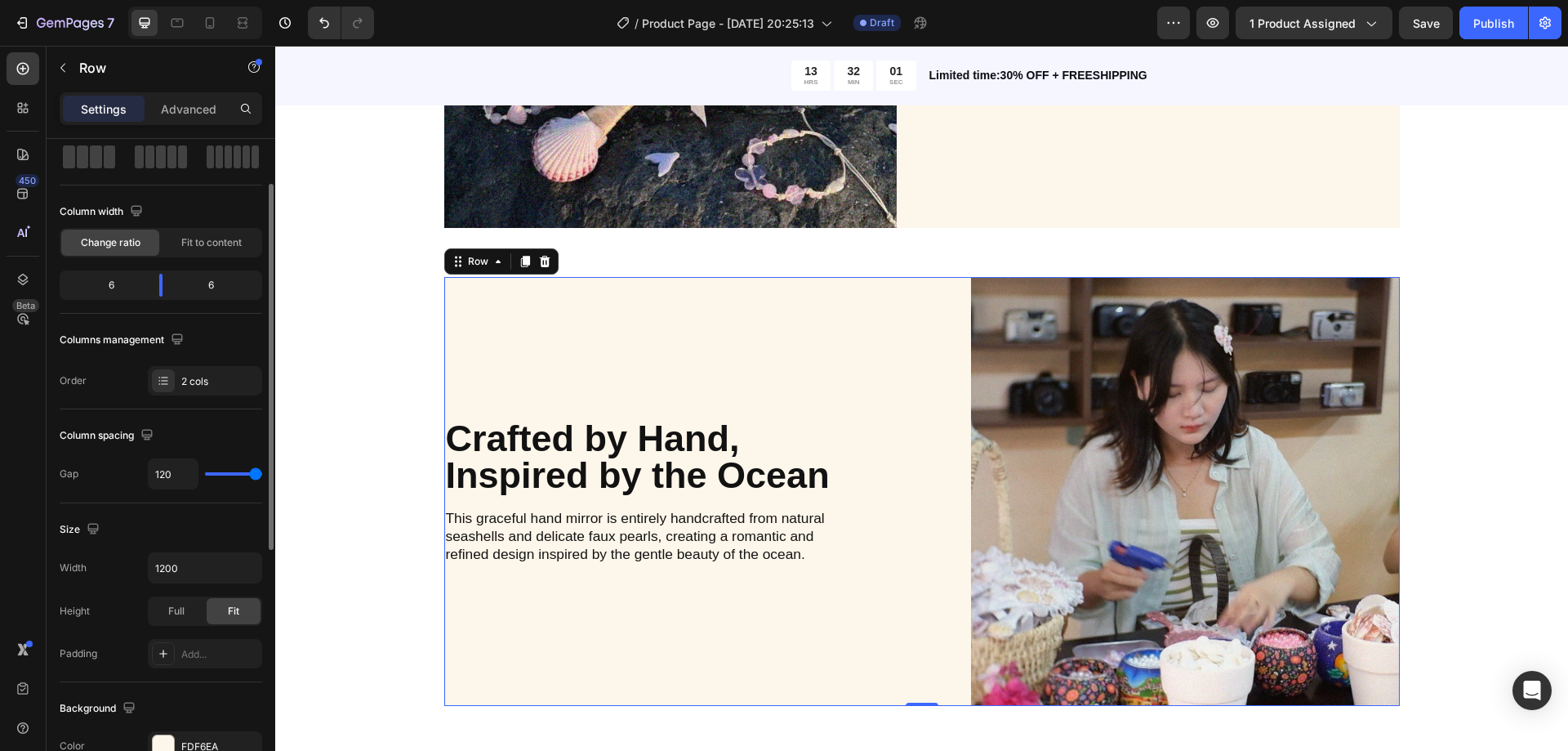
drag, startPoint x: 257, startPoint y: 472, endPoint x: 267, endPoint y: 472, distance: 10.0
click at [262, 472] on input "range" at bounding box center [233, 474] width 57 height 3
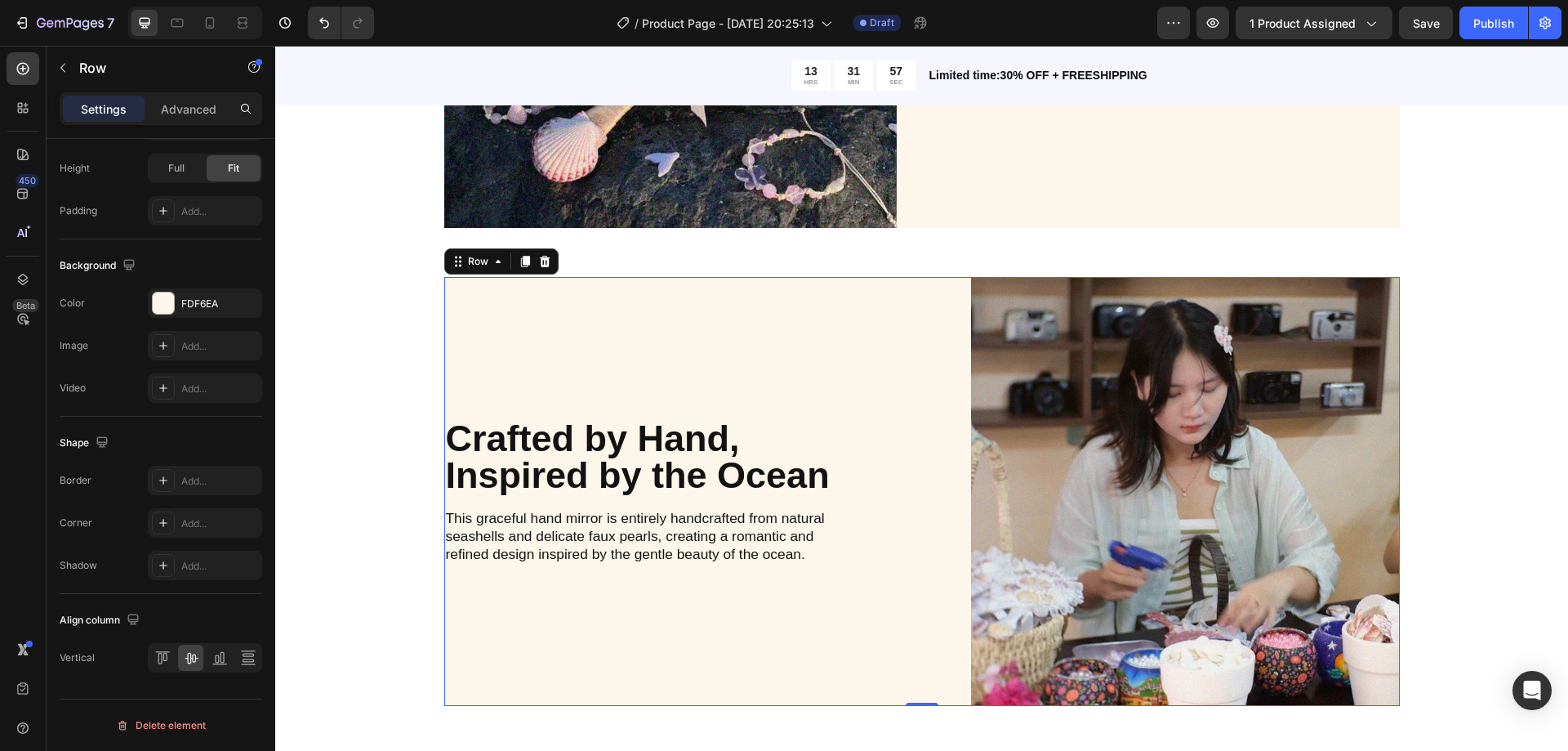
scroll to position [34, 0]
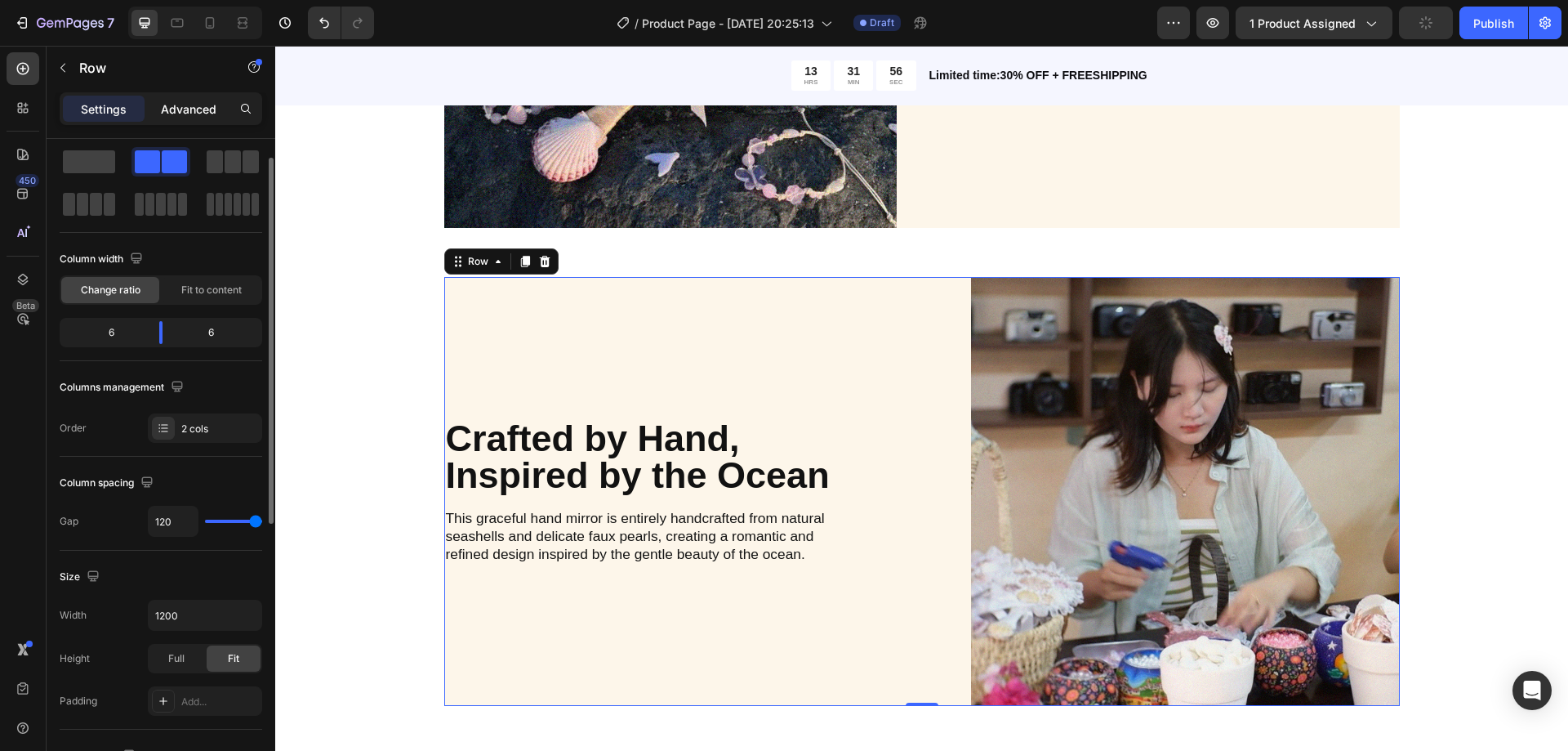
click at [200, 102] on p "Advanced" at bounding box center [189, 109] width 56 height 17
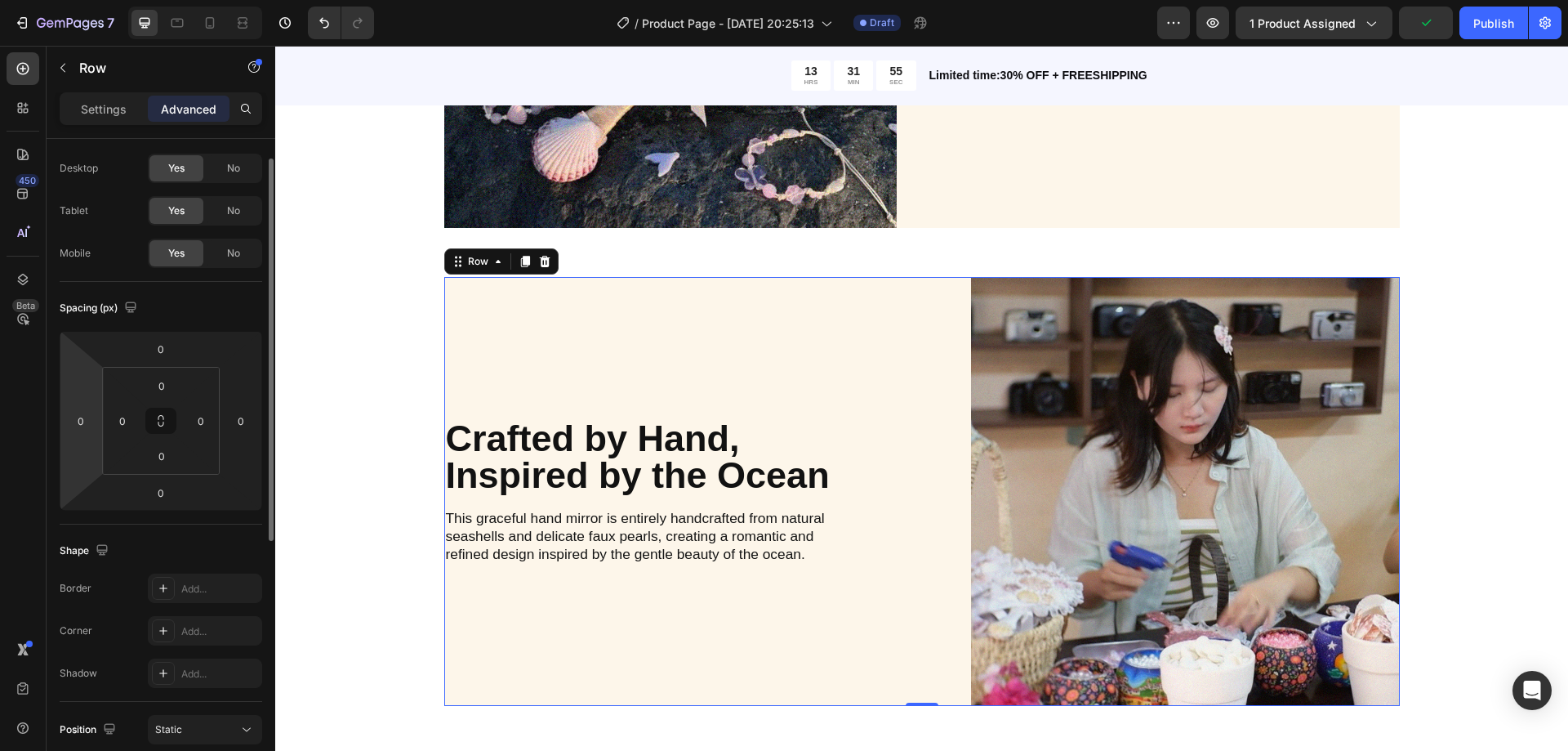
click at [98, 0] on html "7 / Product Page - Aug 27, 20:25:13 Draft Preview 1 product assigned Publish 45…" at bounding box center [784, 0] width 1568 height 0
type input "14"
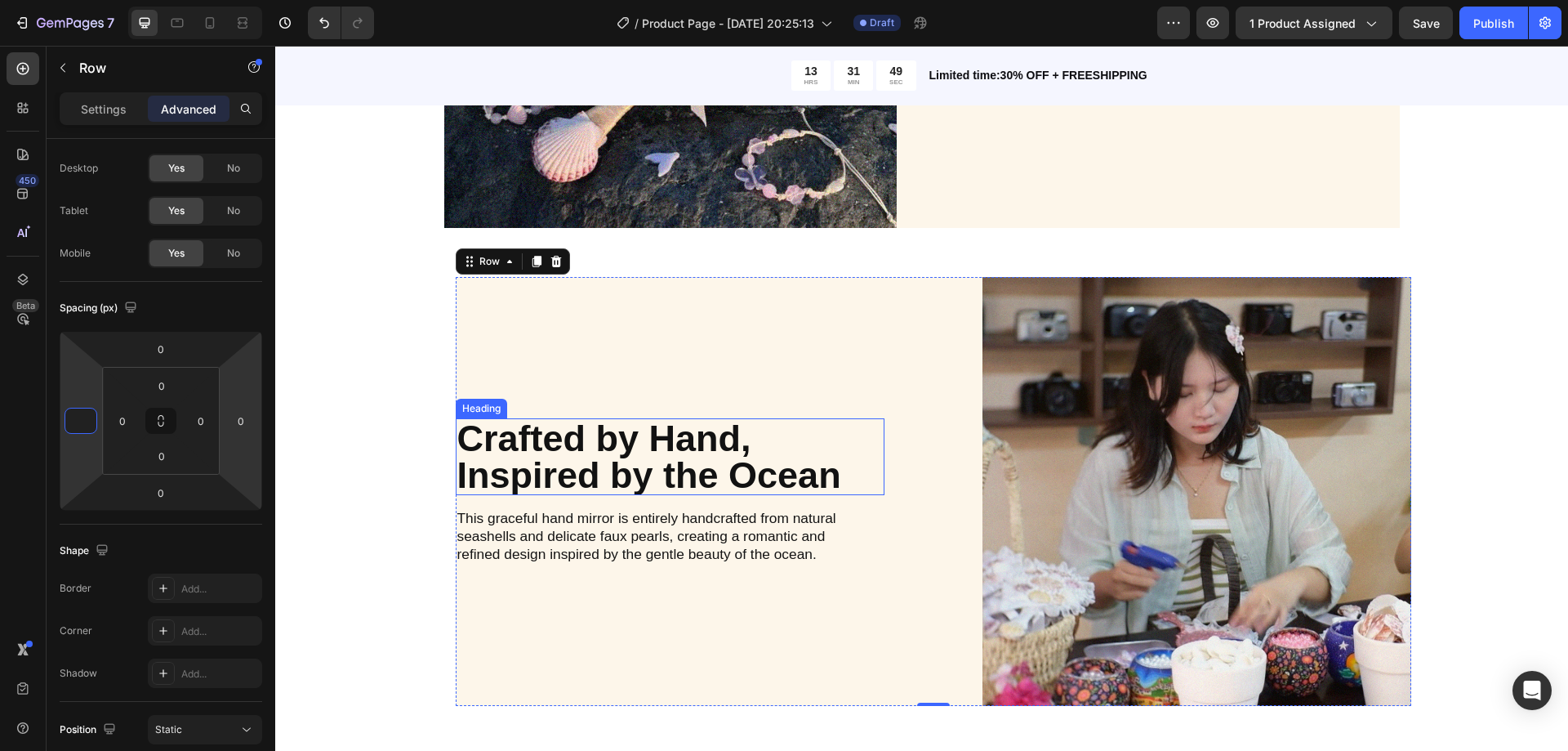
click at [540, 431] on p "Crafted by Hand, Inspired by the Ocean" at bounding box center [670, 457] width 426 height 74
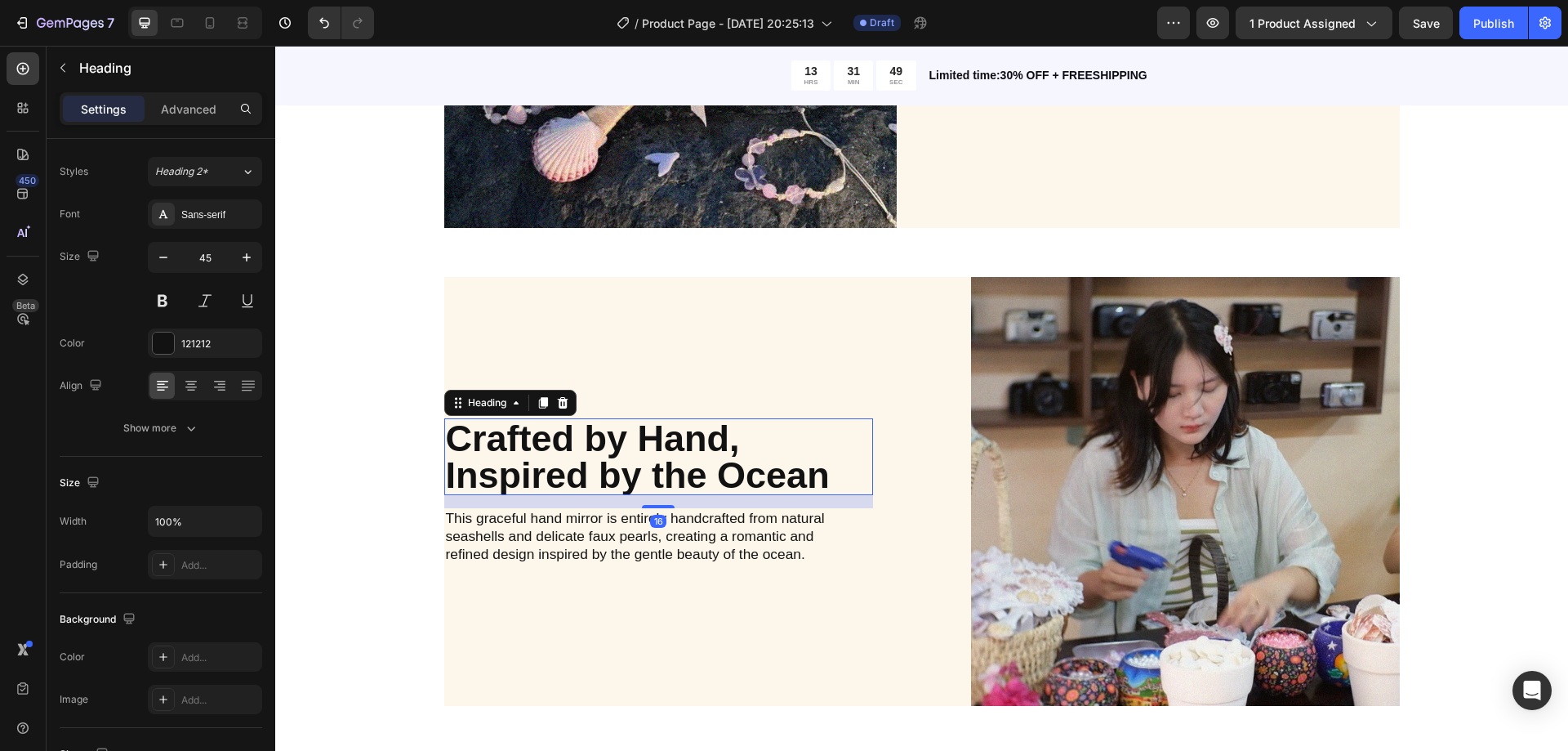
scroll to position [0, 0]
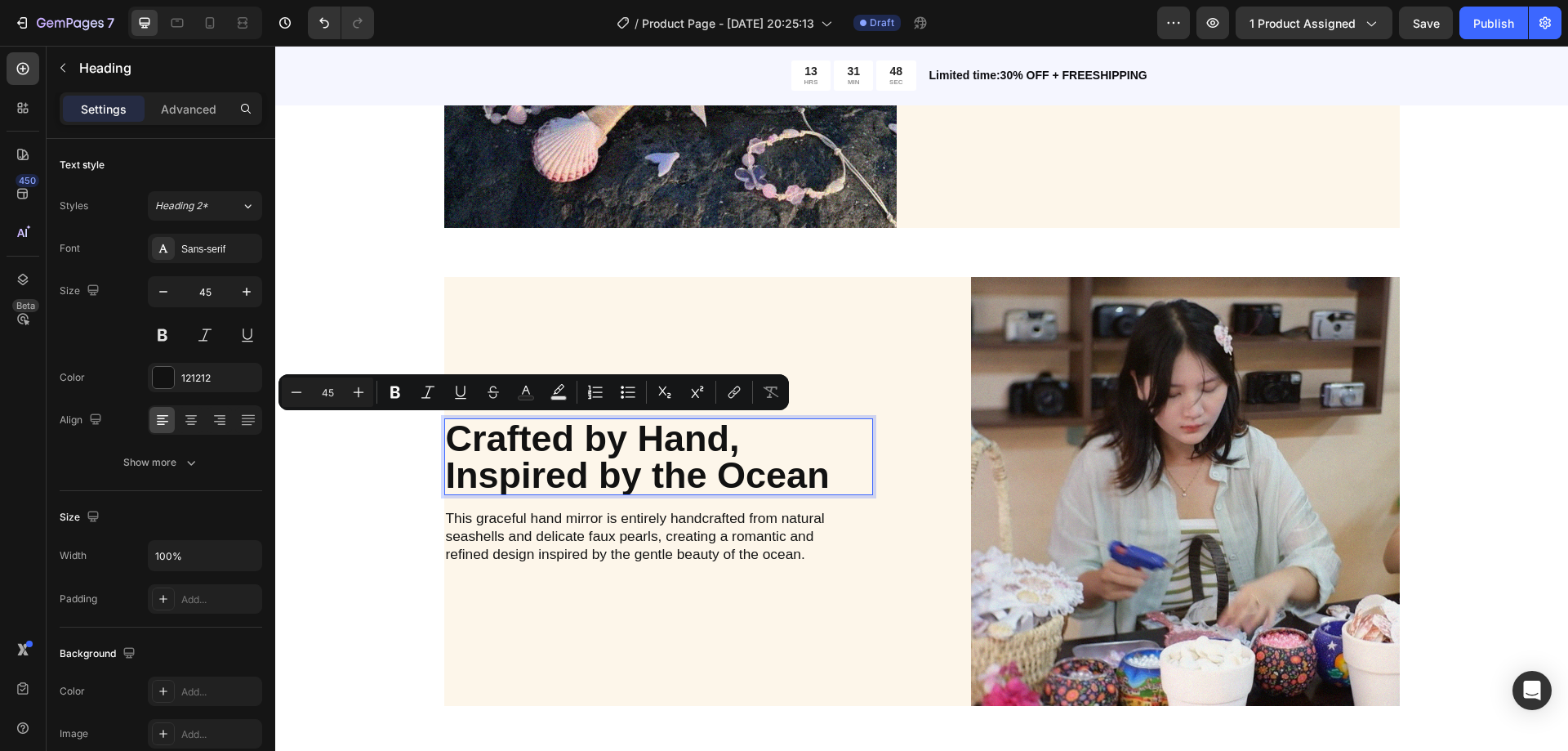
click at [446, 436] on p "Crafted by Hand, Inspired by the Ocean" at bounding box center [658, 457] width 426 height 74
drag, startPoint x: 445, startPoint y: 437, endPoint x: 557, endPoint y: 442, distance: 112.1
click at [460, 451] on p "Crafted by Hand, Inspired by the Ocean" at bounding box center [658, 457] width 426 height 74
click at [473, 438] on p "Crafted by Hand, Inspired by the Ocean" at bounding box center [658, 457] width 426 height 74
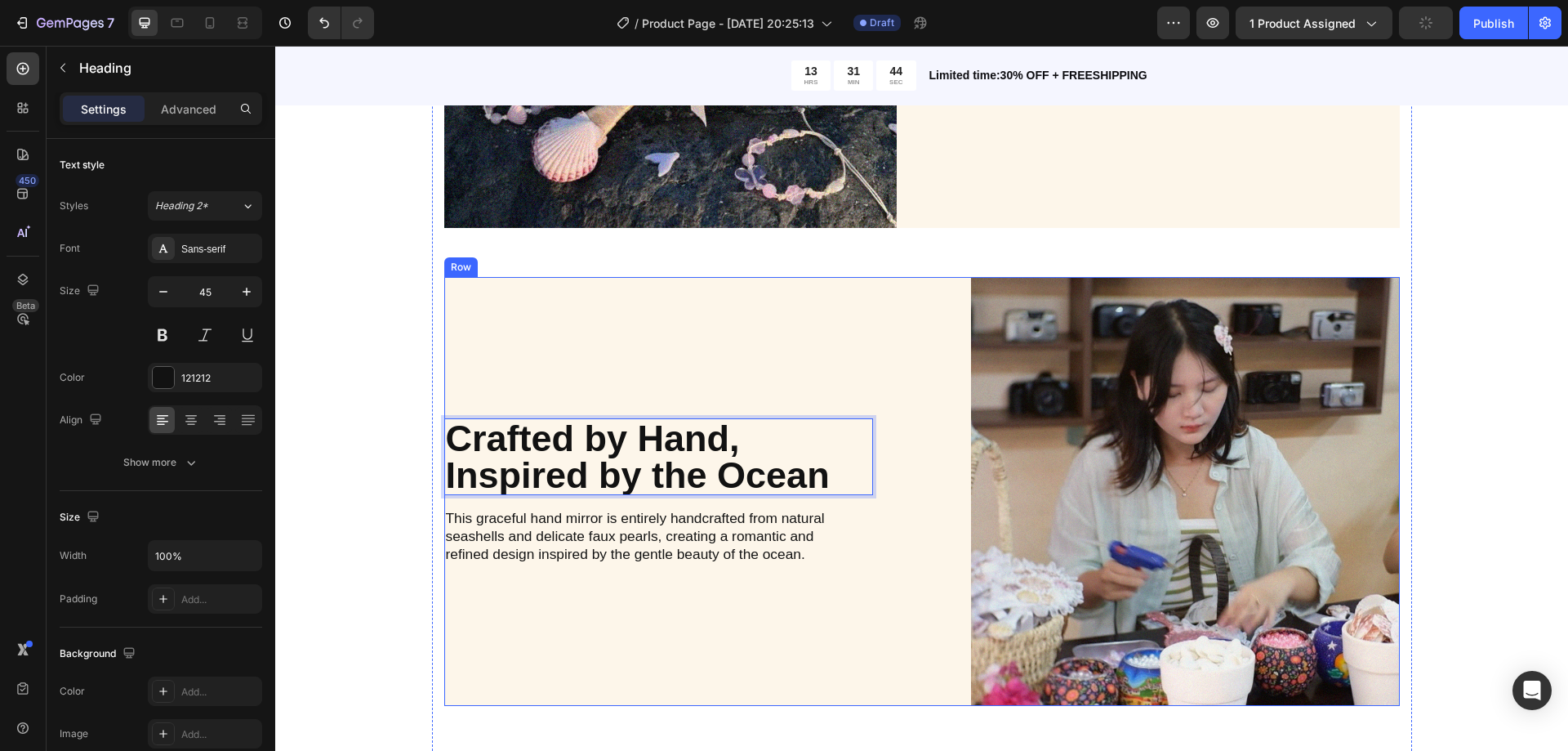
click at [711, 321] on div "Crafted by Hand, Inspired by the Ocean Heading 16 This graceful hand mirror is …" at bounding box center [659, 491] width 428 height 429
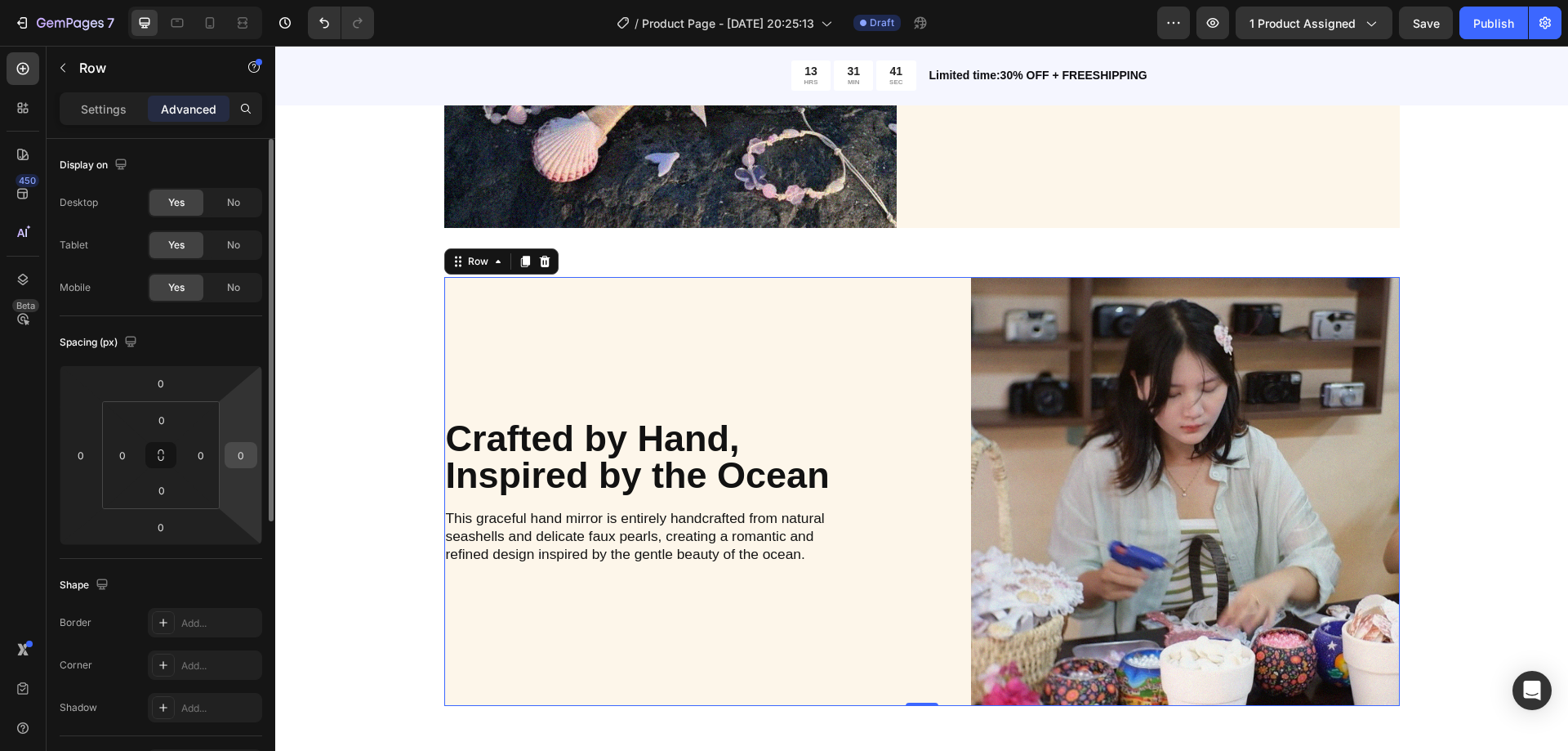
click at [249, 450] on input "0" at bounding box center [241, 455] width 25 height 25
type input "15"
click at [304, 426] on div "Product Images Seashell Ribbon Dream Mirror Product Title $51.00 Product Price …" at bounding box center [921, 711] width 1293 height 5022
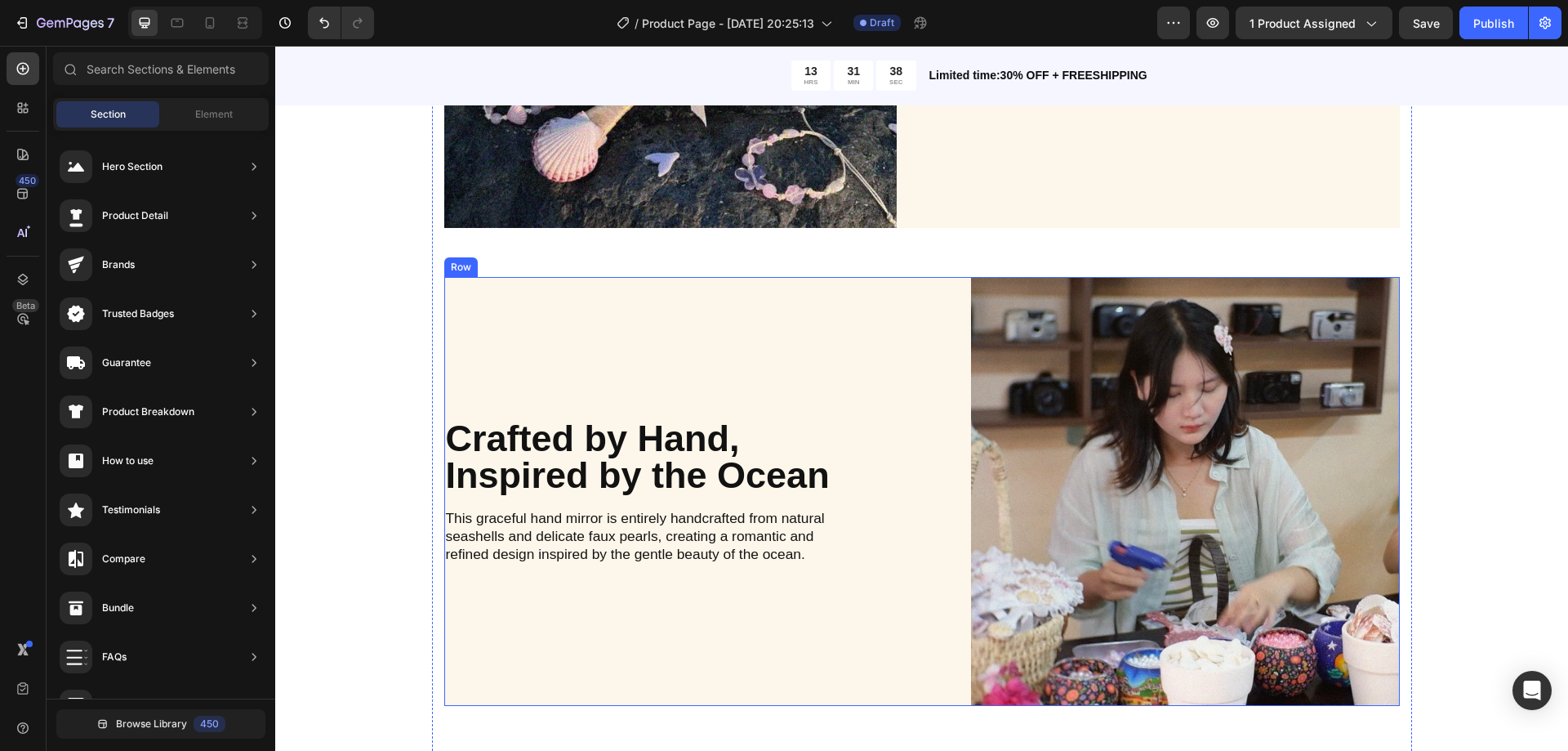
click at [712, 406] on div "Crafted by Hand, Inspired by the Ocean Heading This graceful hand mirror is ent…" at bounding box center [659, 491] width 428 height 429
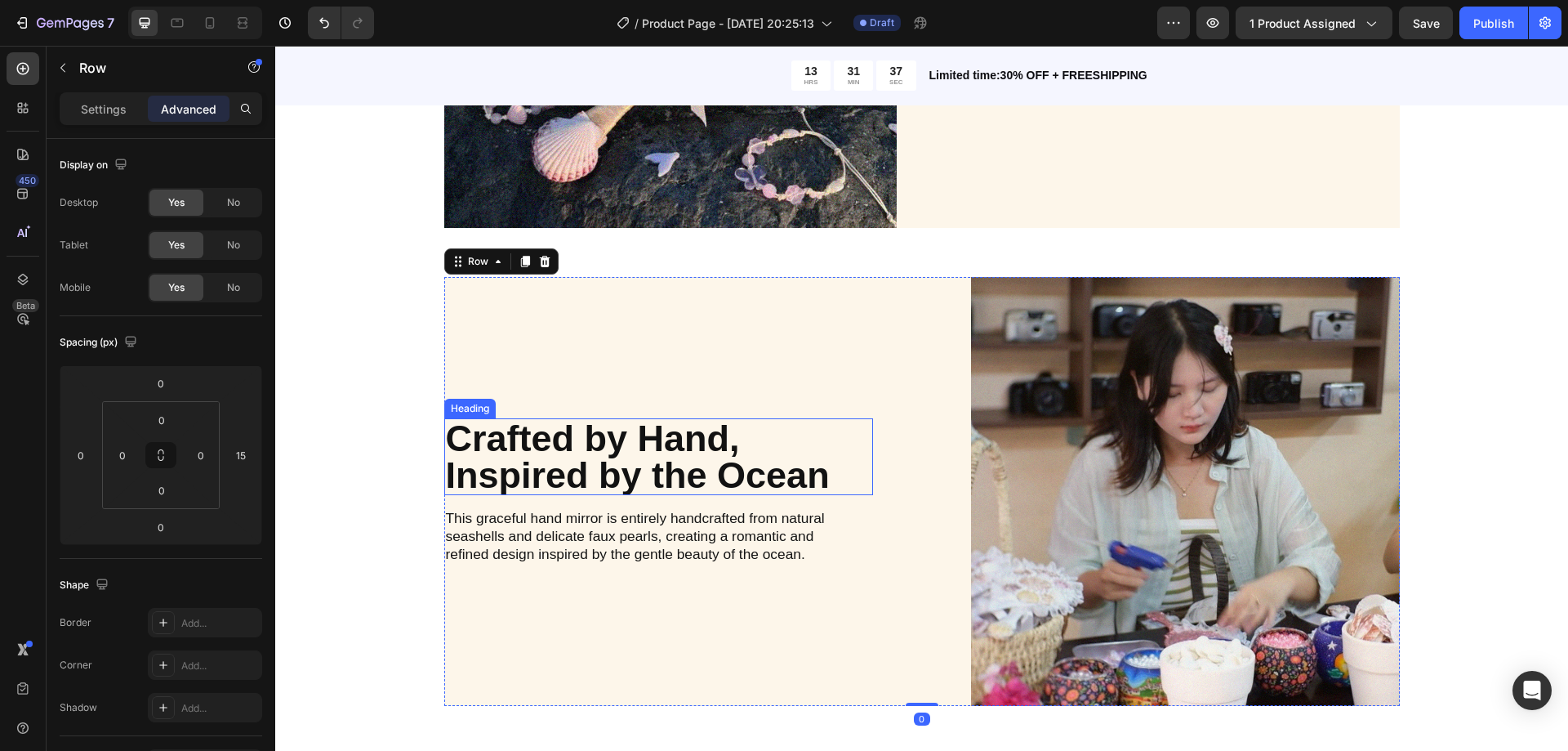
click at [691, 442] on p "Crafted by Hand, Inspired by the Ocean" at bounding box center [658, 457] width 426 height 74
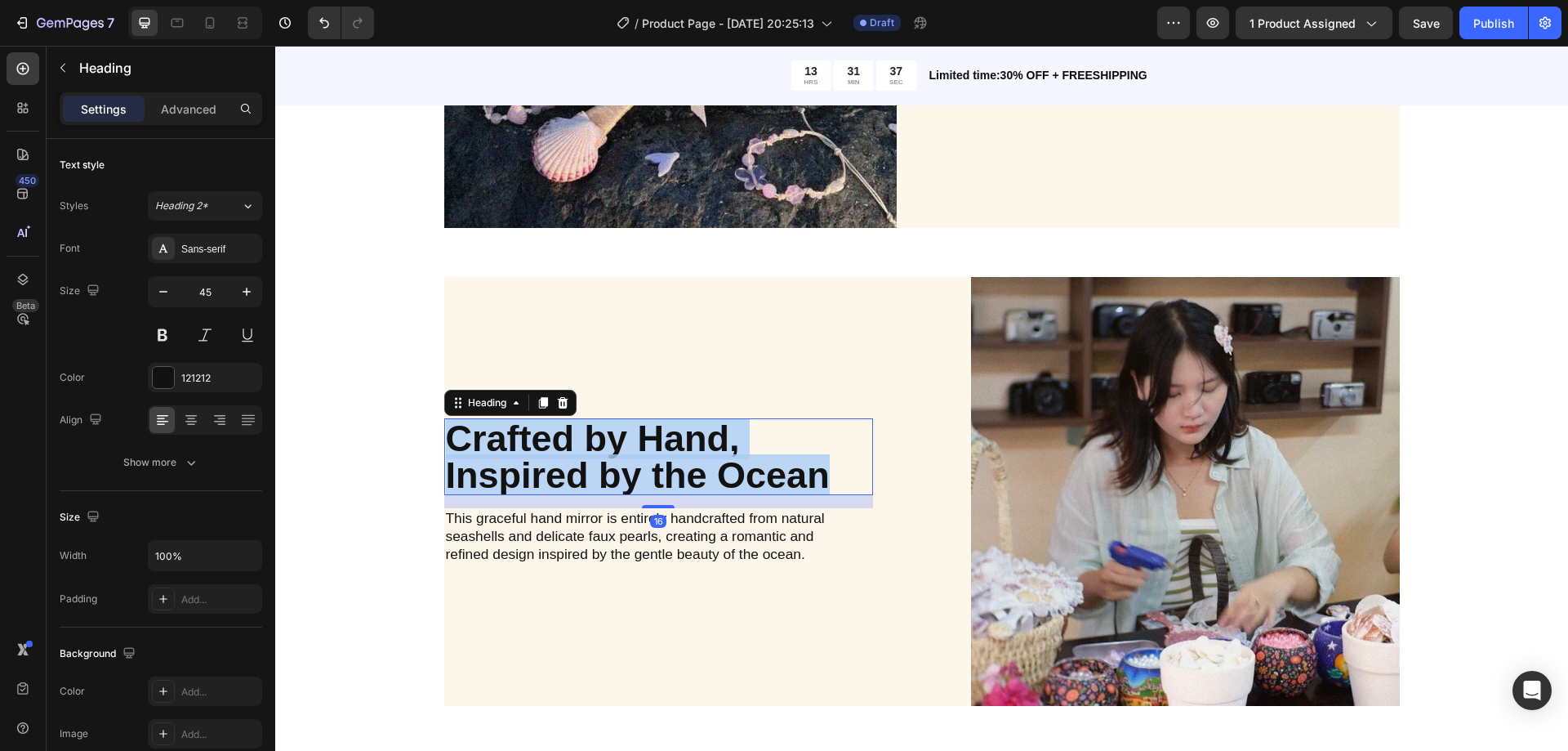
click at [691, 442] on p "Crafted by Hand, Inspired by the Ocean" at bounding box center [658, 457] width 426 height 74
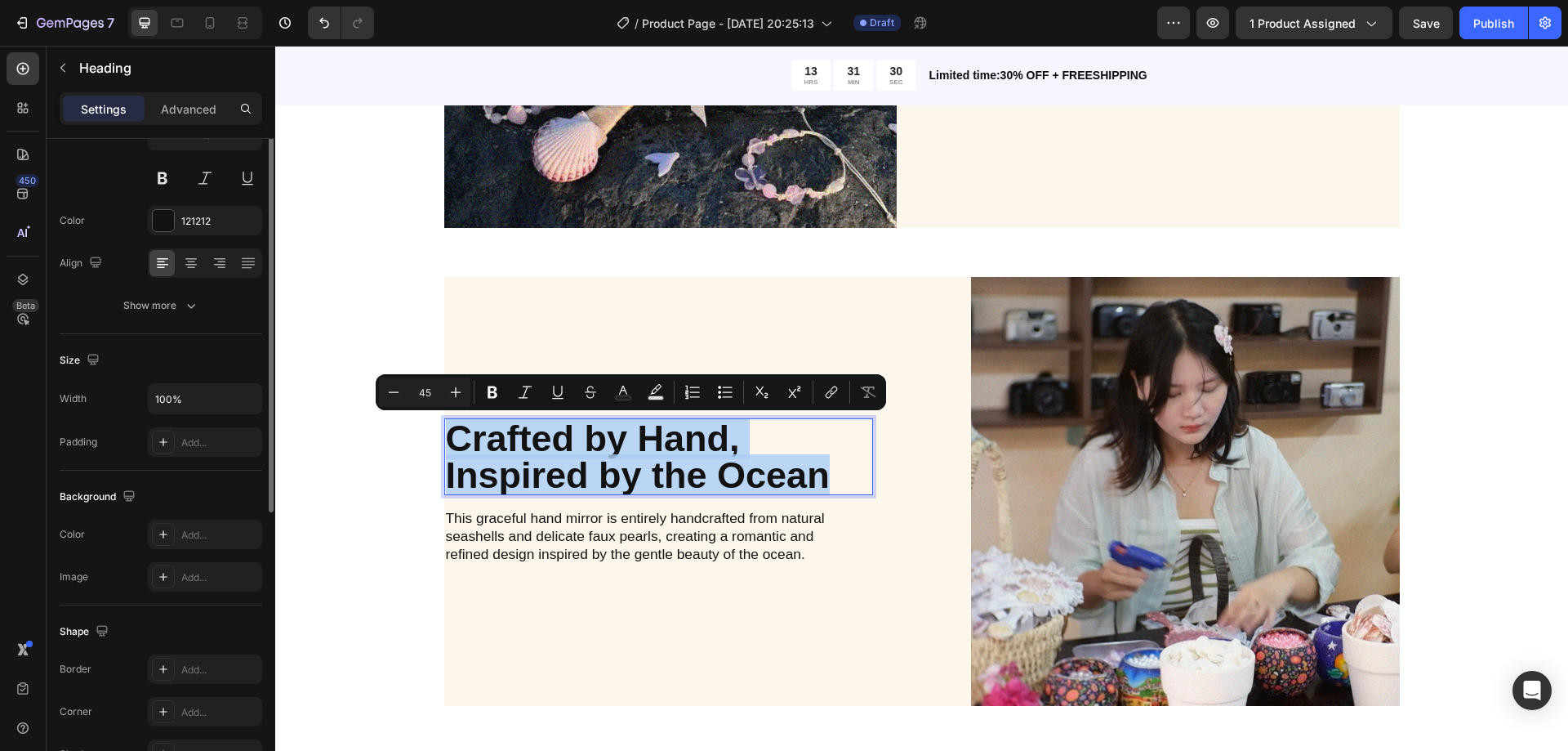
scroll to position [75, 0]
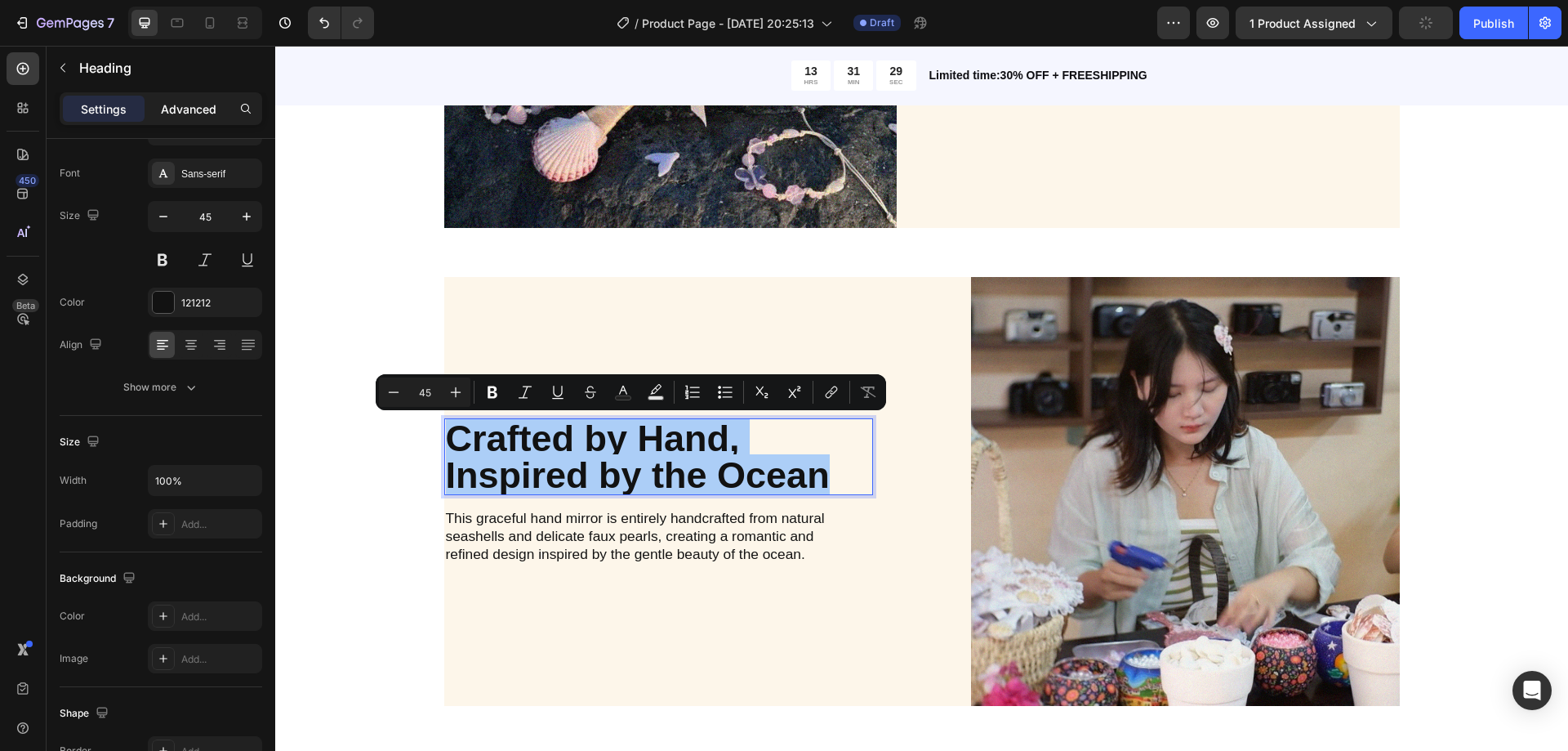
click at [190, 105] on p "Advanced" at bounding box center [189, 109] width 56 height 17
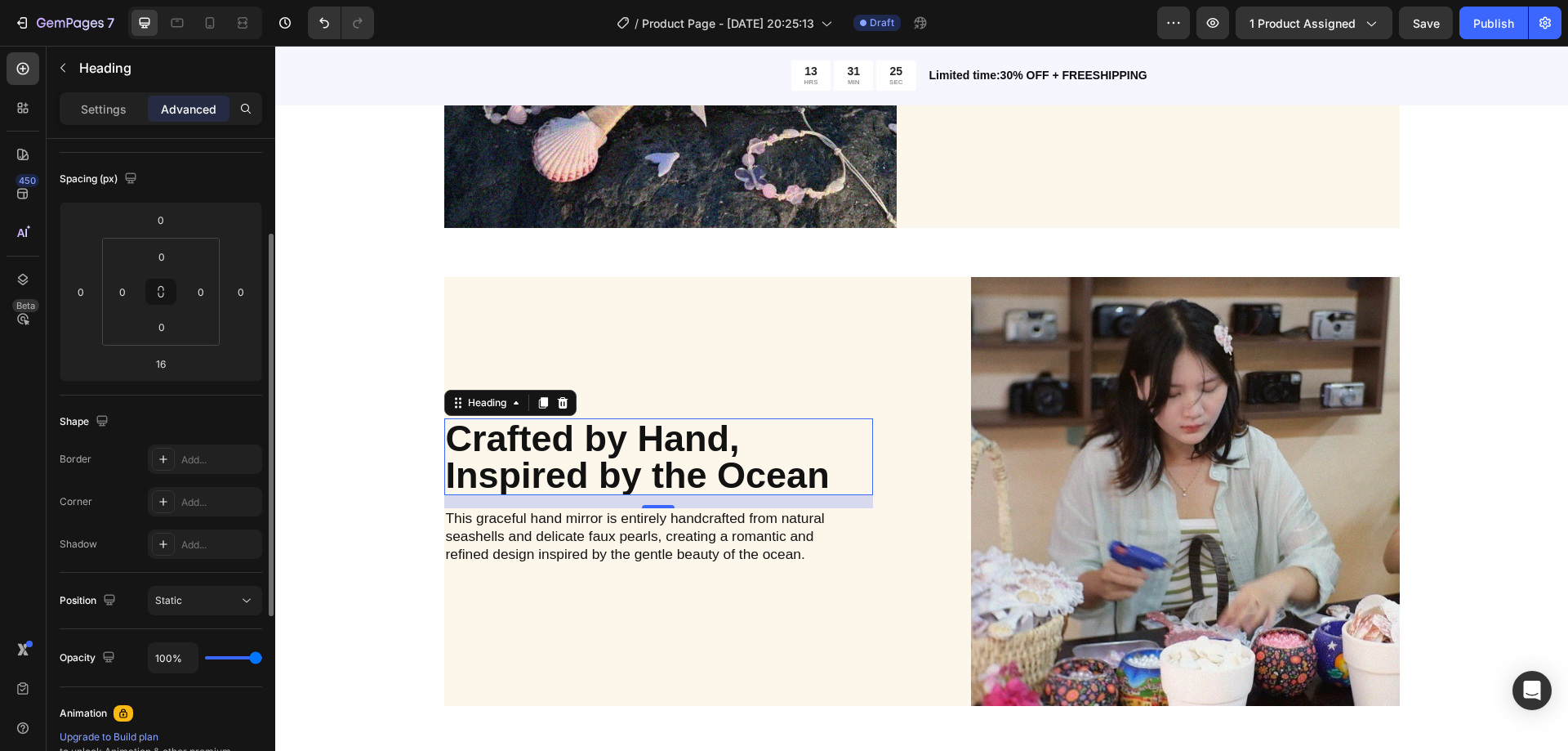
scroll to position [245, 0]
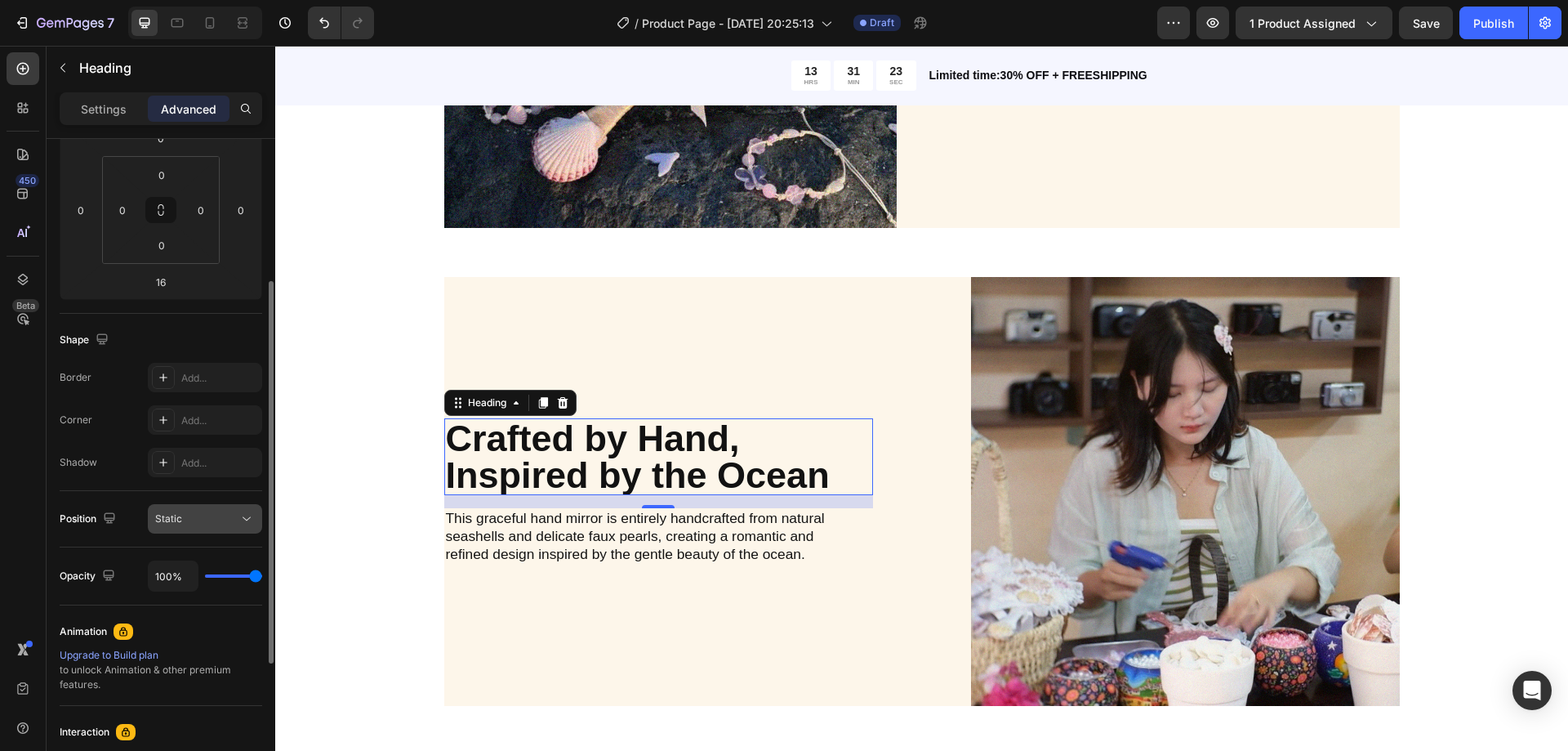
click at [239, 524] on icon at bounding box center [246, 519] width 16 height 16
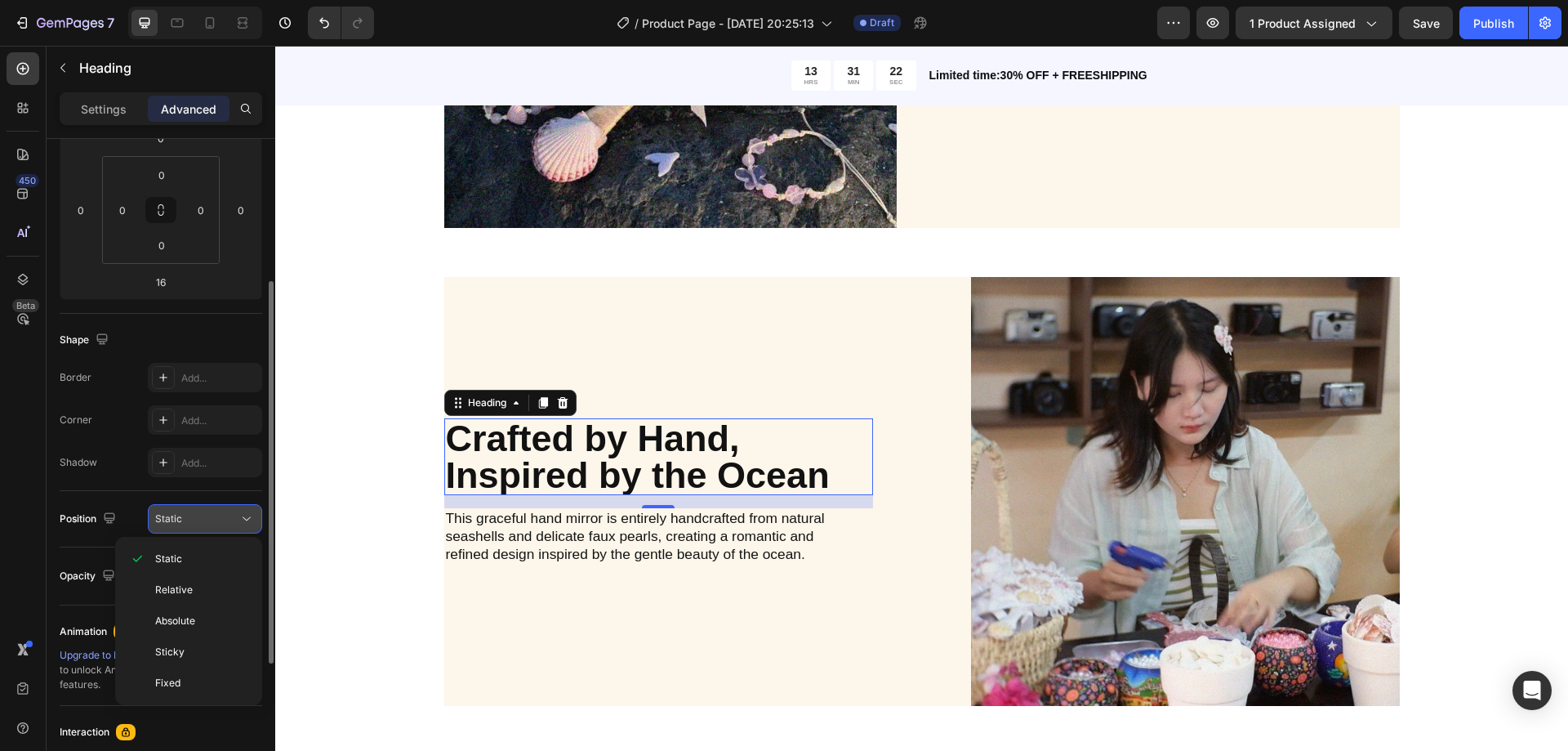
click at [239, 524] on icon at bounding box center [246, 519] width 16 height 16
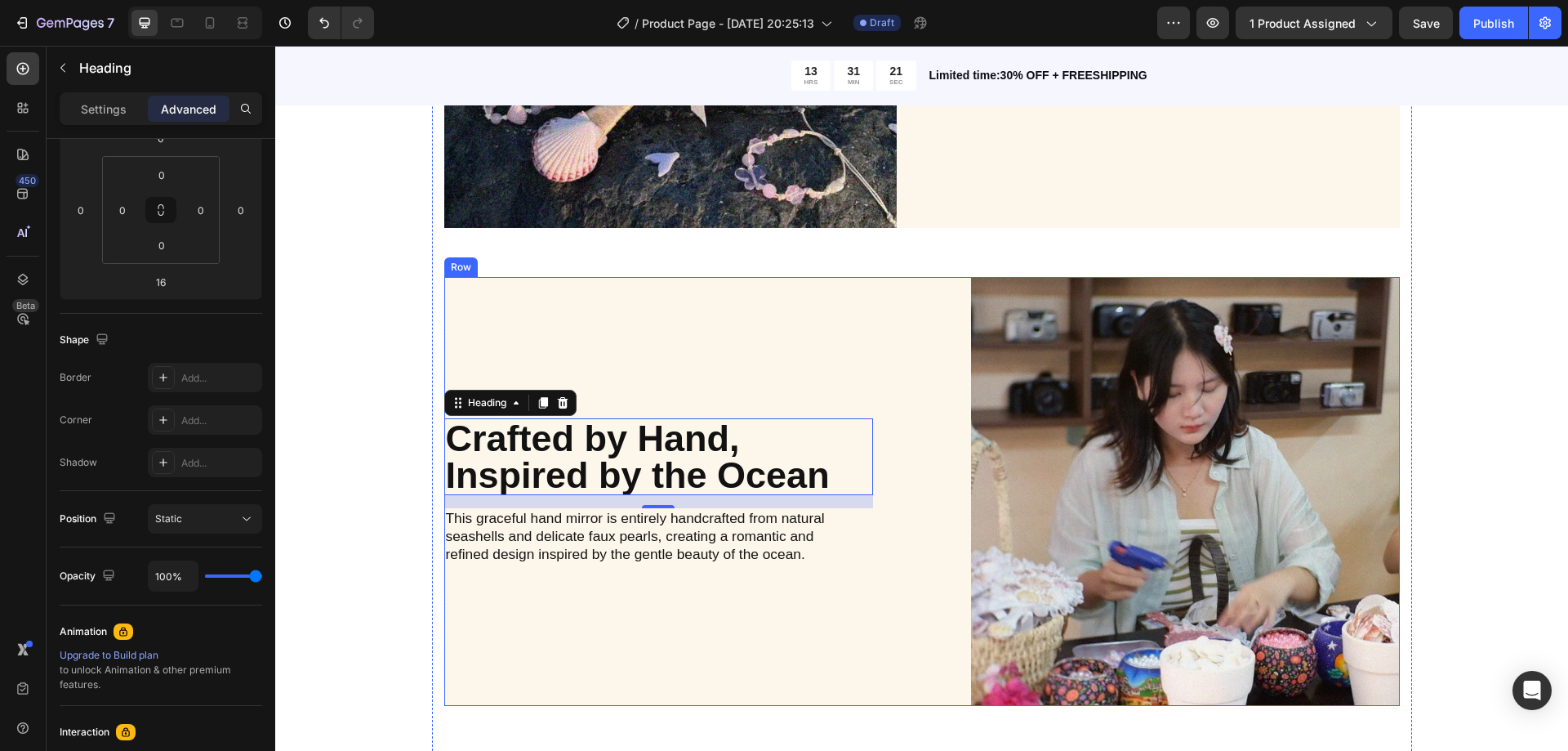
click at [797, 334] on div "Crafted by Hand, Inspired by the Ocean Heading 16 This graceful hand mirror is …" at bounding box center [659, 491] width 428 height 429
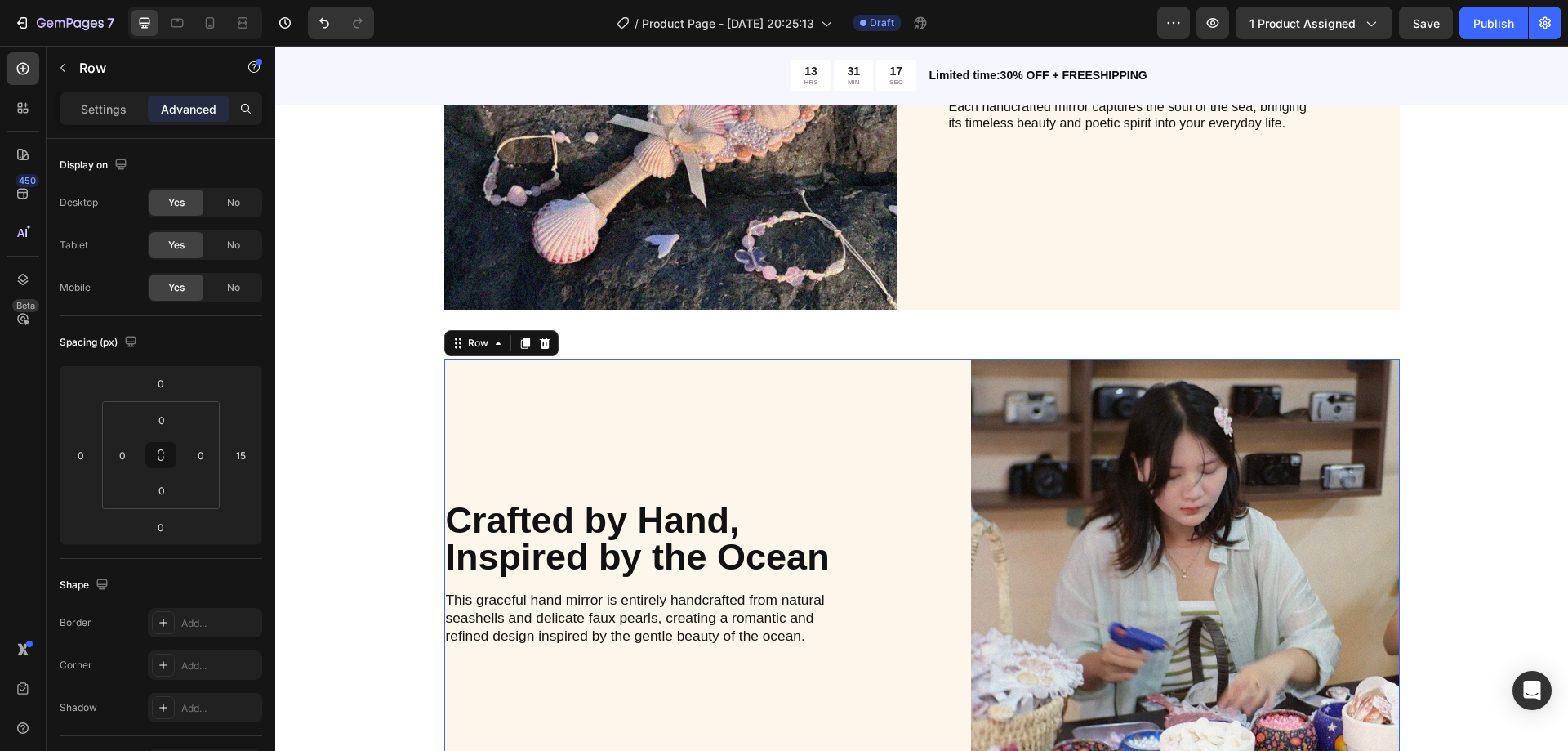
scroll to position [1471, 0]
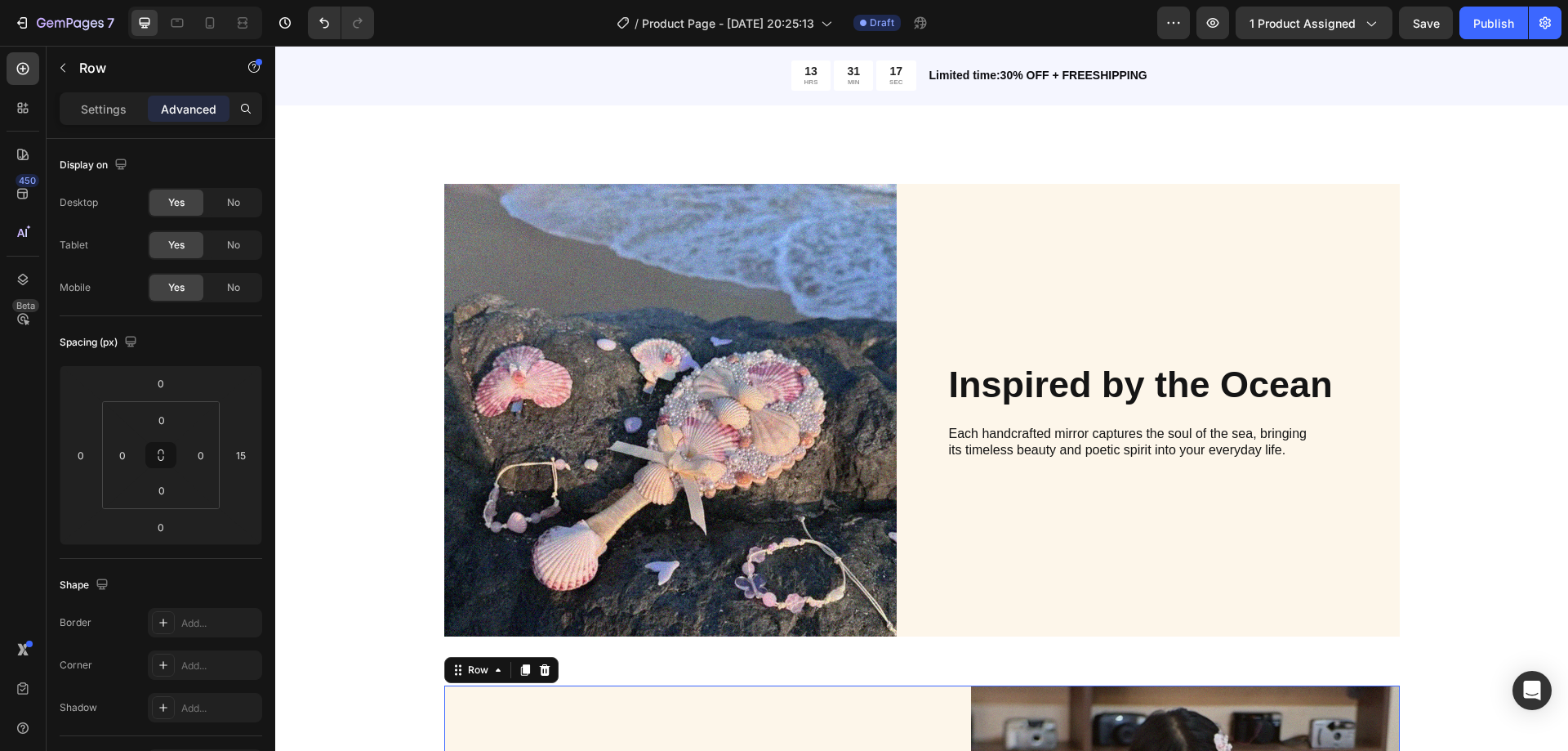
click at [1085, 411] on div "Image Inspired by the Ocean Heading Each handcrafted mirror captures the soul o…" at bounding box center [922, 649] width 955 height 931
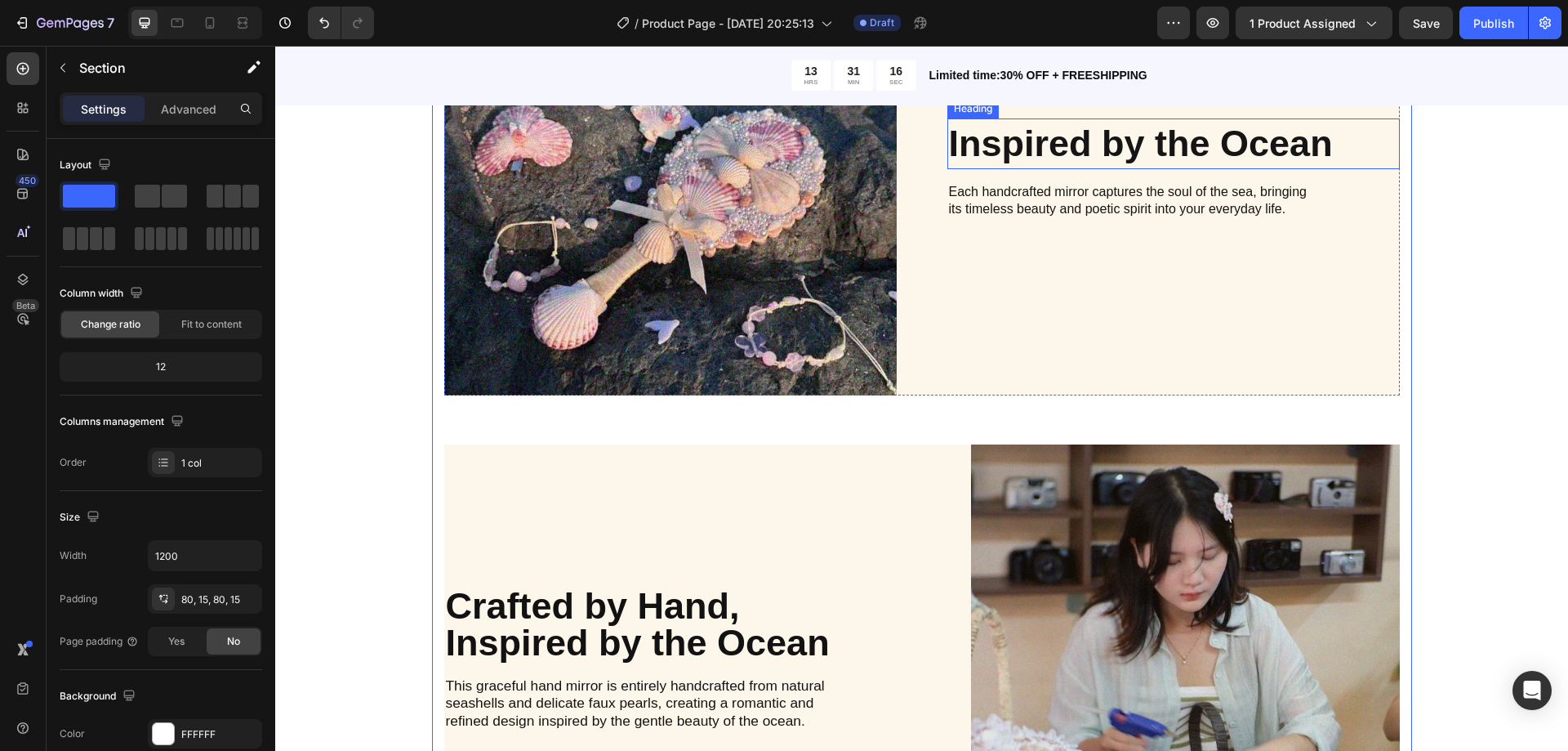
click at [1044, 152] on h2 "Inspired by the Ocean" at bounding box center [1174, 144] width 452 height 51
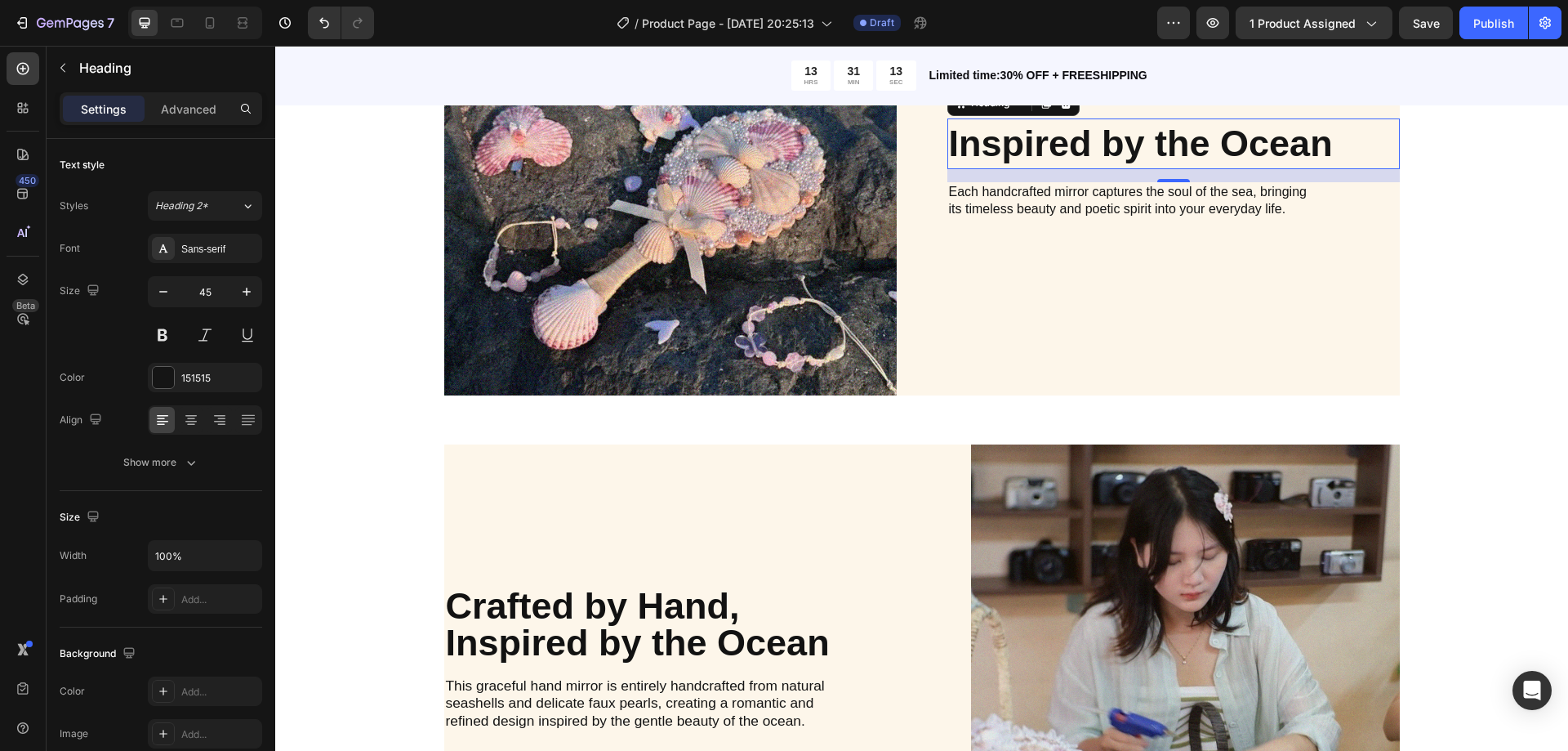
scroll to position [1553, 0]
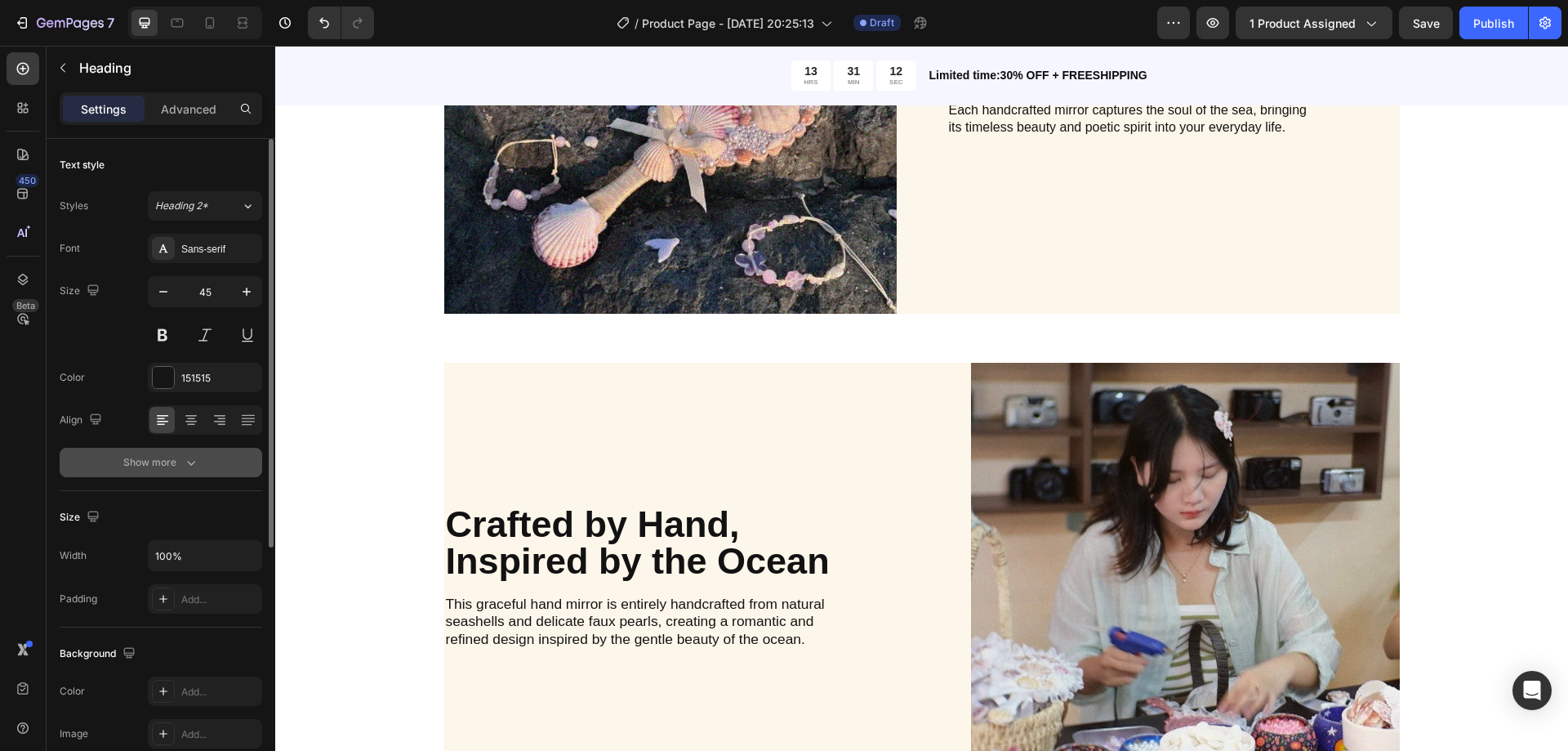
click at [165, 459] on div "Show more" at bounding box center [161, 462] width 76 height 16
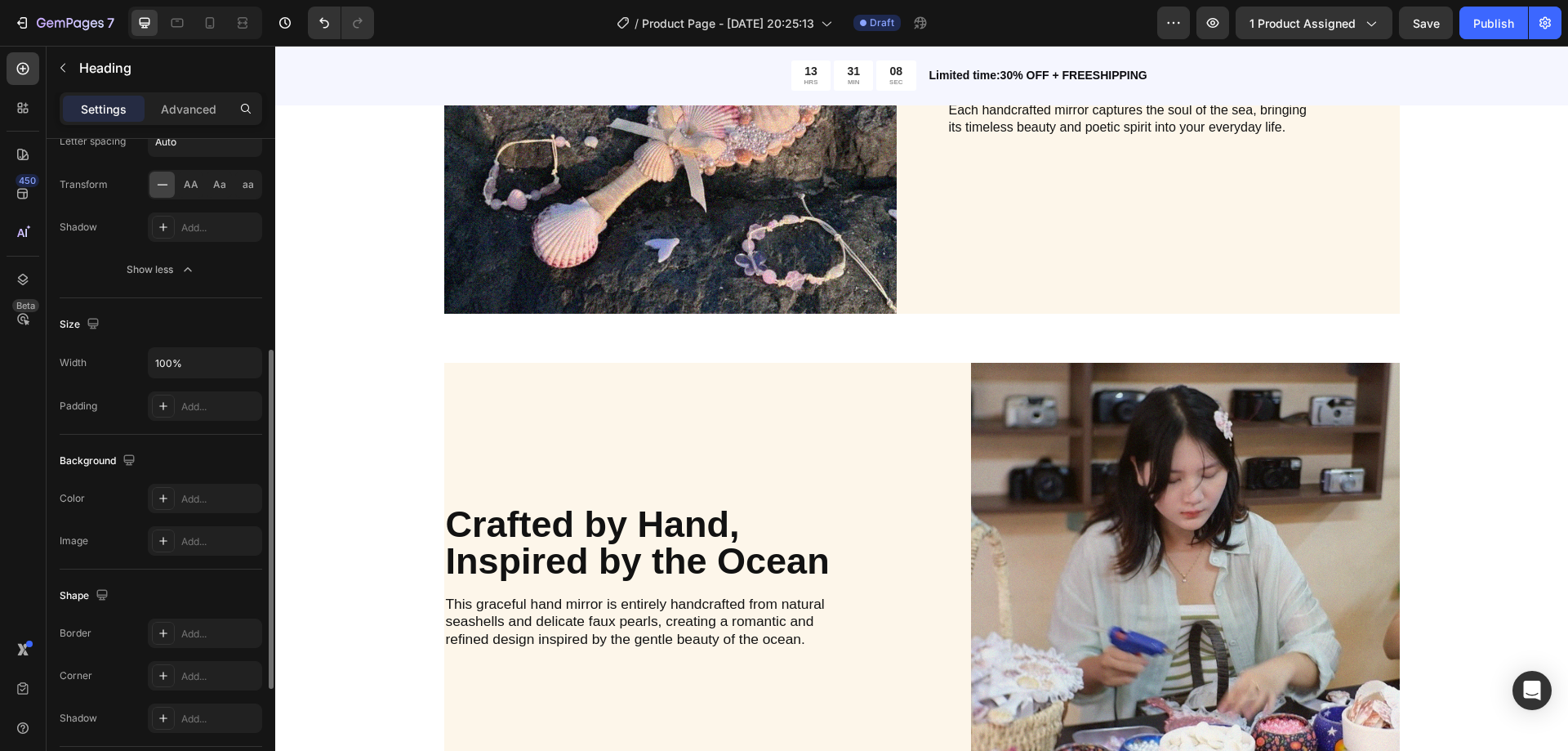
scroll to position [81, 0]
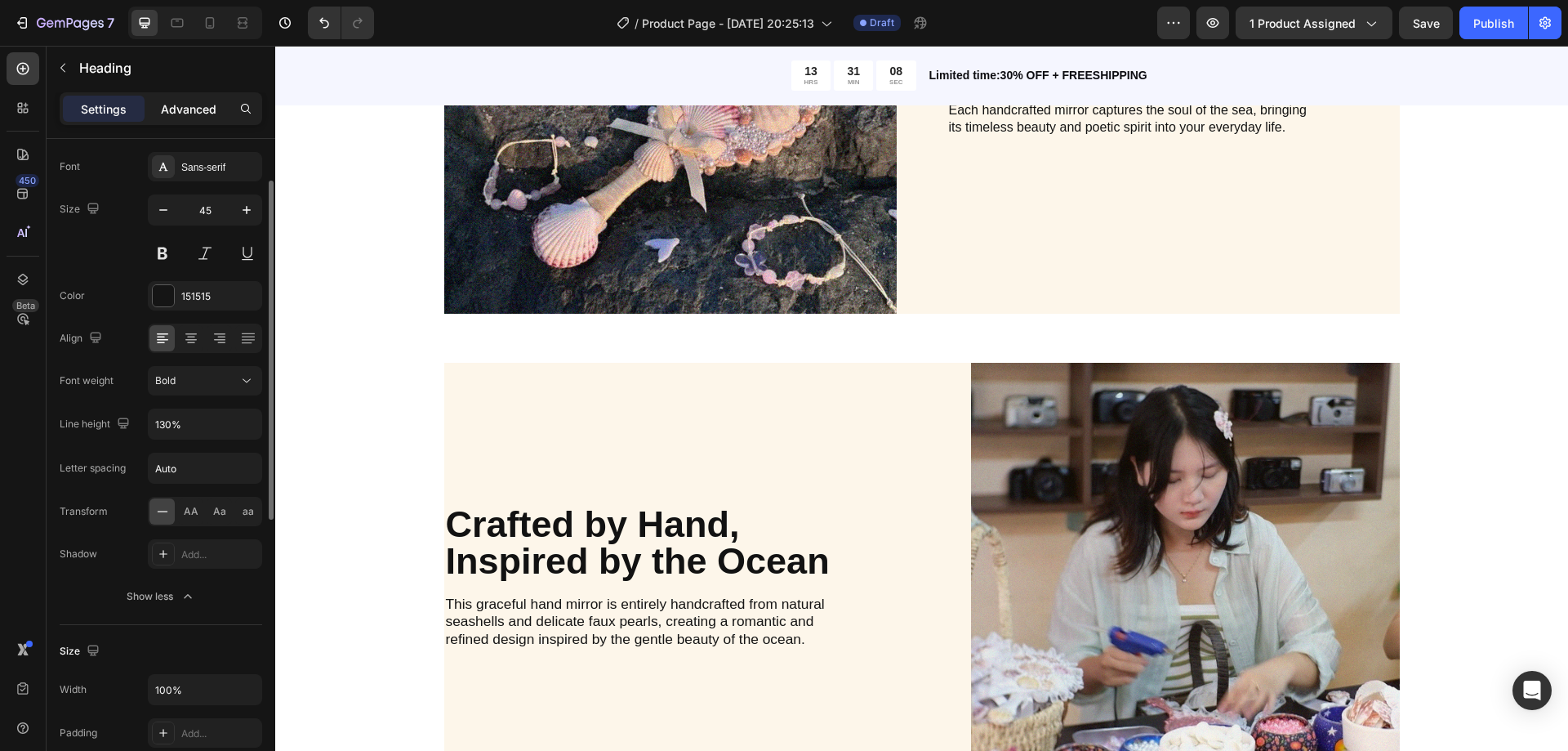
click at [182, 113] on p "Advanced" at bounding box center [189, 109] width 56 height 17
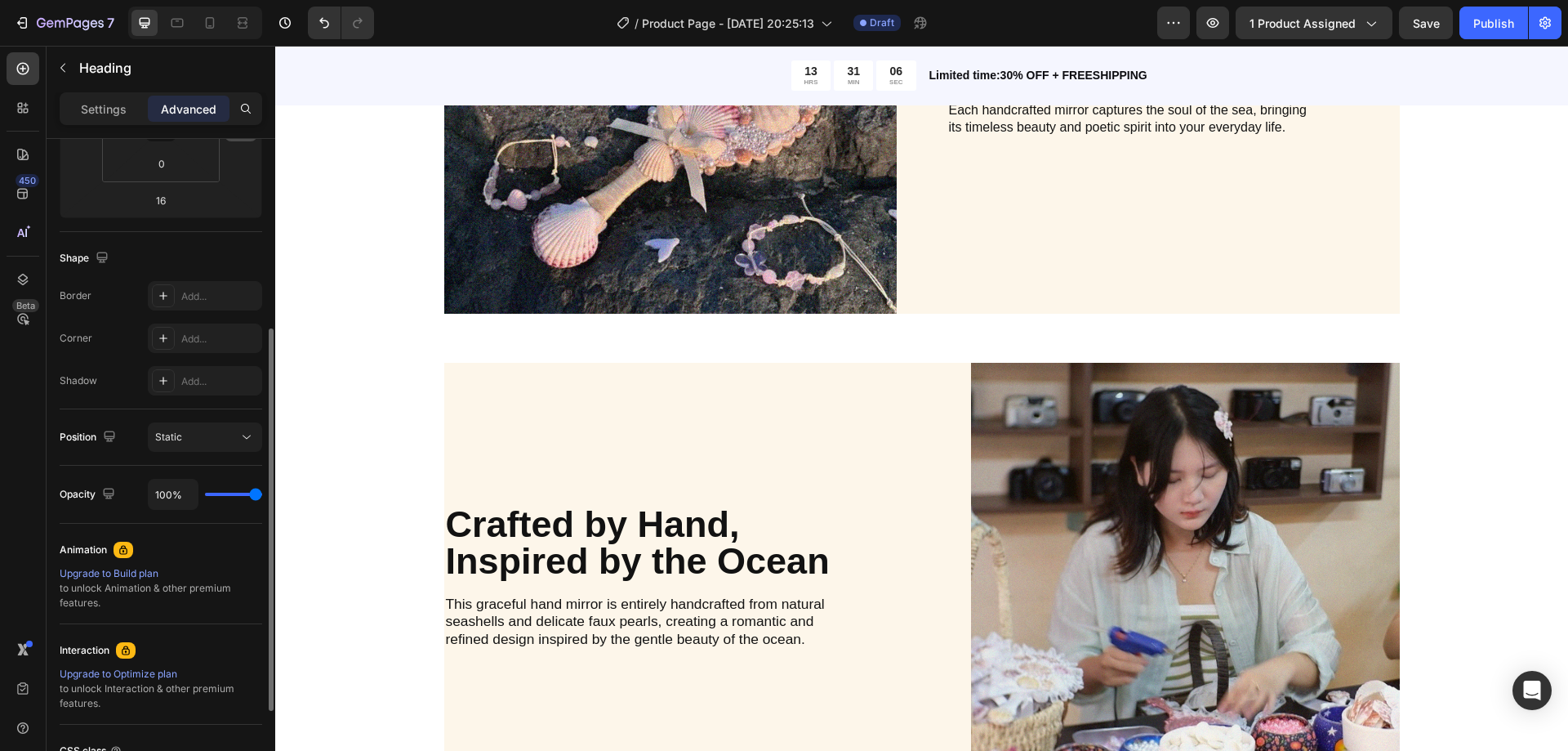
scroll to position [0, 0]
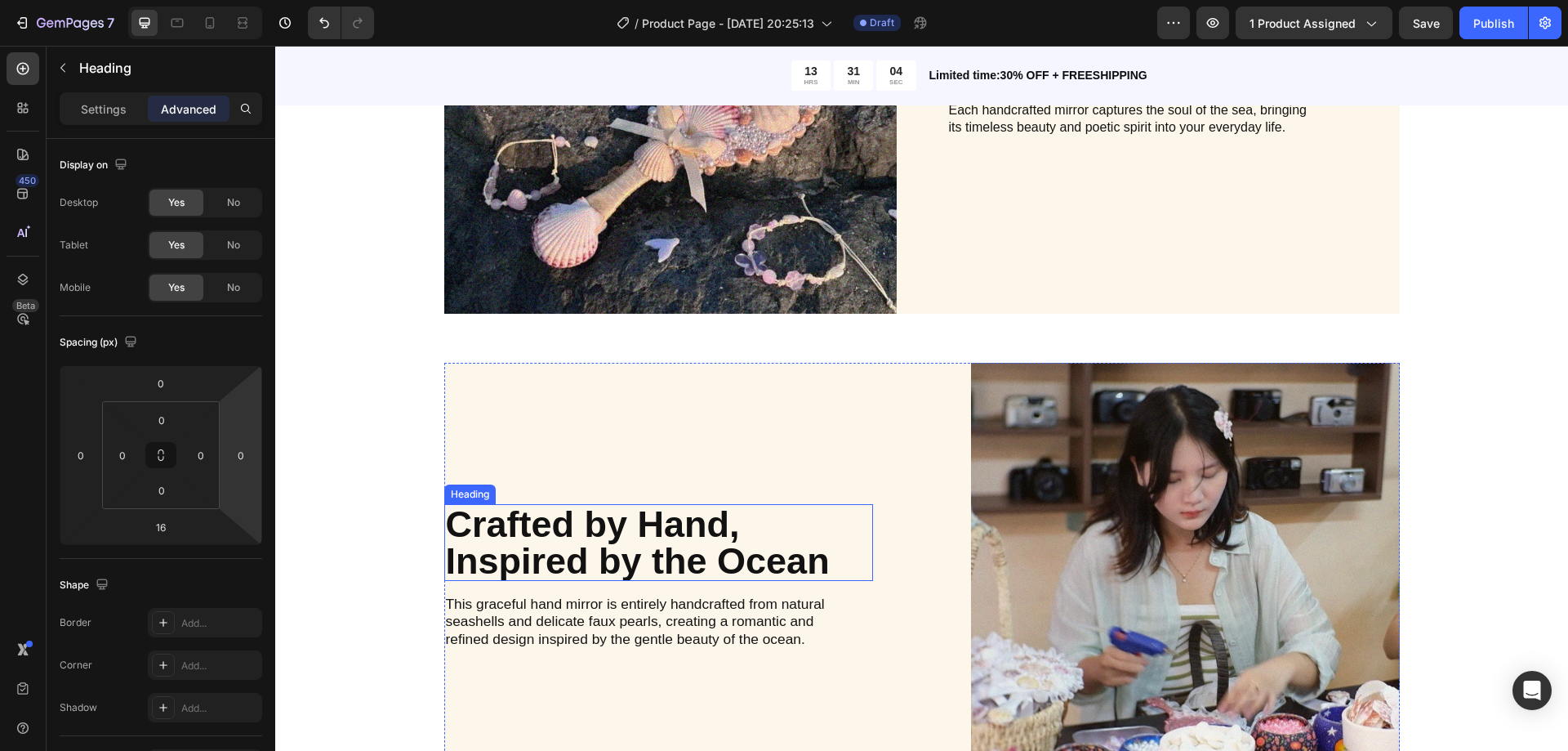
click at [603, 520] on p "Crafted by Hand, Inspired by the Ocean" at bounding box center [658, 543] width 426 height 74
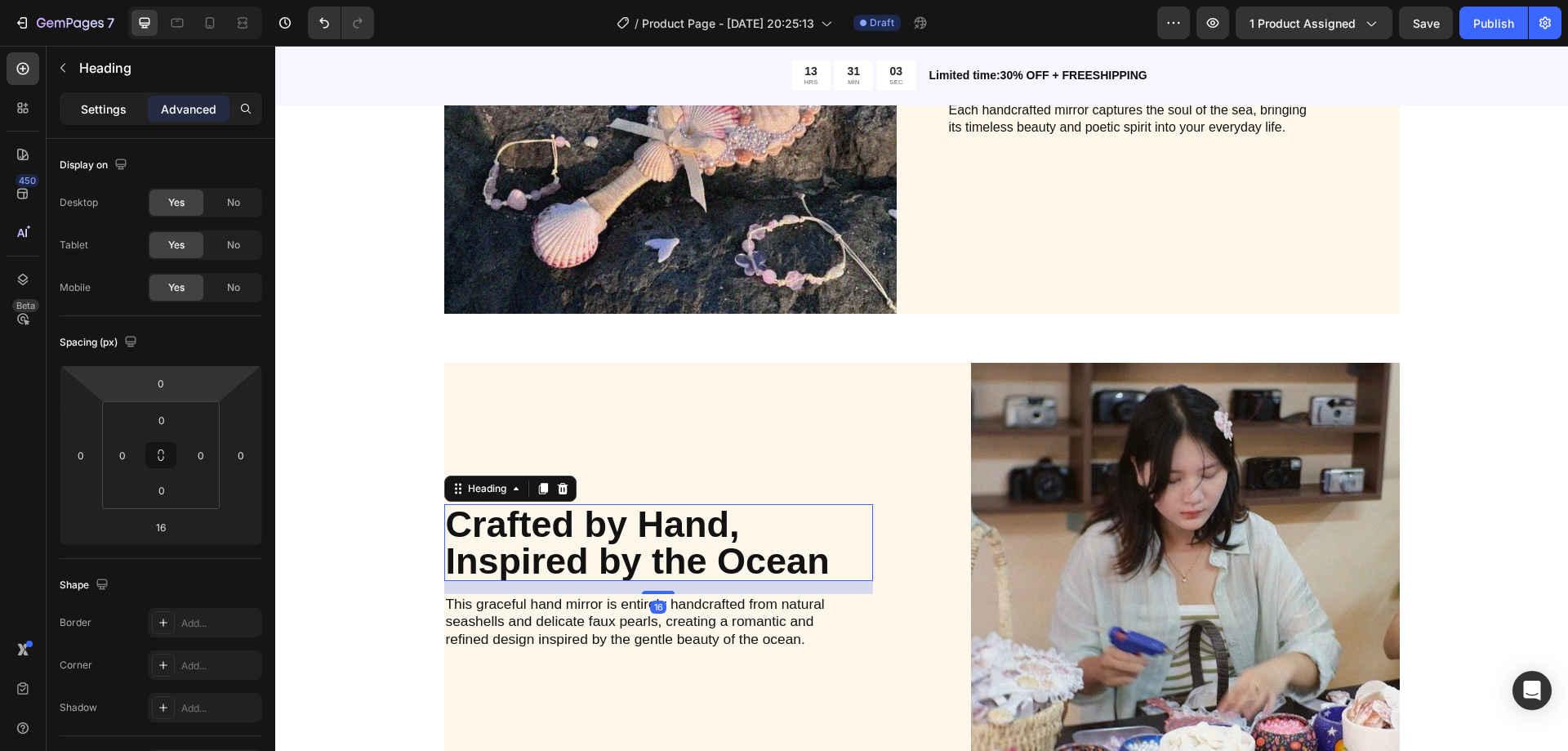
click at [82, 100] on p "Settings" at bounding box center [103, 109] width 45 height 17
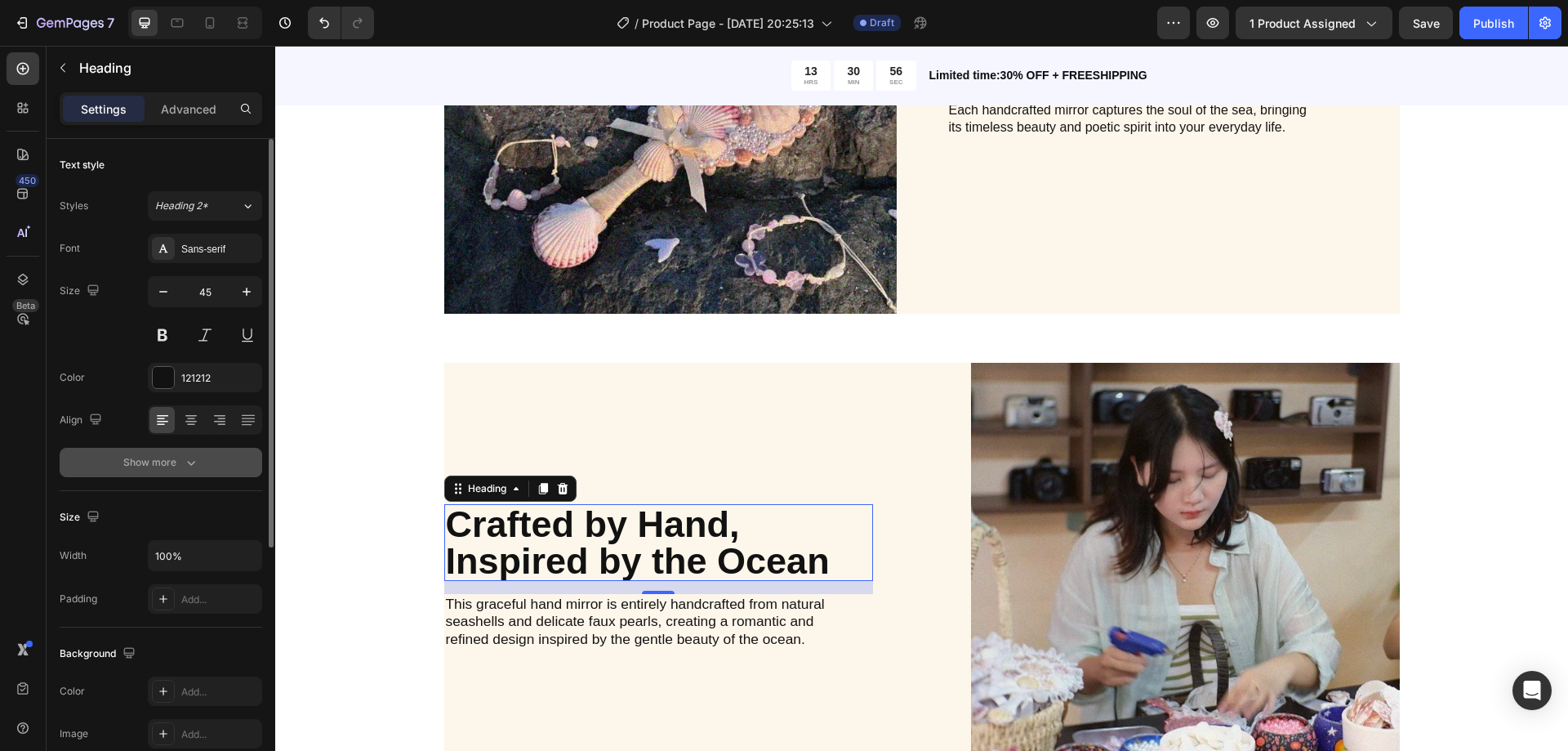
click at [165, 461] on div "Show more" at bounding box center [161, 462] width 76 height 16
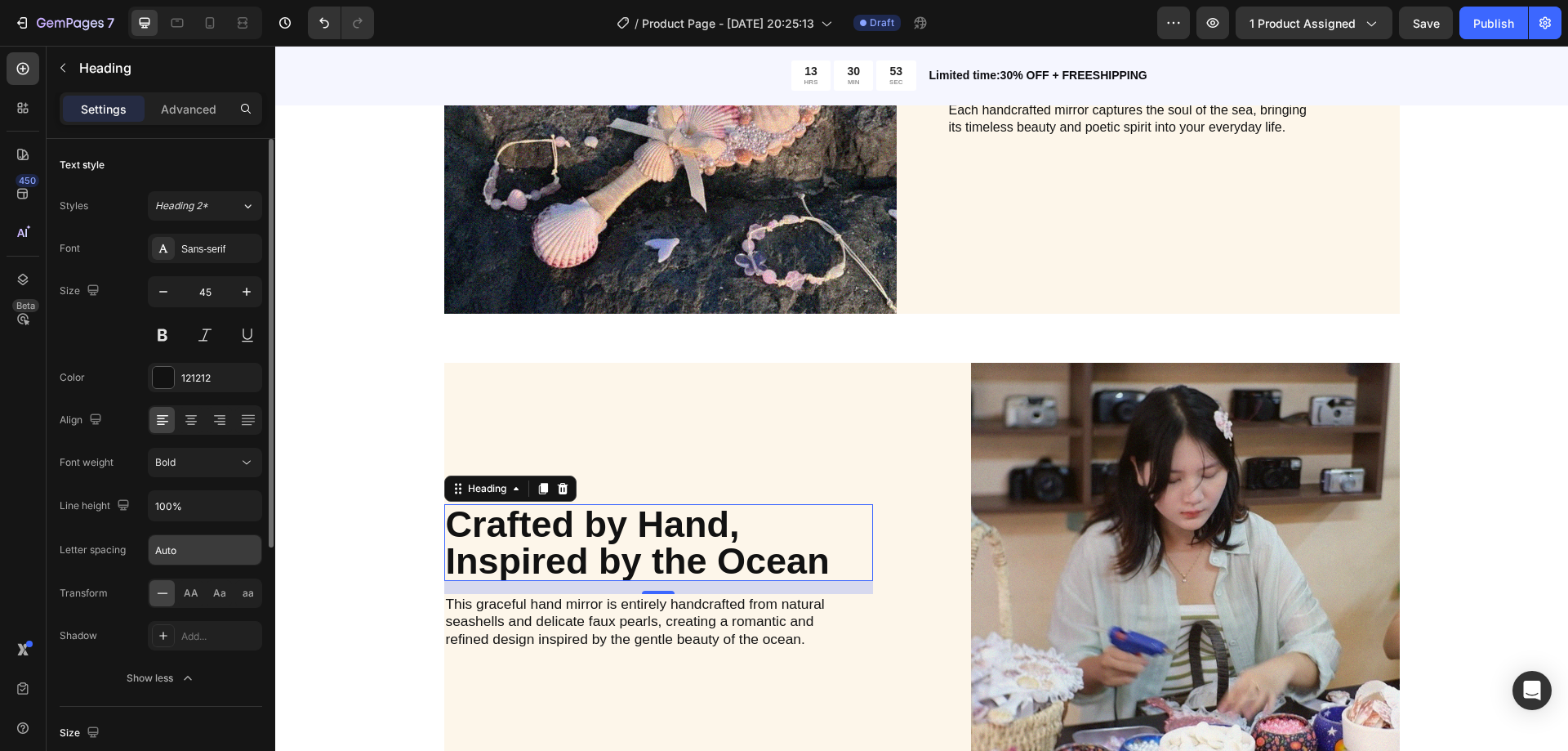
click at [212, 538] on input "Auto" at bounding box center [205, 550] width 113 height 29
click at [180, 110] on p "Advanced" at bounding box center [189, 109] width 56 height 17
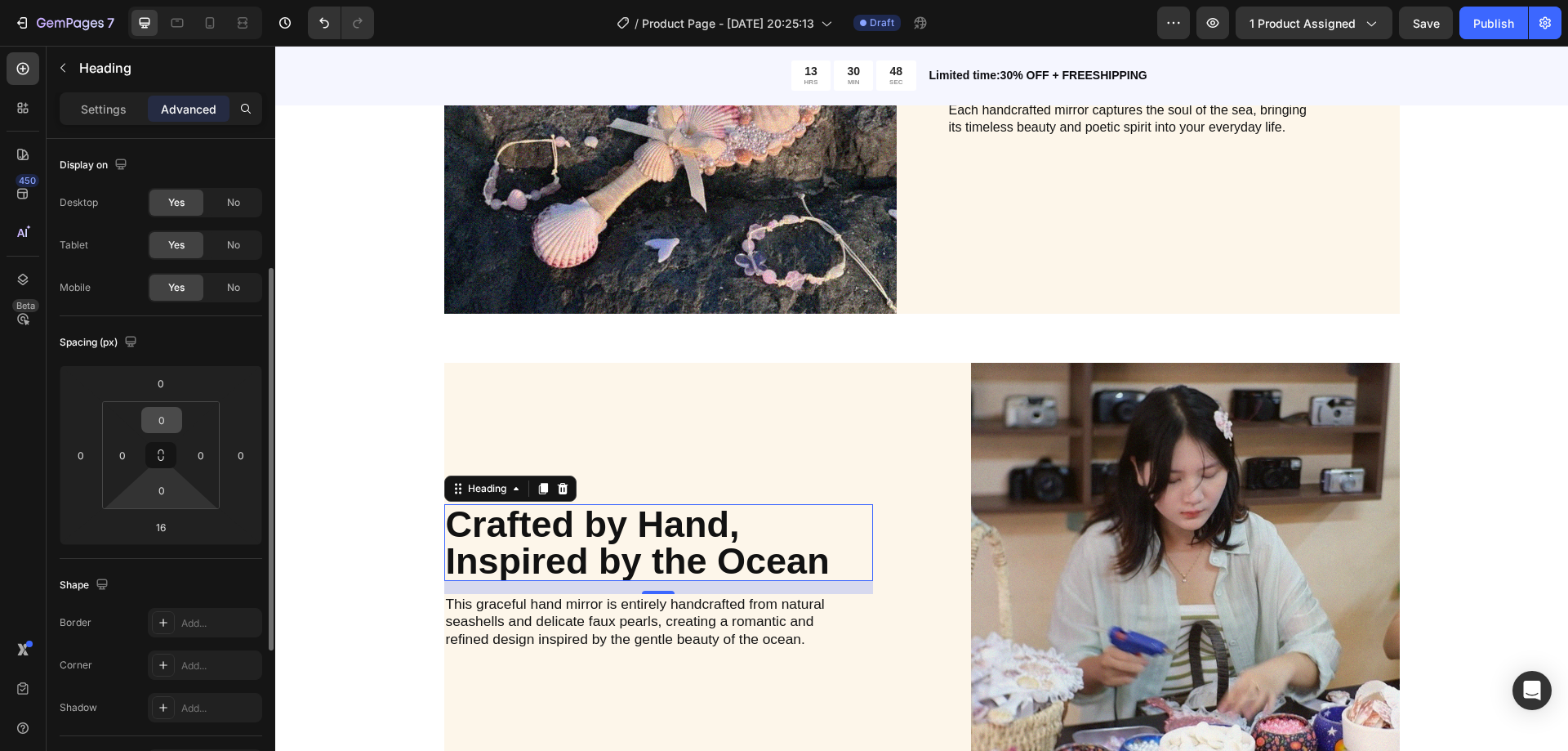
scroll to position [81, 0]
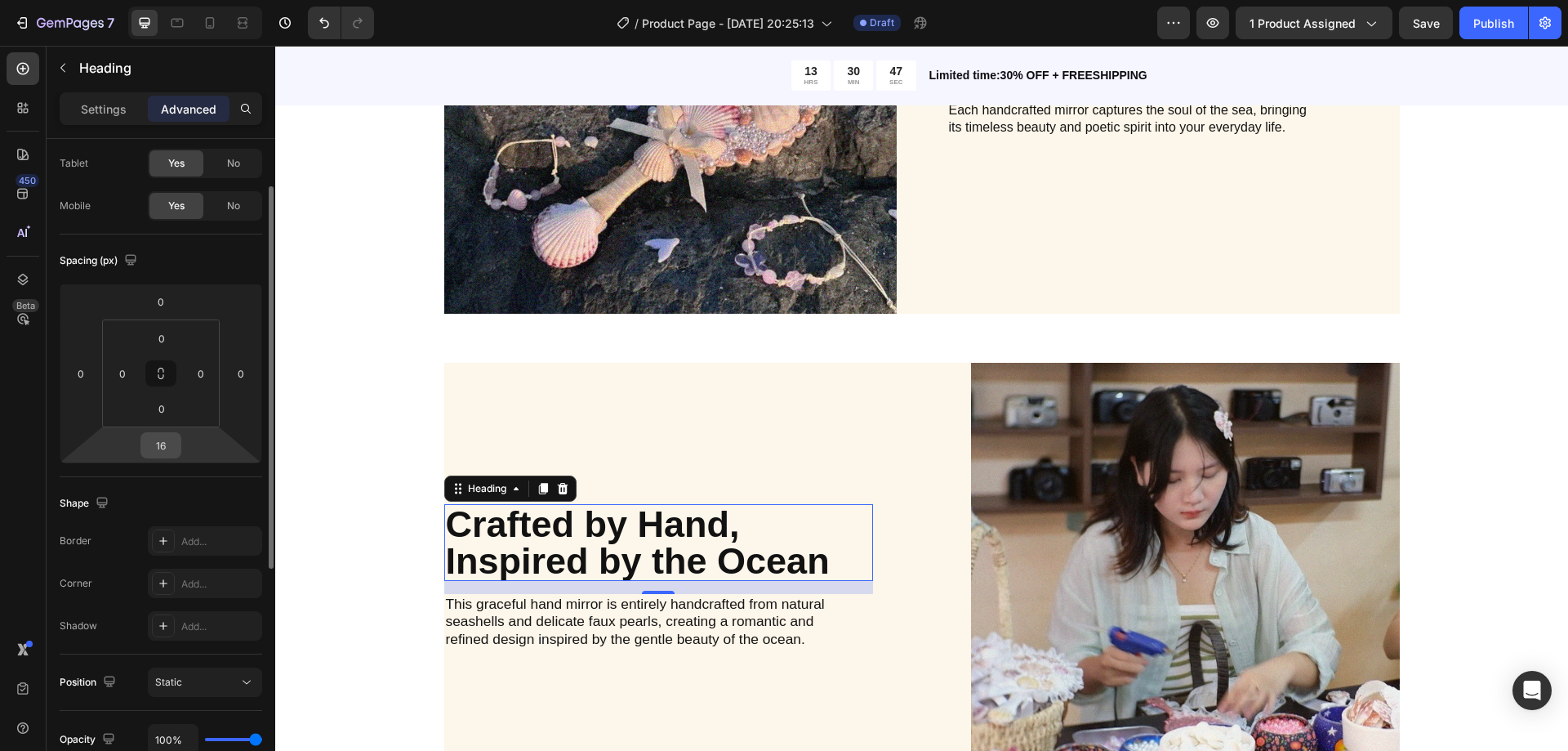
click at [180, 452] on div "16" at bounding box center [161, 445] width 41 height 27
click at [166, 446] on input "16" at bounding box center [161, 445] width 33 height 25
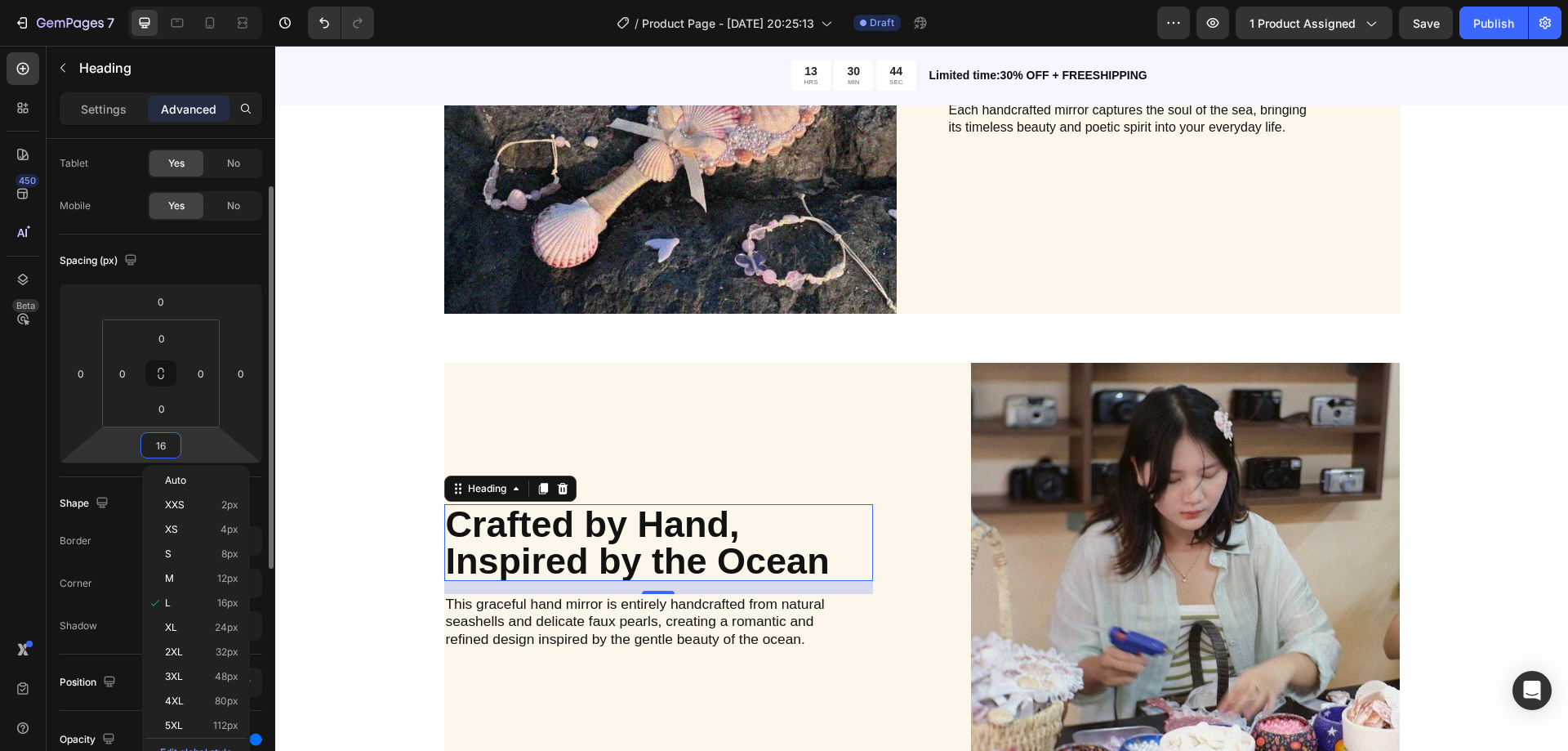
type input "0"
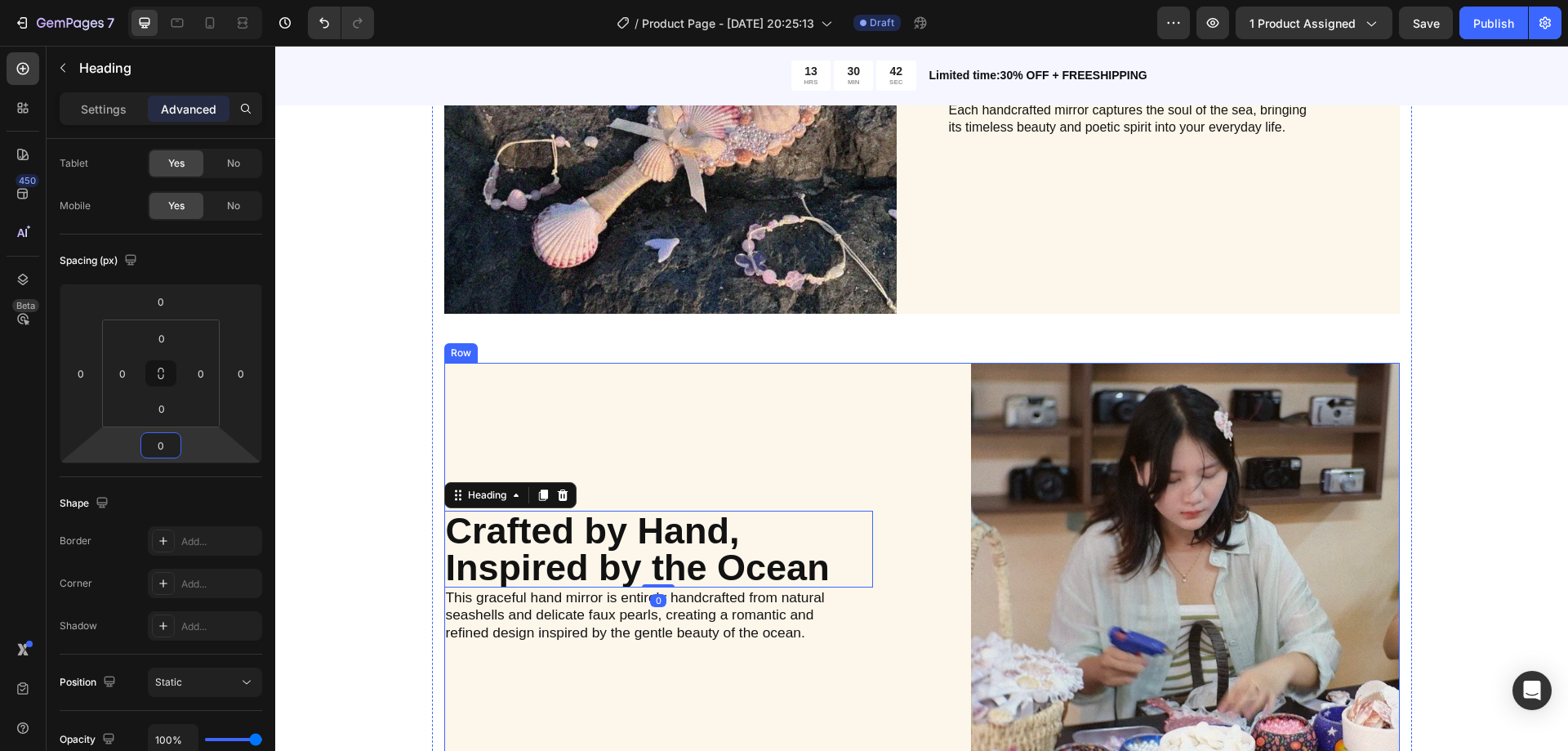
click at [685, 424] on div "Crafted by Hand, Inspired by the Ocean Heading 0 This graceful hand mirror is e…" at bounding box center [659, 577] width 428 height 429
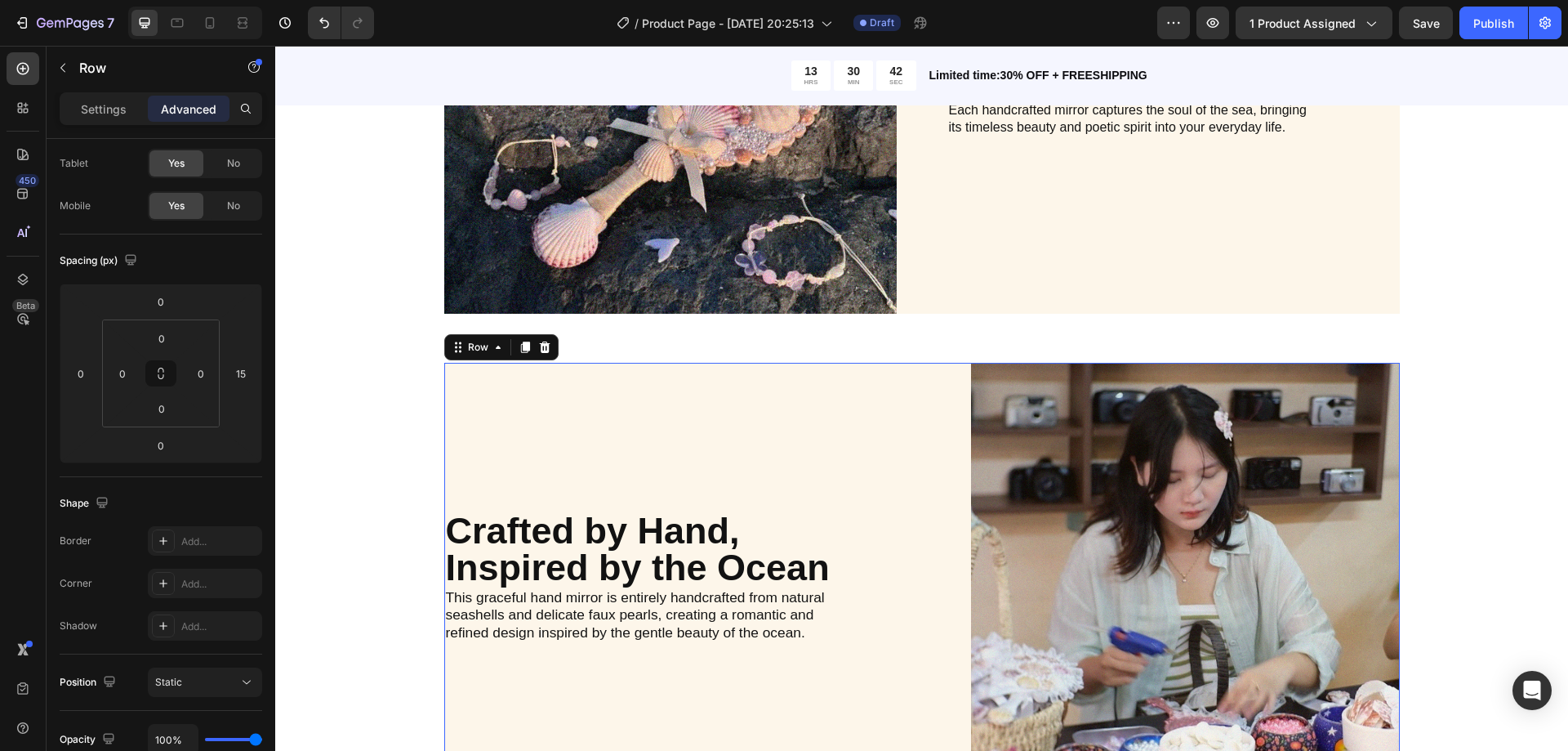
scroll to position [0, 0]
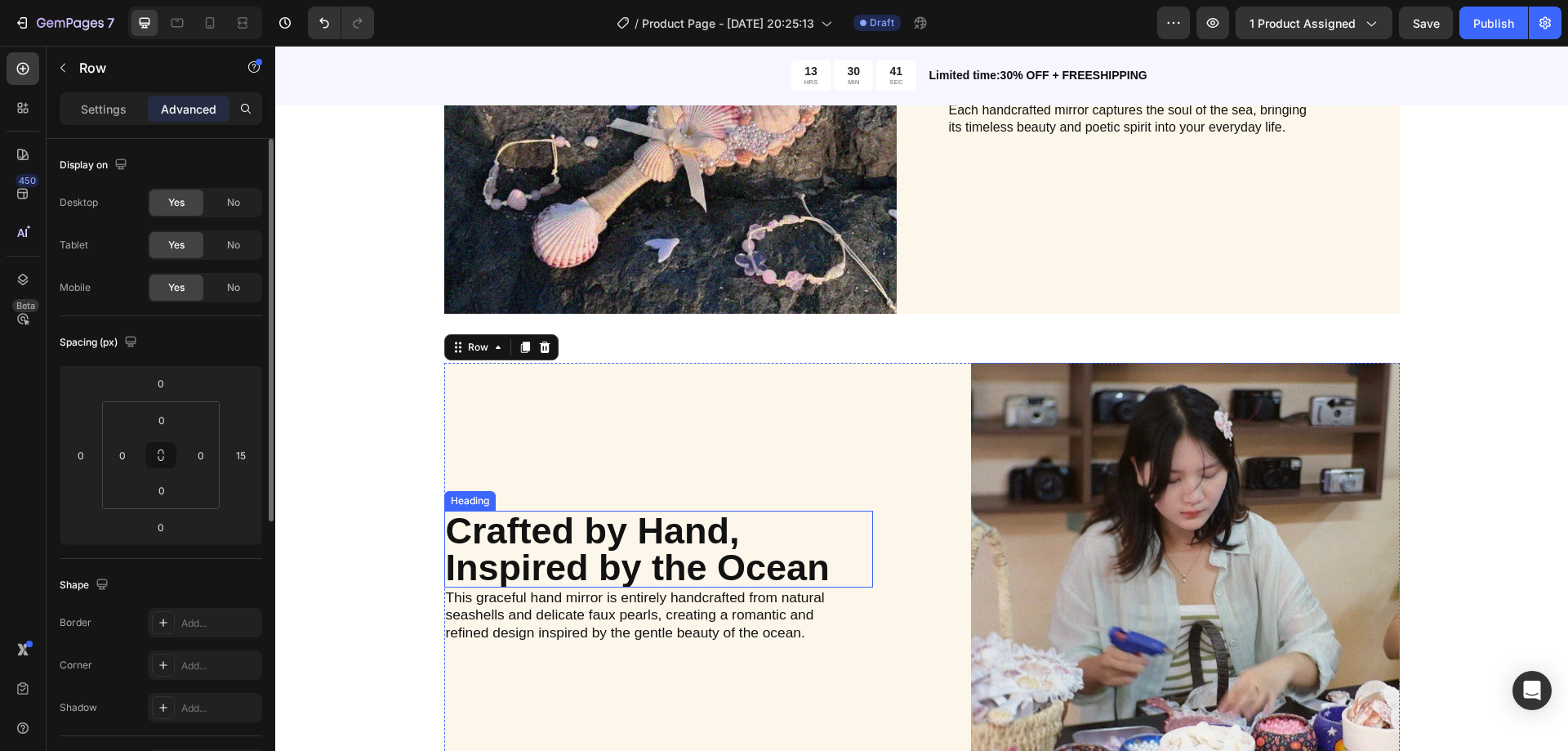
click at [529, 526] on p "Crafted by Hand, Inspired by the Ocean" at bounding box center [658, 550] width 426 height 74
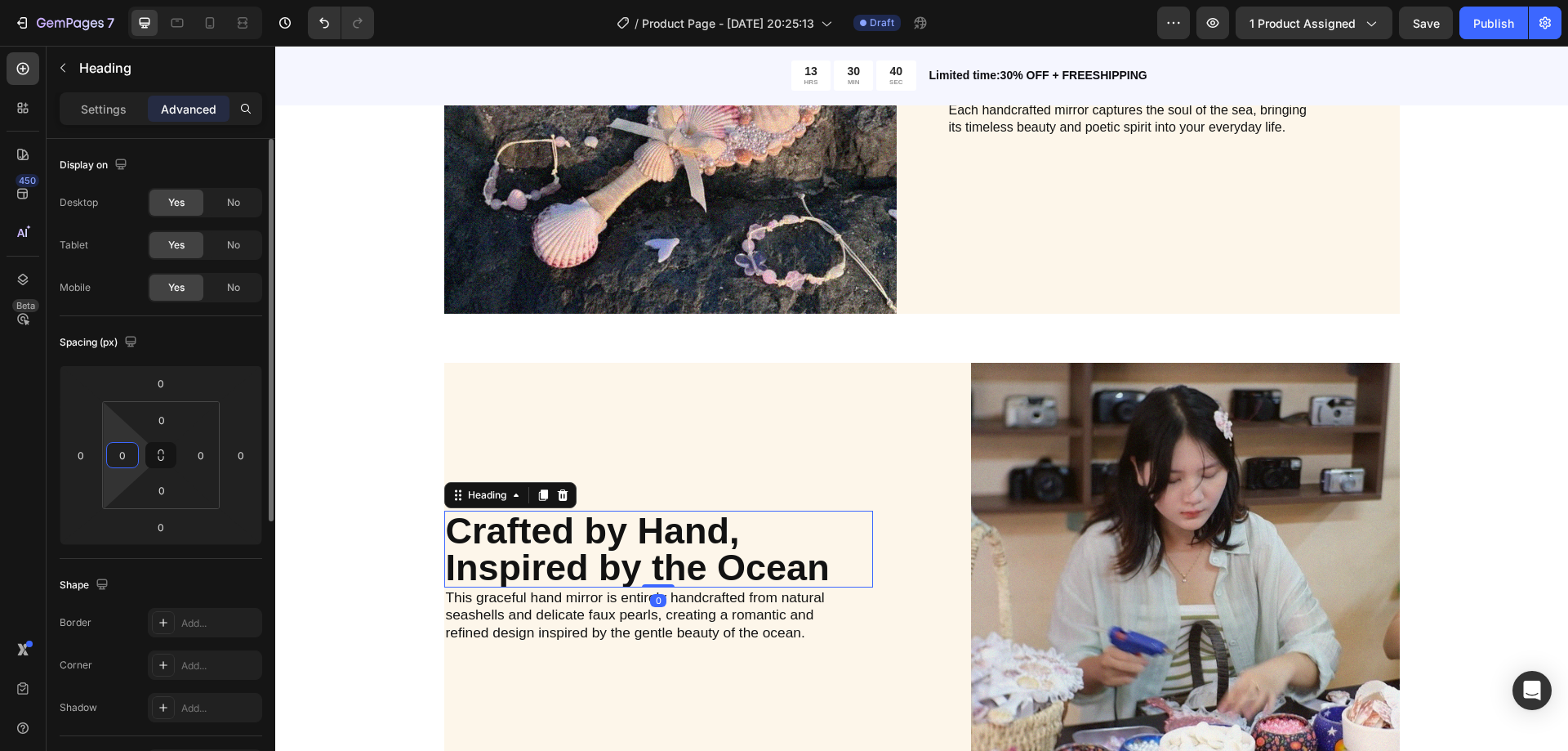
click at [125, 457] on input "0" at bounding box center [123, 455] width 25 height 25
type input "1"
type input "50"
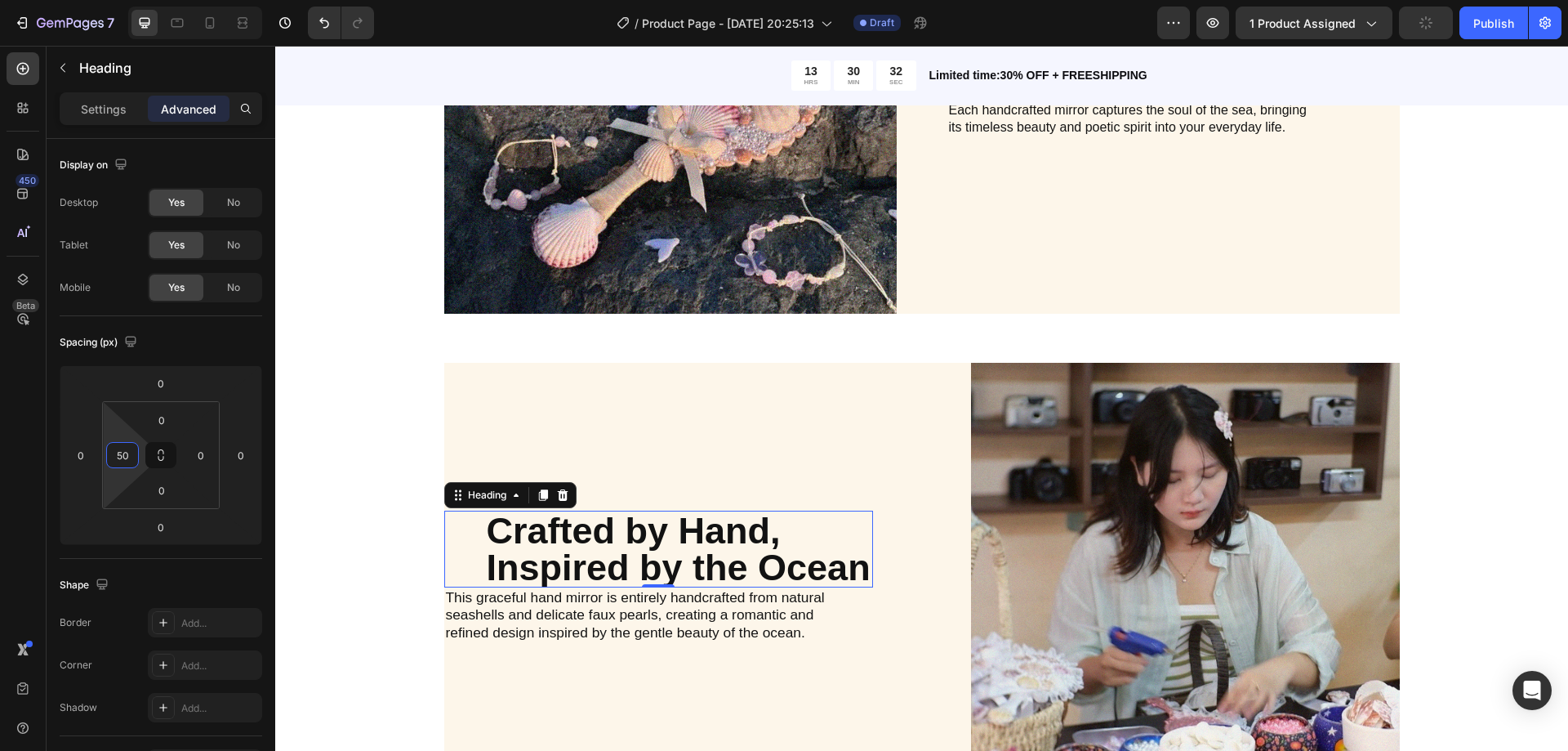
click at [514, 594] on span "This graceful hand mirror is entirely handcrafted from natural seashells and de…" at bounding box center [635, 615] width 379 height 52
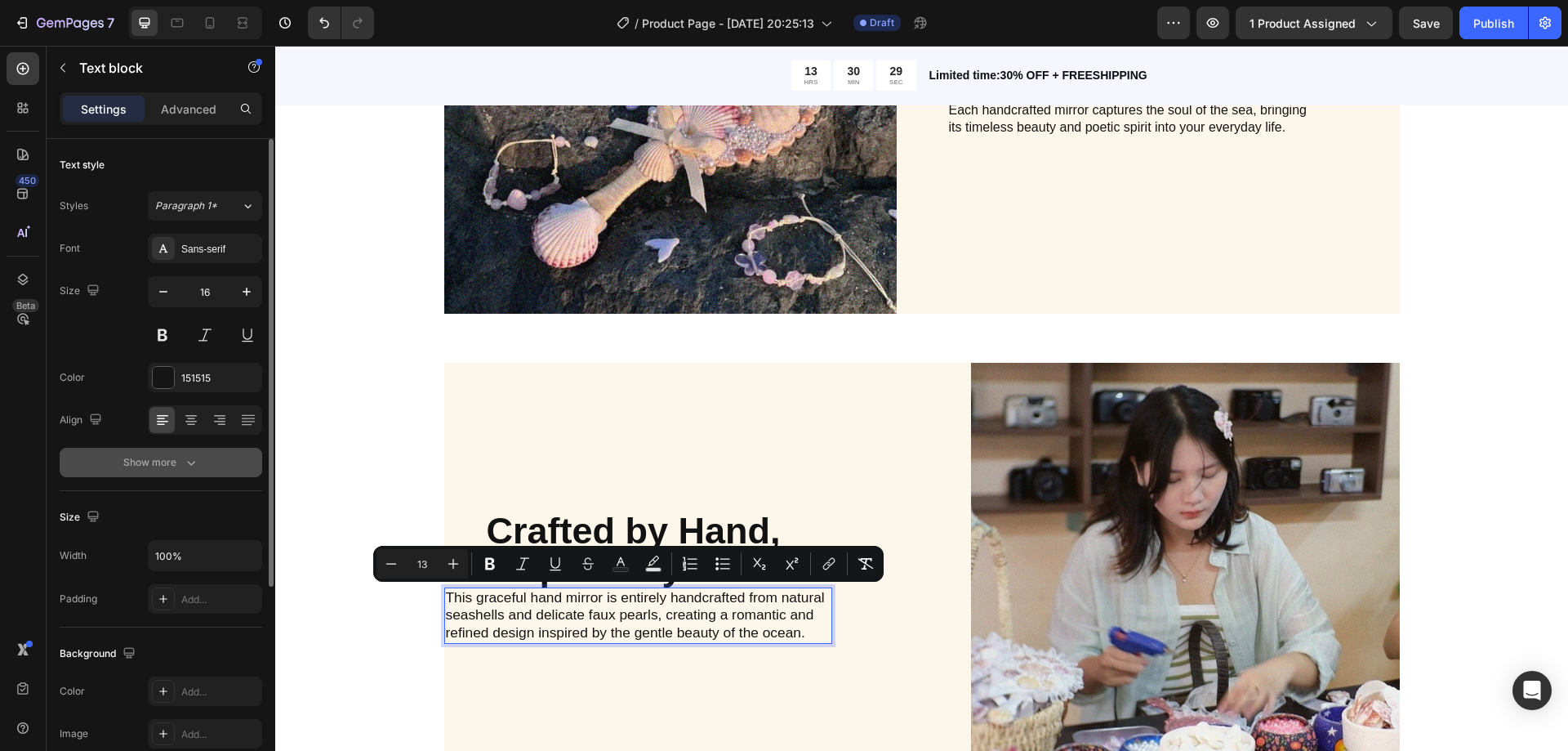
click at [162, 462] on div "Show more" at bounding box center [161, 462] width 76 height 16
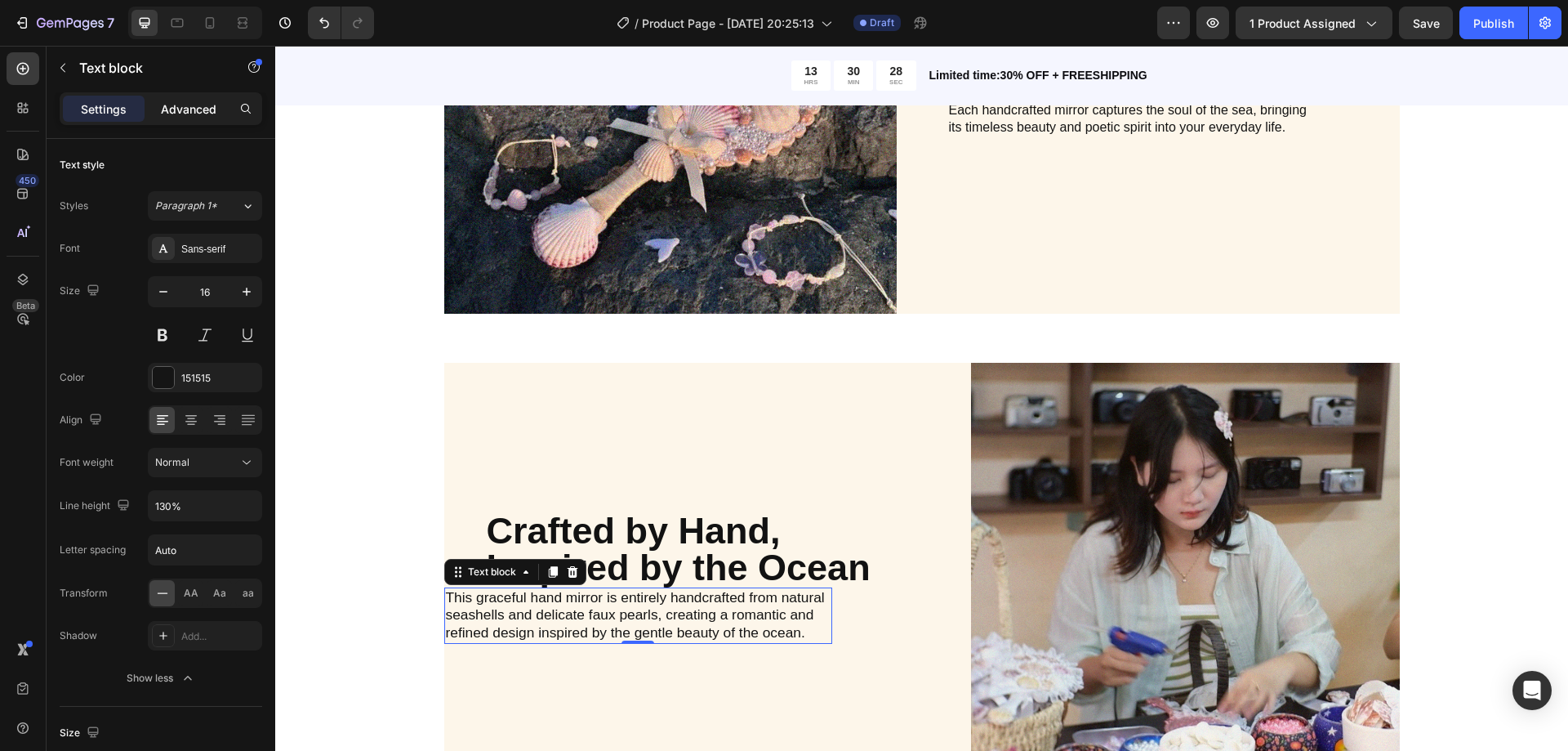
click at [177, 111] on p "Advanced" at bounding box center [189, 109] width 56 height 17
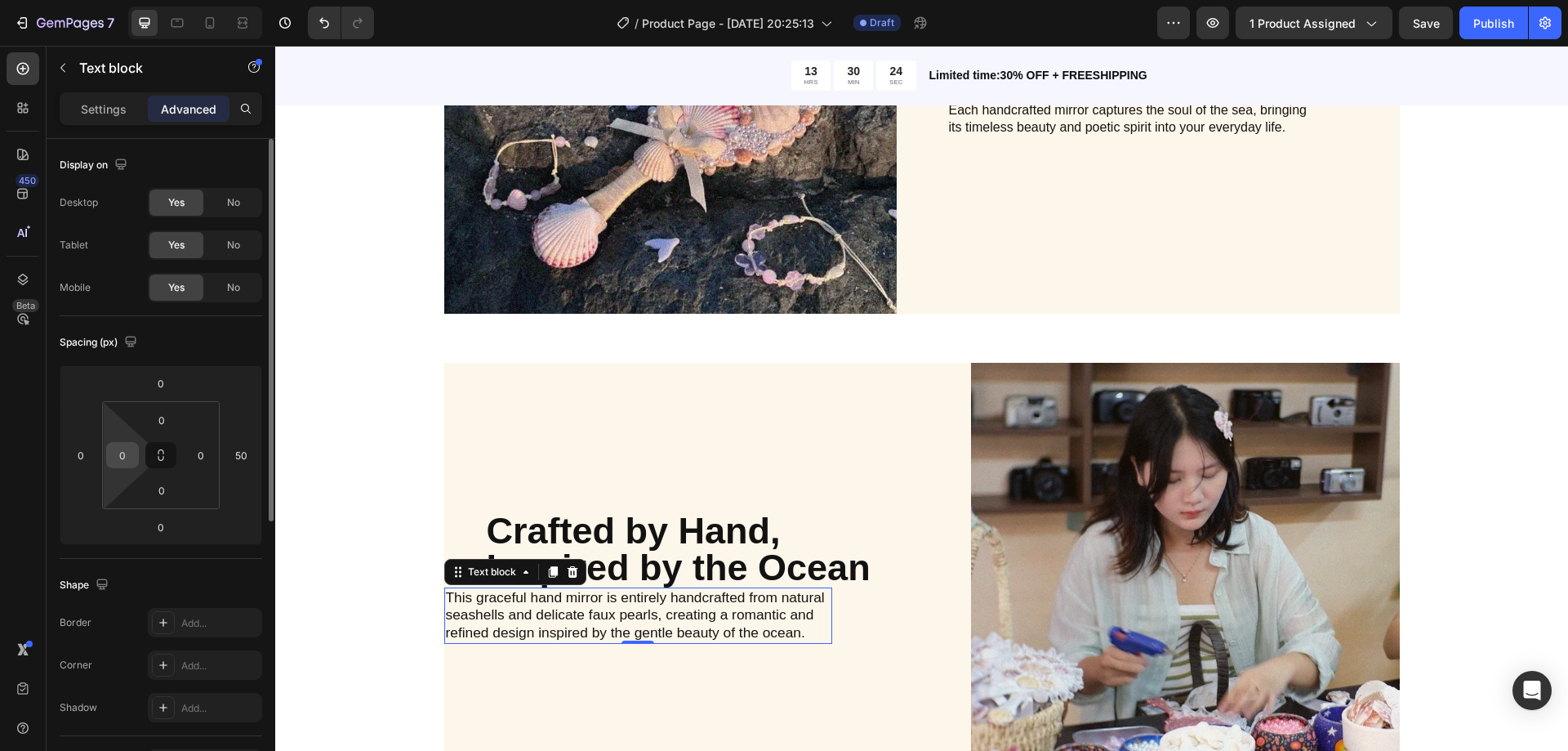
click at [120, 448] on input "0" at bounding box center [123, 455] width 25 height 25
paste input "5"
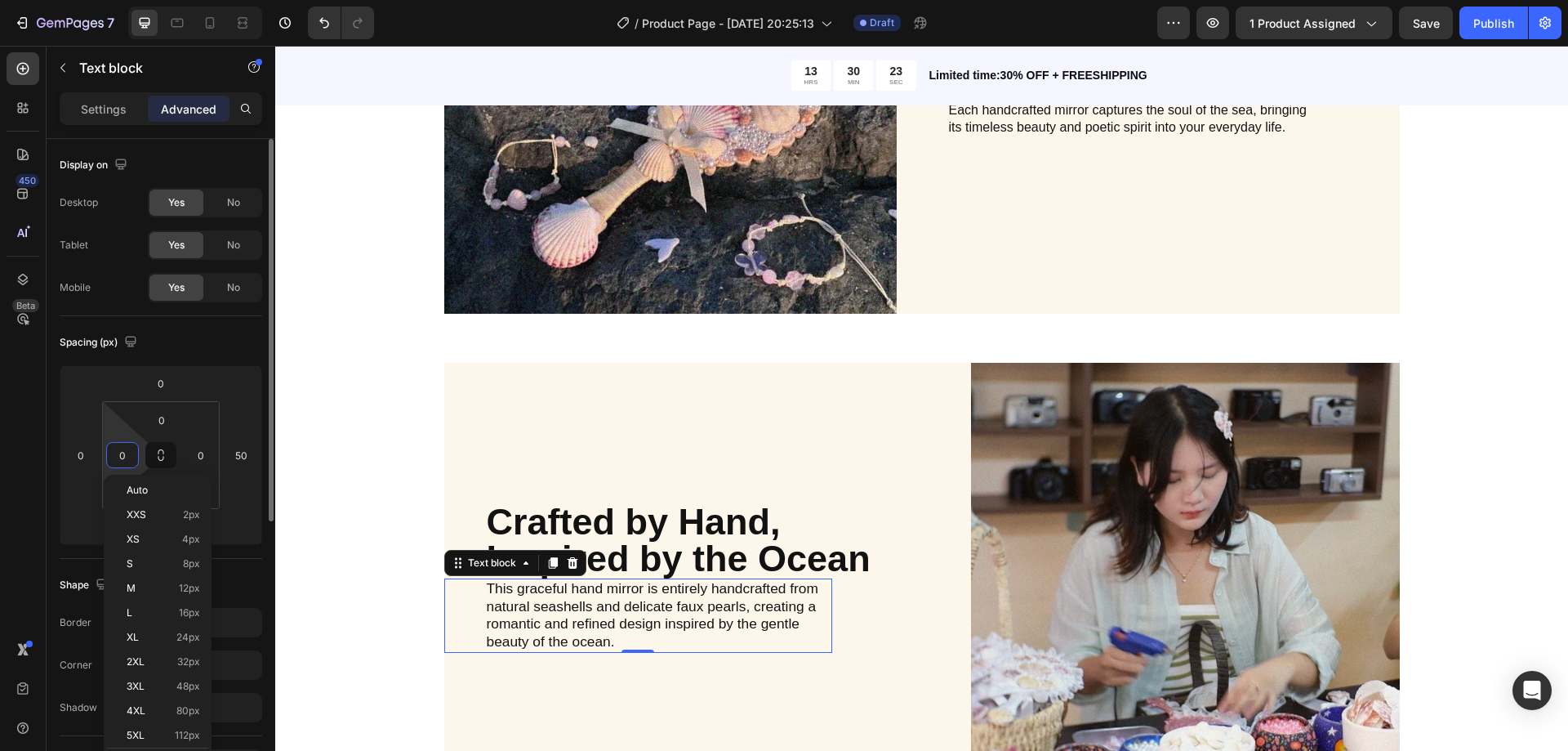
type input "50"
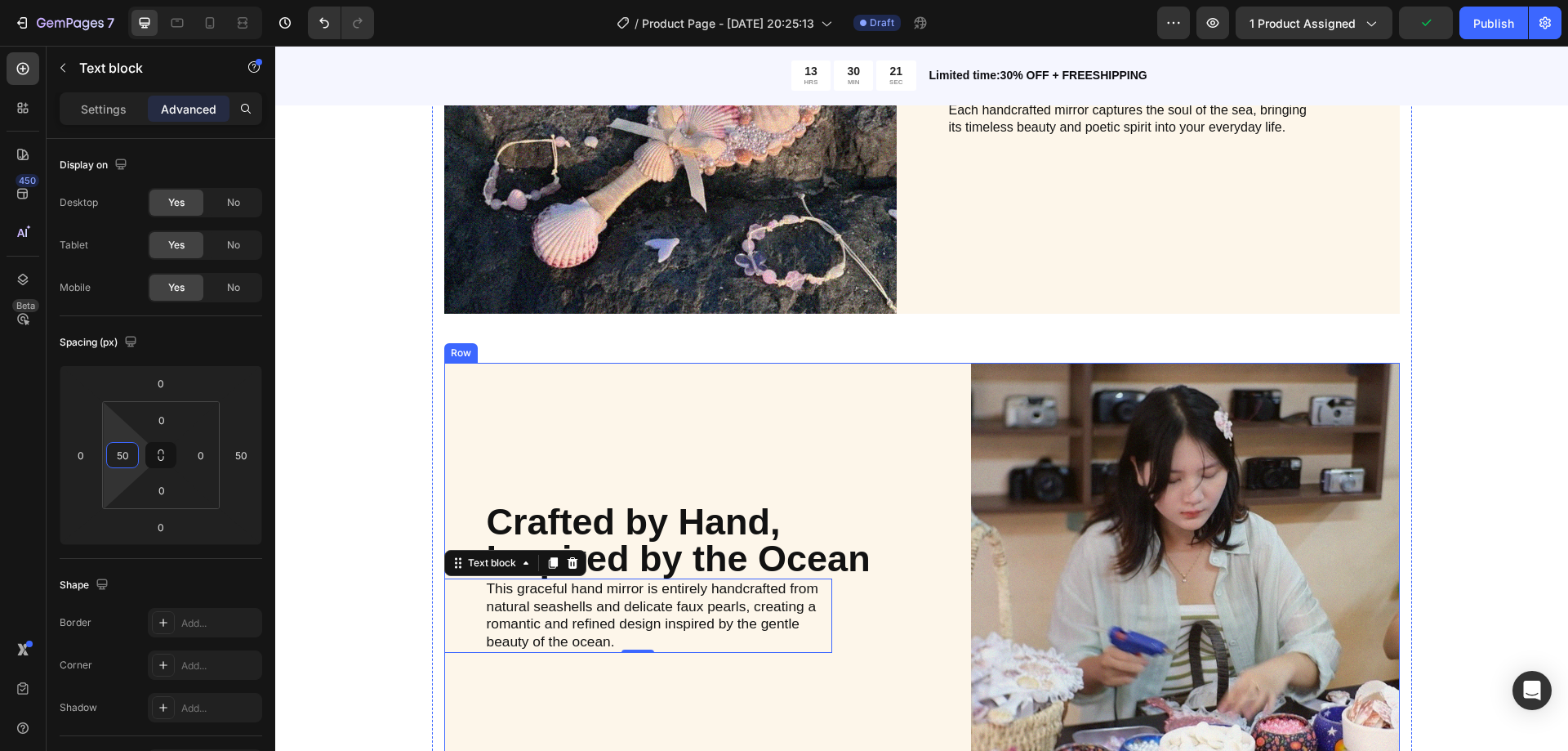
click at [538, 444] on div "Crafted by Hand, Inspired by the Ocean Heading This graceful hand mirror is ent…" at bounding box center [659, 577] width 428 height 429
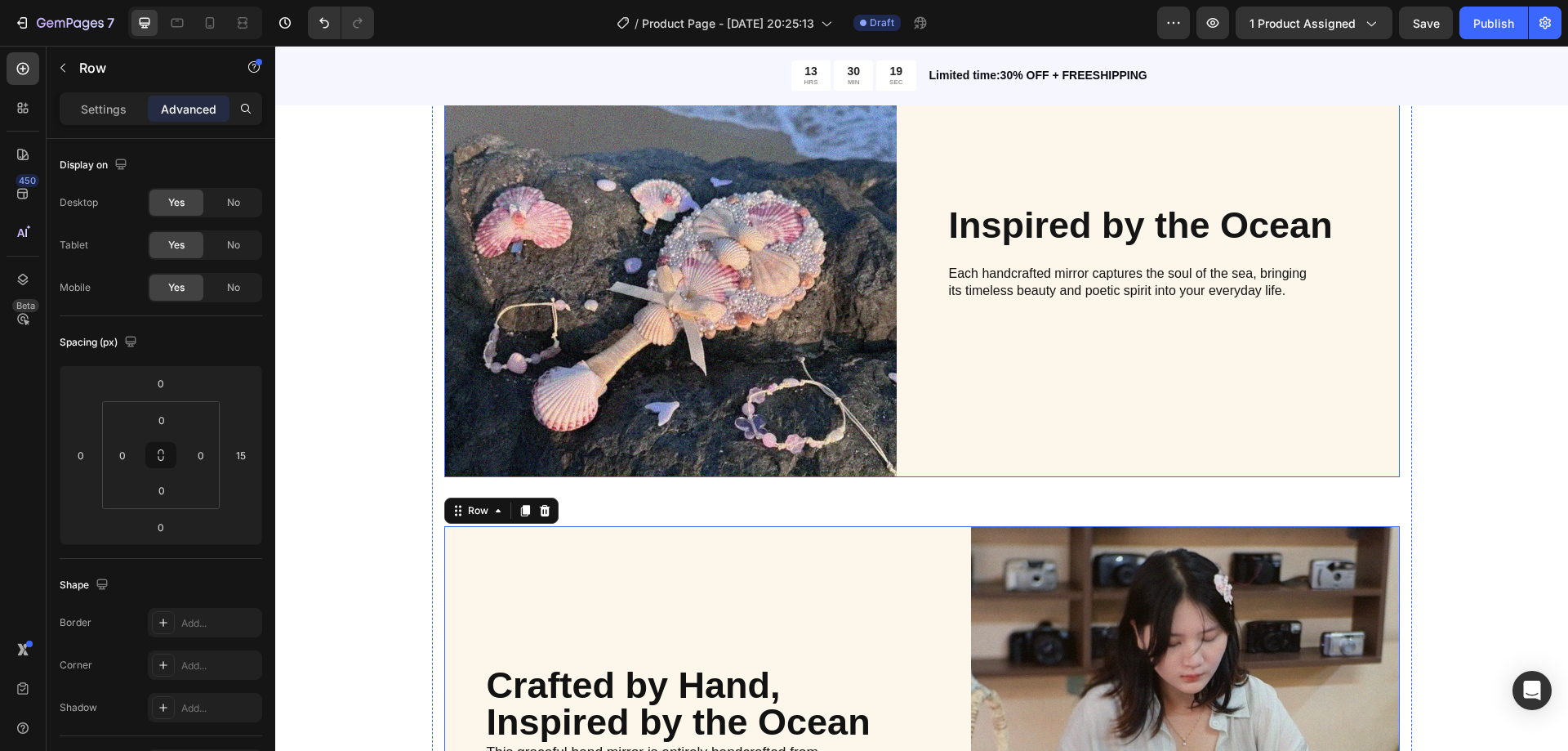
scroll to position [1634, 0]
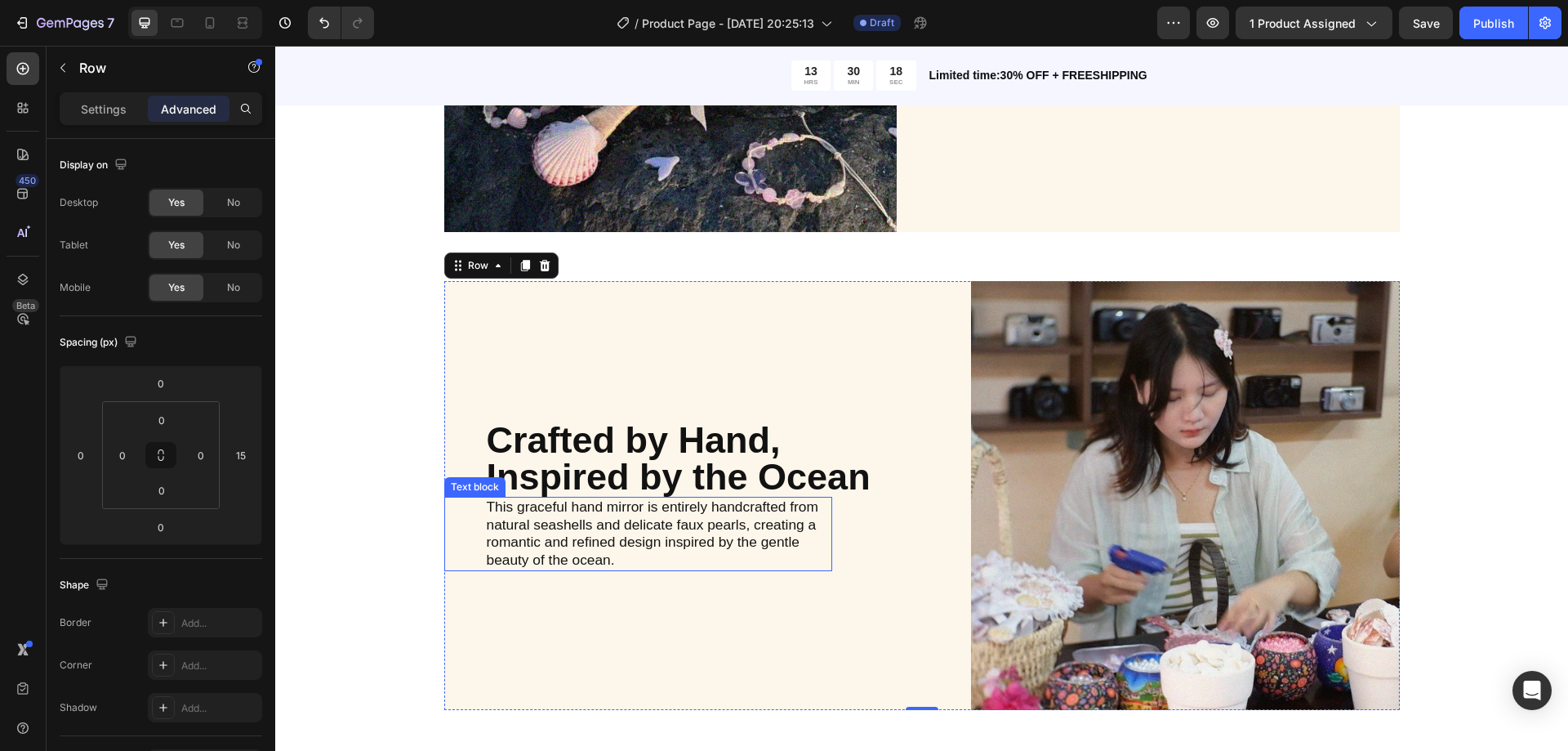
click at [639, 532] on span "This graceful hand mirror is entirely handcrafted from natural seashells and de…" at bounding box center [652, 532] width 332 height 69
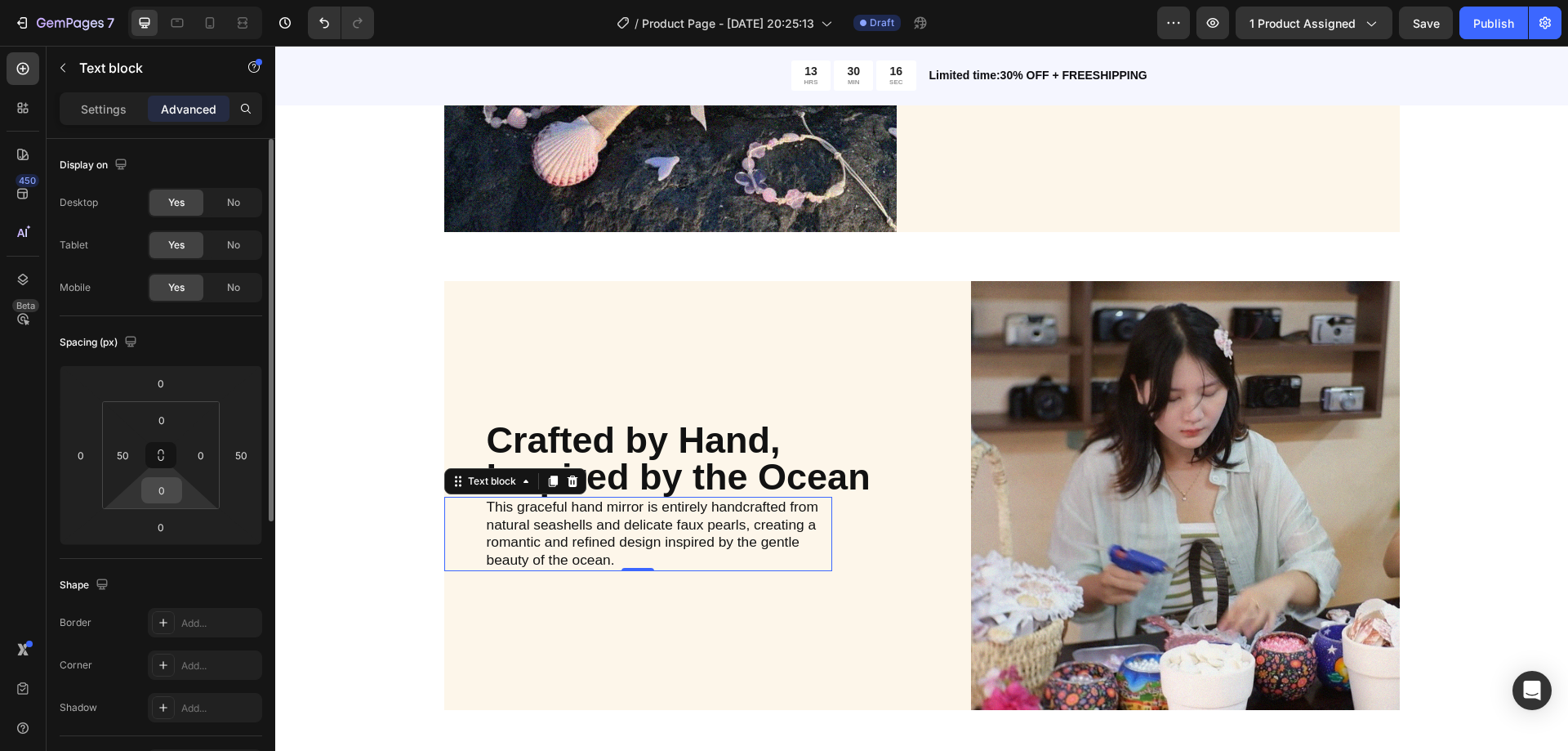
click at [165, 496] on input "0" at bounding box center [162, 490] width 33 height 25
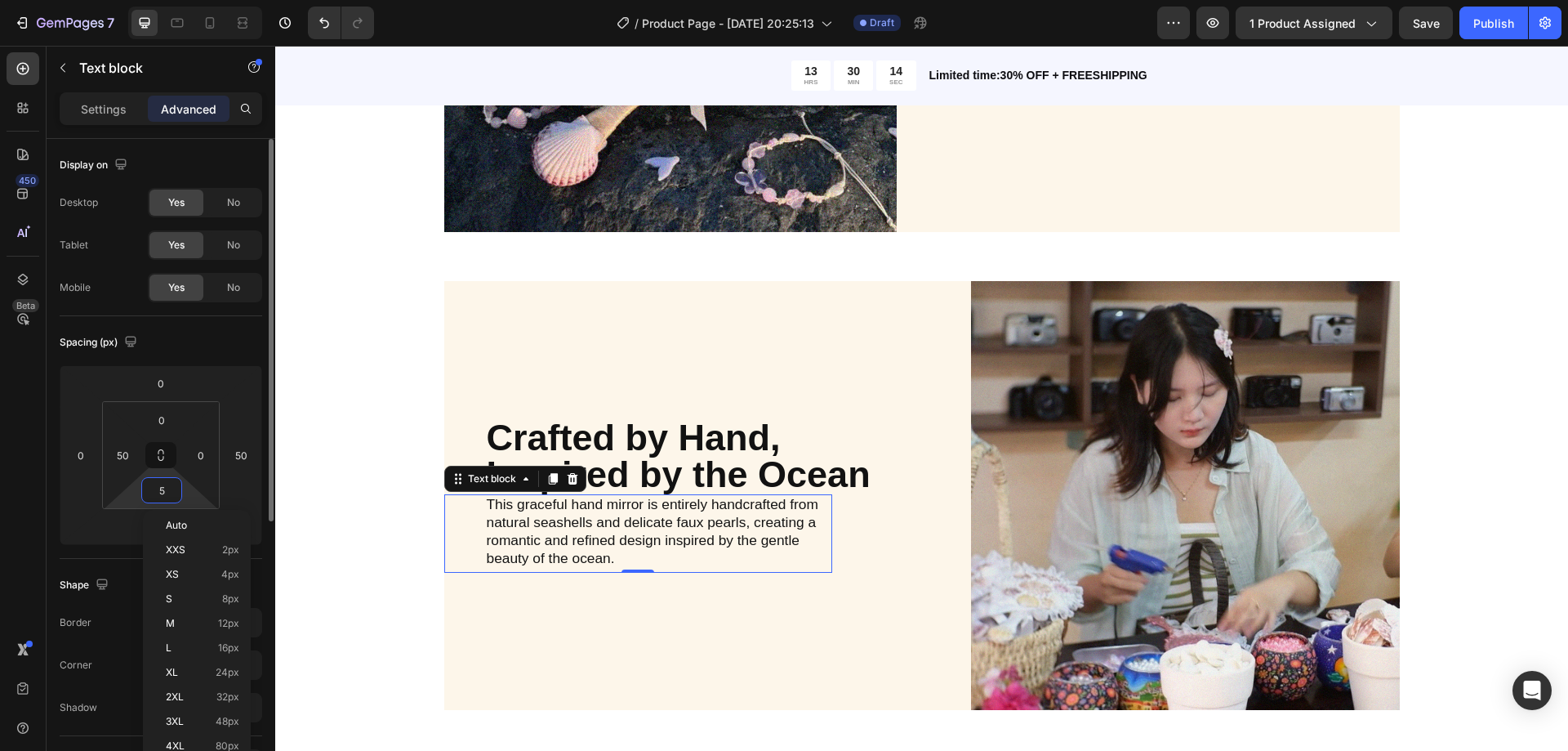
type input "50"
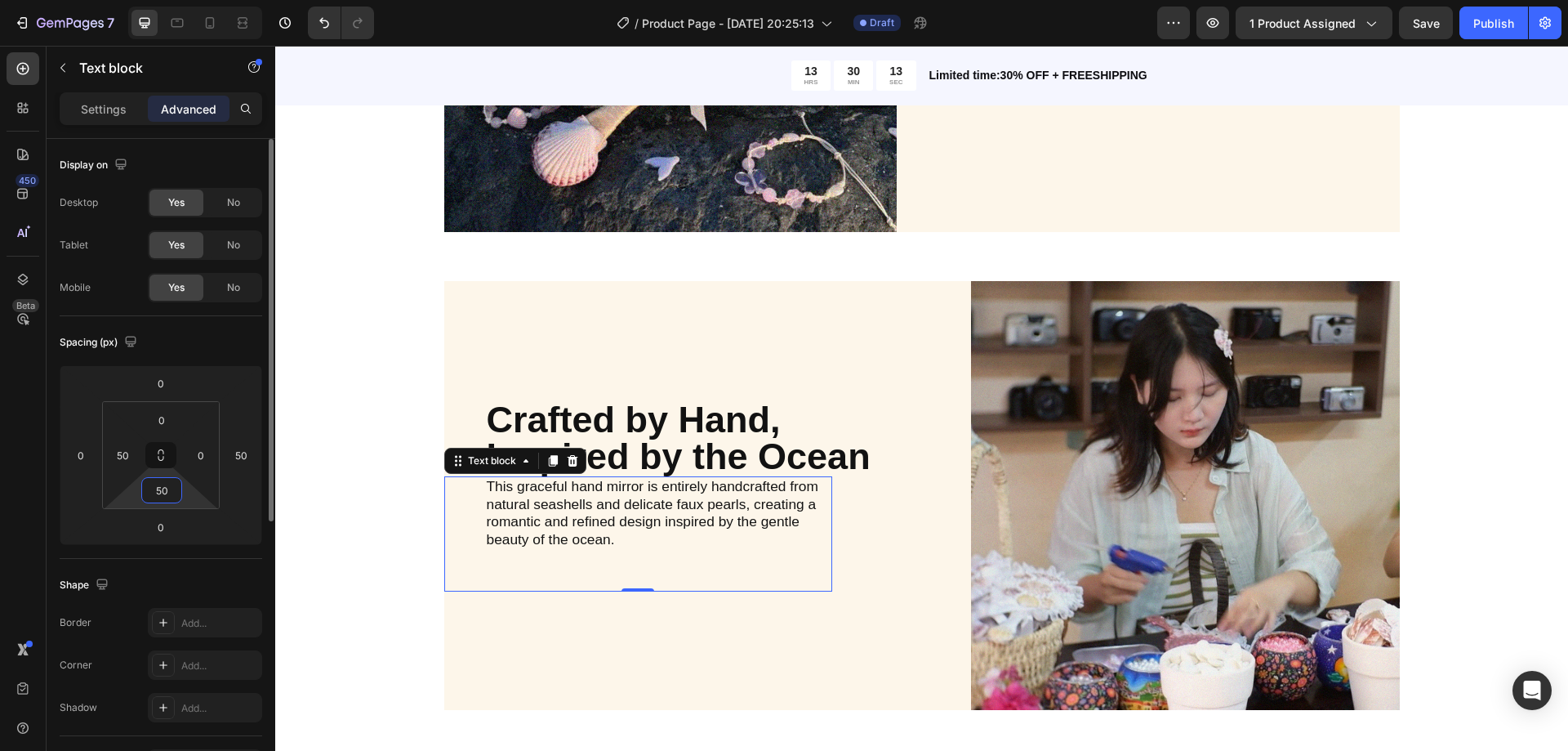
type input "0"
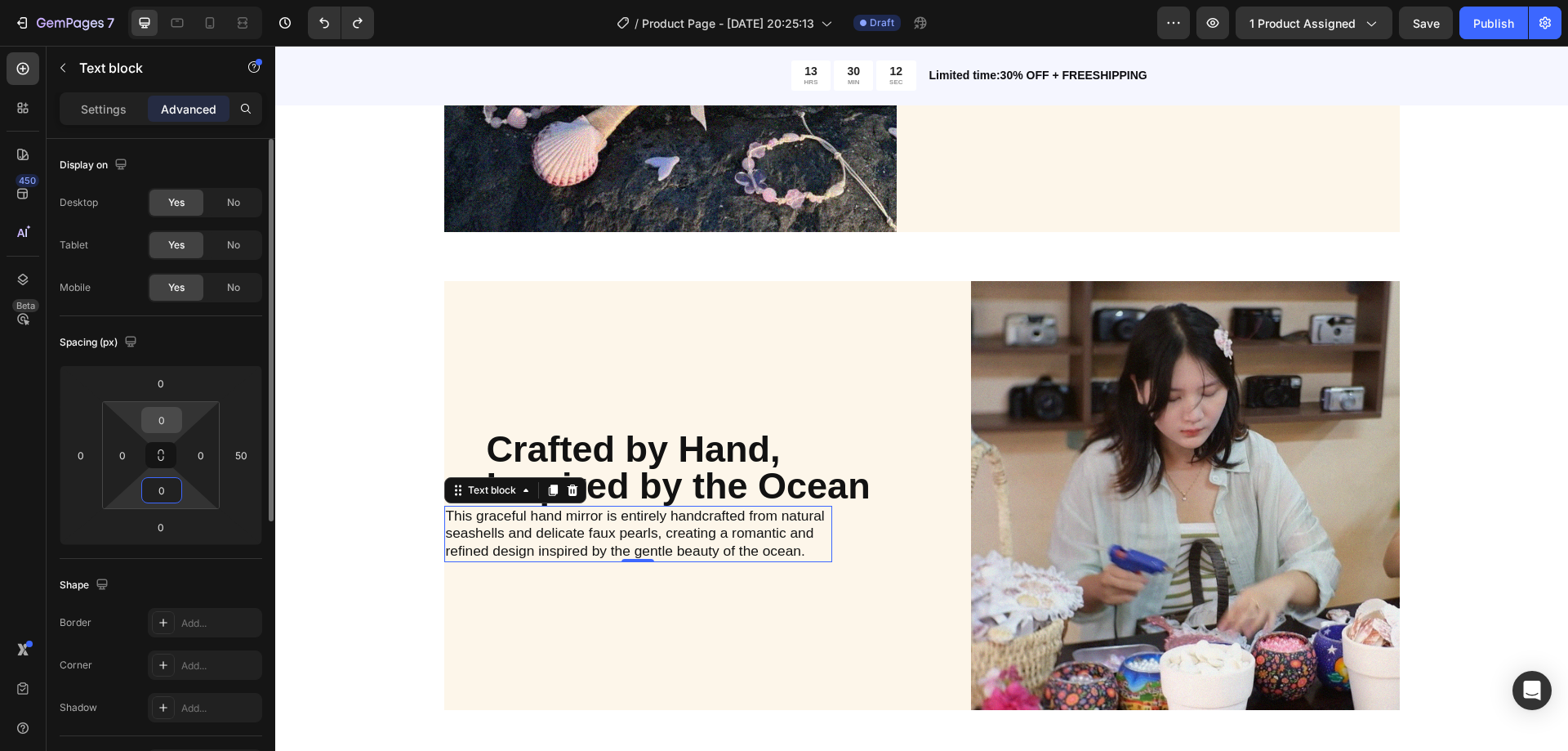
click at [163, 429] on input "0" at bounding box center [162, 420] width 33 height 25
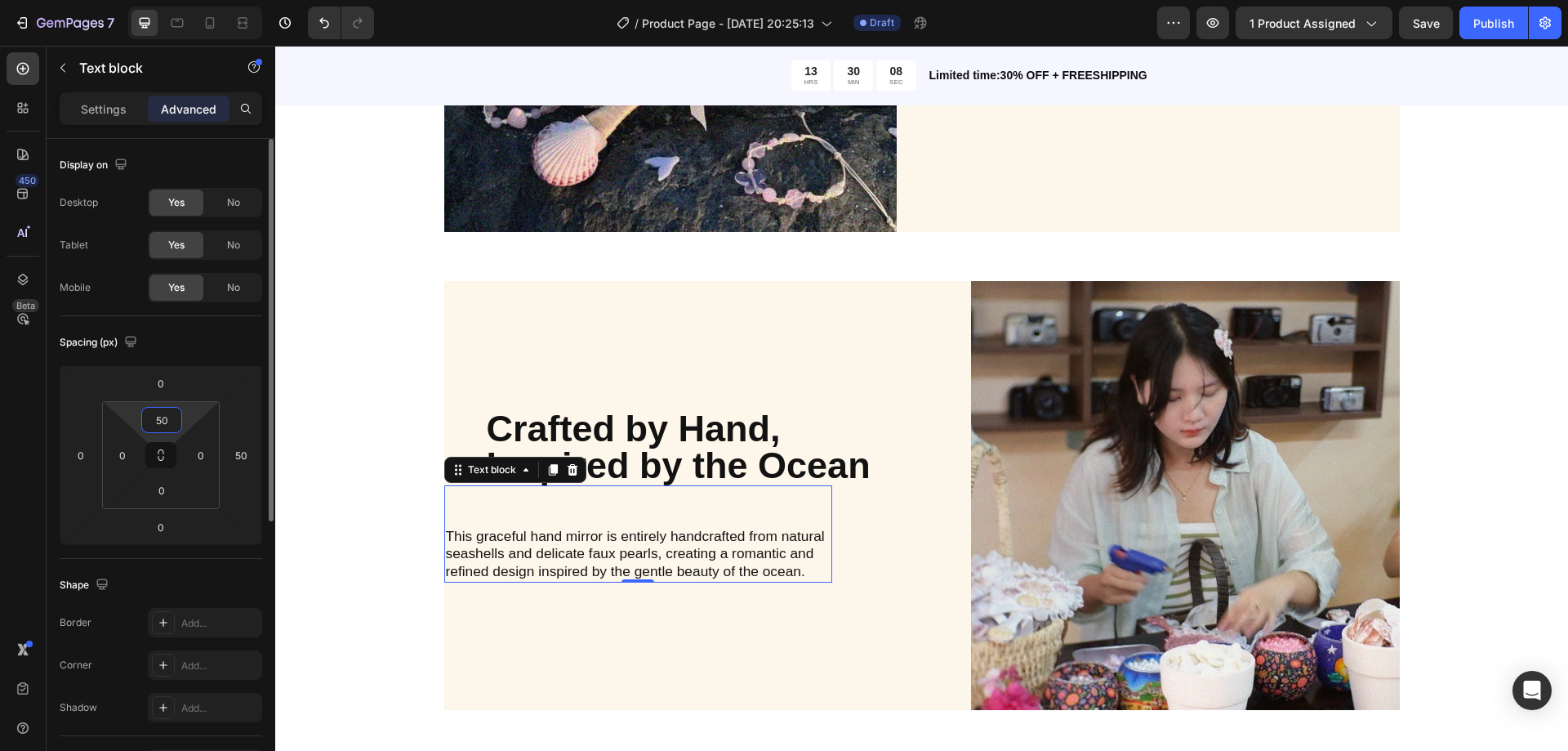
type input "5"
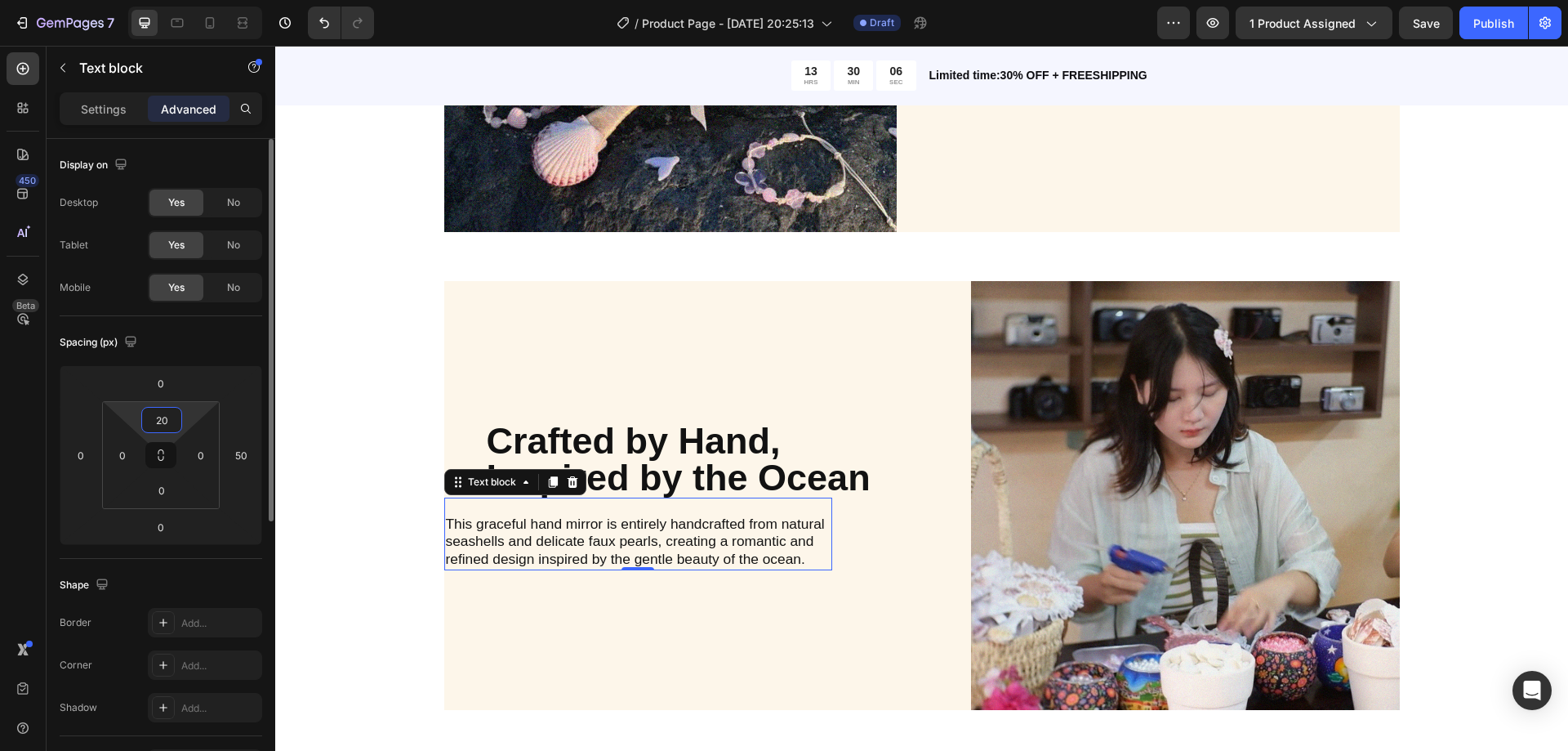
type input "2"
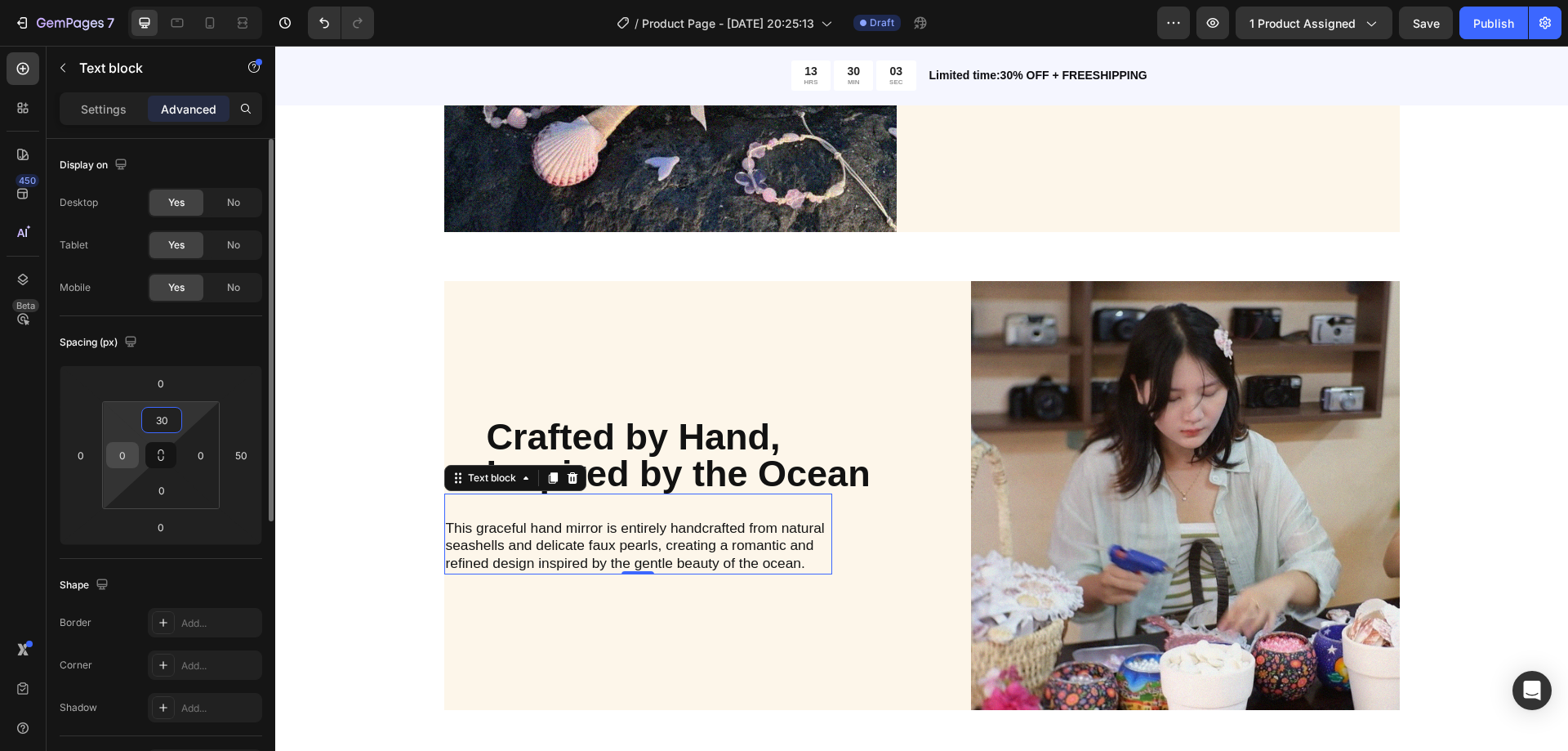
type input "30"
click at [119, 460] on input "0" at bounding box center [123, 455] width 25 height 25
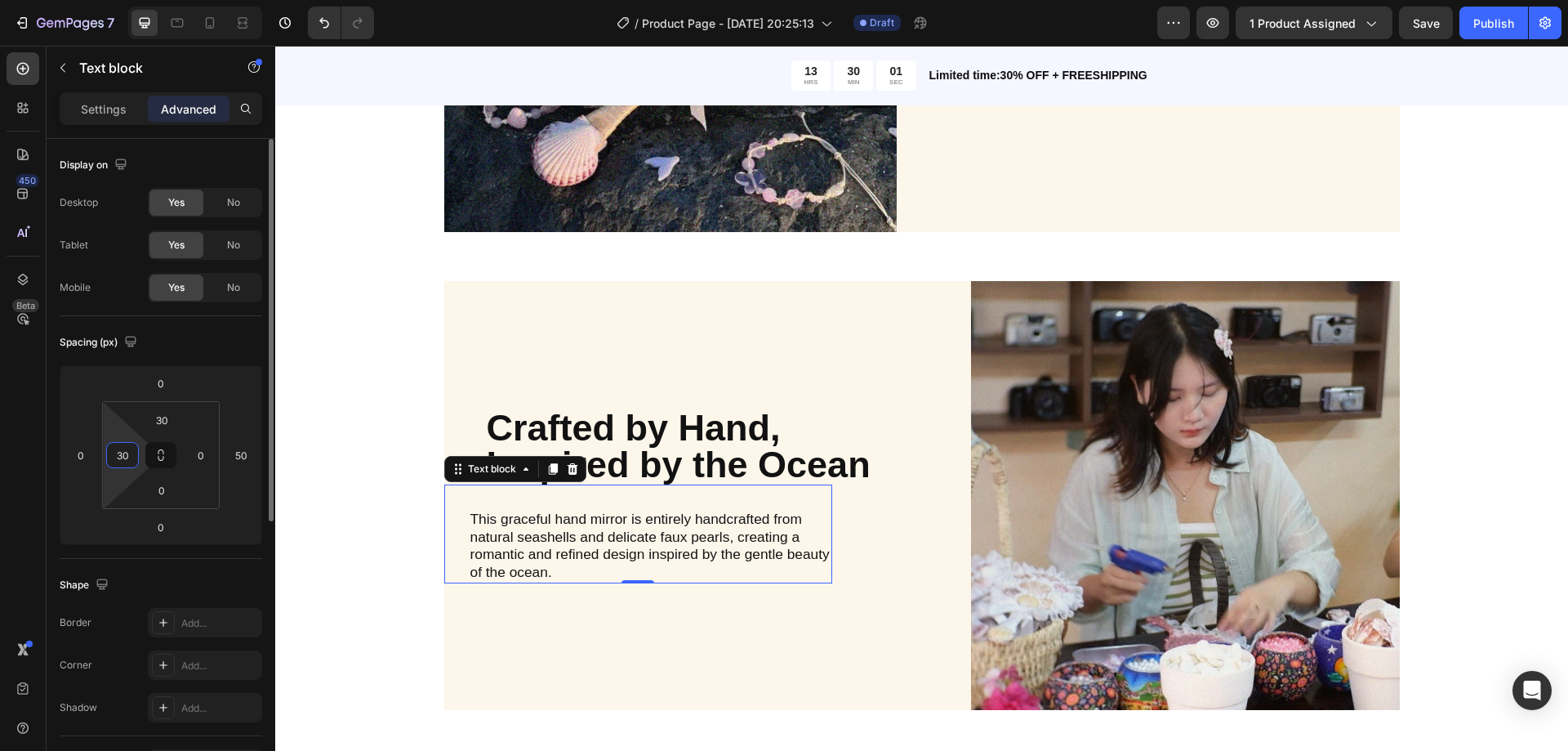
type input "3"
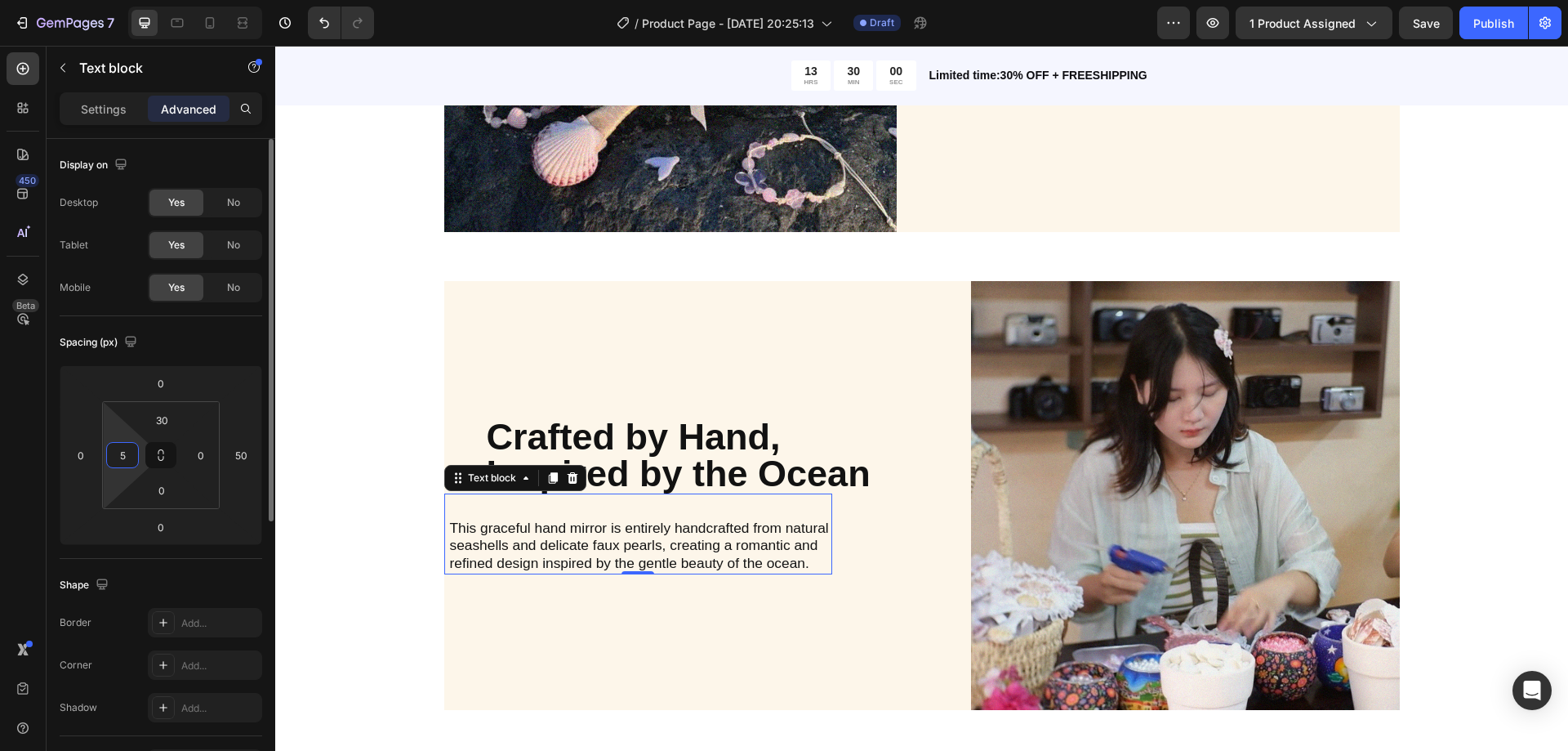
type input "50"
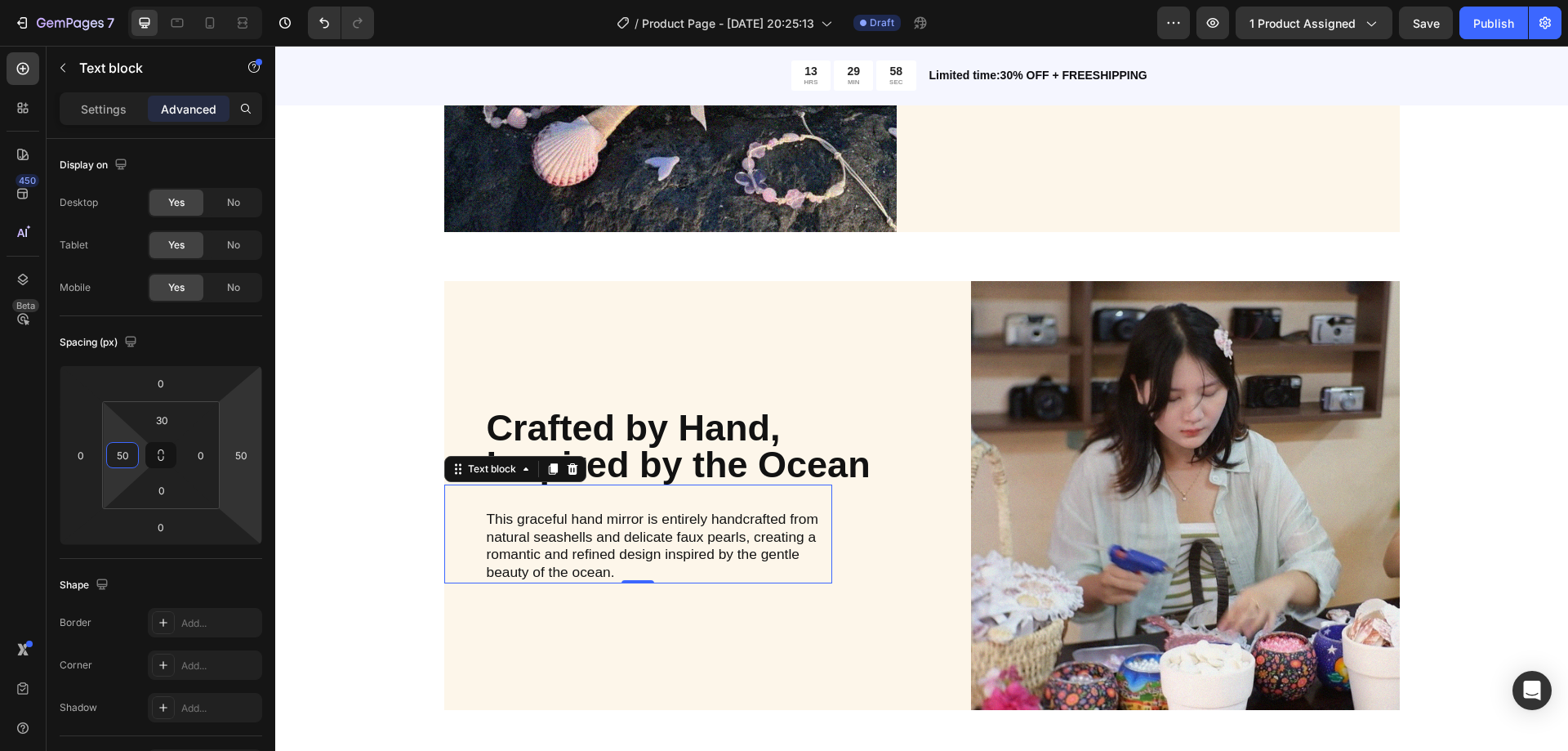
click at [865, 448] on h2 "Crafted by Hand, Inspired by the Ocean" at bounding box center [679, 447] width 388 height 77
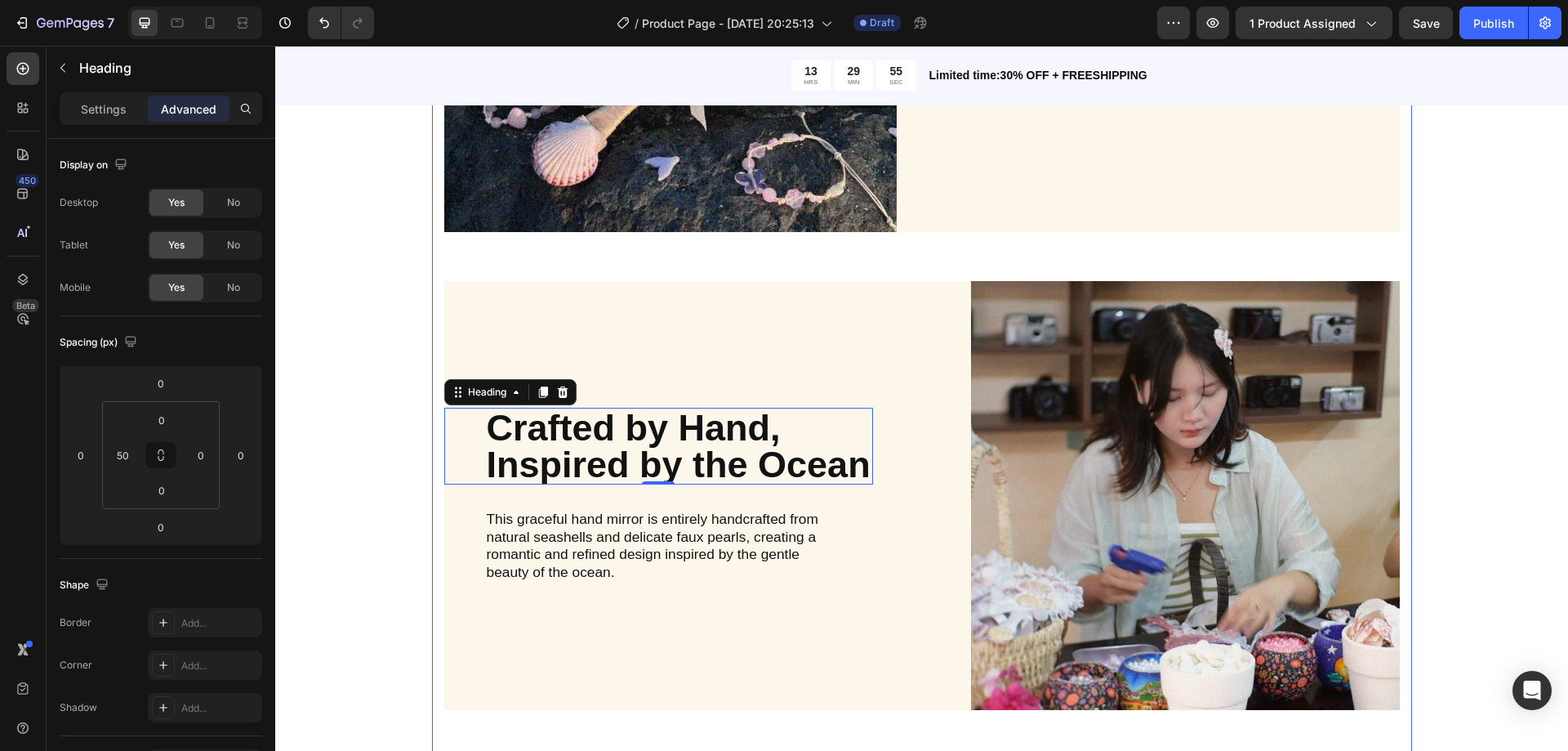
scroll to position [1471, 0]
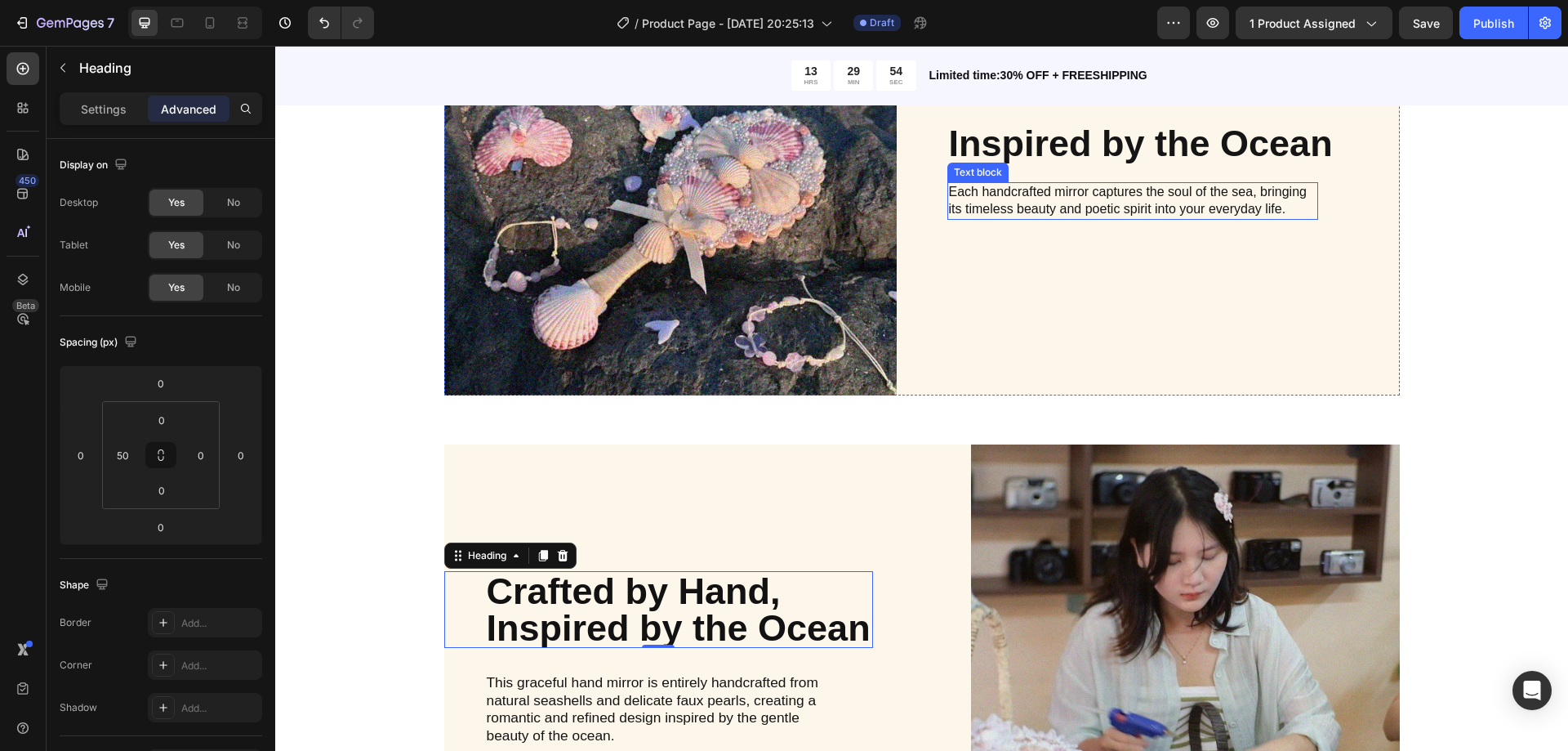
click at [1032, 211] on p "Each handcrafted mirror captures the soul of the sea, bringing its timeless bea…" at bounding box center [1133, 201] width 368 height 34
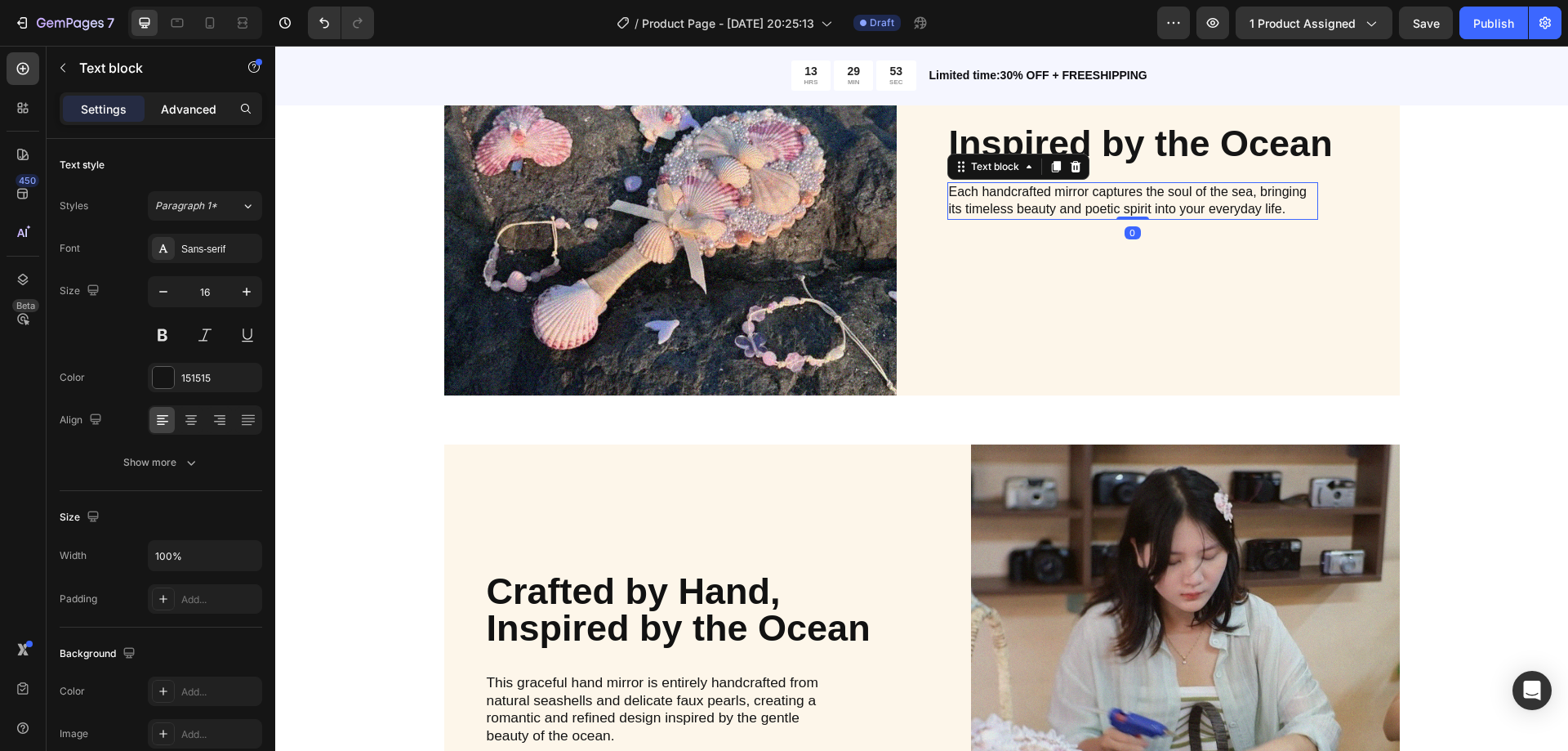
click at [183, 111] on p "Advanced" at bounding box center [189, 109] width 56 height 17
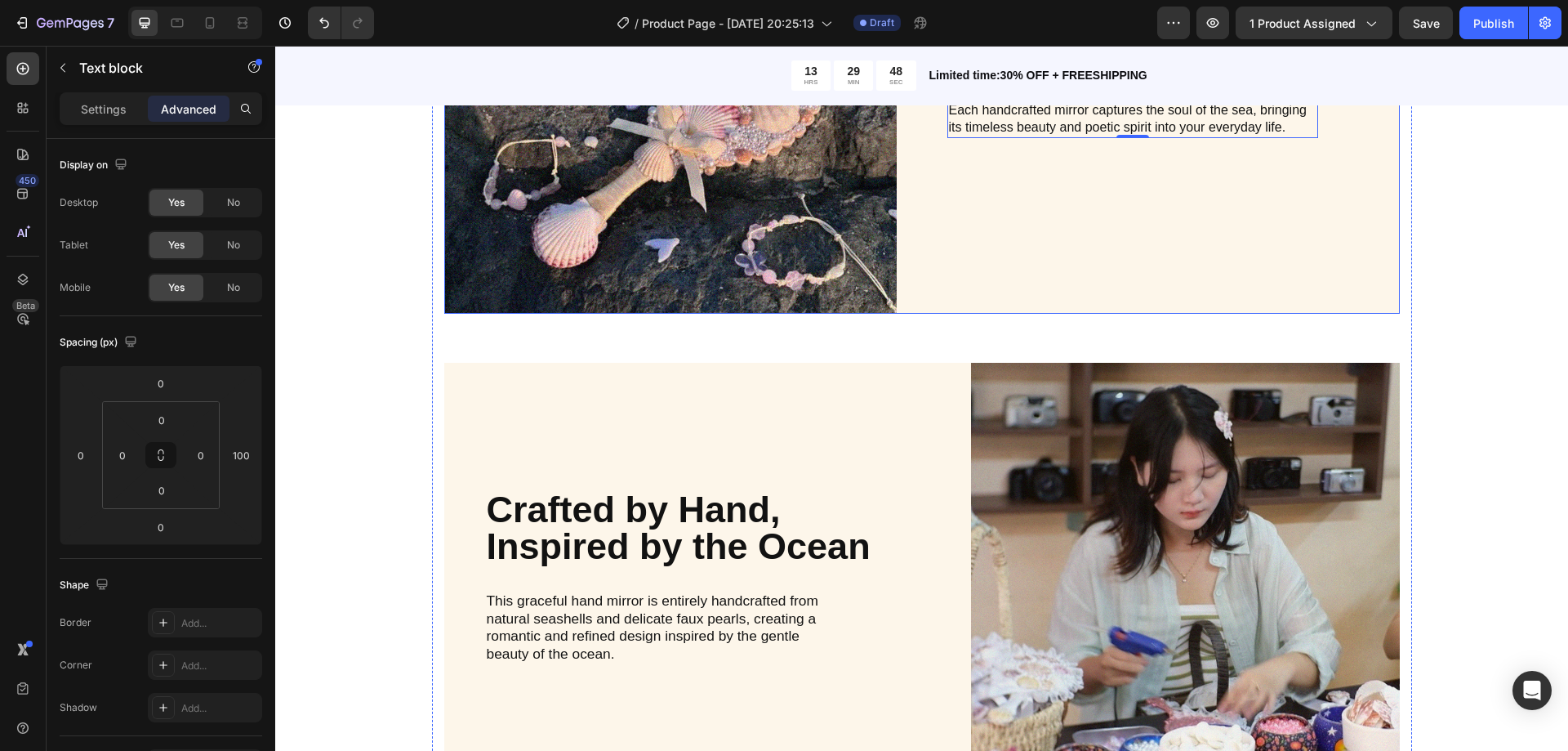
scroll to position [1389, 0]
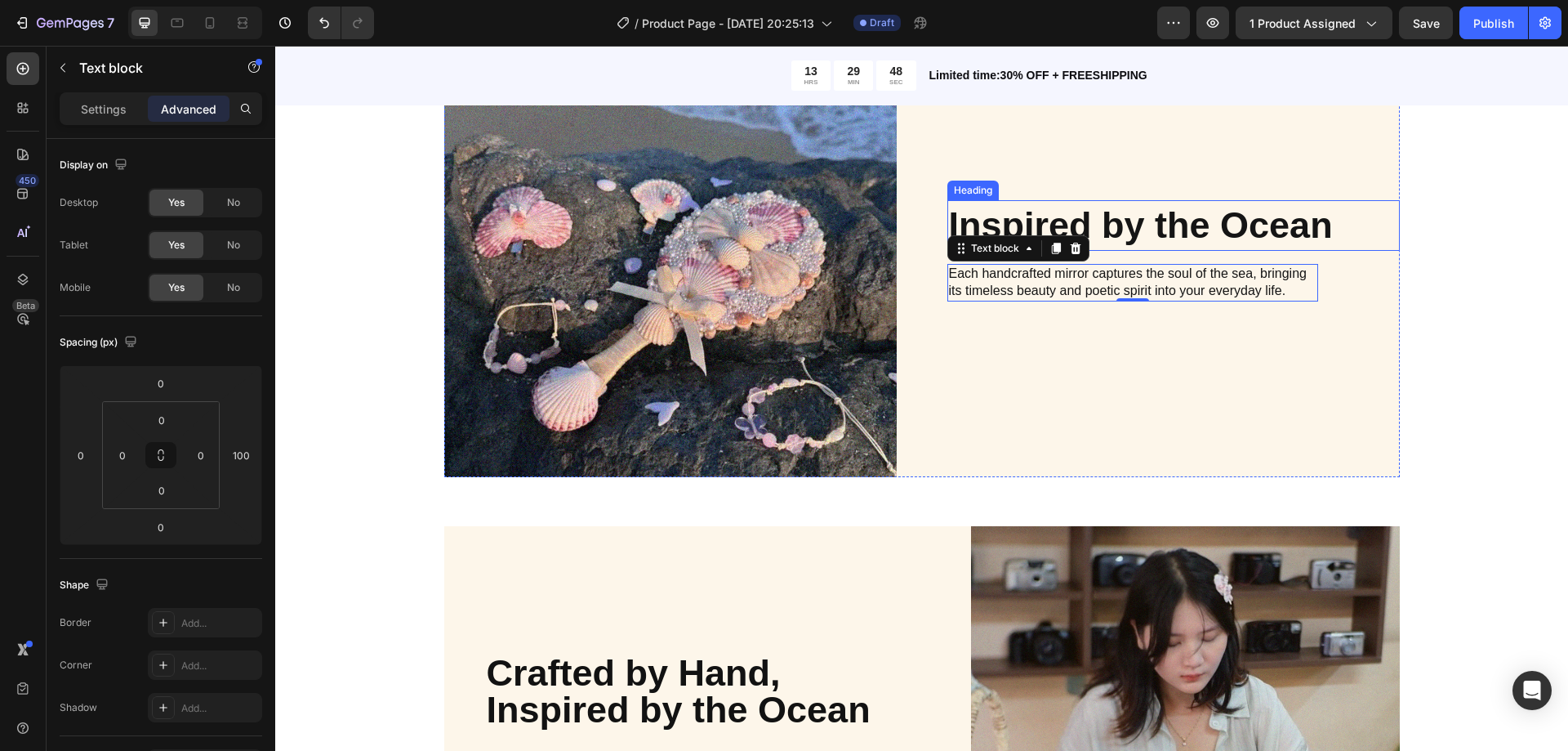
click at [1119, 235] on h2 "Inspired by the Ocean" at bounding box center [1174, 226] width 452 height 51
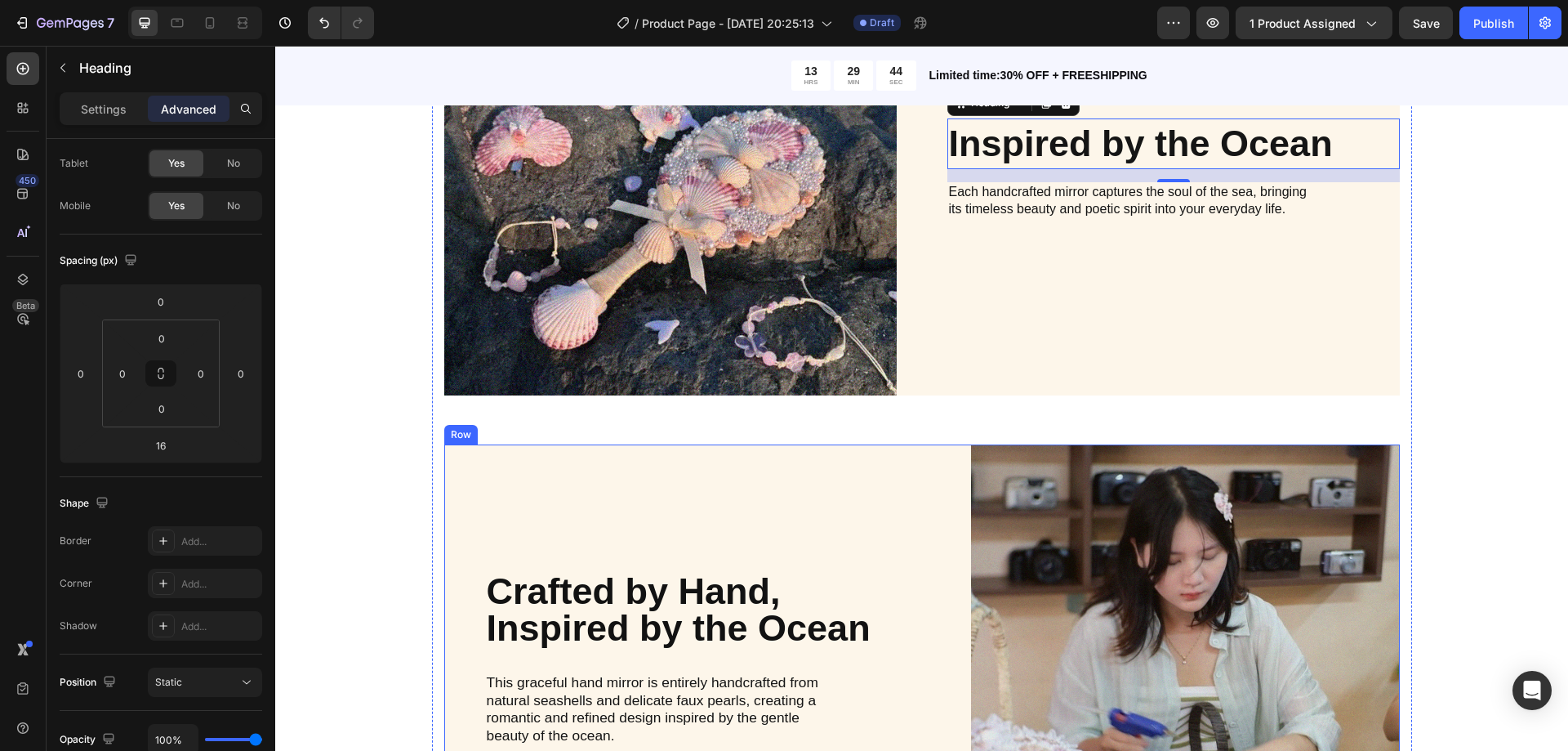
scroll to position [1553, 0]
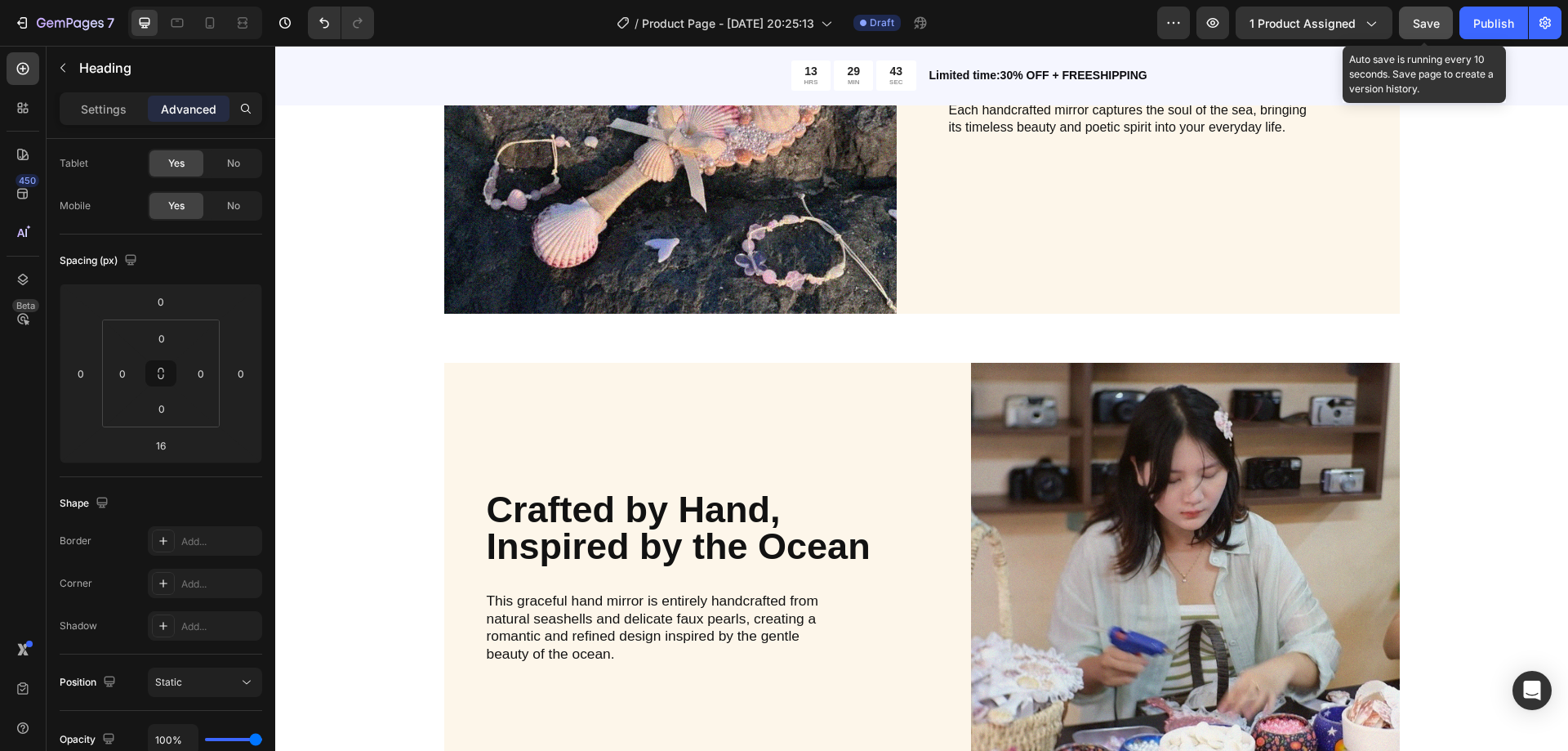
click at [1427, 19] on span "Save" at bounding box center [1426, 23] width 27 height 14
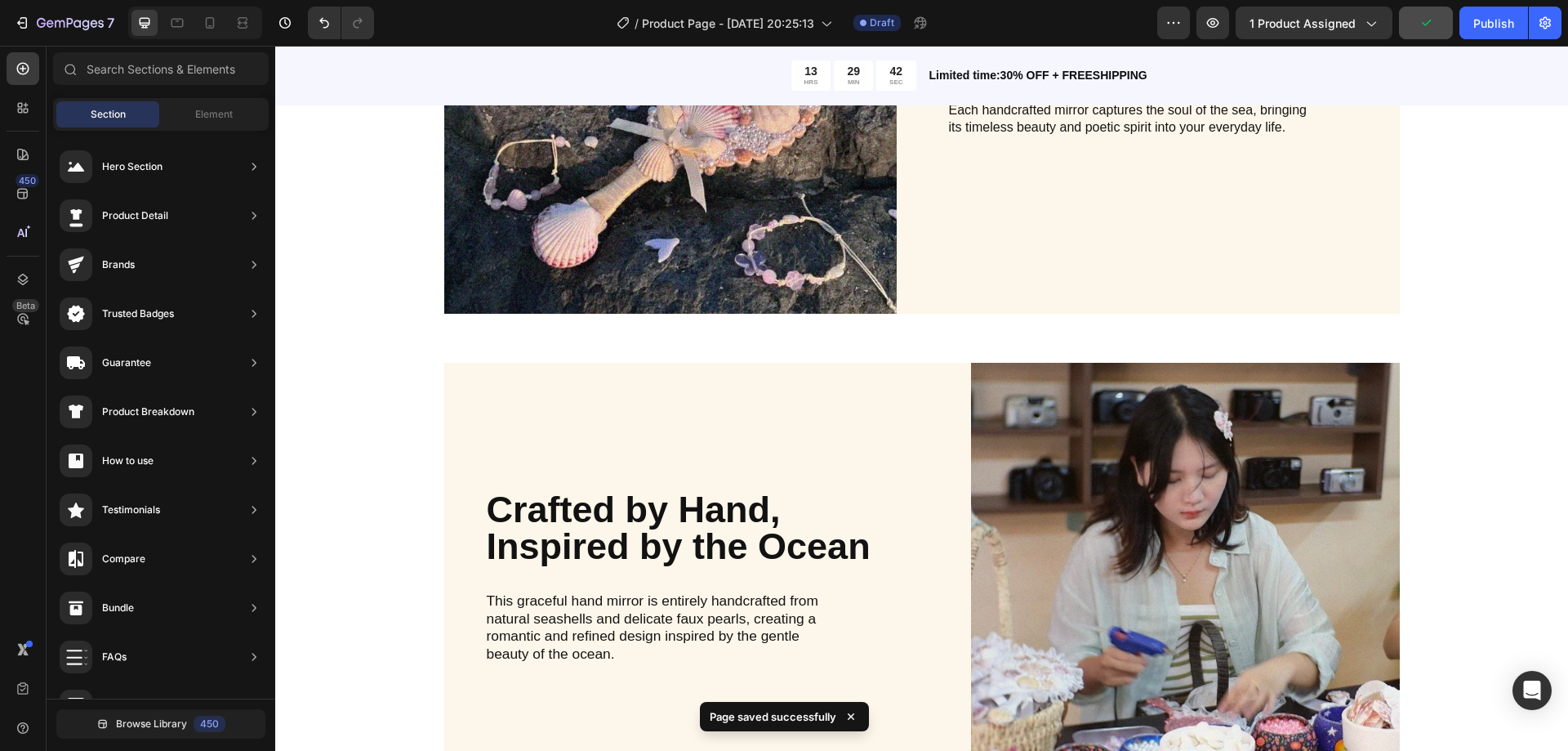
scroll to position [2170, 0]
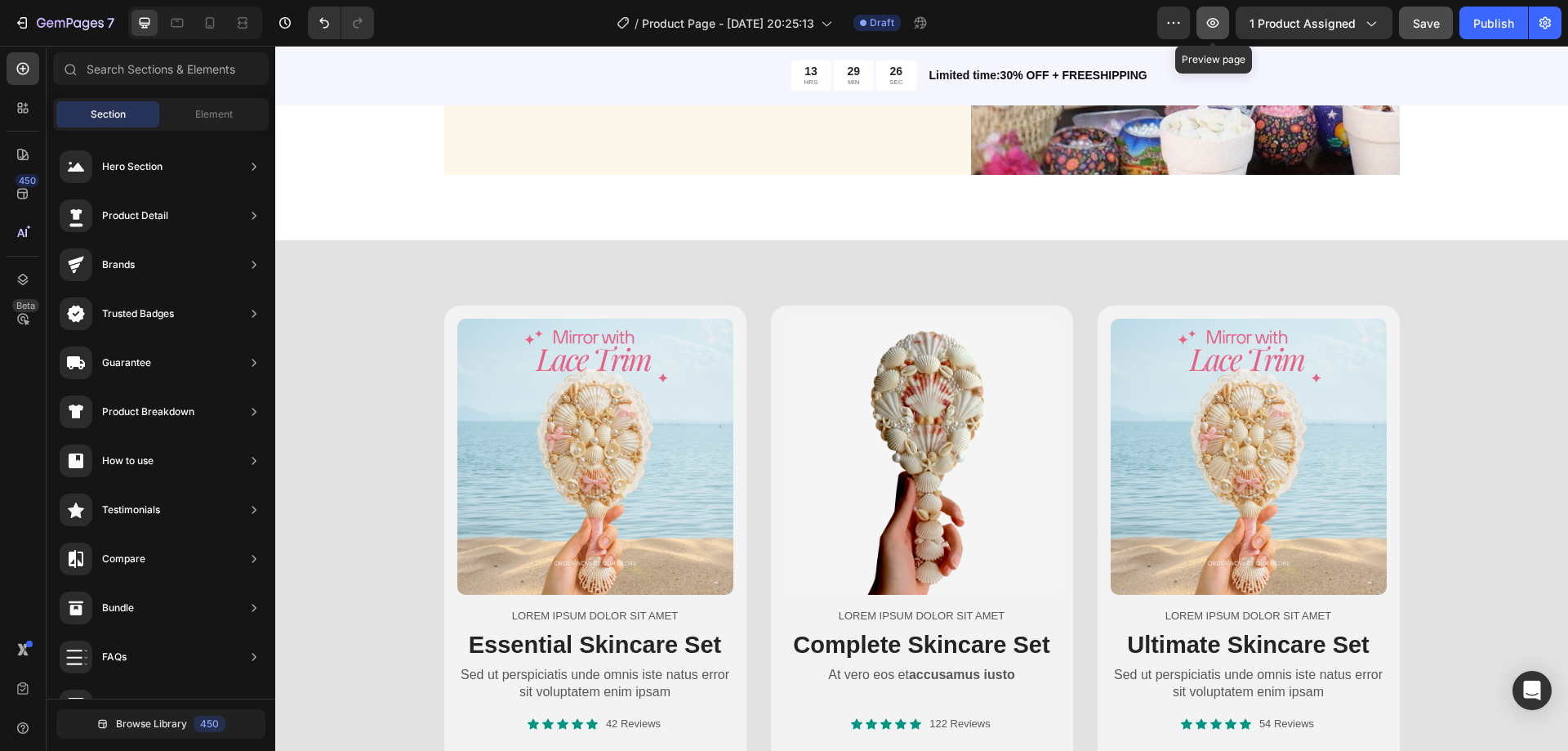
click at [1215, 21] on icon "button" at bounding box center [1212, 22] width 16 height 16
